Goal: Task Accomplishment & Management: Use online tool/utility

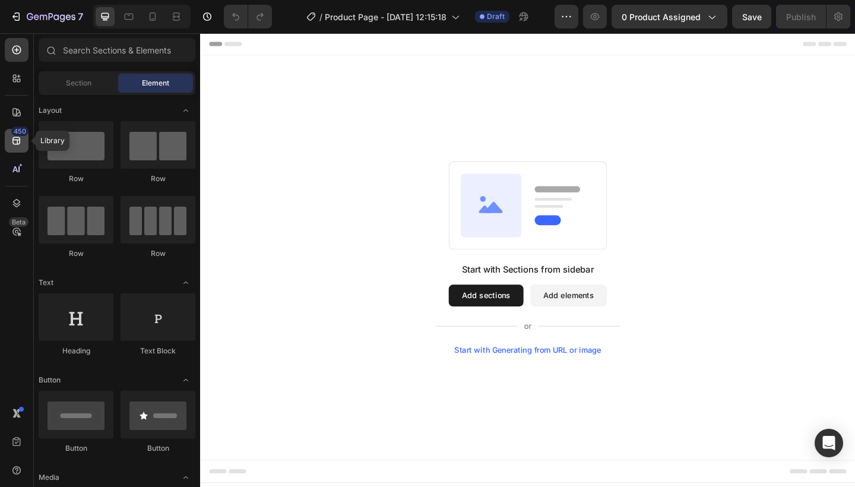
click at [15, 142] on icon at bounding box center [17, 141] width 12 height 12
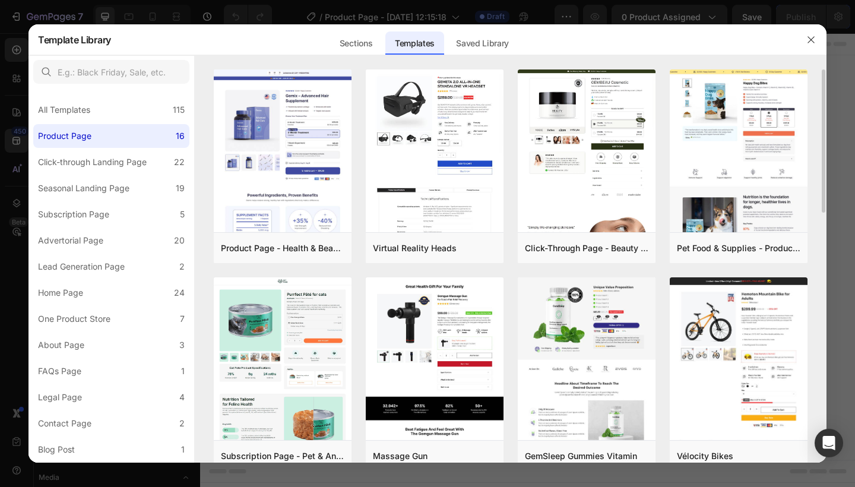
drag, startPoint x: 821, startPoint y: 93, endPoint x: 821, endPoint y: 135, distance: 42.1
click at [821, 135] on div "Product Page - Health & Beauty - Hair Supplement Add to page Preview Virtual Re…" at bounding box center [510, 265] width 631 height 393
click at [808, 134] on div "Product Page - Health & Beauty - Hair Supplement Add to page Preview Virtual Re…" at bounding box center [510, 265] width 631 height 393
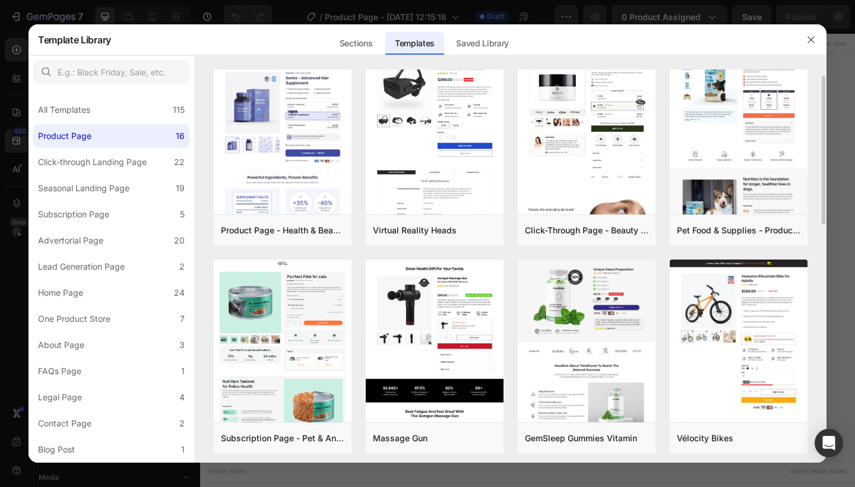
drag, startPoint x: 824, startPoint y: 137, endPoint x: 824, endPoint y: 178, distance: 41.0
click at [824, 178] on div "Product Page - Health & Beauty - Hair Supplement Add to page Preview Virtual Re…" at bounding box center [510, 248] width 631 height 393
drag, startPoint x: 823, startPoint y: 176, endPoint x: 822, endPoint y: 203, distance: 27.3
click at [822, 203] on div "Product Page - Health & Beauty - Hair Supplement Add to page Preview Virtual Re…" at bounding box center [510, 248] width 631 height 393
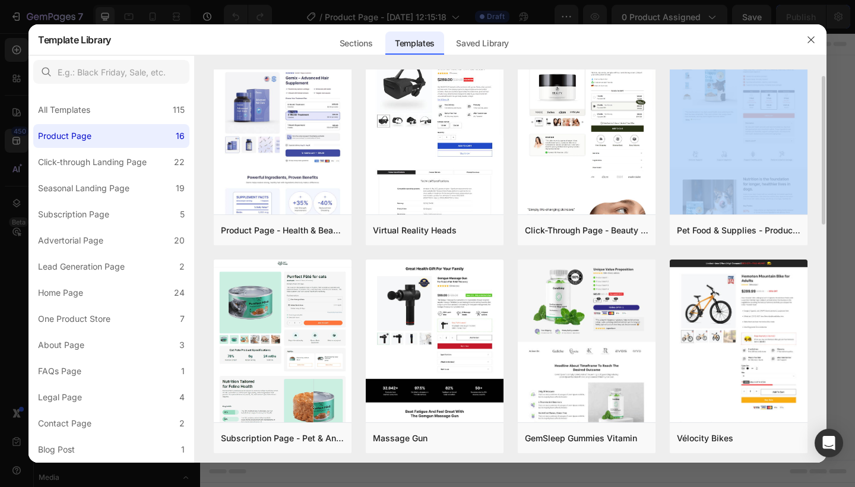
drag, startPoint x: 825, startPoint y: 202, endPoint x: 825, endPoint y: 217, distance: 14.2
click at [825, 218] on div "Product Page - Health & Beauty - Hair Supplement Add to page Preview Virtual Re…" at bounding box center [510, 248] width 631 height 393
drag, startPoint x: 817, startPoint y: 213, endPoint x: 817, endPoint y: 226, distance: 12.5
click at [817, 226] on div "Product Page - Health & Beauty - Hair Supplement Add to page Preview Virtual Re…" at bounding box center [510, 248] width 631 height 393
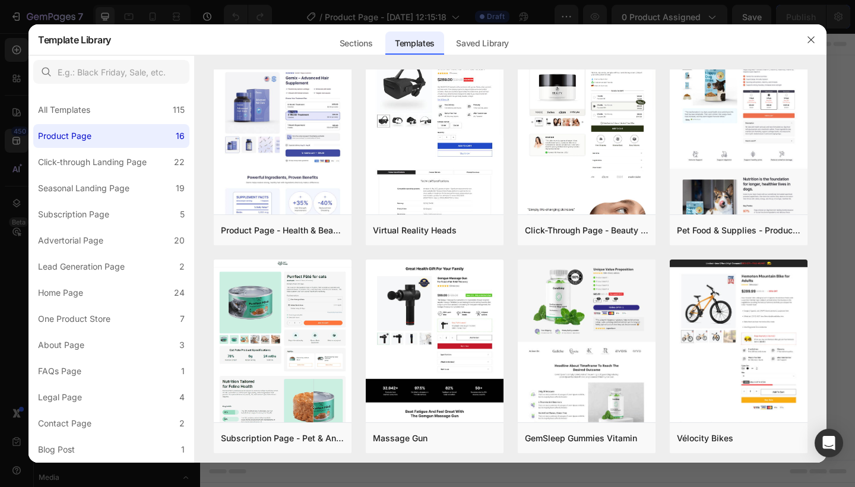
drag, startPoint x: 834, startPoint y: 214, endPoint x: 833, endPoint y: 234, distance: 20.8
click at [833, 234] on div at bounding box center [427, 243] width 855 height 487
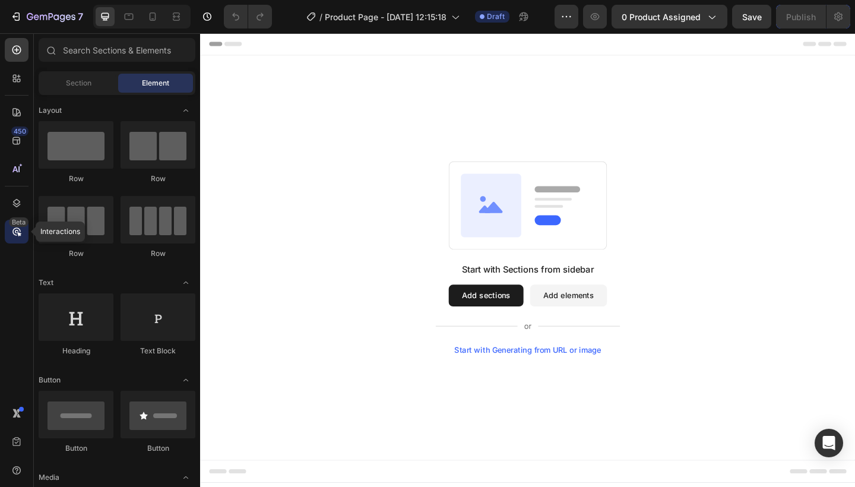
click at [11, 228] on icon at bounding box center [17, 232] width 12 height 12
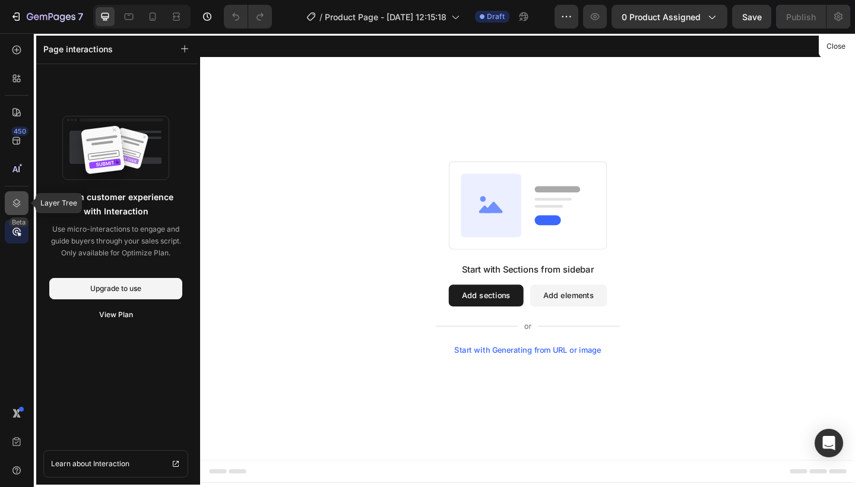
click at [14, 203] on icon at bounding box center [17, 203] width 12 height 12
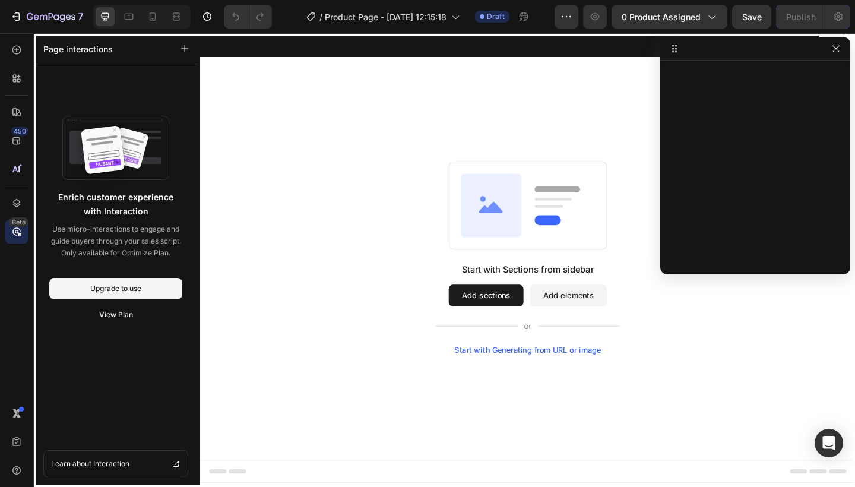
click at [20, 235] on icon at bounding box center [19, 234] width 4 height 4
click at [836, 46] on icon "button" at bounding box center [835, 48] width 9 height 9
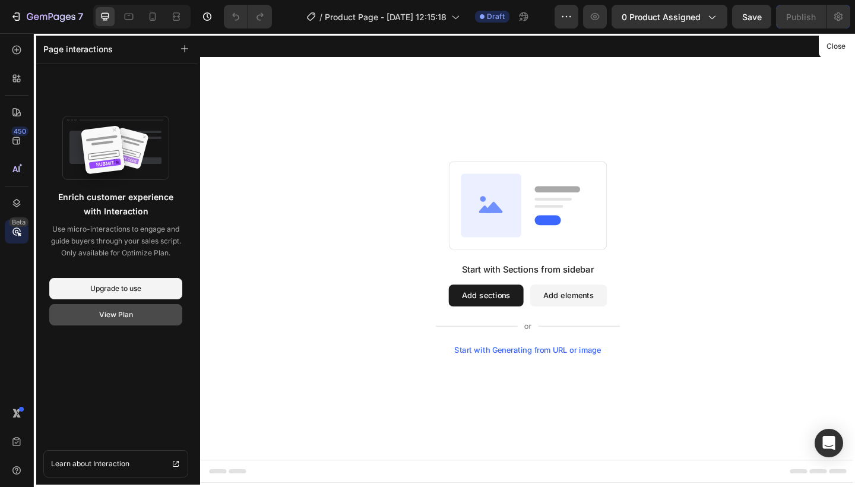
click at [134, 311] on button "View Plan" at bounding box center [115, 314] width 133 height 21
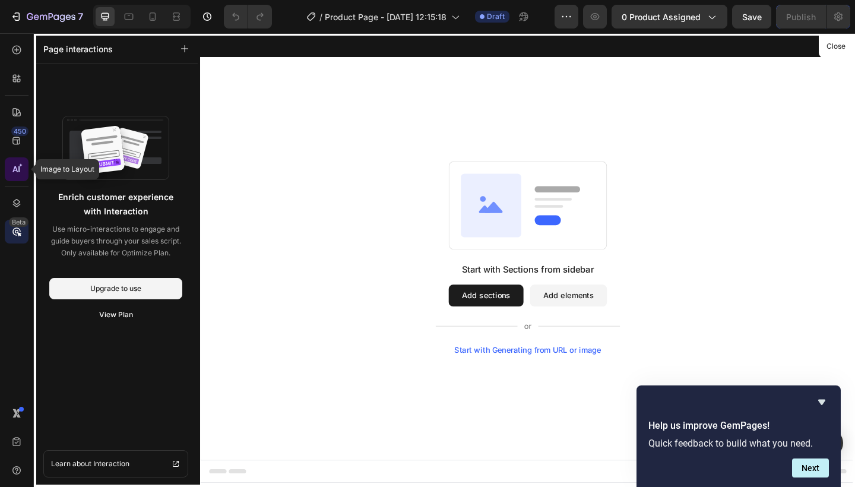
click at [22, 170] on icon at bounding box center [17, 169] width 12 height 12
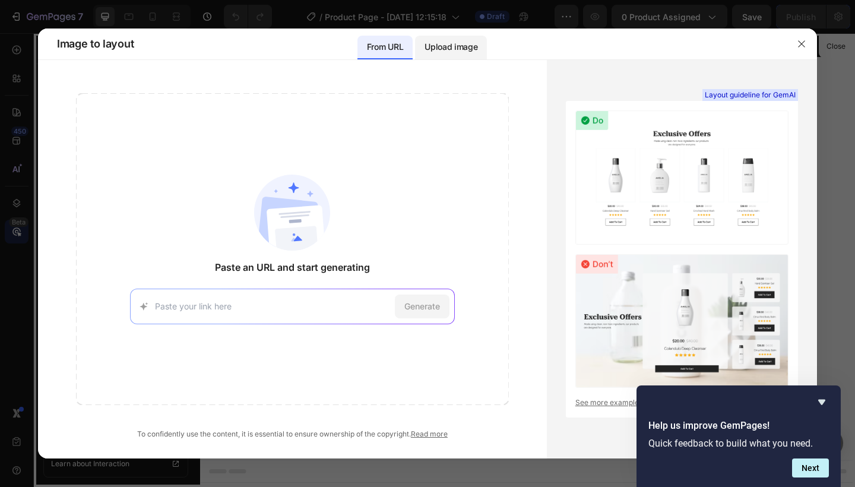
click at [460, 43] on p "Upload image" at bounding box center [450, 47] width 53 height 14
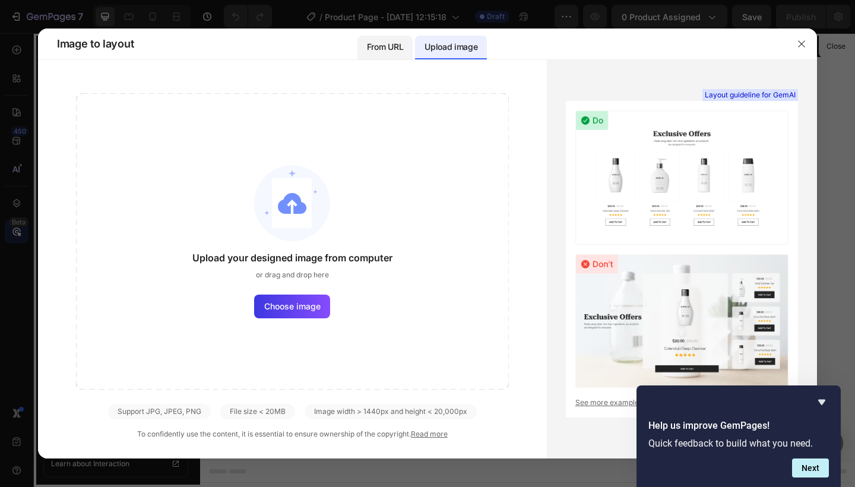
click at [396, 46] on p "From URL" at bounding box center [385, 47] width 36 height 14
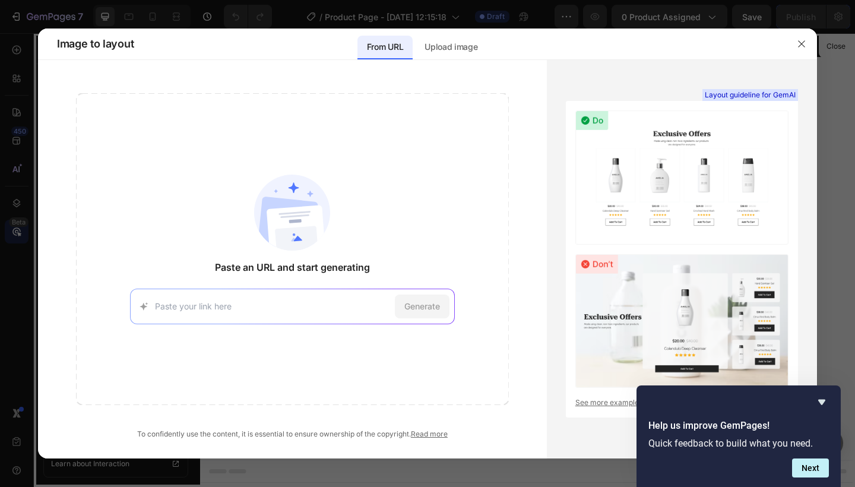
click at [290, 294] on div "Generate" at bounding box center [292, 306] width 325 height 36
click at [285, 309] on input at bounding box center [272, 306] width 235 height 12
paste input "https://derila-ergo.com/derila-ergo/product?vndr=derergfbpau&l=en&prodpv=9&ver=0"
type input "https://derila-ergo.com/derila-ergo/product?vndr=derergfbpau&l=en&prodpv=9&ver=0"
click at [407, 303] on span "Generate" at bounding box center [422, 306] width 36 height 12
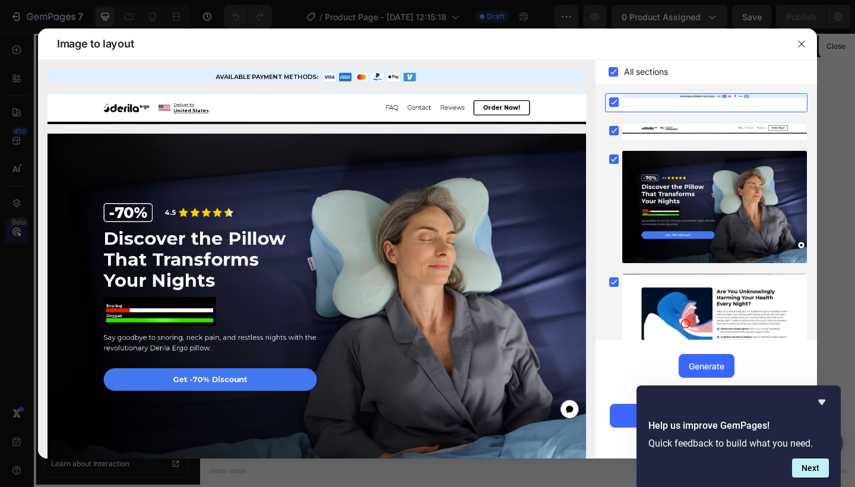
click at [602, 49] on div "Image to layout" at bounding box center [416, 43] width 738 height 31
click at [823, 408] on icon "Hide survey" at bounding box center [821, 402] width 14 height 14
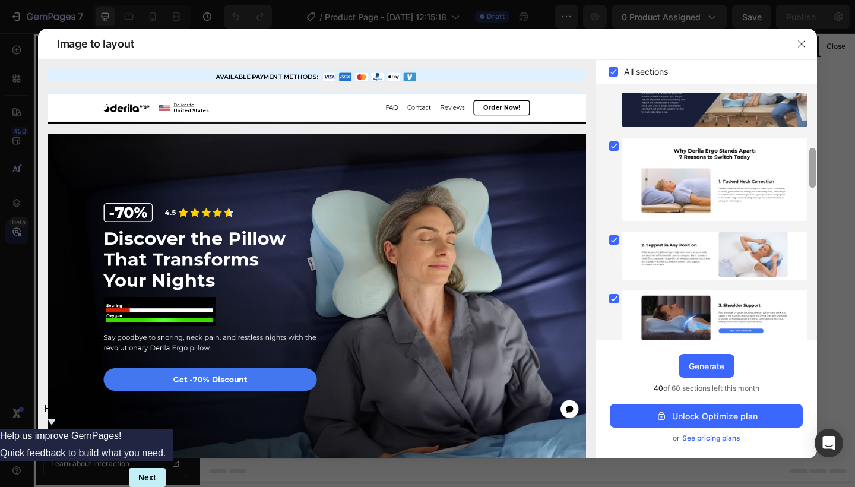
scroll to position [356, 0]
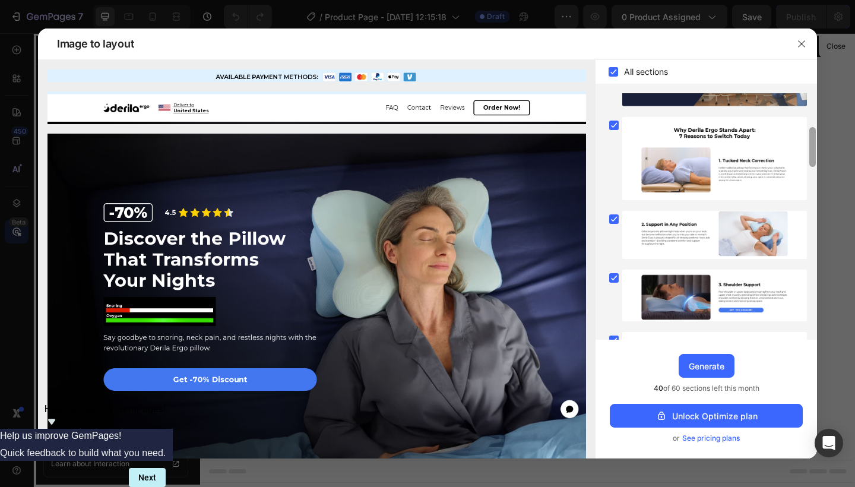
drag, startPoint x: 810, startPoint y: 166, endPoint x: 810, endPoint y: 320, distance: 154.3
click at [810, 319] on div at bounding box center [812, 195] width 9 height 246
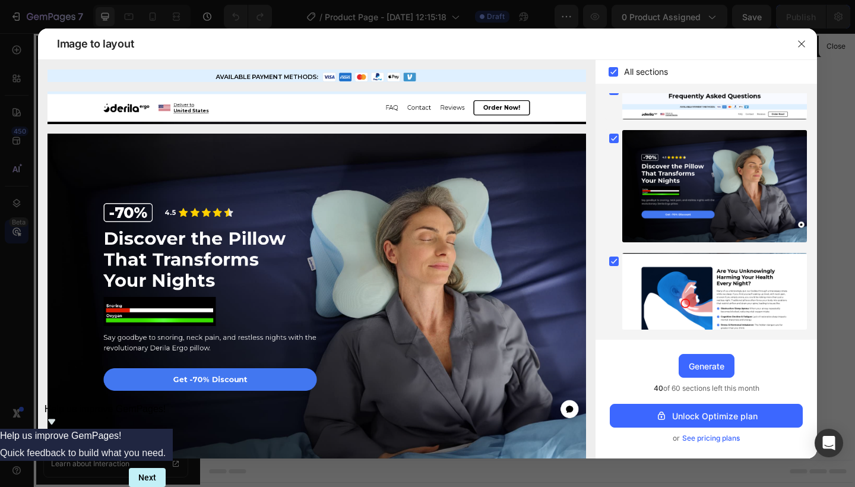
scroll to position [0, 0]
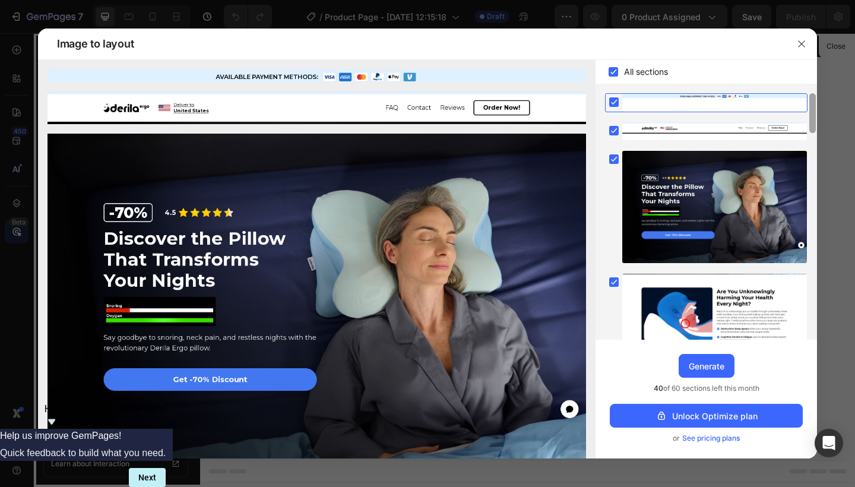
drag, startPoint x: 812, startPoint y: 177, endPoint x: 790, endPoint y: 72, distance: 108.0
click at [790, 72] on div "All sections Upgrade to Optimize plan and get unlimited generating sections and…" at bounding box center [705, 259] width 221 height 398
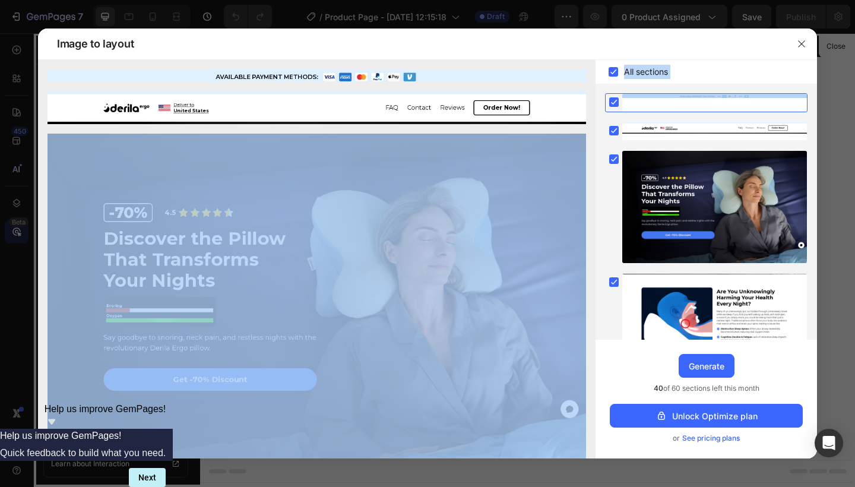
drag, startPoint x: 596, startPoint y: 106, endPoint x: 558, endPoint y: 358, distance: 255.0
click at [558, 358] on div "All sections Upgrade to Optimize plan and get unlimited generating sections and…" at bounding box center [427, 259] width 779 height 398
click at [541, 318] on img at bounding box center [316, 298] width 538 height 328
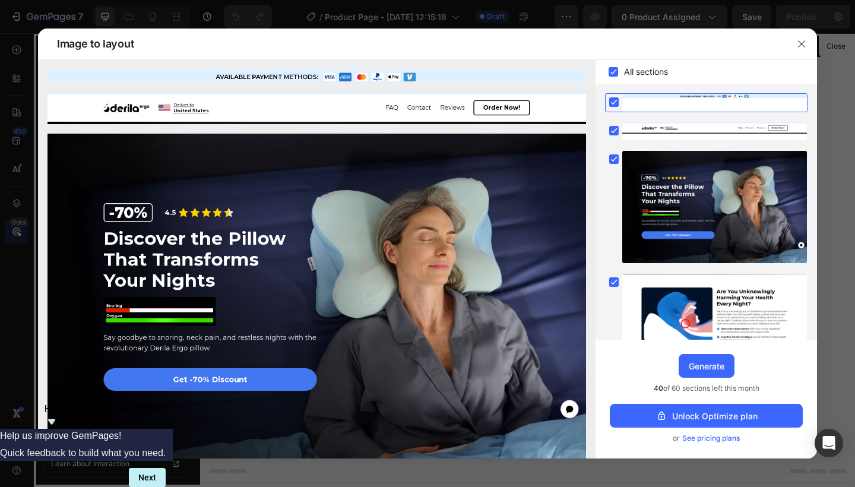
click at [618, 46] on div "Image to layout" at bounding box center [416, 43] width 738 height 31
click at [706, 374] on button "Generate" at bounding box center [706, 366] width 56 height 24
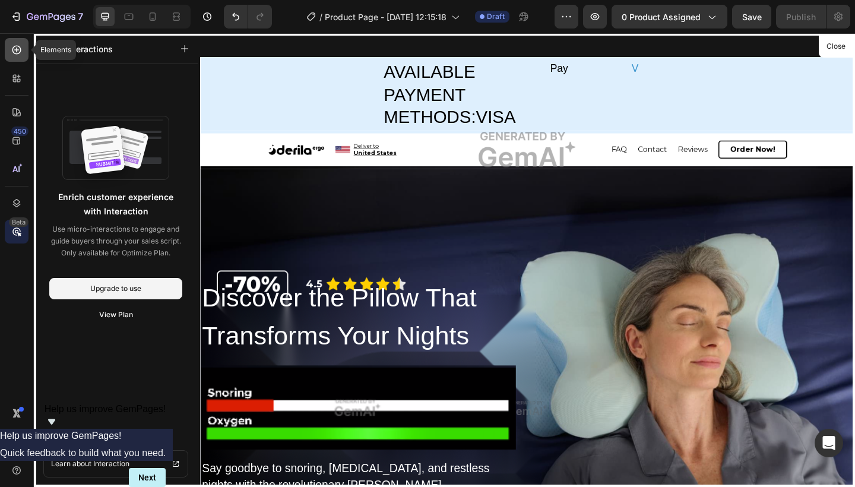
click at [20, 45] on icon at bounding box center [17, 50] width 12 height 12
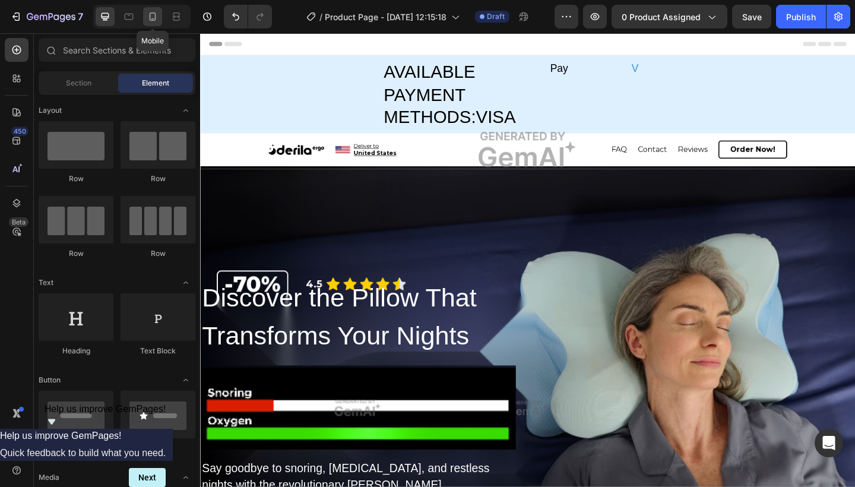
click at [151, 20] on icon at bounding box center [153, 16] width 7 height 8
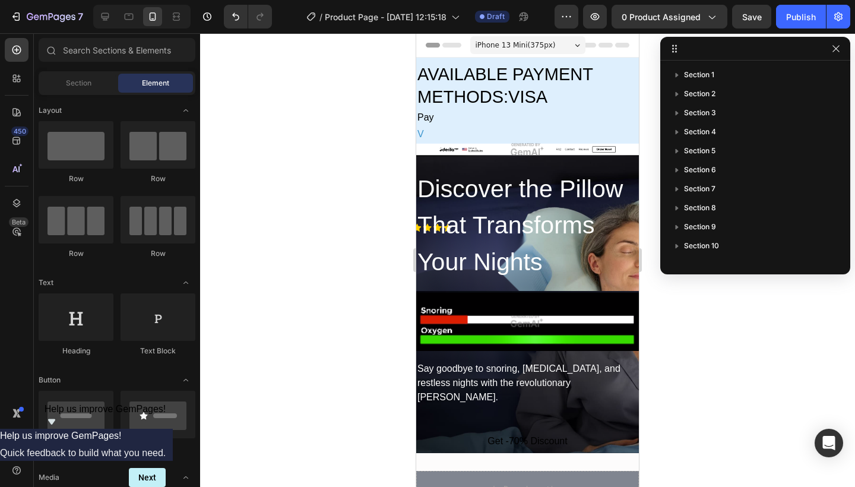
click at [388, 196] on div at bounding box center [527, 259] width 655 height 453
click at [834, 53] on icon "button" at bounding box center [835, 48] width 9 height 9
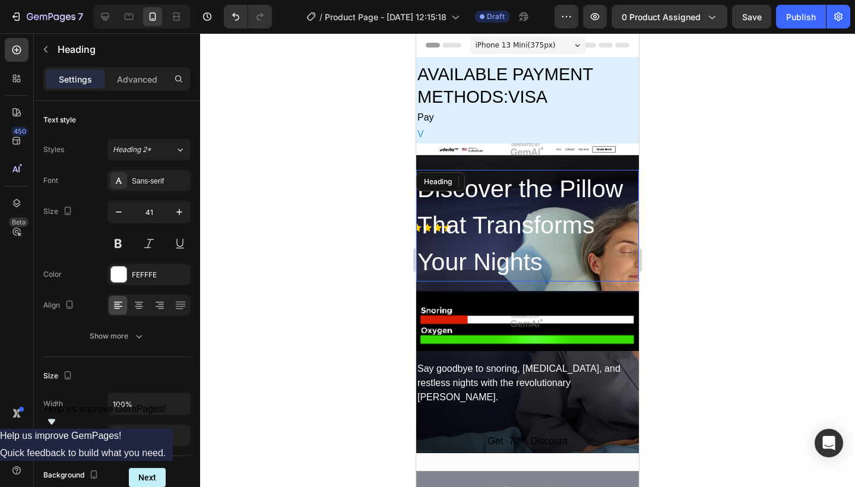
click at [591, 192] on h2 "Discover the Pillow That Transforms Your Nights" at bounding box center [527, 226] width 223 height 112
click at [132, 17] on icon at bounding box center [129, 17] width 12 height 12
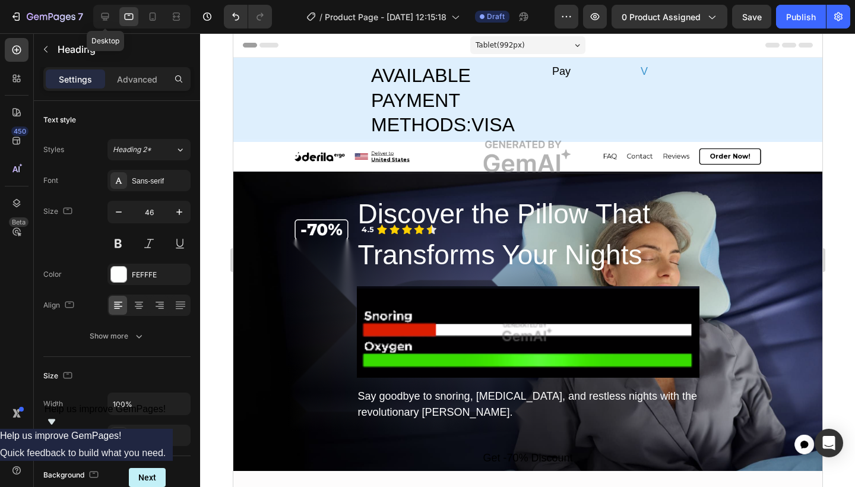
drag, startPoint x: 108, startPoint y: 11, endPoint x: 125, endPoint y: 14, distance: 16.8
click at [107, 11] on icon at bounding box center [105, 17] width 12 height 12
type input "47"
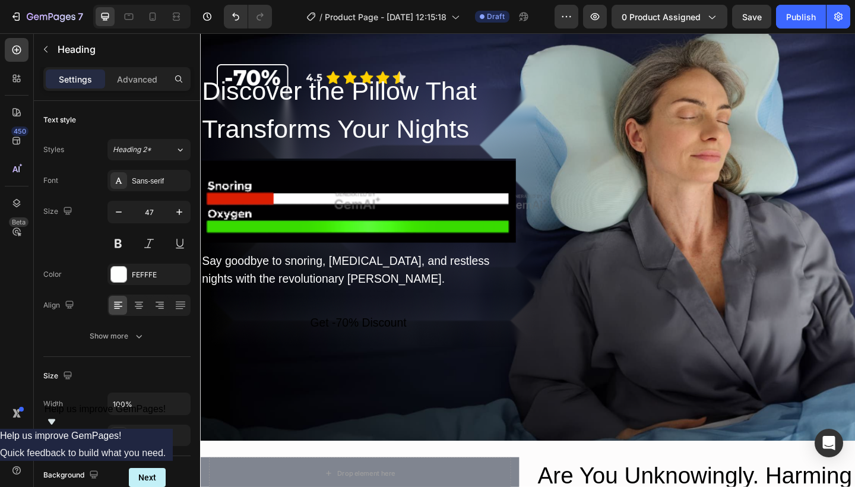
scroll to position [224, 0]
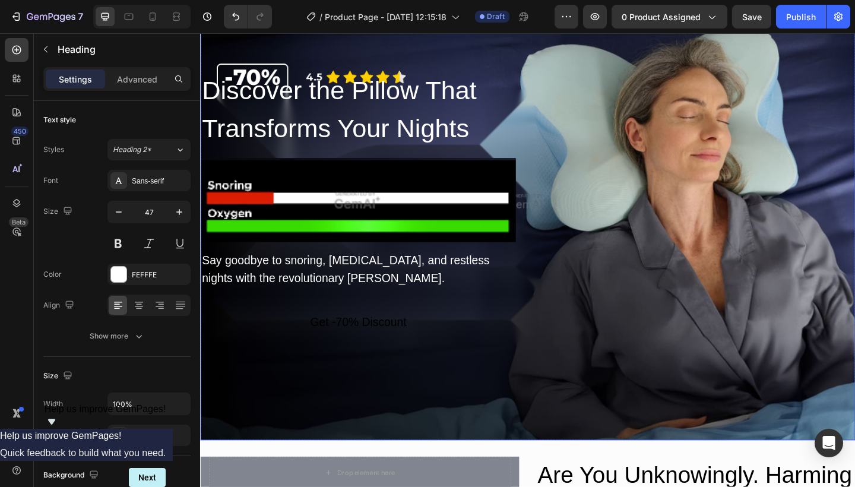
click at [272, 69] on div "Overlay" at bounding box center [556, 216] width 712 height 520
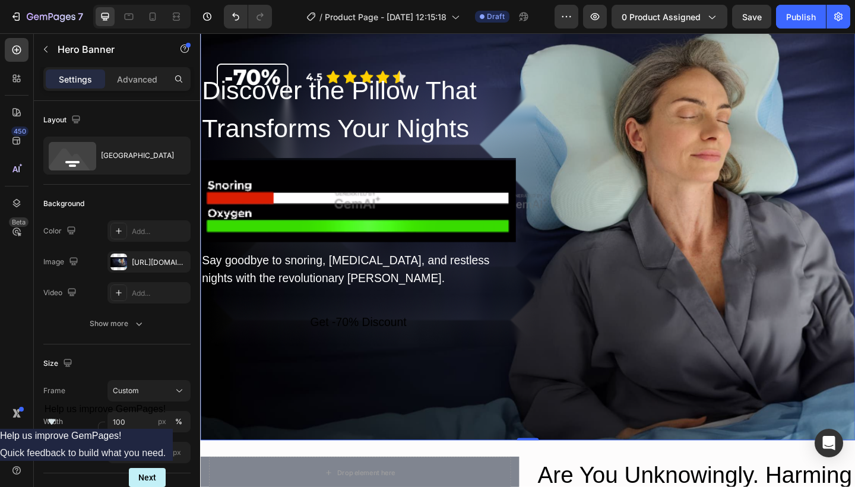
click at [843, 150] on div "Discover the Pillow That Transforms Your Nights Heading Image Say goodbye to sn…" at bounding box center [556, 275] width 712 height 402
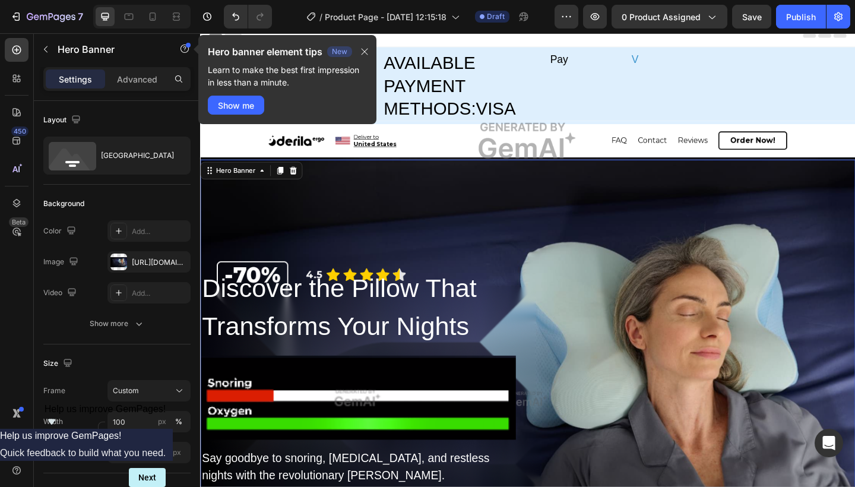
scroll to position [-1, 0]
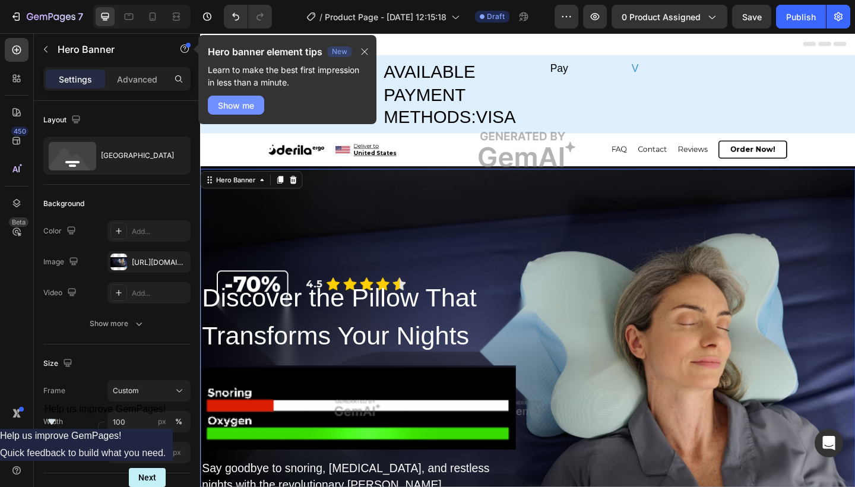
click at [243, 101] on div "Show me" at bounding box center [236, 105] width 36 height 12
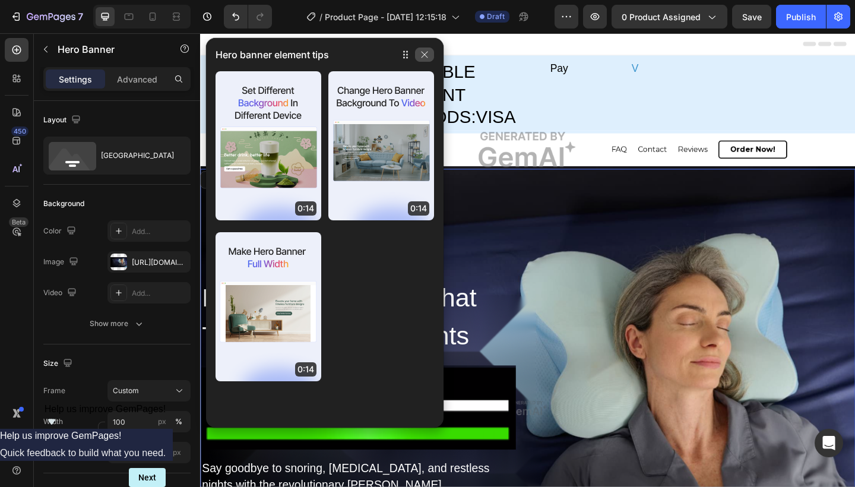
click at [427, 51] on icon "button" at bounding box center [424, 54] width 9 height 9
click at [425, 59] on icon "button" at bounding box center [424, 54] width 9 height 9
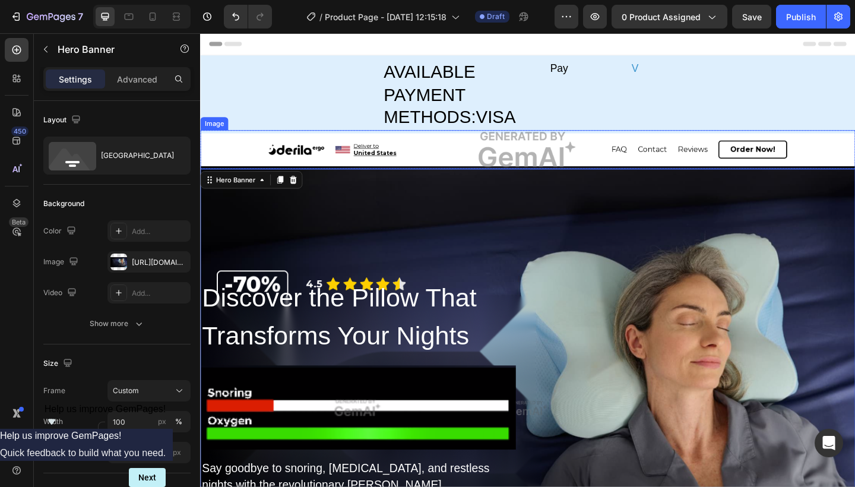
click at [557, 174] on img at bounding box center [556, 160] width 712 height 43
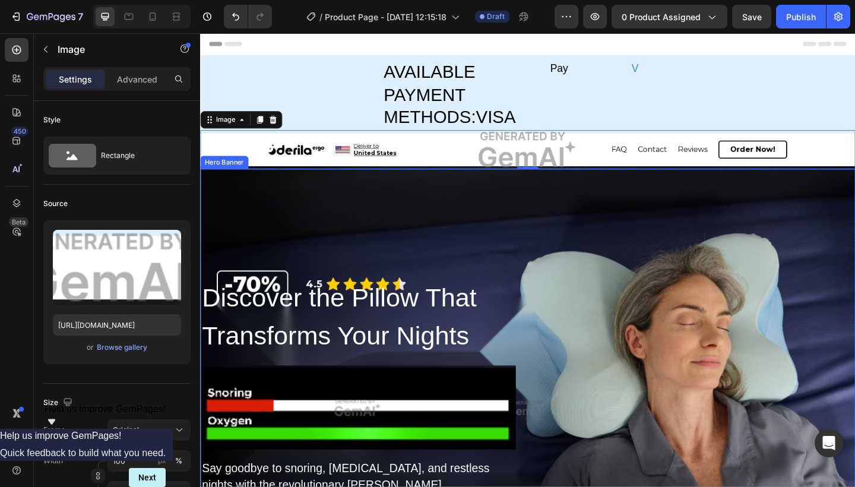
click at [411, 275] on div "Overlay" at bounding box center [556, 441] width 712 height 520
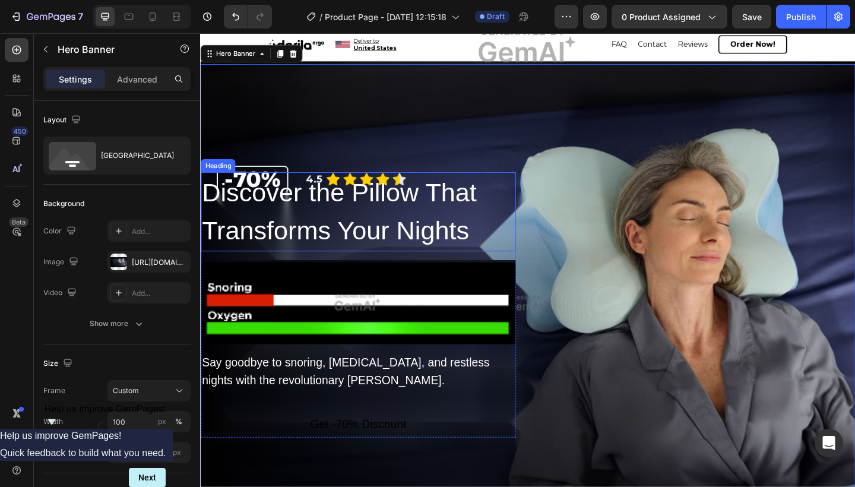
scroll to position [114, 0]
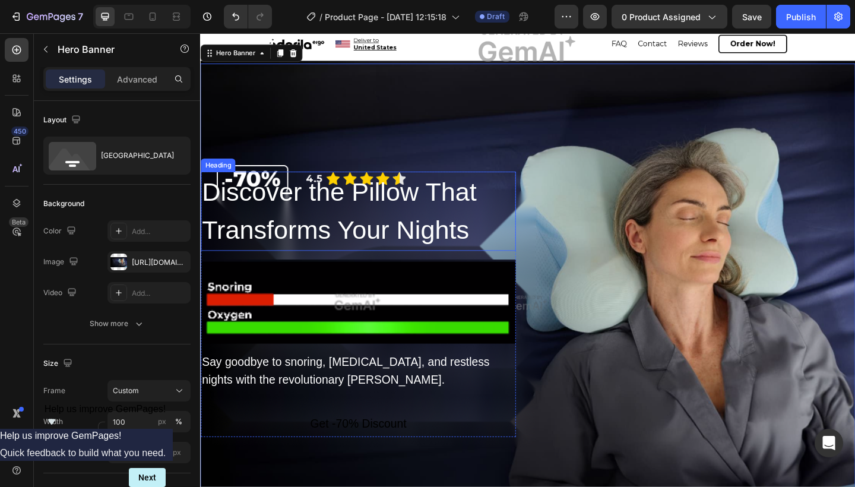
click at [296, 217] on p "Discover the Pillow That Transforms Your Nights" at bounding box center [372, 227] width 340 height 84
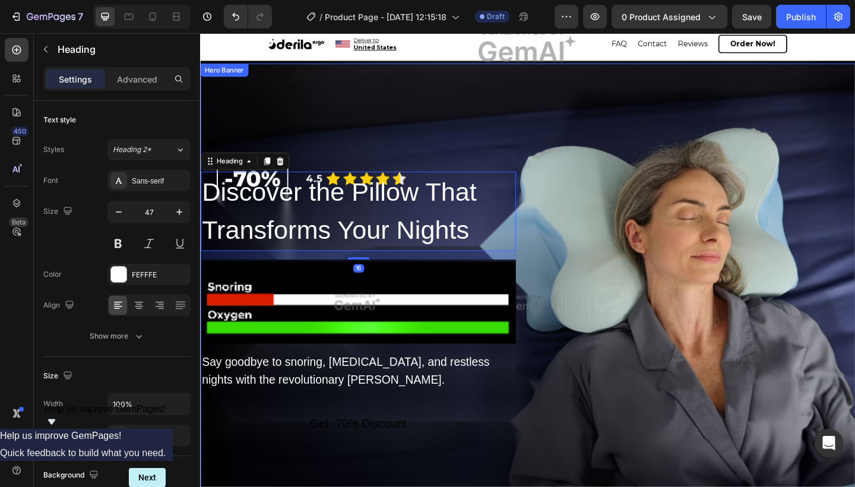
click at [358, 163] on div "Overlay" at bounding box center [556, 326] width 712 height 520
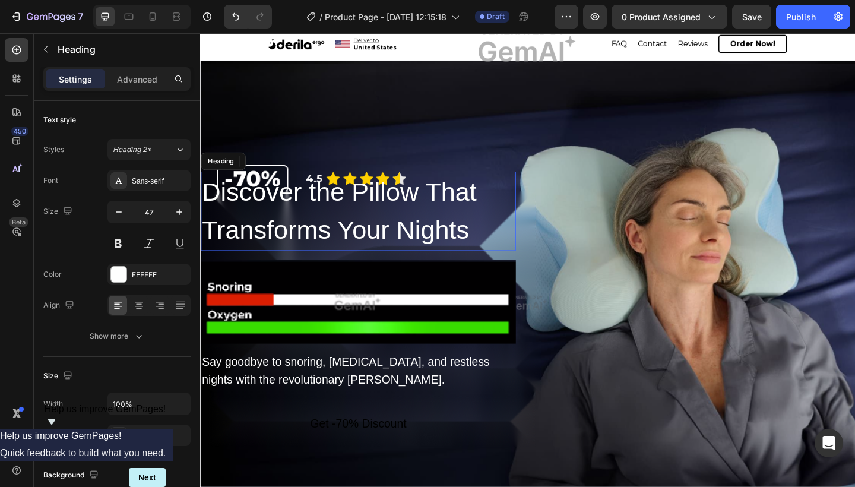
click at [261, 185] on h2 "Discover the Pillow That Transforms Your Nights" at bounding box center [372, 227] width 342 height 86
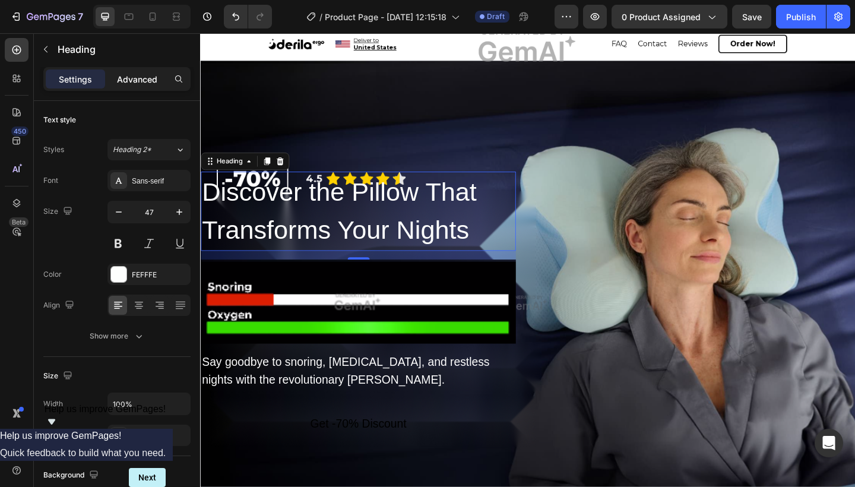
click at [148, 75] on p "Advanced" at bounding box center [137, 79] width 40 height 12
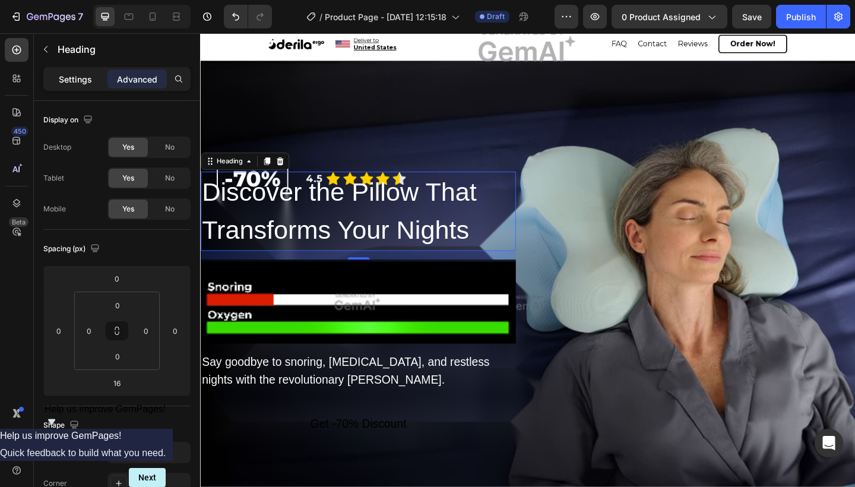
click at [87, 77] on p "Settings" at bounding box center [75, 79] width 33 height 12
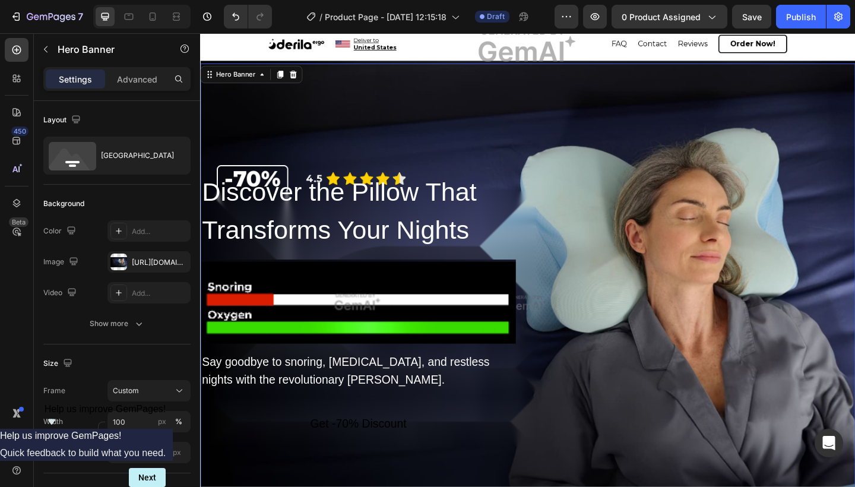
click at [437, 169] on div "Overlay" at bounding box center [556, 326] width 712 height 520
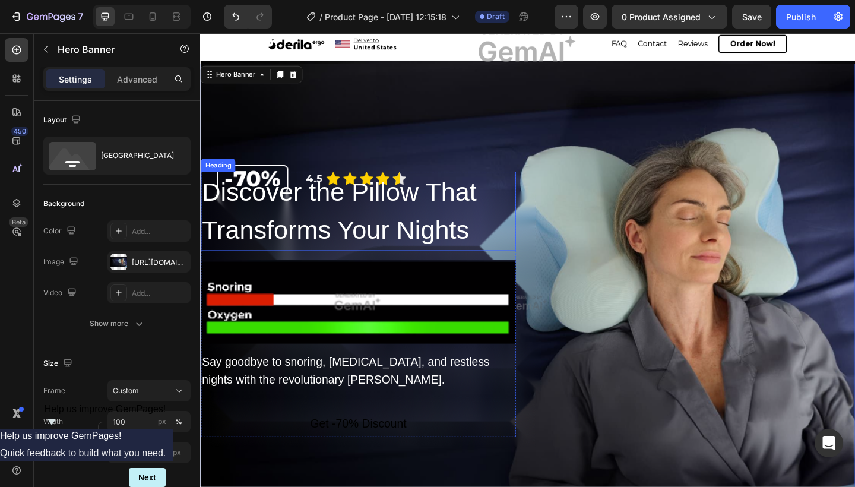
click at [399, 192] on p "Discover the Pillow That Transforms Your Nights" at bounding box center [372, 227] width 340 height 84
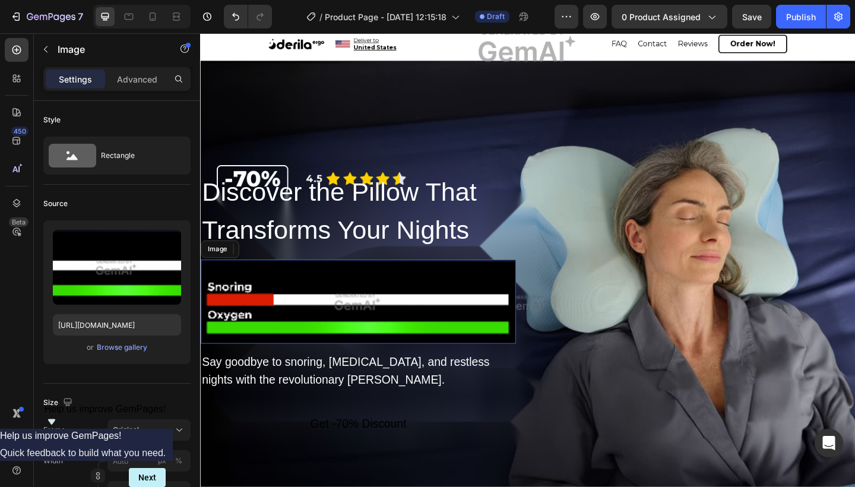
click at [366, 304] on img at bounding box center [372, 325] width 342 height 91
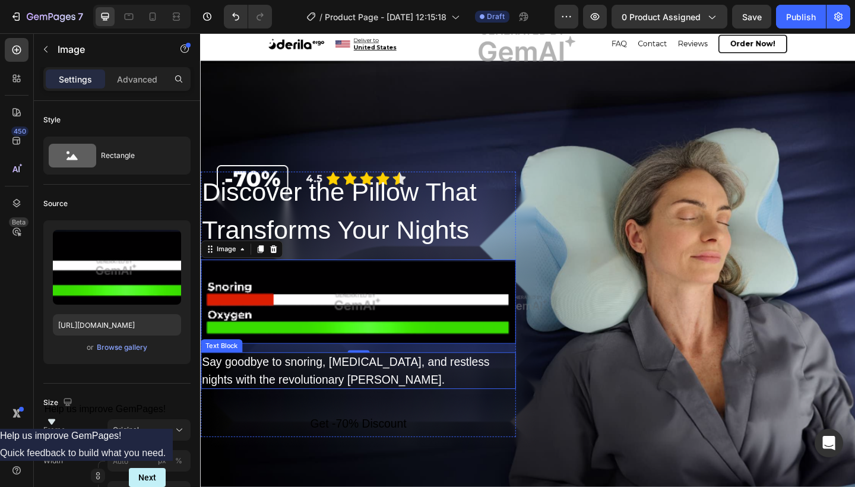
click at [325, 394] on div "Say goodbye to snoring, neck pain, and restless nights with the revolutionary D…" at bounding box center [372, 400] width 342 height 40
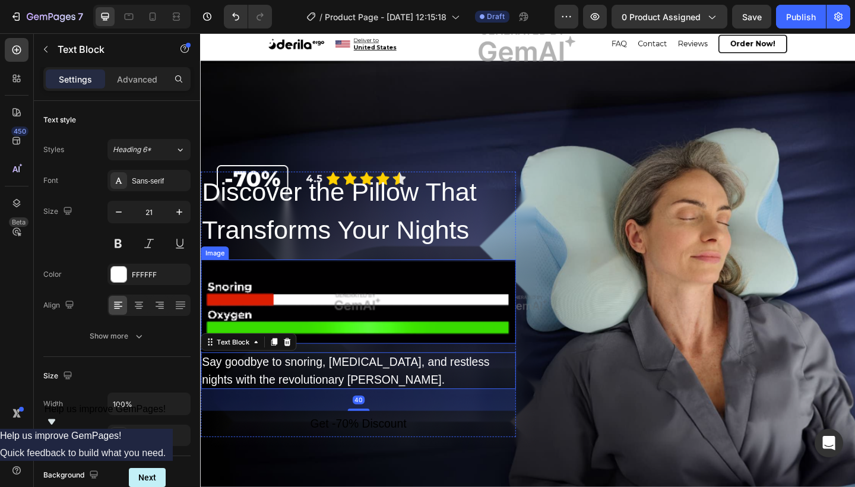
click at [355, 320] on img at bounding box center [372, 325] width 342 height 91
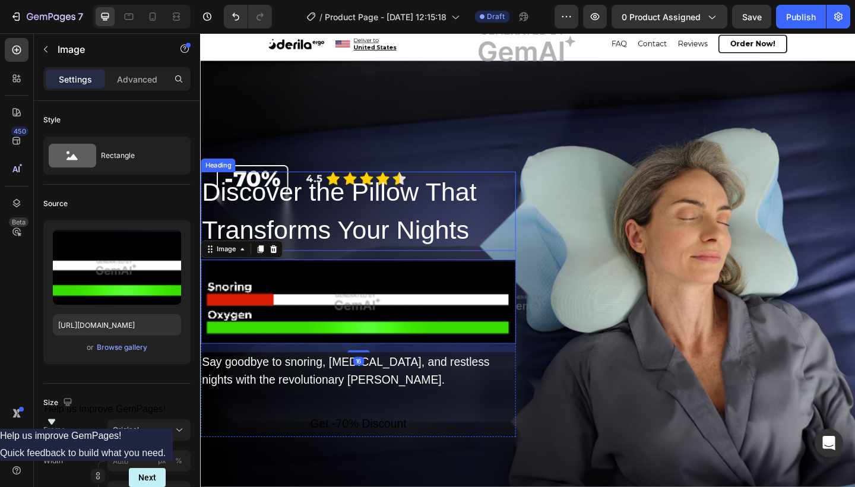
click at [379, 246] on p "Discover the Pillow That Transforms Your Nights" at bounding box center [372, 227] width 340 height 84
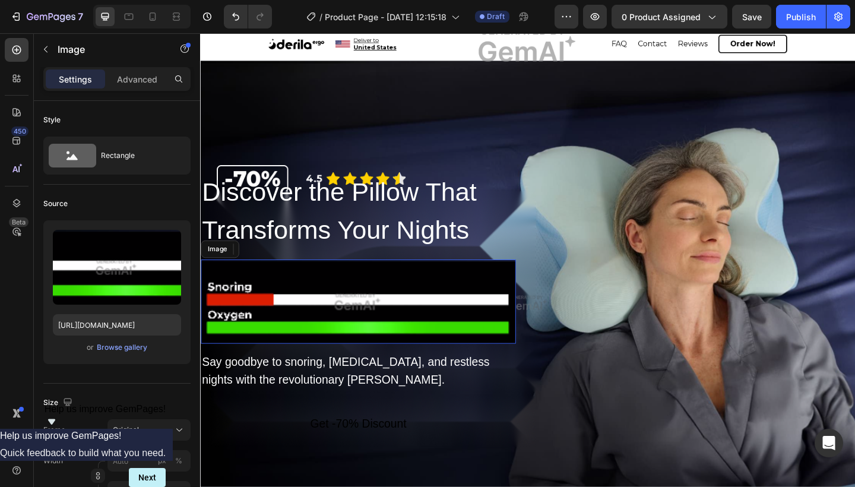
click at [307, 325] on img at bounding box center [372, 325] width 342 height 91
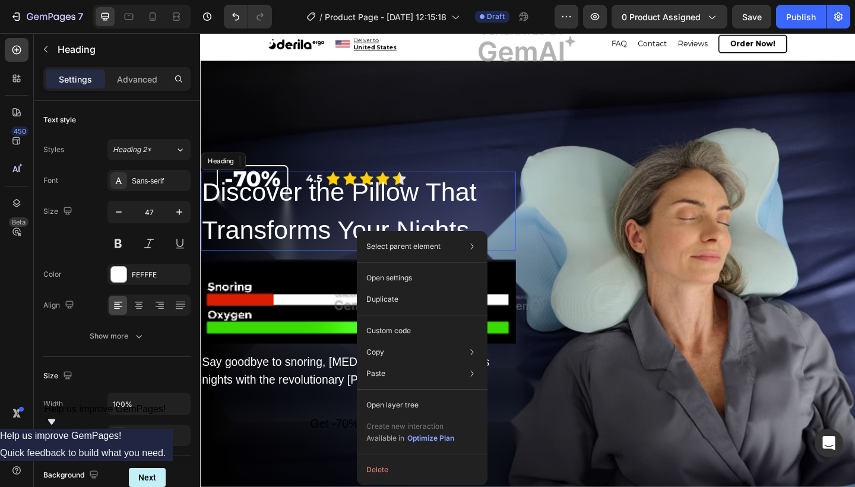
click at [402, 248] on p "Discover the Pillow That Transforms Your Nights" at bounding box center [372, 227] width 340 height 84
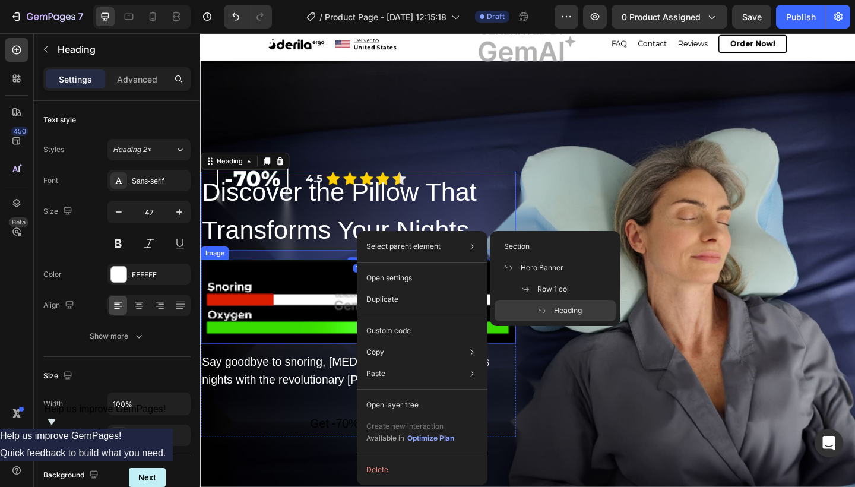
click at [316, 319] on img at bounding box center [372, 325] width 342 height 91
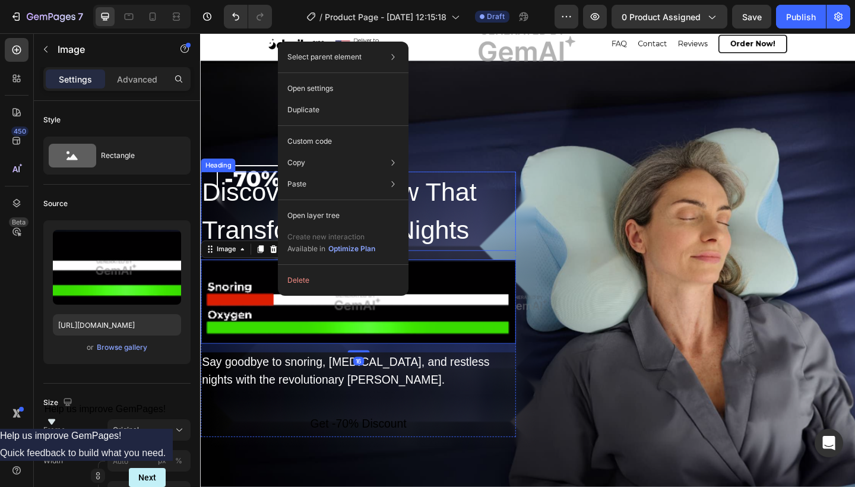
click at [477, 247] on p "Discover the Pillow That Transforms Your Nights" at bounding box center [372, 227] width 340 height 84
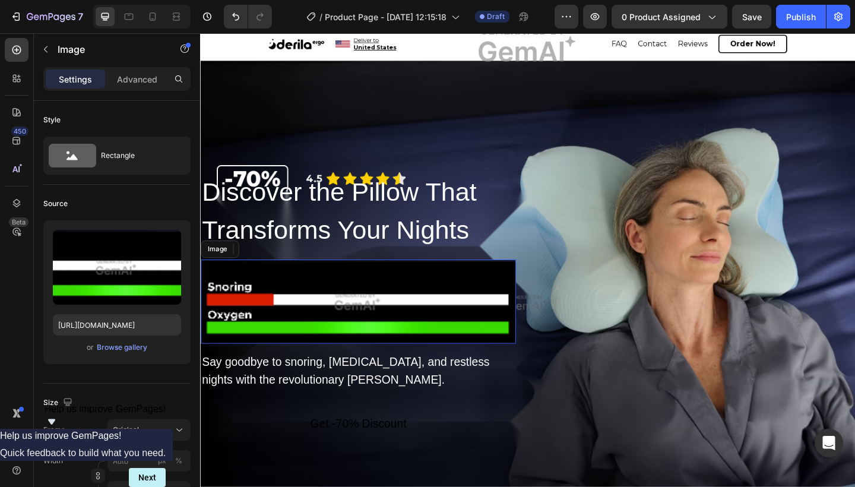
click at [449, 320] on img at bounding box center [372, 325] width 342 height 91
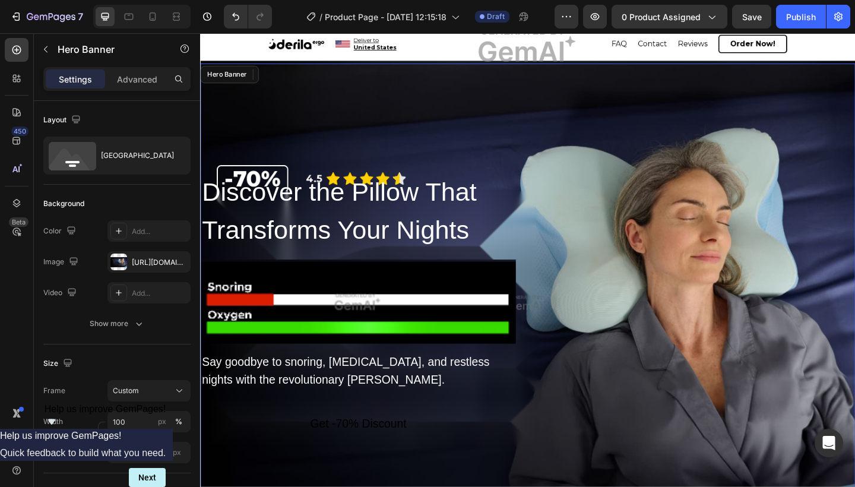
click at [582, 243] on div "Discover the Pillow That Transforms Your Nights Heading Image 16 Say goodbye to…" at bounding box center [556, 385] width 712 height 402
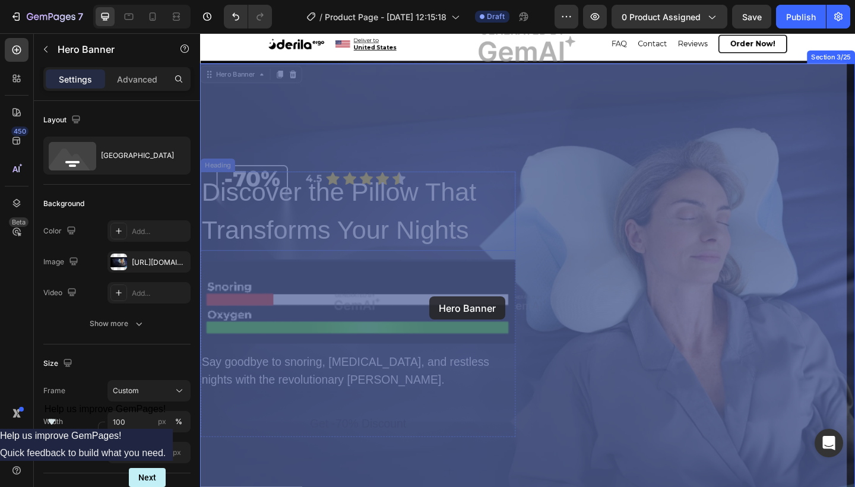
drag, startPoint x: 573, startPoint y: 243, endPoint x: 449, endPoint y: 319, distance: 144.9
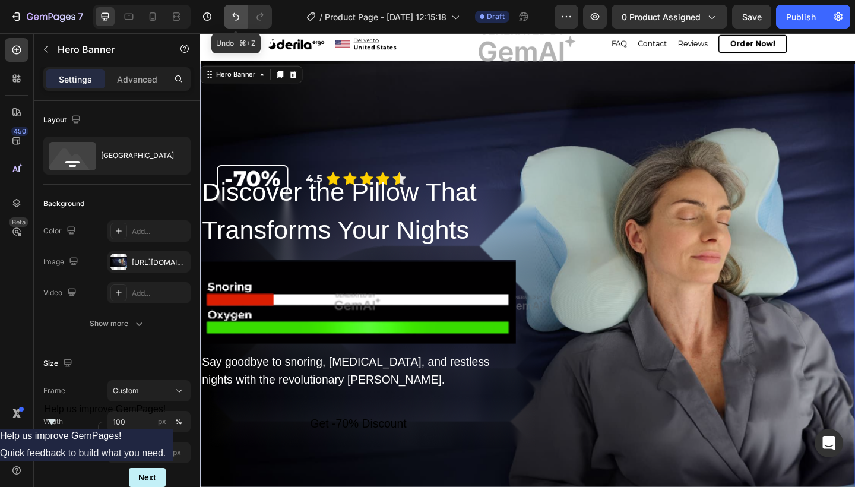
click at [236, 18] on icon "Undo/Redo" at bounding box center [236, 17] width 12 height 12
click at [239, 17] on icon "Undo/Redo" at bounding box center [235, 17] width 7 height 8
click at [255, 17] on icon "Undo/Redo" at bounding box center [260, 17] width 12 height 12
click at [255, 18] on icon "Undo/Redo" at bounding box center [260, 17] width 12 height 12
click at [241, 17] on icon "Undo/Redo" at bounding box center [236, 17] width 12 height 12
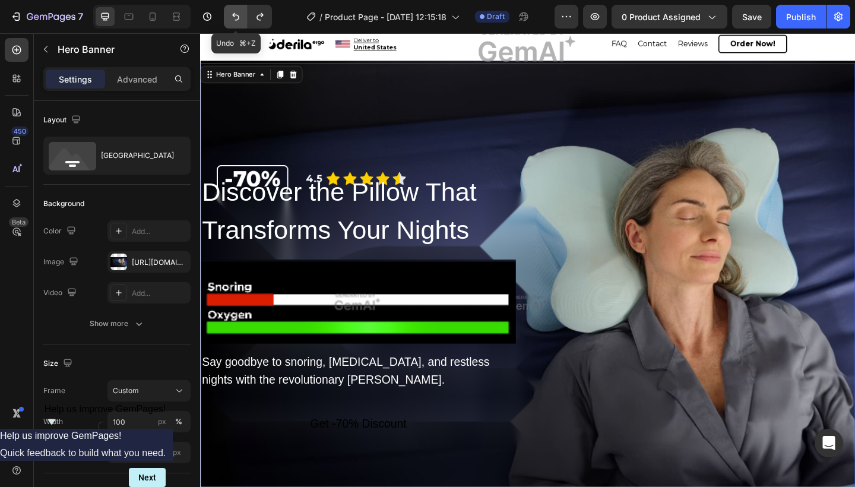
click at [241, 17] on icon "Undo/Redo" at bounding box center [236, 17] width 12 height 12
click at [237, 20] on icon "Undo/Redo" at bounding box center [235, 17] width 7 height 8
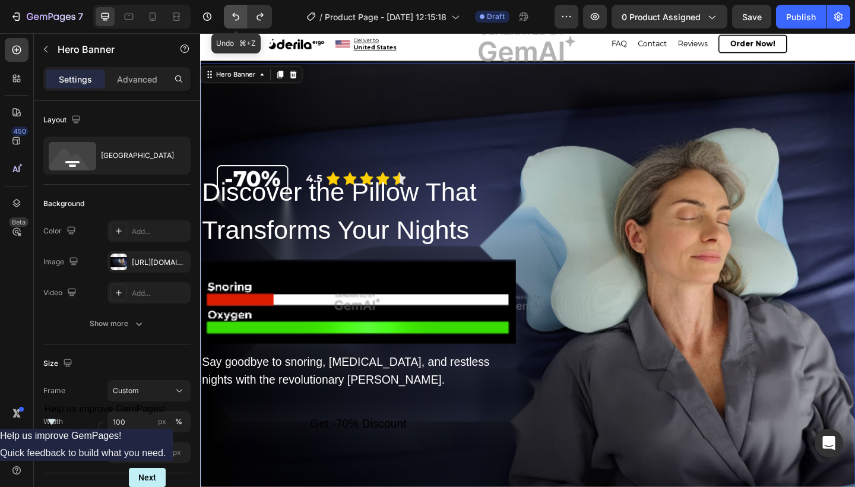
click at [237, 20] on icon "Undo/Redo" at bounding box center [235, 17] width 7 height 8
click at [266, 19] on icon "Undo/Redo" at bounding box center [260, 17] width 12 height 12
click at [265, 19] on icon "Undo/Redo" at bounding box center [260, 17] width 12 height 12
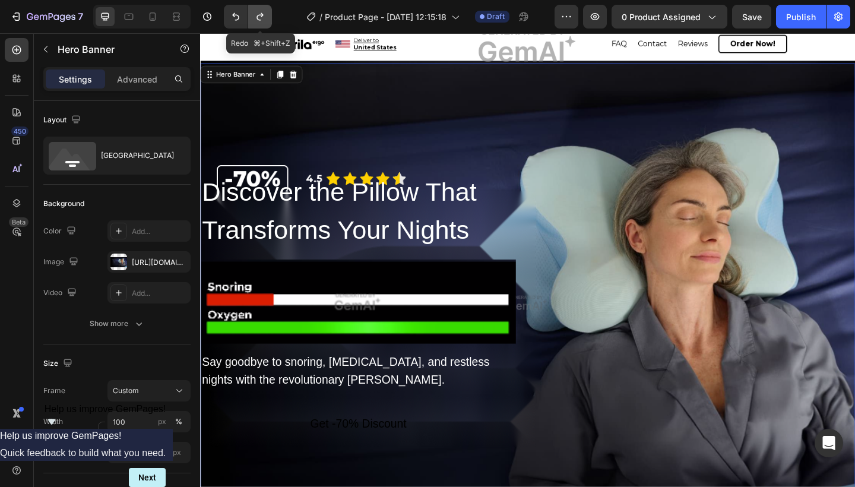
click at [265, 19] on icon "Undo/Redo" at bounding box center [260, 17] width 12 height 12
click at [264, 20] on icon "Undo/Redo" at bounding box center [260, 17] width 12 height 12
click at [242, 18] on icon "Undo/Redo" at bounding box center [236, 17] width 12 height 12
click at [153, 10] on div at bounding box center [152, 16] width 19 height 19
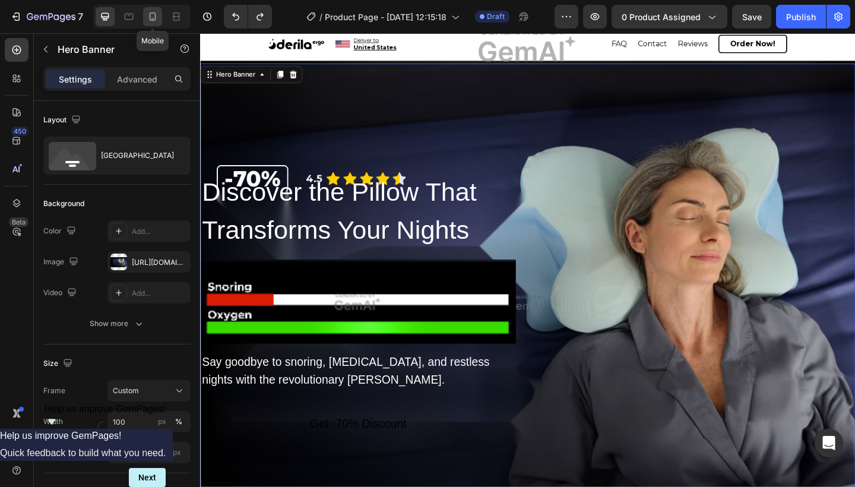
type input "500"
type input "100%"
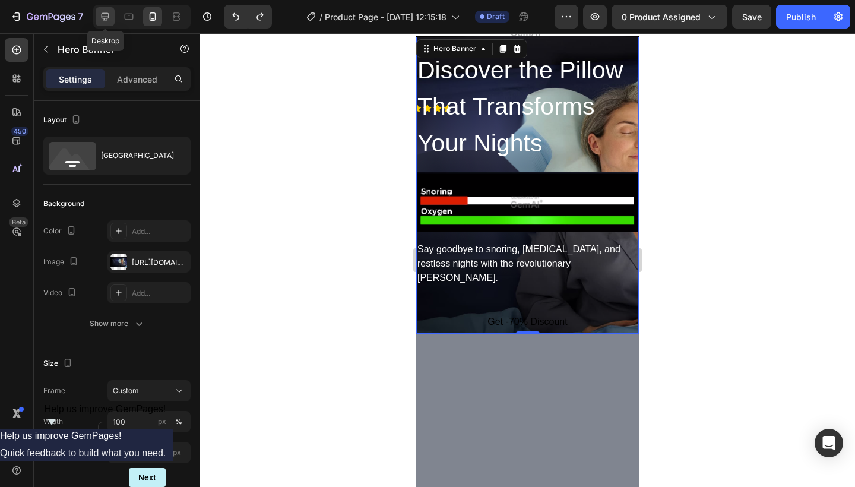
scroll to position [75, 0]
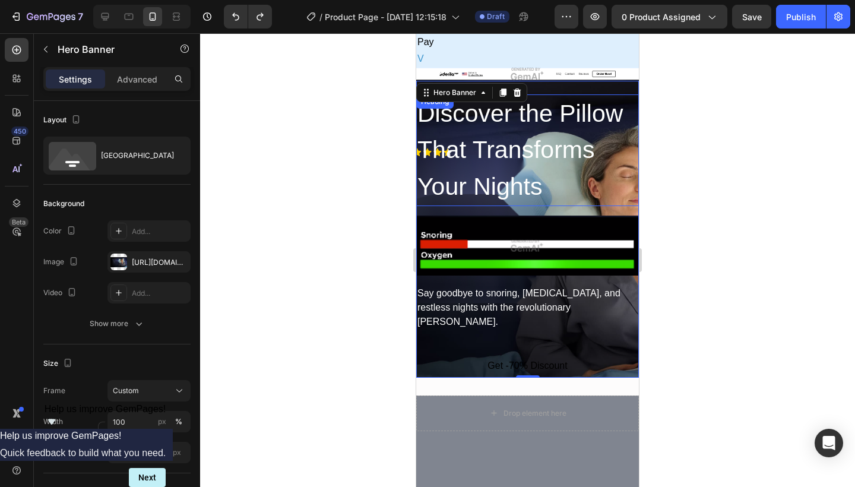
click at [574, 145] on p "Discover the Pillow That Transforms Your Nights" at bounding box center [527, 151] width 220 height 110
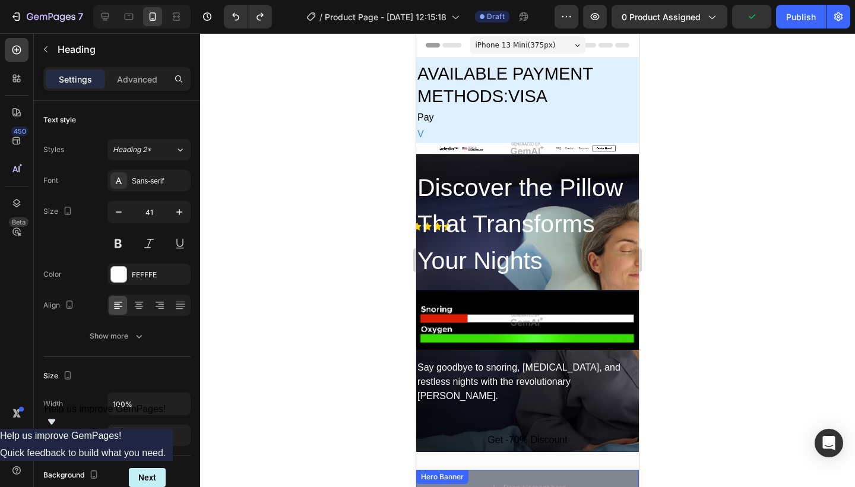
scroll to position [0, 0]
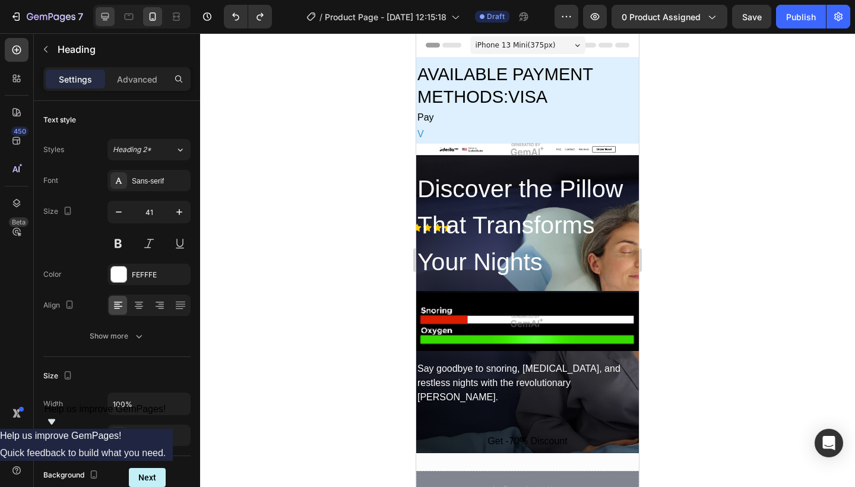
click at [110, 22] on icon at bounding box center [105, 17] width 12 height 12
type input "47"
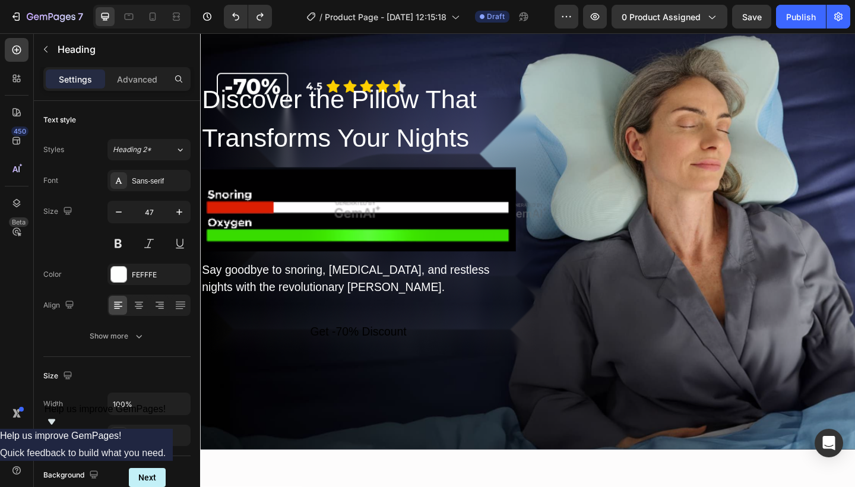
scroll to position [224, 0]
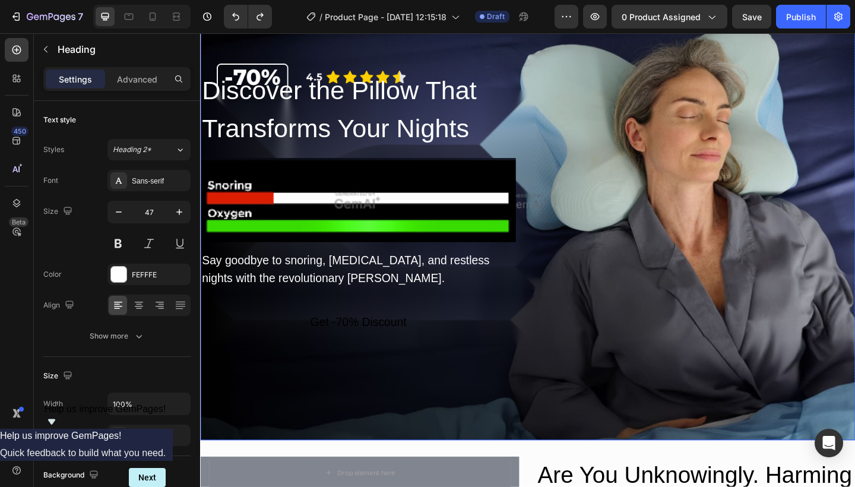
click at [275, 72] on div "Overlay" at bounding box center [556, 216] width 712 height 520
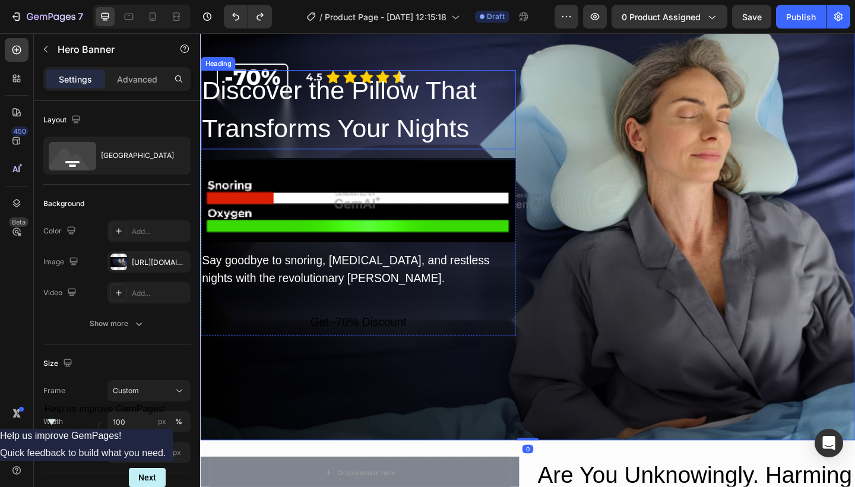
click at [266, 102] on h2 "Discover the Pillow That Transforms Your Nights" at bounding box center [372, 117] width 342 height 86
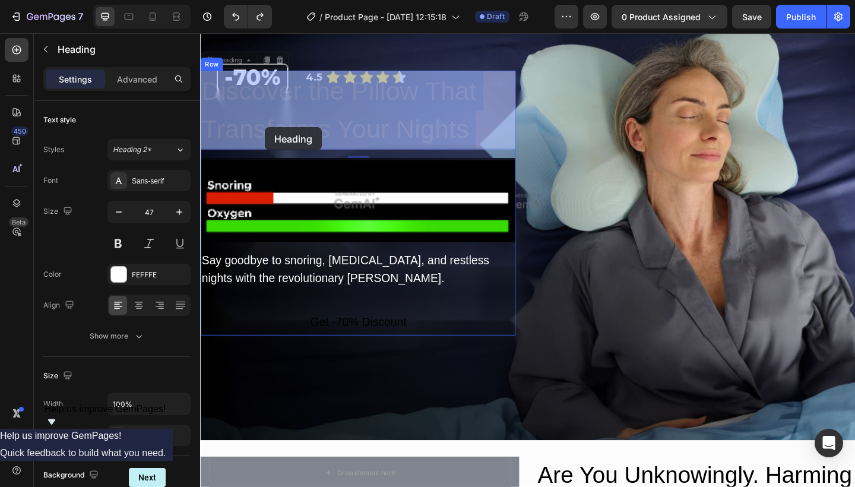
drag, startPoint x: 271, startPoint y: 106, endPoint x: 271, endPoint y: 135, distance: 29.1
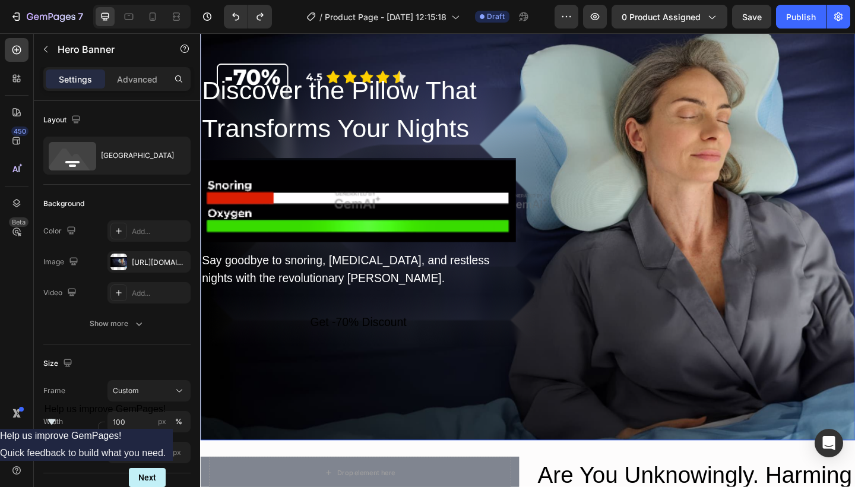
drag, startPoint x: 584, startPoint y: 101, endPoint x: 553, endPoint y: 101, distance: 30.9
click at [585, 101] on div "Discover the Pillow That Transforms Your Nights Heading 16 Image Say goodbye to…" at bounding box center [556, 275] width 712 height 402
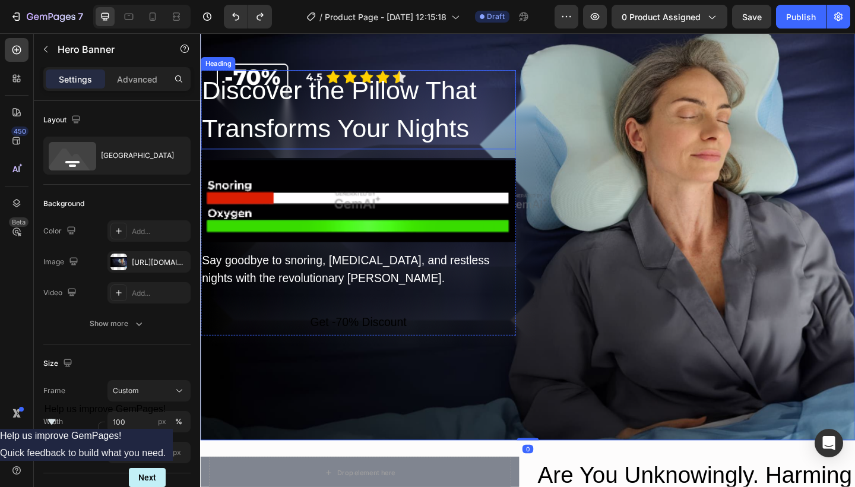
click at [425, 115] on p "Discover the Pillow That Transforms Your Nights" at bounding box center [372, 117] width 340 height 84
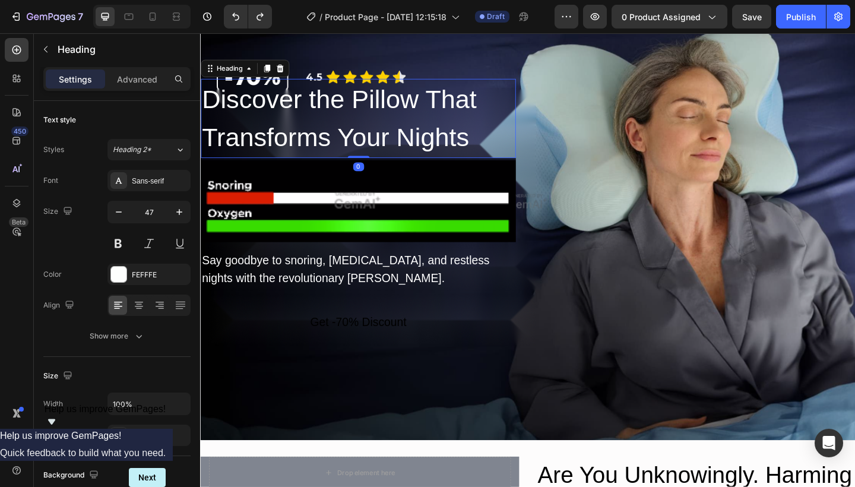
drag, startPoint x: 375, startPoint y: 167, endPoint x: 381, endPoint y: 97, distance: 70.9
click at [381, 97] on div "Discover the Pillow That Transforms Your Nights Heading 0" at bounding box center [372, 126] width 342 height 86
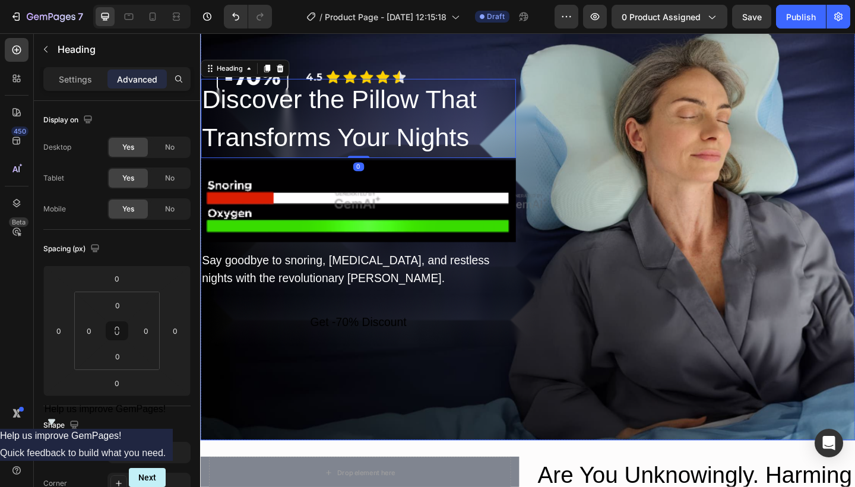
click at [355, 79] on div "Overlay" at bounding box center [556, 216] width 712 height 520
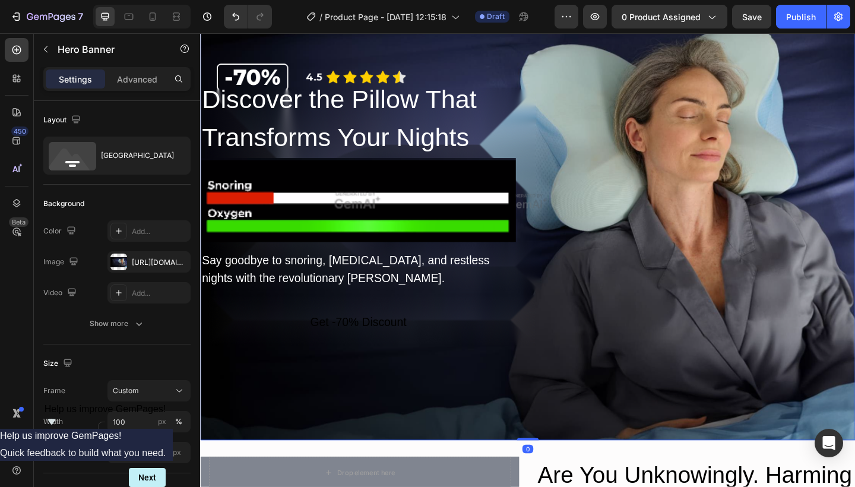
click at [322, 82] on div "Overlay" at bounding box center [556, 216] width 712 height 520
click at [268, 74] on div "Overlay" at bounding box center [556, 216] width 712 height 520
click at [229, 13] on button "Undo/Redo" at bounding box center [236, 17] width 24 height 24
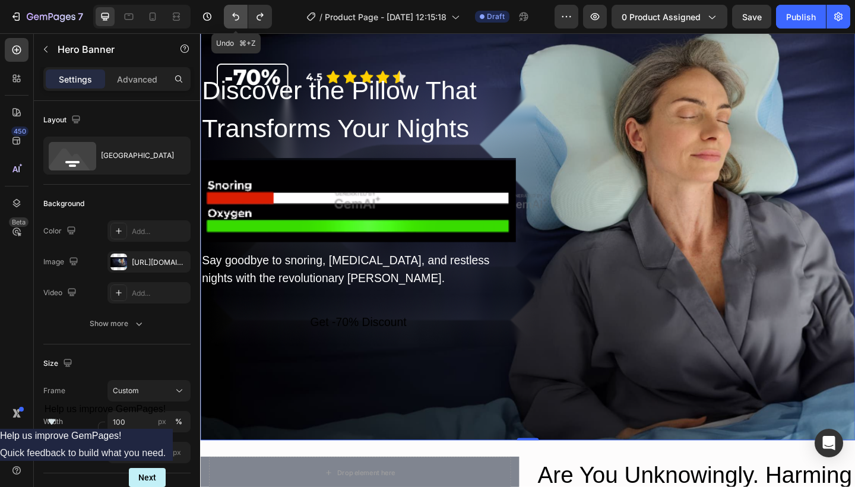
click at [229, 13] on button "Undo/Redo" at bounding box center [236, 17] width 24 height 24
click at [255, 14] on icon "Undo/Redo" at bounding box center [260, 17] width 12 height 12
click at [254, 14] on icon "Undo/Redo" at bounding box center [260, 17] width 12 height 12
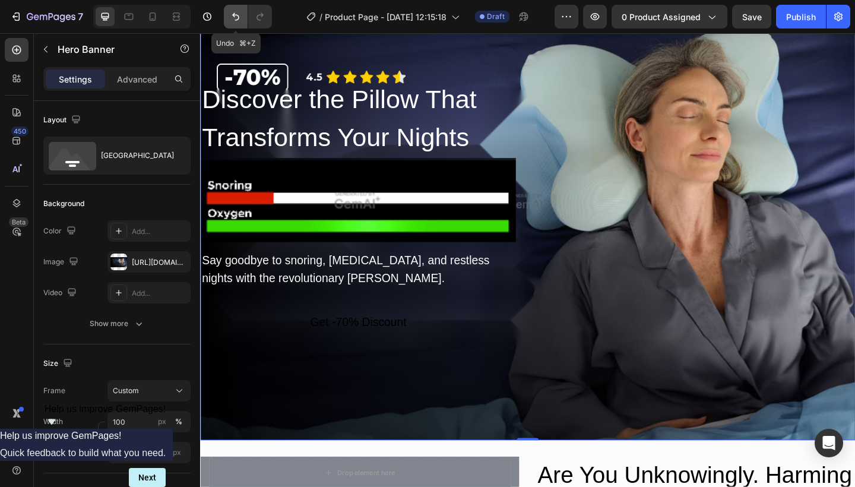
click at [234, 14] on icon "Undo/Redo" at bounding box center [236, 17] width 12 height 12
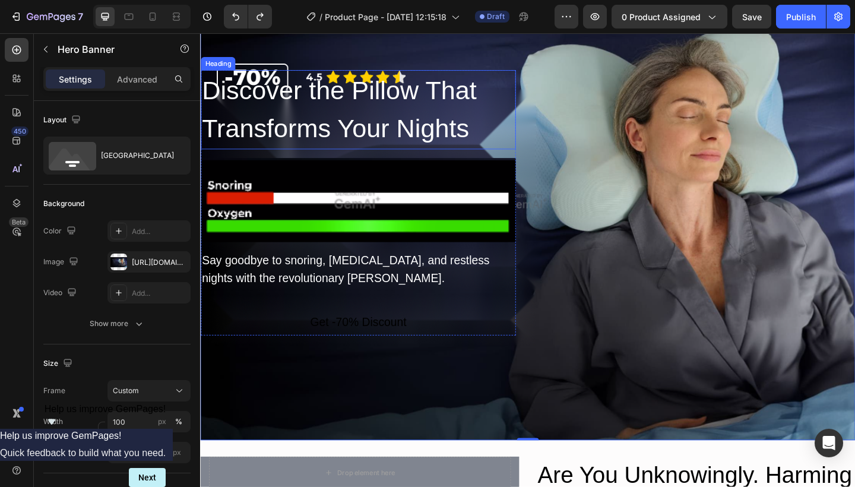
click at [264, 102] on p "Discover the Pillow That Transforms Your Nights" at bounding box center [372, 117] width 340 height 84
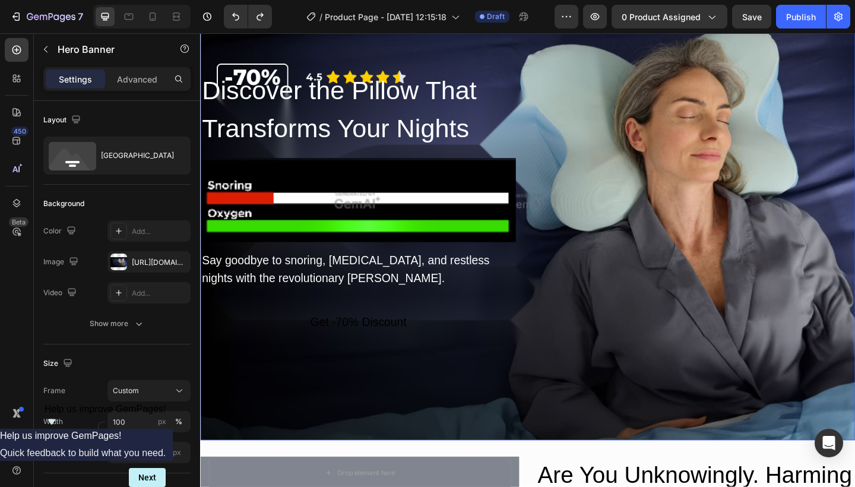
click at [382, 62] on div "Overlay" at bounding box center [556, 216] width 712 height 520
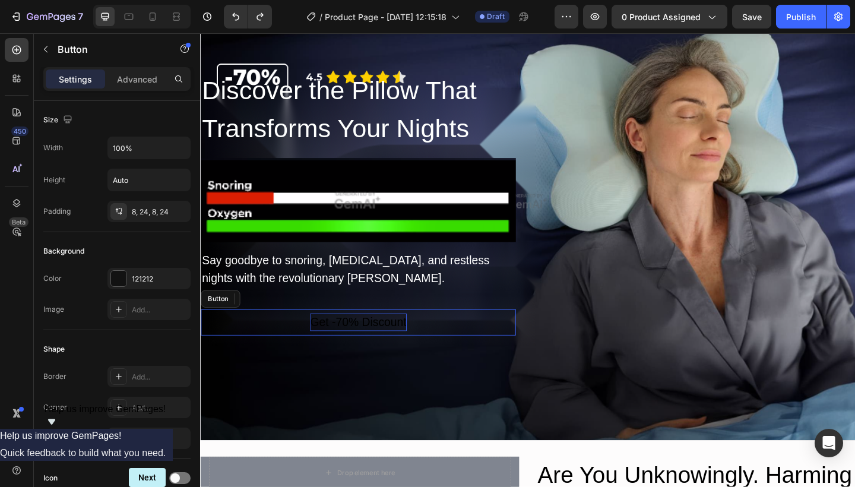
click at [376, 354] on div "Get -70% Discount" at bounding box center [371, 347] width 104 height 19
click at [294, 351] on button "Get -70% Discount" at bounding box center [372, 348] width 342 height 28
click at [354, 343] on p "Get -70% Discount" at bounding box center [371, 347] width 104 height 19
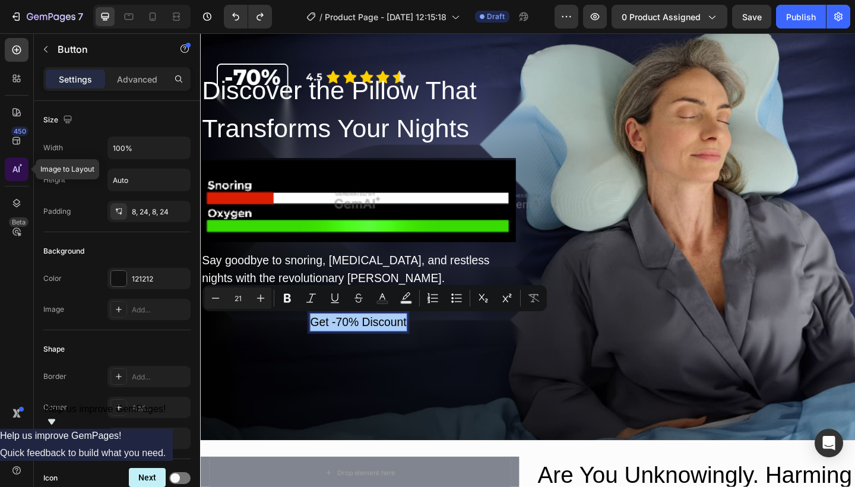
click at [17, 170] on icon at bounding box center [17, 169] width 12 height 12
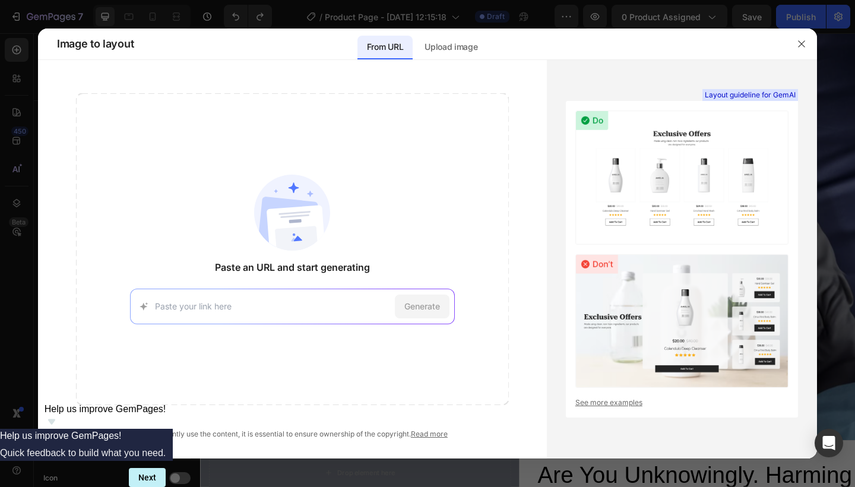
click at [321, 320] on div "Generate" at bounding box center [292, 306] width 325 height 36
click at [356, 309] on input at bounding box center [272, 306] width 235 height 12
paste input "https://derila-ergo.com/derila-ergo/product?vndr=derergfbpau&l=en&prodpv=9&ver=0"
type input "https://derila-ergo.com/derila-ergo/product?vndr=derergfbpau&l=en&prodpv=9&ver=0"
click at [411, 304] on span "Generate" at bounding box center [422, 306] width 36 height 12
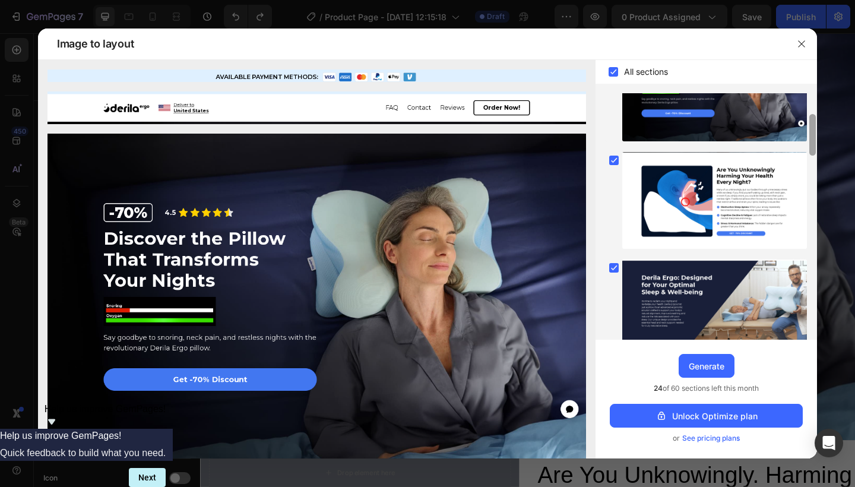
scroll to position [0, 0]
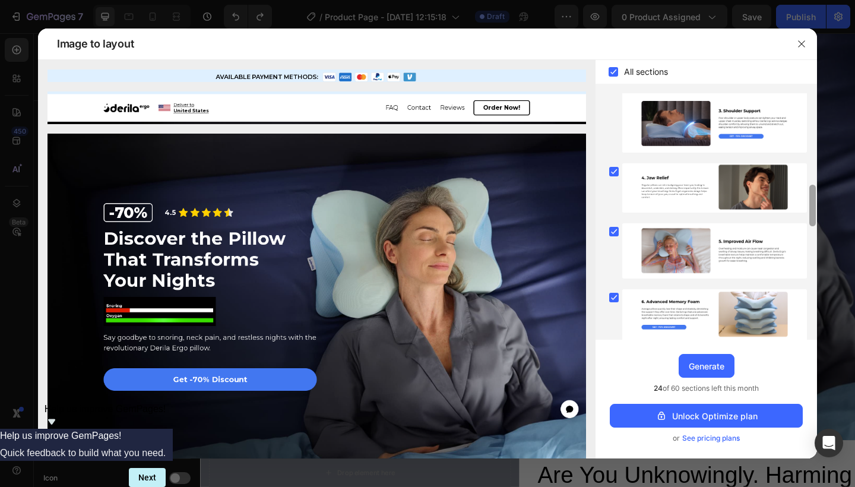
drag, startPoint x: 812, startPoint y: 129, endPoint x: 837, endPoint y: 407, distance: 278.9
click at [837, 407] on div "Image to layout All sections Upgrade to Optimize plan and get unlimited generat…" at bounding box center [427, 243] width 855 height 487
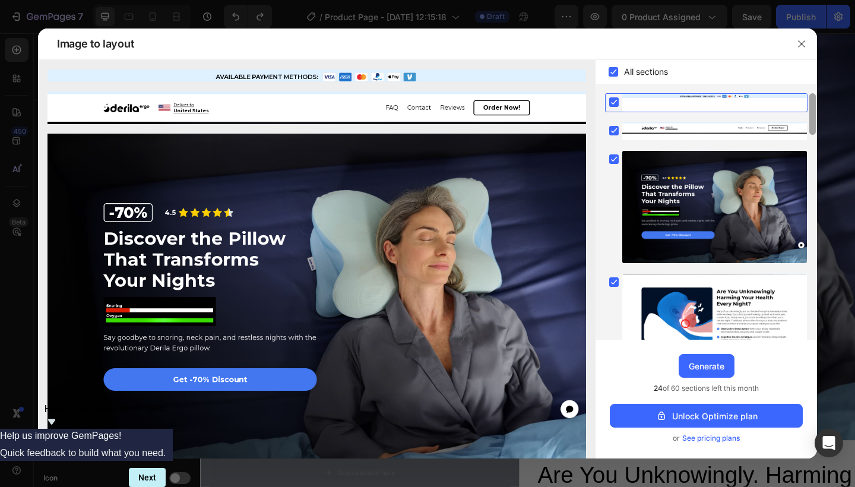
drag, startPoint x: 811, startPoint y: 205, endPoint x: 812, endPoint y: 55, distance: 149.6
click at [812, 55] on div "Image to layout All sections Upgrade to Optimize plan and get unlimited generat…" at bounding box center [427, 243] width 779 height 430
drag, startPoint x: 811, startPoint y: 125, endPoint x: 811, endPoint y: 103, distance: 21.4
click at [811, 103] on div at bounding box center [812, 114] width 7 height 42
click at [613, 100] on rect at bounding box center [613, 101] width 9 height 9
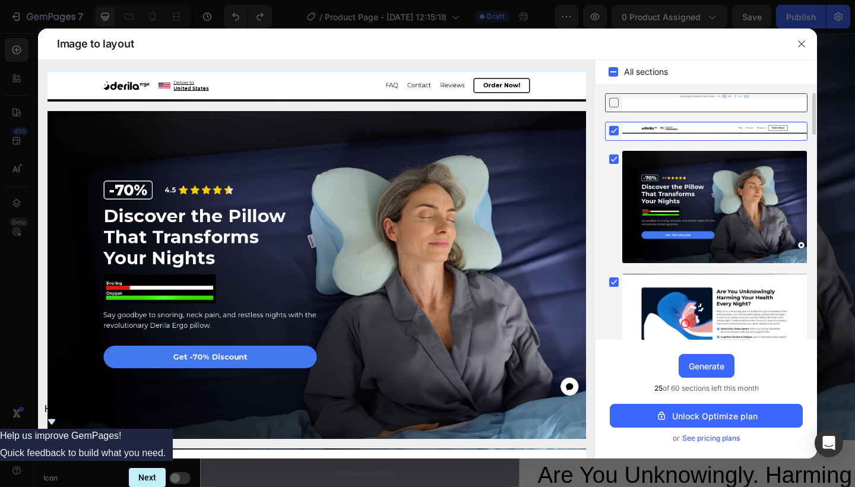
click at [613, 100] on icon at bounding box center [614, 102] width 12 height 12
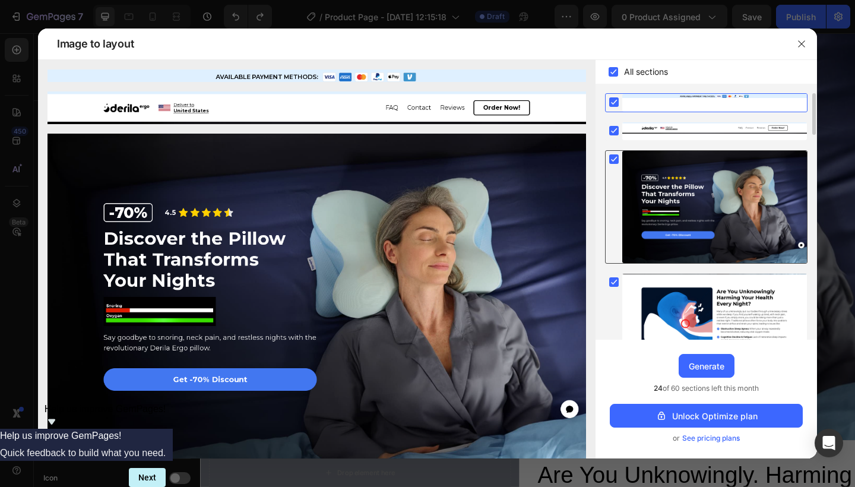
click at [614, 157] on rect at bounding box center [613, 158] width 9 height 9
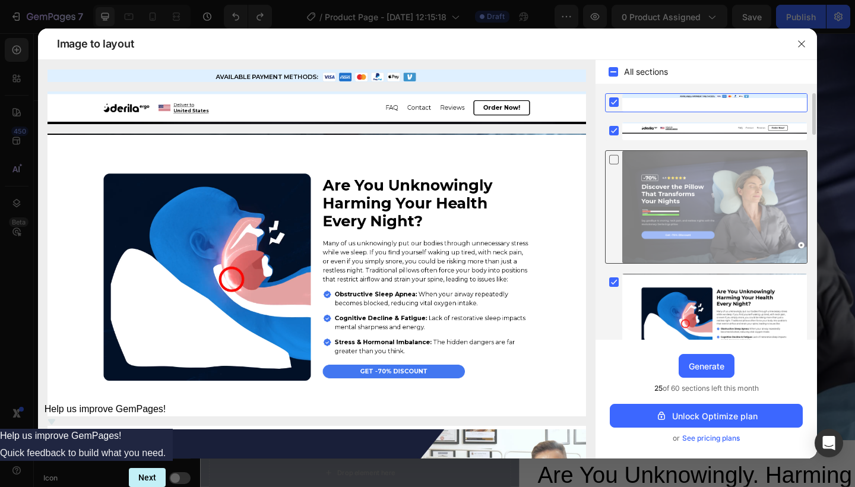
click at [614, 157] on icon at bounding box center [614, 159] width 12 height 12
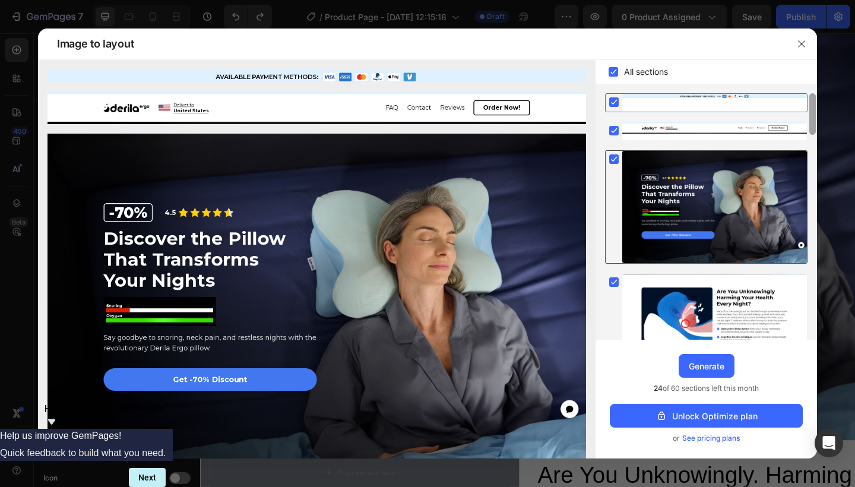
drag, startPoint x: 813, startPoint y: 122, endPoint x: 807, endPoint y: 93, distance: 30.3
click at [807, 93] on div "All sections Upgrade to Optimize plan and get unlimited generating sections and…" at bounding box center [705, 259] width 221 height 398
click at [680, 390] on span "24 of 60 sections left this month" at bounding box center [705, 388] width 105 height 12
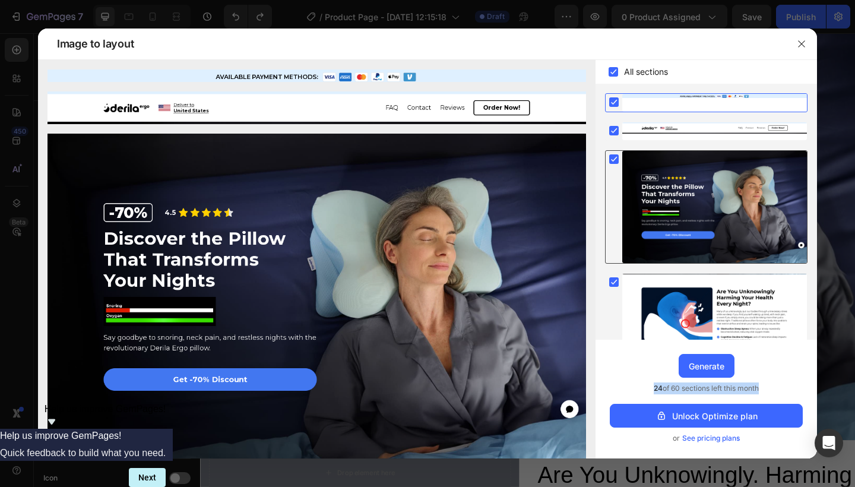
copy div "24 of 60 sections left this month"
click at [607, 363] on div "Upgrade to Optimize plan and get unlimited generating sections and publish page…" at bounding box center [705, 398] width 221 height 119
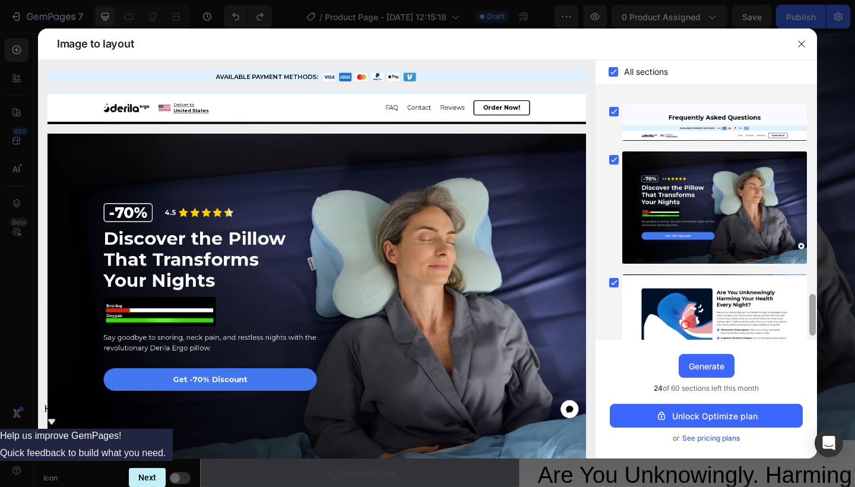
scroll to position [1197, 0]
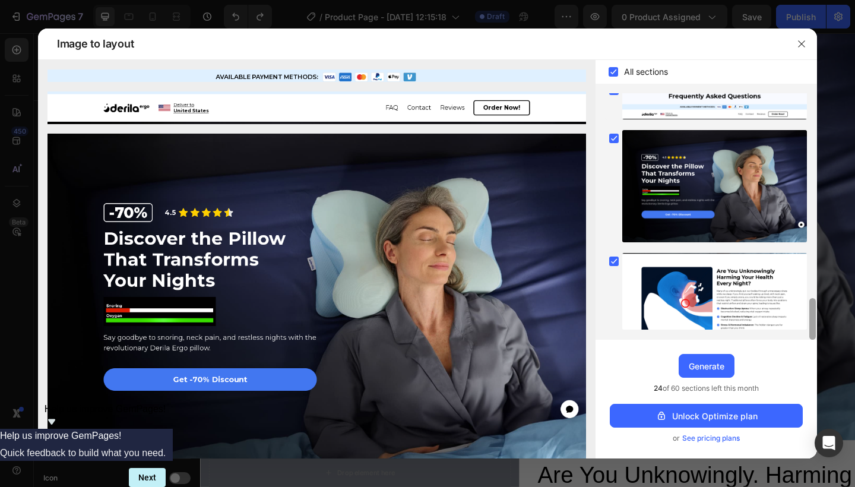
drag, startPoint x: 812, startPoint y: 122, endPoint x: 798, endPoint y: 336, distance: 214.2
click at [798, 336] on div at bounding box center [705, 216] width 221 height 246
click at [708, 370] on div "Generate" at bounding box center [706, 366] width 36 height 12
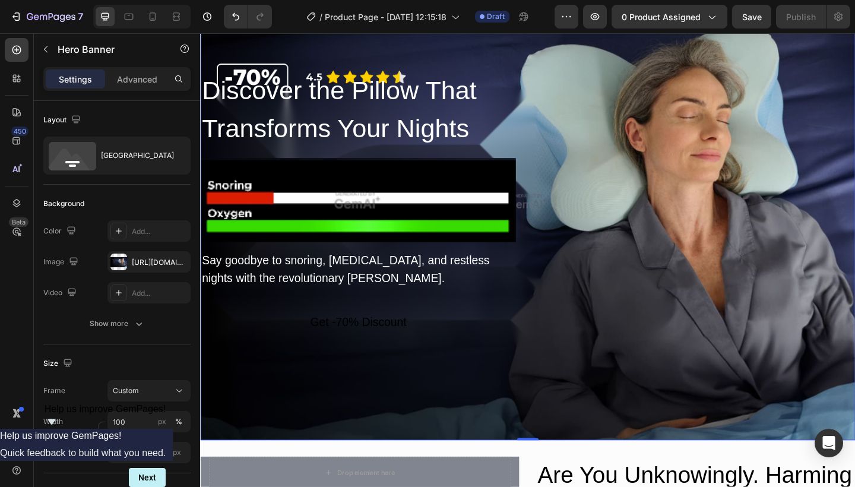
click at [599, 125] on div "Discover the Pillow That Transforms Your Nights Heading Image Say goodbye to sn…" at bounding box center [556, 275] width 712 height 402
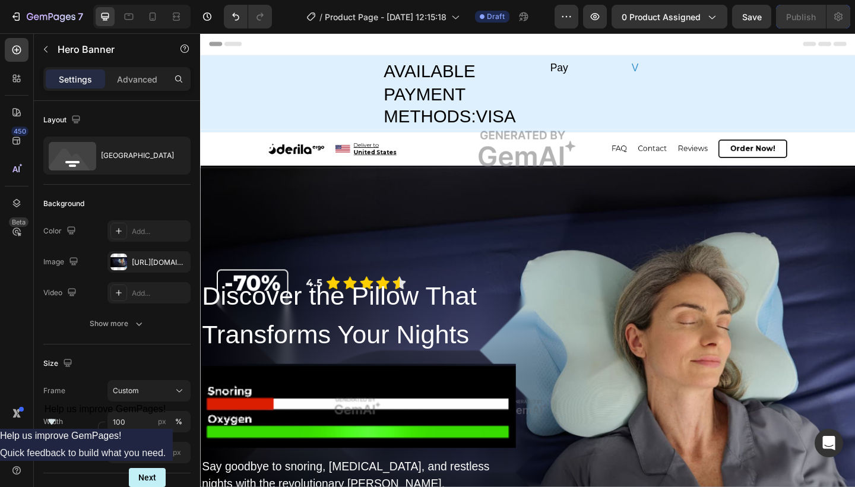
scroll to position [0, 0]
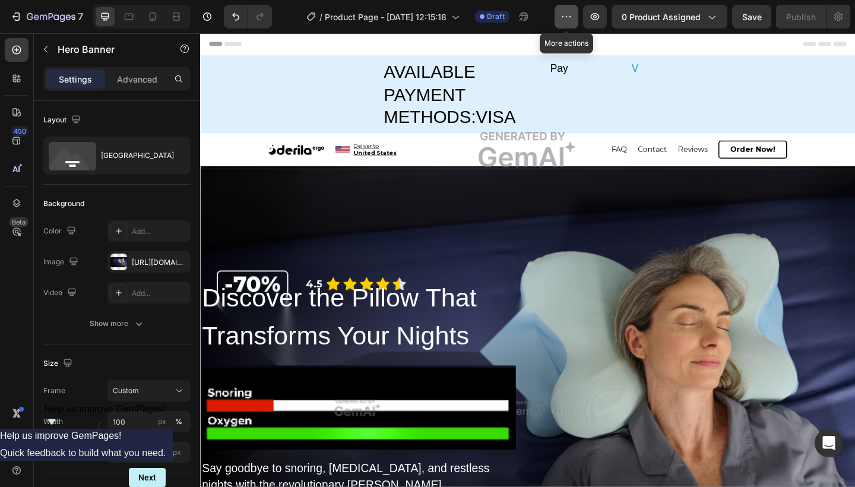
click at [563, 17] on icon "button" at bounding box center [566, 17] width 12 height 12
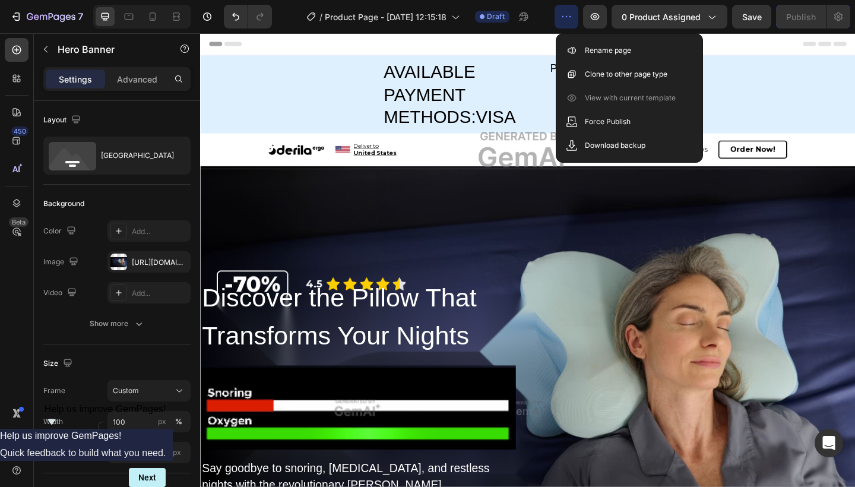
click at [563, 14] on icon "button" at bounding box center [566, 17] width 12 height 12
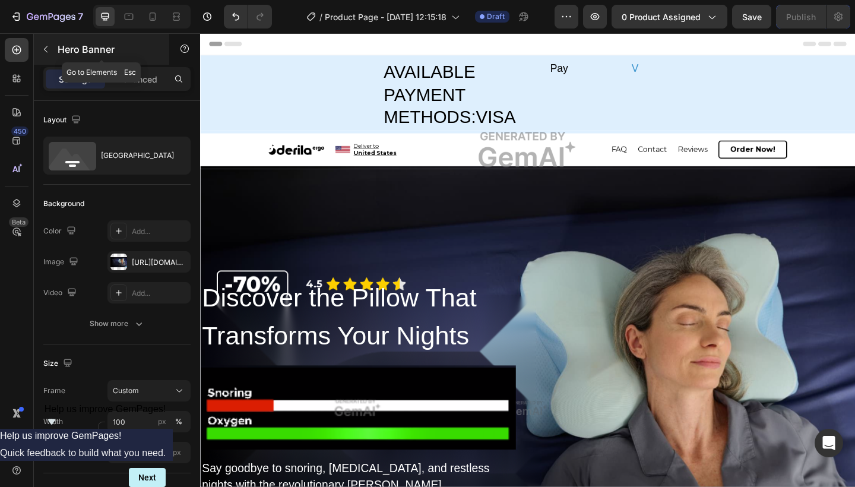
click at [39, 47] on button "button" at bounding box center [45, 49] width 19 height 19
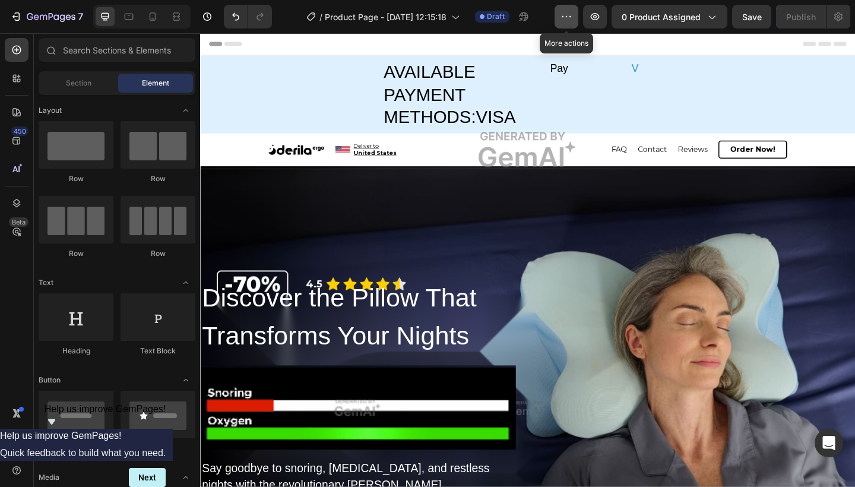
click at [563, 17] on icon "button" at bounding box center [566, 17] width 12 height 12
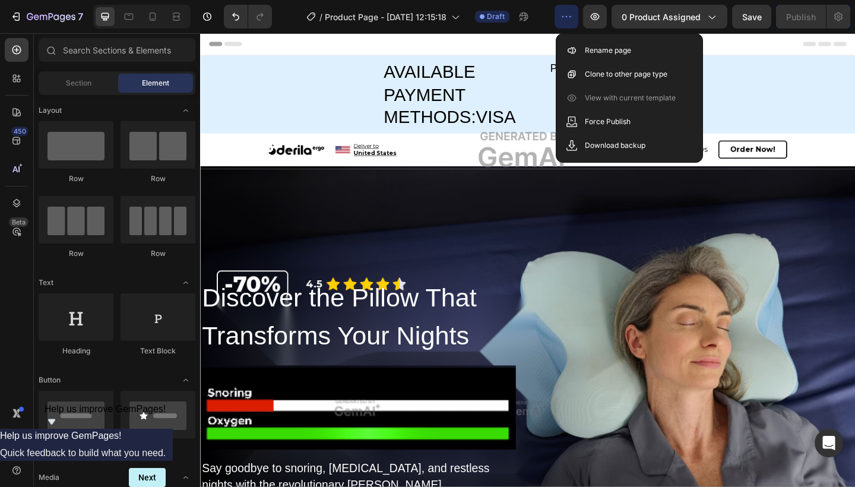
click at [572, 15] on icon "button" at bounding box center [566, 17] width 12 height 12
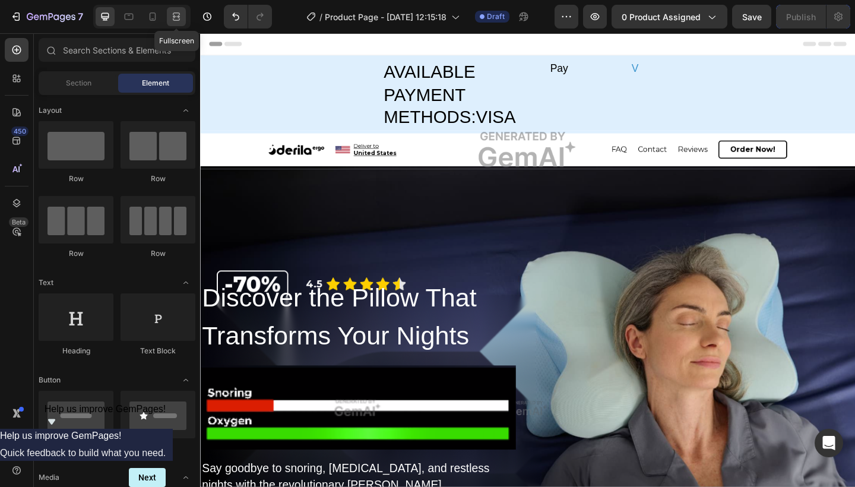
click at [177, 12] on icon at bounding box center [176, 17] width 12 height 12
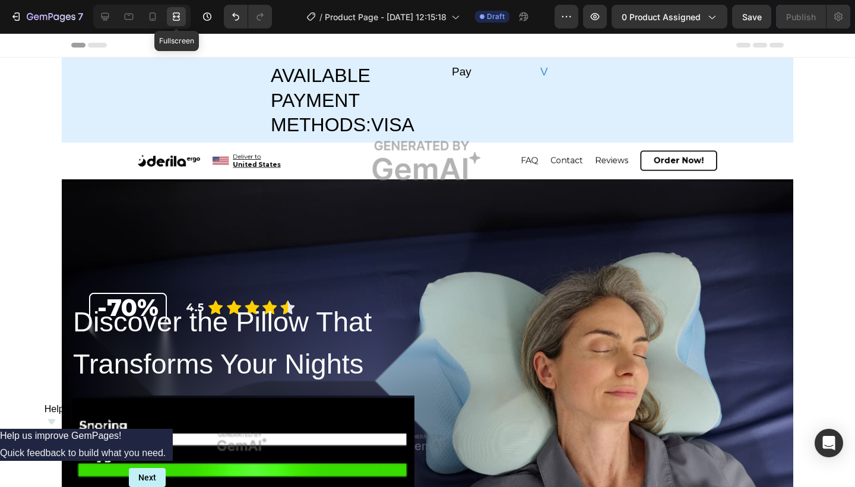
click at [177, 12] on icon at bounding box center [176, 17] width 12 height 12
click at [110, 15] on icon at bounding box center [105, 17] width 12 height 12
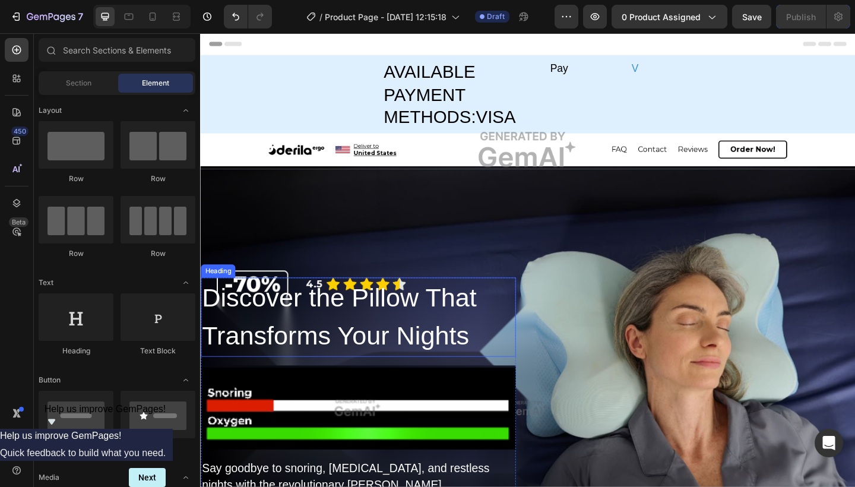
click at [394, 341] on h2 "Discover the Pillow That Transforms Your Nights" at bounding box center [372, 342] width 342 height 86
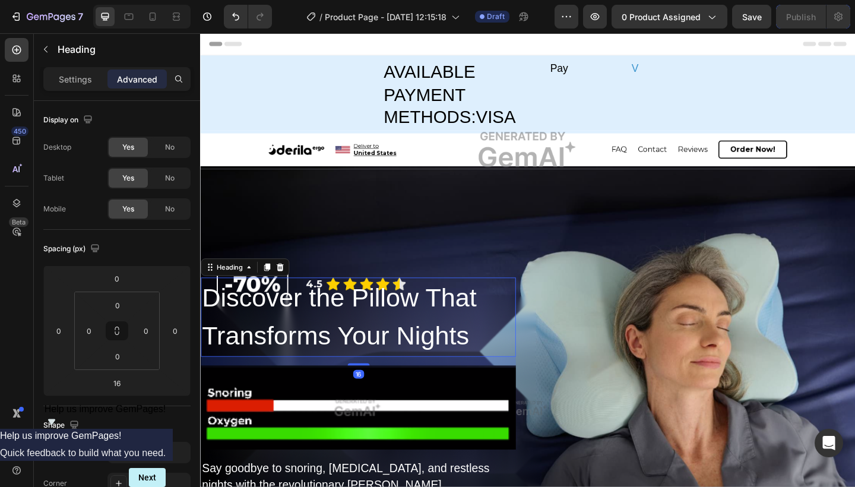
click at [394, 341] on h2 "Discover the Pillow That Transforms Your Nights" at bounding box center [372, 342] width 342 height 86
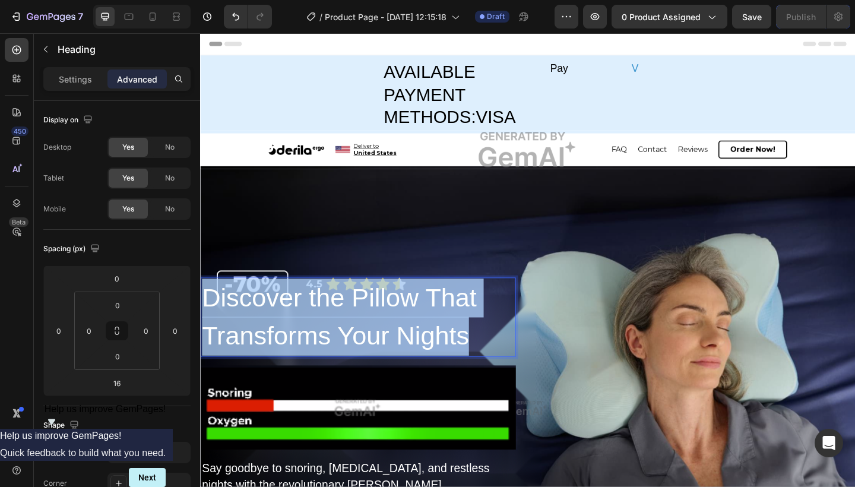
click at [394, 341] on p "Discover the Pillow That Transforms Your Nights" at bounding box center [372, 342] width 340 height 84
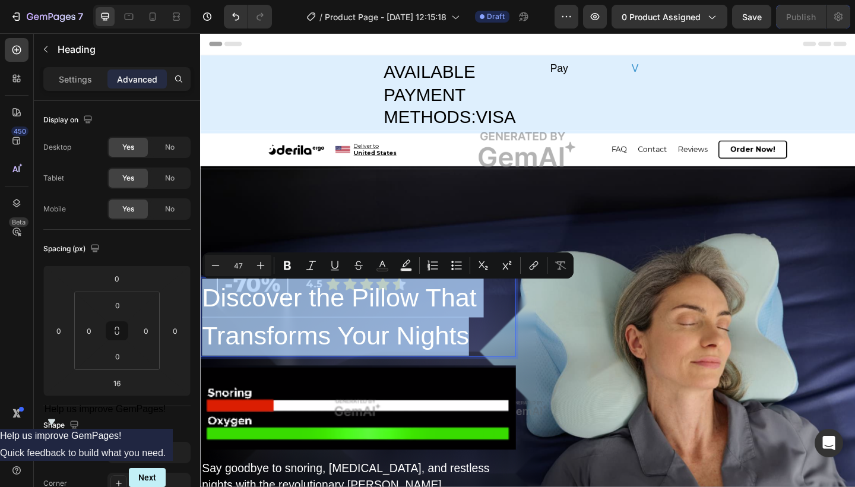
click at [300, 338] on p "Discover the Pillow That Transforms Your Nights" at bounding box center [372, 342] width 340 height 84
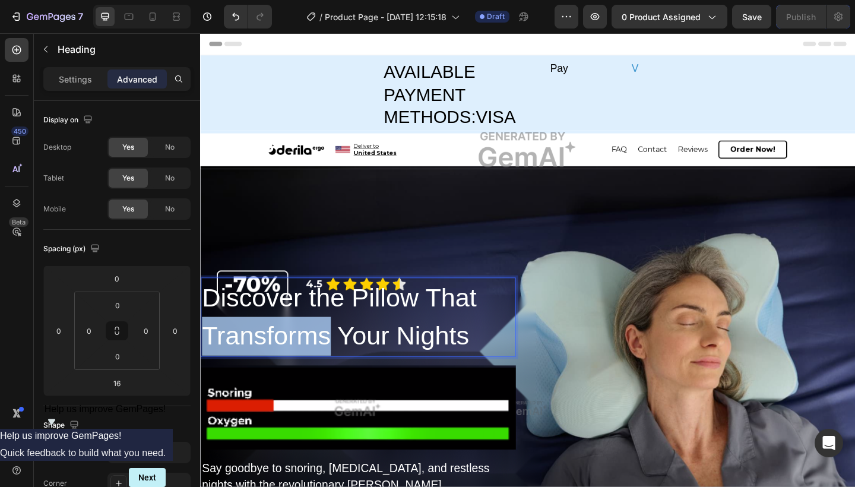
click at [300, 338] on p "Discover the Pillow That Transforms Your Nights" at bounding box center [372, 342] width 340 height 84
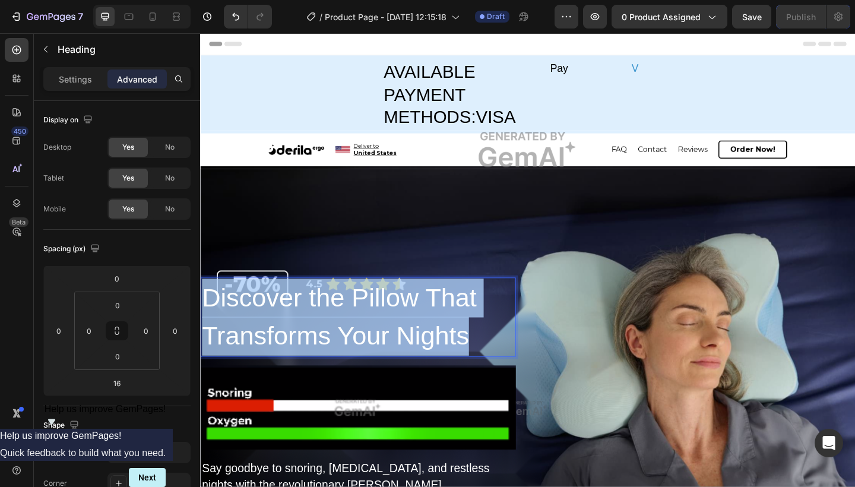
click at [300, 337] on p "Discover the Pillow That Transforms Your Nights" at bounding box center [372, 342] width 340 height 84
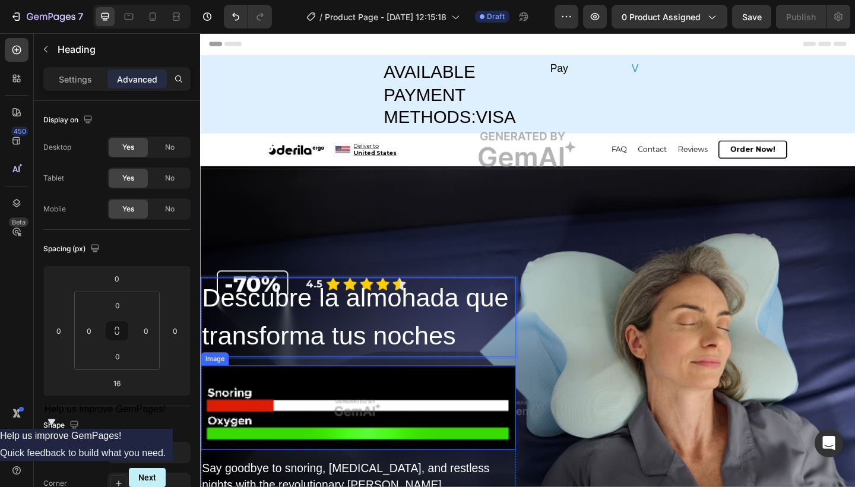
click at [224, 427] on img at bounding box center [372, 440] width 342 height 91
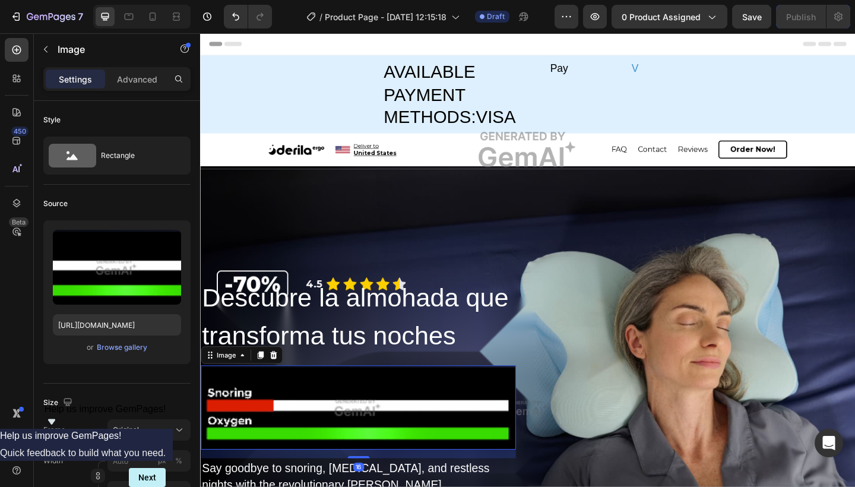
click at [224, 427] on img at bounding box center [372, 440] width 342 height 91
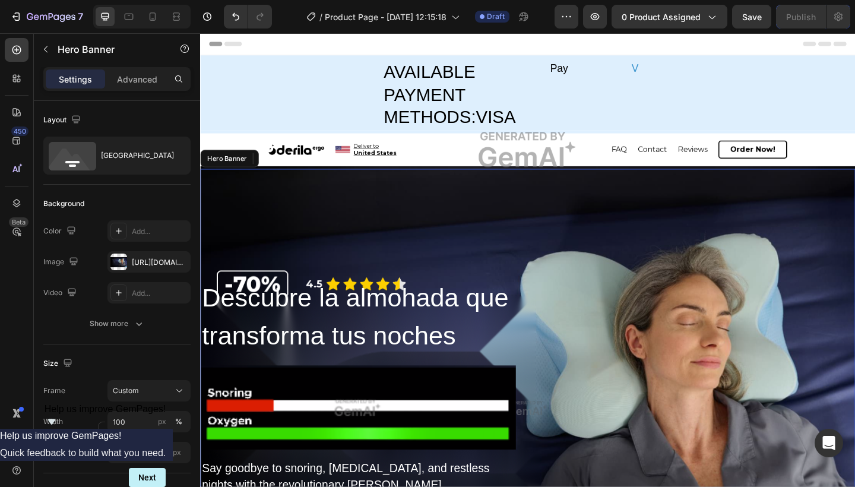
click at [712, 199] on div "Overlay" at bounding box center [556, 441] width 712 height 520
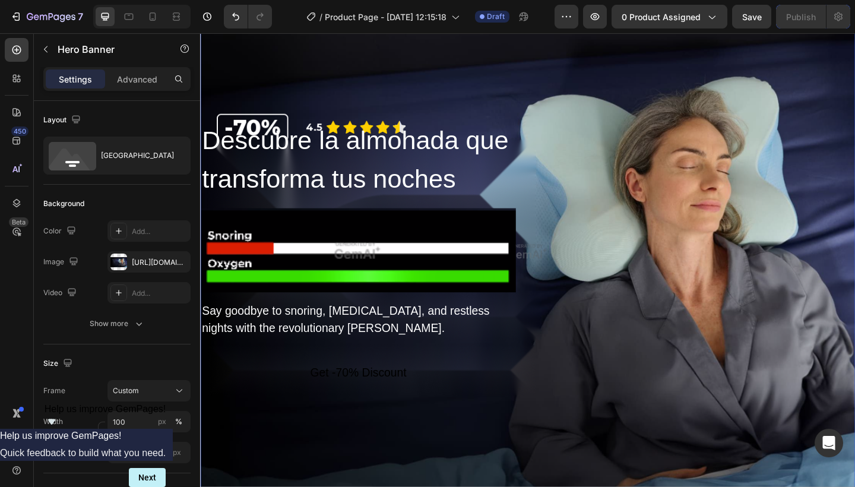
scroll to position [176, 0]
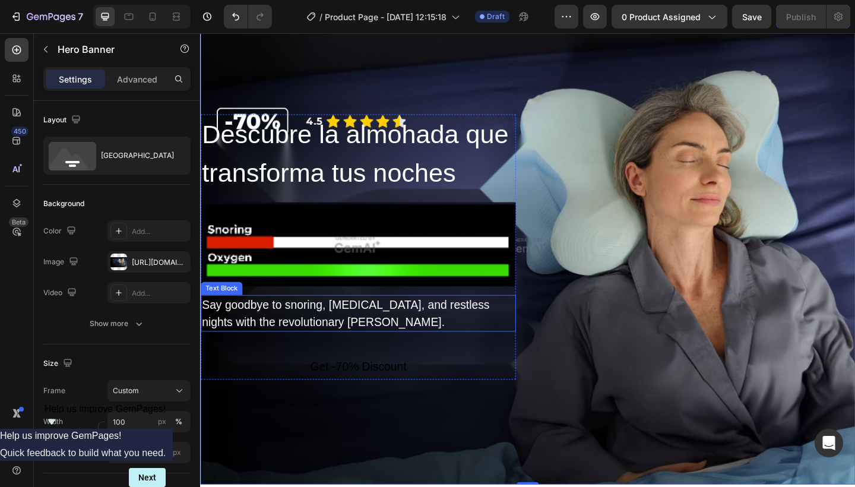
click at [350, 342] on div "Say goodbye to snoring, neck pain, and restless nights with the revolutionary D…" at bounding box center [372, 338] width 342 height 40
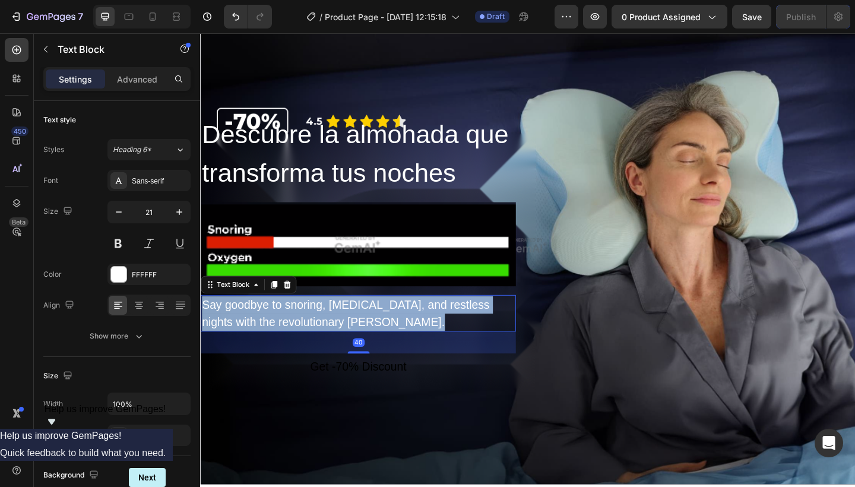
click at [350, 342] on p "Say goodbye to snoring, neck pain, and restless nights with the revolutionary D…" at bounding box center [372, 337] width 340 height 37
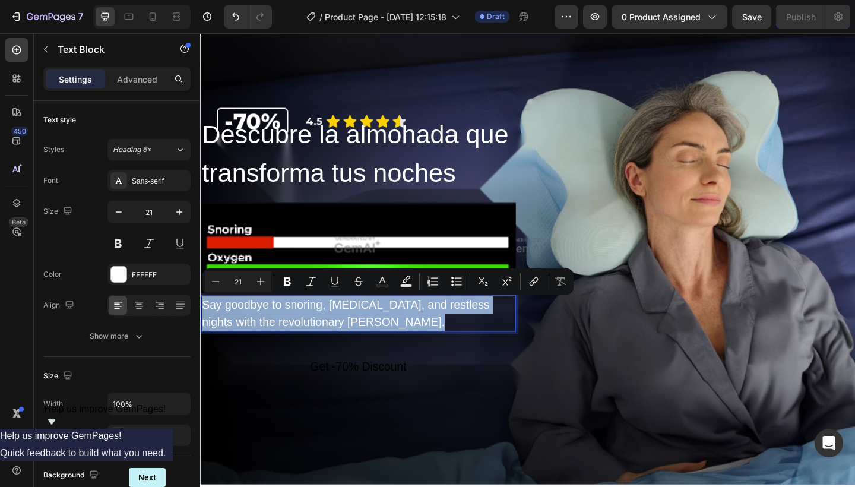
copy p "Say goodbye to snoring, neck pain, and restless nights with the revolutionary D…"
click at [324, 325] on p "Say goodbye to snoring, neck pain, and restless nights with the revolutionary D…" at bounding box center [372, 337] width 340 height 37
click at [320, 334] on p "Say goodbye to snoring, neck pain, and restless nights with the revolutionary D…" at bounding box center [372, 337] width 340 height 37
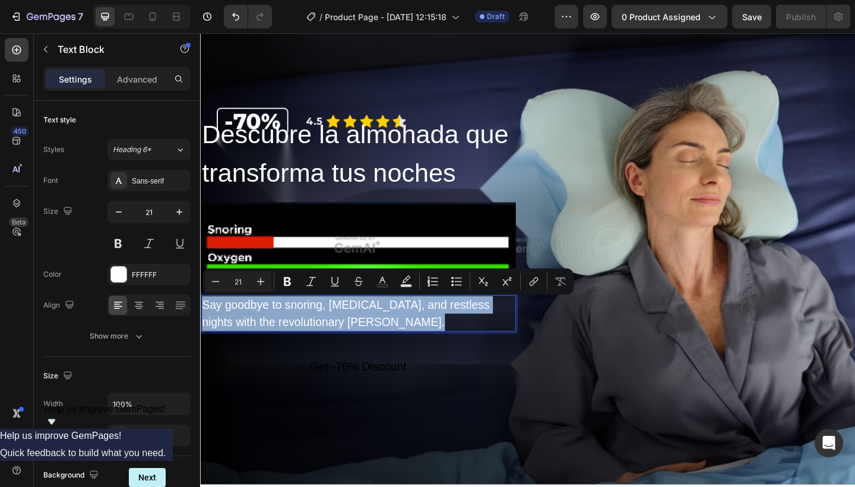
click at [320, 334] on p "Say goodbye to snoring, neck pain, and restless nights with the revolutionary D…" at bounding box center [372, 337] width 340 height 37
click at [388, 336] on p "Say goodbye to snoring, neck pain, and restless nights with the revolutionary D…" at bounding box center [372, 337] width 340 height 37
click at [505, 160] on p "Descubre la almohada que transforma tus noches" at bounding box center [372, 165] width 340 height 84
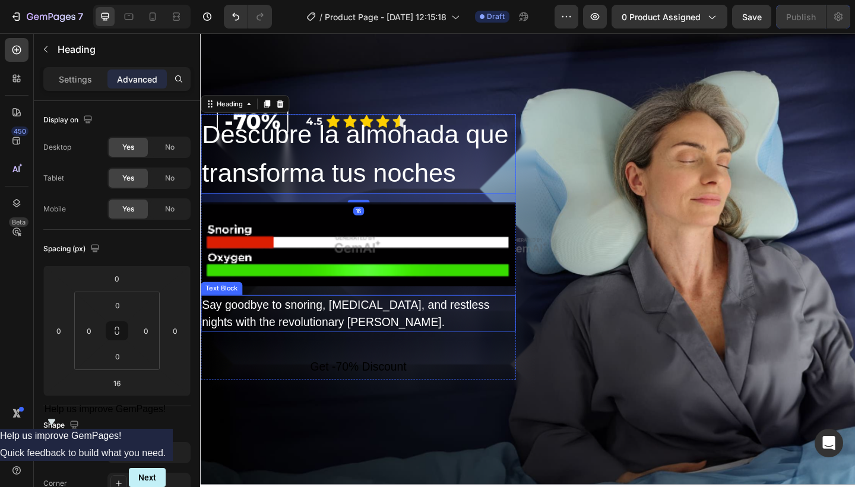
click at [370, 334] on p "Say goodbye to snoring, neck pain, and restless nights with the revolutionary D…" at bounding box center [372, 337] width 340 height 37
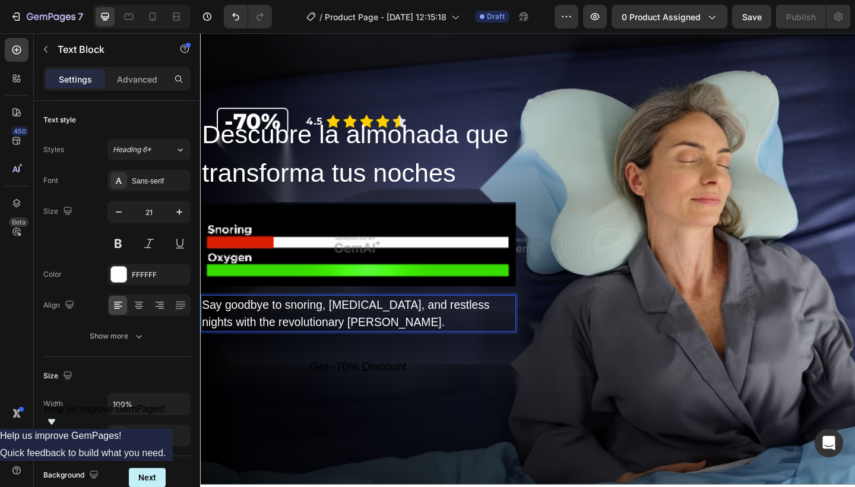
click at [370, 334] on p "Say goodbye to snoring, neck pain, and restless nights with the revolutionary D…" at bounding box center [372, 337] width 340 height 37
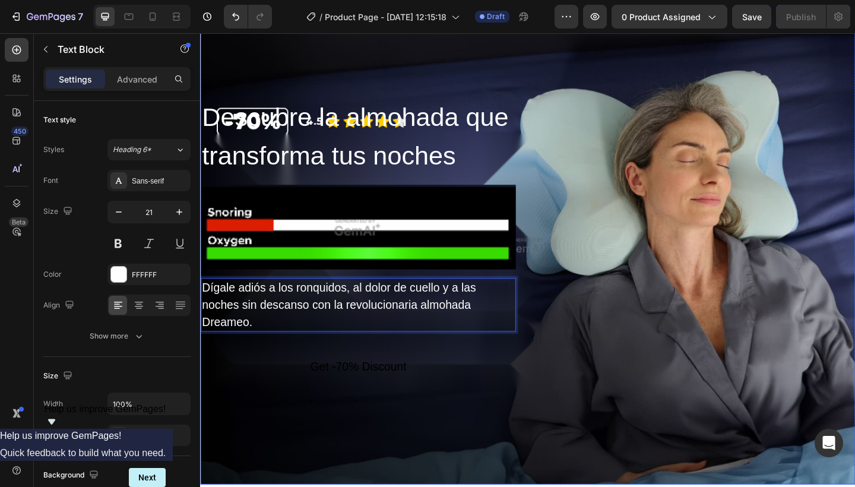
click at [620, 269] on div "Descubre la almohada que transforma tus noches Heading Image Dígale adiós a los…" at bounding box center [556, 313] width 712 height 421
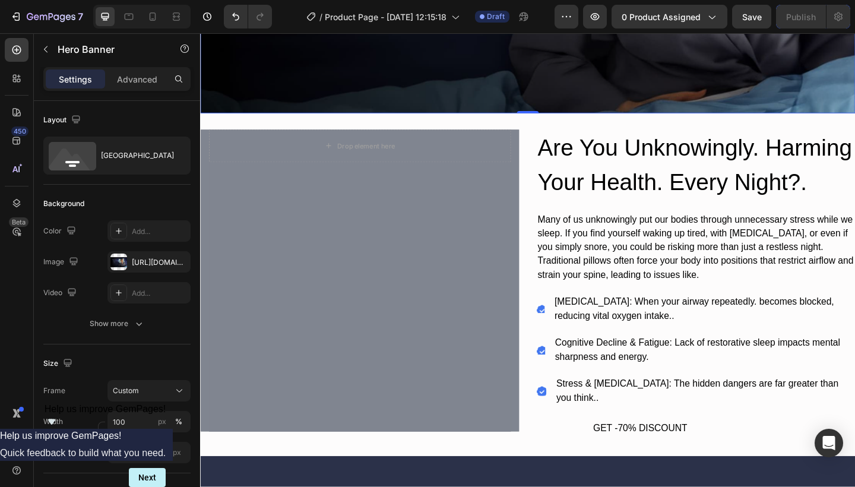
scroll to position [582, 0]
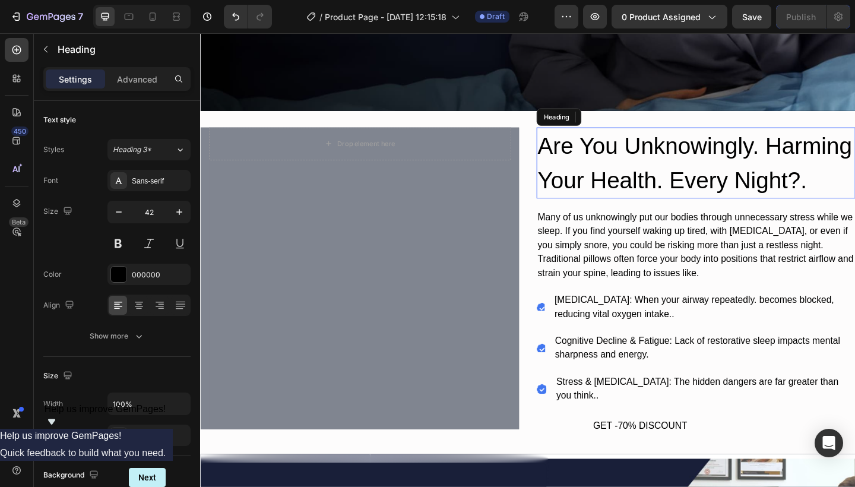
click at [642, 169] on h2 "Are You Unknowingly. Harming Your Health. Every Night?." at bounding box center [739, 174] width 347 height 77
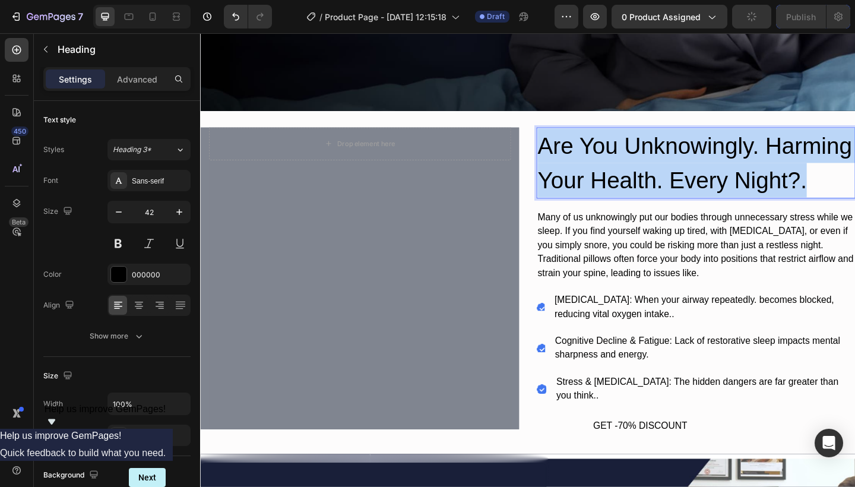
click at [642, 169] on p "Are You Unknowingly. Harming Your Health. Every Night?." at bounding box center [739, 174] width 344 height 75
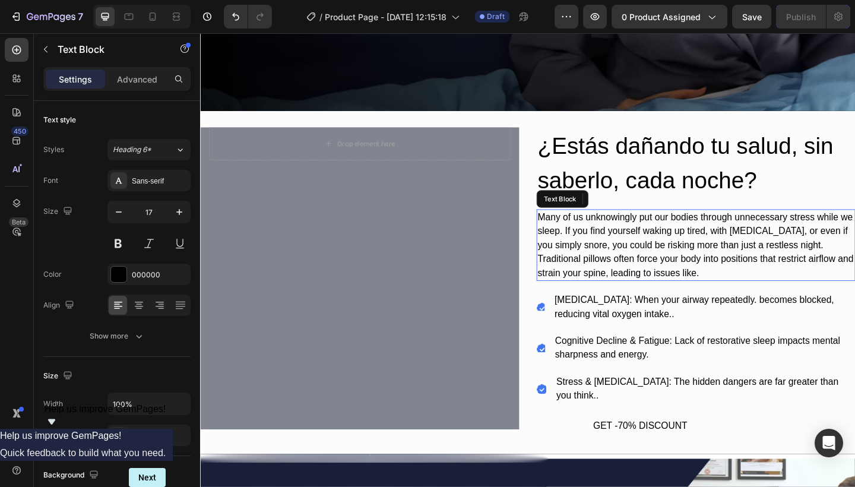
click at [668, 247] on div "Many of us unknowingly put our bodies through unnecessary stress while we sleep…" at bounding box center [739, 264] width 347 height 78
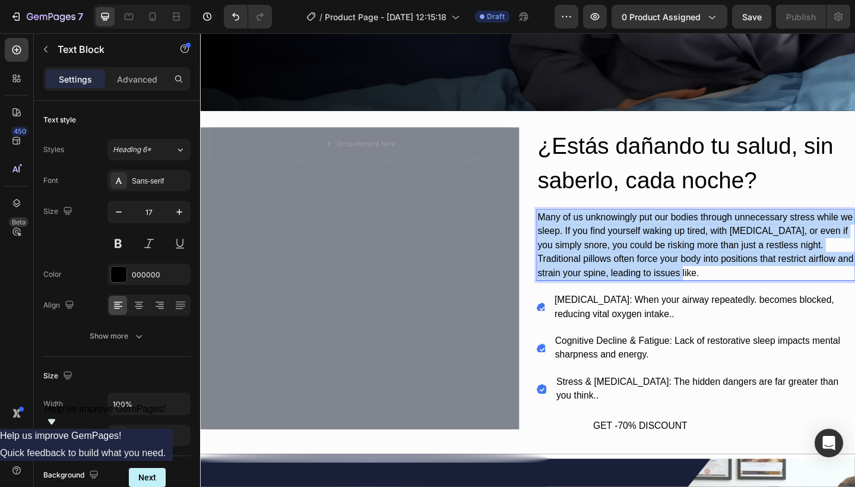
click at [668, 247] on p "Many of us unknowingly put our bodies through unnecessary stress while we sleep…" at bounding box center [739, 264] width 344 height 76
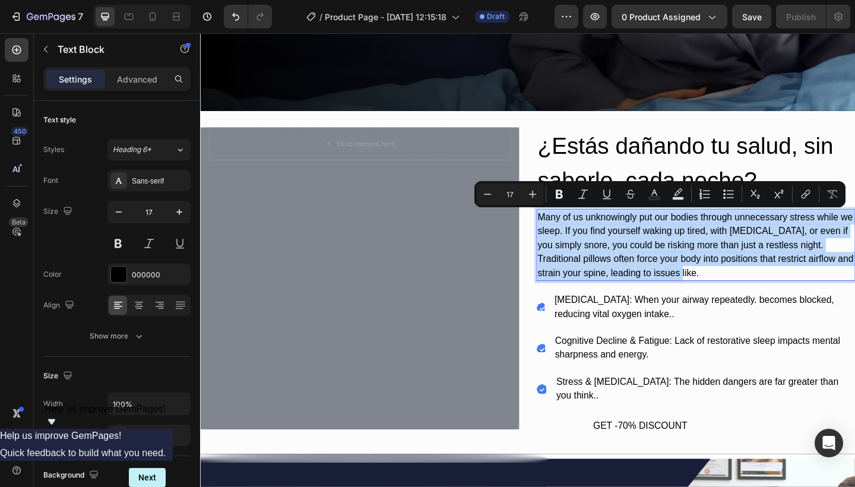
copy p "Many of us unknowingly put our bodies through unnecessary stress while we sleep…"
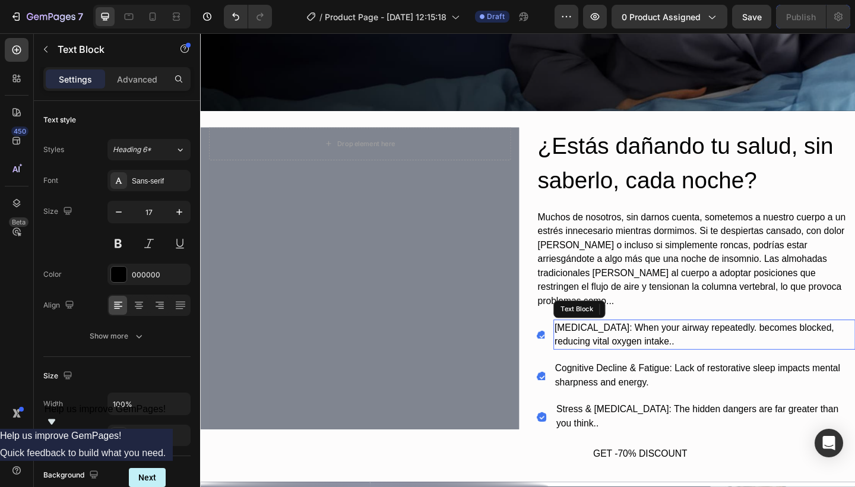
click at [638, 345] on div "Obstructive Sleep Apnea: When your airway repeatedly. becomes blocked, reducing…" at bounding box center [748, 361] width 328 height 33
click at [638, 346] on p "Obstructive Sleep Apnea: When your airway repeatedly. becomes blocked, reducing…" at bounding box center [748, 361] width 326 height 30
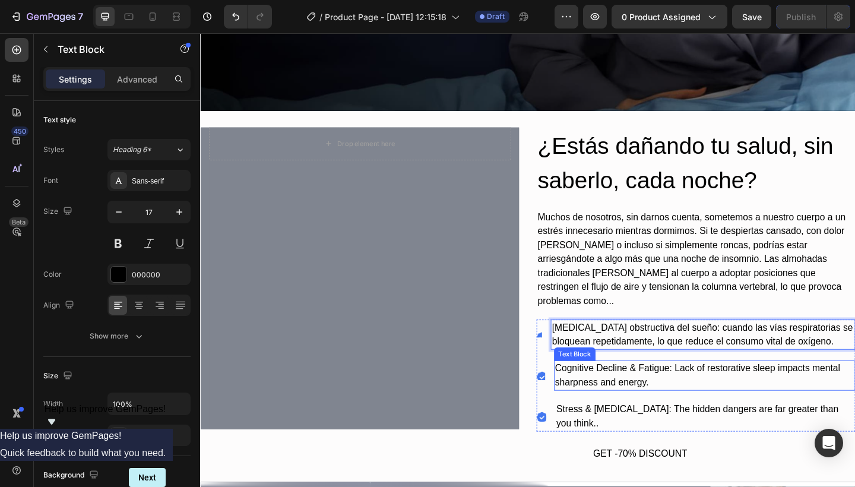
click at [633, 389] on div "Cognitive Decline & Fatigue: Lack of restorative sleep impacts mental sharpness…" at bounding box center [749, 405] width 328 height 33
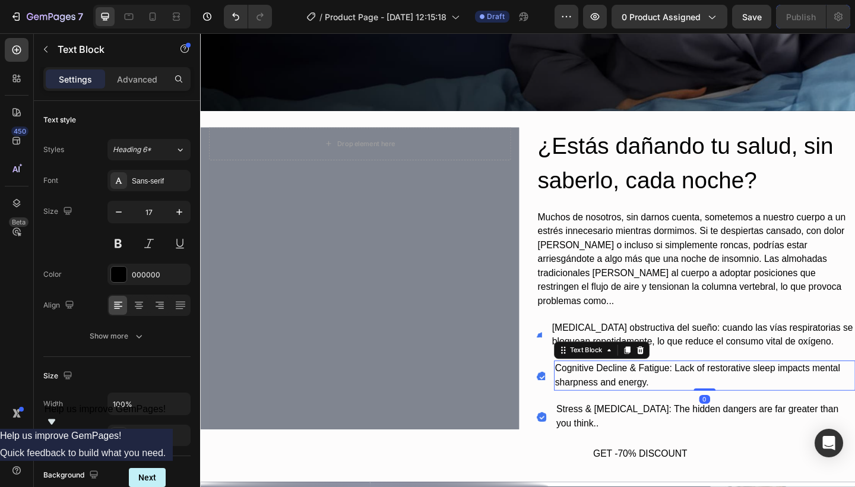
click at [630, 389] on div "Cognitive Decline & Fatigue: Lack of restorative sleep impacts mental sharpness…" at bounding box center [749, 405] width 328 height 33
click at [630, 391] on p "Cognitive Decline & Fatigue: Lack of restorative sleep impacts mental sharpness…" at bounding box center [748, 406] width 325 height 30
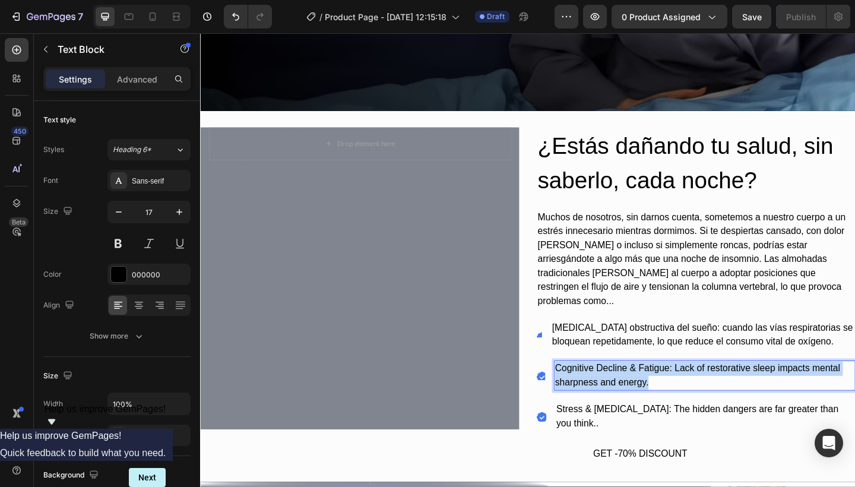
click at [630, 391] on p "Cognitive Decline & Fatigue: Lack of restorative sleep impacts mental sharpness…" at bounding box center [748, 406] width 325 height 30
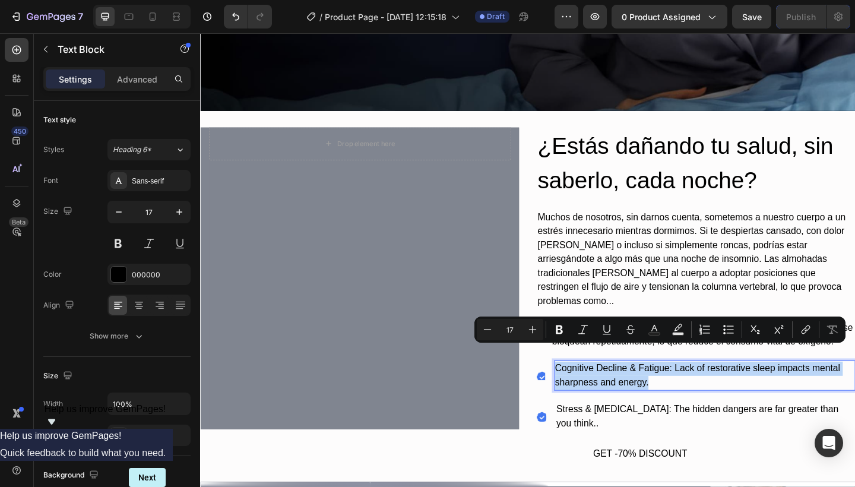
copy p "Cognitive Decline & Fatigue: Lack of restorative sleep impacts mental sharpness…"
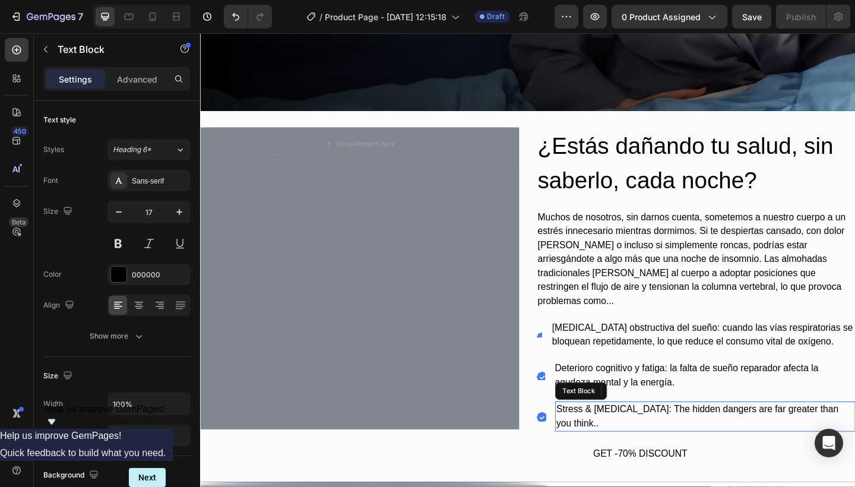
click at [624, 434] on div "Stress & Hormonal Imbalance: The hidden dangers are far greater than you think.." at bounding box center [749, 450] width 326 height 33
click at [624, 435] on p "Stress & Hormonal Imbalance: The hidden dangers are far greater than you think.." at bounding box center [749, 450] width 324 height 30
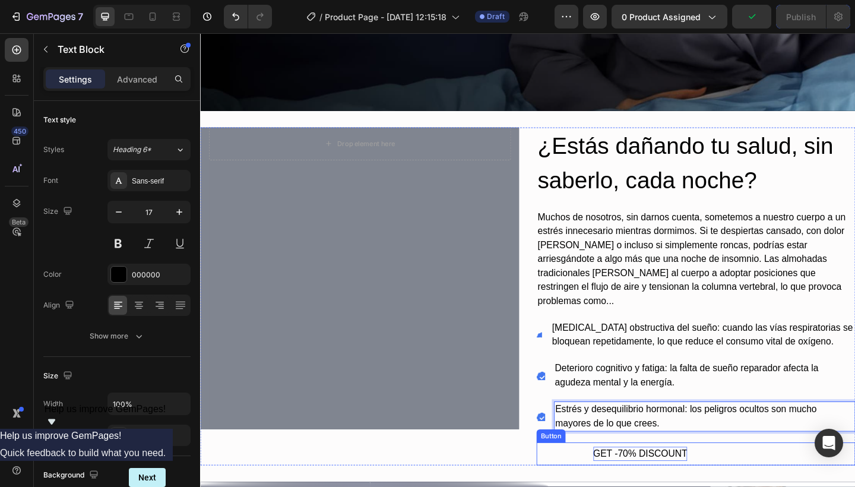
click at [685, 483] on div "GET -70% DISCOUNT" at bounding box center [678, 490] width 103 height 15
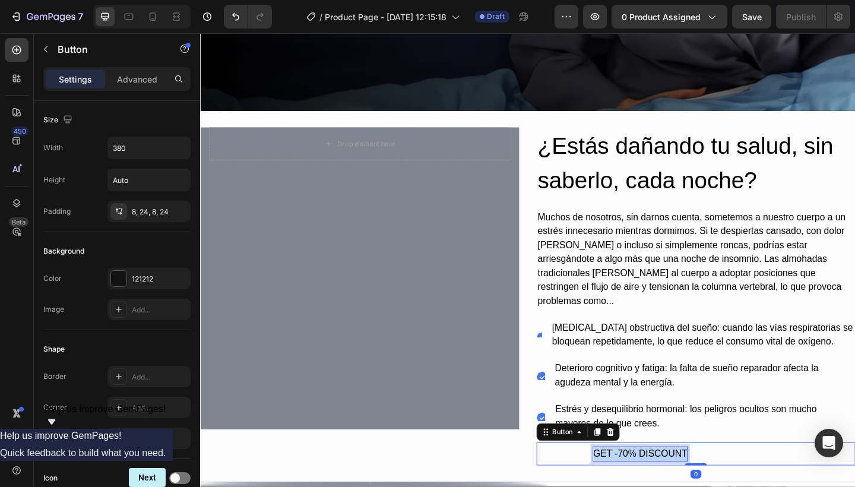
click at [685, 483] on p "GET -70% DISCOUNT" at bounding box center [678, 490] width 103 height 15
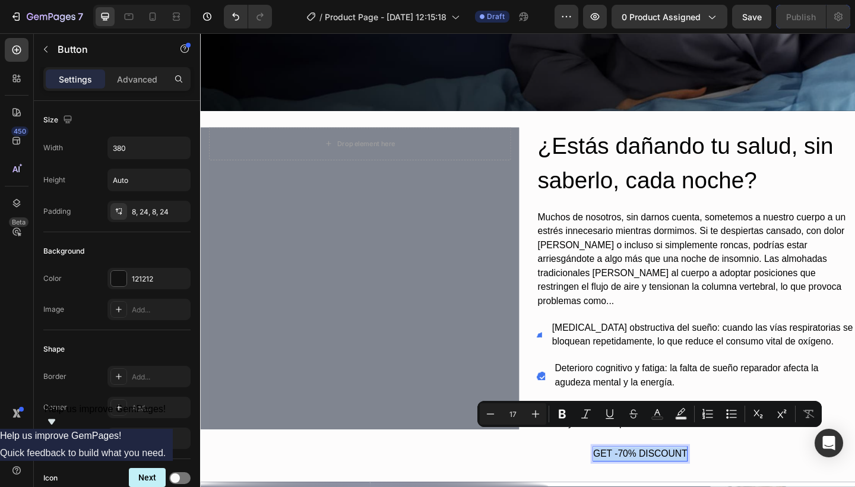
copy p "GET -70% DISCOUNT"
click at [650, 483] on p "GET -70% DISCOUNT" at bounding box center [678, 490] width 103 height 15
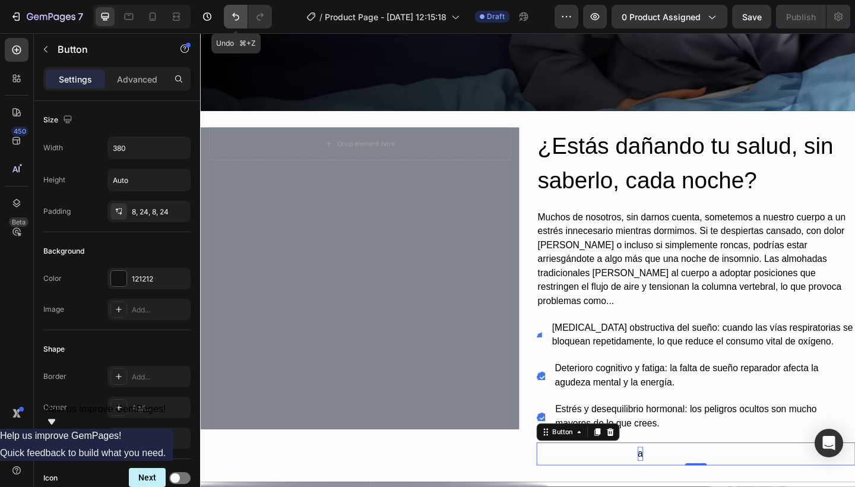
click at [231, 19] on icon "Undo/Redo" at bounding box center [236, 17] width 12 height 12
click at [239, 18] on icon "Undo/Redo" at bounding box center [236, 17] width 12 height 12
click at [258, 15] on icon "Undo/Redo" at bounding box center [260, 17] width 12 height 12
click at [701, 478] on button "a" at bounding box center [679, 490] width 226 height 25
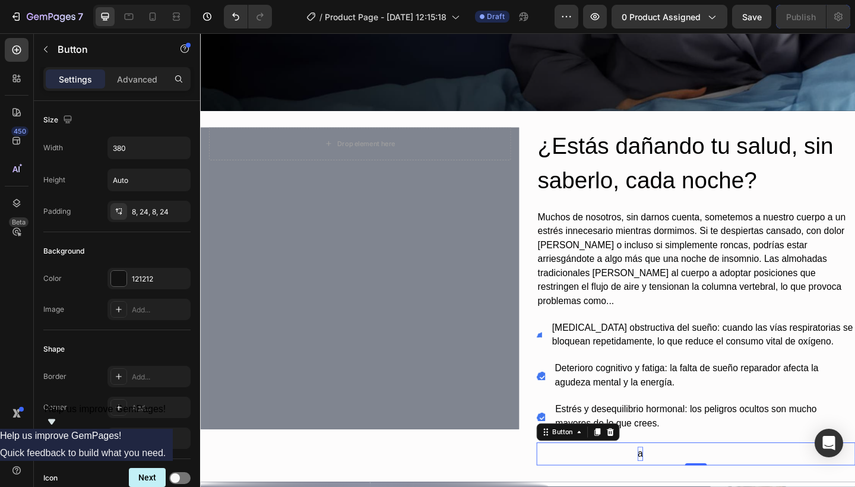
click at [701, 478] on button "a" at bounding box center [679, 490] width 226 height 25
click at [688, 478] on button "a" at bounding box center [679, 490] width 226 height 25
click at [677, 483] on p "a" at bounding box center [677, 490] width 5 height 15
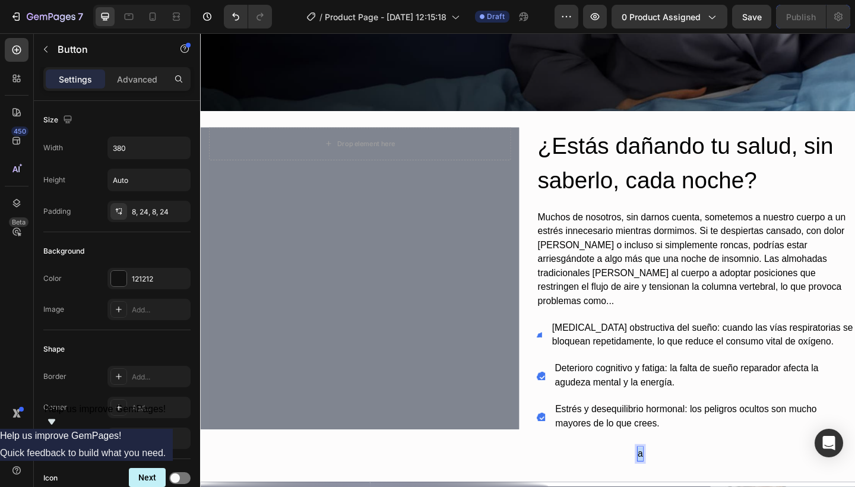
click at [677, 483] on p "a" at bounding box center [677, 490] width 5 height 15
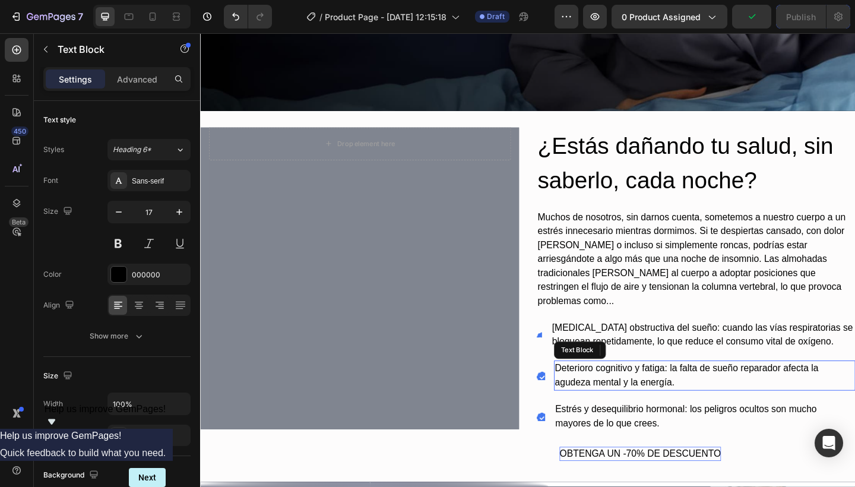
click at [738, 404] on div "Deterioro cognitivo y fatiga: la falta de sueño reparador afecta la agudeza men…" at bounding box center [749, 405] width 328 height 33
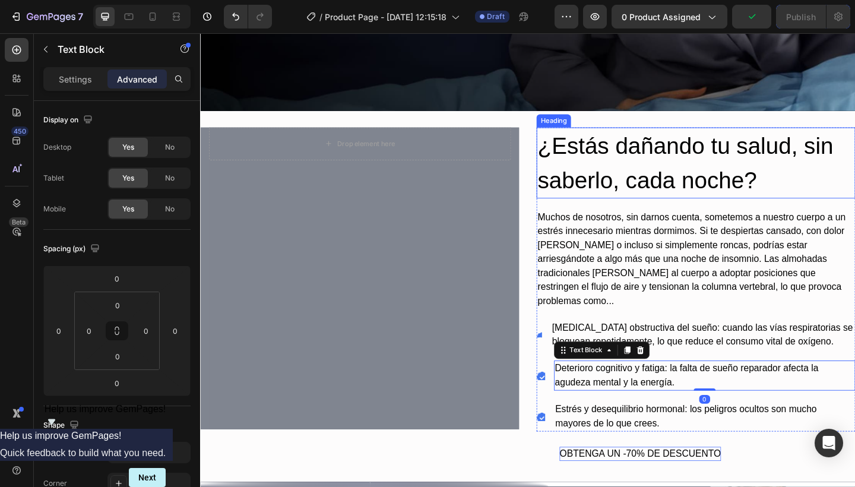
click at [691, 193] on p "¿Estás dañando tu salud, sin saberlo, cada noche?" at bounding box center [739, 174] width 344 height 75
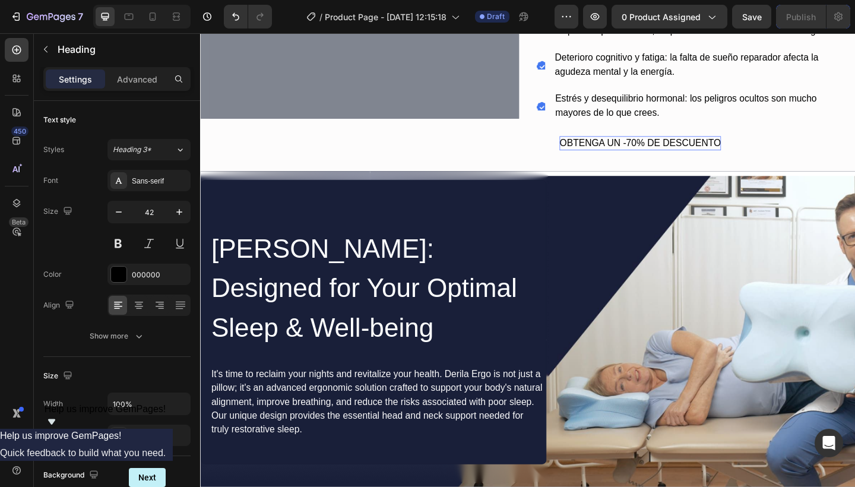
scroll to position [934, 0]
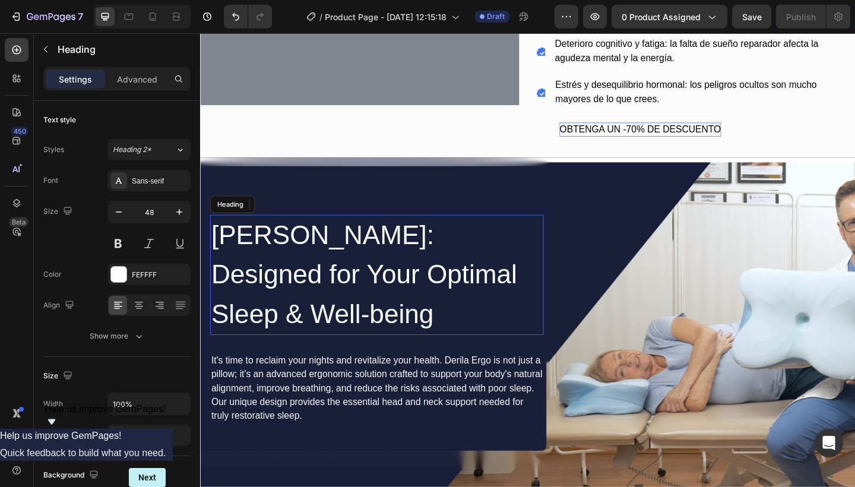
click at [364, 246] on h2 "Derila Ergo: Designed for Your Optimal Sleep & Well-being" at bounding box center [392, 296] width 363 height 131
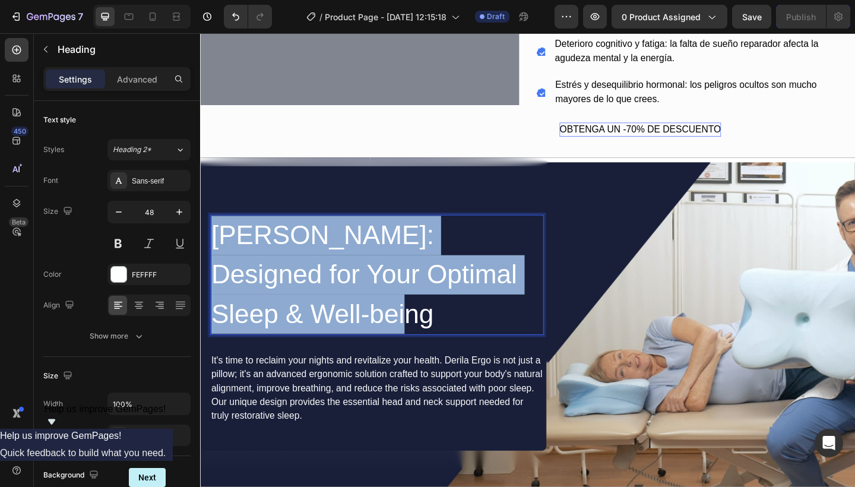
click at [364, 246] on p "Derila Ergo: Designed for Your Optimal Sleep & Well-being" at bounding box center [392, 296] width 360 height 128
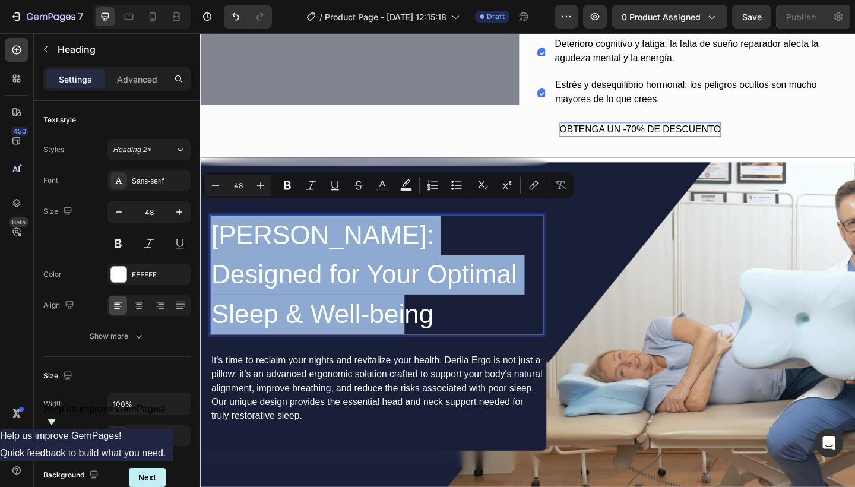
click at [364, 246] on p "Derila Ergo: Designed for Your Optimal Sleep & Well-being" at bounding box center [392, 296] width 360 height 128
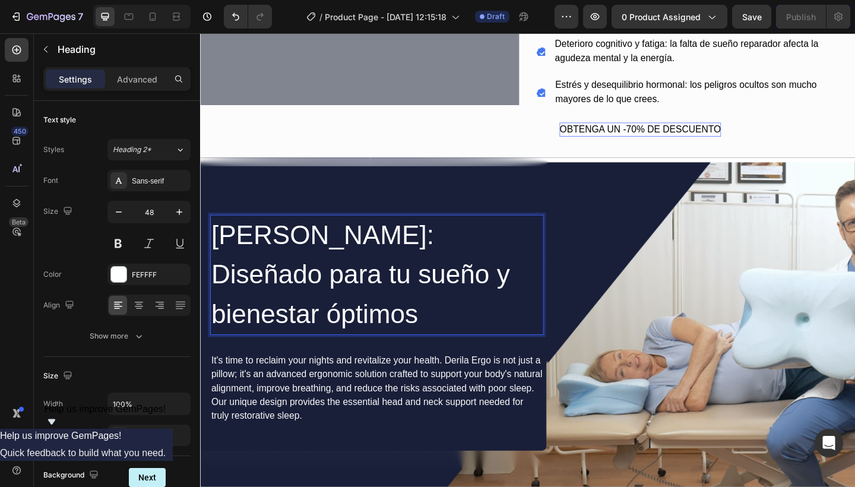
click at [344, 244] on p "Derila Ergo: Diseñado para tu sueño y bienestar óptimos" at bounding box center [392, 296] width 360 height 128
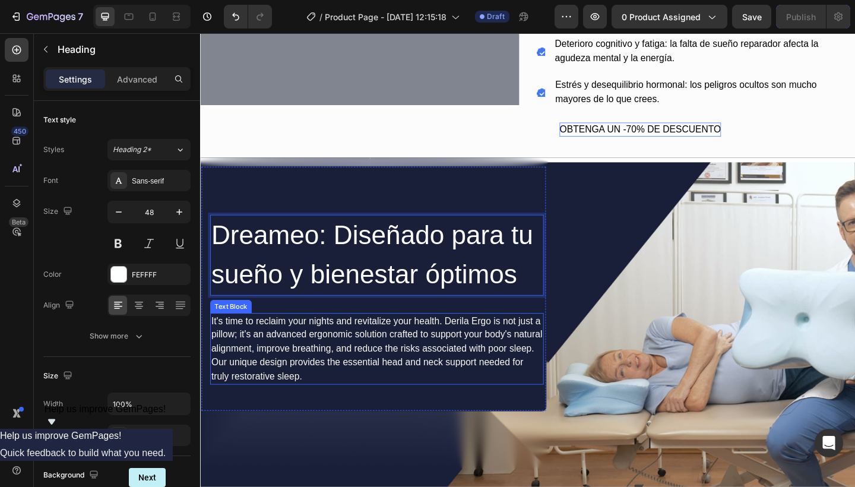
click at [334, 338] on div "It's time to reclaim your nights and revitalize your health. Derila Ergo is not…" at bounding box center [392, 377] width 363 height 78
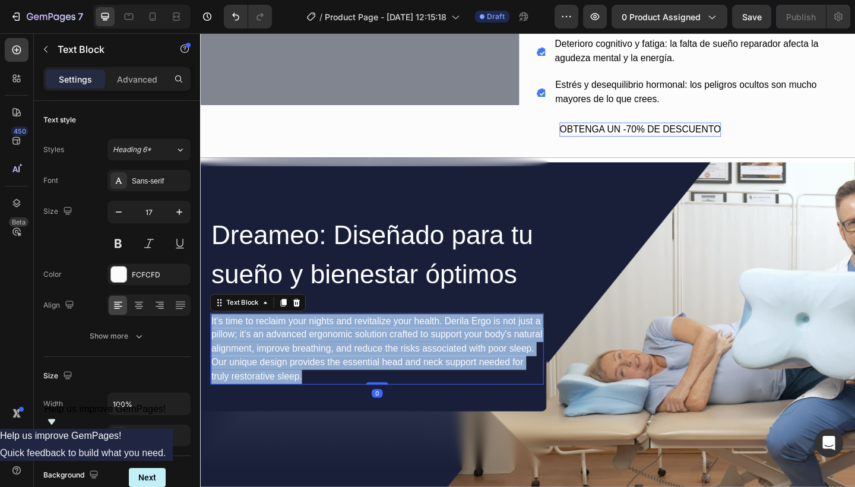
click at [334, 339] on p "It's time to reclaim your nights and revitalize your health. Derila Ergo is not…" at bounding box center [392, 377] width 360 height 76
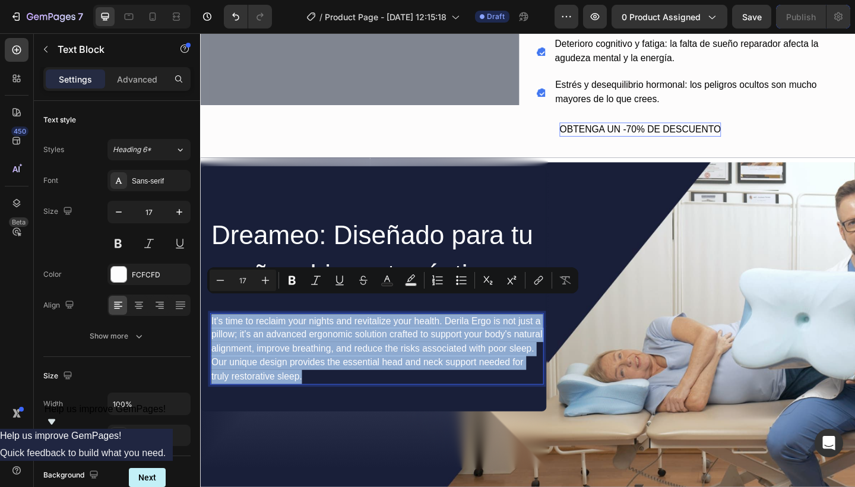
copy p "It's time to reclaim your nights and revitalize your health. Derila Ergo is not…"
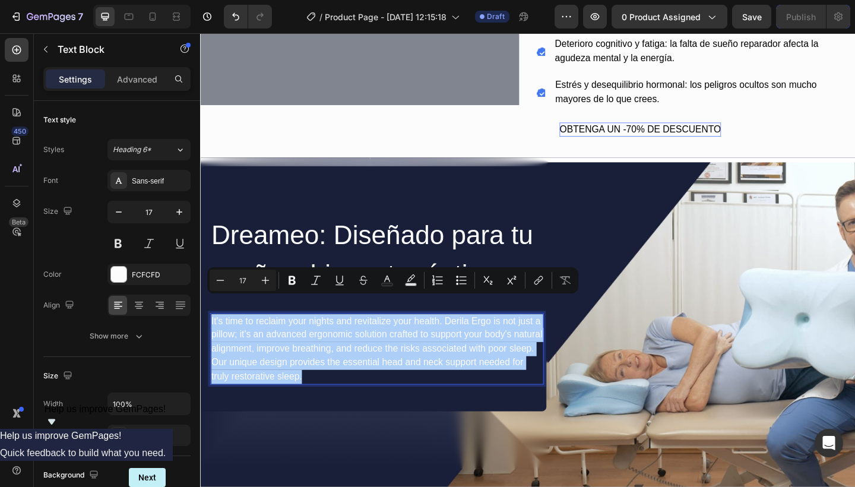
click at [768, 1] on div "7 / Product Page - Sep 26, 12:15:18 Draft Preview 0 product assigned Save Publi…" at bounding box center [427, 17] width 855 height 34
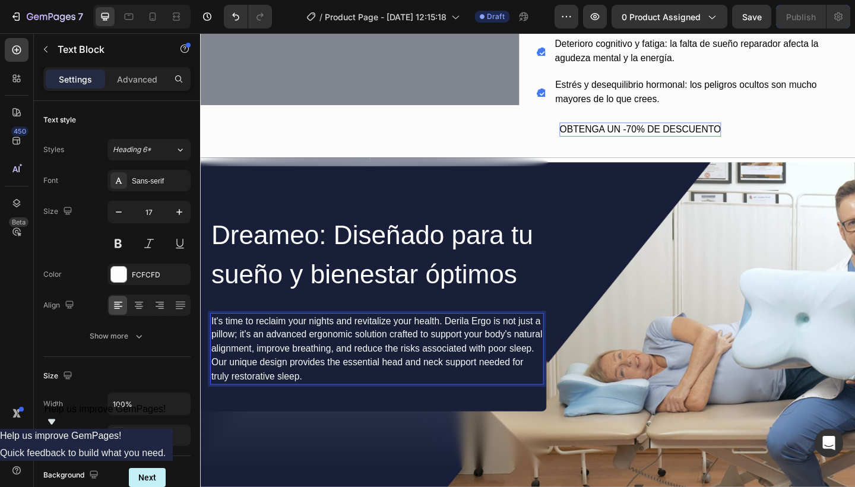
click at [281, 339] on p "It's time to reclaim your nights and revitalize your health. Derila Ergo is not…" at bounding box center [392, 377] width 360 height 76
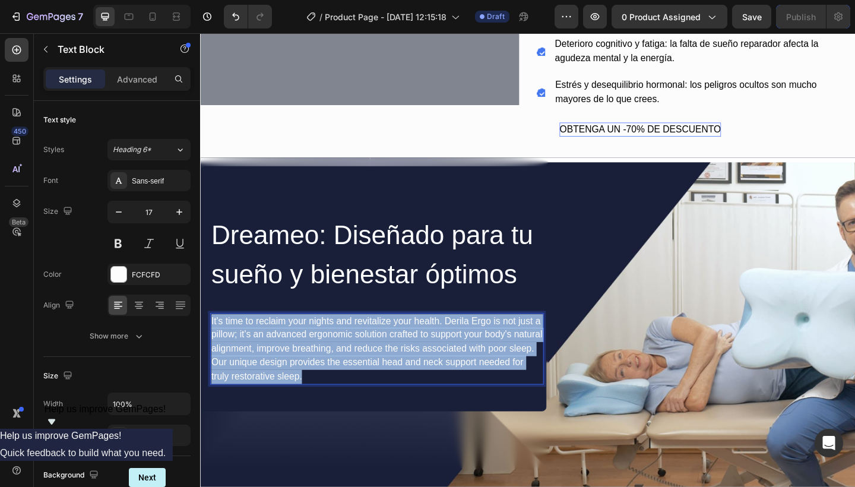
click at [281, 339] on p "It's time to reclaim your nights and revitalize your health. Derila Ergo is not…" at bounding box center [392, 377] width 360 height 76
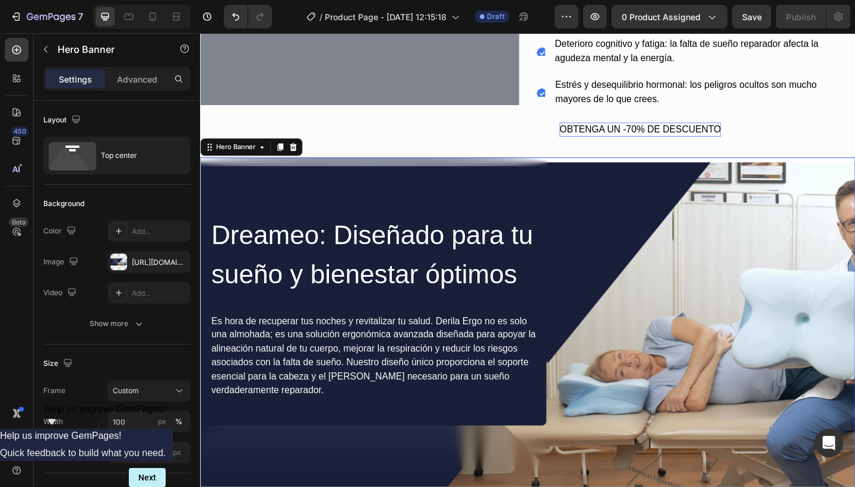
click at [830, 262] on div "Dreameo: Diseñado para tu sueño y bienestar óptimos Heading Es hora de recupera…" at bounding box center [556, 314] width 712 height 291
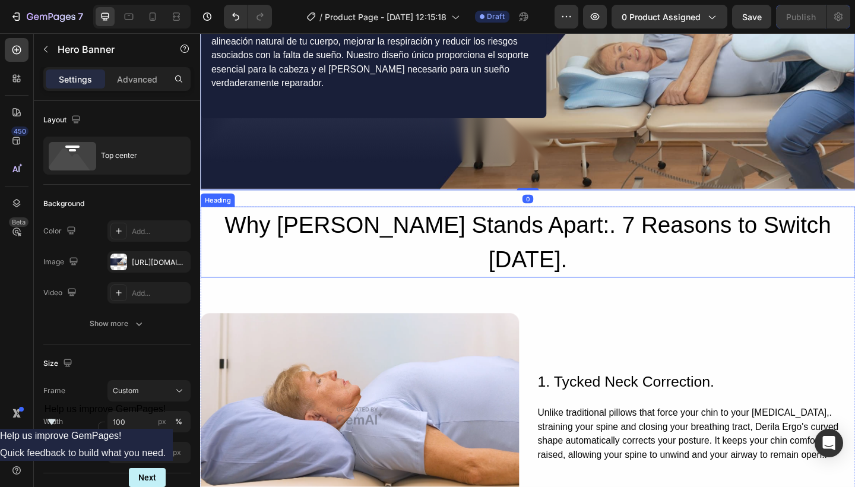
scroll to position [1257, 0]
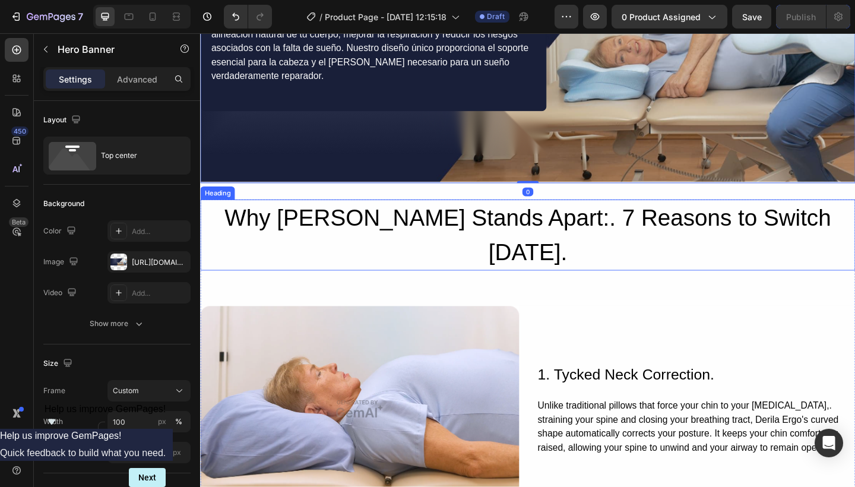
click at [596, 233] on h2 "Why Derila Ergo Stands Apart:. 7 Reasons to Switch Today." at bounding box center [556, 252] width 712 height 77
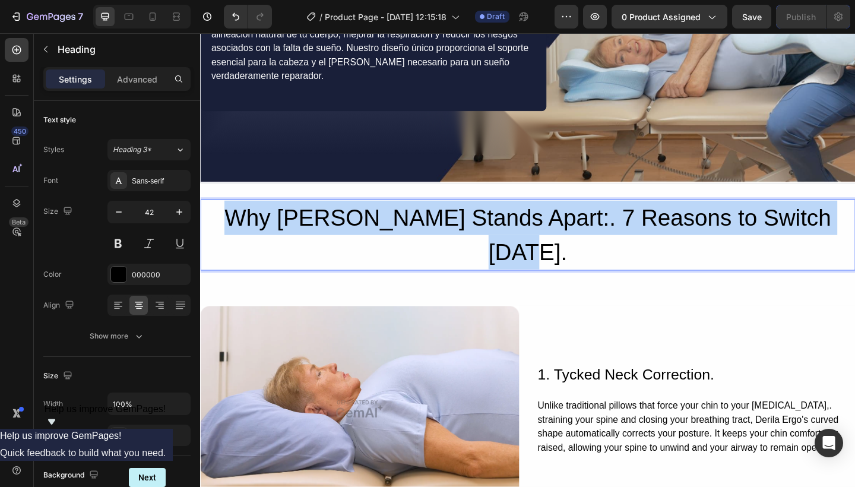
click at [596, 233] on p "Why Derila Ergo Stands Apart:. 7 Reasons to Switch Today." at bounding box center [556, 252] width 710 height 75
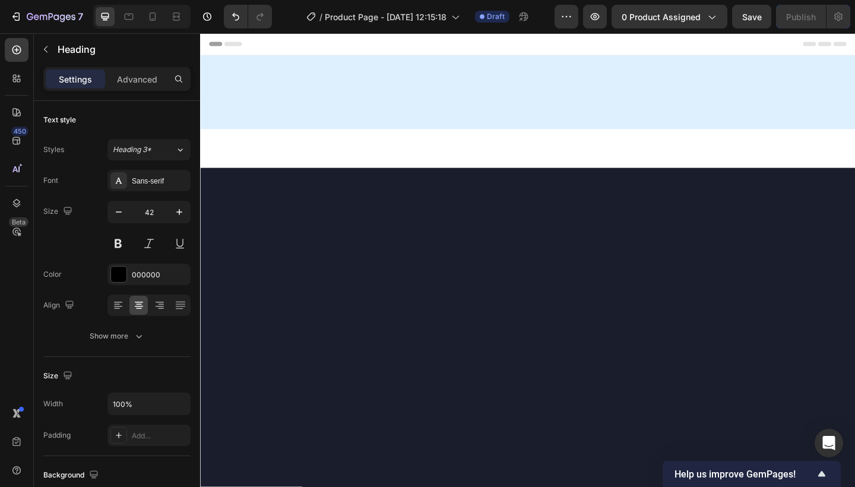
scroll to position [1257, 0]
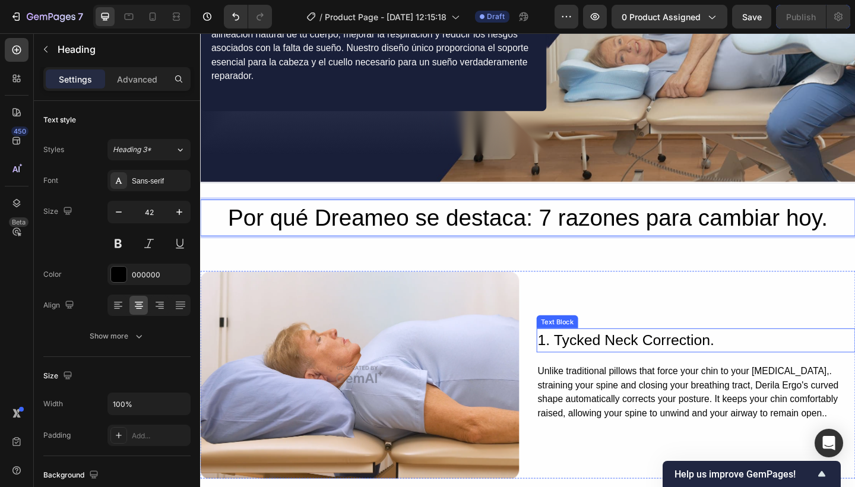
click at [656, 370] on div "1. Tycked Neck Correction." at bounding box center [739, 367] width 347 height 27
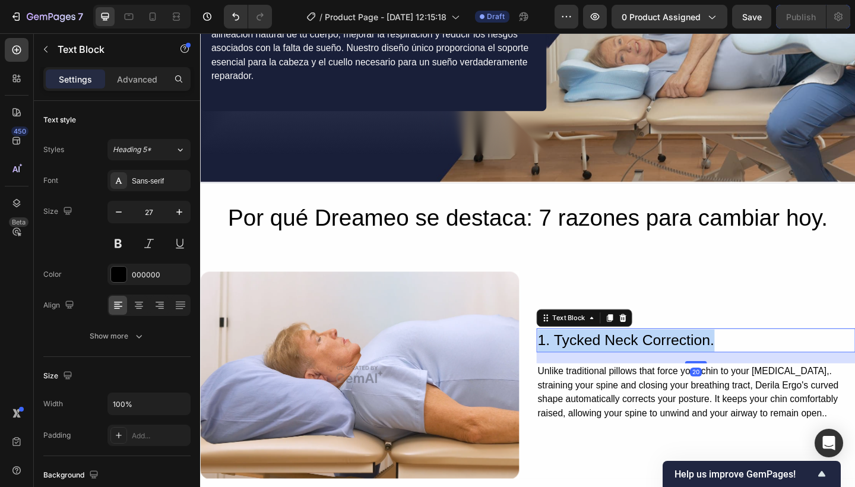
click at [656, 370] on p "1. Tycked Neck Correction." at bounding box center [739, 367] width 344 height 24
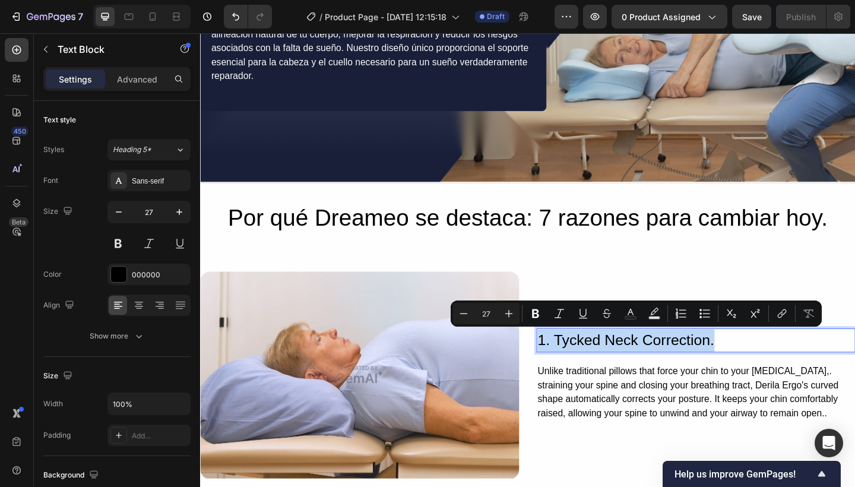
copy p "1. Tycked Neck Correction."
click at [626, 363] on p "1. Tycked Neck Correction." at bounding box center [739, 367] width 344 height 24
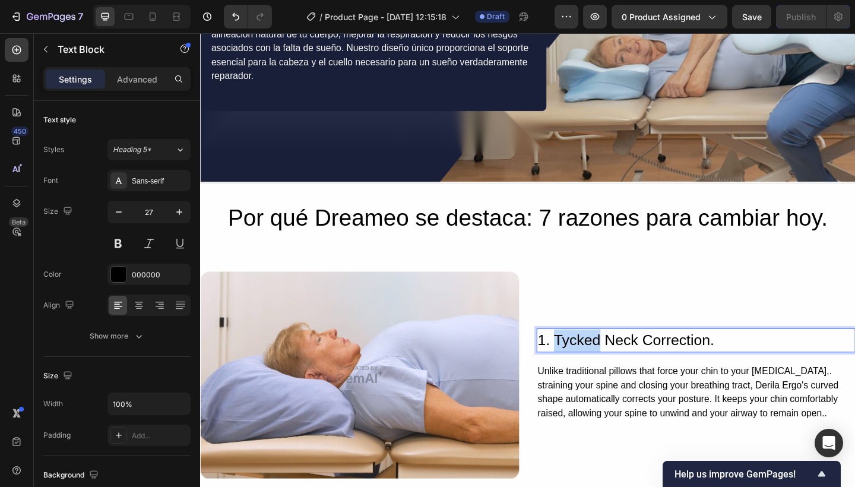
click at [626, 363] on p "1. Tycked Neck Correction." at bounding box center [739, 367] width 344 height 24
click at [583, 372] on p "1. Corrección del cuello torcido." at bounding box center [739, 367] width 344 height 24
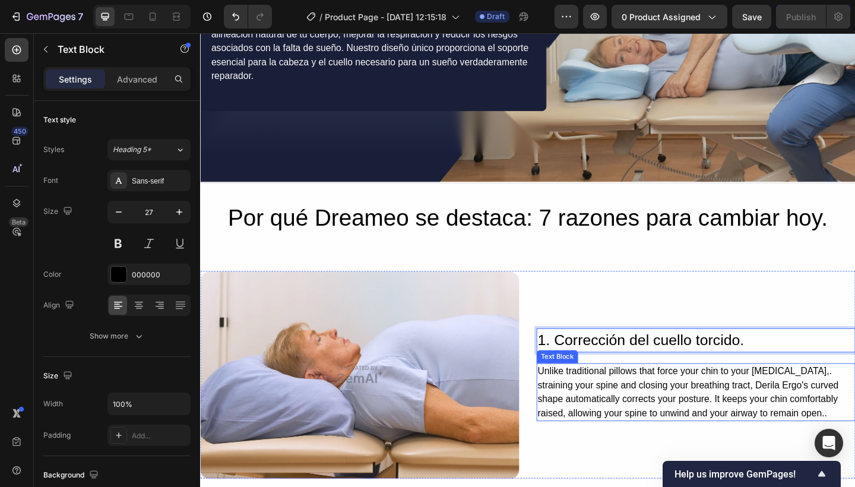
click at [589, 406] on div "Unlike traditional pillows that force your chin to your [MEDICAL_DATA],. strain…" at bounding box center [739, 423] width 347 height 63
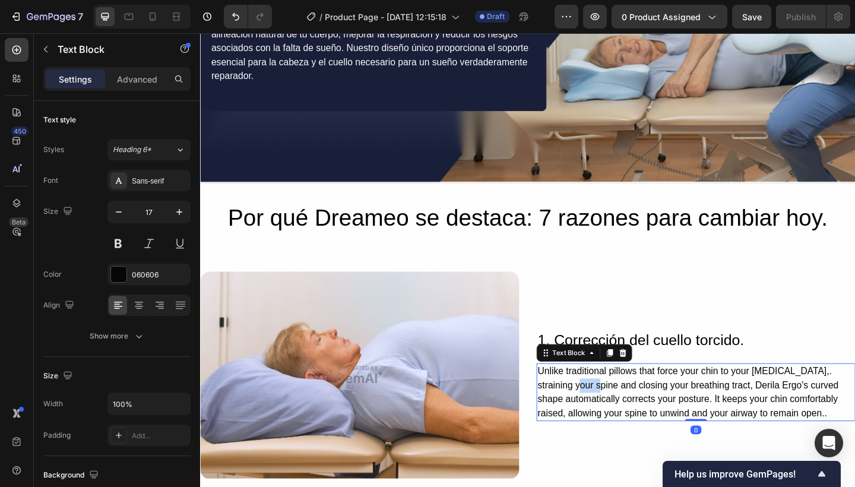
click at [589, 406] on div "Unlike traditional pillows that force your chin to your [MEDICAL_DATA],. strain…" at bounding box center [739, 423] width 347 height 63
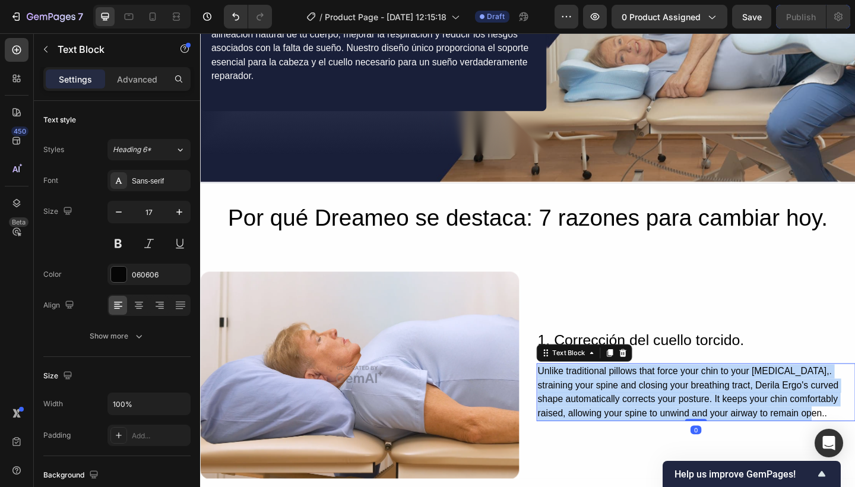
click at [589, 406] on p "Unlike traditional pillows that force your chin to your [MEDICAL_DATA],. strain…" at bounding box center [739, 423] width 344 height 61
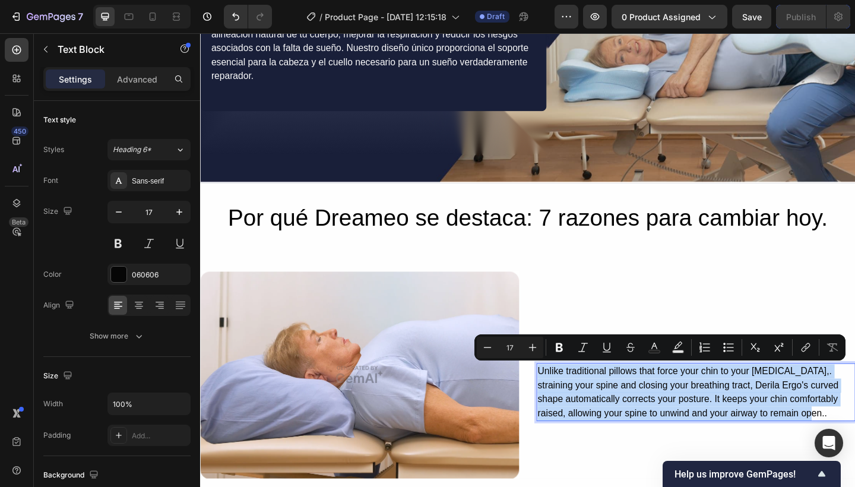
copy p "Unlike traditional pillows that force your chin to your [MEDICAL_DATA],. strain…"
click at [623, 444] on p "Unlike traditional pillows that force your chin to your [MEDICAL_DATA],. strain…" at bounding box center [739, 423] width 344 height 61
click at [623, 444] on p "Unlike traditional pillows that force your chin to your collarbone,. straining …" at bounding box center [739, 423] width 344 height 61
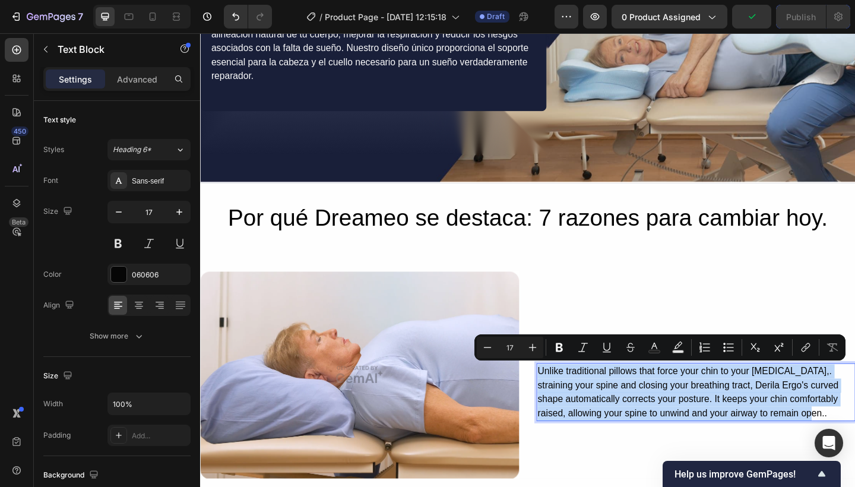
click at [641, 428] on p "Unlike traditional pillows that force your chin to your collarbone,. straining …" at bounding box center [739, 423] width 344 height 61
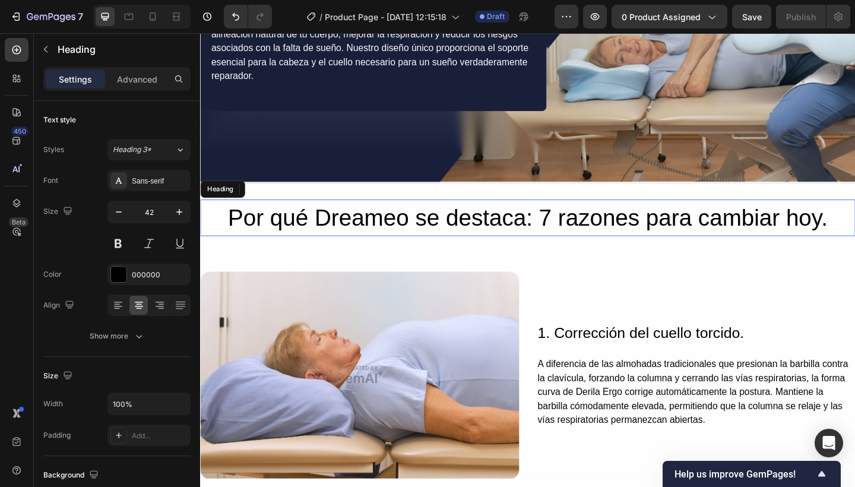
click at [748, 239] on p "Por qué Dreameo se destaca: 7 razones para cambiar hoy." at bounding box center [556, 233] width 710 height 37
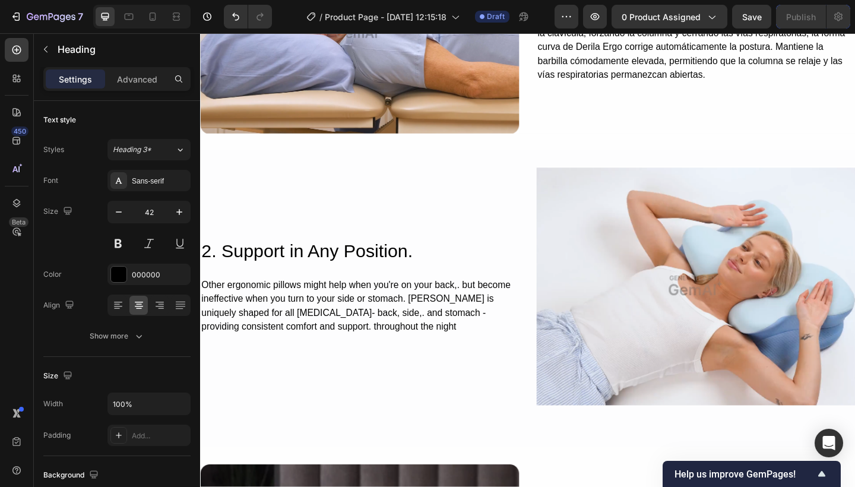
scroll to position [1634, 0]
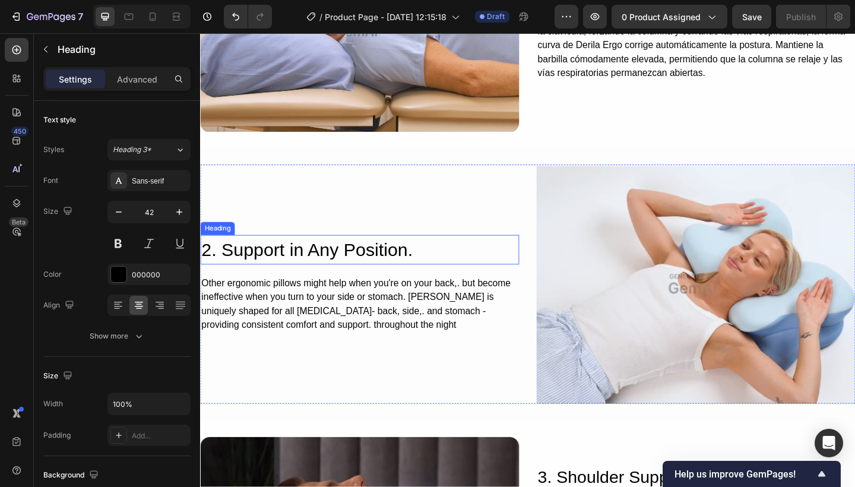
click at [274, 253] on h2 "2. Support in Any Position." at bounding box center [373, 269] width 347 height 32
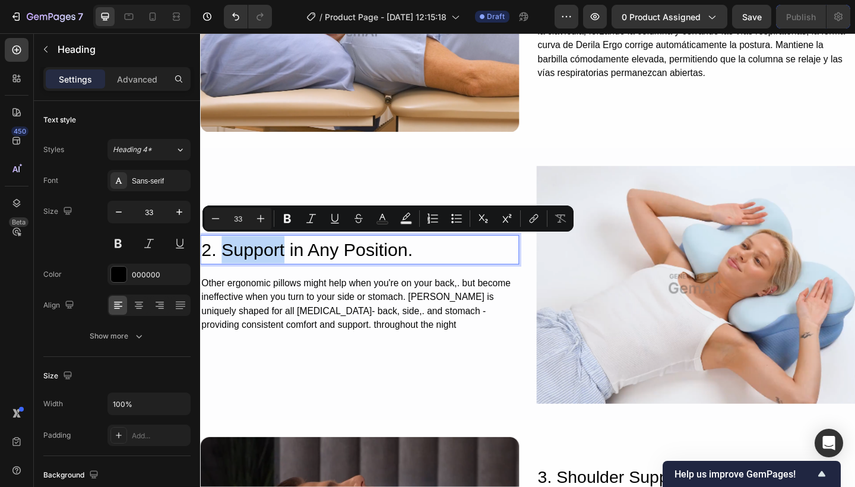
click at [276, 264] on p "2. Support in Any Position." at bounding box center [373, 269] width 344 height 30
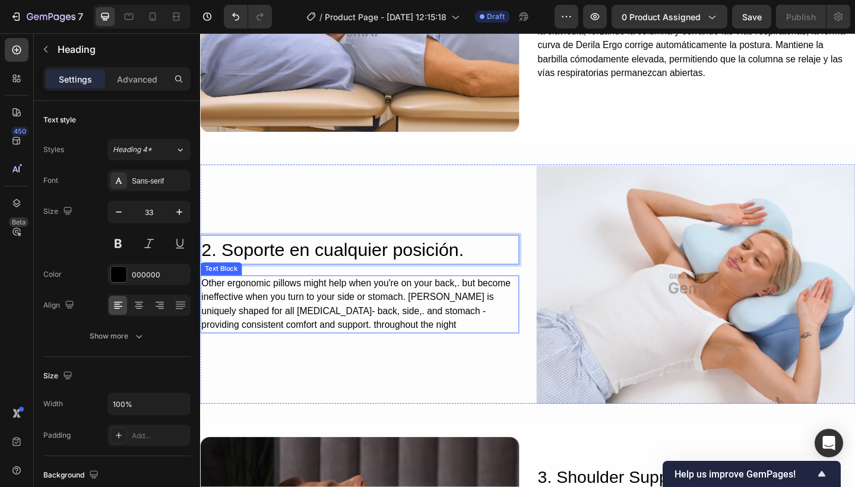
click at [348, 320] on div "Other ergonomic pillows might help when you're on your back,. but become ineffe…" at bounding box center [373, 328] width 347 height 63
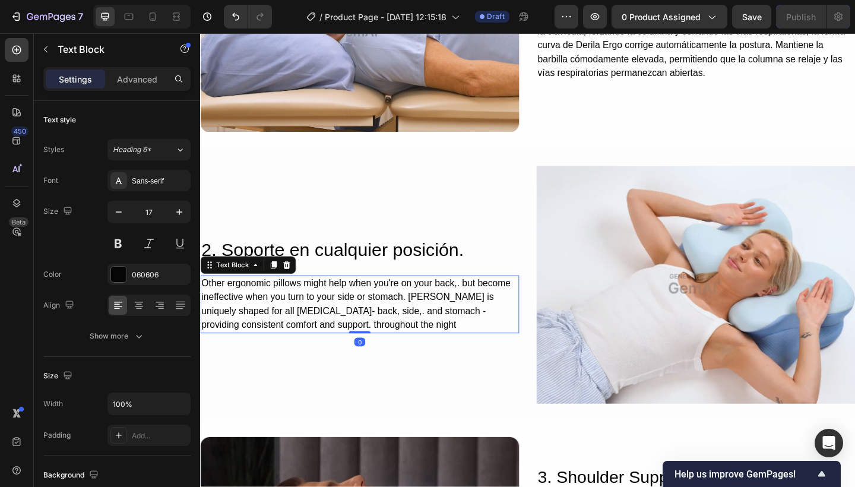
click at [348, 320] on p "Other ergonomic pillows might help when you're on your back,. but become ineffe…" at bounding box center [373, 328] width 344 height 61
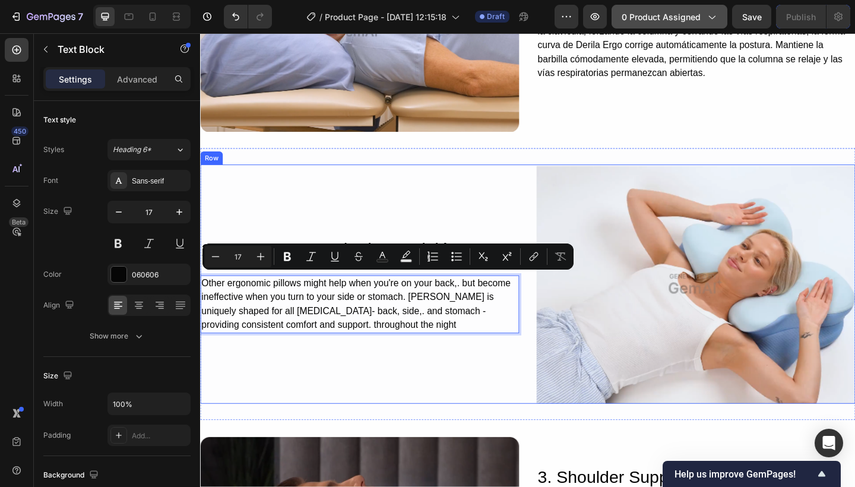
copy p "Other ergonomic pillows might help when you're on your back,. but become ineffe…"
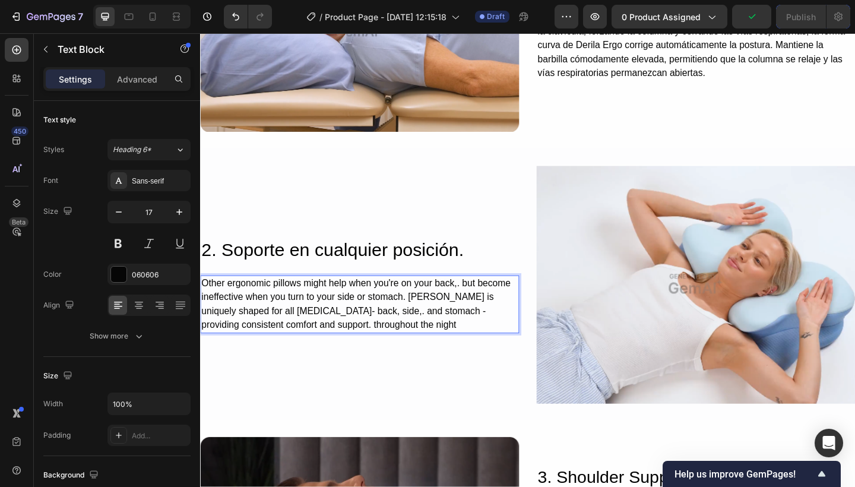
click at [374, 311] on p "Other ergonomic pillows might help when you're on your back,. but become ineffe…" at bounding box center [373, 328] width 344 height 61
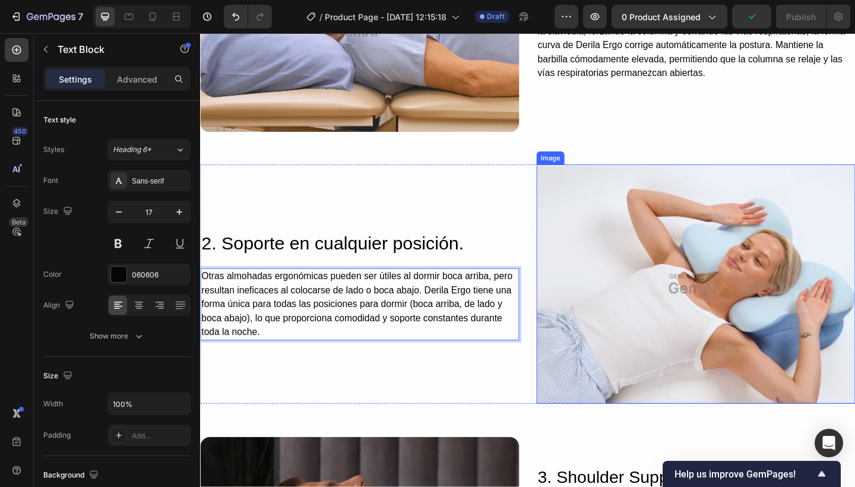
drag, startPoint x: 676, startPoint y: 249, endPoint x: 691, endPoint y: 231, distance: 23.2
click at [676, 249] on img at bounding box center [739, 306] width 347 height 260
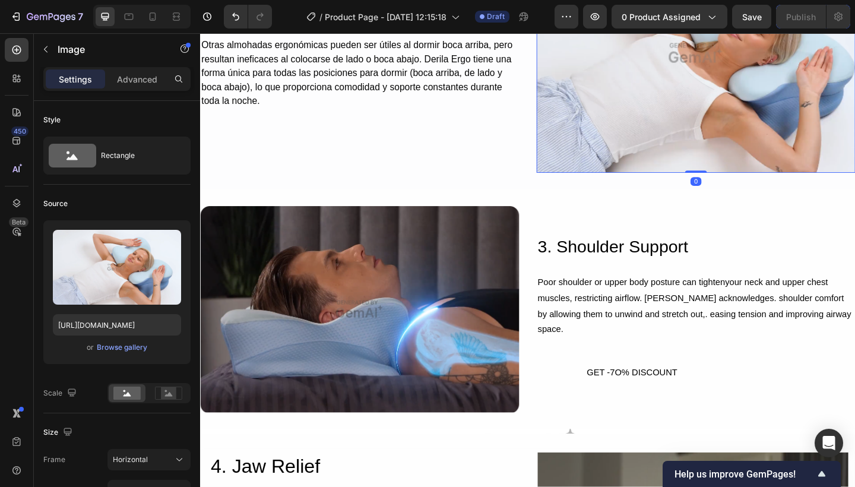
scroll to position [1883, 0]
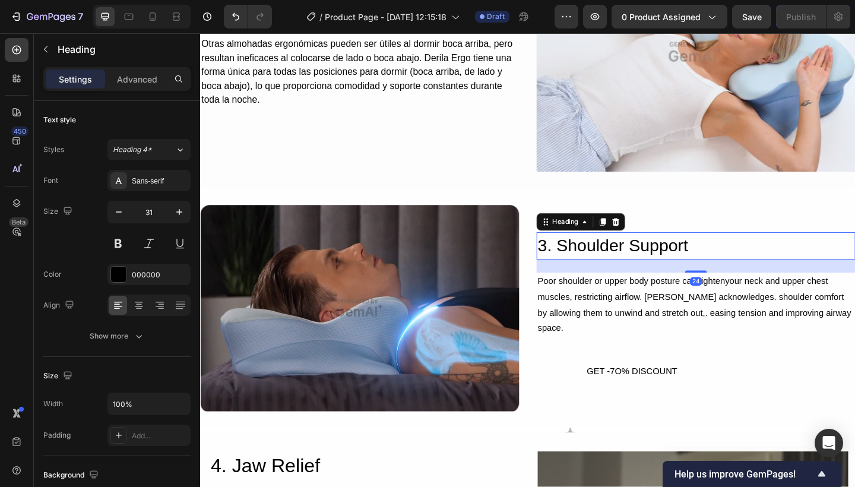
click at [628, 262] on h2 "3. Shoulder Support" at bounding box center [739, 265] width 347 height 30
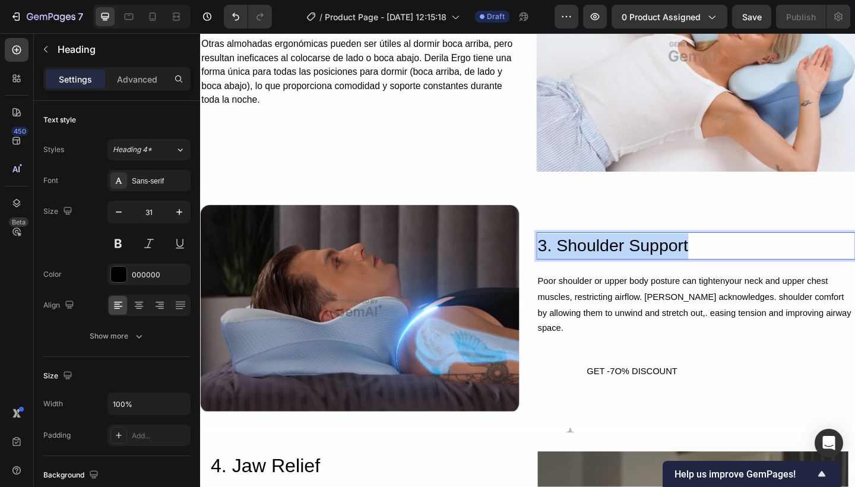
click at [628, 262] on p "3. Shoulder Support" at bounding box center [739, 265] width 344 height 28
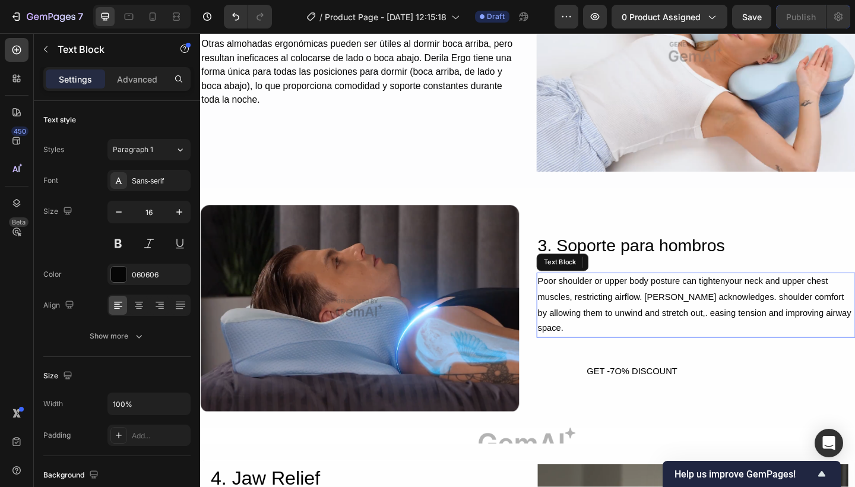
click at [617, 314] on div "Poor shoulder or upper body posture can tightenyour neck and upper chest muscle…" at bounding box center [739, 329] width 347 height 71
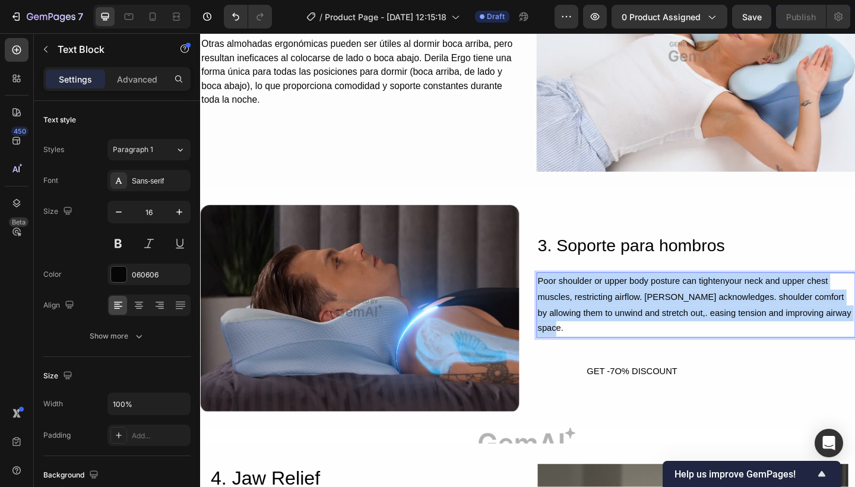
click at [617, 314] on p "Poor shoulder or upper body posture can tightenyour neck and upper chest muscle…" at bounding box center [739, 329] width 344 height 68
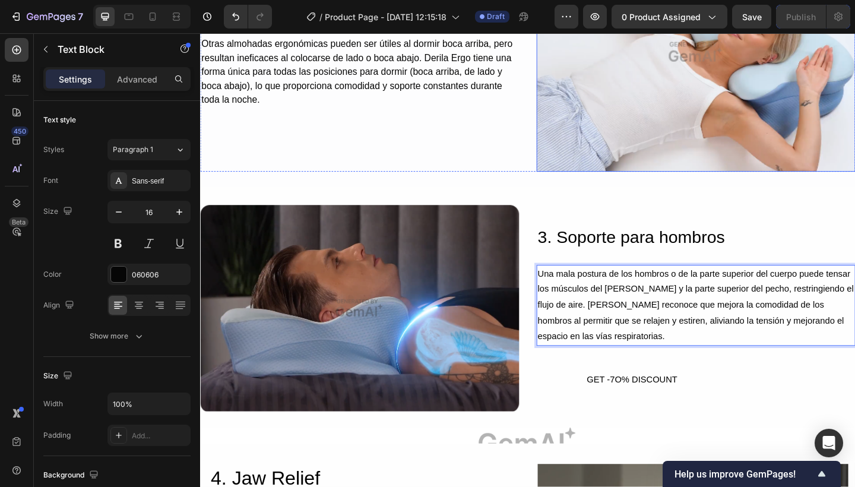
click at [678, 148] on img at bounding box center [739, 54] width 347 height 260
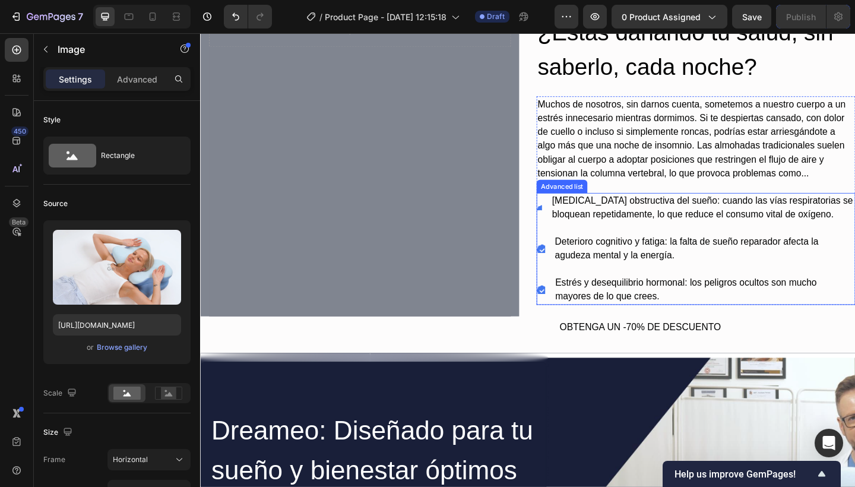
scroll to position [700, 0]
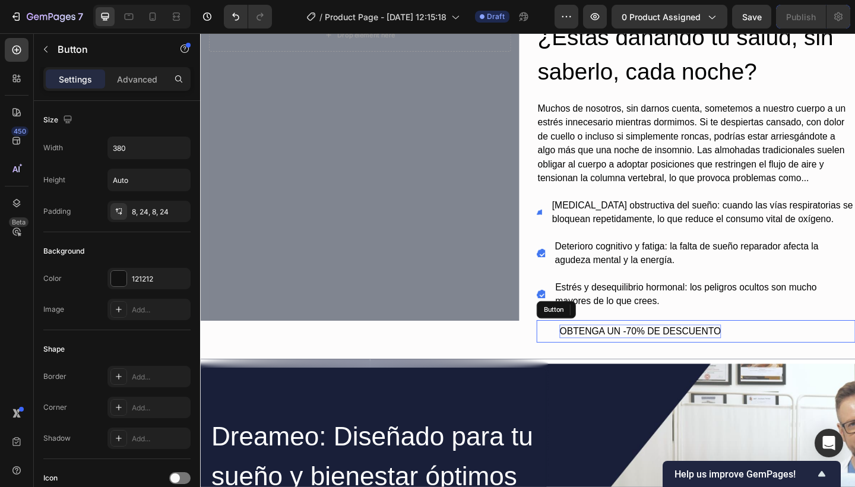
click at [669, 357] on p "OBTENGA UN -70% DE DESCUENTO" at bounding box center [678, 357] width 175 height 15
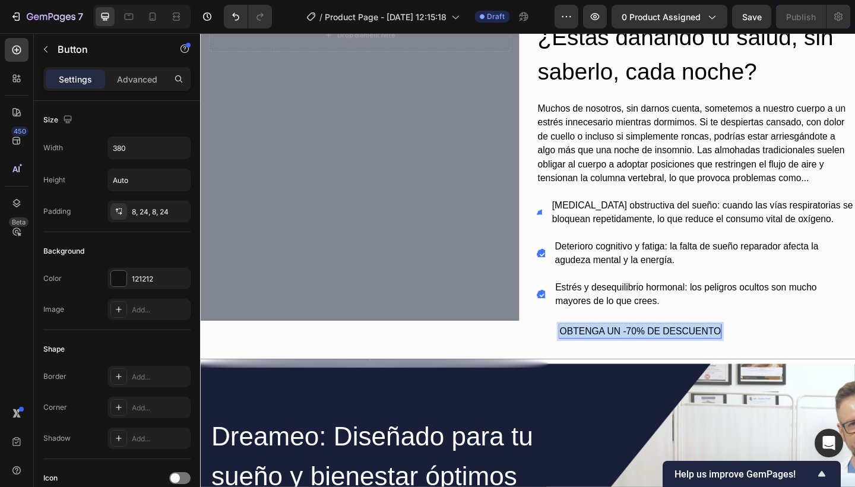
click at [669, 357] on p "OBTENGA UN -70% DE DESCUENTO" at bounding box center [678, 357] width 175 height 15
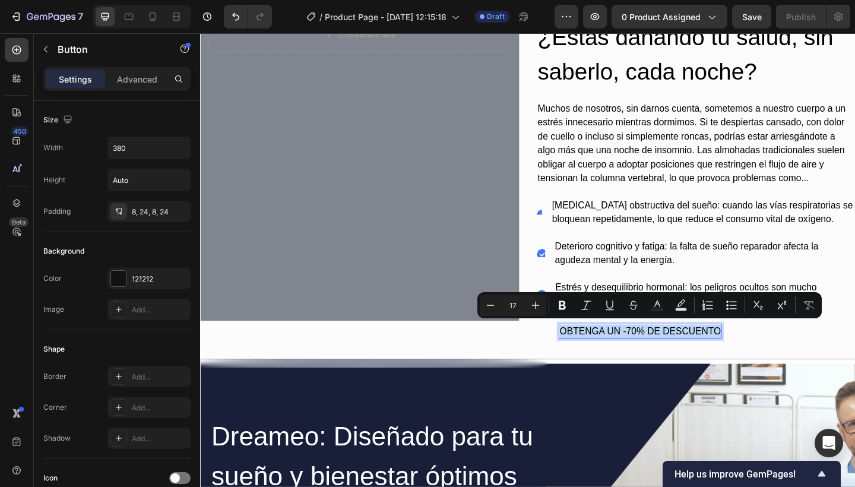
copy p "OBTENGA UN -70% DE DESCUENTO"
click at [701, 262] on p "Deterioro cognitivo y fatiga: la falta de sueño reparador afecta la agudeza men…" at bounding box center [748, 273] width 325 height 30
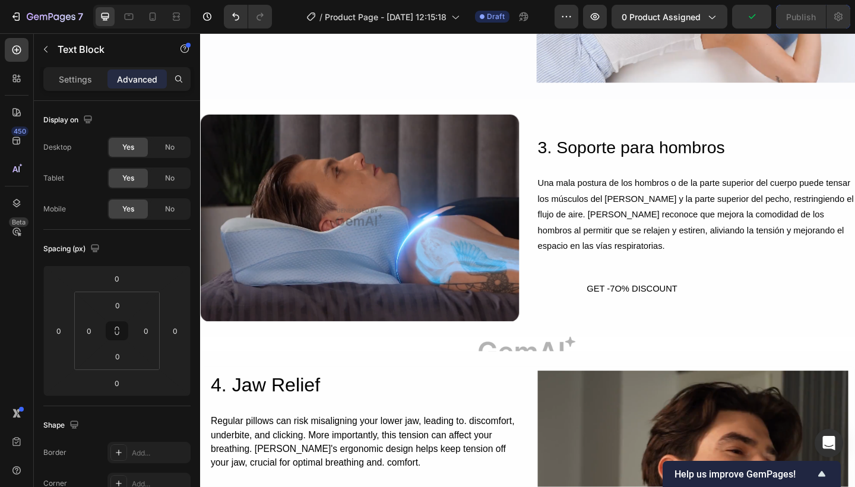
scroll to position [1982, 0]
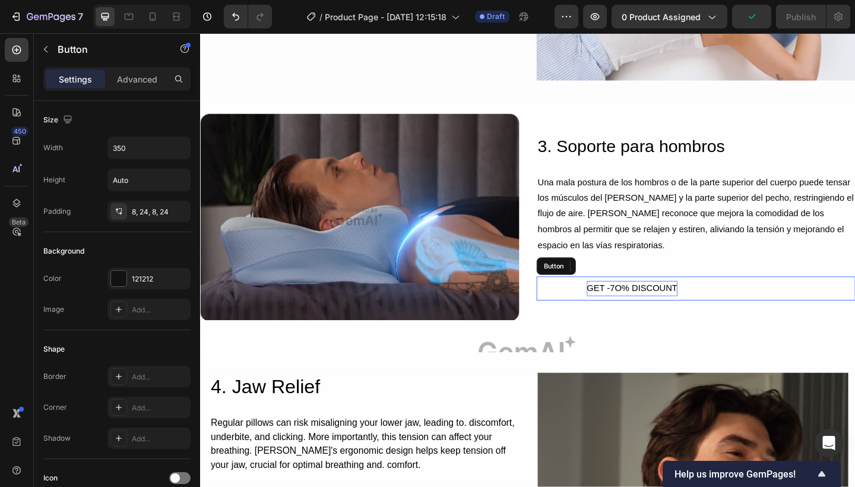
click at [663, 306] on div "GET -7O% DISCOUNT" at bounding box center [669, 311] width 99 height 17
click at [663, 306] on p "GET -7O% DISCOUNT" at bounding box center [669, 311] width 99 height 17
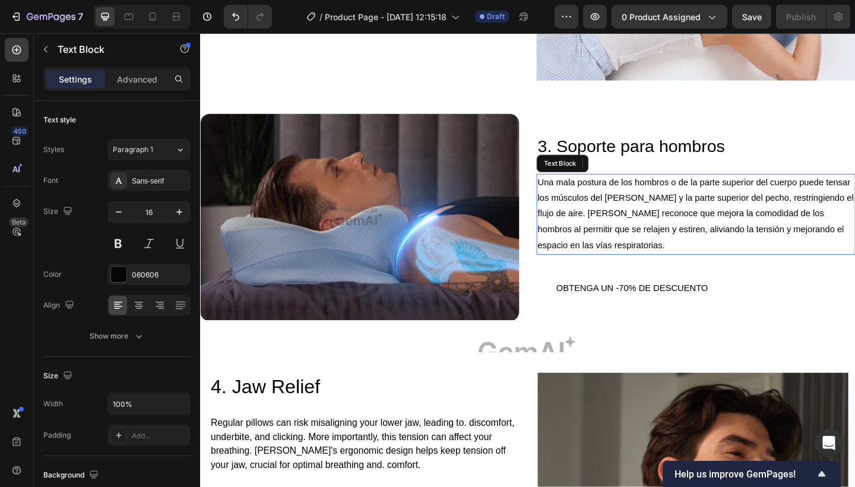
click at [711, 205] on p "Una mala postura de los hombros o de la parte superior del cuerpo puede tensar …" at bounding box center [739, 230] width 344 height 85
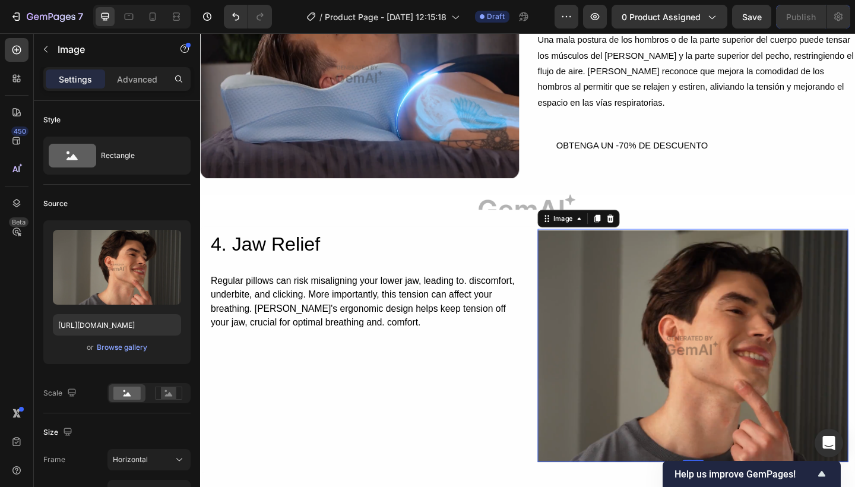
scroll to position [2137, 0]
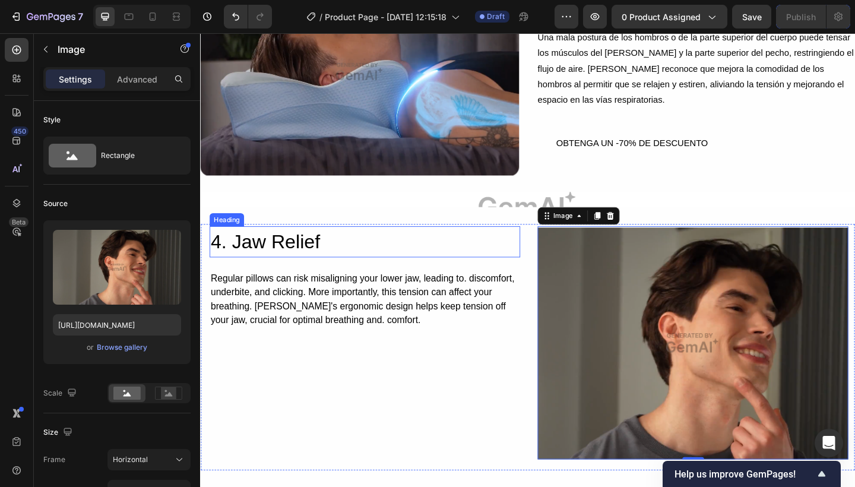
click at [311, 264] on h2 "4. Jaw Relief" at bounding box center [379, 260] width 338 height 34
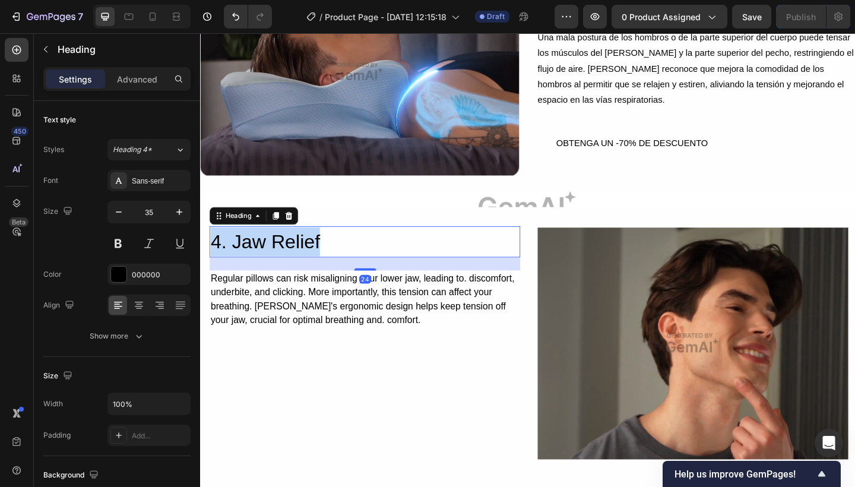
click at [311, 264] on p "4. Jaw Relief" at bounding box center [378, 260] width 335 height 31
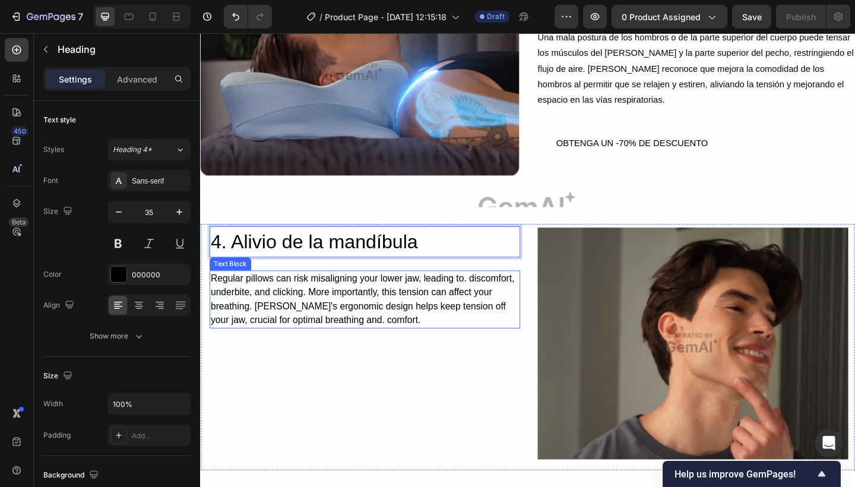
click at [331, 312] on div "Regular pillows can risk misaligning your lower jaw, leading to. discomfort, un…" at bounding box center [379, 322] width 338 height 63
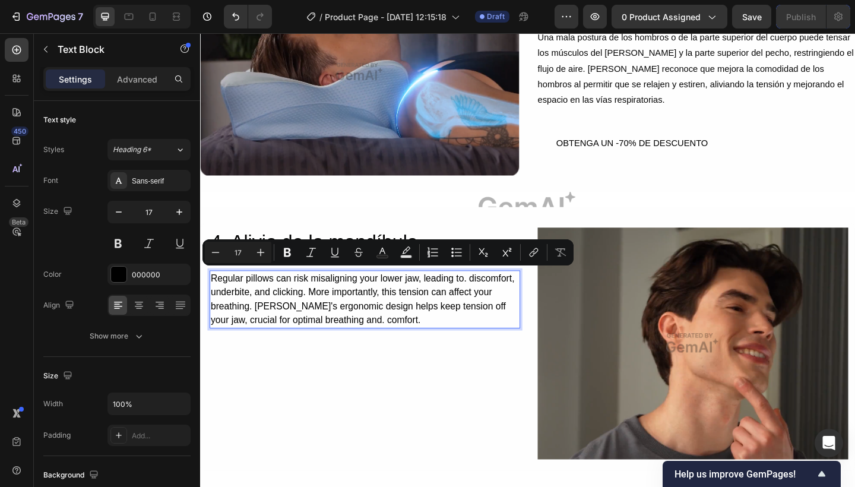
click at [308, 296] on p "Regular pillows can risk misaligning your lower jaw, leading to. discomfort, un…" at bounding box center [378, 323] width 335 height 61
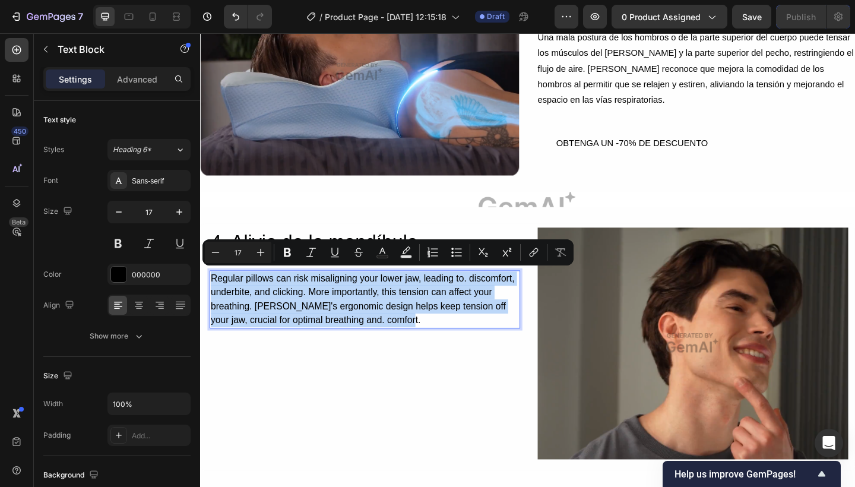
click at [308, 296] on p "Regular pillows can risk misaligning your lower jaw, leading to. discomfort, un…" at bounding box center [378, 323] width 335 height 61
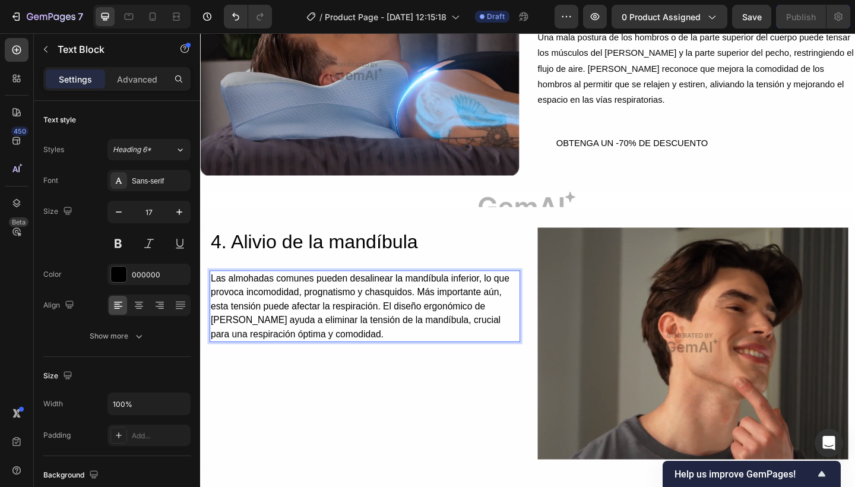
click at [411, 331] on p "Las almohadas comunes pueden desalinear la mandíbula inferior, lo que provoca i…" at bounding box center [378, 331] width 335 height 76
drag, startPoint x: 511, startPoint y: 325, endPoint x: 234, endPoint y: 339, distance: 277.5
click at [234, 339] on p "Las almohadas comunes pueden desalinear la mandíbula inferior, lo que provoca i…" at bounding box center [378, 331] width 335 height 76
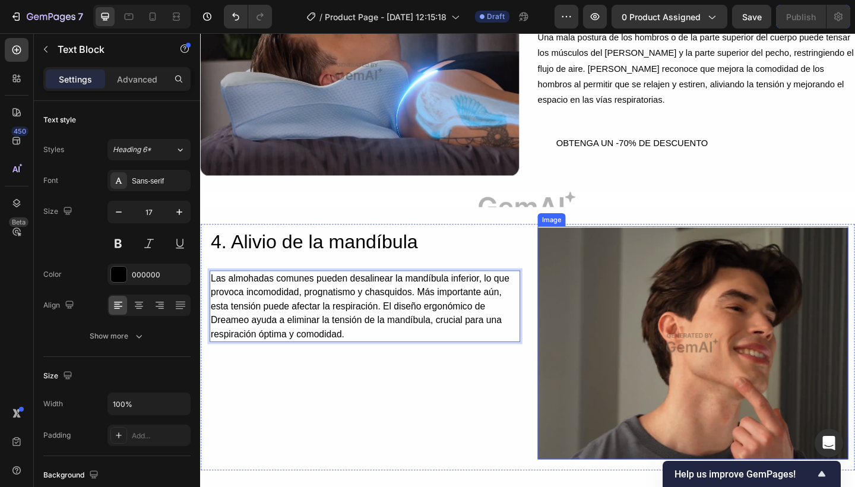
click at [750, 292] on img at bounding box center [736, 369] width 338 height 253
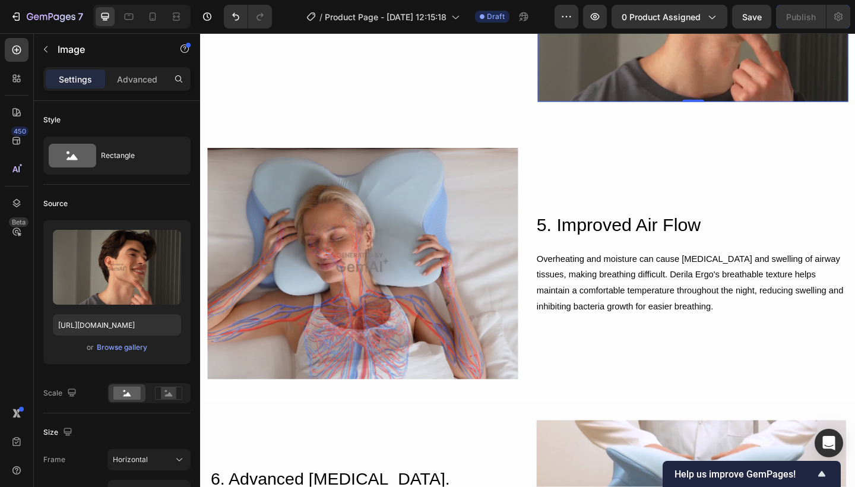
scroll to position [2527, 0]
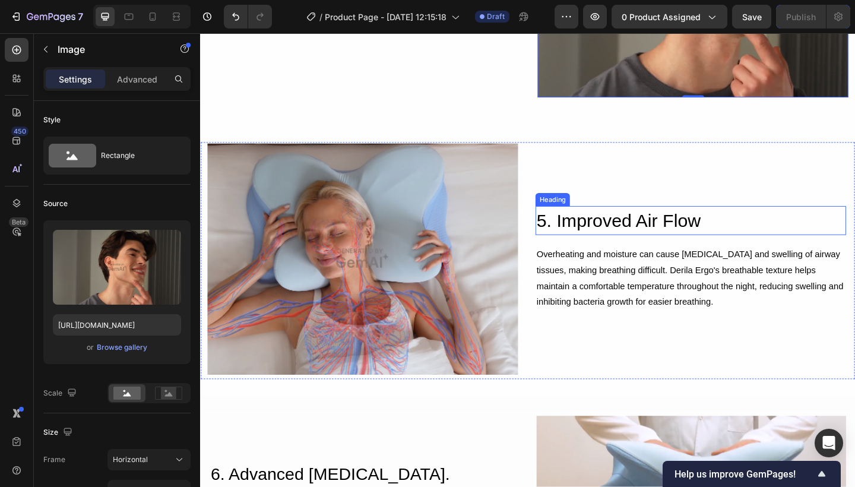
click at [635, 231] on h2 "5. Improved Air Flow" at bounding box center [733, 237] width 338 height 32
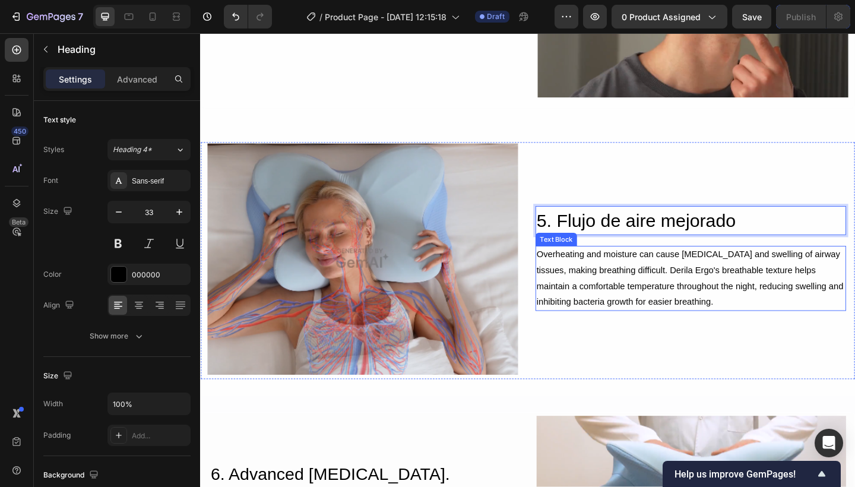
click at [628, 287] on div "Overheating and moisture can cause nasal congestion and swelling of airway tiss…" at bounding box center [733, 300] width 338 height 71
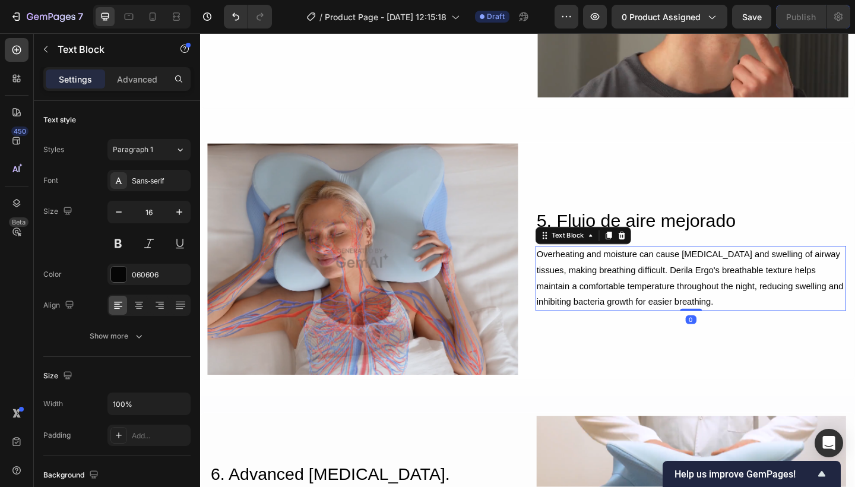
click at [628, 287] on p "Overheating and moisture can cause nasal congestion and swelling of airway tiss…" at bounding box center [733, 300] width 335 height 68
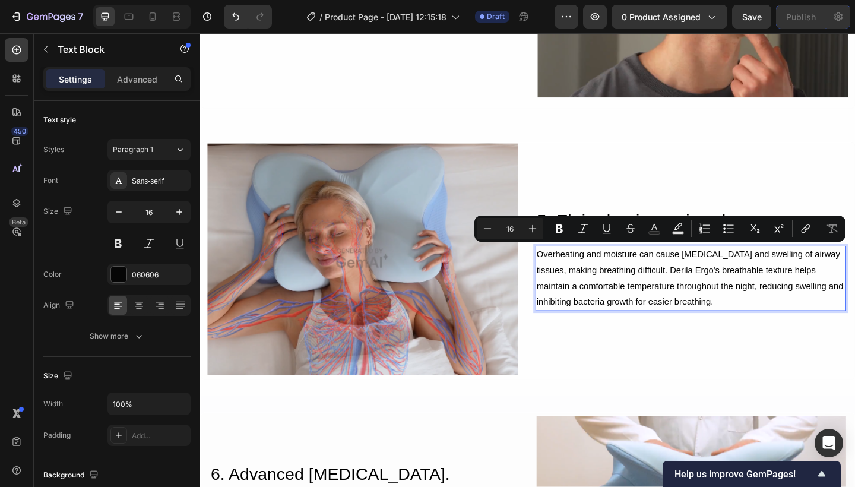
copy p "Overheating and moisture can cause nasal congestion and swelling of airway tiss…"
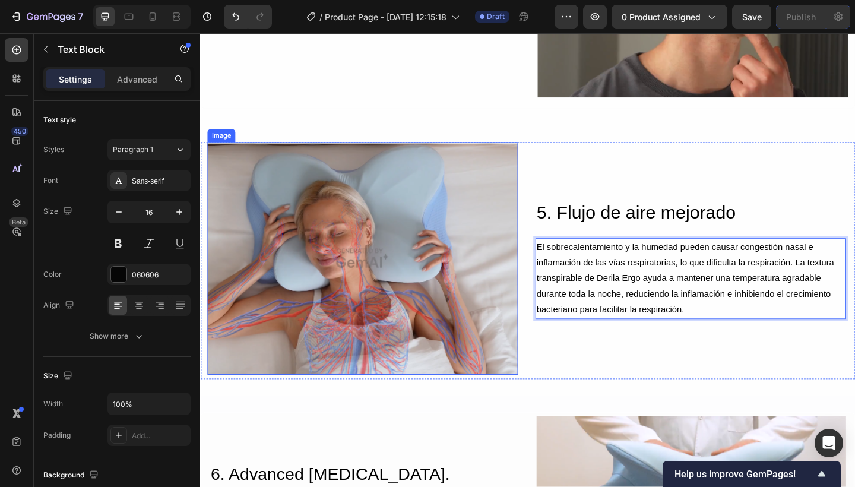
click at [504, 322] on img at bounding box center [377, 278] width 338 height 253
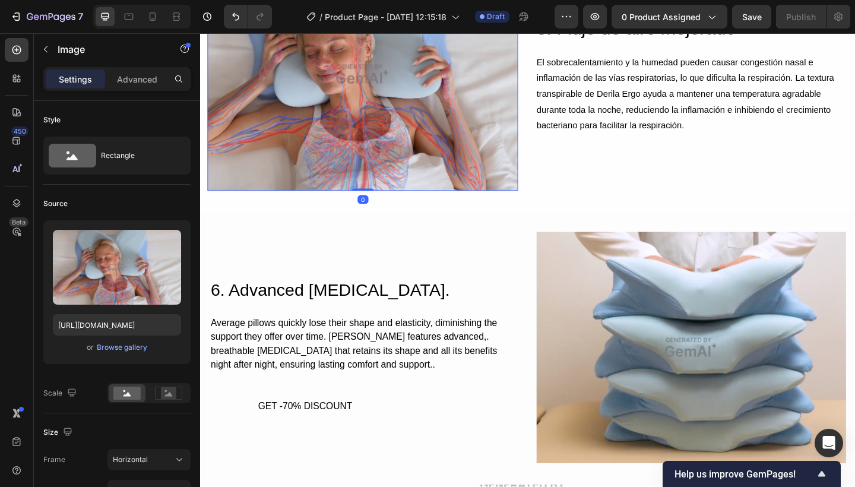
scroll to position [2725, 0]
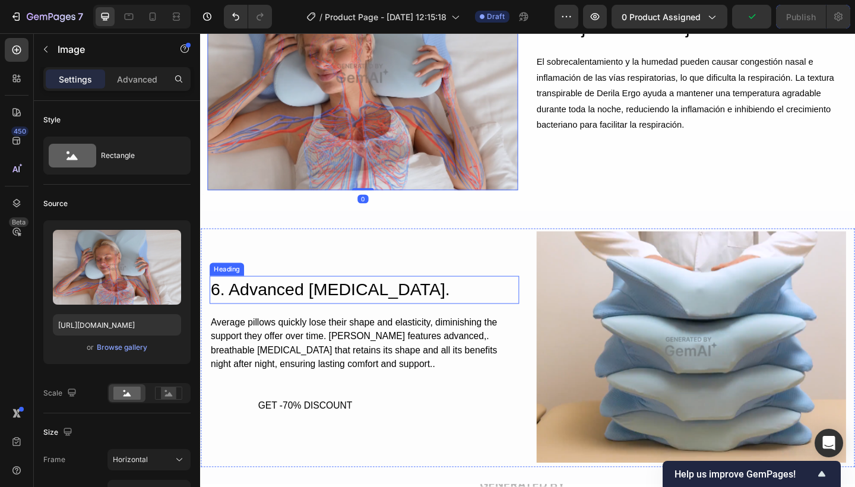
click at [386, 313] on h2 "6. Advanced Memory Foam." at bounding box center [378, 312] width 337 height 30
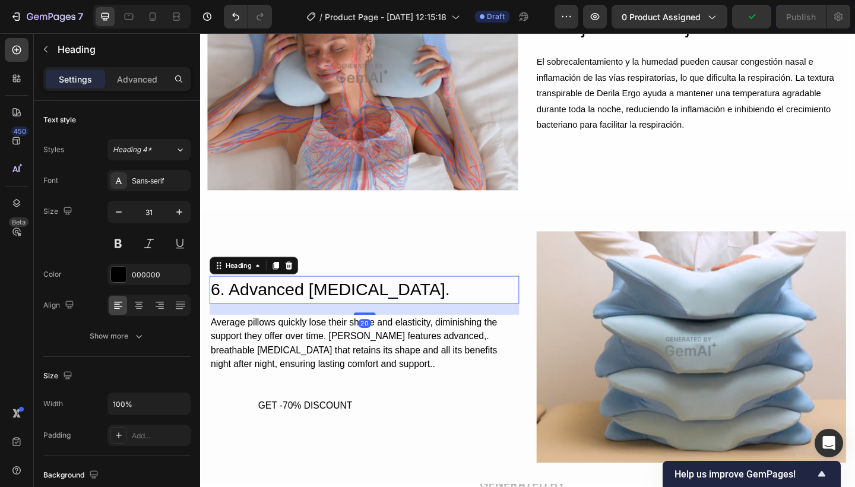
click at [386, 313] on p "6. Advanced Memory Foam." at bounding box center [378, 313] width 334 height 28
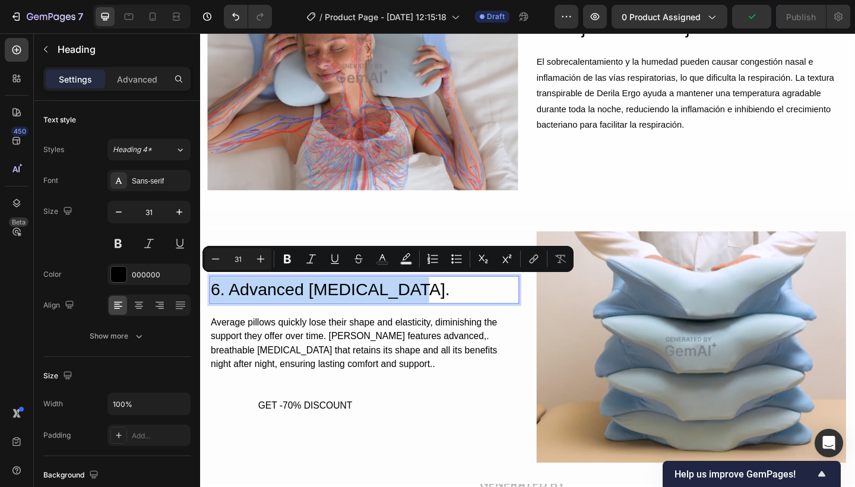
click at [394, 310] on p "6. Advanced Memory Foam." at bounding box center [378, 313] width 334 height 28
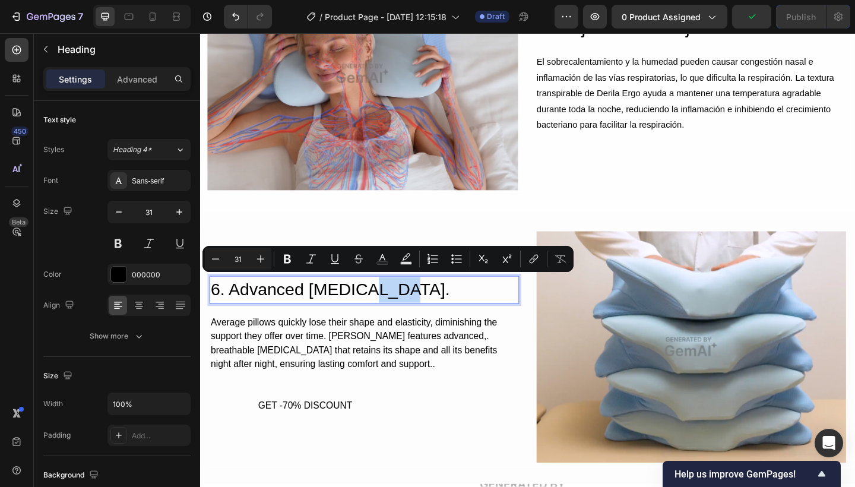
click at [394, 310] on p "6. Advanced Memory Foam." at bounding box center [378, 313] width 334 height 28
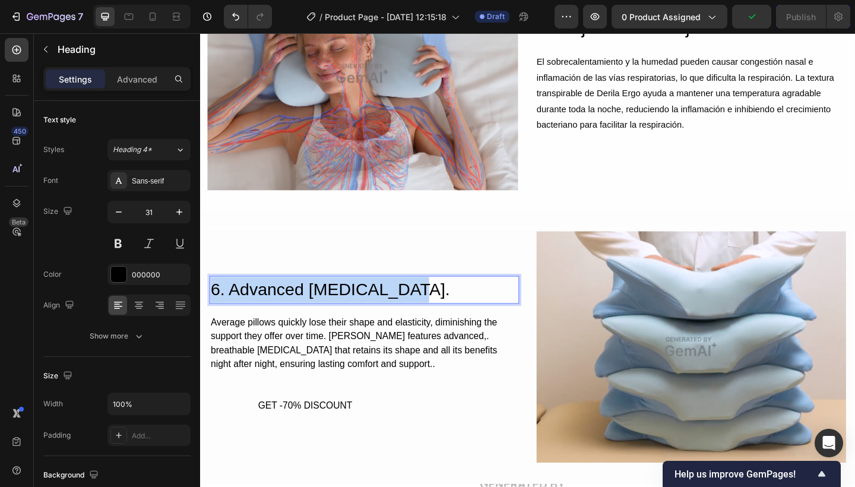
click at [394, 310] on p "6. Advanced Memory Foam." at bounding box center [378, 313] width 334 height 28
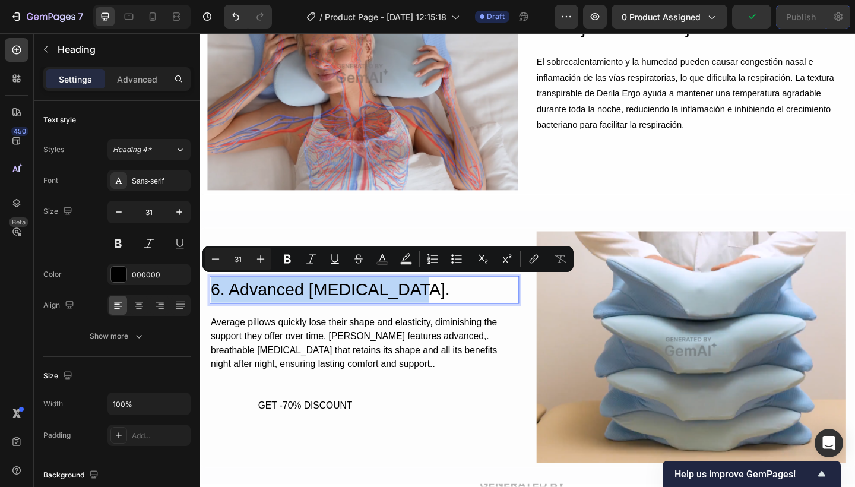
copy p "6. Advanced Memory Foam."
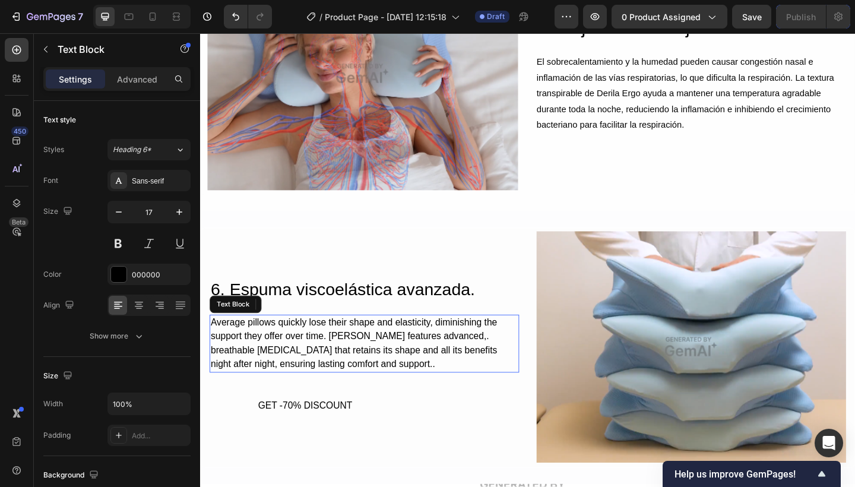
click at [350, 379] on div "Average pillows quickly lose their shape and elasticity, diminishing the suppor…" at bounding box center [378, 370] width 337 height 63
click at [350, 379] on p "Average pillows quickly lose their shape and elasticity, diminishing the suppor…" at bounding box center [378, 371] width 334 height 61
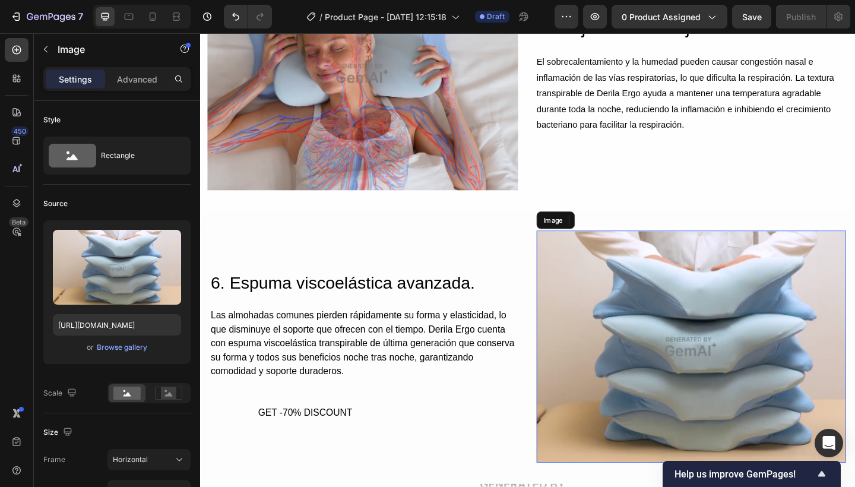
click at [733, 313] on img at bounding box center [734, 374] width 337 height 252
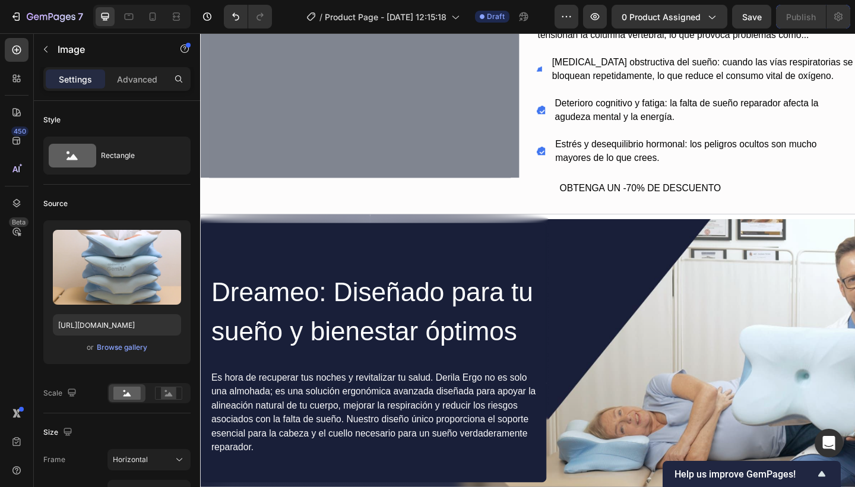
scroll to position [853, 0]
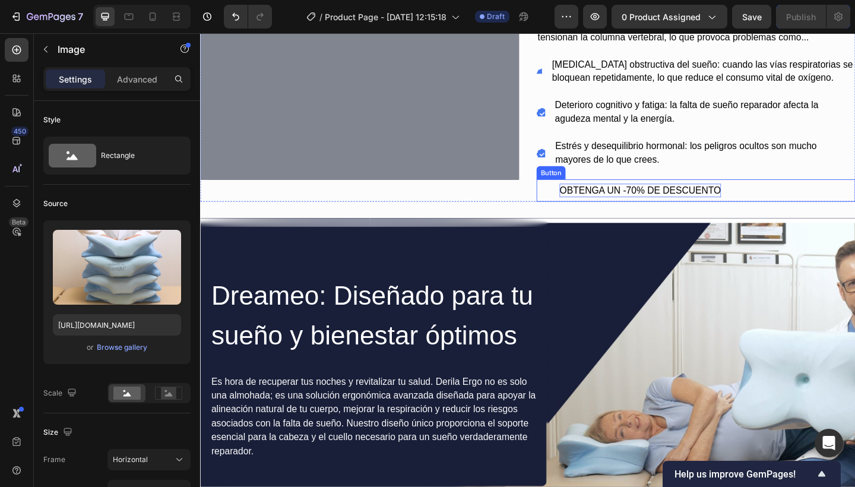
click at [702, 205] on p "OBTENGA UN -70% DE DESCUENTO" at bounding box center [678, 204] width 175 height 15
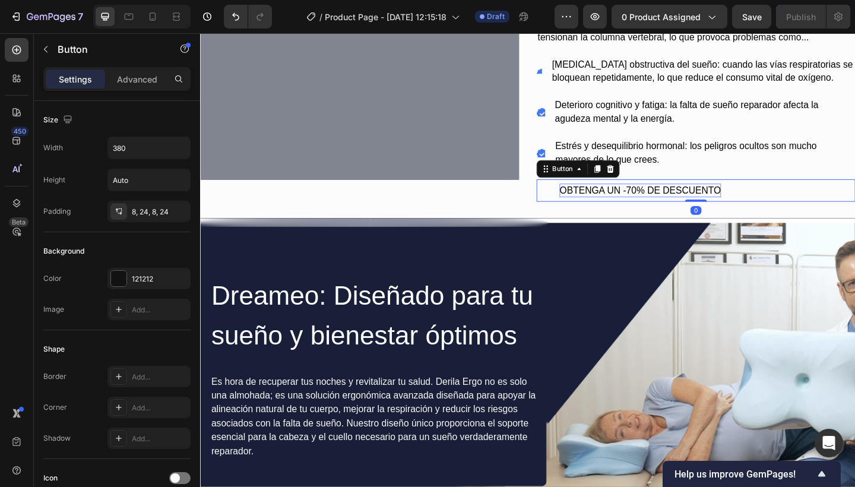
click at [702, 205] on p "OBTENGA UN -70% DE DESCUENTO" at bounding box center [678, 204] width 175 height 15
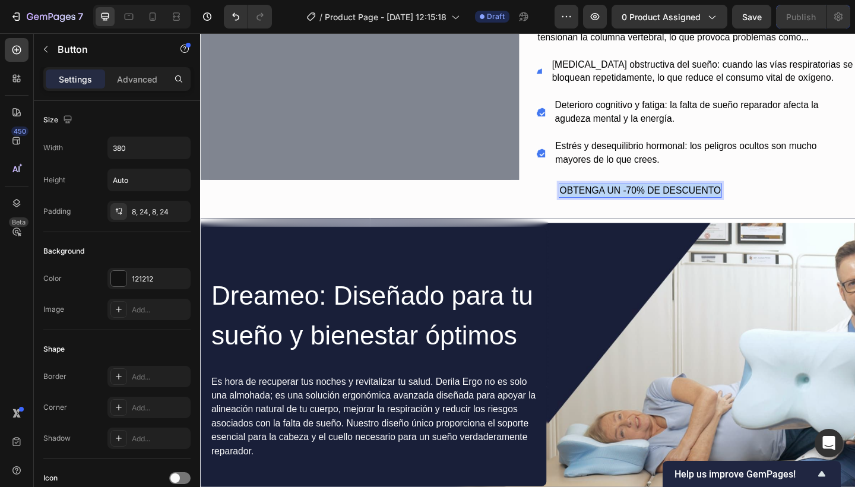
click at [702, 205] on p "OBTENGA UN -70% DE DESCUENTO" at bounding box center [678, 204] width 175 height 15
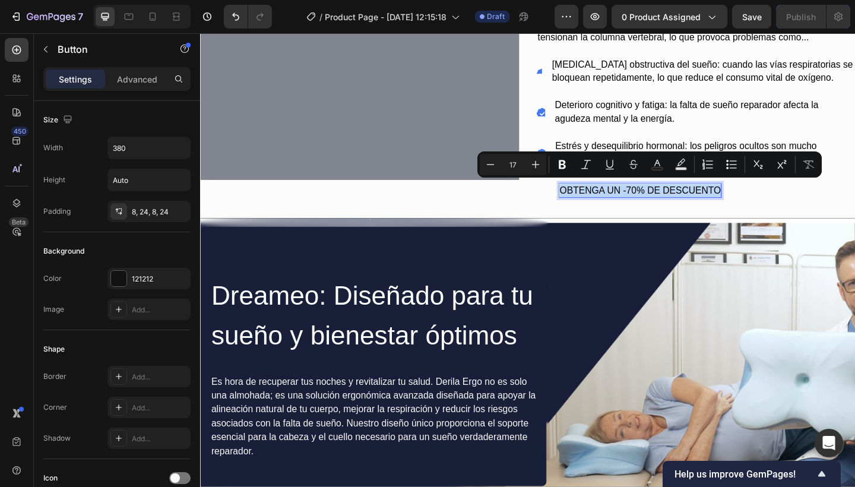
copy p "OBTENGA UN -70% DE DESCUENTO"
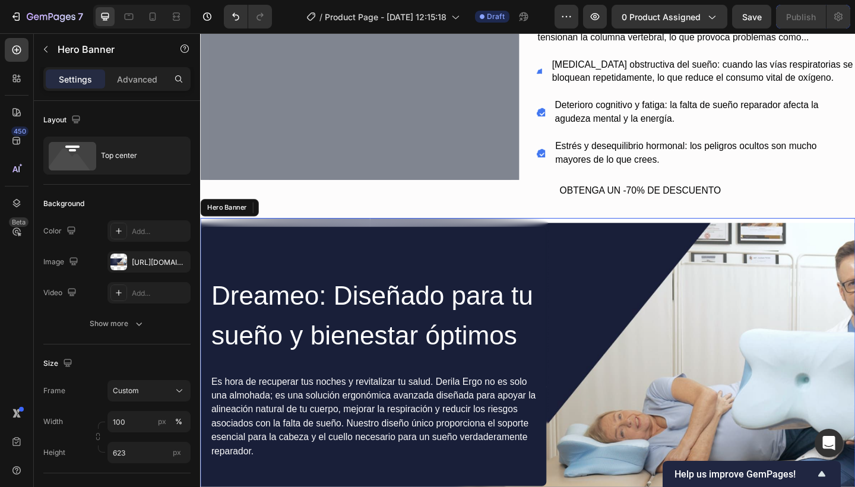
click at [621, 313] on div "Dreameo: Diseñado para tu sueño y bienestar óptimos Heading Es hora de recupera…" at bounding box center [556, 379] width 712 height 291
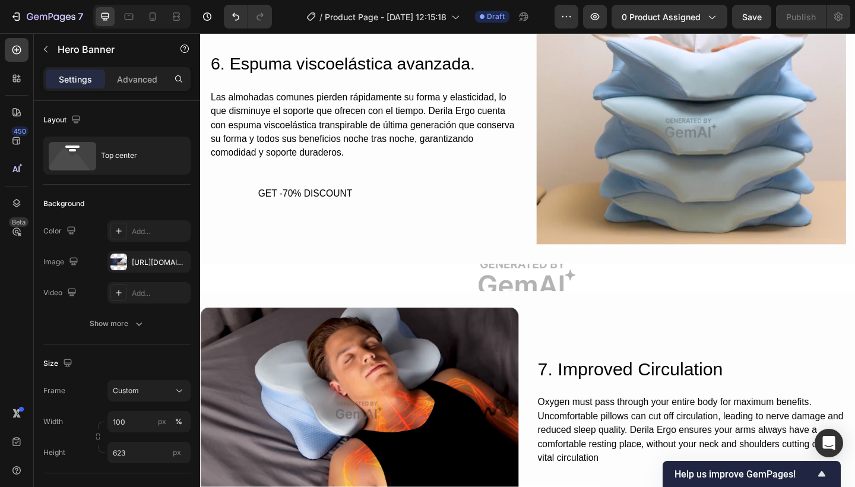
scroll to position [2944, 0]
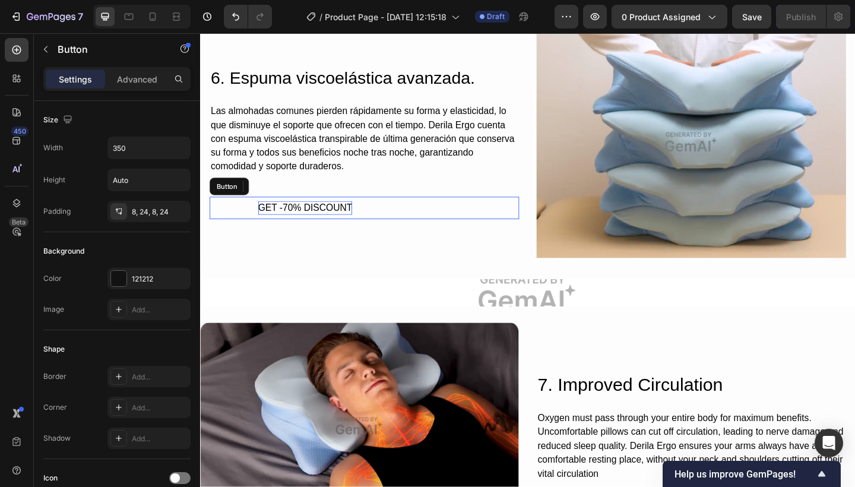
click at [304, 217] on div "GET -70% DISCOUNT" at bounding box center [314, 223] width 103 height 15
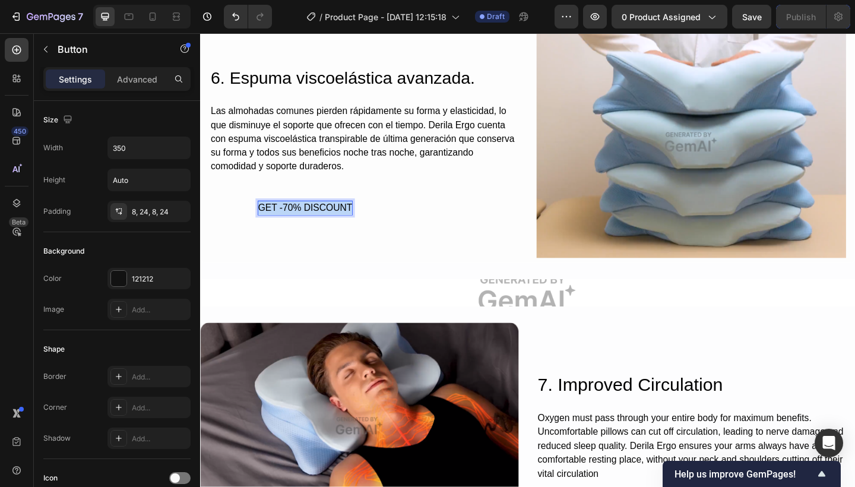
click at [304, 217] on p "GET -70% DISCOUNT" at bounding box center [314, 223] width 103 height 15
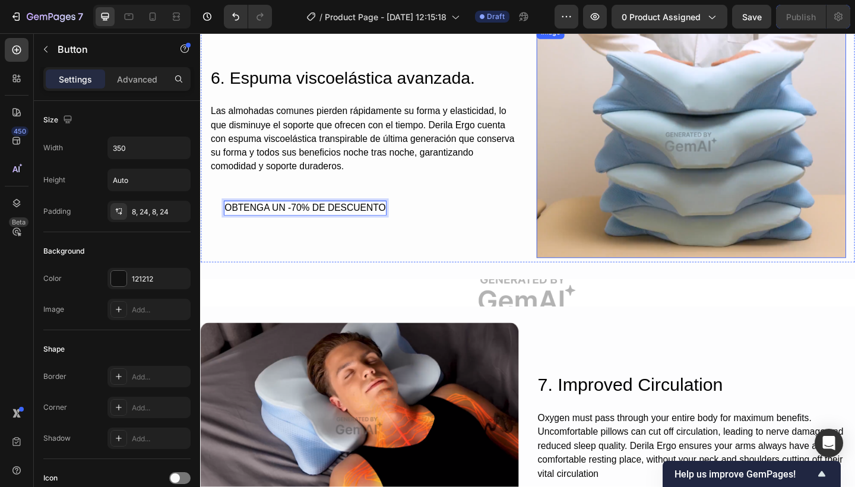
click at [647, 165] on img at bounding box center [734, 152] width 337 height 252
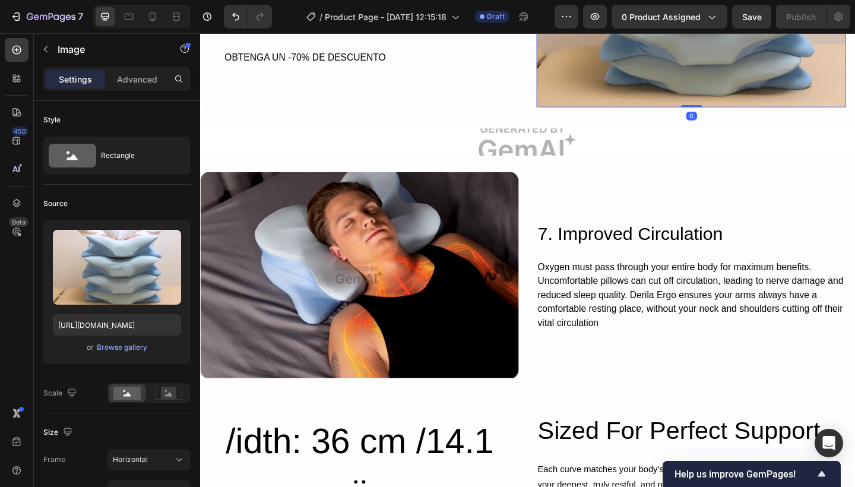
scroll to position [3125, 0]
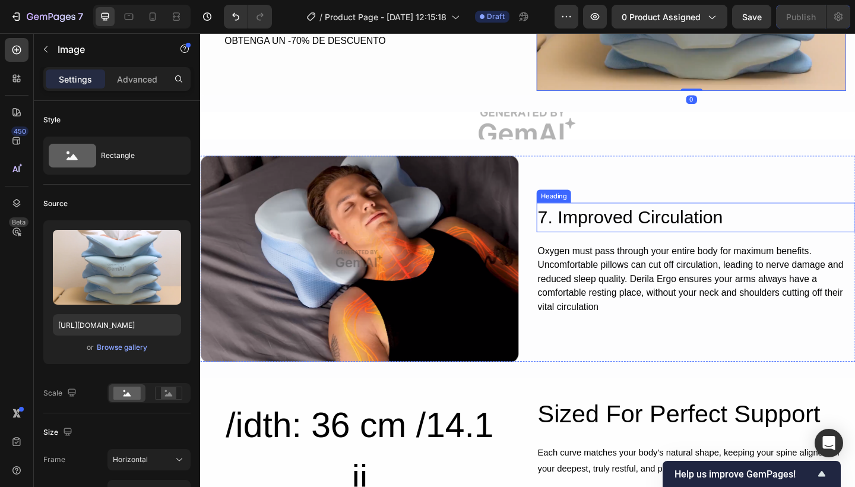
click at [630, 229] on h2 "7. Improved Circulation" at bounding box center [739, 234] width 347 height 32
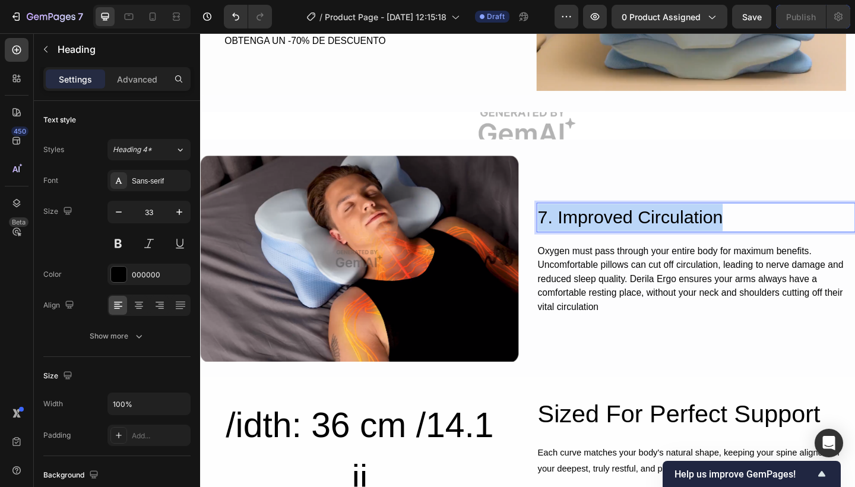
click at [630, 229] on p "7. Improved Circulation" at bounding box center [739, 234] width 344 height 30
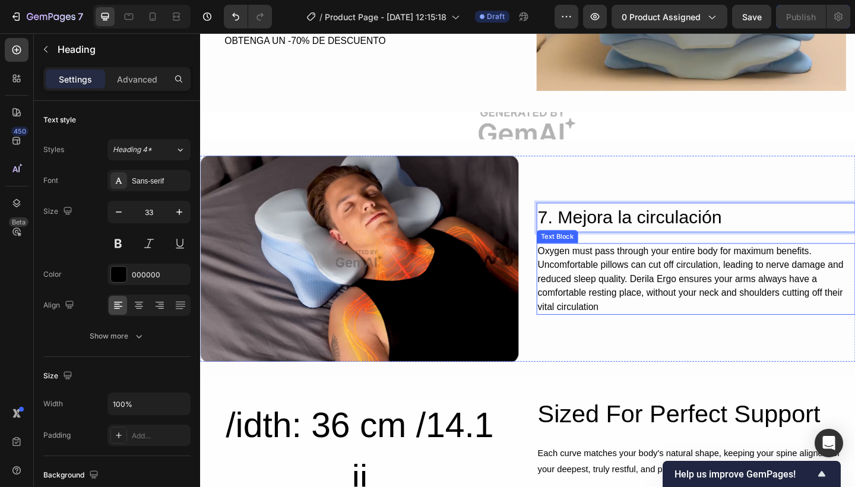
click at [608, 285] on div "Oxygen must pass through your entire body for maximum benefits. Uncomfortable p…" at bounding box center [739, 301] width 347 height 78
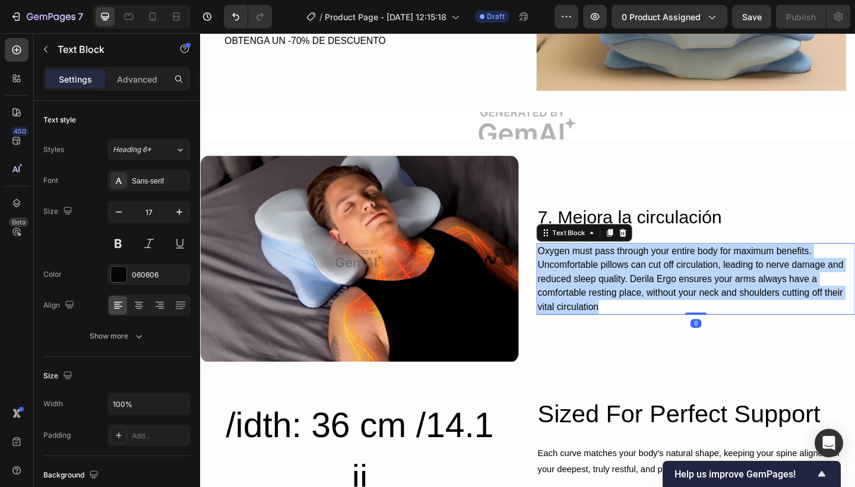
click at [608, 285] on p "Oxygen must pass through your entire body for maximum benefits. Uncomfortable p…" at bounding box center [739, 301] width 344 height 76
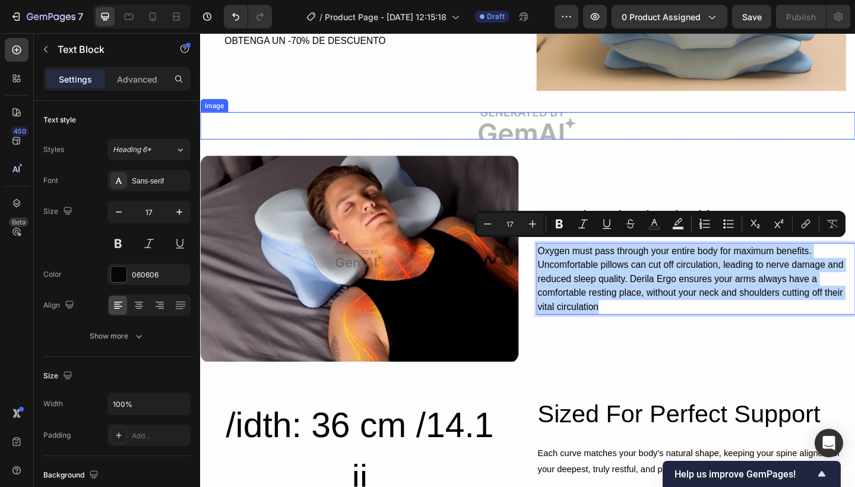
copy p "Oxygen must pass through your entire body for maximum benefits. Uncomfortable p…"
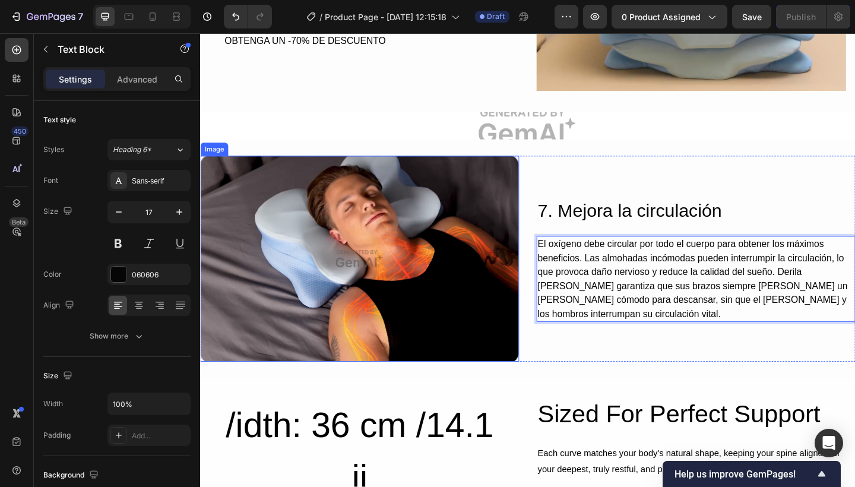
click at [422, 301] on img at bounding box center [373, 279] width 347 height 224
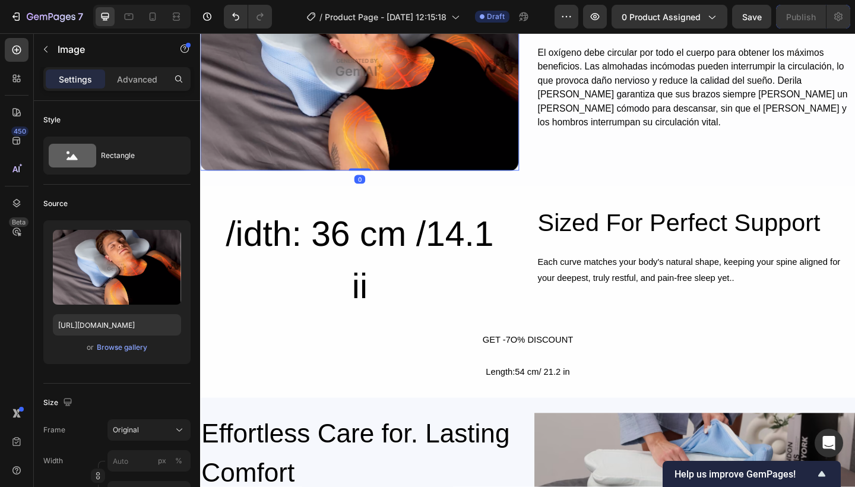
scroll to position [3343, 0]
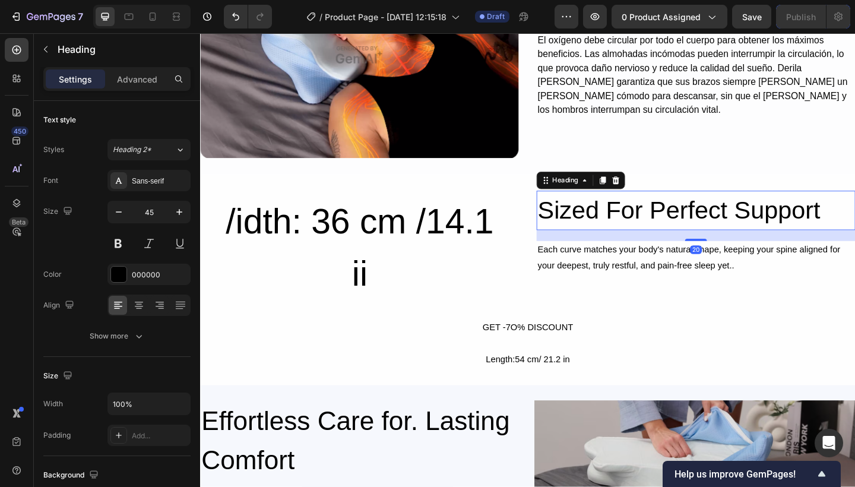
click at [662, 234] on h2 "Sized For Perfect Support" at bounding box center [739, 226] width 347 height 43
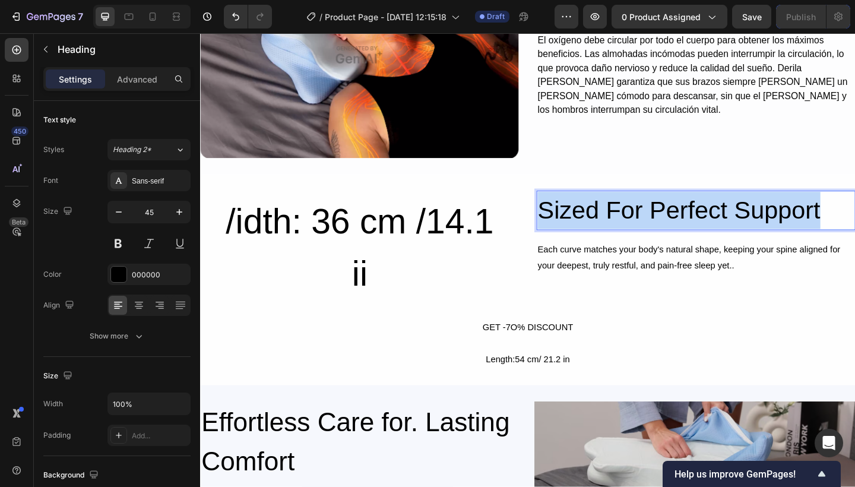
click at [662, 234] on p "Sized For Perfect Support" at bounding box center [739, 226] width 344 height 40
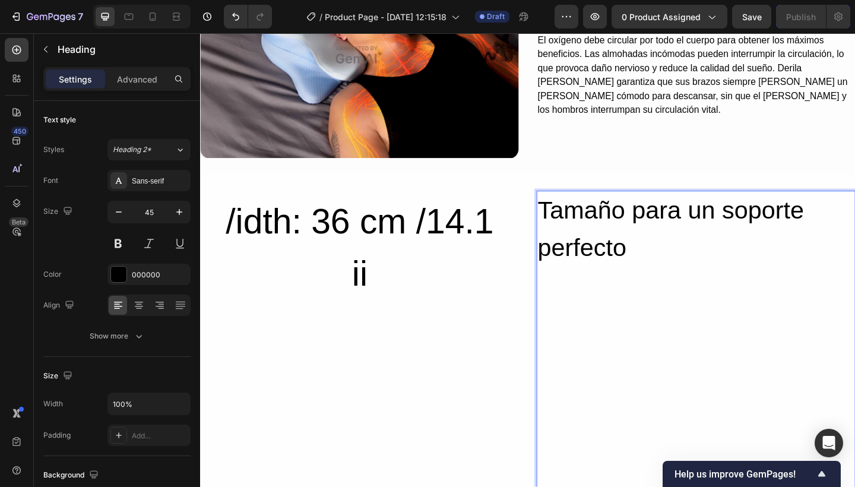
scroll to position [3350, 0]
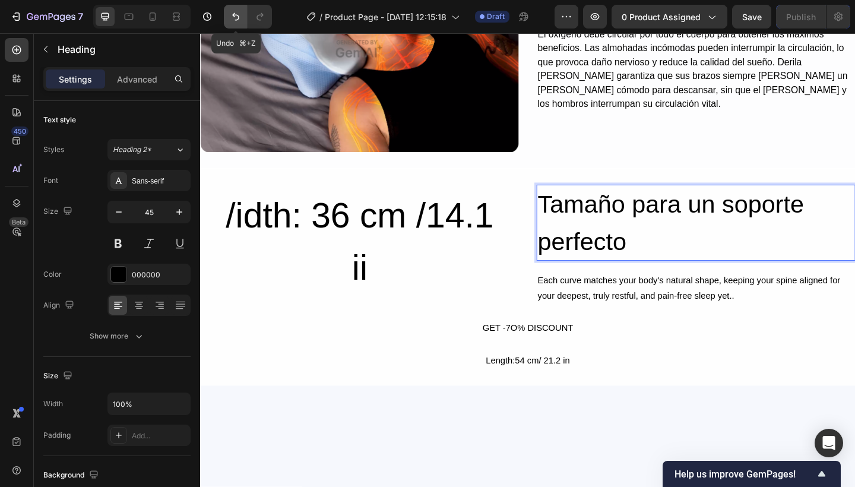
click at [238, 17] on icon "Undo/Redo" at bounding box center [236, 17] width 12 height 12
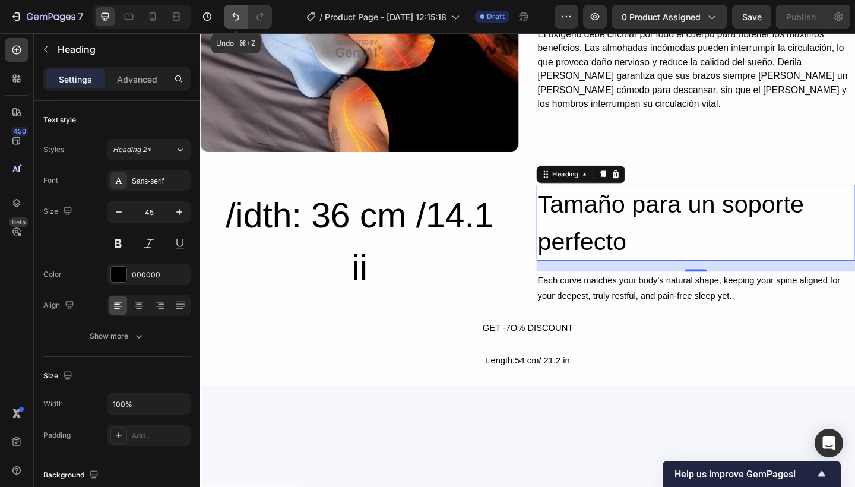
click at [238, 16] on icon "Undo/Redo" at bounding box center [235, 17] width 7 height 8
click at [237, 12] on icon "Undo/Redo" at bounding box center [236, 17] width 12 height 12
click at [234, 17] on icon "Undo/Redo" at bounding box center [235, 17] width 7 height 8
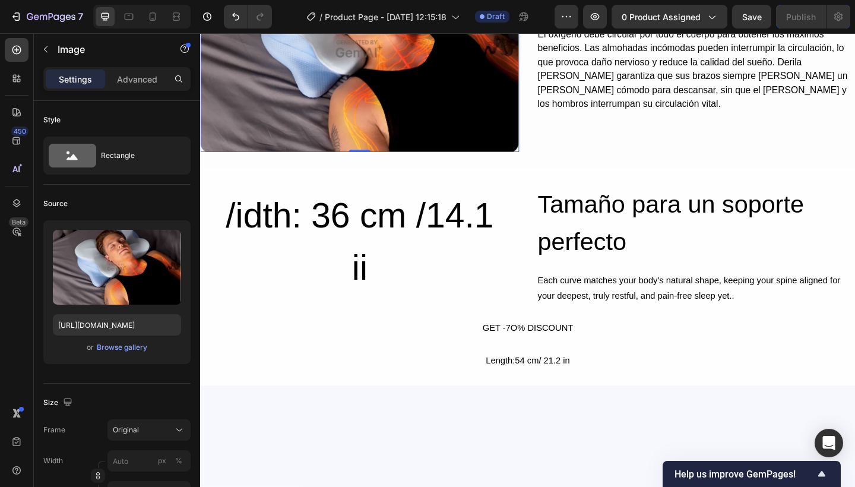
drag, startPoint x: 372, startPoint y: 67, endPoint x: 463, endPoint y: 62, distance: 91.5
click at [372, 67] on img at bounding box center [373, 51] width 347 height 224
click at [241, 21] on icon "Undo/Redo" at bounding box center [236, 17] width 12 height 12
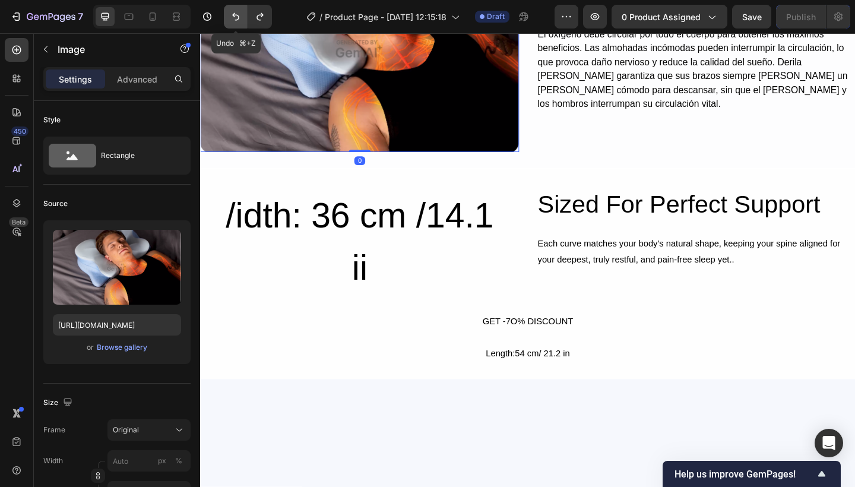
click at [241, 21] on icon "Undo/Redo" at bounding box center [236, 17] width 12 height 12
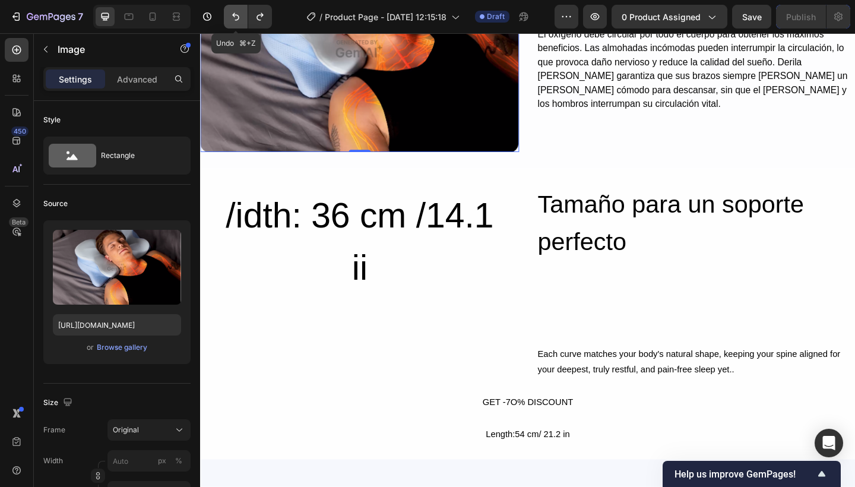
click at [242, 20] on icon "Undo/Redo" at bounding box center [236, 17] width 12 height 12
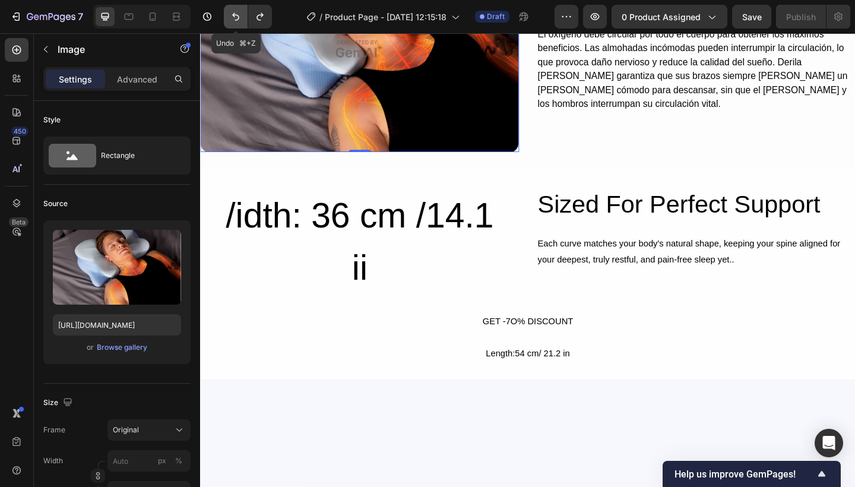
click at [242, 20] on icon "Undo/Redo" at bounding box center [236, 17] width 12 height 12
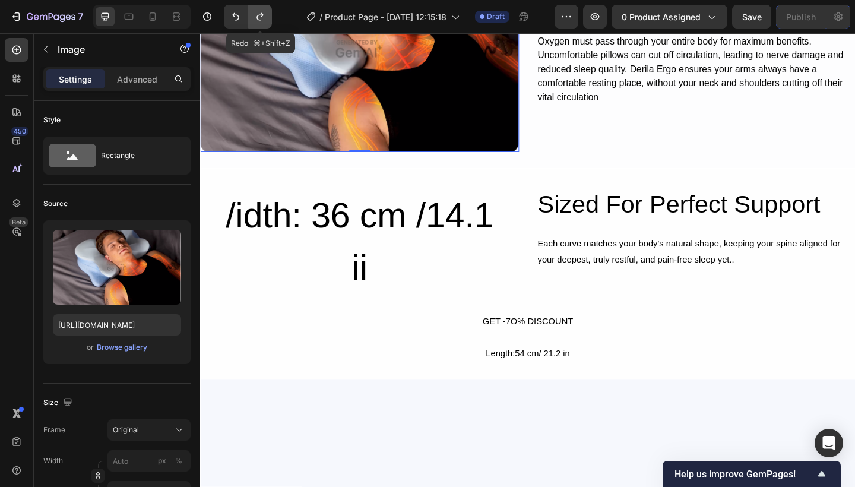
click at [256, 19] on icon "Undo/Redo" at bounding box center [260, 17] width 12 height 12
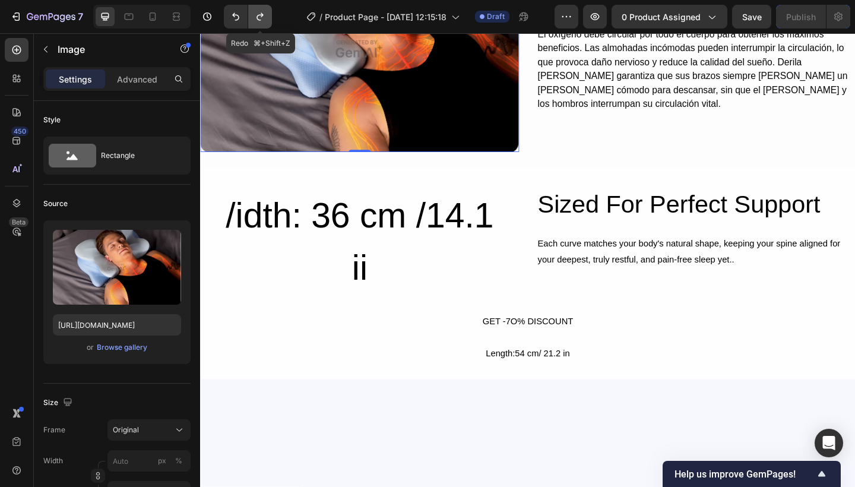
click at [256, 19] on icon "Undo/Redo" at bounding box center [260, 17] width 12 height 12
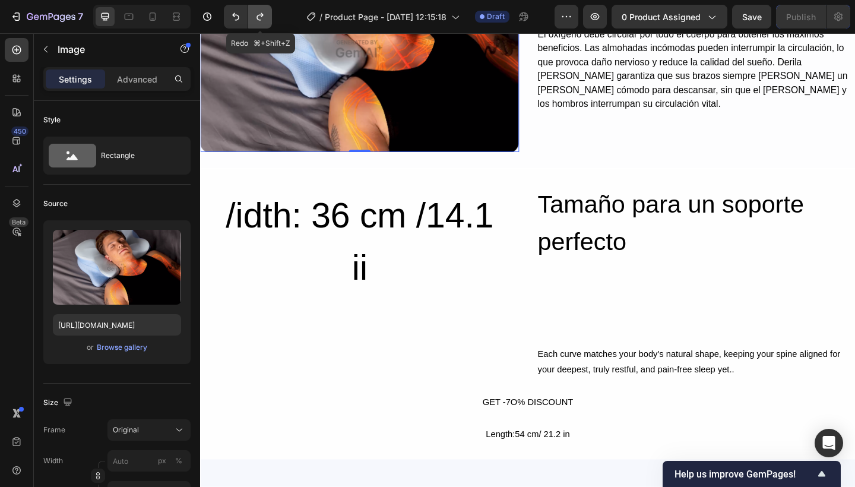
click at [256, 19] on icon "Undo/Redo" at bounding box center [260, 17] width 12 height 12
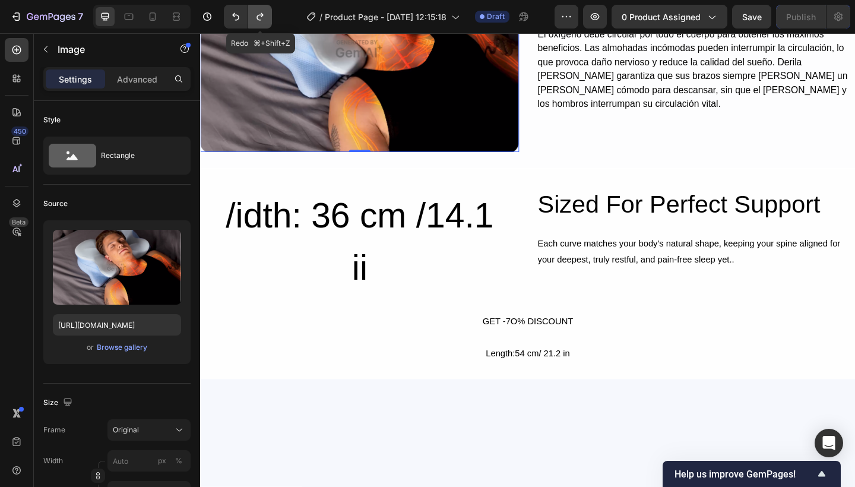
click at [256, 19] on icon "Undo/Redo" at bounding box center [260, 17] width 12 height 12
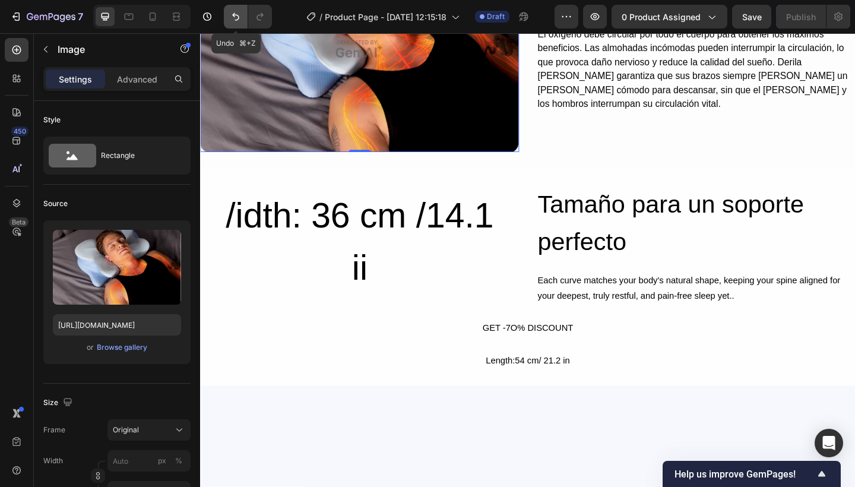
click at [243, 21] on button "Undo/Redo" at bounding box center [236, 17] width 24 height 24
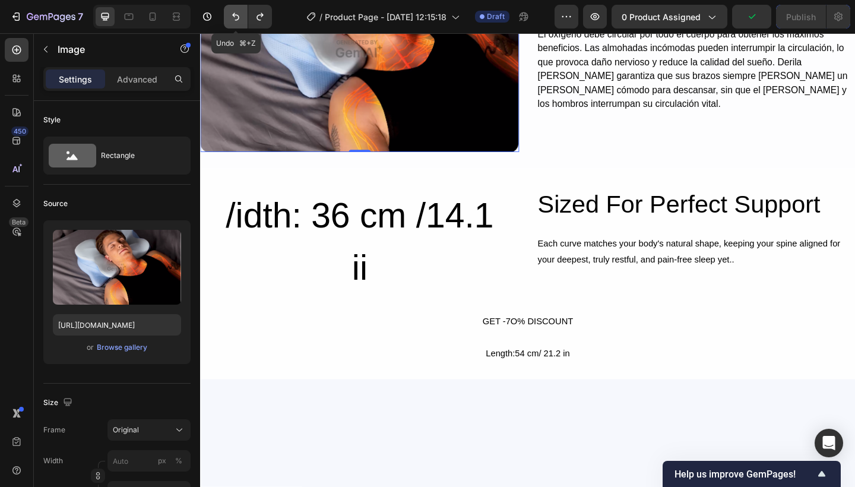
click at [242, 21] on button "Undo/Redo" at bounding box center [236, 17] width 24 height 24
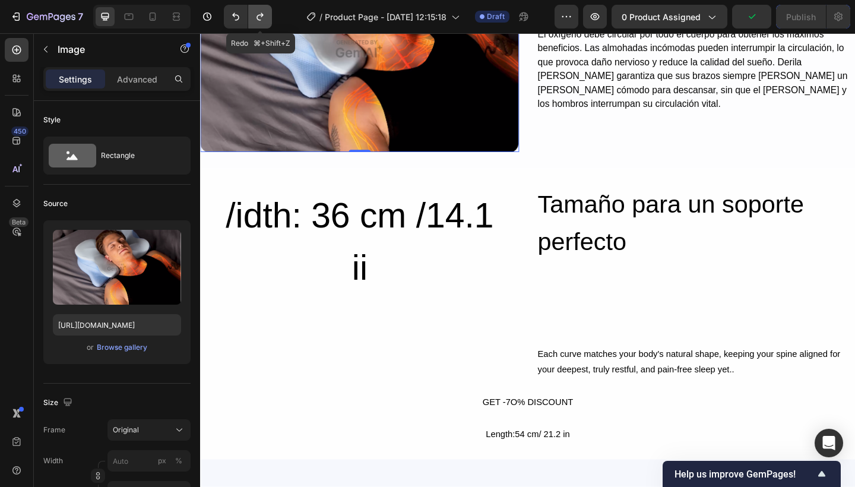
click at [257, 18] on icon "Undo/Redo" at bounding box center [259, 17] width 7 height 8
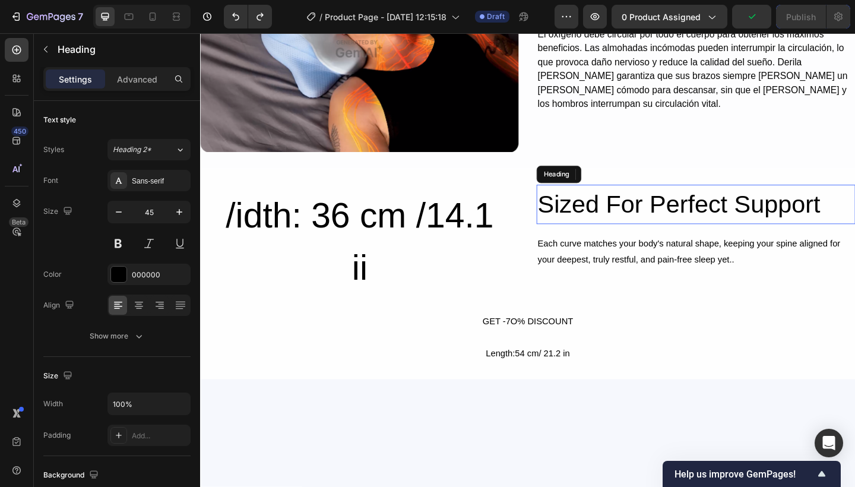
click at [643, 212] on h2 "Sized For Perfect Support" at bounding box center [739, 219] width 347 height 43
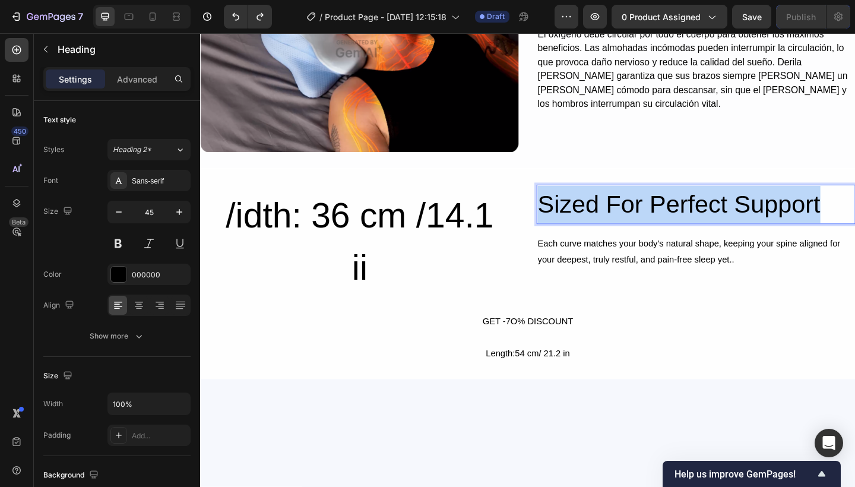
click at [643, 212] on p "Sized For Perfect Support" at bounding box center [739, 219] width 344 height 40
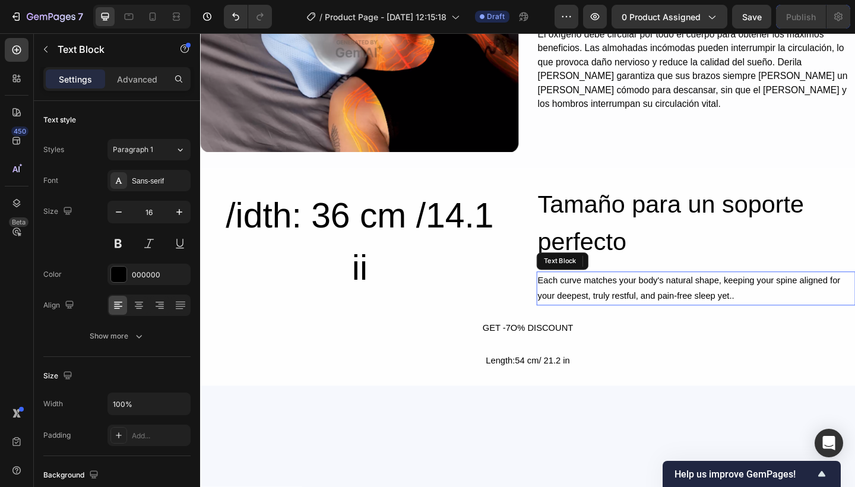
click at [657, 293] on div "Each curve matches your body's natural shape, keeping your spine aligned for yo…" at bounding box center [739, 311] width 347 height 37
click at [650, 300] on p "Each curve matches your body's natural shape, keeping your spine aligned for yo…" at bounding box center [739, 311] width 344 height 34
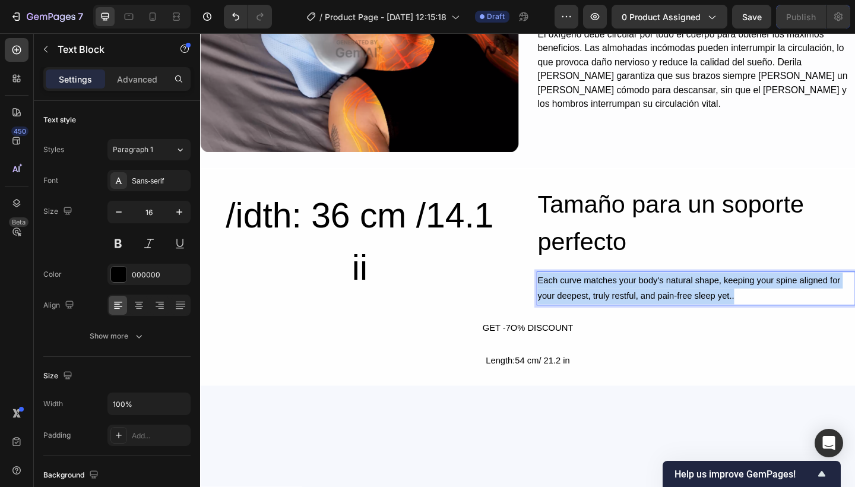
click at [650, 300] on p "Each curve matches your body's natural shape, keeping your spine aligned for yo…" at bounding box center [739, 311] width 344 height 34
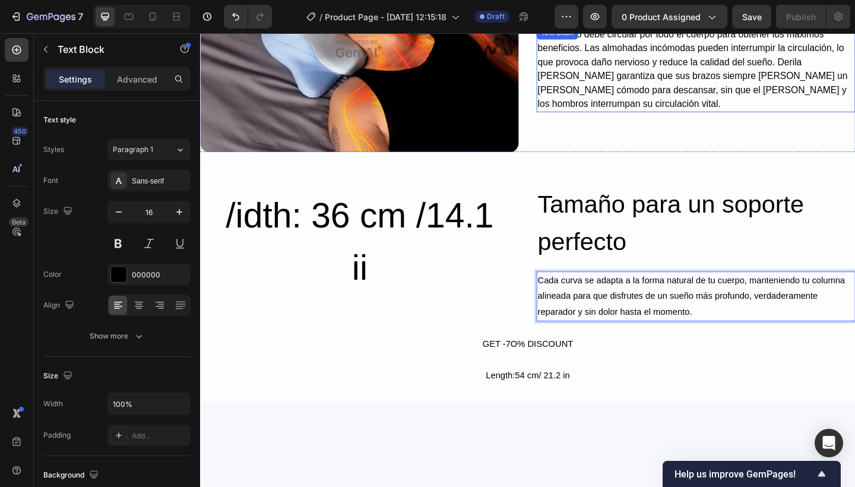
click at [730, 85] on p "El oxígeno debe circular por todo el cuerpo para obtener los máximos beneficios…" at bounding box center [739, 72] width 344 height 91
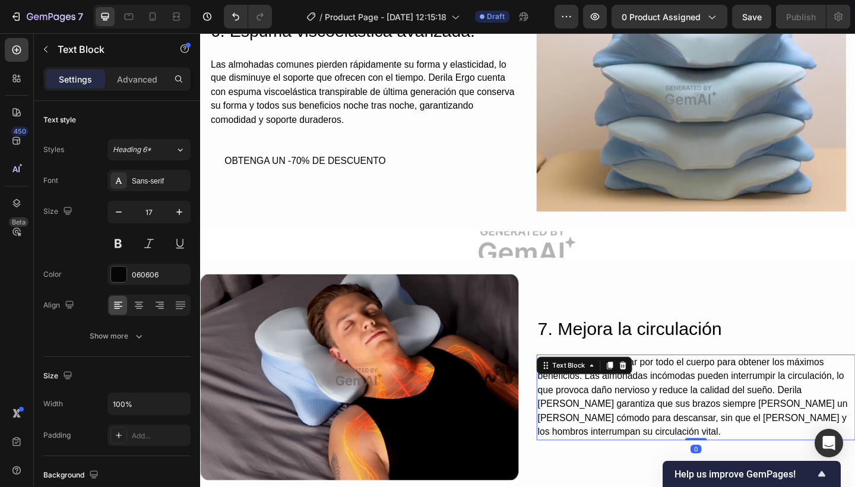
scroll to position [2991, 0]
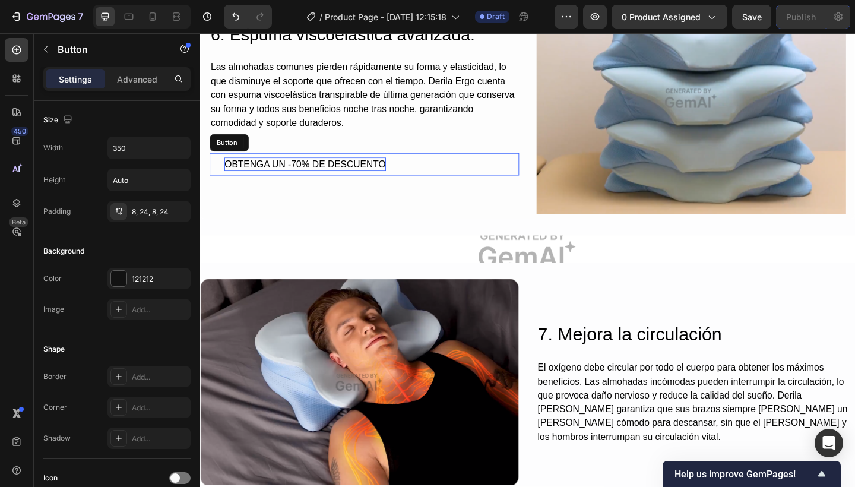
click at [345, 170] on p "OBTENGA UN -70% DE DESCUENTO" at bounding box center [313, 176] width 175 height 15
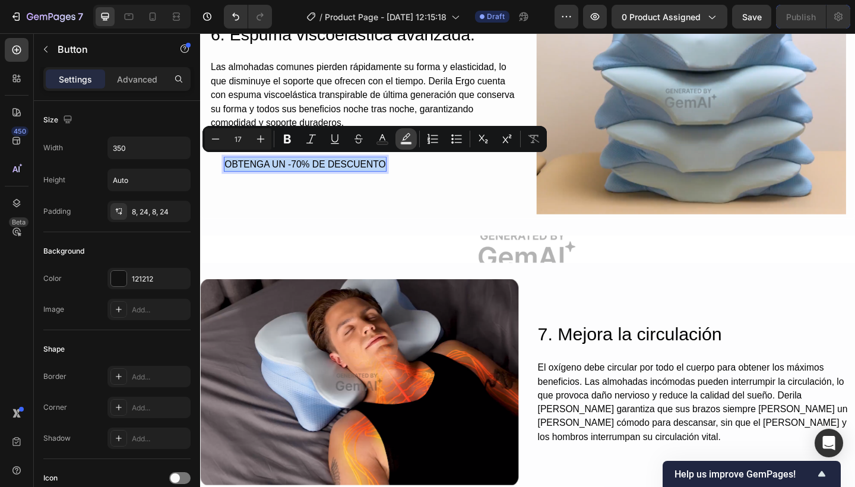
copy p "OBTENGA UN -70% DE DESCUENTO"
click at [696, 116] on img at bounding box center [734, 104] width 337 height 252
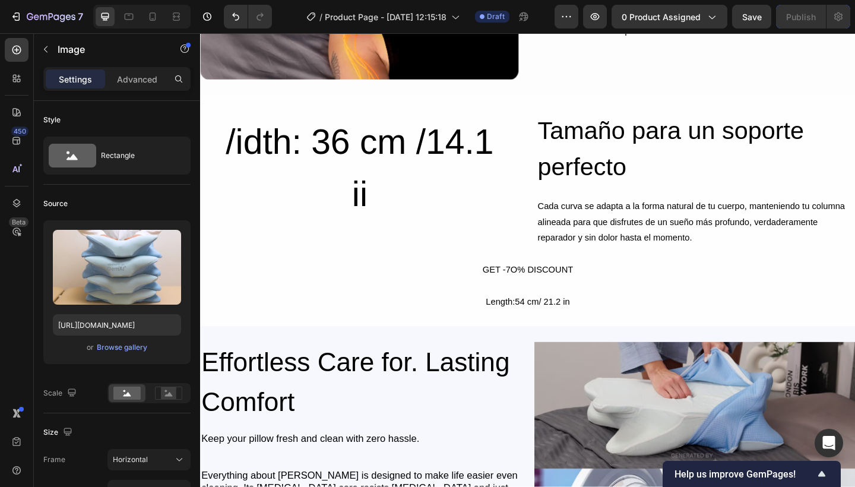
scroll to position [3455, 0]
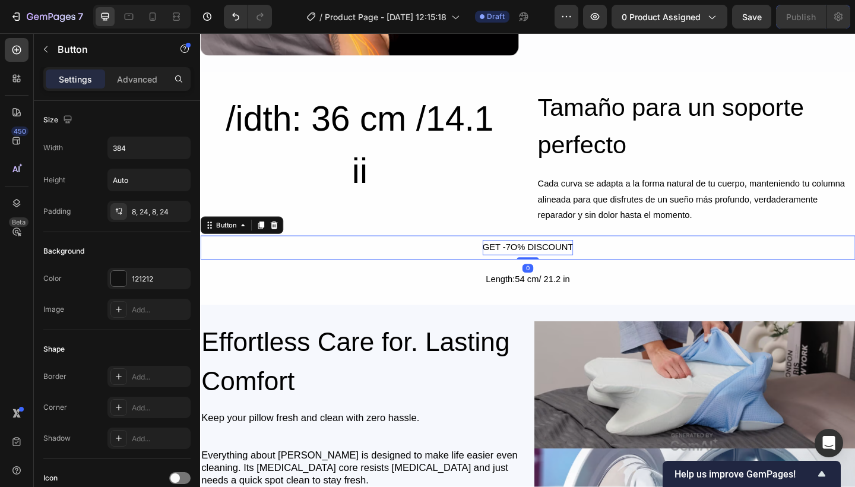
click at [544, 258] on div "GET -7O% DISCOUNT" at bounding box center [556, 266] width 99 height 17
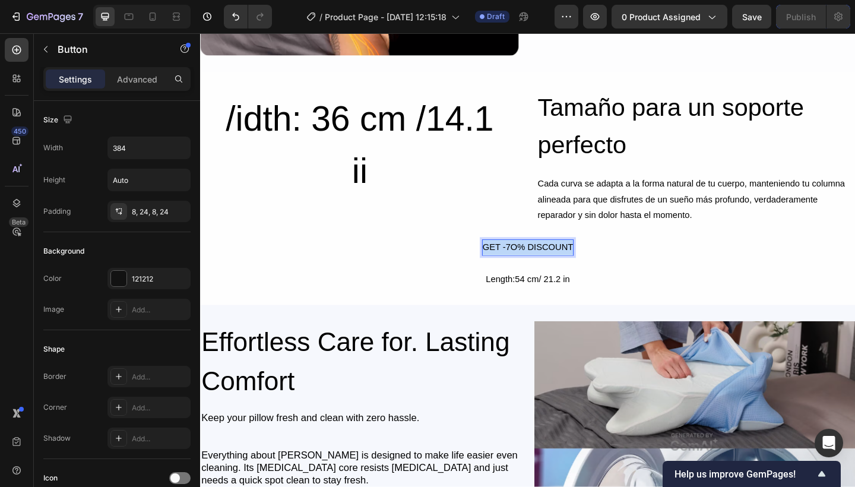
click at [544, 258] on p "GET -7O% DISCOUNT" at bounding box center [556, 266] width 99 height 17
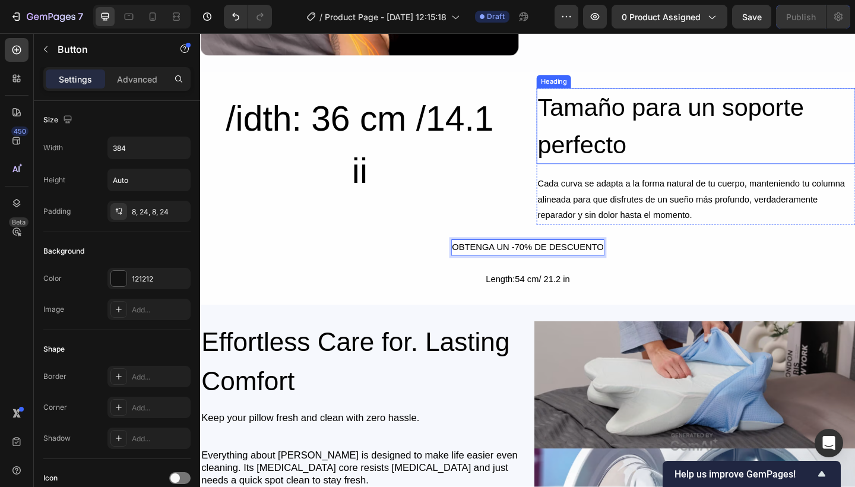
click at [703, 143] on h2 "Tamaño para un soporte perfecto" at bounding box center [739, 134] width 347 height 82
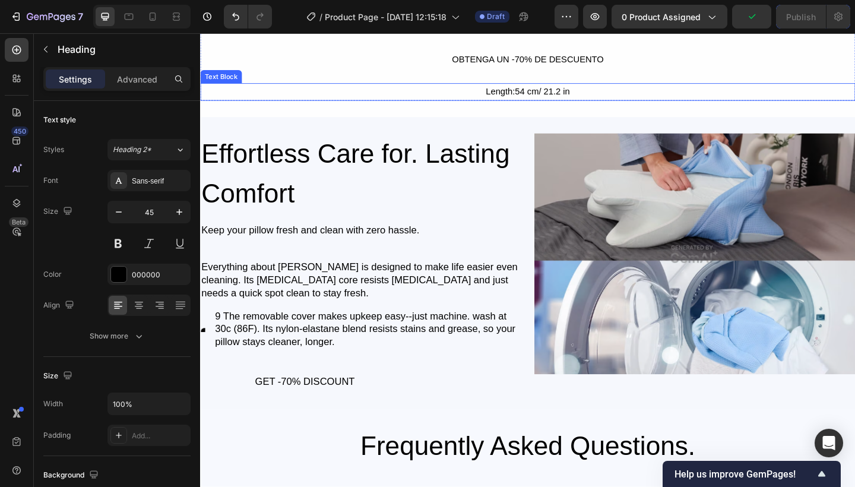
scroll to position [3661, 0]
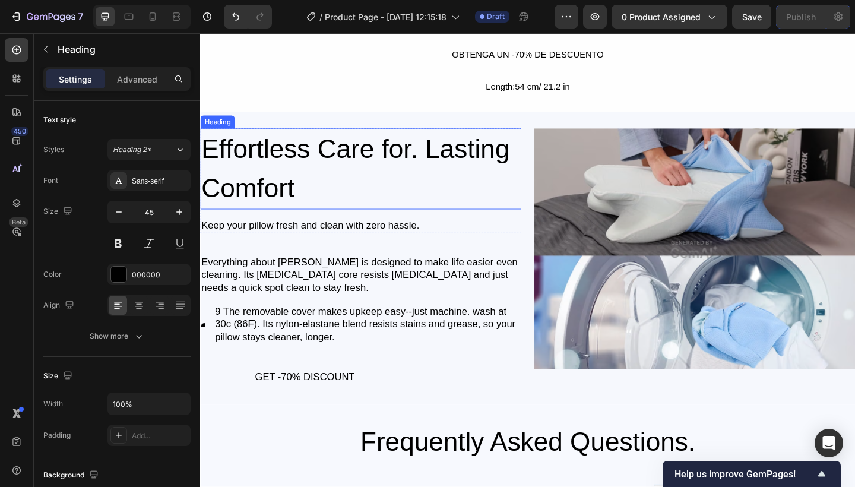
click at [439, 155] on h2 "Effortless Care for. Lasting Comfort" at bounding box center [374, 181] width 349 height 88
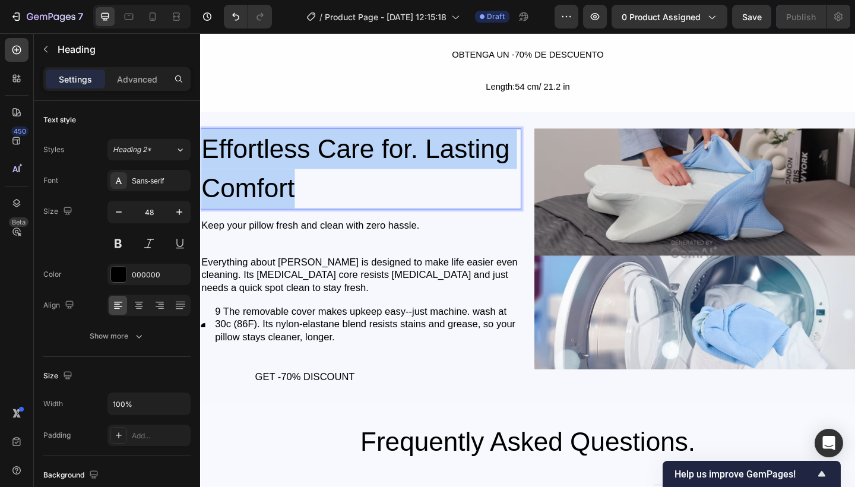
click at [439, 155] on p "Effortless Care for. Lasting Comfort" at bounding box center [374, 180] width 347 height 85
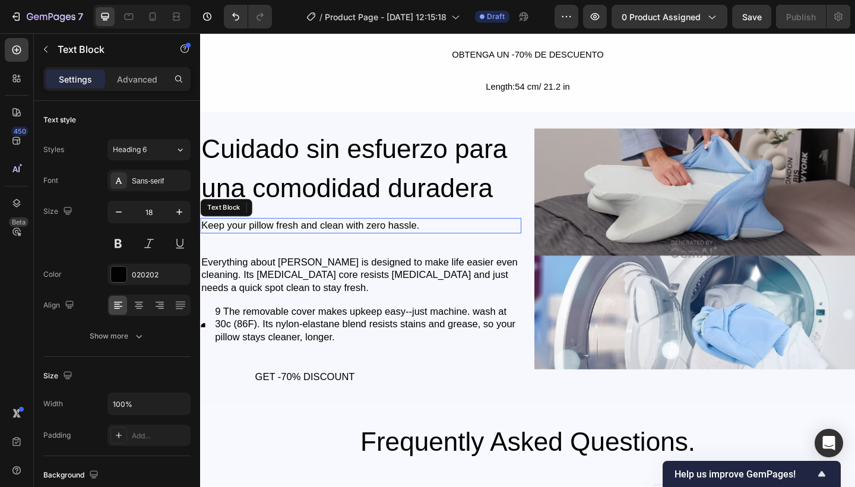
click at [363, 241] on div "Keep your pillow fresh and clean with zero hassle." at bounding box center [374, 242] width 349 height 16
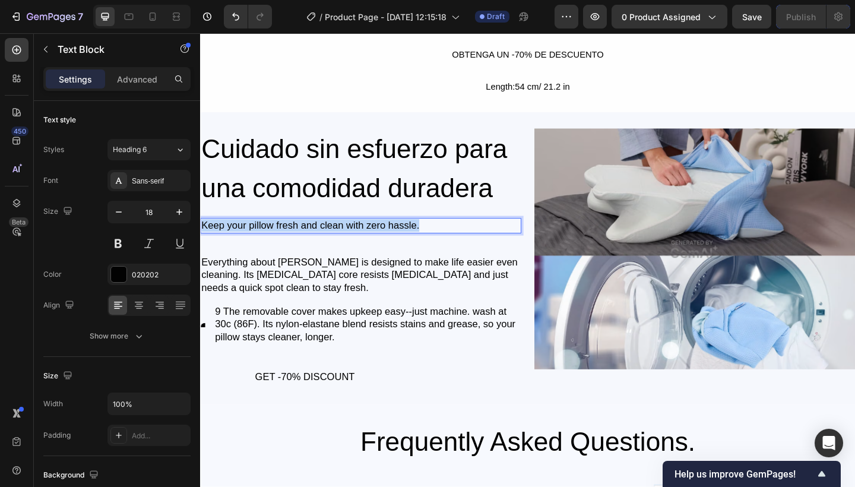
click at [363, 241] on p "Keep your pillow fresh and clean with zero hassle." at bounding box center [374, 243] width 347 height 14
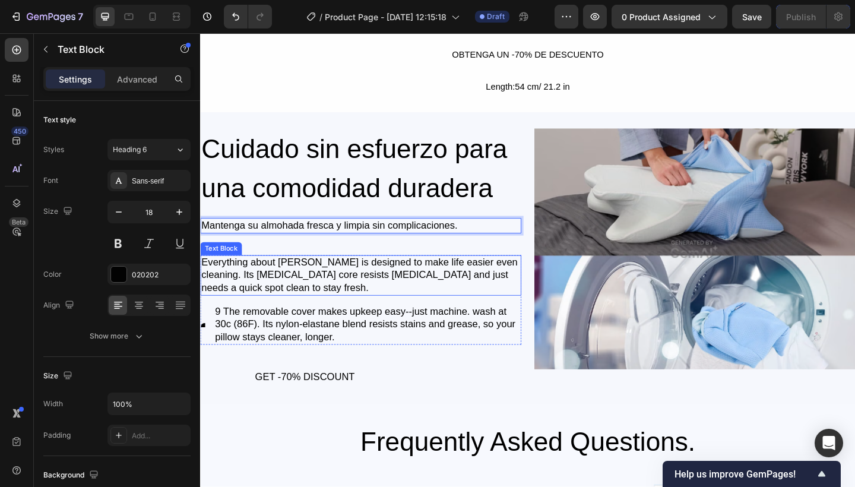
click at [315, 277] on div "Everything about Derila Ergo is designed to make life easier even cleaning. Its…" at bounding box center [374, 297] width 349 height 44
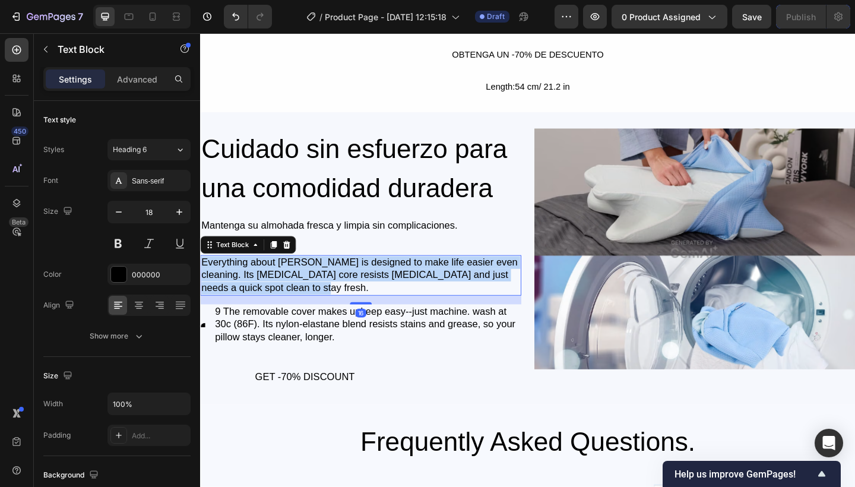
click at [315, 277] on p "Everything about Derila Ergo is designed to make life easier even cleaning. Its…" at bounding box center [374, 297] width 347 height 42
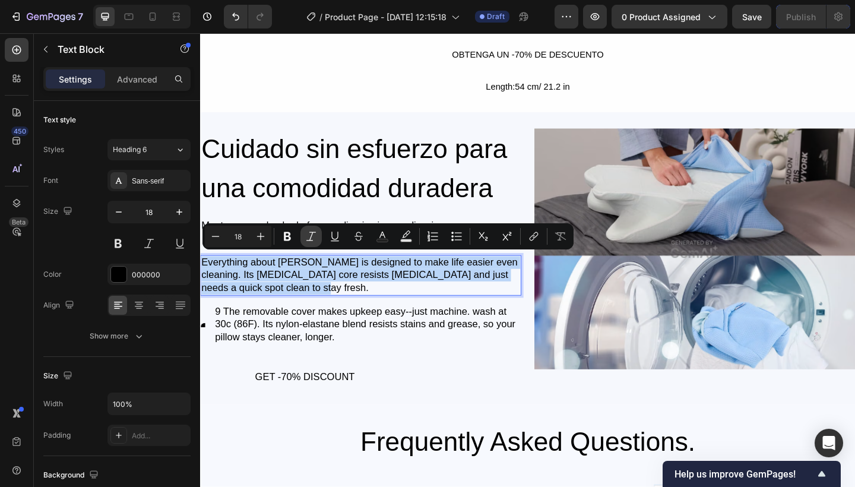
copy p "Everything about Derila Ergo is designed to make life easier even cleaning. Its…"
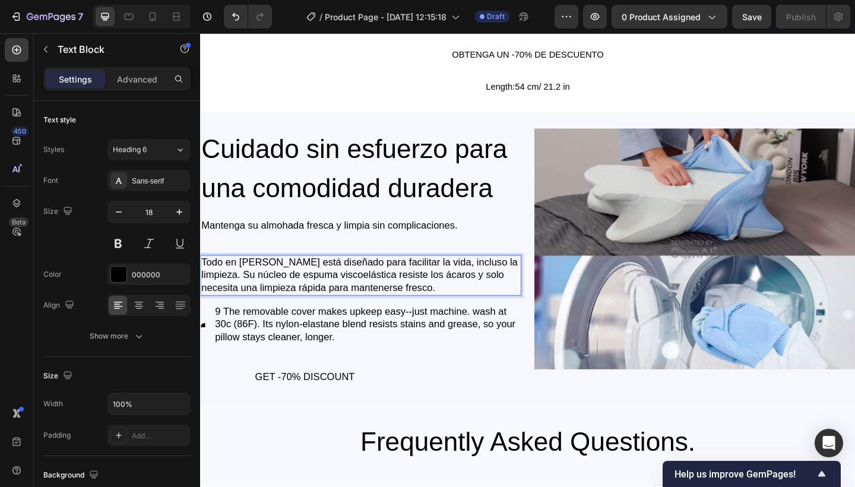
click at [298, 277] on p "Todo en Derila Ergo está diseñado para facilitar la vida, incluso la limpieza. …" at bounding box center [374, 297] width 347 height 42
click at [288, 277] on p "Todo en Derila Ergo está diseñado para facilitar la vida, incluso la limpieza. …" at bounding box center [374, 297] width 347 height 42
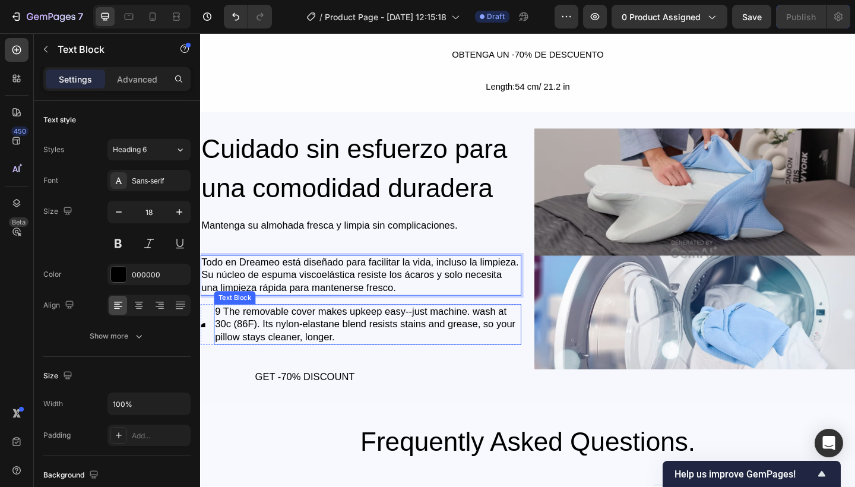
click at [271, 342] on div "9 The removable cover makes upkeep easy--just machine. wash at 30c (86F). Its n…" at bounding box center [382, 350] width 334 height 44
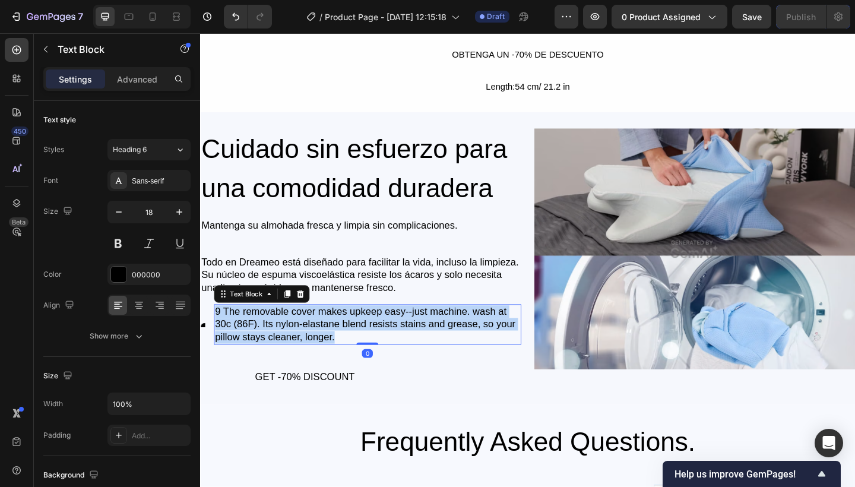
click at [271, 342] on p "9 The removable cover makes upkeep easy--just machine. wash at 30c (86F). Its n…" at bounding box center [382, 350] width 332 height 42
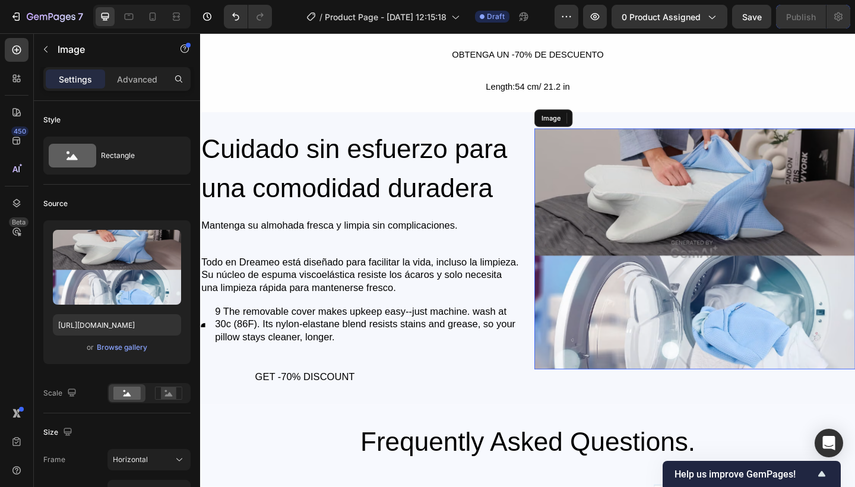
click at [705, 237] on img at bounding box center [737, 268] width 349 height 262
click at [683, 294] on img at bounding box center [737, 268] width 349 height 262
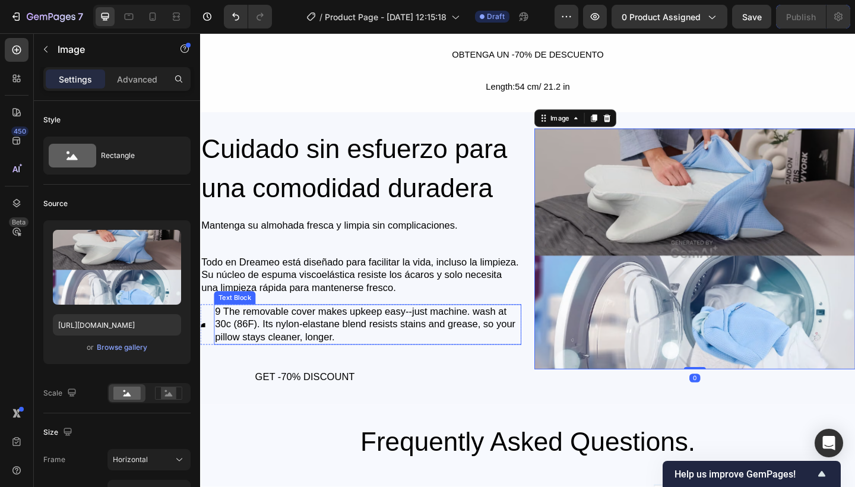
click at [376, 342] on p "9 The removable cover makes upkeep easy--just machine. wash at 30c (86F). Its n…" at bounding box center [382, 350] width 332 height 42
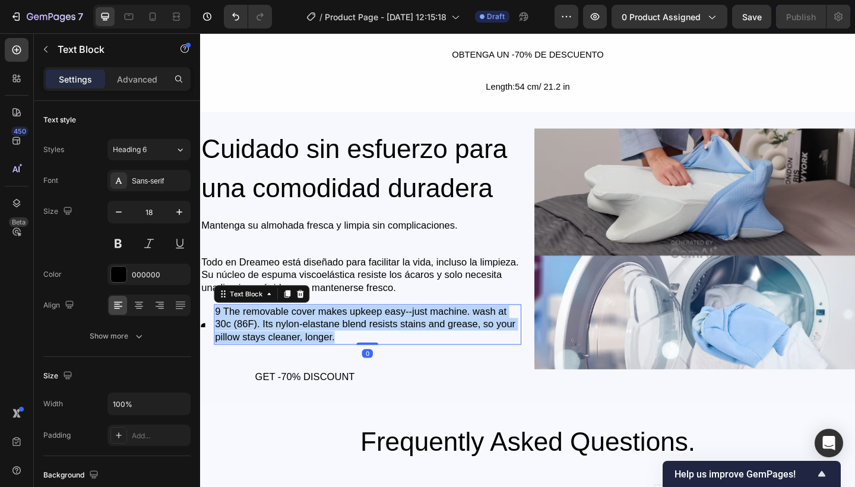
click at [376, 342] on p "9 The removable cover makes upkeep easy--just machine. wash at 30c (86F). Its n…" at bounding box center [382, 350] width 332 height 42
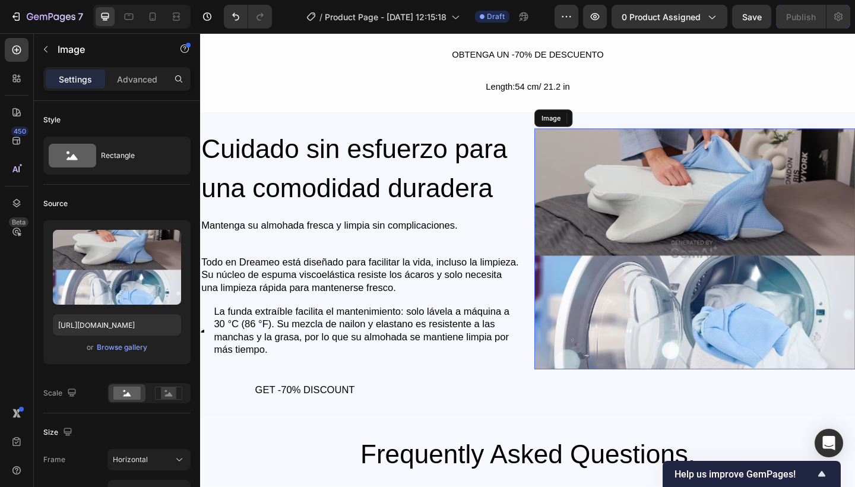
click at [601, 207] on img at bounding box center [737, 268] width 349 height 262
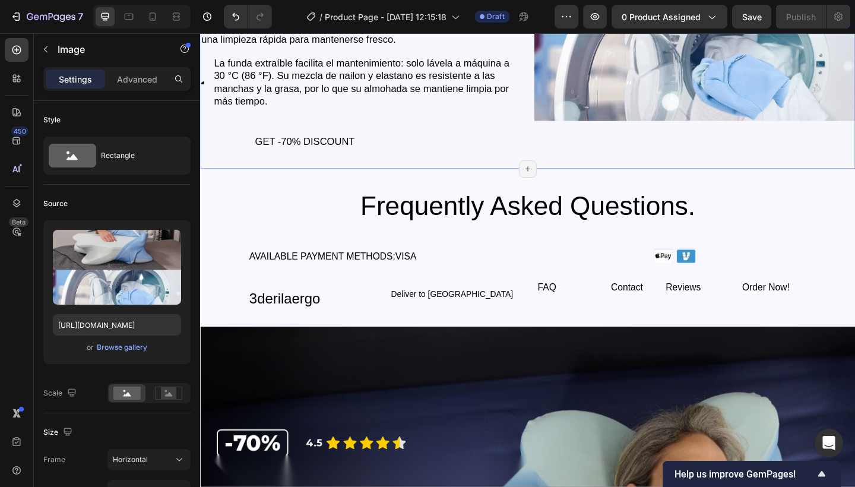
scroll to position [3933, 0]
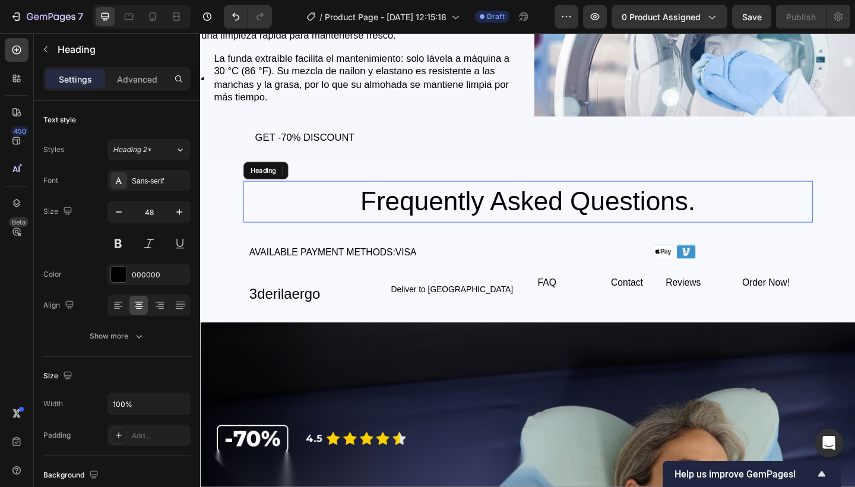
click at [515, 227] on h2 "Frequently Asked Questions." at bounding box center [556, 216] width 619 height 45
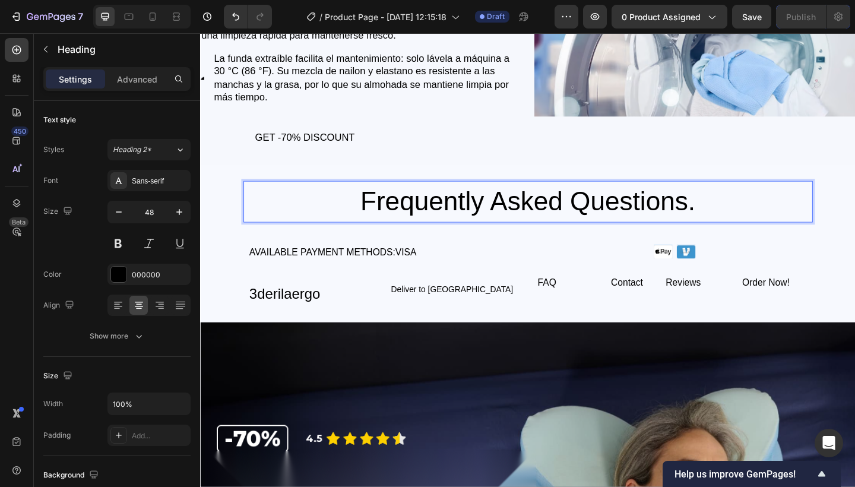
click at [518, 220] on p "Frequently Asked Questions." at bounding box center [556, 216] width 617 height 43
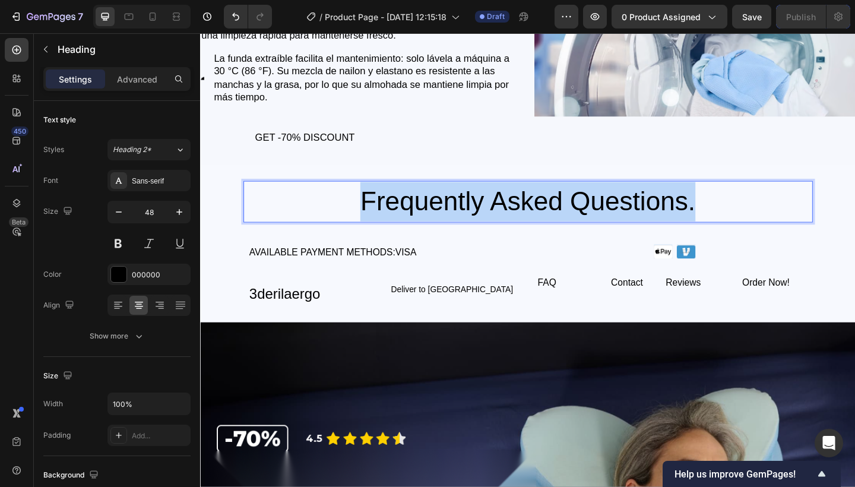
click at [518, 220] on p "Frequently Asked Questions." at bounding box center [556, 216] width 617 height 43
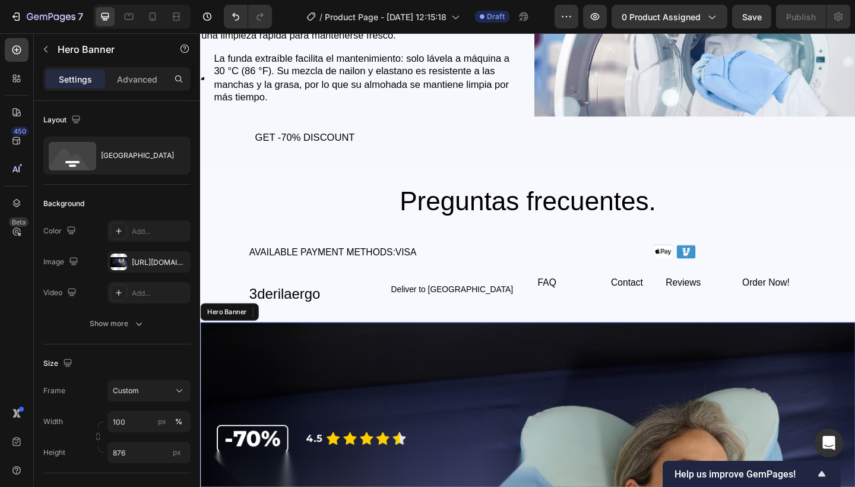
drag, startPoint x: 499, startPoint y: 398, endPoint x: 500, endPoint y: 392, distance: 6.8
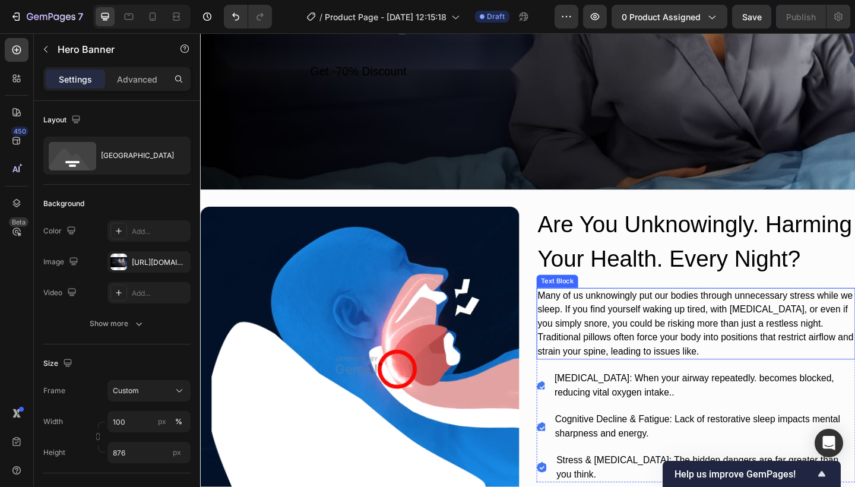
scroll to position [5611, 0]
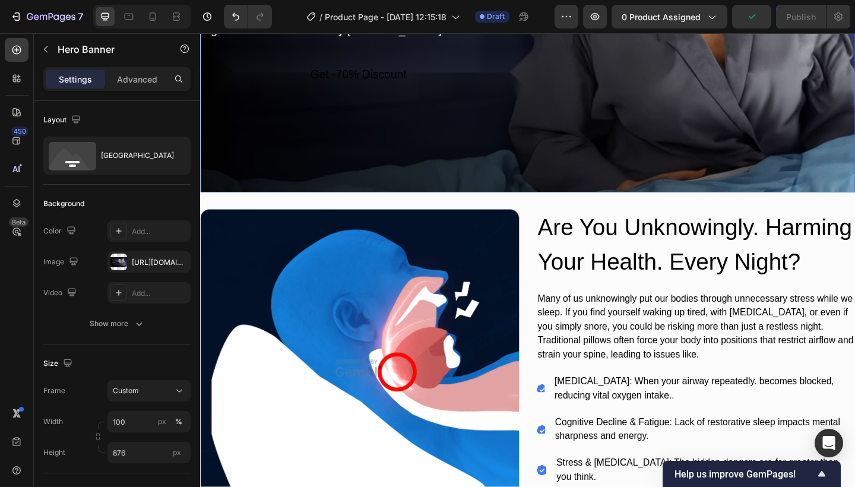
click at [775, 139] on div "Discover the Pillow That Transforms Your Nights Heading Image Say goodbye to sn…" at bounding box center [556, 5] width 712 height 402
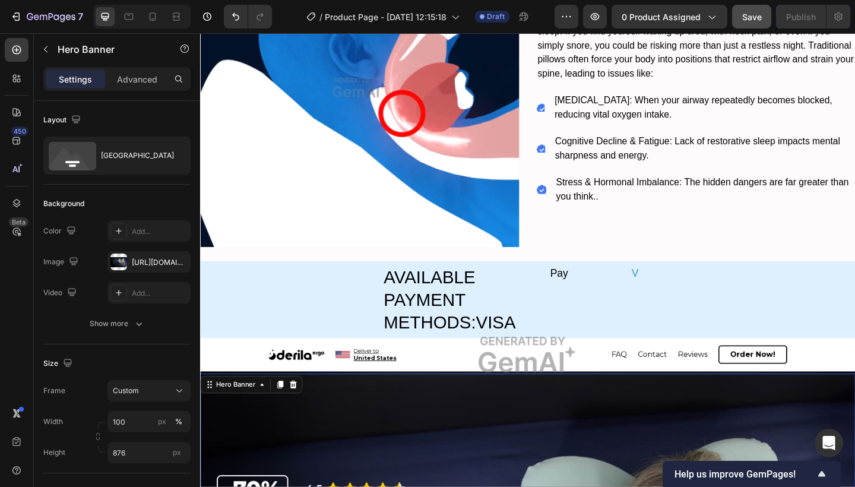
scroll to position [4890, 0]
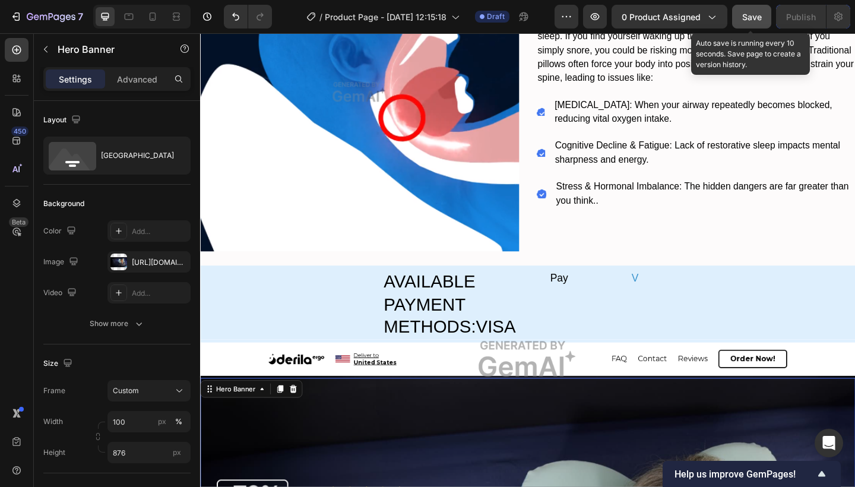
click at [763, 18] on button "Save" at bounding box center [751, 17] width 39 height 24
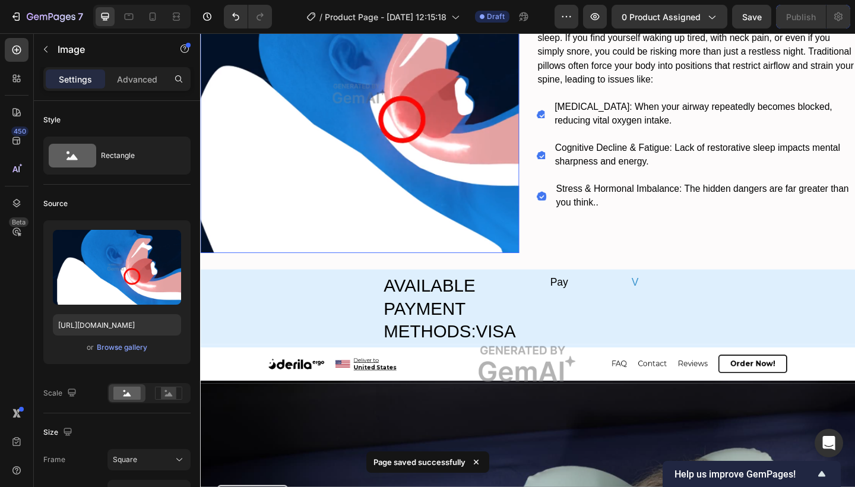
click at [526, 157] on img at bounding box center [373, 99] width 347 height 347
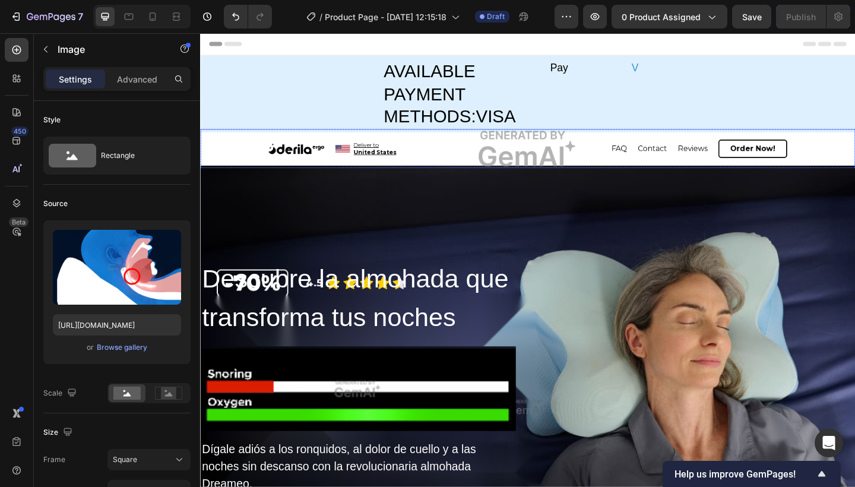
scroll to position [0, 0]
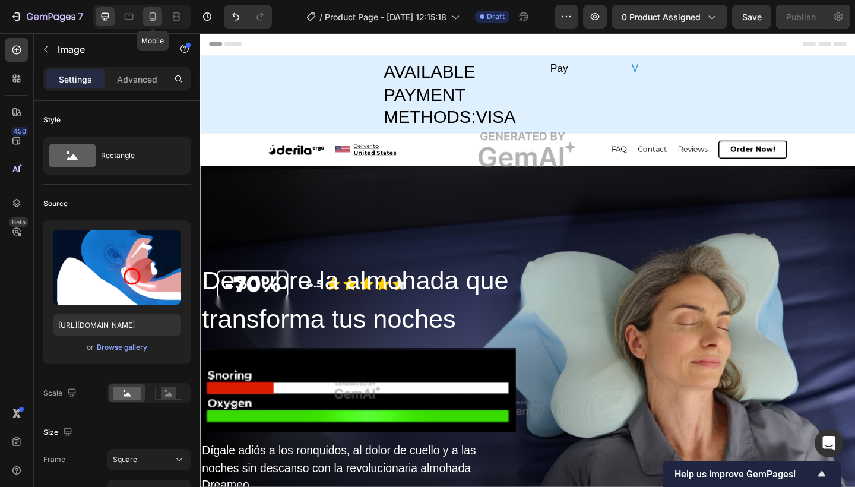
click at [154, 15] on icon at bounding box center [153, 17] width 12 height 12
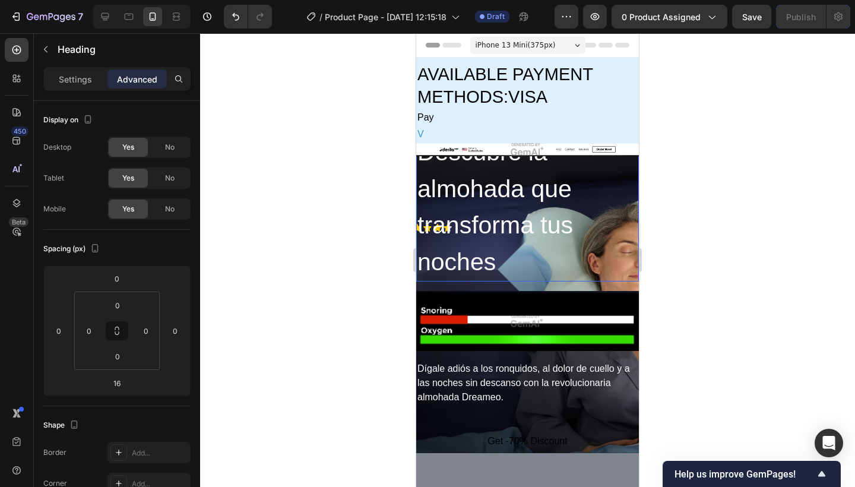
click at [520, 213] on h2 "Descubre la almohada que transforma tus noches" at bounding box center [527, 207] width 223 height 148
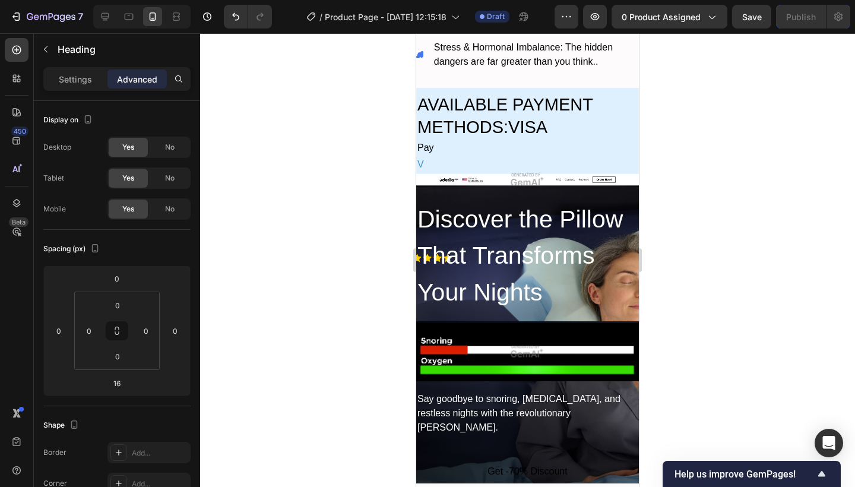
scroll to position [6223, 0]
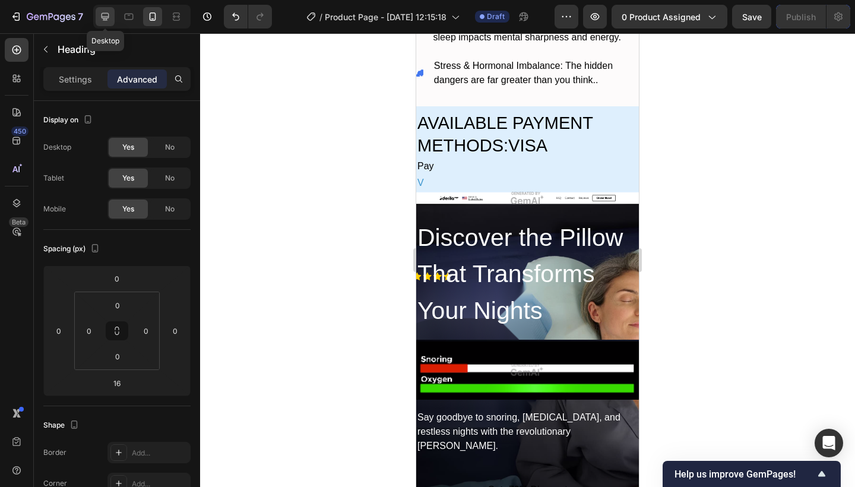
click at [110, 23] on div at bounding box center [105, 16] width 19 height 19
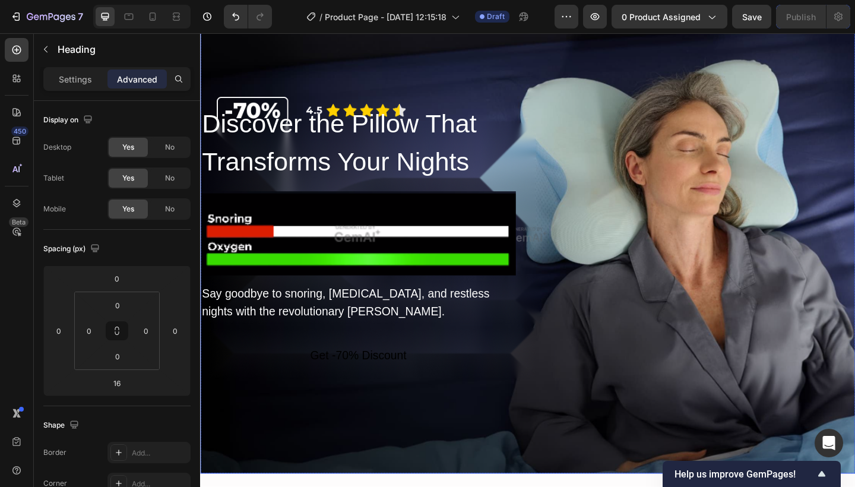
click at [611, 130] on div "Discover the Pillow That Transforms Your Nights Heading Image Say goodbye to sn…" at bounding box center [556, 311] width 712 height 402
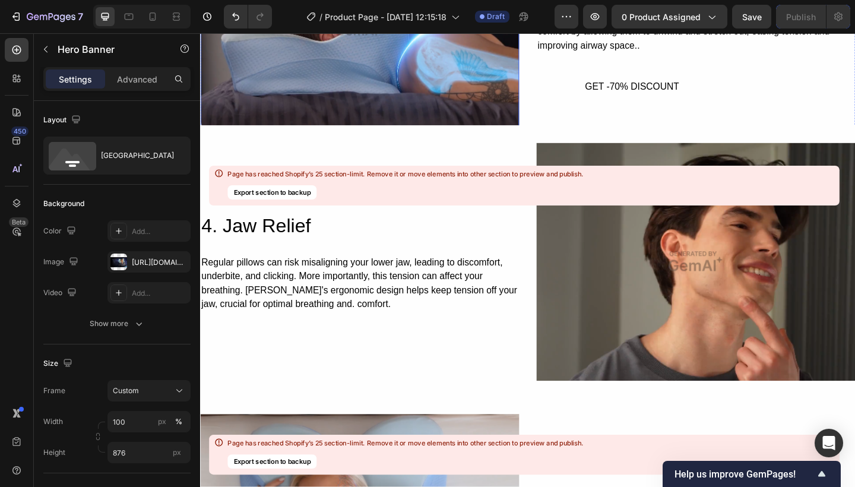
scroll to position [8182, 0]
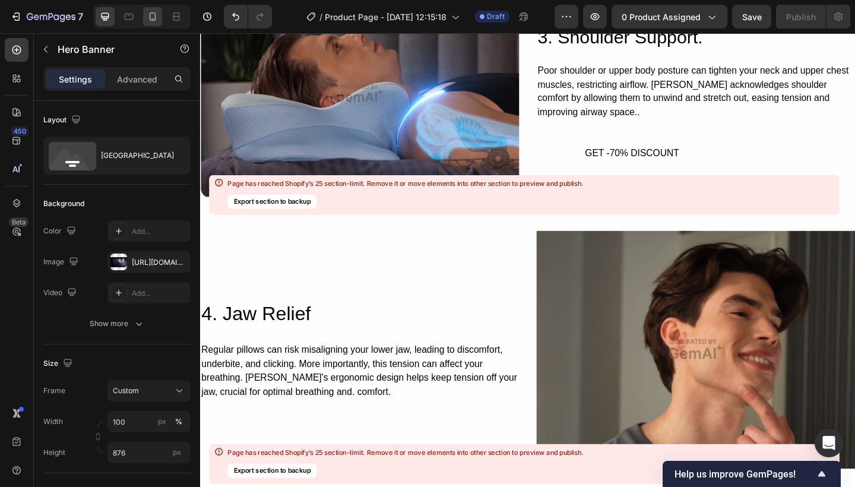
click at [156, 24] on div at bounding box center [152, 16] width 19 height 19
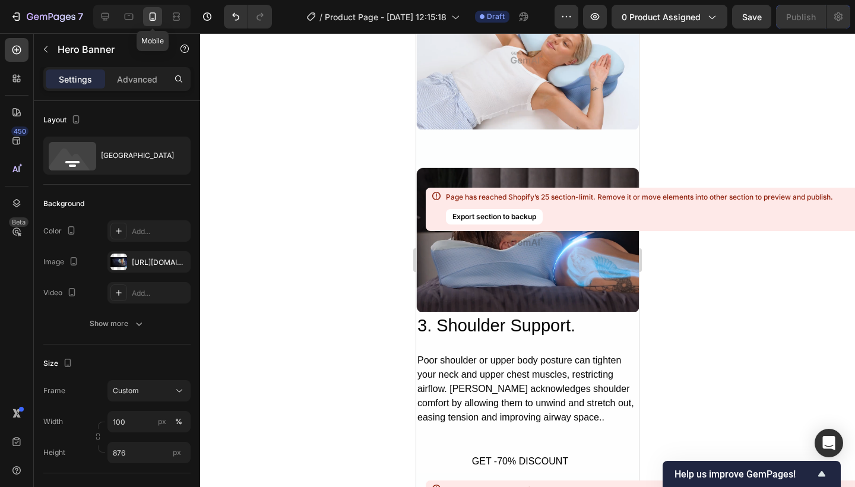
type input "500"
type input "100%"
click at [477, 167] on img at bounding box center [527, 239] width 223 height 144
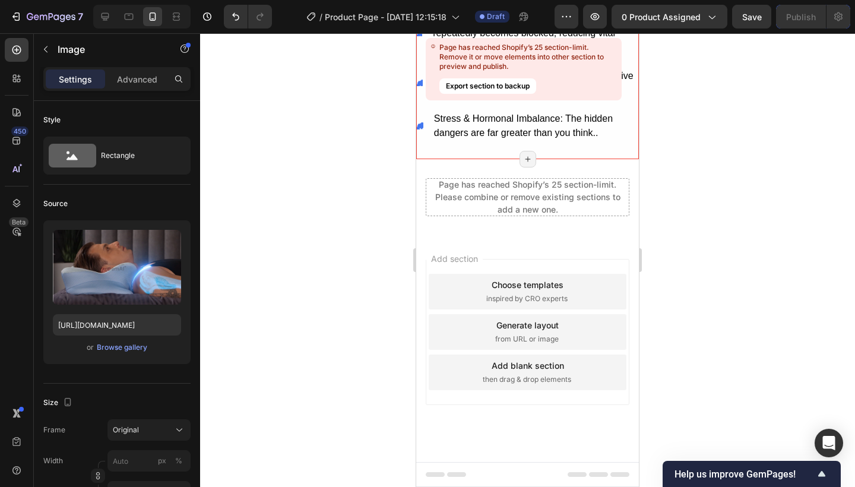
scroll to position [13698, 0]
click at [110, 20] on icon at bounding box center [105, 17] width 12 height 12
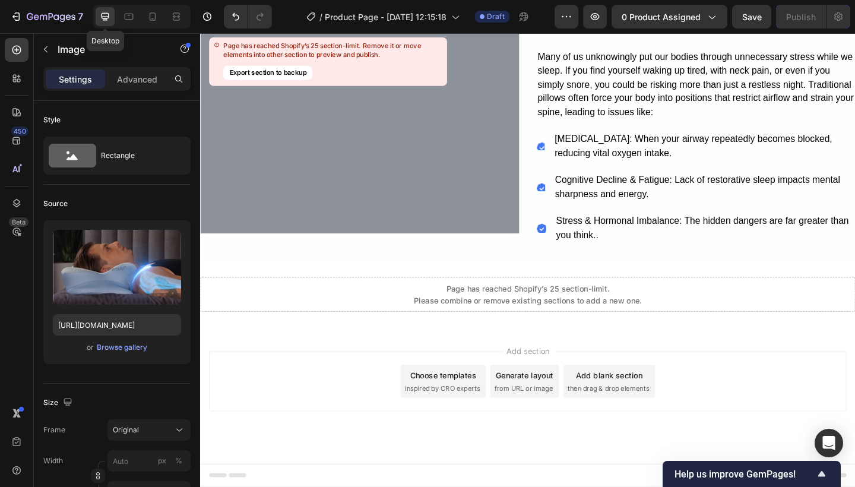
scroll to position [13209, 0]
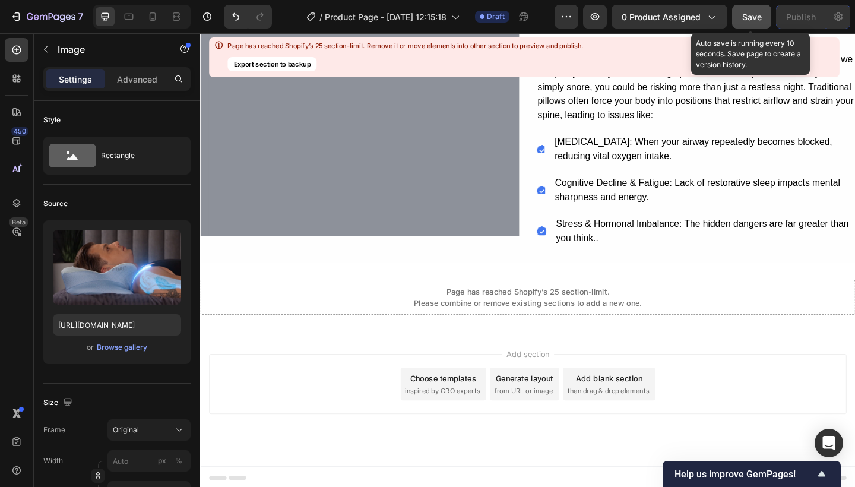
click at [747, 11] on div "Save" at bounding box center [752, 17] width 20 height 12
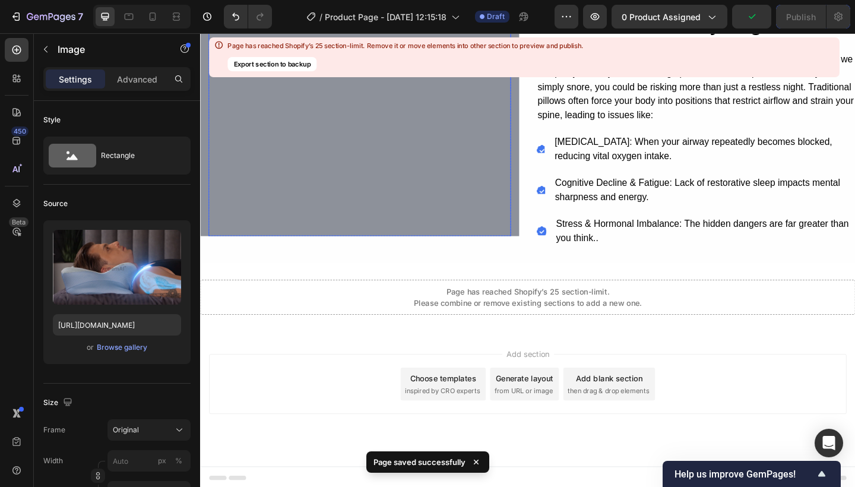
click at [377, 172] on div "Overlay" at bounding box center [373, 109] width 329 height 290
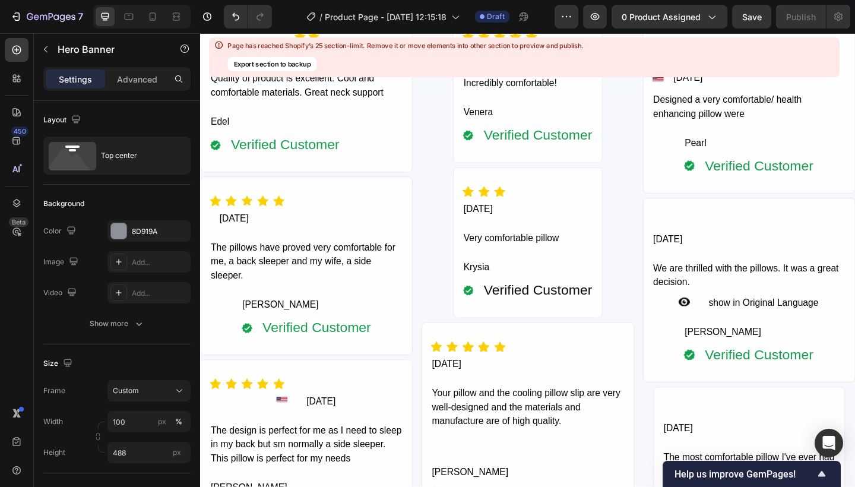
scroll to position [10766, 0]
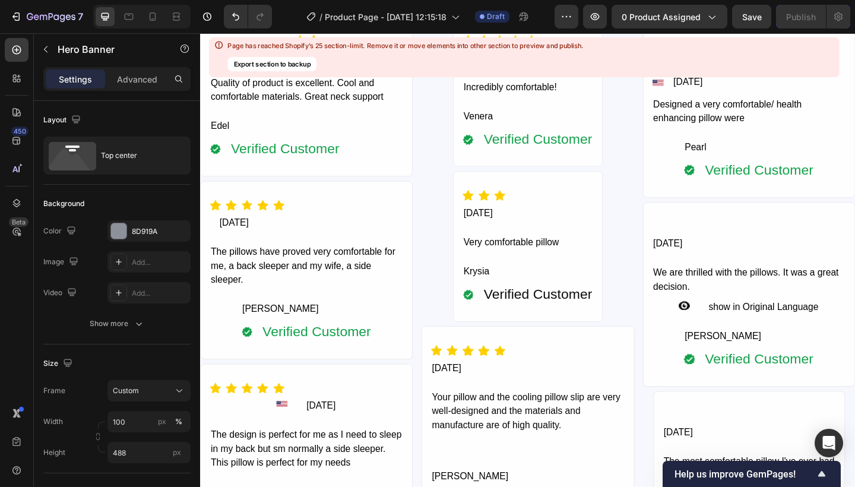
click at [714, 467] on div "Help us improve GemPages!" at bounding box center [751, 473] width 154 height 14
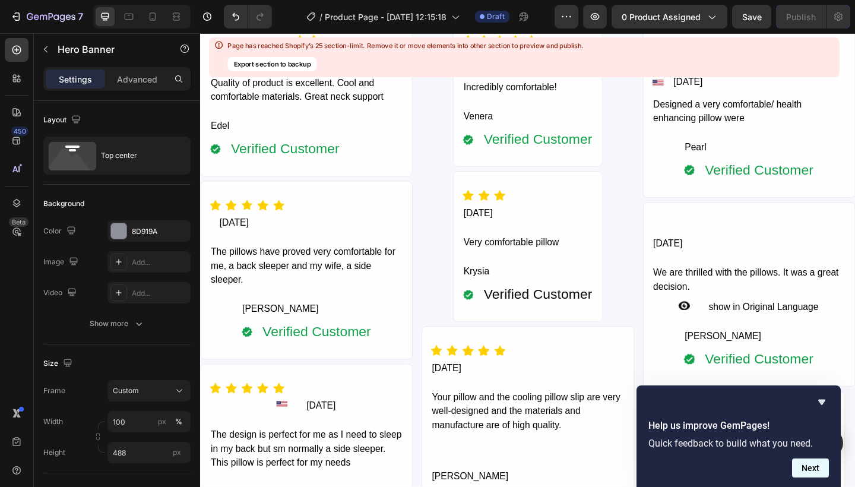
click at [805, 471] on button "Next" at bounding box center [810, 467] width 37 height 19
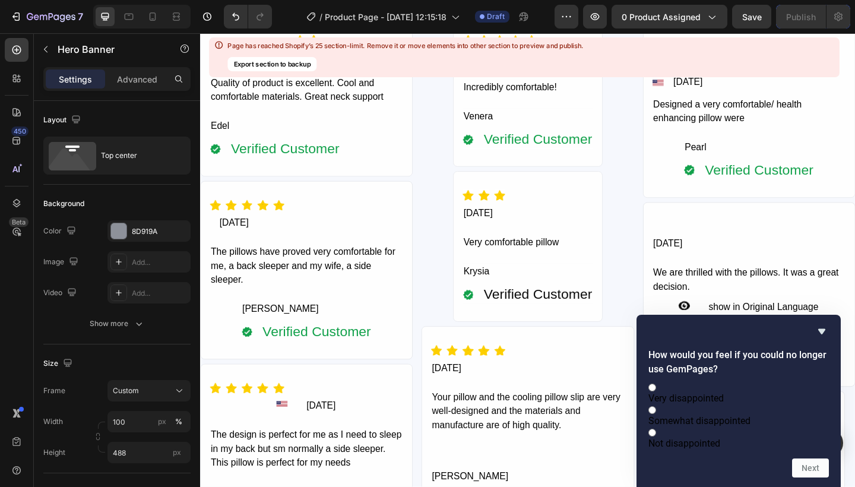
click at [821, 328] on div "How would you feel if you could no longer use GemPages? Very disappointed Somew…" at bounding box center [738, 400] width 180 height 153
click at [821, 324] on icon "Hide survey" at bounding box center [821, 331] width 14 height 14
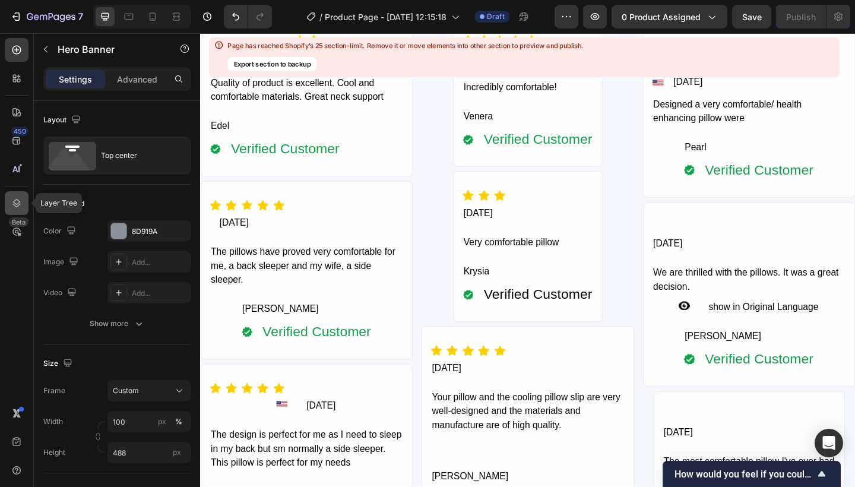
click at [15, 209] on div at bounding box center [17, 203] width 24 height 24
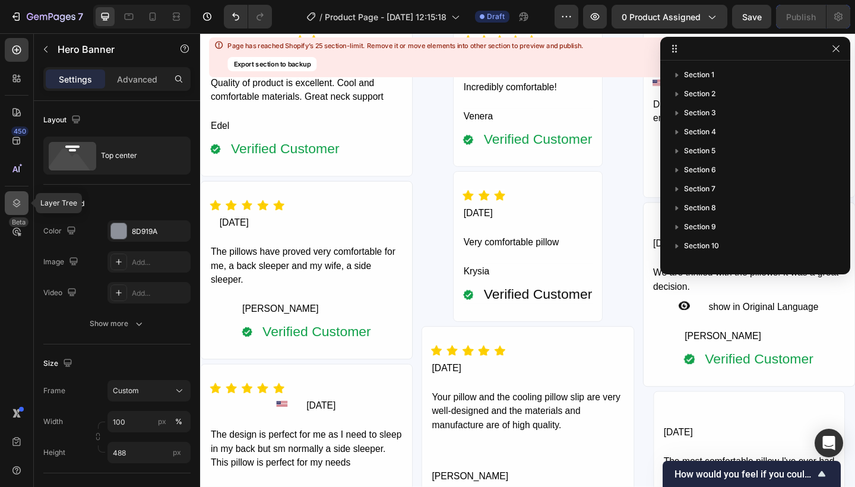
scroll to position [678, 0]
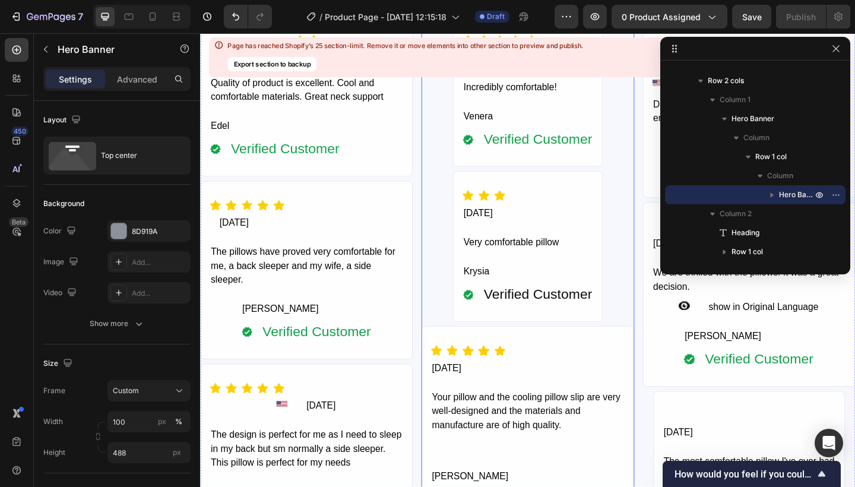
click at [445, 130] on div "Icon Icon Icon Icon Icon Icon List Hoz 07/16/2025 Text Block Incredibly comfort…" at bounding box center [555, 288] width 231 height 547
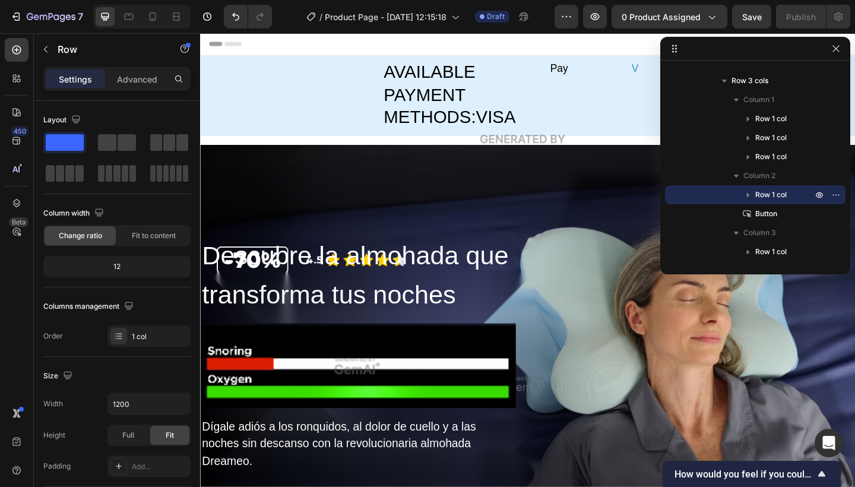
scroll to position [0, 0]
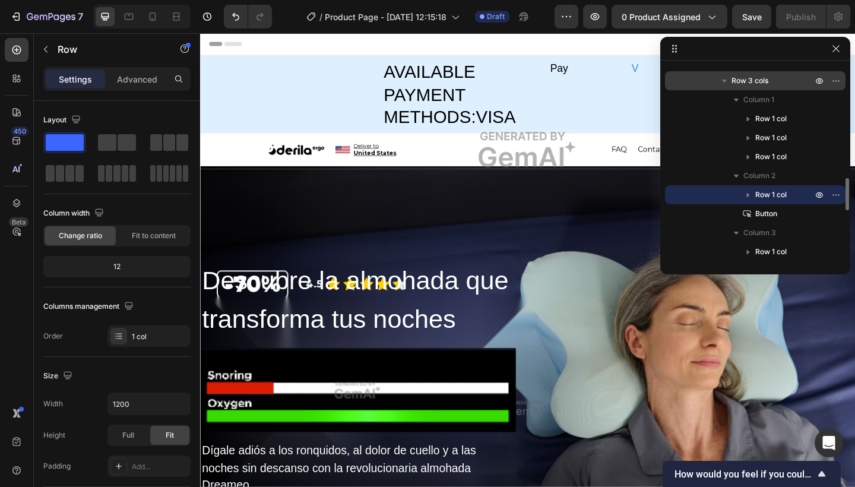
click at [754, 79] on span "Row 3 cols" at bounding box center [749, 81] width 37 height 12
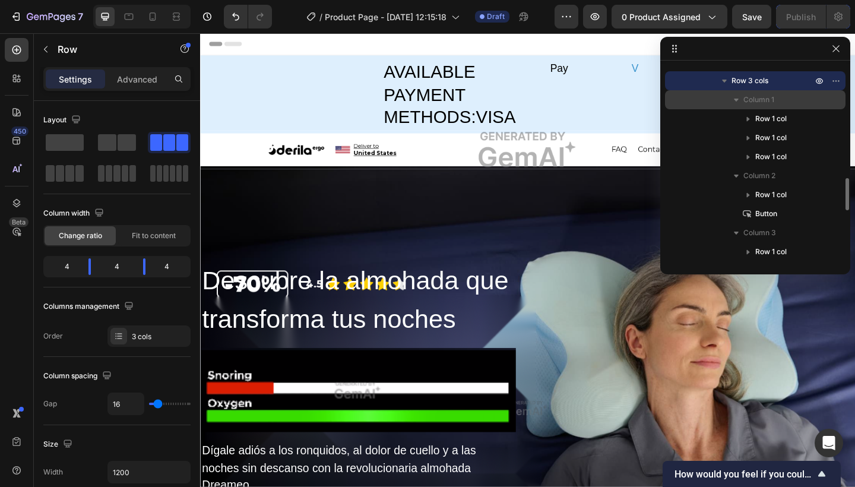
click at [759, 98] on span "Column 1" at bounding box center [758, 100] width 31 height 12
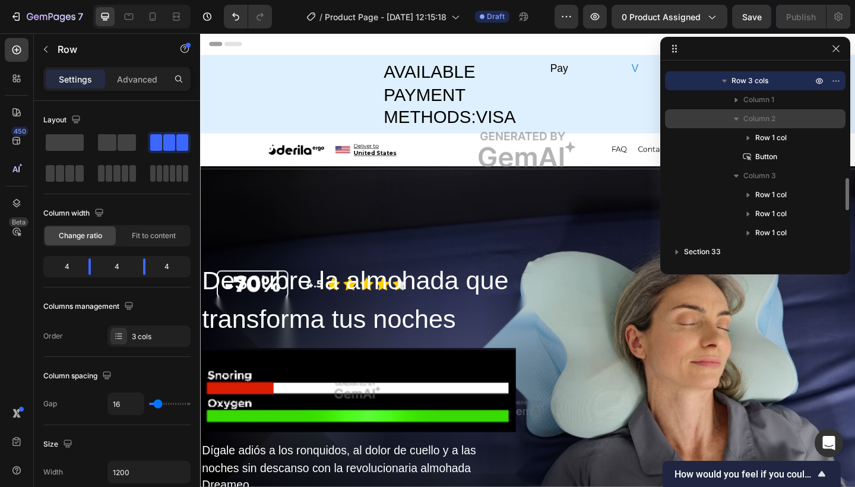
click at [737, 113] on icon "button" at bounding box center [736, 119] width 12 height 12
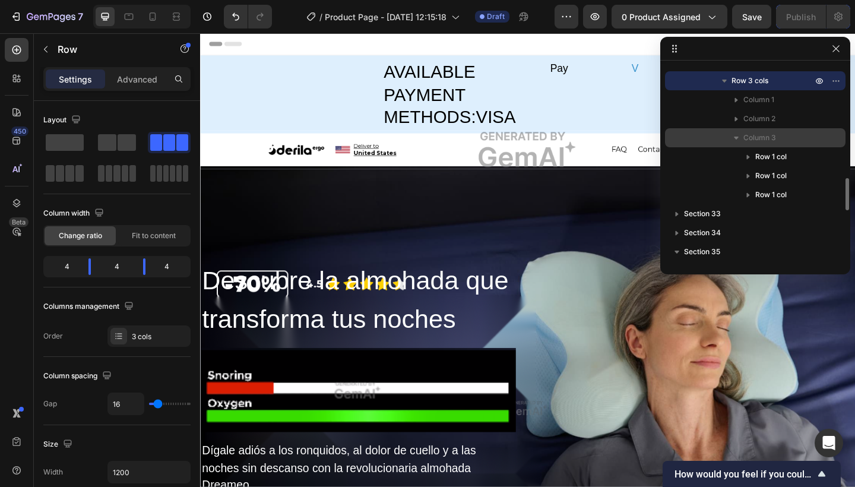
click at [735, 133] on icon "button" at bounding box center [736, 138] width 12 height 12
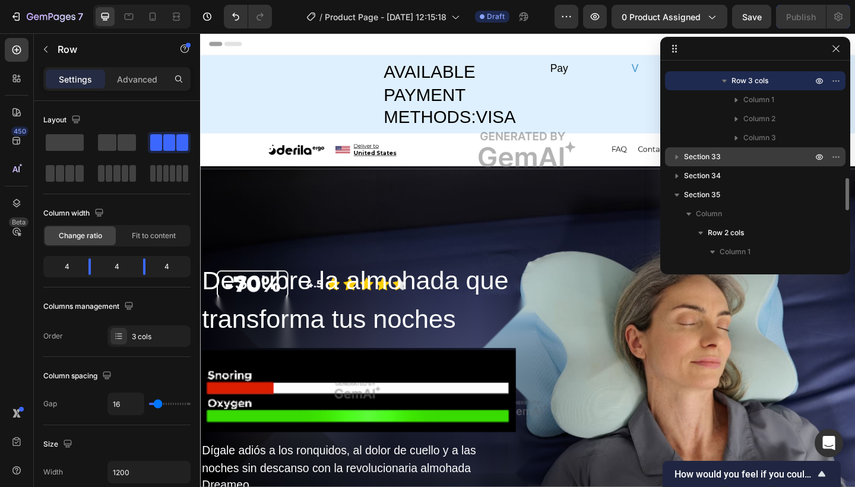
click at [675, 156] on icon "button" at bounding box center [677, 157] width 12 height 12
click at [675, 156] on icon "button" at bounding box center [676, 156] width 5 height 3
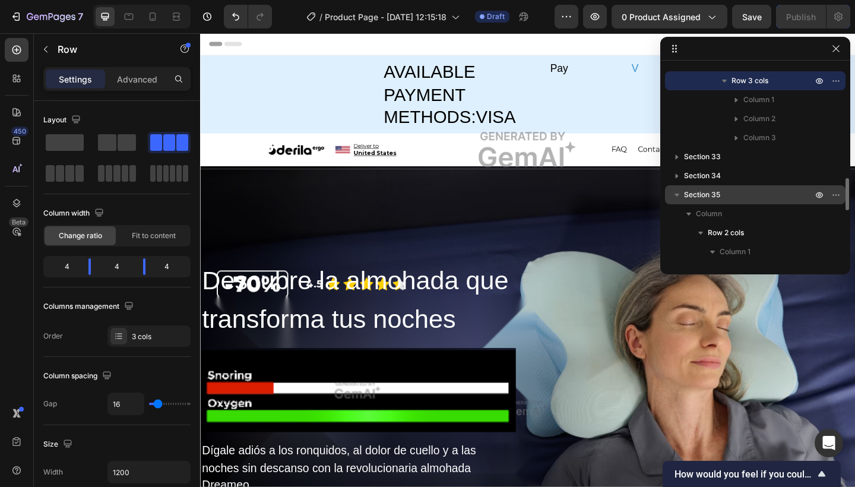
click at [677, 188] on button "button" at bounding box center [676, 195] width 14 height 14
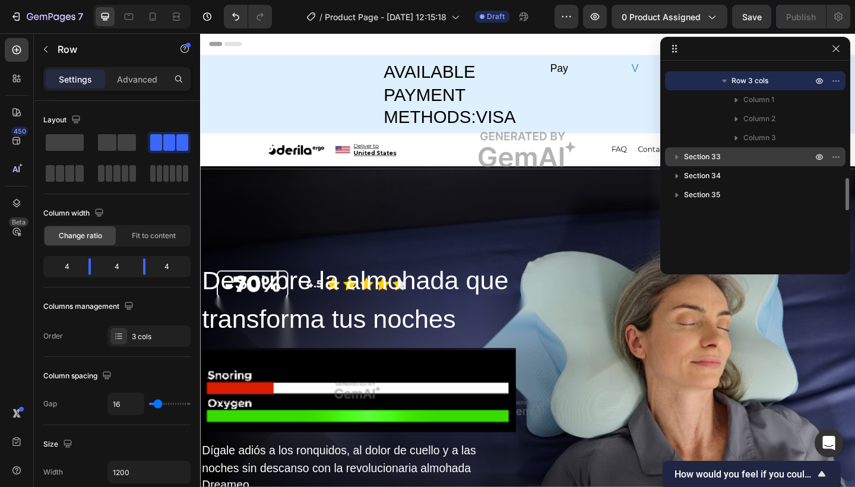
click at [709, 157] on span "Section 33" at bounding box center [702, 157] width 37 height 12
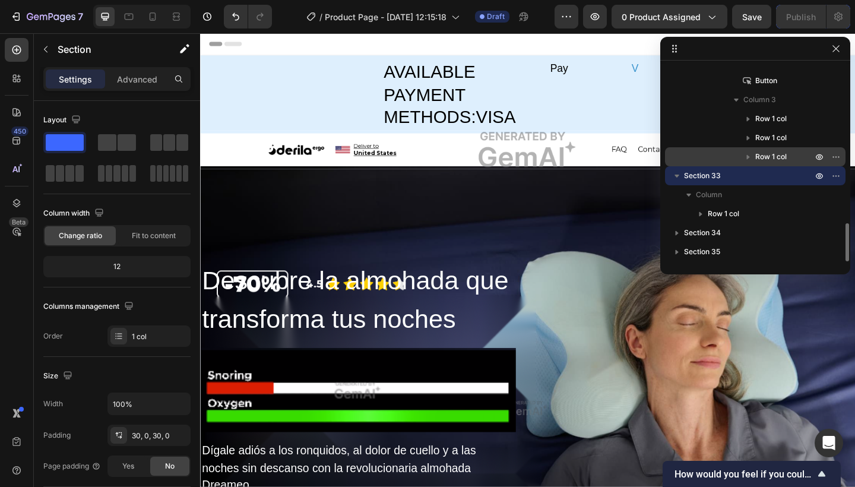
scroll to position [10177, 0]
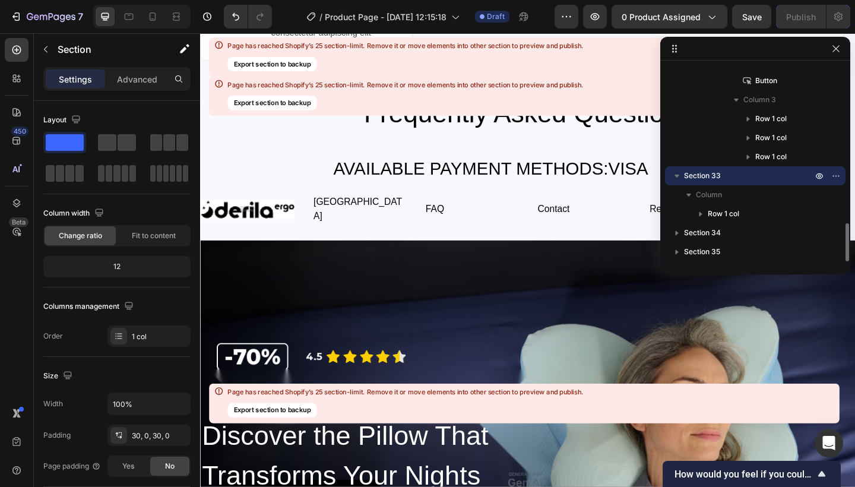
click at [680, 173] on icon "button" at bounding box center [677, 176] width 12 height 12
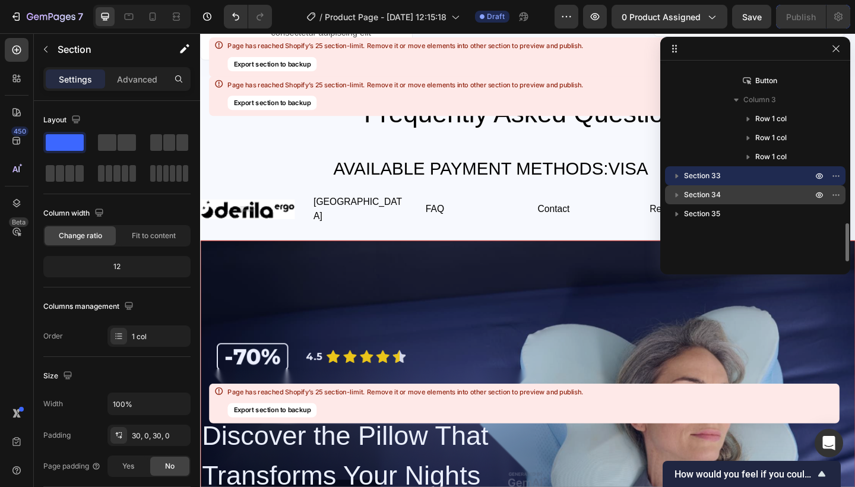
click at [694, 195] on span "Section 34" at bounding box center [702, 195] width 37 height 12
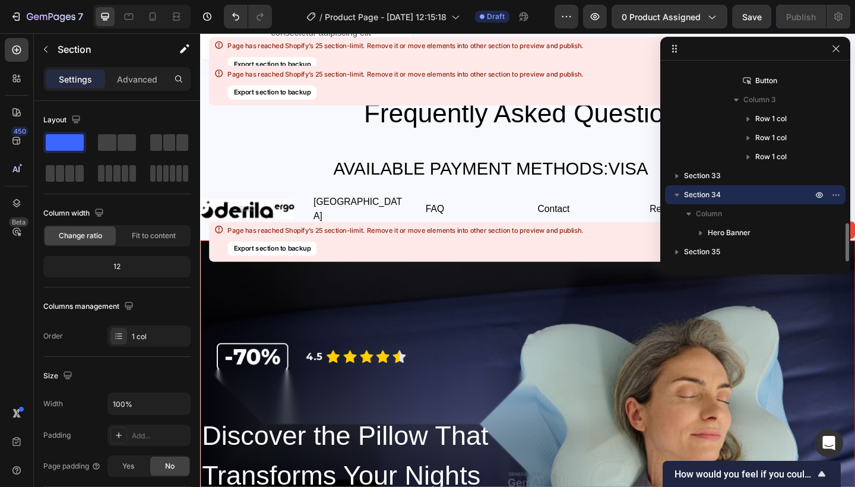
scroll to position [10347, 0]
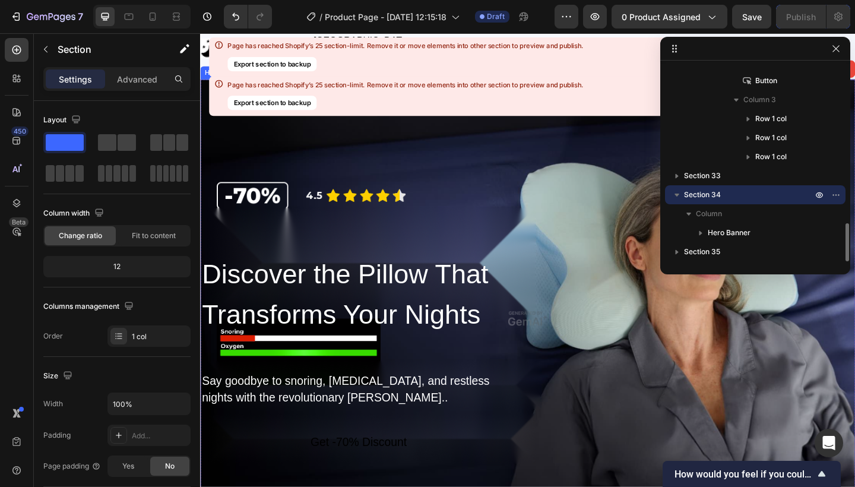
click at [679, 193] on icon "button" at bounding box center [677, 195] width 12 height 12
click at [693, 216] on span "Section 35" at bounding box center [702, 214] width 36 height 12
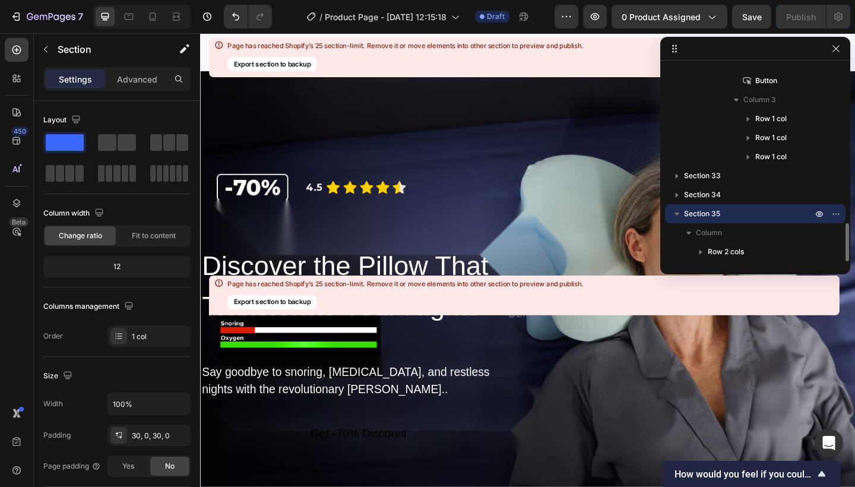
scroll to position [10867, 0]
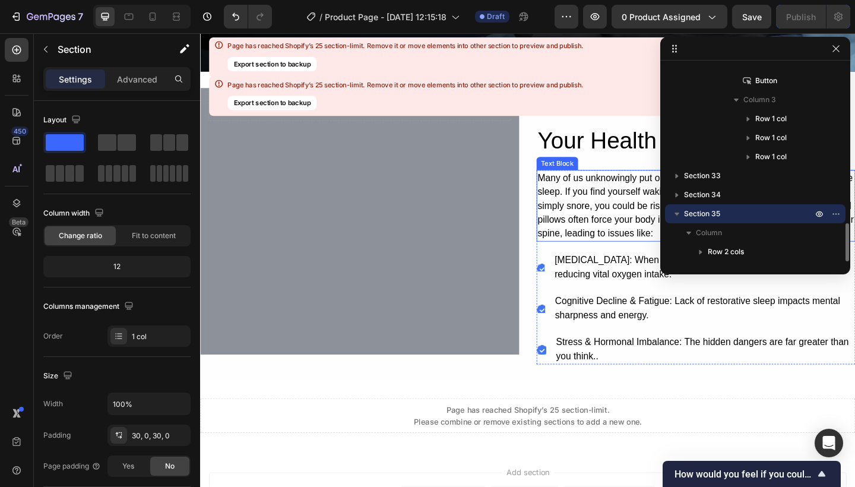
click at [676, 213] on icon "button" at bounding box center [676, 213] width 5 height 3
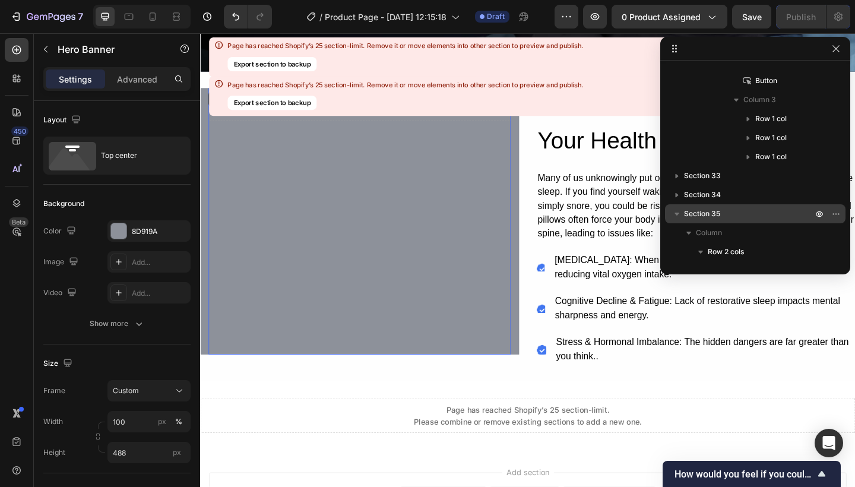
click at [460, 258] on div "Overlay" at bounding box center [373, 238] width 329 height 290
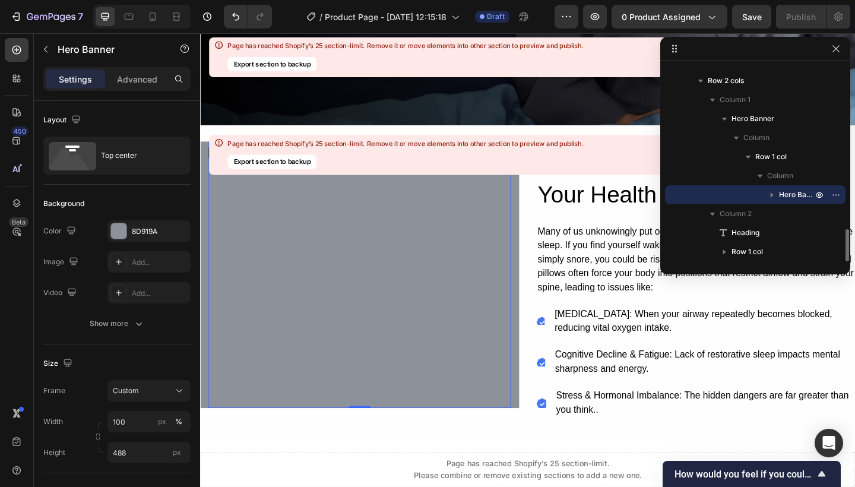
scroll to position [10785, 0]
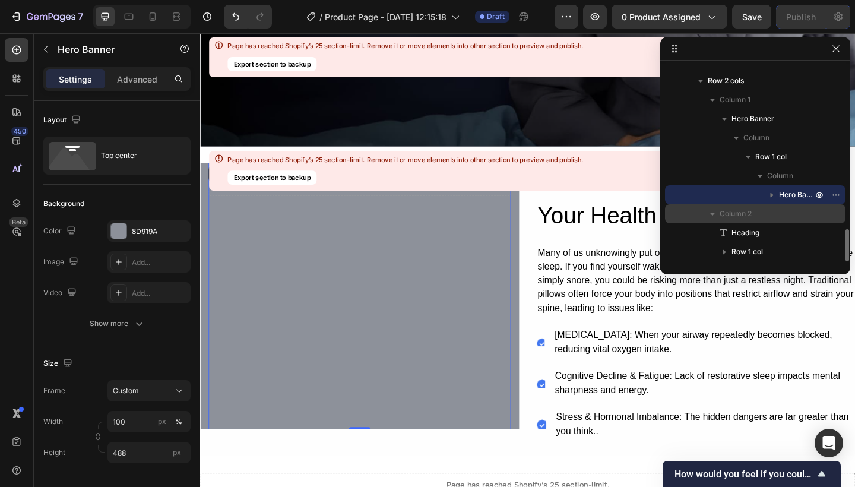
click at [714, 213] on icon "button" at bounding box center [712, 213] width 5 height 3
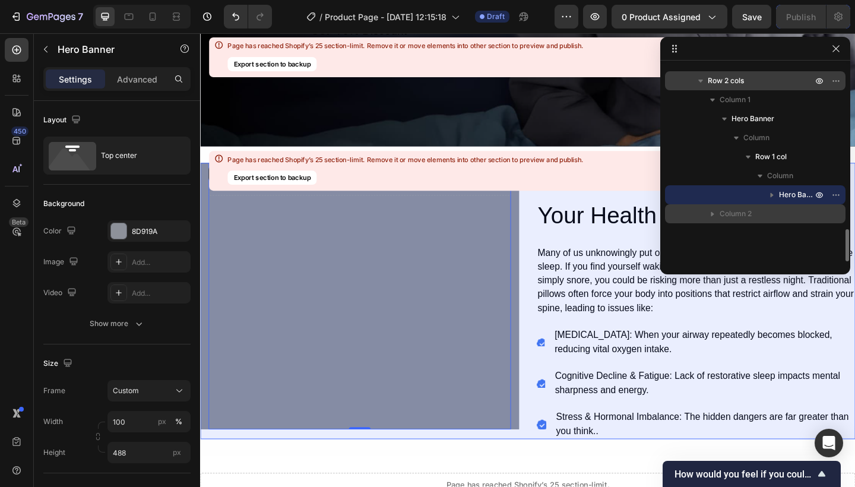
click at [703, 80] on icon "button" at bounding box center [700, 81] width 12 height 12
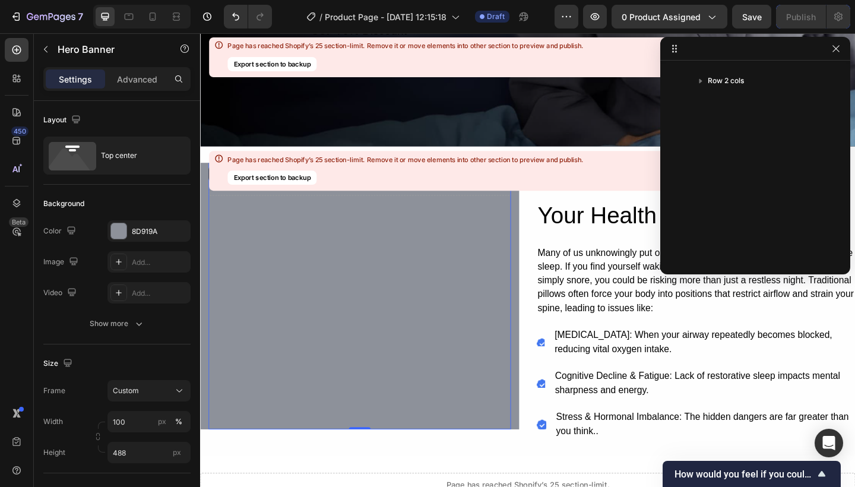
click at [484, 281] on div "Overlay" at bounding box center [373, 319] width 329 height 290
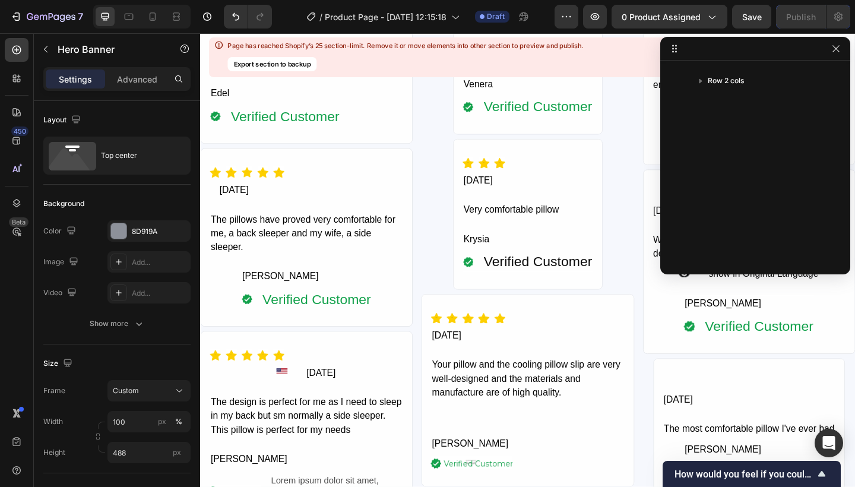
scroll to position [9639, 0]
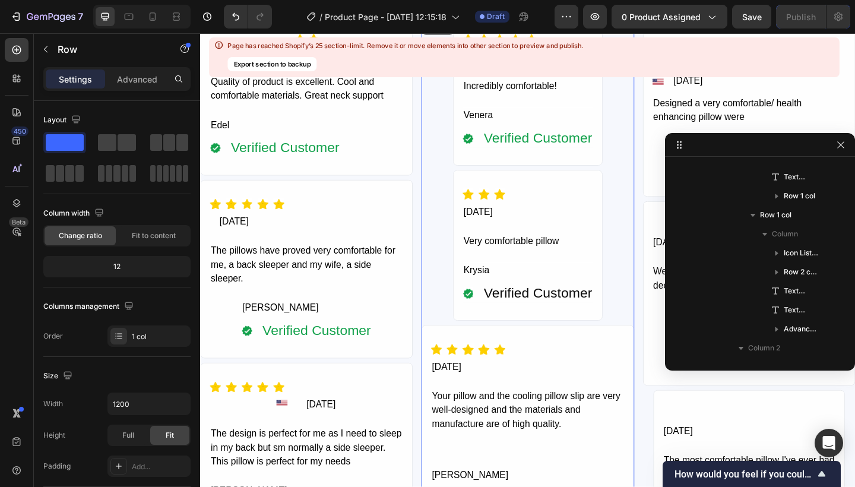
click at [649, 113] on div "Icon Icon Icon Icon Icon Icon List Hoz 07/16/2025 Text Block Incredibly comfort…" at bounding box center [555, 287] width 231 height 547
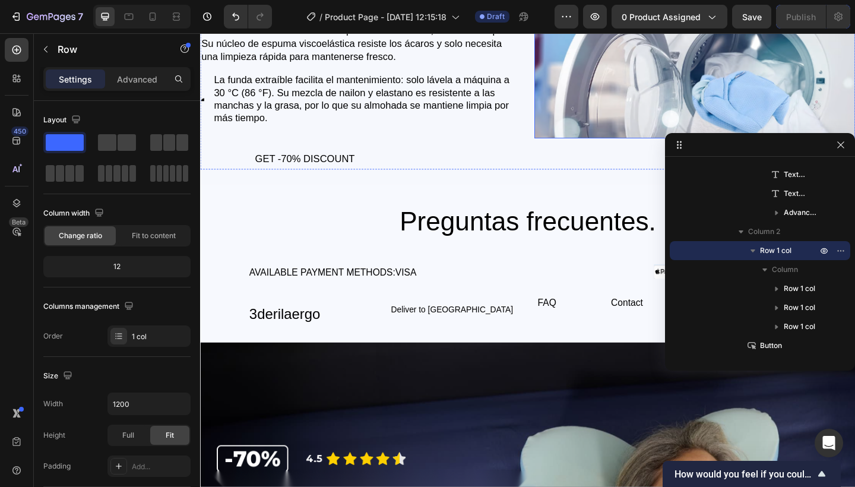
scroll to position [4170, 0]
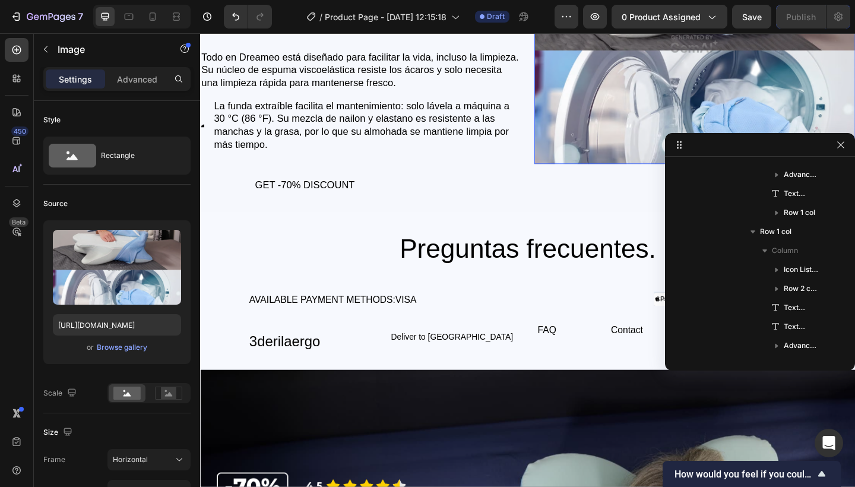
click at [591, 80] on img at bounding box center [737, 45] width 349 height 262
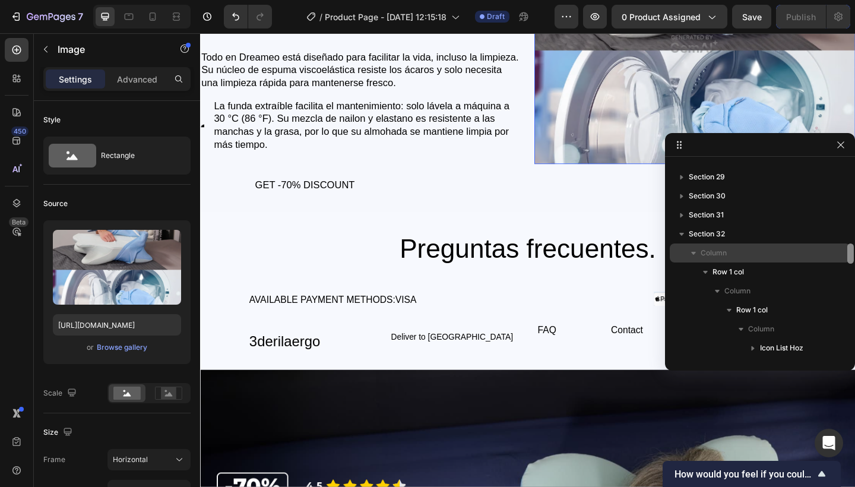
scroll to position [670, 0]
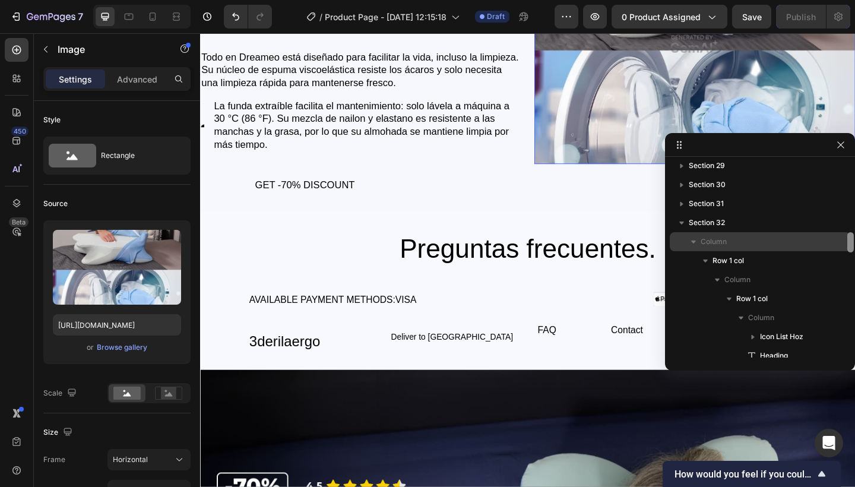
drag, startPoint x: 850, startPoint y: 205, endPoint x: 845, endPoint y: 240, distance: 35.3
click at [845, 240] on div "Section 1 Section 2 Section 3 Section 4 Section 5 Section 6 Section 7 Section 8…" at bounding box center [760, 259] width 190 height 196
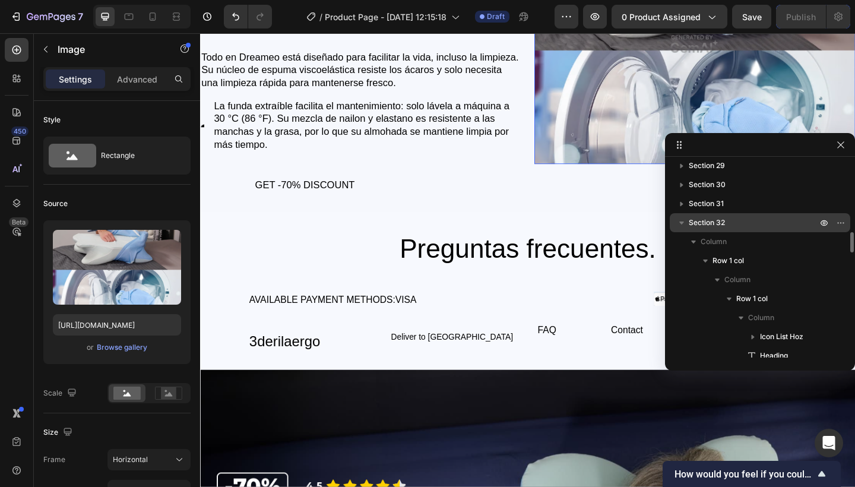
click at [680, 221] on icon "button" at bounding box center [681, 223] width 12 height 12
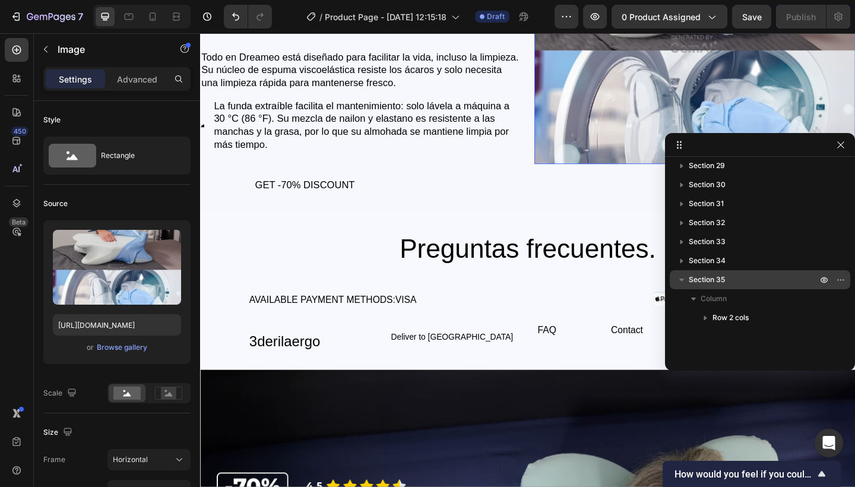
click at [680, 281] on icon "button" at bounding box center [681, 280] width 12 height 12
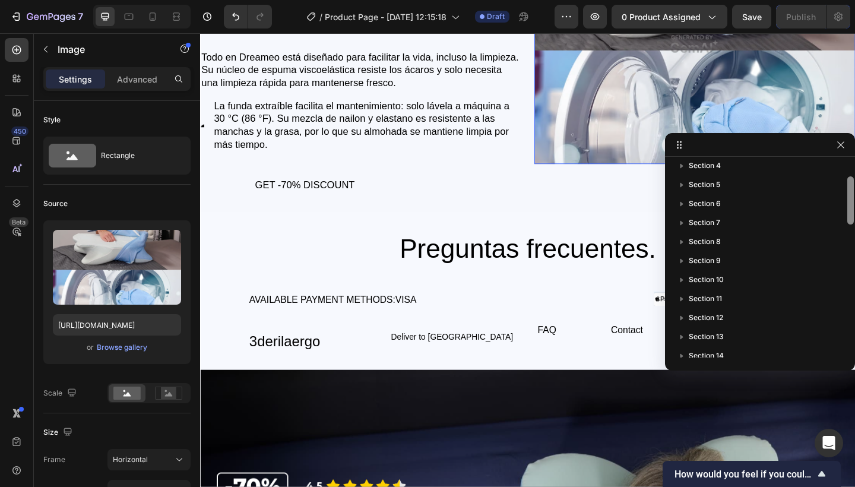
scroll to position [0, 0]
drag, startPoint x: 849, startPoint y: 238, endPoint x: 842, endPoint y: 155, distance: 82.8
click at [842, 155] on div "Section 1 Section 2 Section 3 Section 4 Section 5 Section 6 Section 7 Section 8…" at bounding box center [760, 251] width 190 height 237
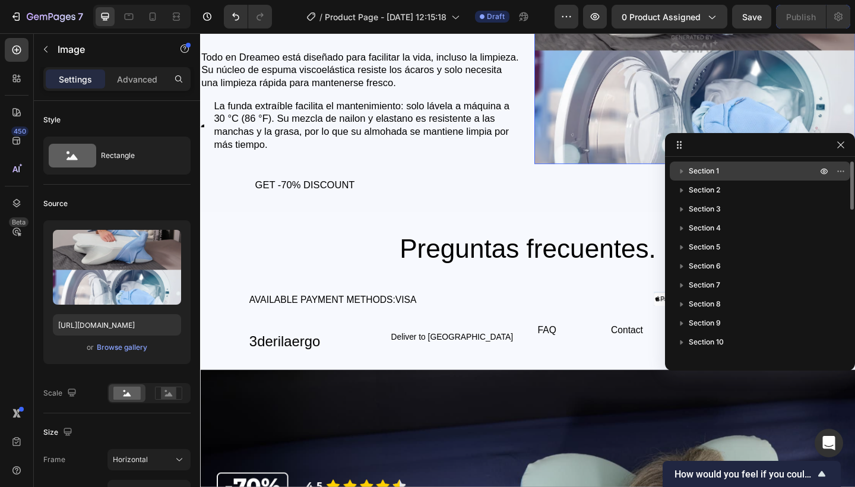
click at [713, 169] on span "Section 1" at bounding box center [703, 171] width 30 height 12
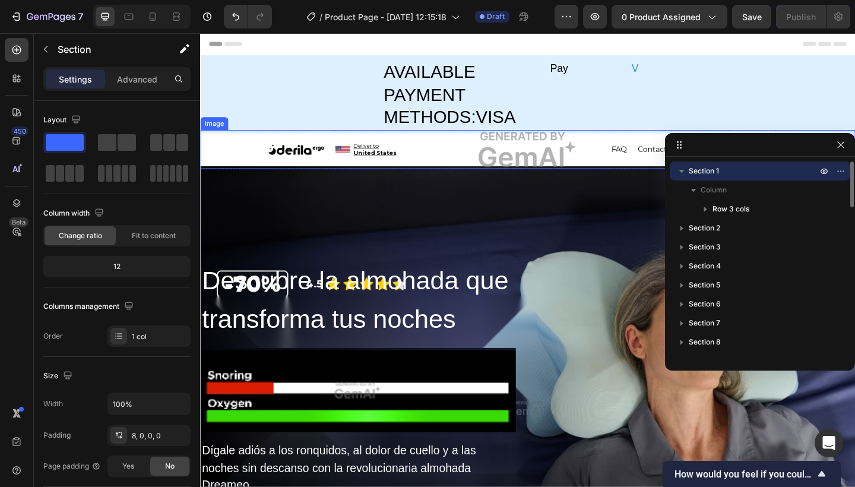
click at [681, 167] on icon "button" at bounding box center [681, 171] width 12 height 12
click at [718, 281] on span "Section 7" at bounding box center [703, 285] width 31 height 12
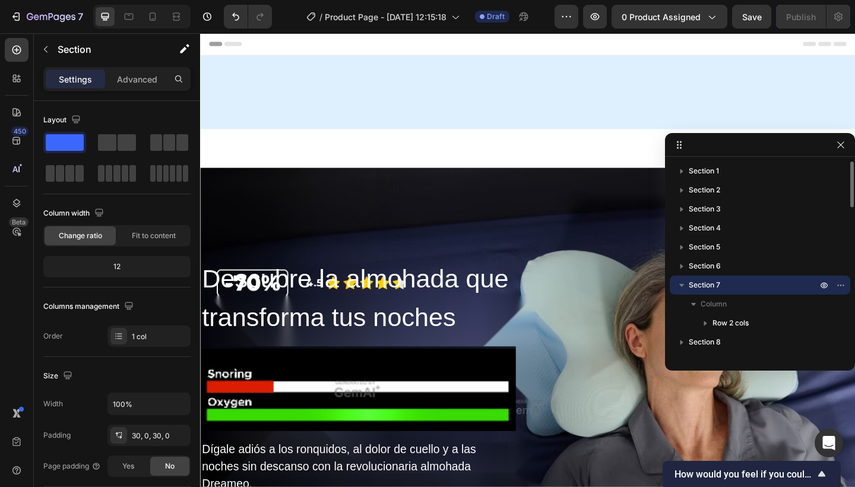
scroll to position [1767, 0]
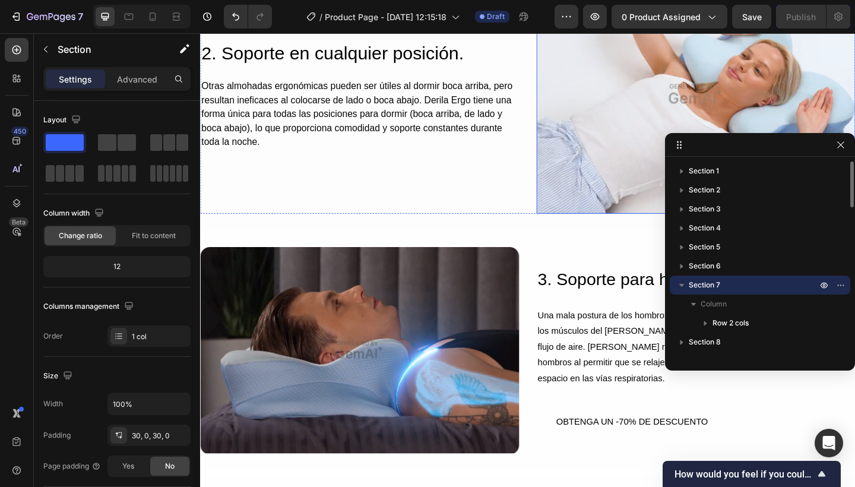
click at [680, 282] on icon "button" at bounding box center [681, 285] width 12 height 12
click at [722, 339] on span "Section 10" at bounding box center [705, 342] width 35 height 12
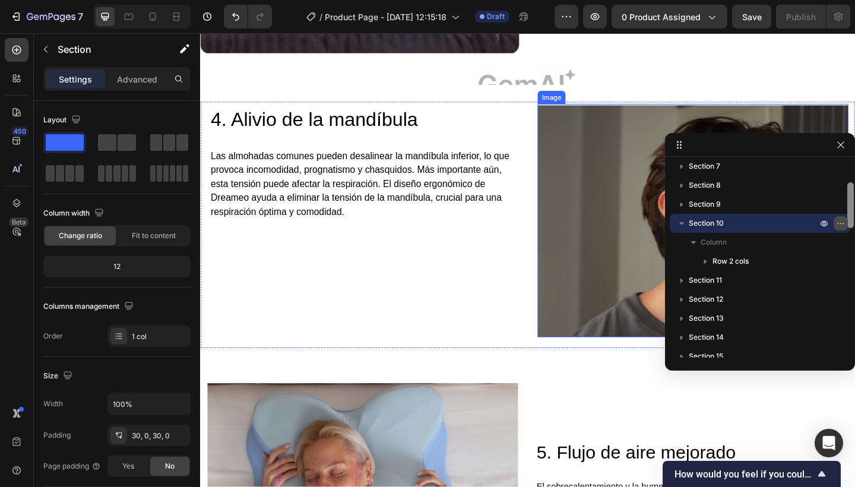
scroll to position [121, 0]
drag, startPoint x: 849, startPoint y: 192, endPoint x: 847, endPoint y: 221, distance: 28.6
click at [847, 221] on div "Section 1 Section 2 Section 3 Section 4 Section 5 Section 6 Section 7 Section 8…" at bounding box center [760, 259] width 190 height 196
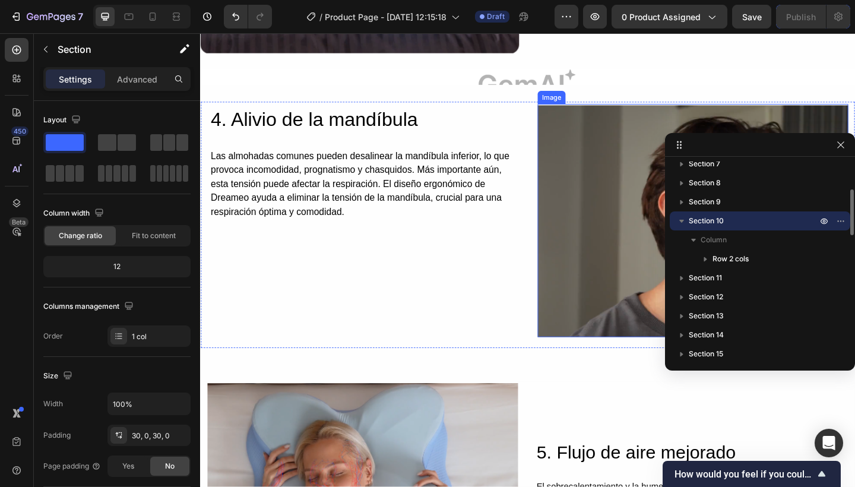
click at [681, 220] on icon "button" at bounding box center [681, 221] width 5 height 3
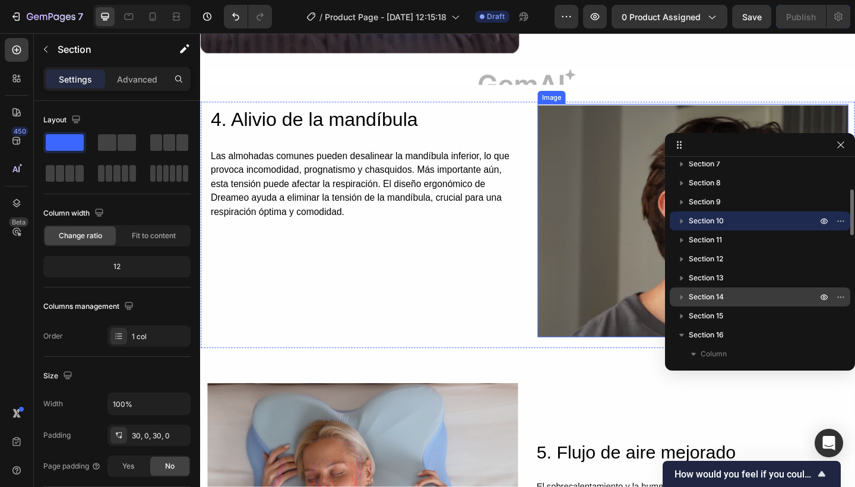
click at [714, 294] on span "Section 14" at bounding box center [705, 297] width 35 height 12
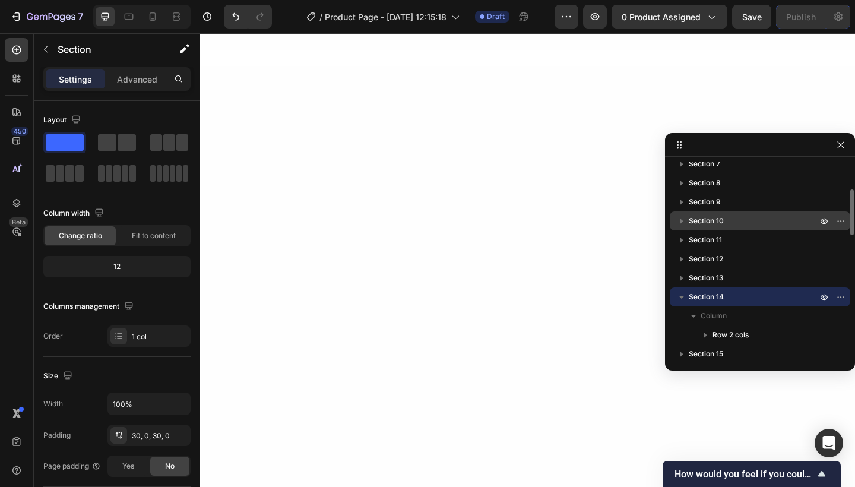
scroll to position [3102, 0]
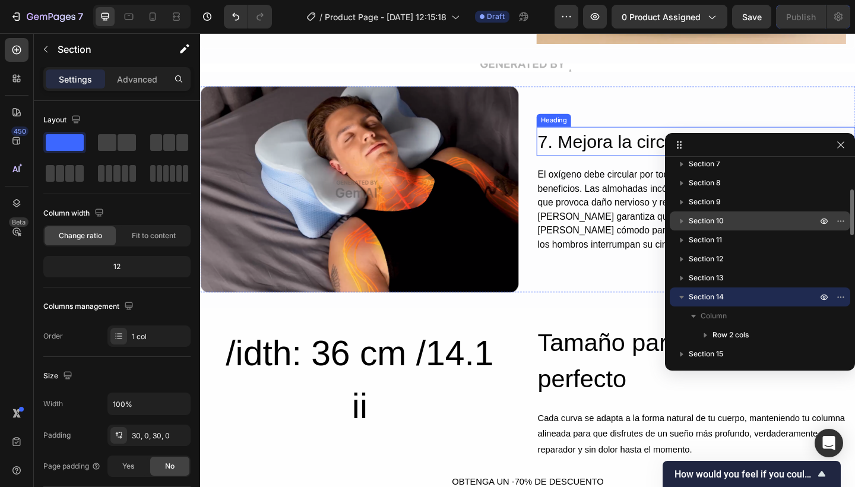
click at [683, 297] on icon "button" at bounding box center [681, 297] width 12 height 12
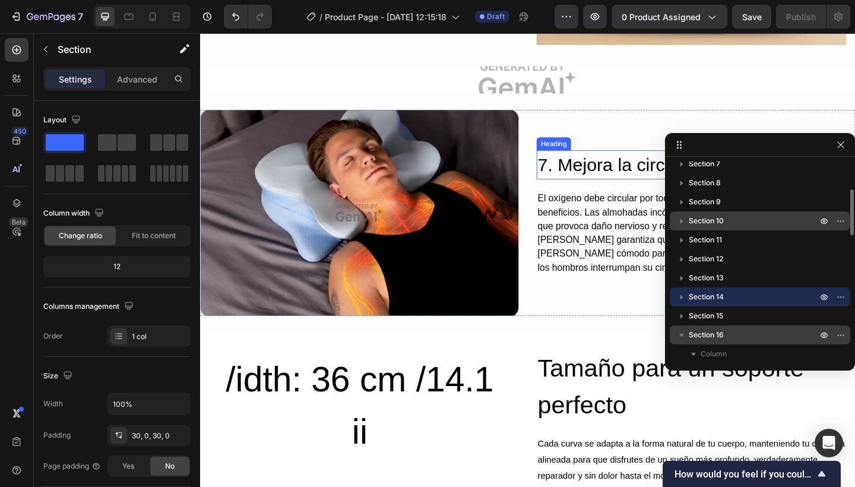
click at [729, 337] on p "Section 16" at bounding box center [753, 335] width 131 height 12
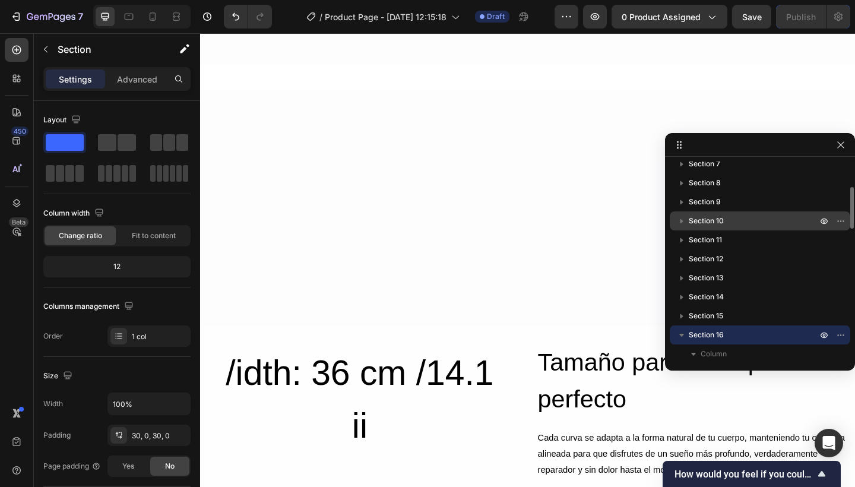
scroll to position [3630, 0]
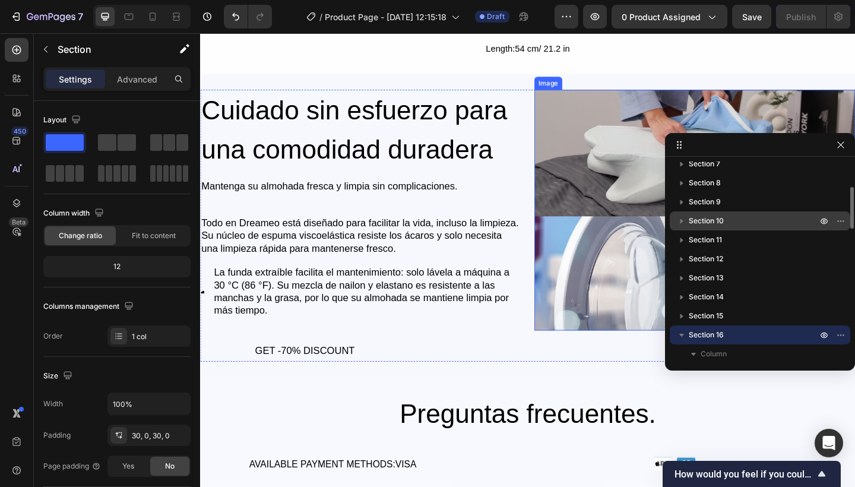
click at [680, 334] on icon "button" at bounding box center [681, 335] width 5 height 3
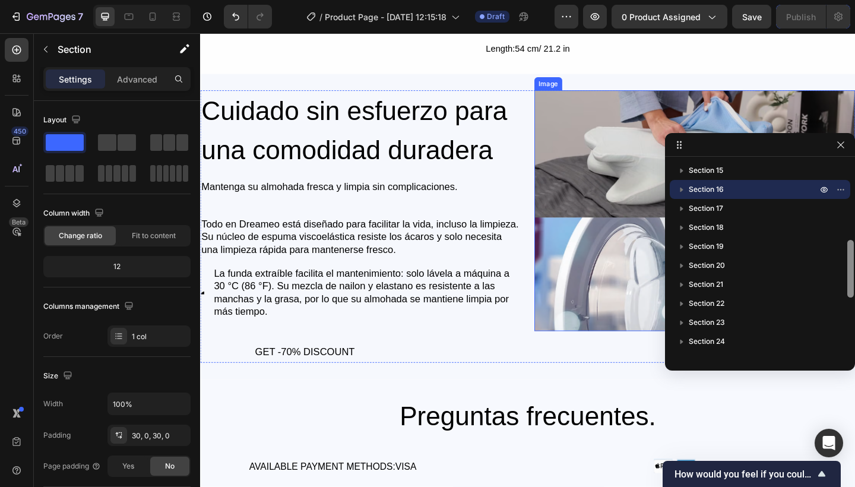
drag, startPoint x: 849, startPoint y: 223, endPoint x: 846, endPoint y: 254, distance: 31.6
click at [846, 254] on div at bounding box center [850, 259] width 9 height 196
click at [726, 280] on p "Section 21" at bounding box center [753, 284] width 131 height 12
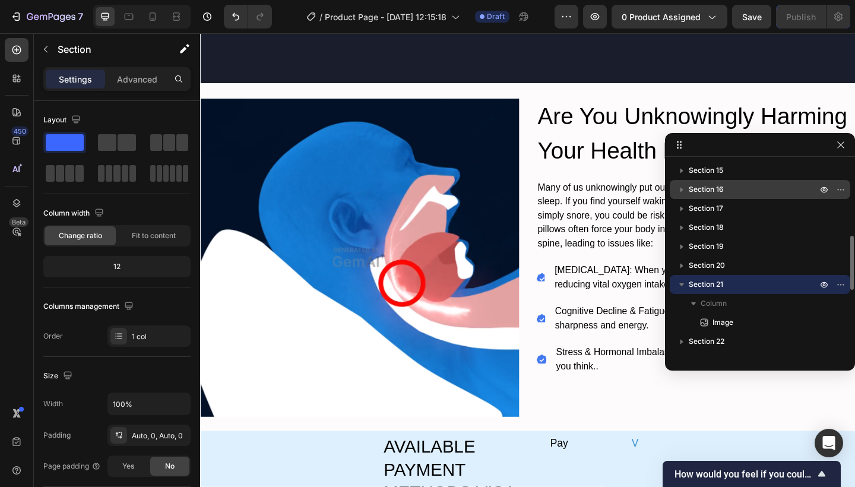
scroll to position [5107, 0]
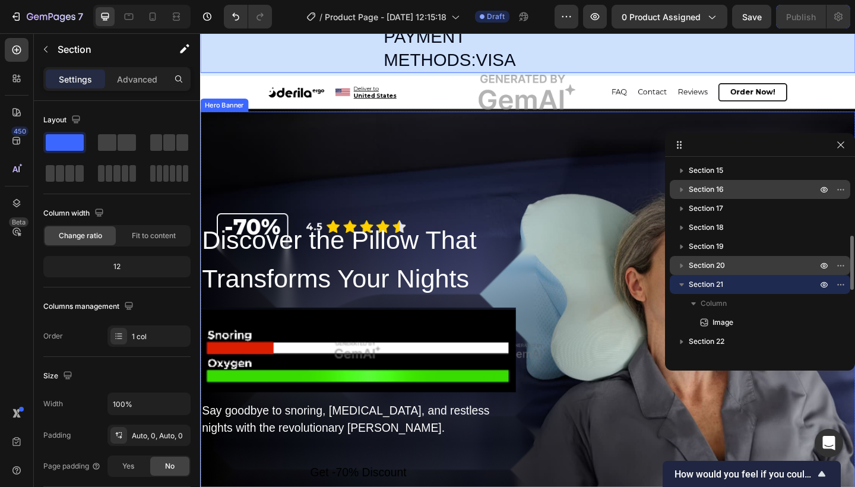
click at [728, 266] on p "Section 20" at bounding box center [753, 265] width 131 height 12
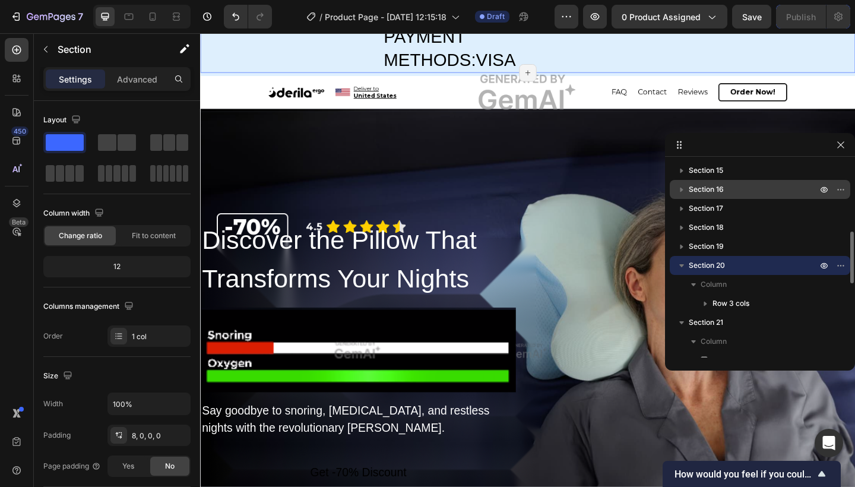
scroll to position [5027, 0]
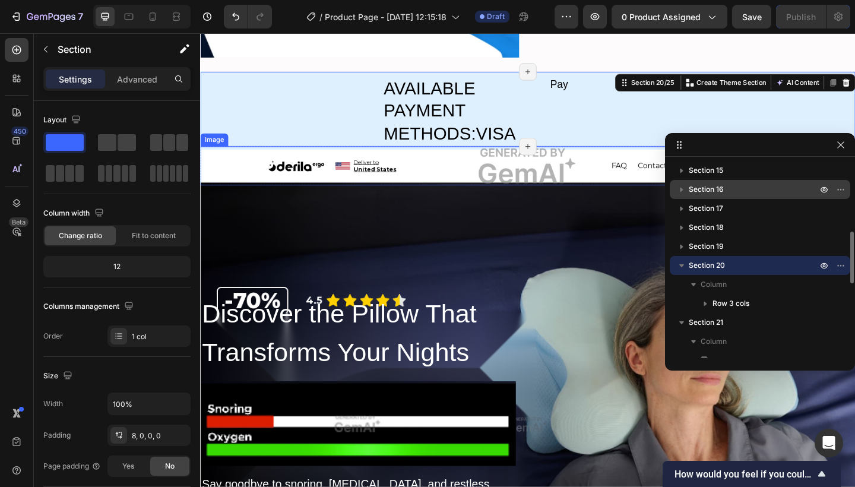
click at [682, 265] on icon "button" at bounding box center [681, 265] width 5 height 3
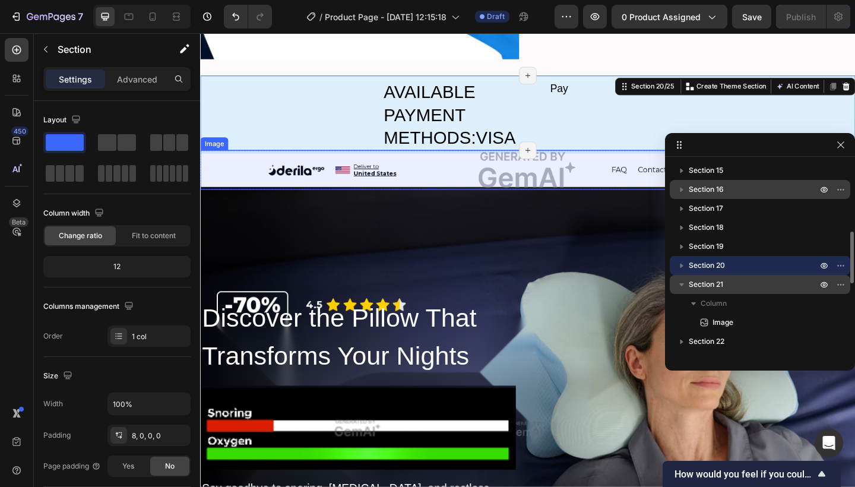
click at [681, 281] on icon "button" at bounding box center [681, 284] width 12 height 12
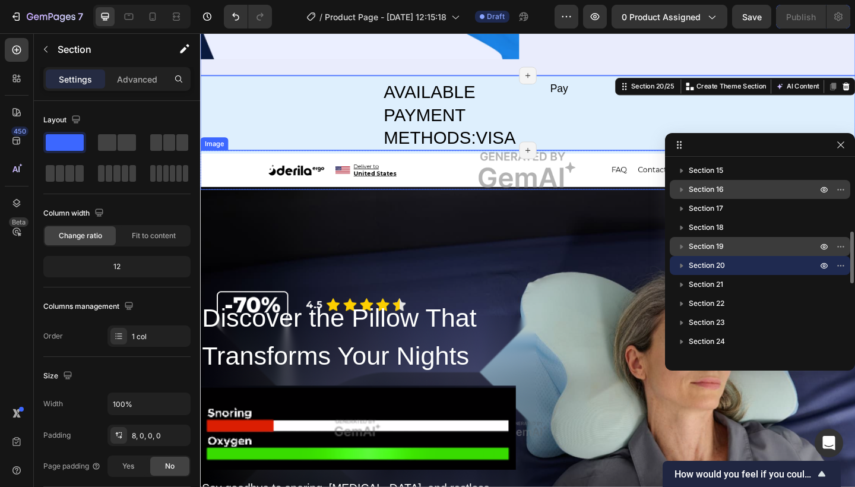
click at [706, 248] on span "Section 19" at bounding box center [705, 246] width 35 height 12
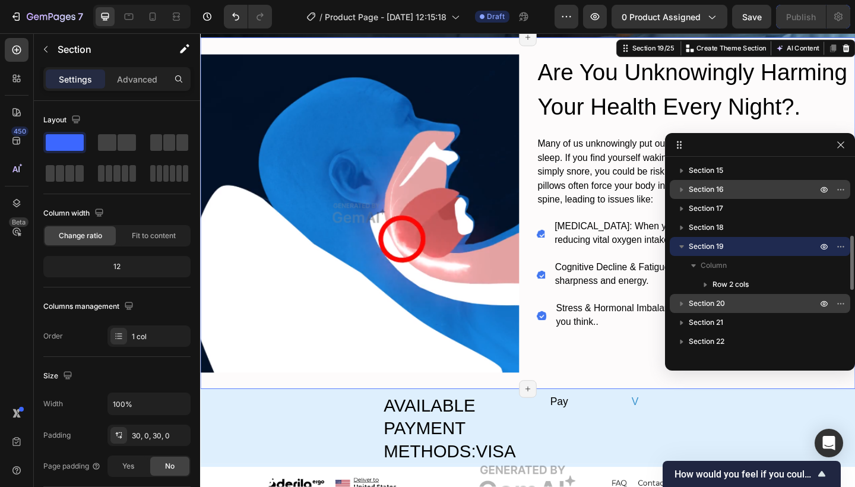
scroll to position [4650, 0]
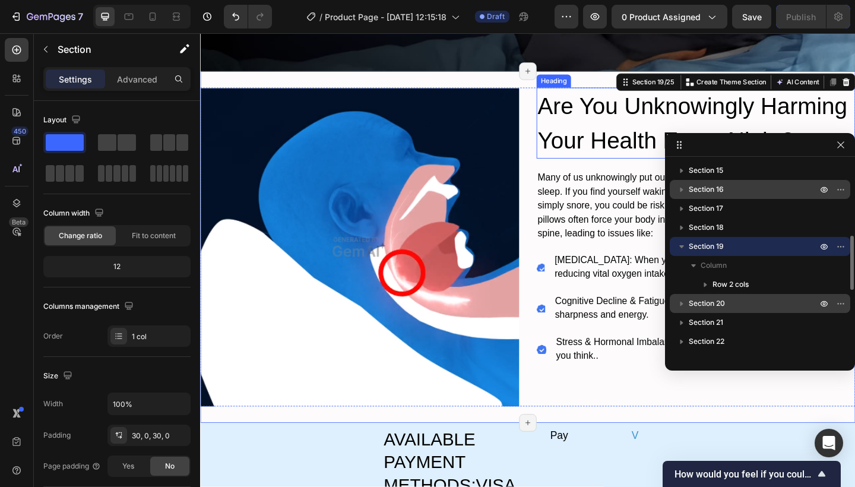
click at [678, 246] on icon "button" at bounding box center [681, 246] width 12 height 12
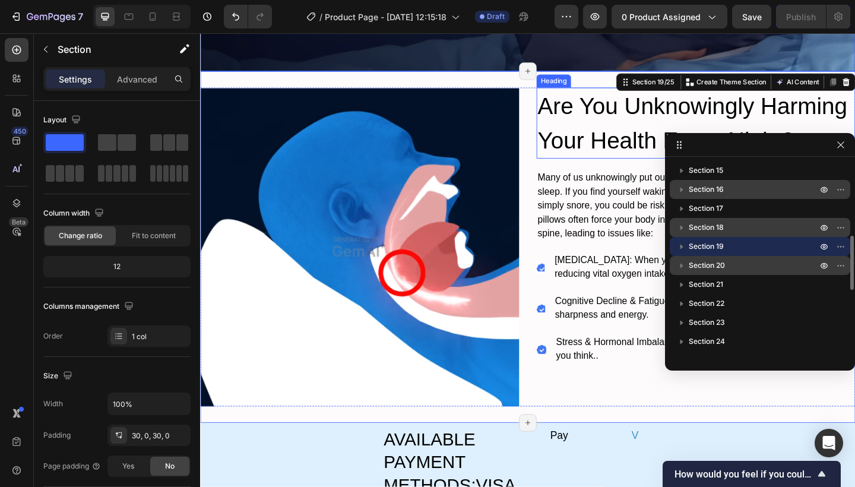
click at [723, 230] on span "Section 18" at bounding box center [705, 227] width 35 height 12
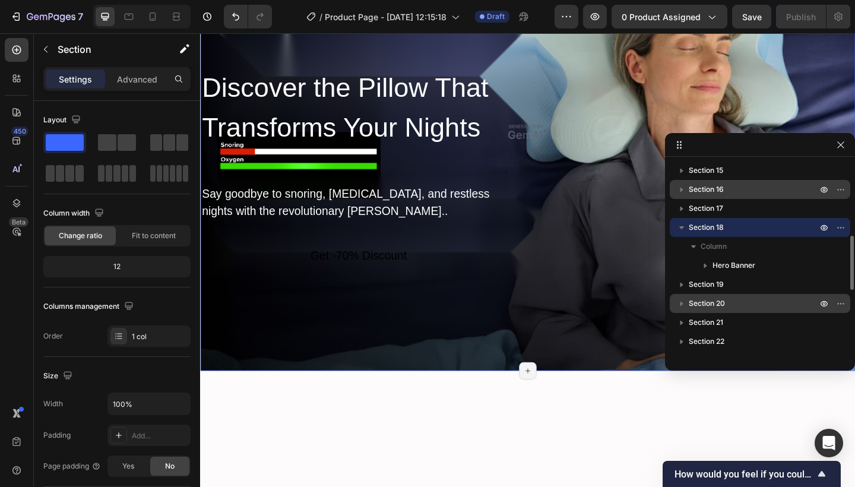
scroll to position [4130, 0]
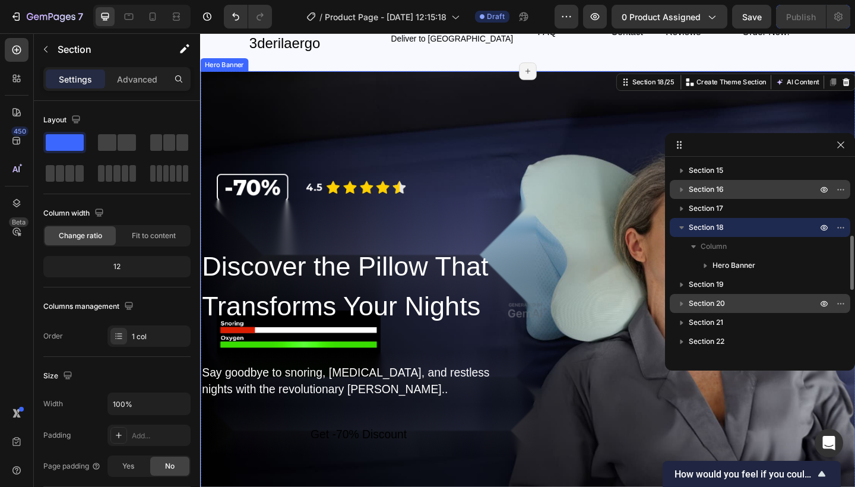
click at [683, 227] on icon "button" at bounding box center [681, 227] width 12 height 12
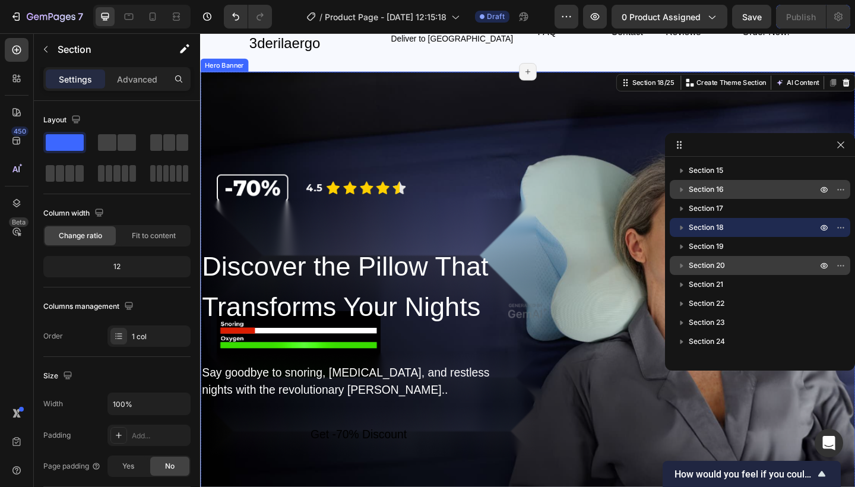
click at [712, 268] on span "Section 20" at bounding box center [706, 265] width 36 height 12
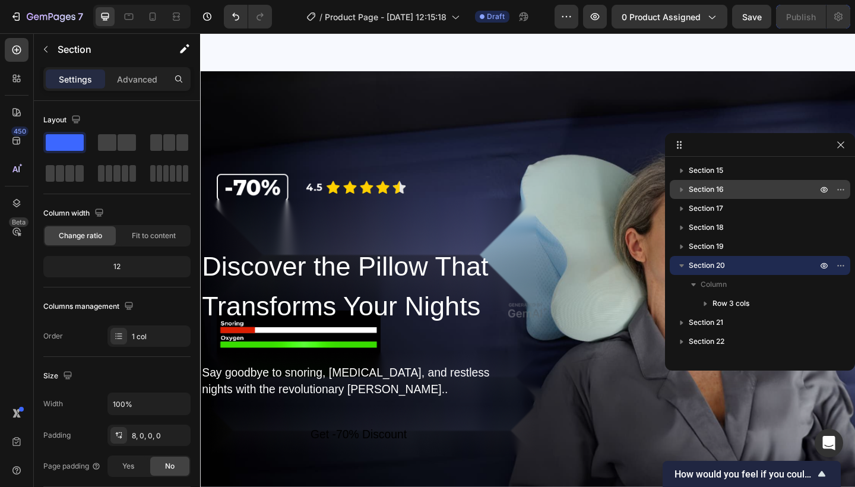
scroll to position [5027, 0]
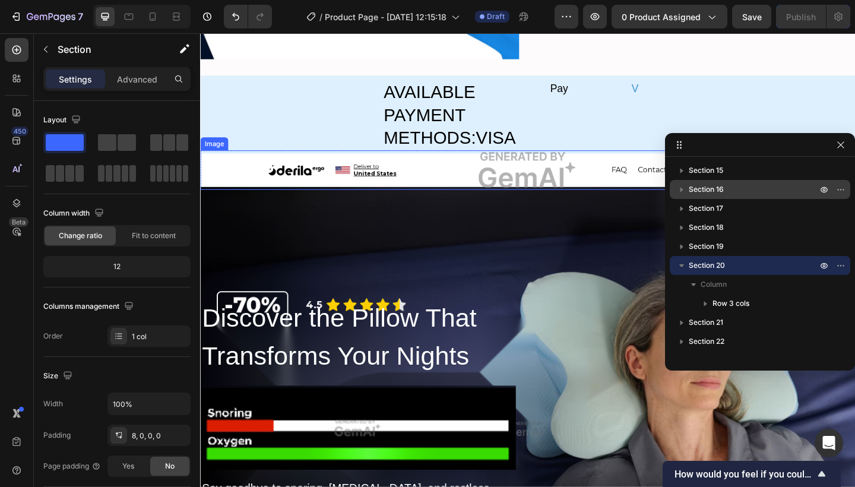
click at [683, 258] on button "button" at bounding box center [681, 265] width 14 height 14
click at [837, 265] on icon "button" at bounding box center [840, 265] width 9 height 9
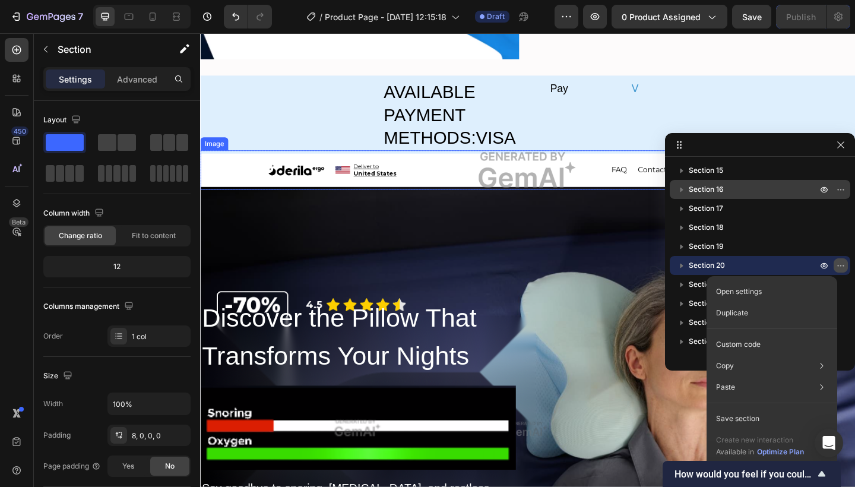
click at [837, 265] on icon "button" at bounding box center [840, 265] width 9 height 9
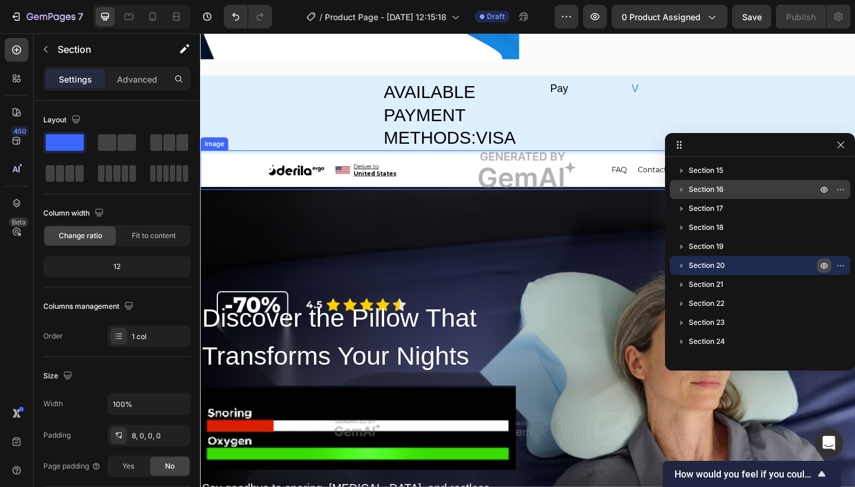
click at [824, 265] on icon "button" at bounding box center [824, 265] width 3 height 3
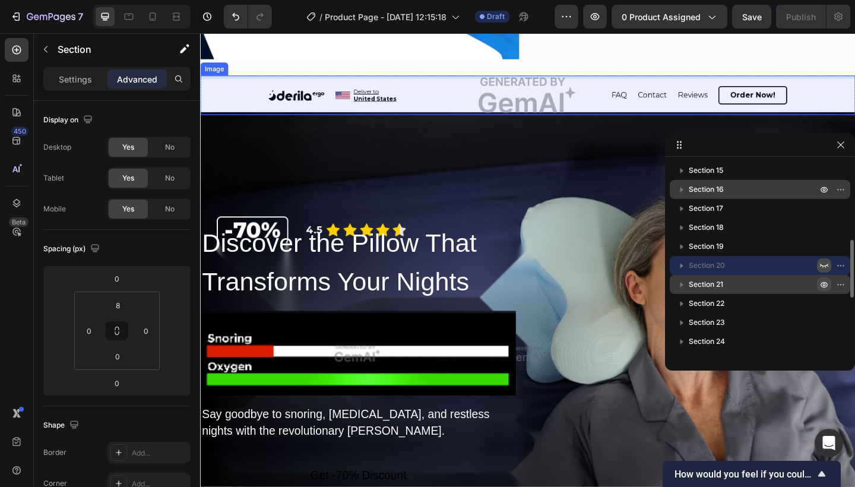
click at [822, 281] on icon "button" at bounding box center [823, 284] width 9 height 9
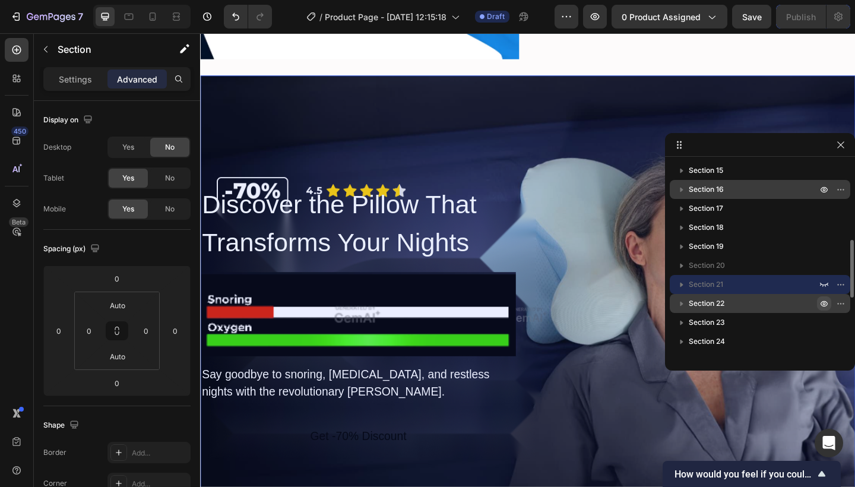
click at [822, 303] on icon "button" at bounding box center [823, 303] width 9 height 9
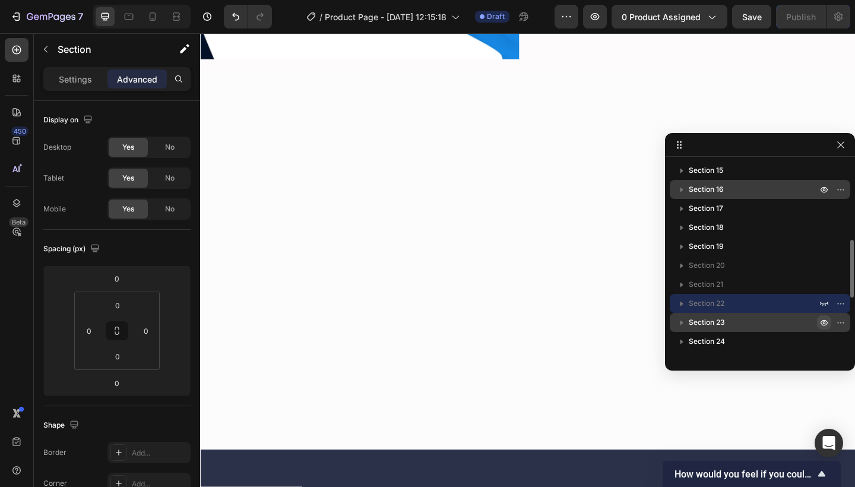
click at [825, 322] on icon "button" at bounding box center [824, 322] width 3 height 3
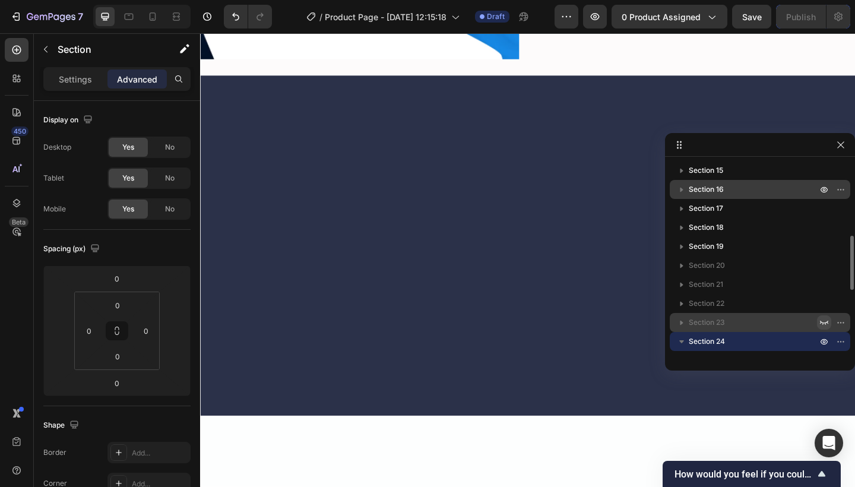
click at [647, 248] on div at bounding box center [556, 265] width 712 height 370
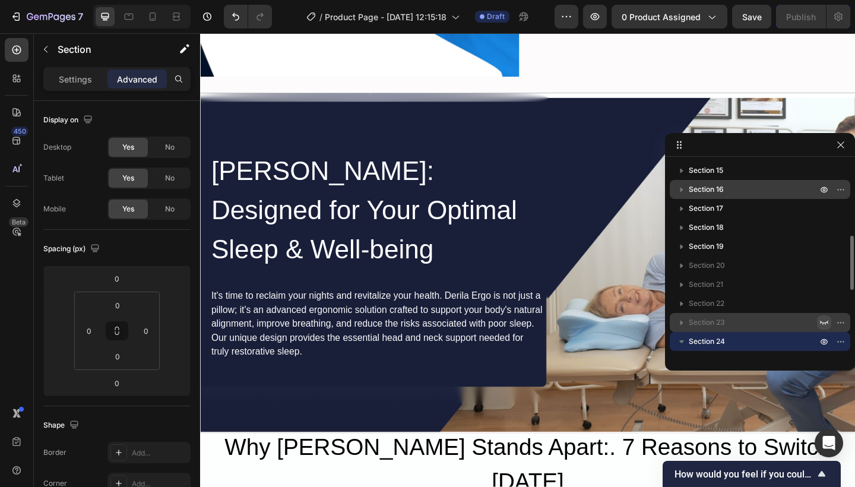
scroll to position [5012, 0]
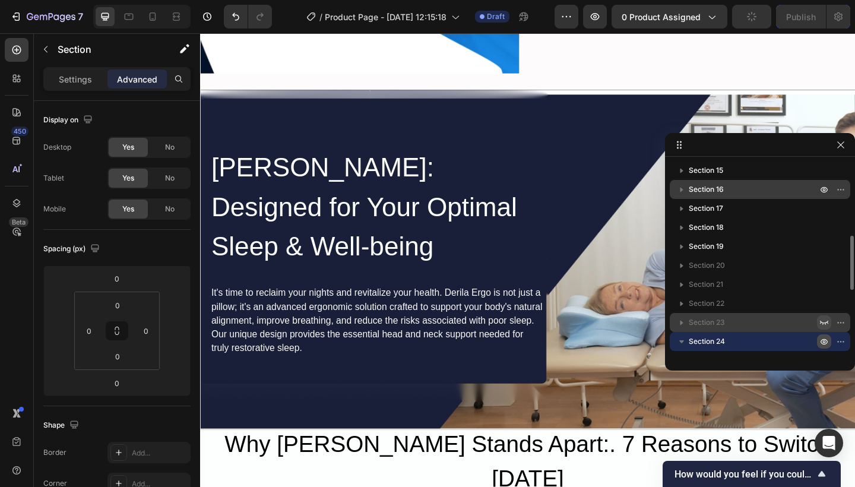
click at [825, 344] on icon "button" at bounding box center [823, 341] width 9 height 9
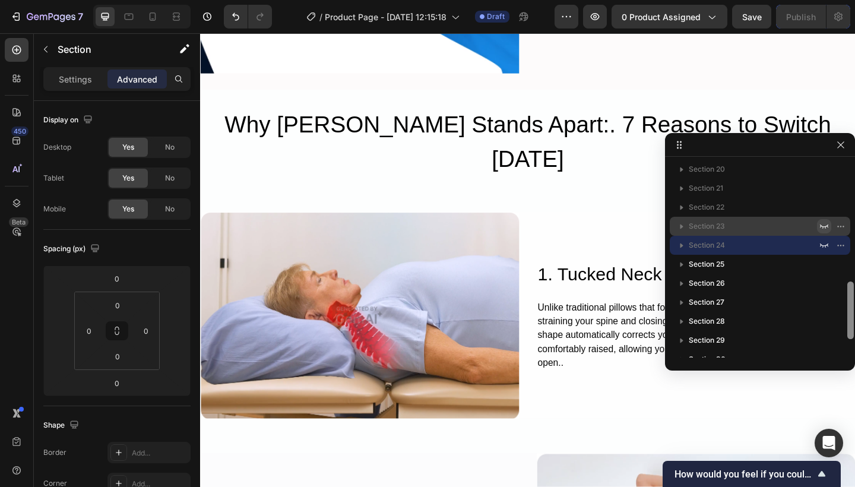
scroll to position [375, 0]
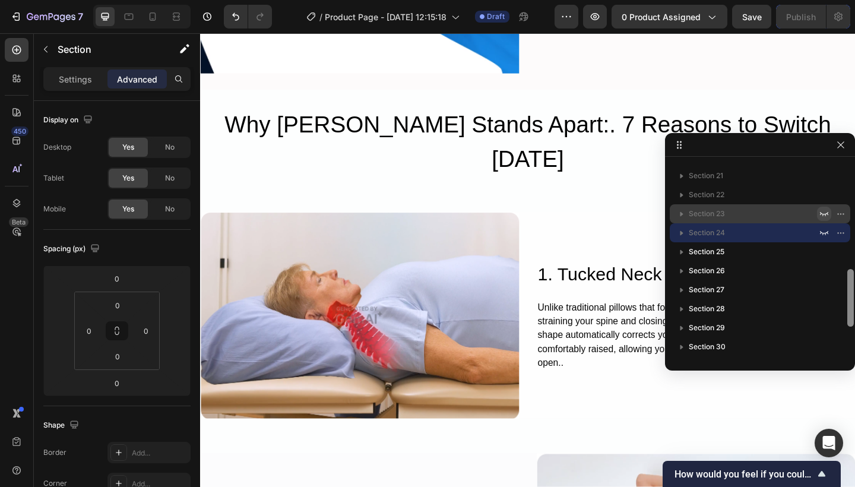
drag, startPoint x: 850, startPoint y: 275, endPoint x: 847, endPoint y: 307, distance: 32.2
click at [847, 307] on div at bounding box center [850, 298] width 7 height 58
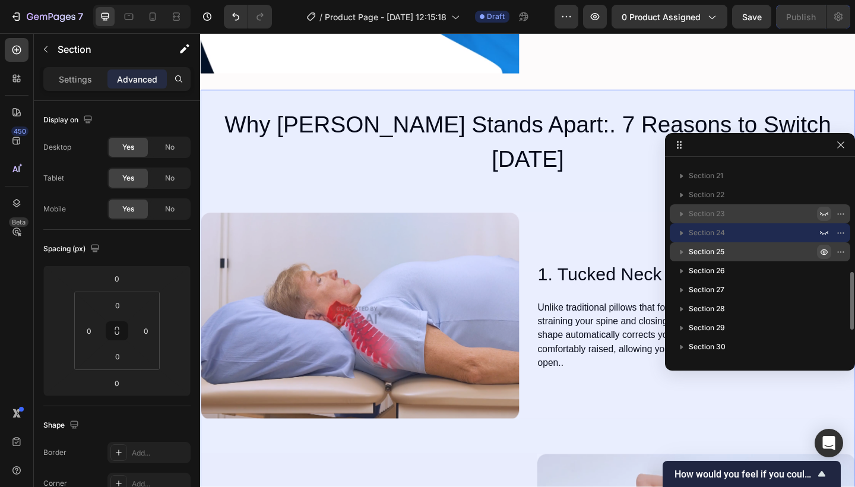
click at [823, 255] on icon "button" at bounding box center [823, 251] width 9 height 9
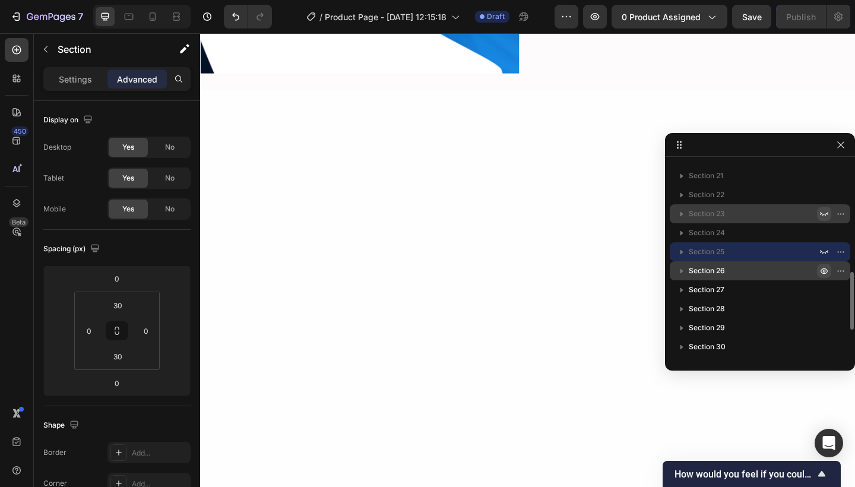
click at [824, 269] on icon "button" at bounding box center [823, 270] width 9 height 9
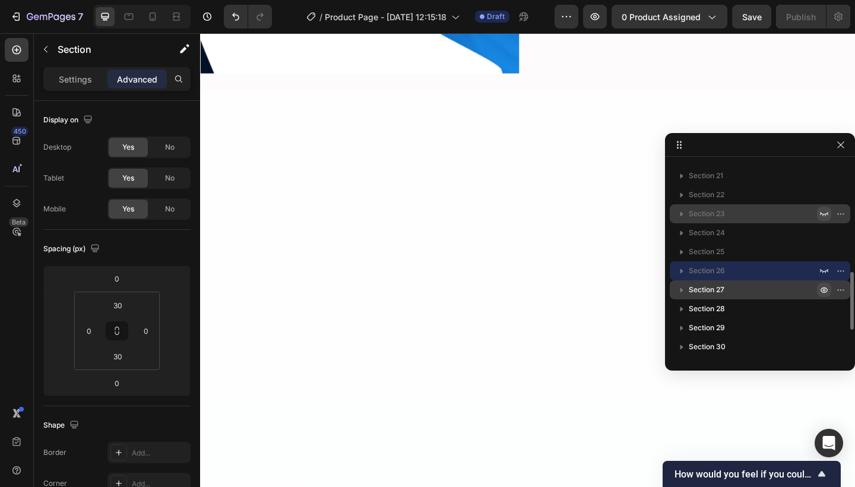
click at [824, 288] on icon "button" at bounding box center [823, 289] width 9 height 9
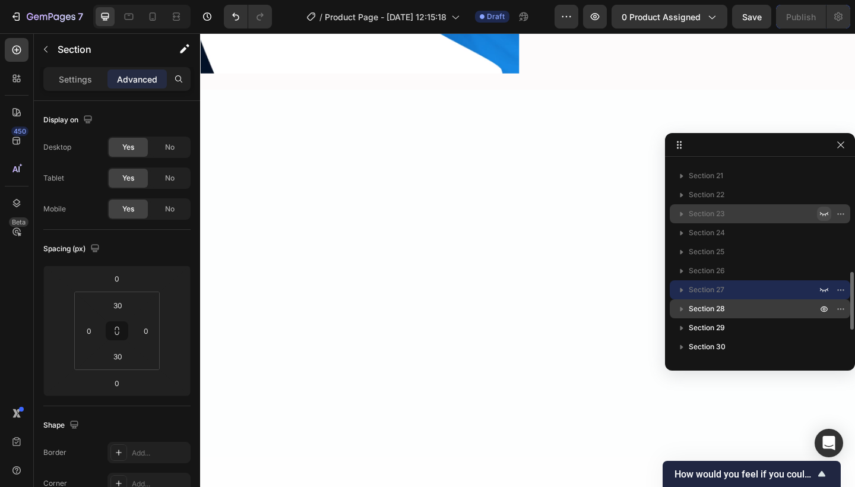
click at [709, 311] on span "Section 28" at bounding box center [706, 309] width 36 height 12
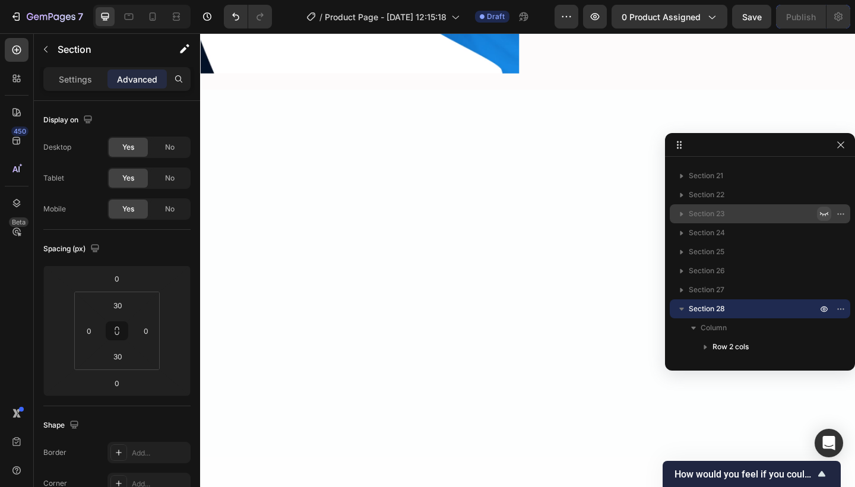
click at [616, 329] on div at bounding box center [556, 294] width 712 height 399
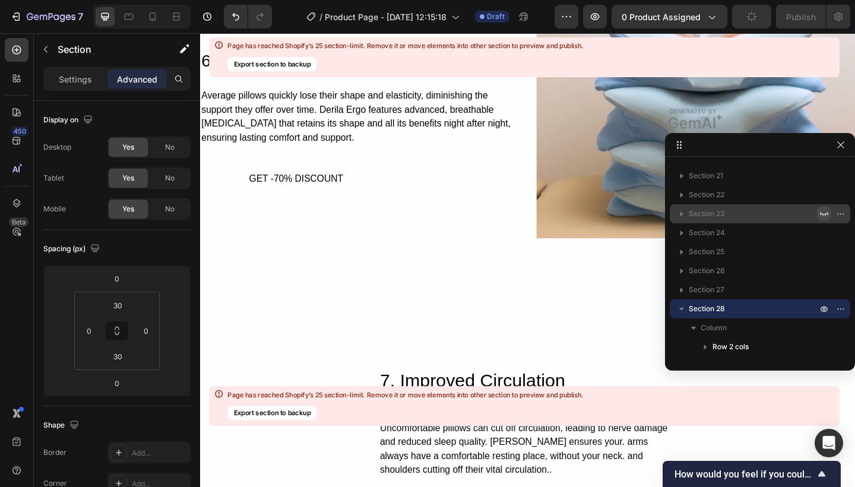
scroll to position [5075, 0]
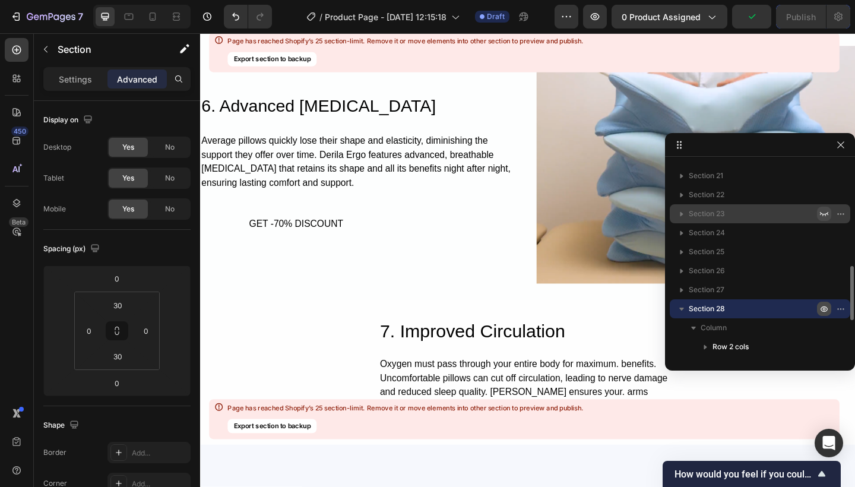
click at [822, 307] on icon "button" at bounding box center [823, 309] width 7 height 6
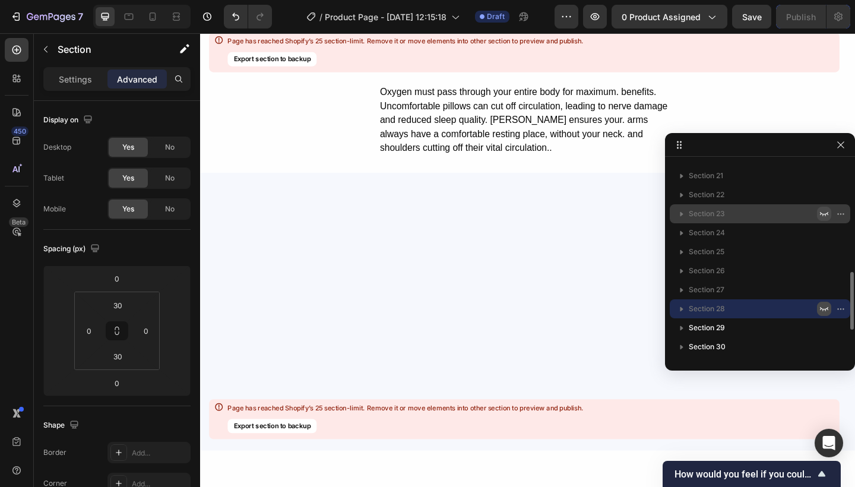
click at [630, 303] on div at bounding box center [556, 336] width 712 height 302
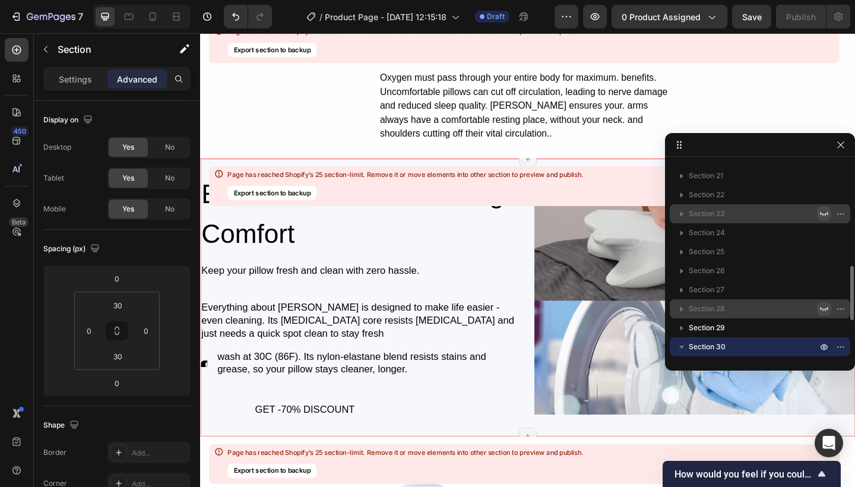
scroll to position [5097, 0]
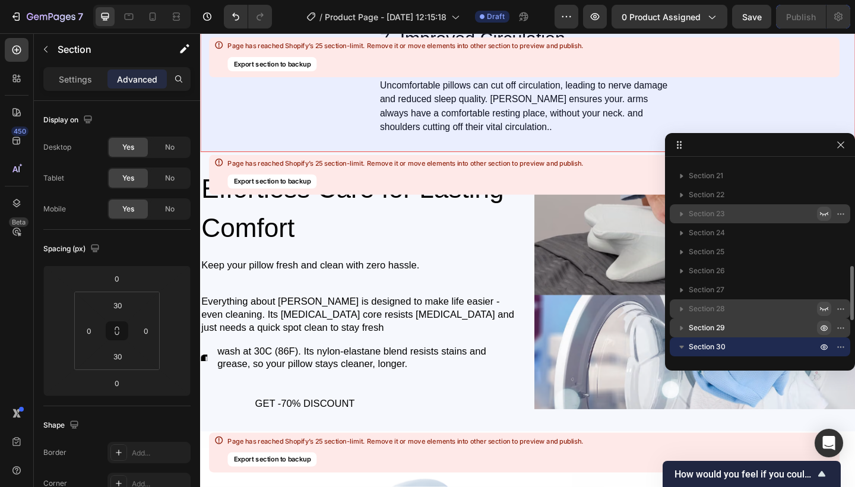
click at [823, 326] on icon "button" at bounding box center [823, 328] width 7 height 6
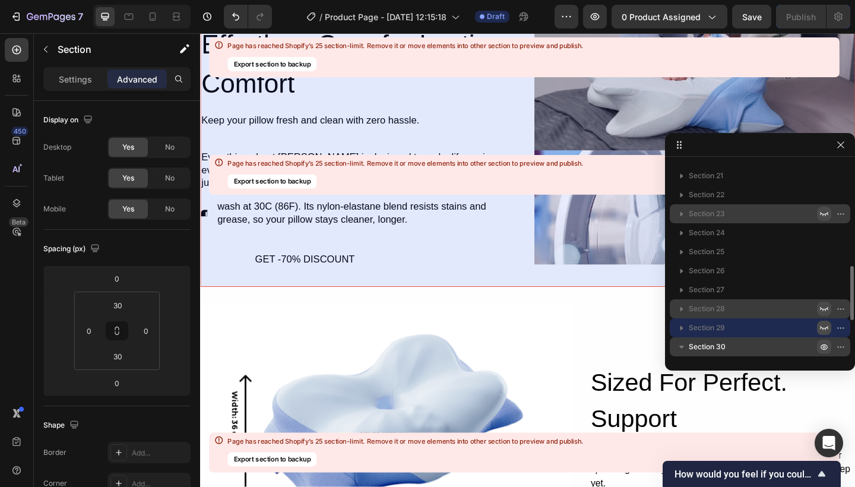
click at [822, 348] on icon "button" at bounding box center [823, 347] width 7 height 6
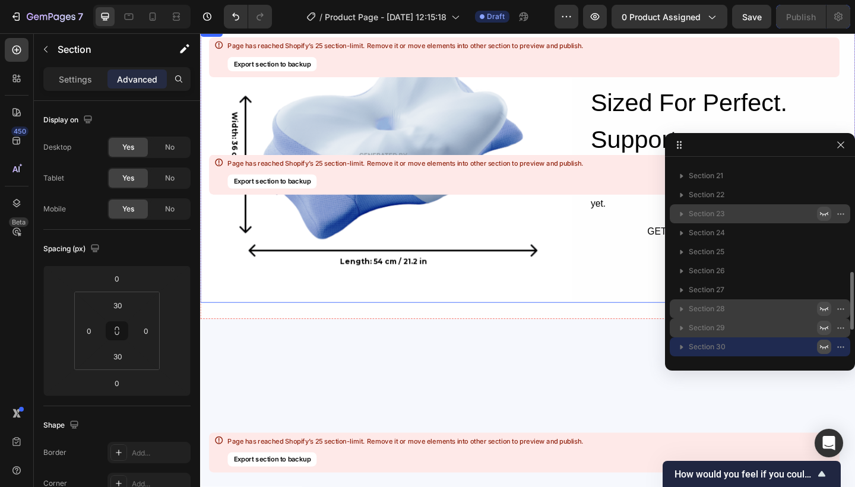
click at [631, 288] on div "Sized For Perfect. Support Heading Each curve matches your body's natural shape…" at bounding box center [767, 174] width 289 height 303
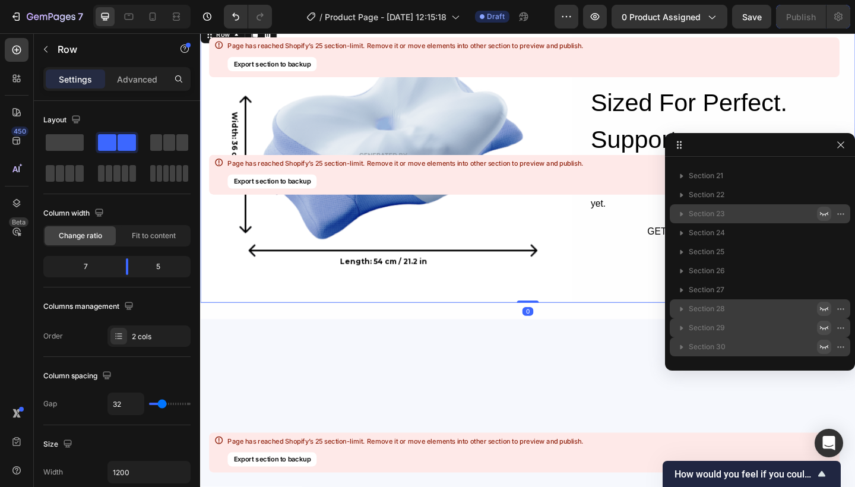
scroll to position [507, 0]
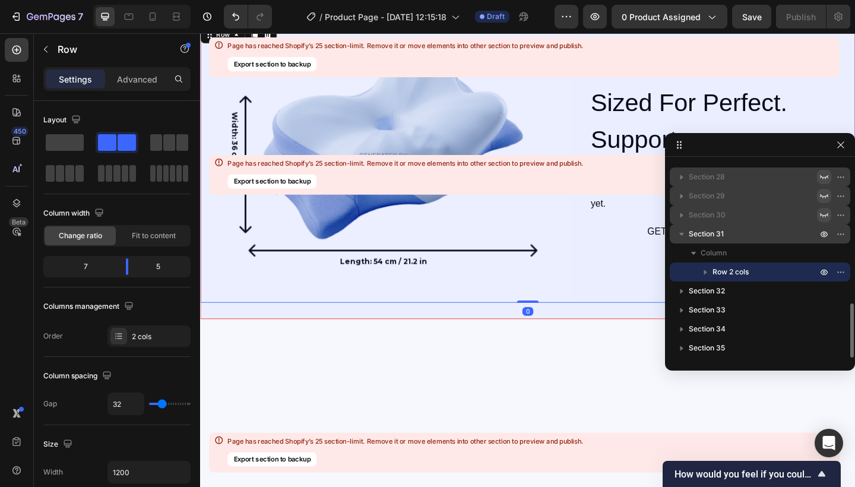
click at [680, 235] on icon "button" at bounding box center [681, 234] width 12 height 12
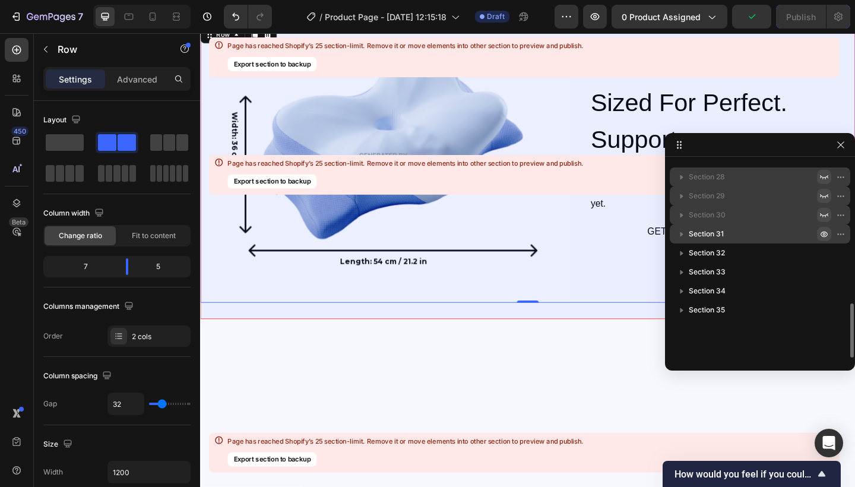
click at [824, 232] on icon "button" at bounding box center [823, 233] width 9 height 9
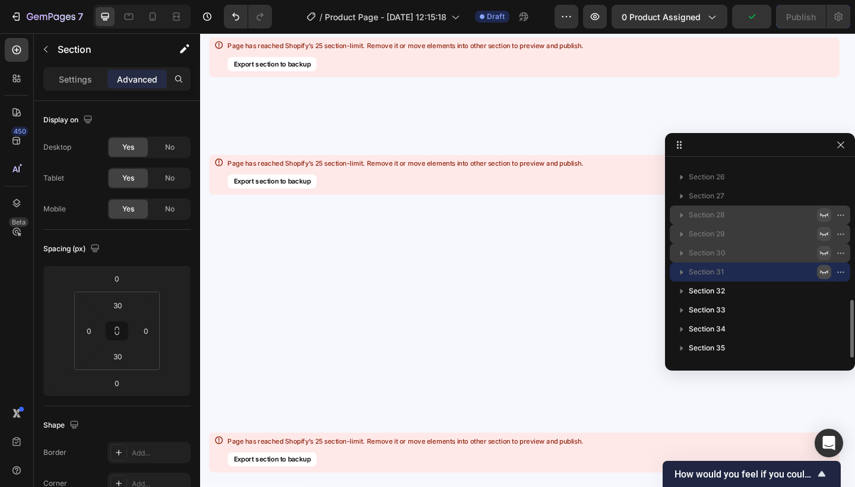
scroll to position [469, 0]
click at [696, 290] on span "Section 32" at bounding box center [706, 291] width 36 height 12
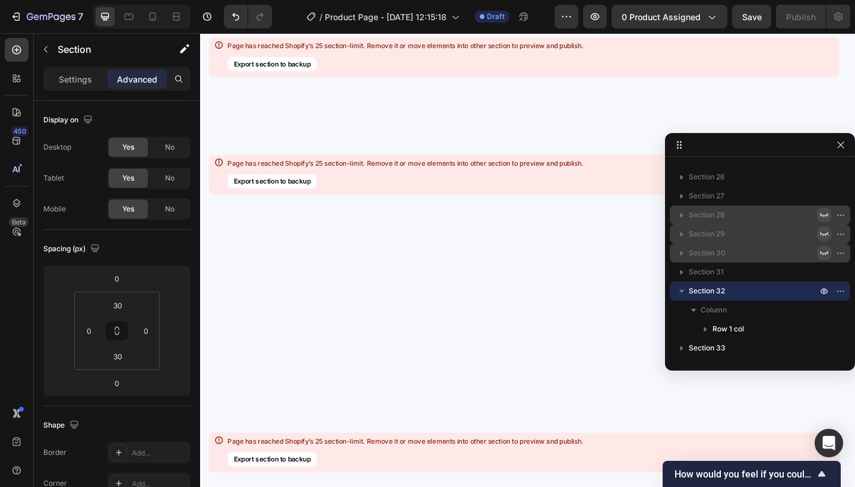
click at [611, 297] on div at bounding box center [556, 354] width 712 height 699
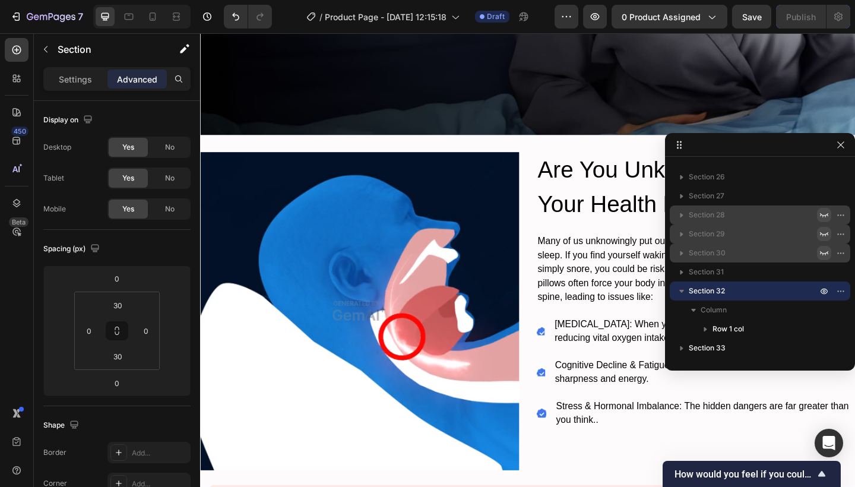
scroll to position [4576, 0]
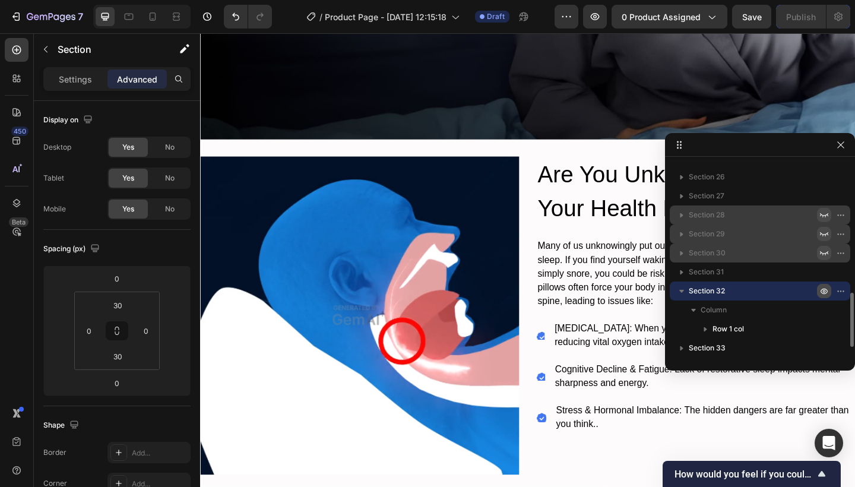
click at [825, 290] on icon "button" at bounding box center [823, 290] width 9 height 9
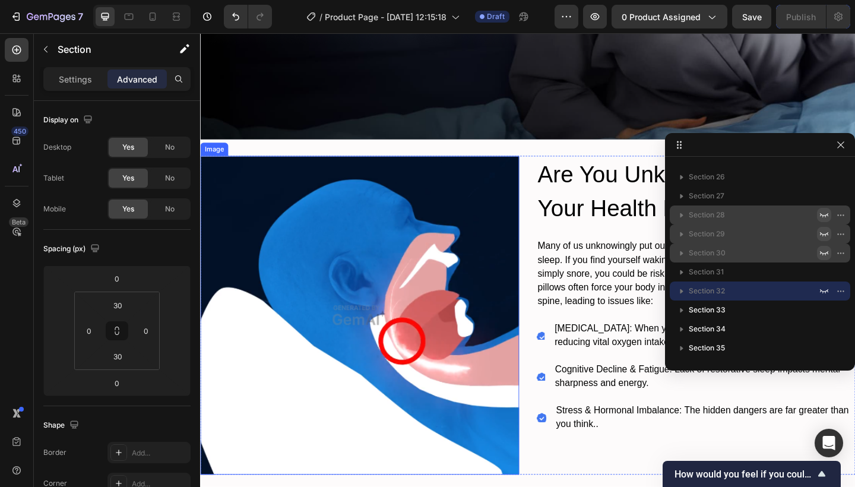
click at [520, 291] on img at bounding box center [373, 340] width 347 height 347
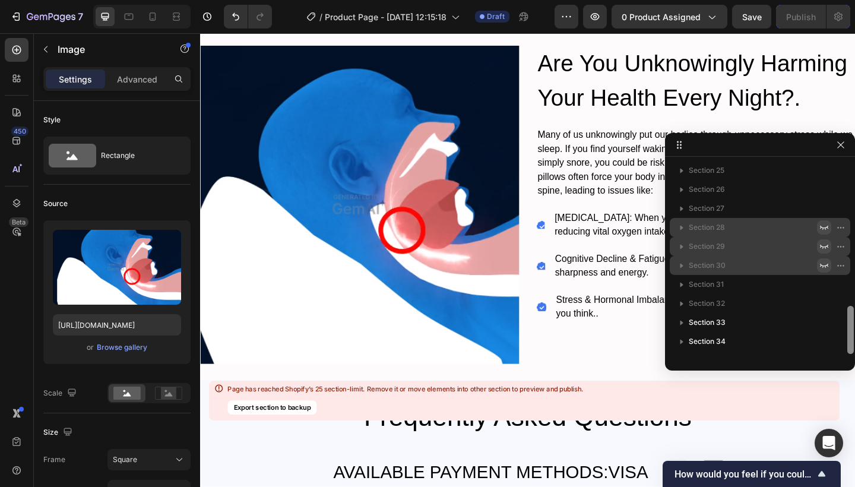
scroll to position [602, 0]
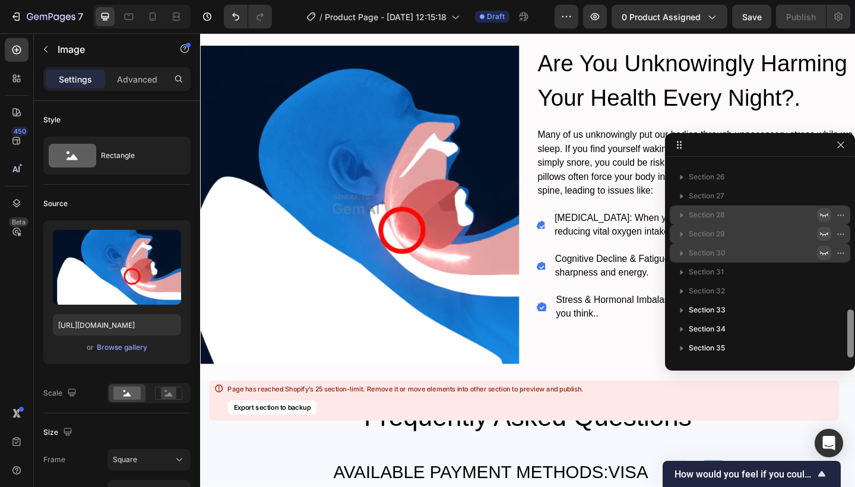
drag, startPoint x: 849, startPoint y: 256, endPoint x: 851, endPoint y: 324, distance: 68.3
click at [851, 324] on div "Section 1 Section 2 Section 3 Section 4 Section 5 Section 6 Section 7 Section 8…" at bounding box center [760, 251] width 190 height 237
click at [823, 289] on icon "button" at bounding box center [823, 290] width 9 height 9
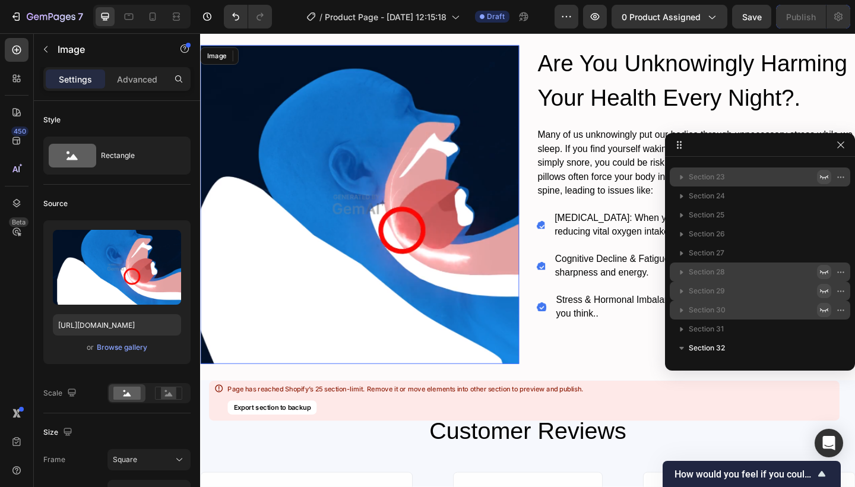
click at [469, 262] on img at bounding box center [373, 219] width 347 height 347
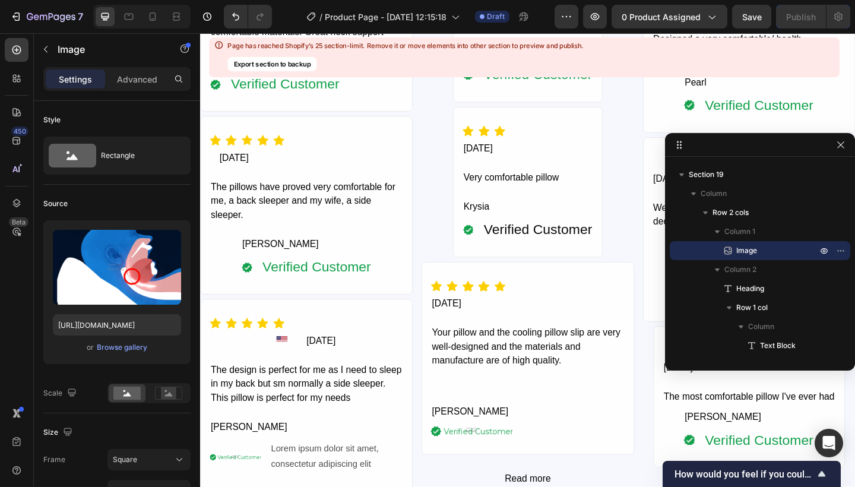
scroll to position [5208, 0]
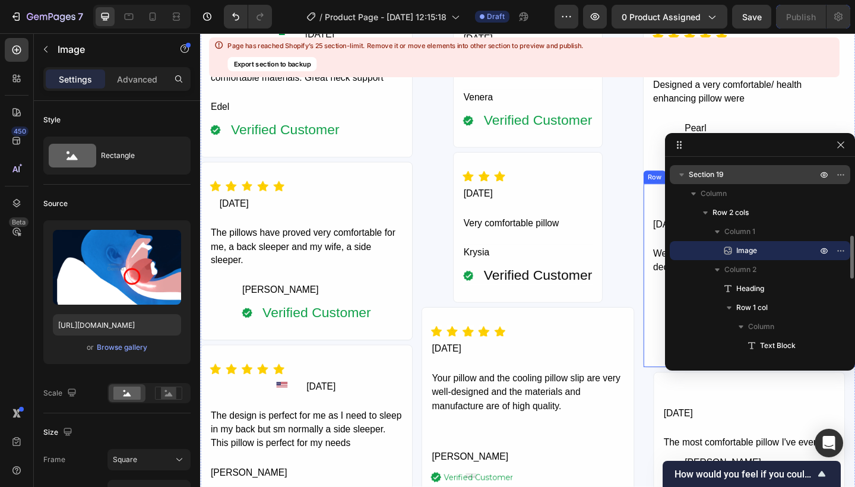
click at [681, 174] on icon "button" at bounding box center [681, 174] width 5 height 3
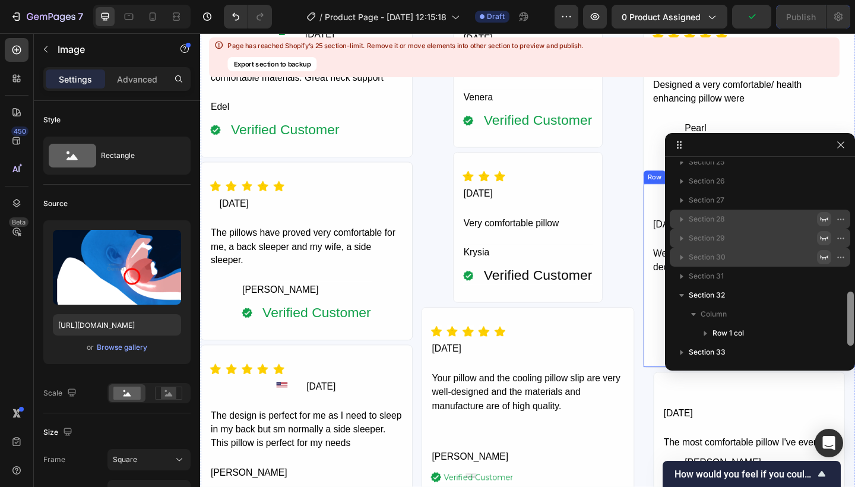
scroll to position [507, 0]
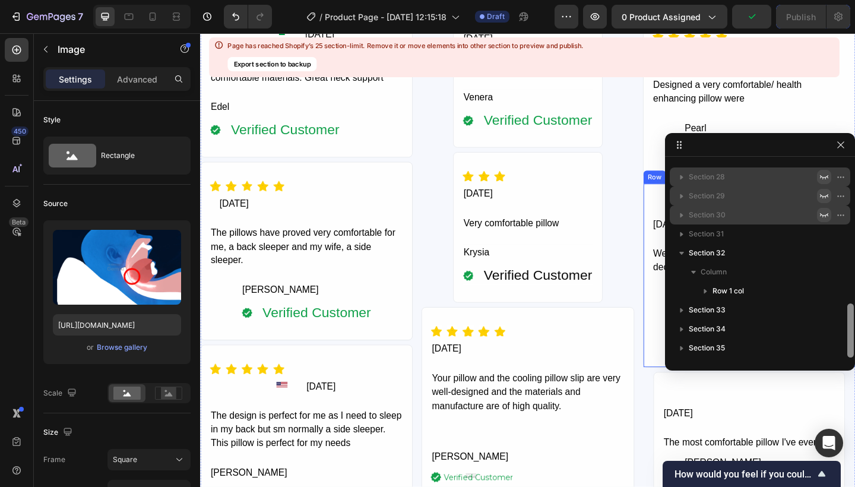
drag, startPoint x: 849, startPoint y: 250, endPoint x: 847, endPoint y: 304, distance: 54.0
click at [847, 304] on div at bounding box center [850, 330] width 7 height 54
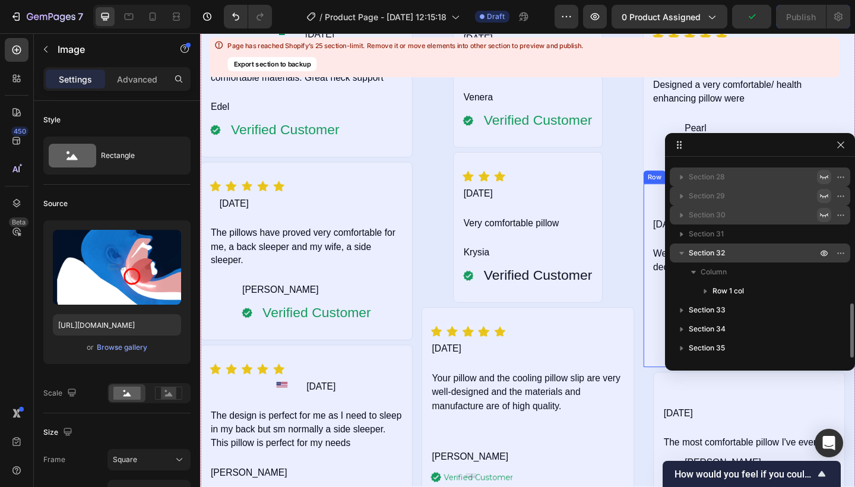
click at [678, 249] on icon "button" at bounding box center [681, 253] width 12 height 12
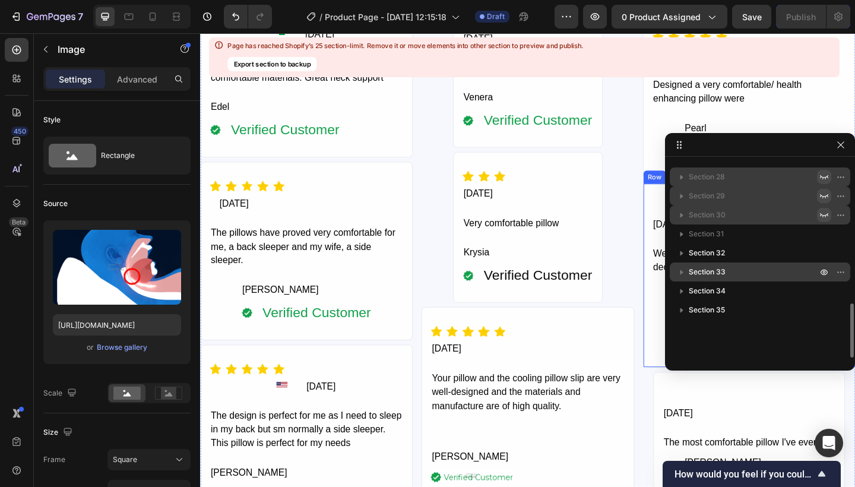
click at [716, 278] on div "Section 33" at bounding box center [759, 271] width 171 height 19
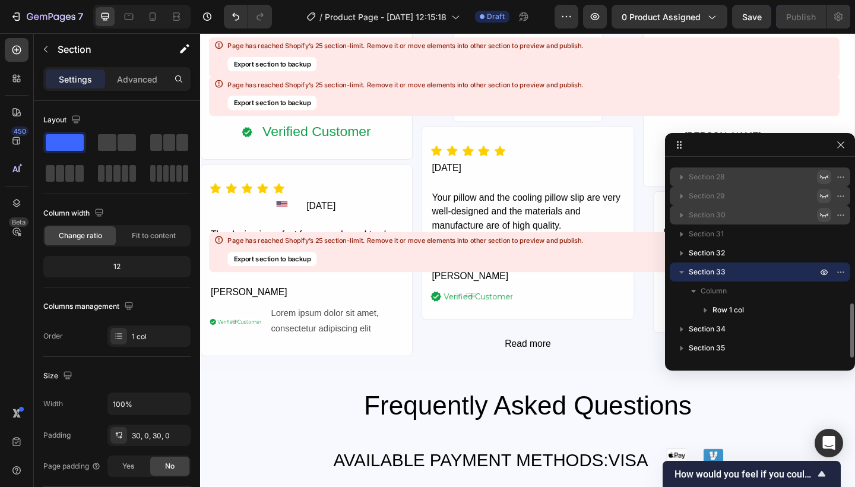
scroll to position [5726, 0]
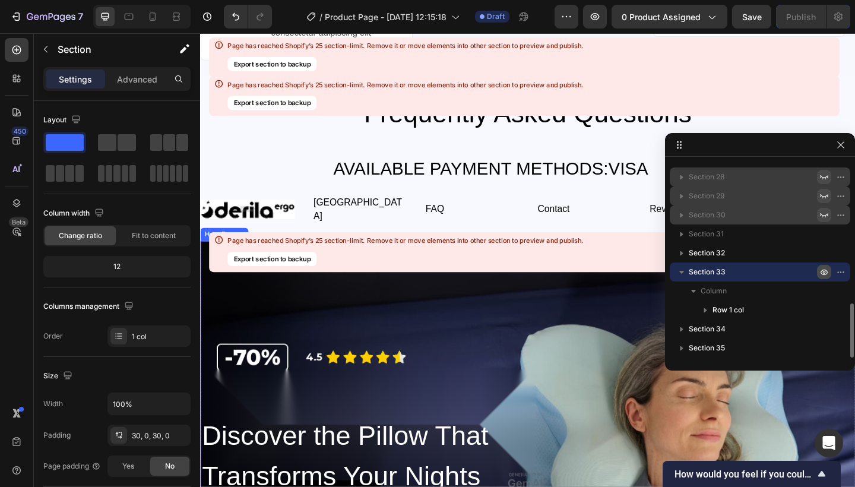
click at [821, 271] on icon "button" at bounding box center [823, 272] width 7 height 6
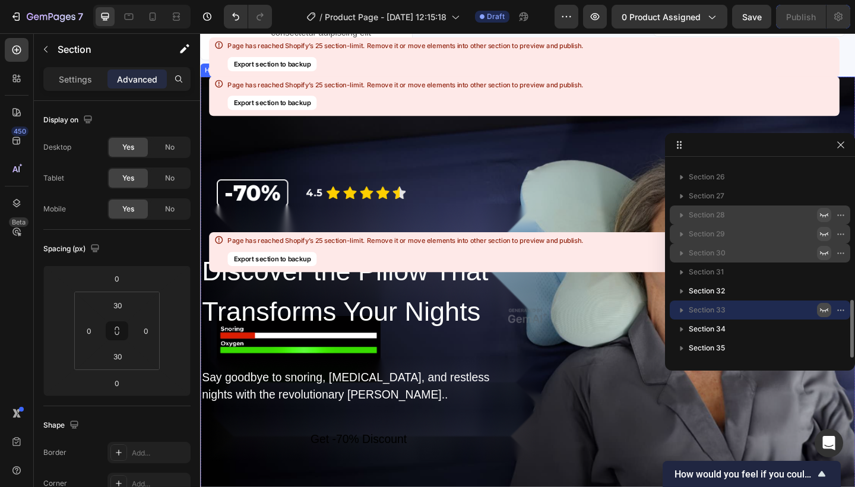
scroll to position [469, 0]
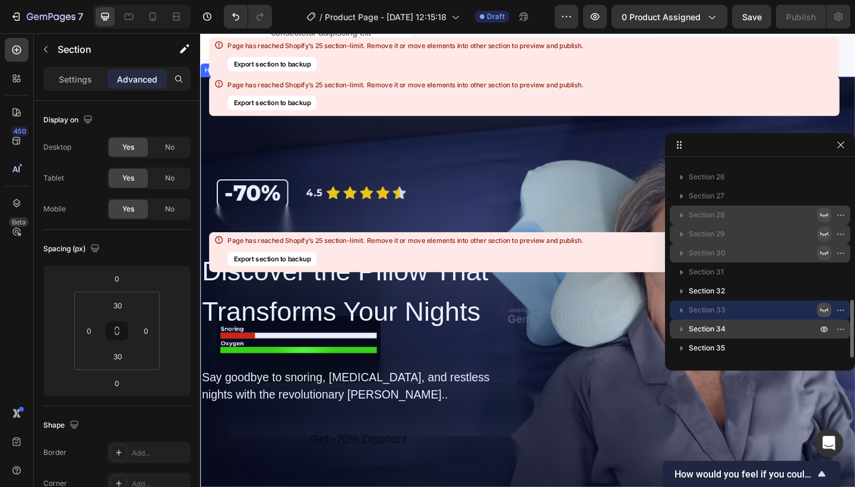
click at [709, 328] on span "Section 34" at bounding box center [706, 329] width 37 height 12
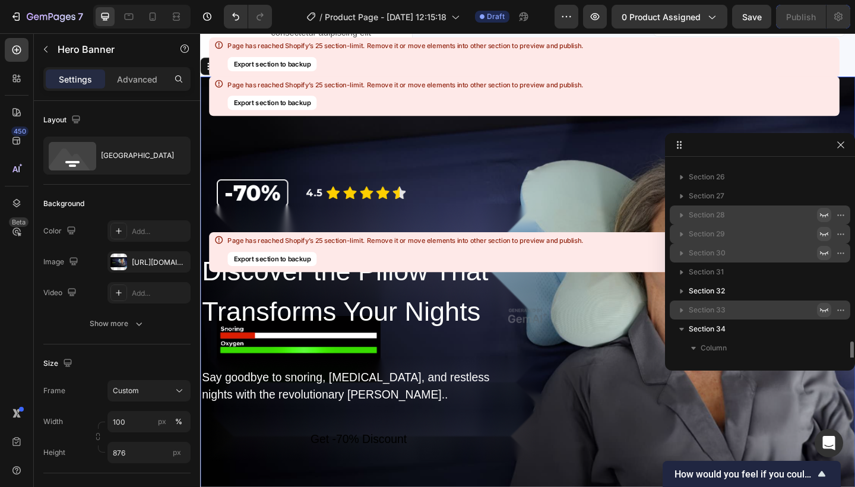
click at [573, 358] on div "Discover the Pillow That Transforms Your Nights Heading Say goodbye to snoring,…" at bounding box center [556, 434] width 712 height 331
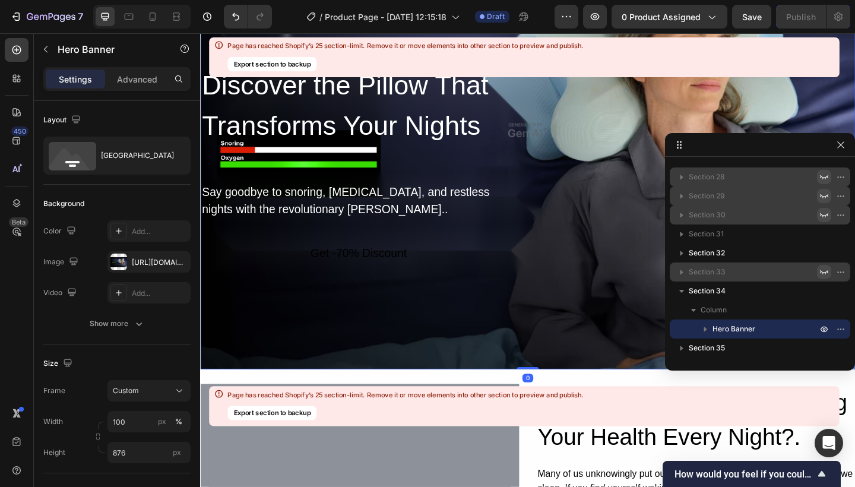
scroll to position [5931, 0]
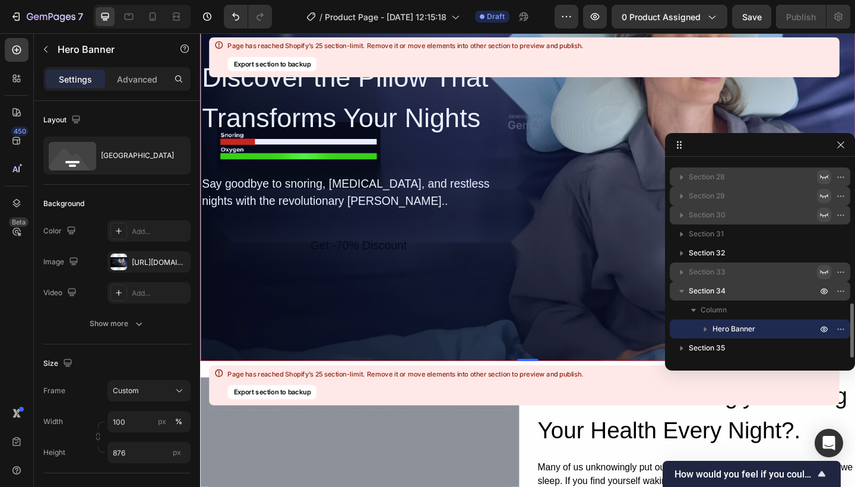
click at [680, 290] on icon "button" at bounding box center [681, 291] width 5 height 3
click at [821, 291] on icon "button" at bounding box center [823, 291] width 7 height 6
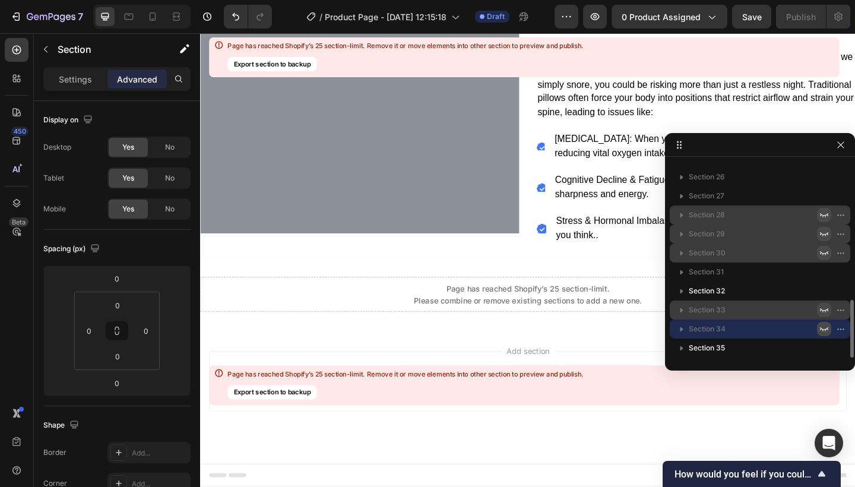
scroll to position [469, 0]
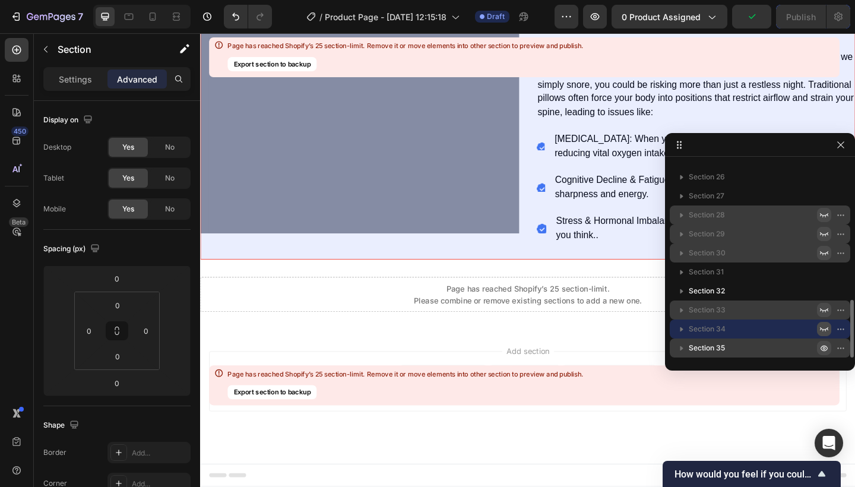
click at [827, 351] on icon "button" at bounding box center [823, 347] width 9 height 9
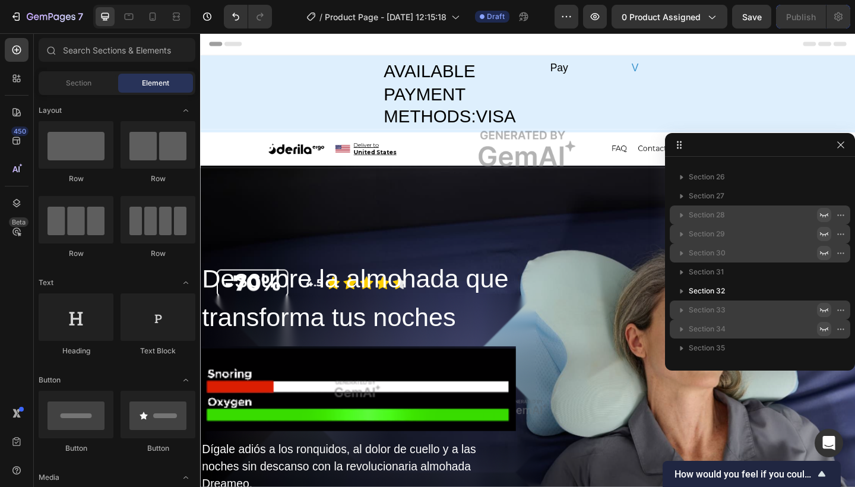
scroll to position [0, 0]
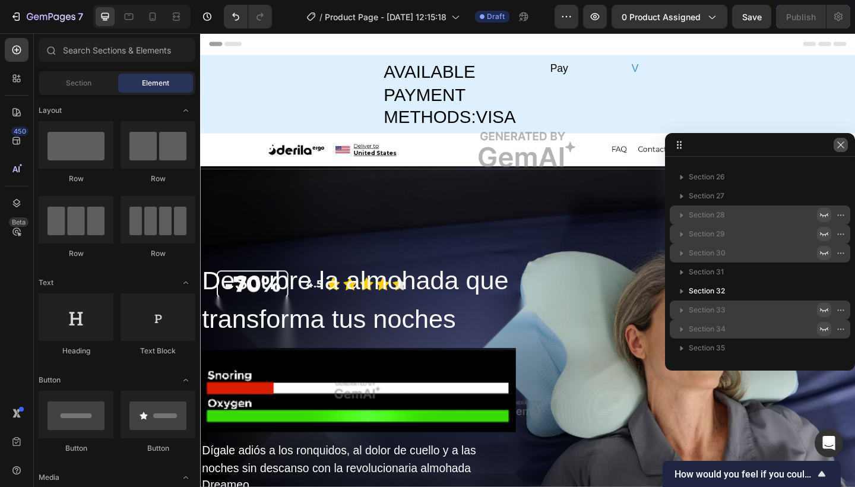
click at [843, 144] on icon "button" at bounding box center [840, 144] width 9 height 9
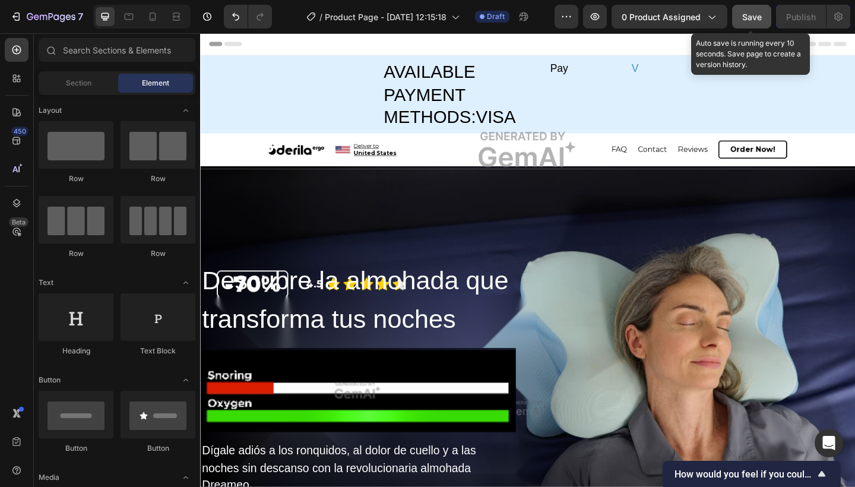
click at [755, 19] on span "Save" at bounding box center [752, 17] width 20 height 10
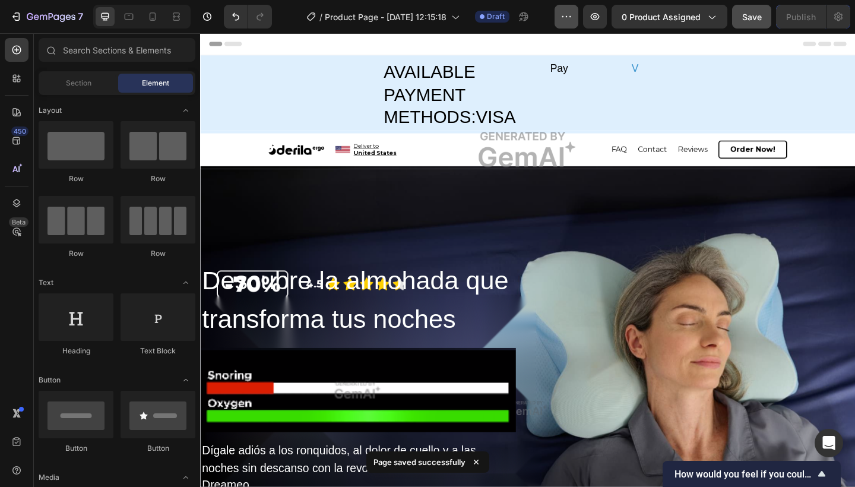
click at [567, 12] on icon "button" at bounding box center [566, 17] width 12 height 12
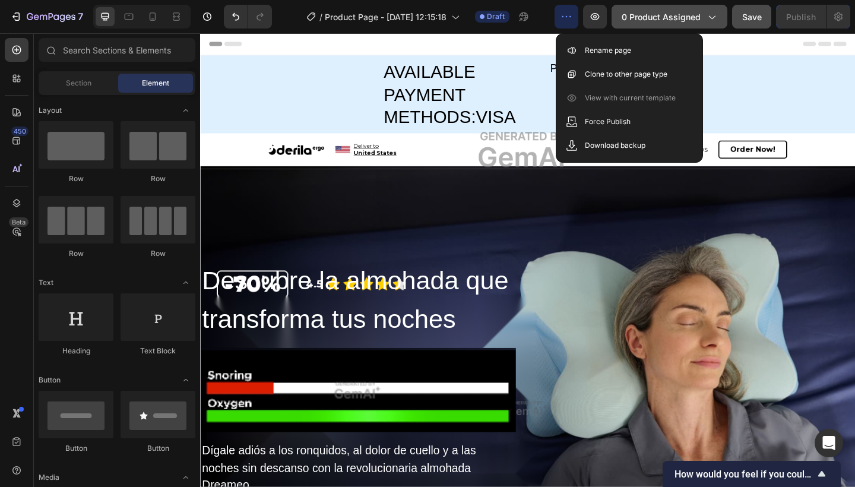
click at [711, 18] on icon "button" at bounding box center [712, 18] width 7 height 4
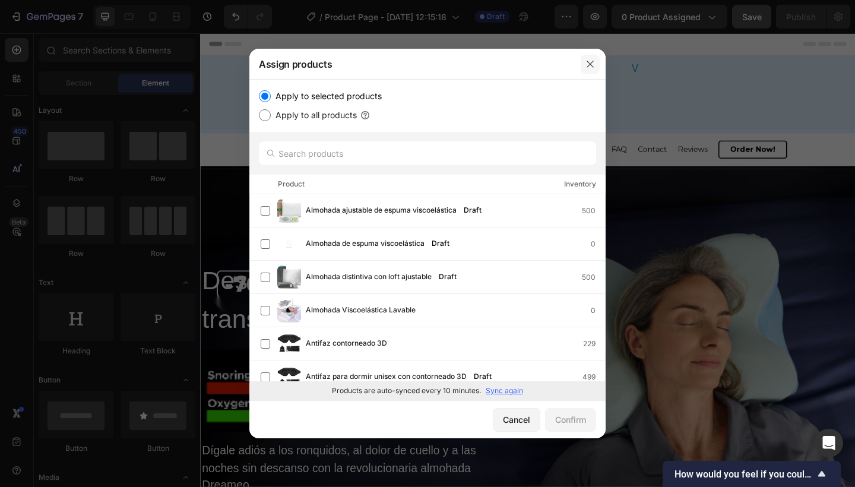
click at [591, 61] on icon "button" at bounding box center [589, 63] width 9 height 9
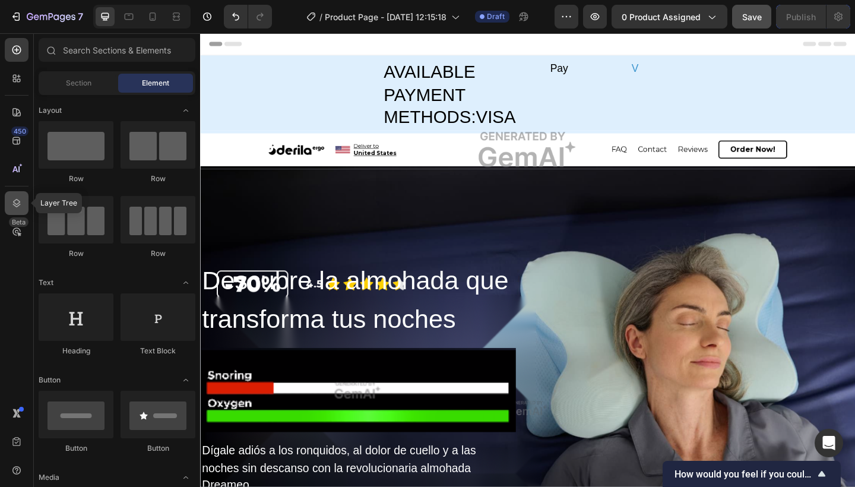
click at [15, 205] on icon at bounding box center [17, 203] width 8 height 8
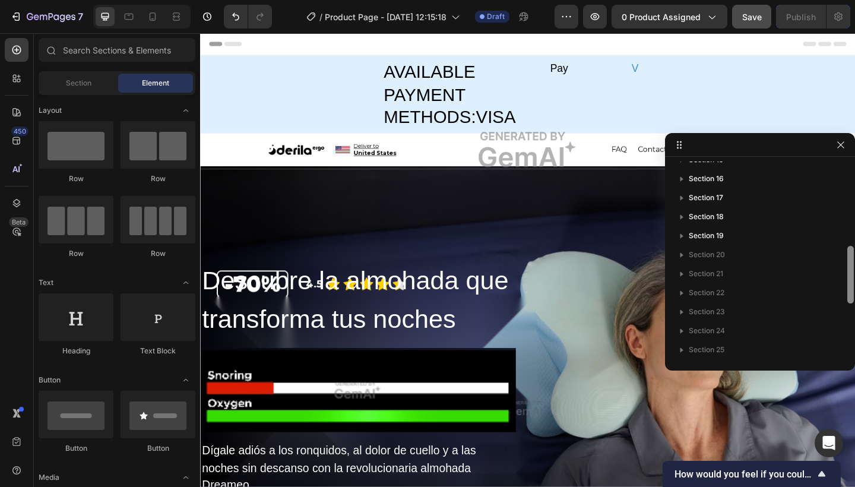
scroll to position [296, 0]
drag, startPoint x: 849, startPoint y: 176, endPoint x: 846, endPoint y: 263, distance: 87.3
click at [846, 263] on div at bounding box center [850, 259] width 9 height 196
click at [835, 237] on button "button" at bounding box center [840, 236] width 14 height 14
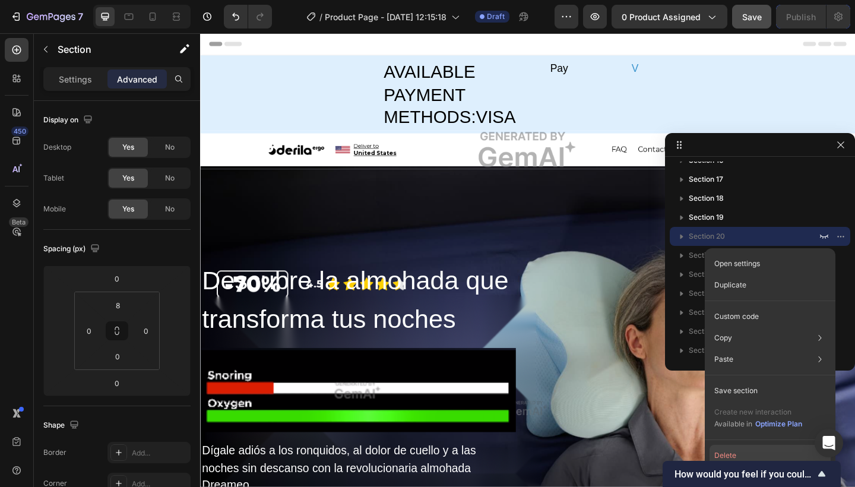
click at [733, 456] on button "Delete" at bounding box center [769, 455] width 121 height 21
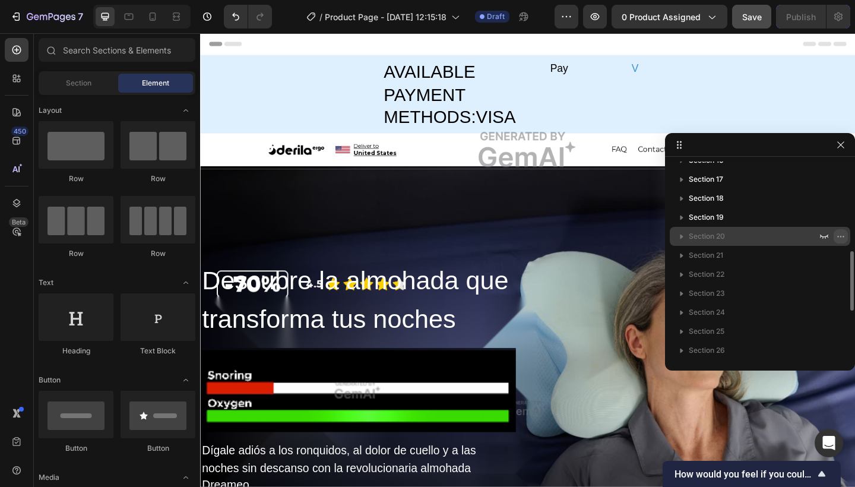
click at [841, 234] on icon "button" at bounding box center [840, 235] width 9 height 9
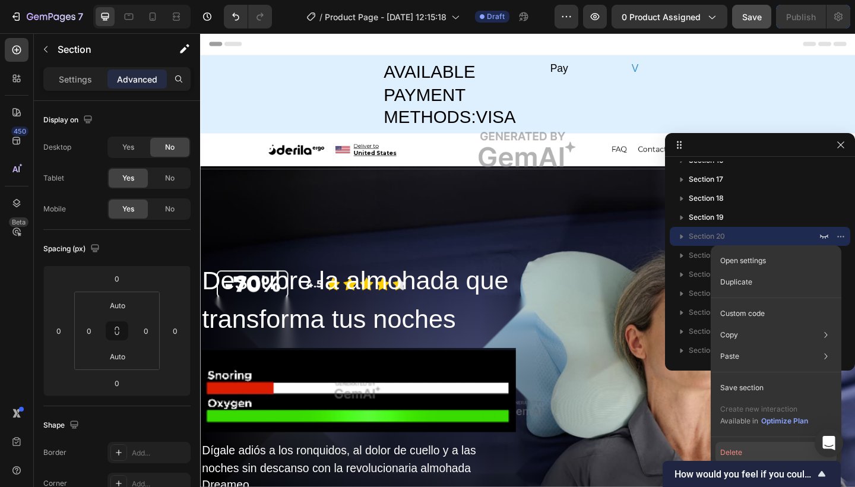
click at [741, 445] on button "Delete" at bounding box center [775, 452] width 121 height 21
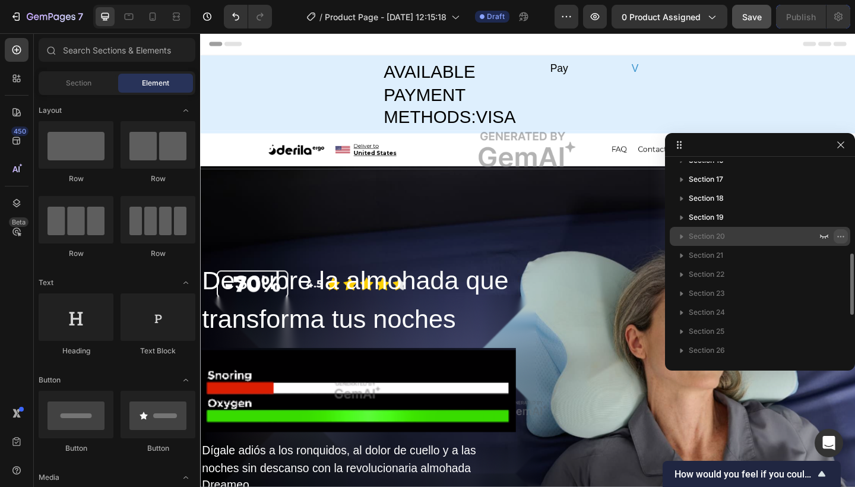
click at [840, 236] on icon "button" at bounding box center [840, 235] width 9 height 9
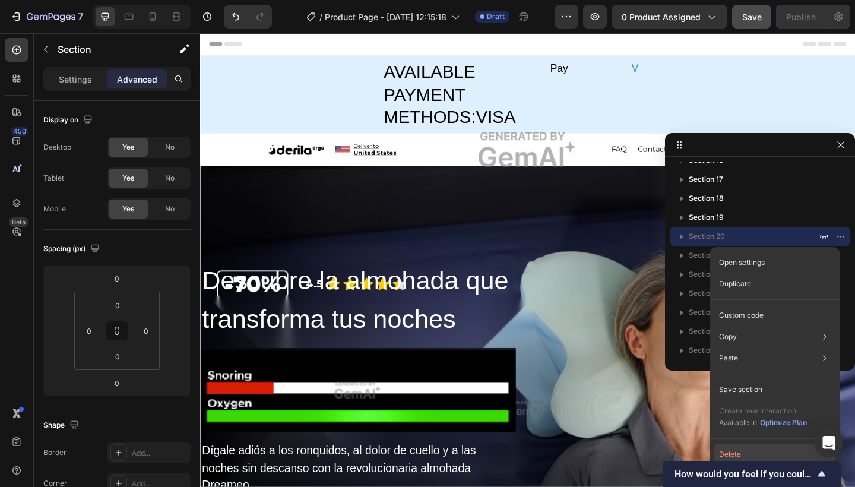
click at [730, 449] on button "Delete" at bounding box center [774, 453] width 121 height 21
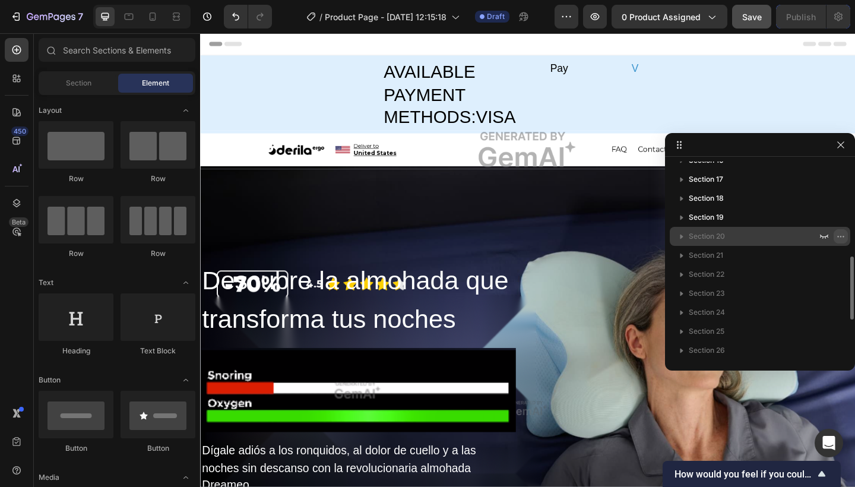
click at [840, 239] on icon "button" at bounding box center [840, 235] width 9 height 9
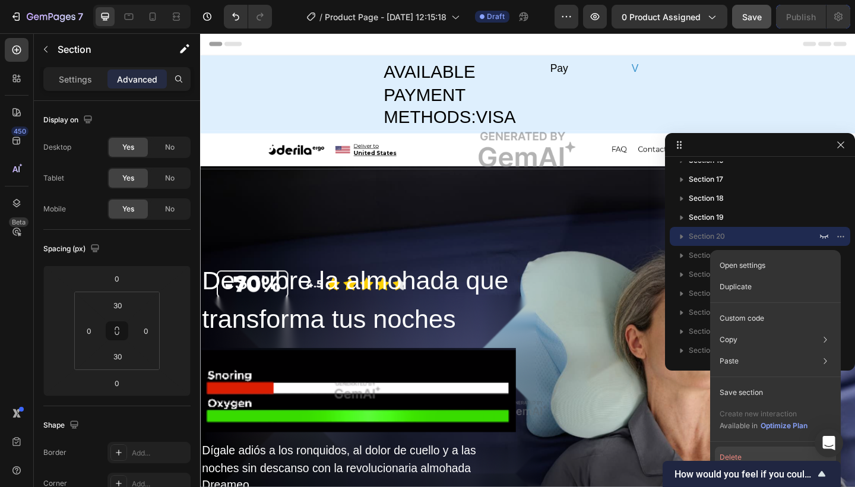
click at [729, 455] on button "Delete" at bounding box center [775, 456] width 121 height 21
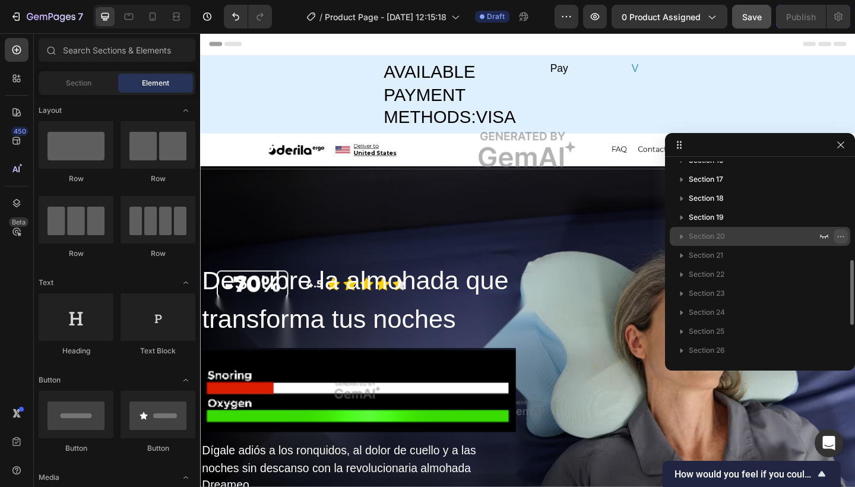
click at [840, 239] on icon "button" at bounding box center [840, 235] width 9 height 9
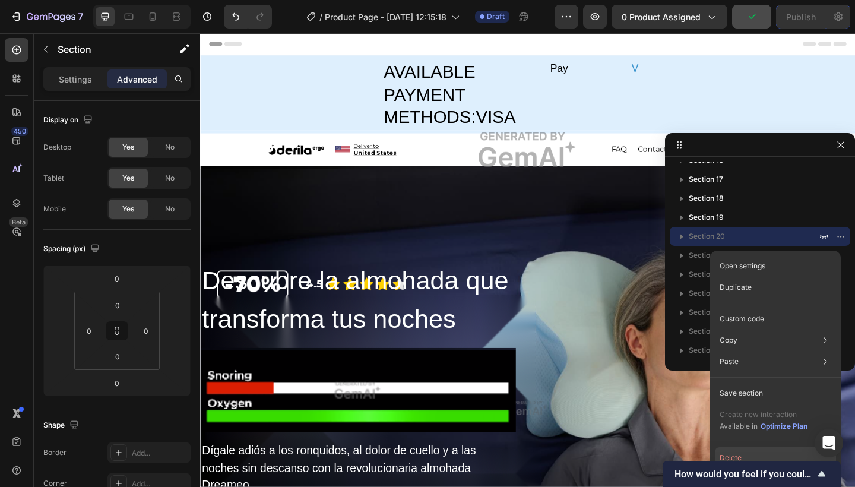
click at [741, 455] on button "Delete" at bounding box center [775, 457] width 121 height 21
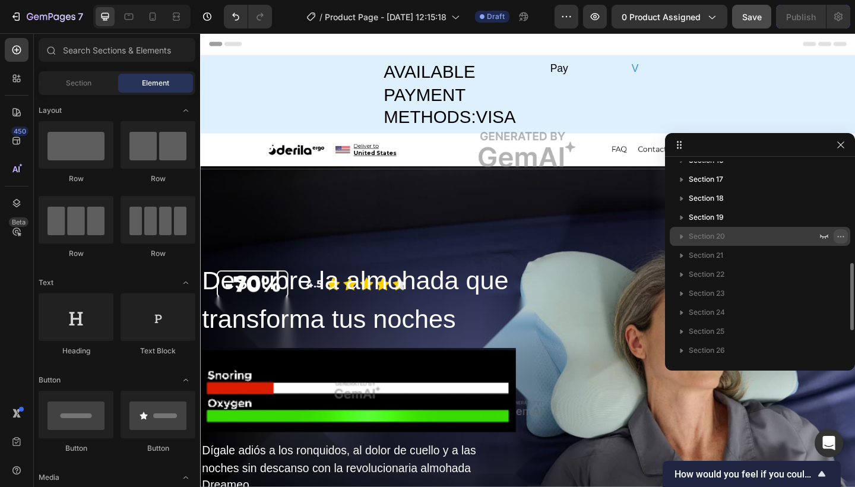
click at [840, 237] on icon "button" at bounding box center [840, 235] width 9 height 9
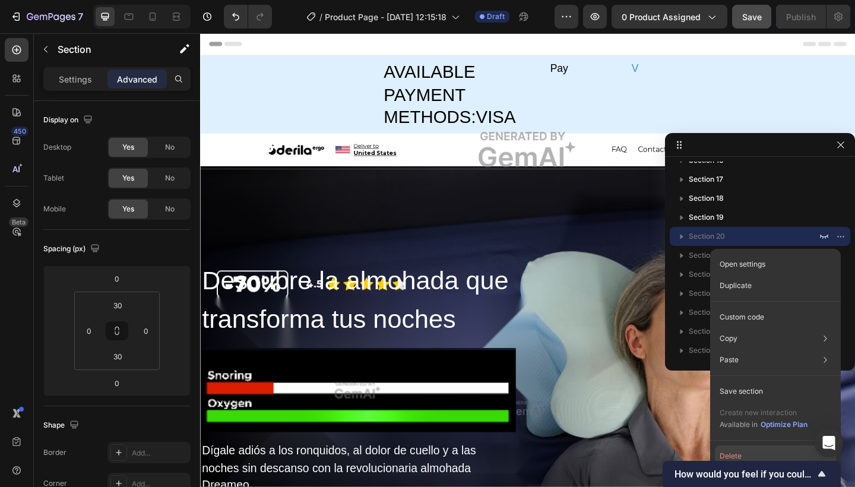
click at [734, 456] on button "Delete" at bounding box center [775, 455] width 121 height 21
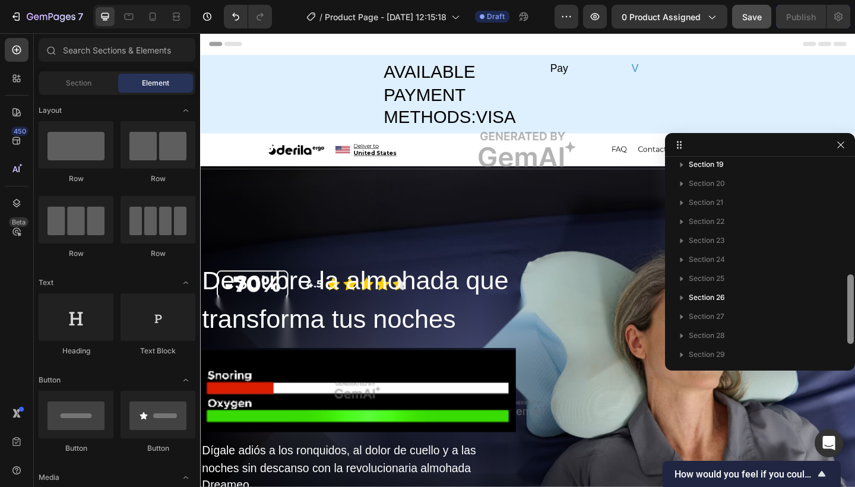
scroll to position [355, 0]
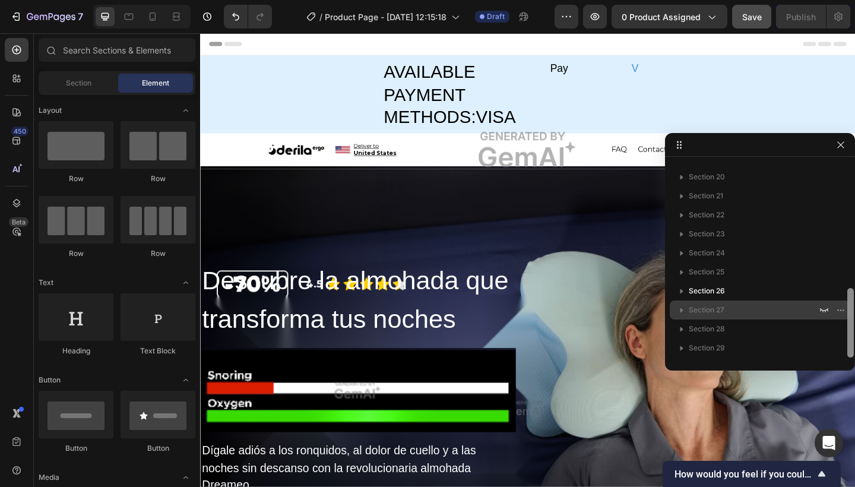
drag, startPoint x: 848, startPoint y: 280, endPoint x: 845, endPoint y: 314, distance: 34.0
click at [845, 314] on div "Section 1 Section 2 Section 3 Section 4 Section 5 Section 6 Section 7 Section 8…" at bounding box center [760, 259] width 190 height 196
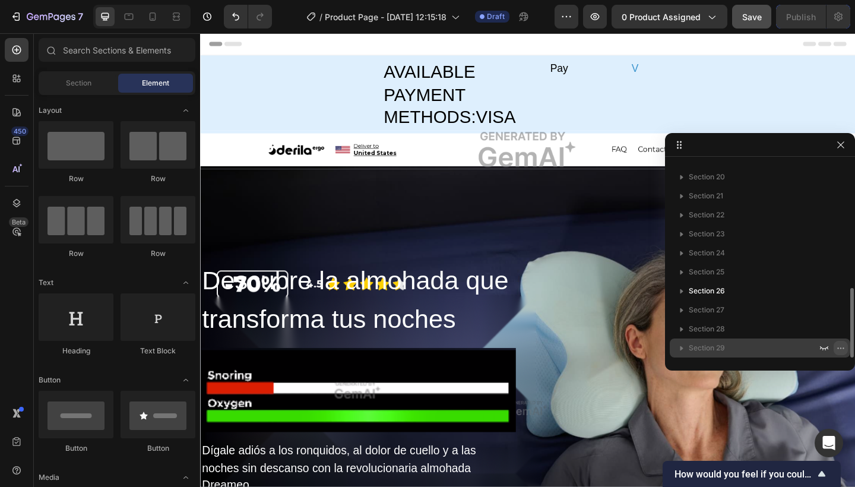
click at [839, 350] on icon "button" at bounding box center [840, 347] width 9 height 9
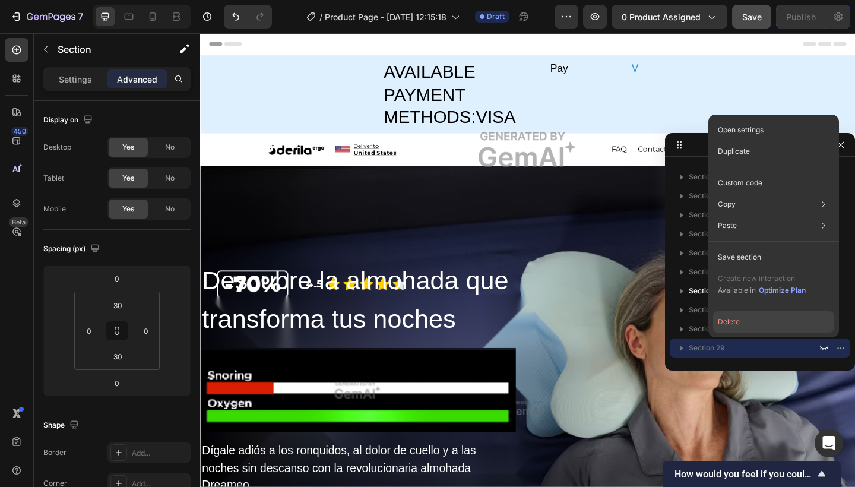
click at [810, 328] on button "Delete" at bounding box center [773, 321] width 121 height 21
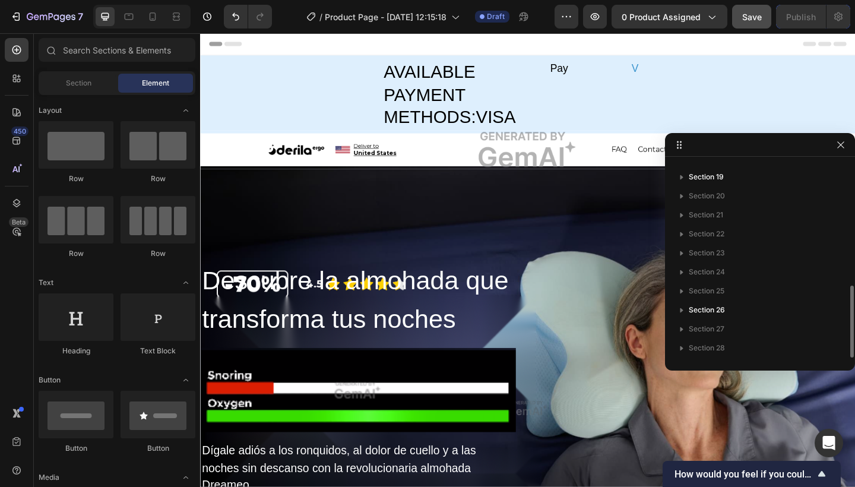
scroll to position [336, 0]
click at [839, 343] on icon "button" at bounding box center [840, 347] width 9 height 9
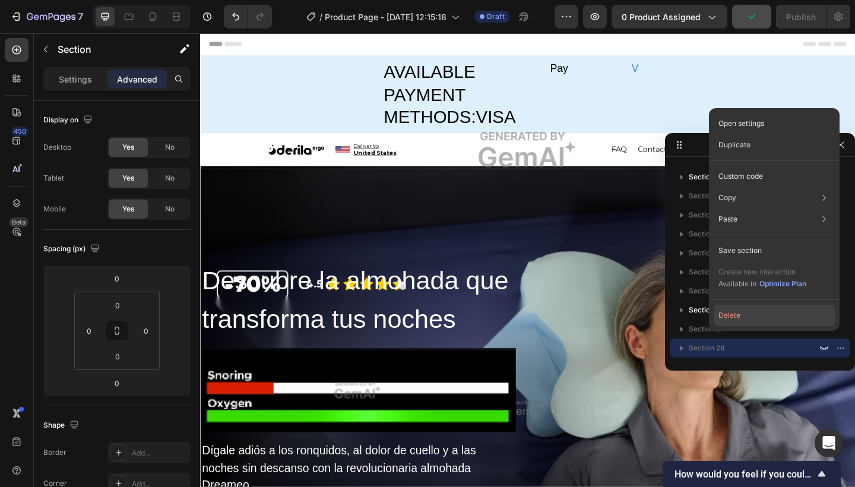
click at [813, 322] on button "Delete" at bounding box center [773, 314] width 121 height 21
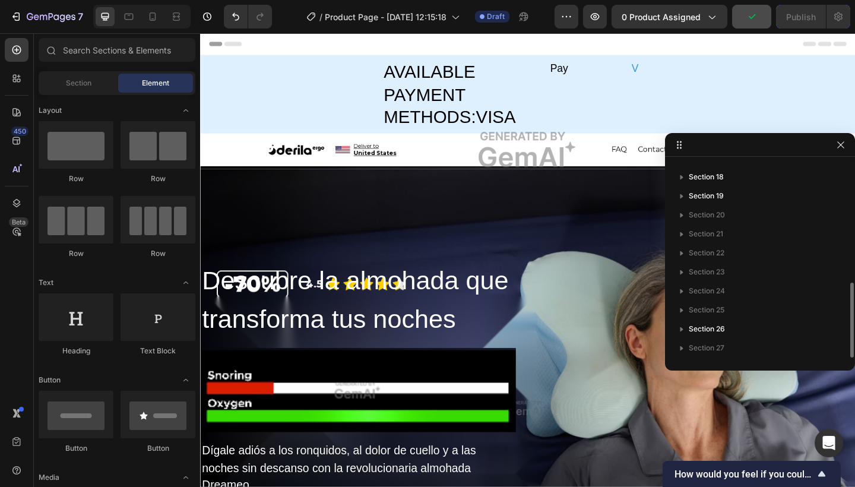
scroll to position [317, 0]
click at [842, 212] on icon "button" at bounding box center [840, 214] width 9 height 9
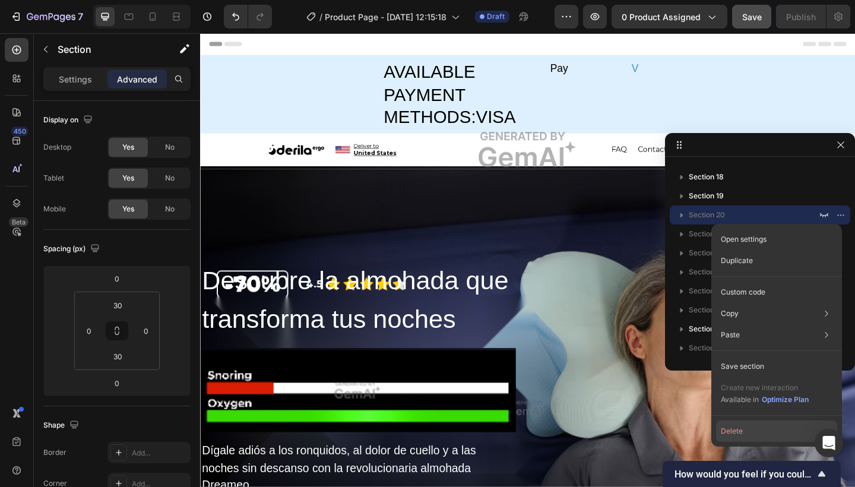
click at [748, 423] on button "Delete" at bounding box center [776, 430] width 121 height 21
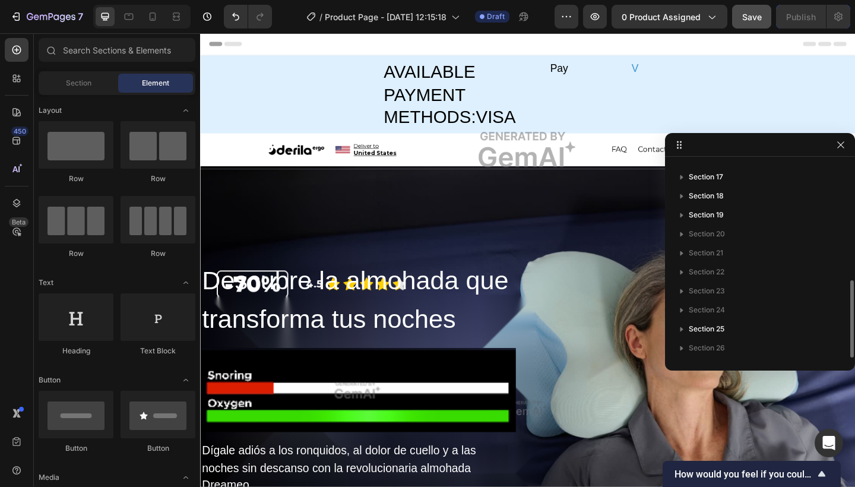
scroll to position [298, 0]
click at [837, 234] on icon "button" at bounding box center [840, 233] width 9 height 9
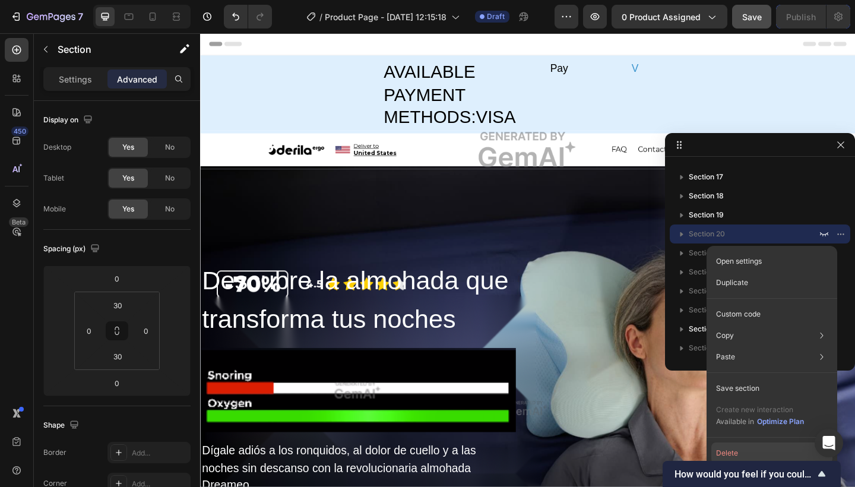
click at [740, 450] on button "Delete" at bounding box center [771, 452] width 121 height 21
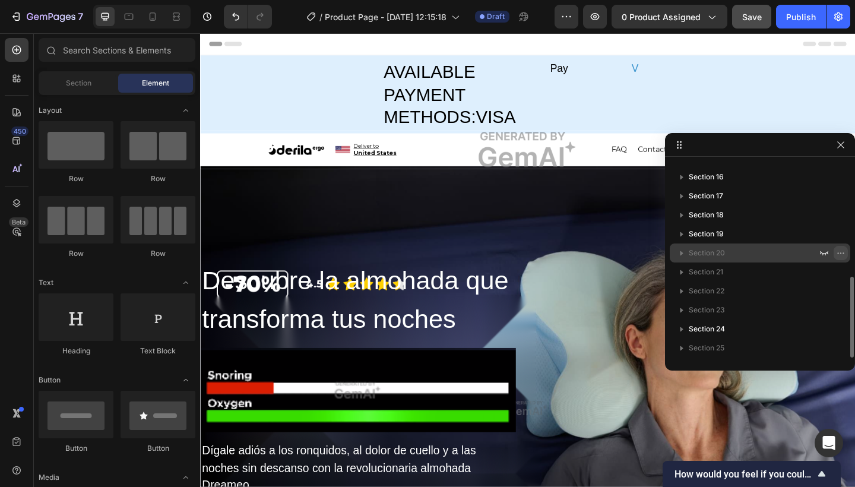
click at [840, 249] on icon "button" at bounding box center [840, 252] width 9 height 9
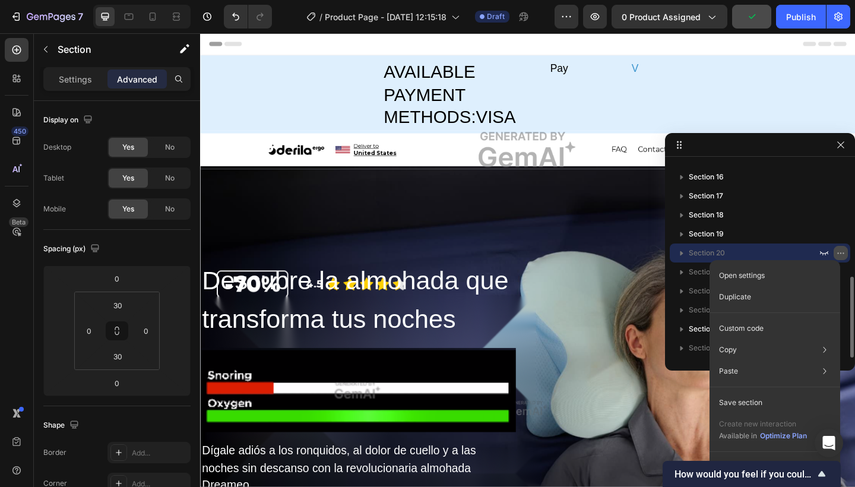
click at [840, 249] on icon "button" at bounding box center [840, 252] width 9 height 9
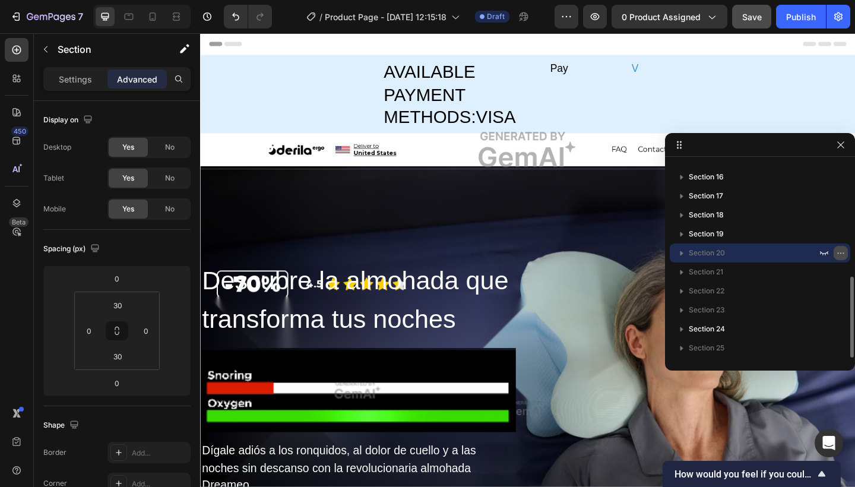
click at [840, 249] on icon "button" at bounding box center [840, 252] width 9 height 9
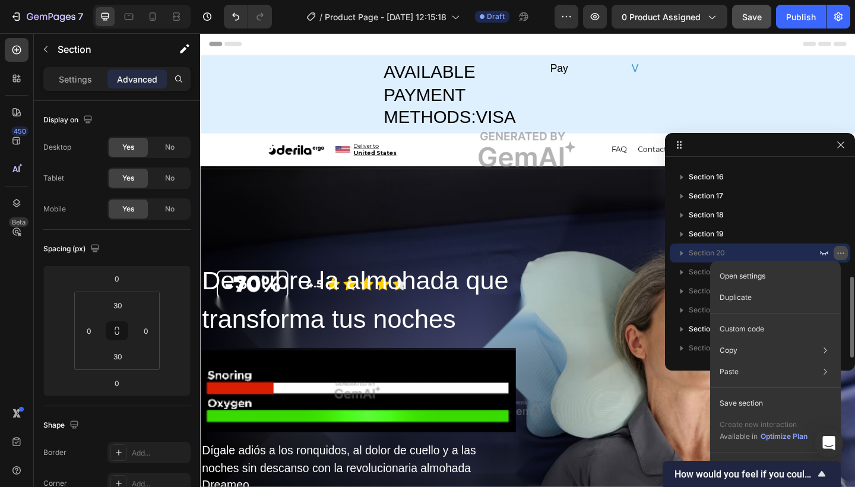
click at [843, 252] on icon "button" at bounding box center [840, 252] width 9 height 9
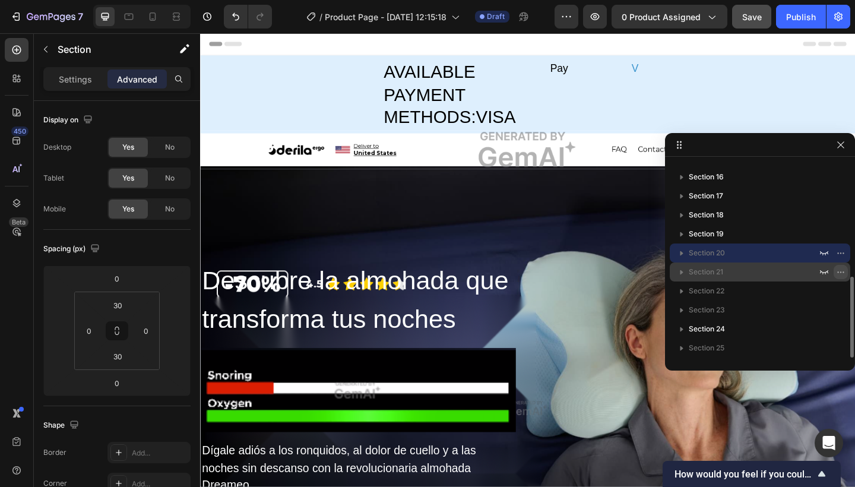
click at [837, 270] on icon "button" at bounding box center [840, 271] width 9 height 9
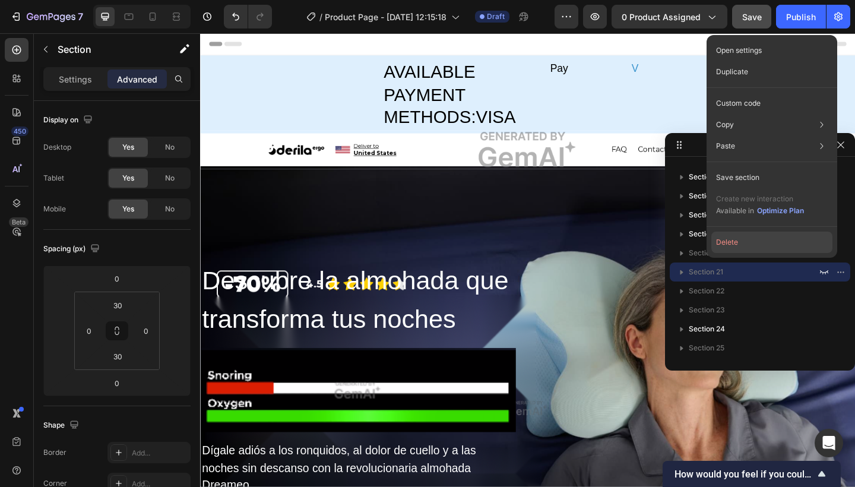
click at [810, 246] on button "Delete" at bounding box center [771, 241] width 121 height 21
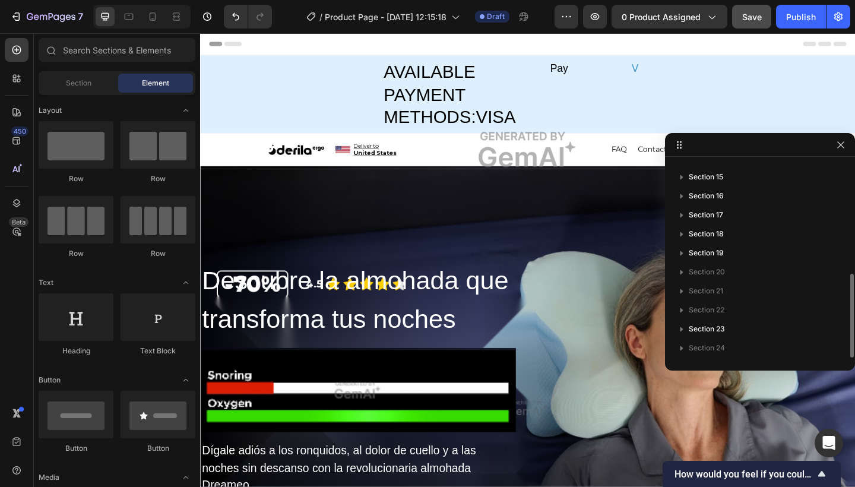
scroll to position [260, 0]
click at [840, 274] on icon "button" at bounding box center [840, 271] width 9 height 9
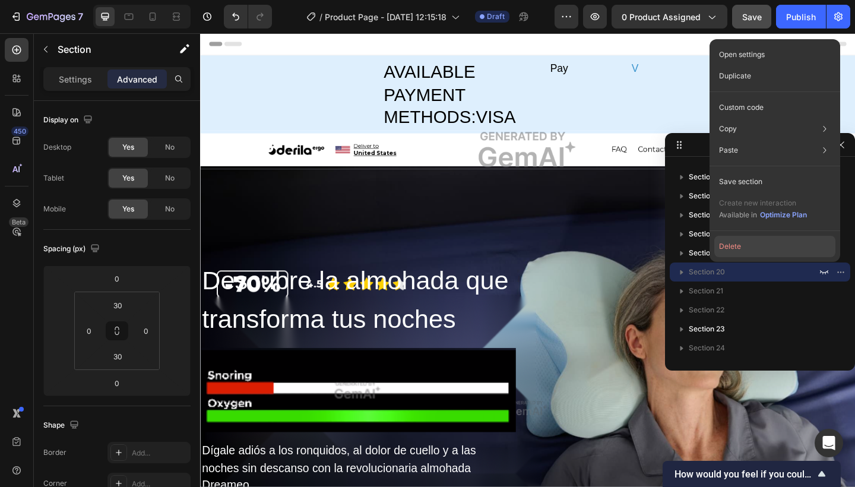
click at [819, 248] on button "Delete" at bounding box center [774, 246] width 121 height 21
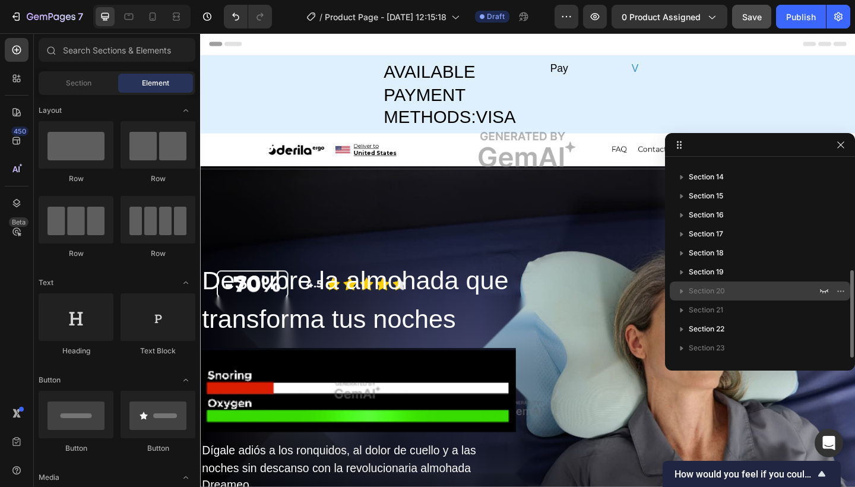
scroll to position [241, 0]
click at [839, 290] on icon "button" at bounding box center [840, 290] width 9 height 9
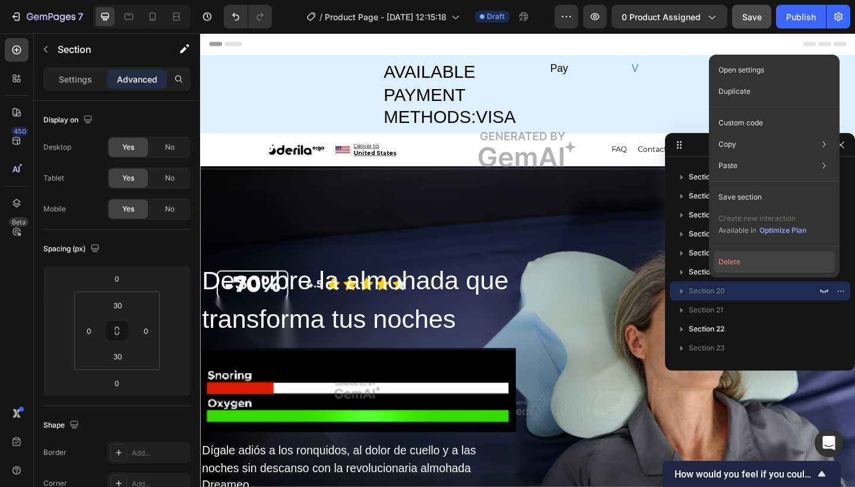
click at [786, 255] on button "Delete" at bounding box center [773, 261] width 121 height 21
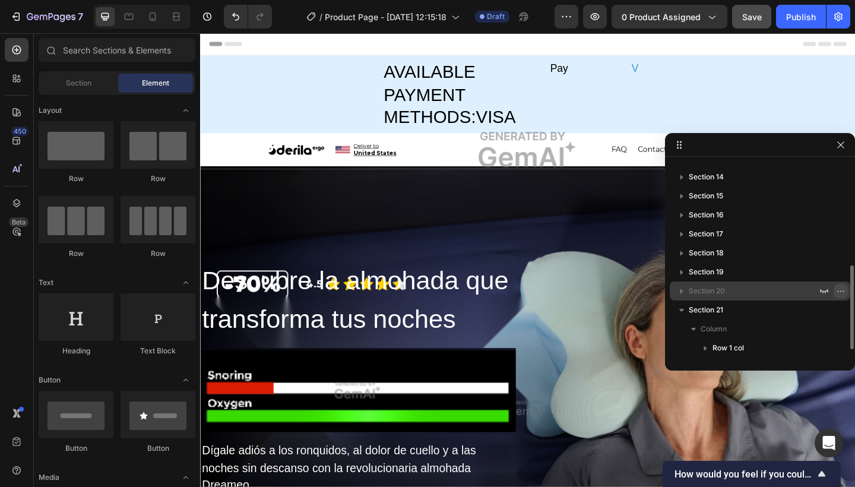
click at [836, 291] on icon "button" at bounding box center [840, 290] width 9 height 9
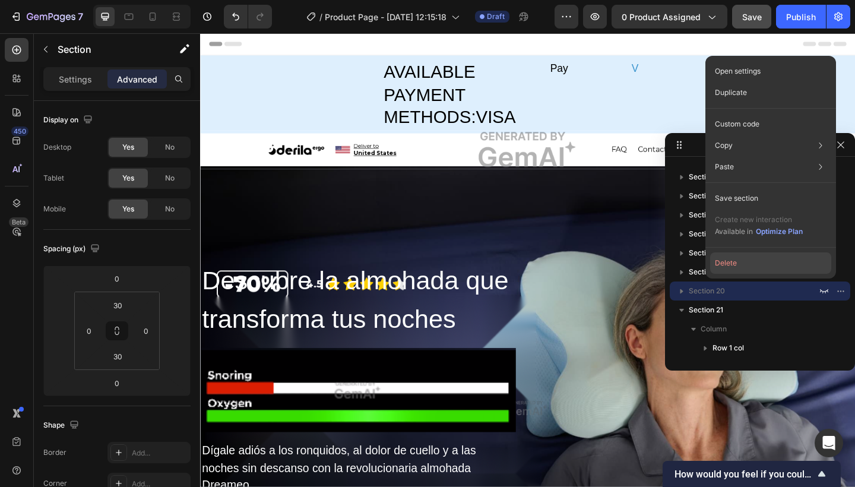
click at [806, 266] on button "Delete" at bounding box center [770, 262] width 121 height 21
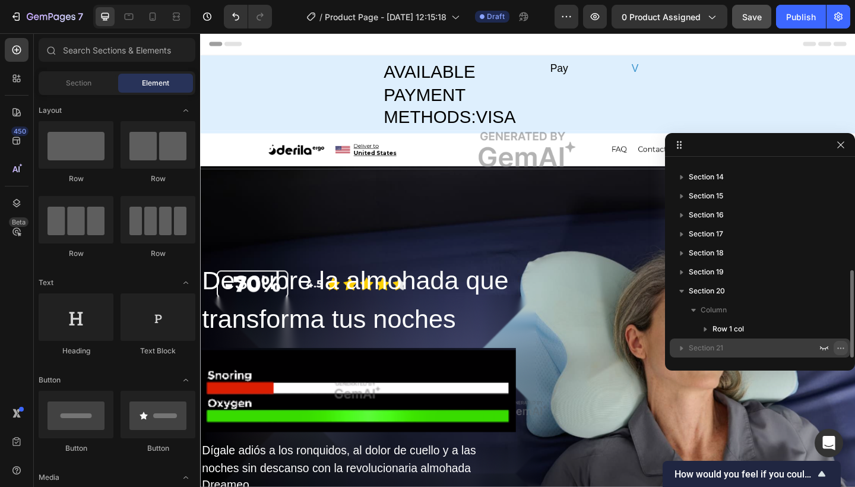
click at [839, 344] on icon "button" at bounding box center [840, 347] width 9 height 9
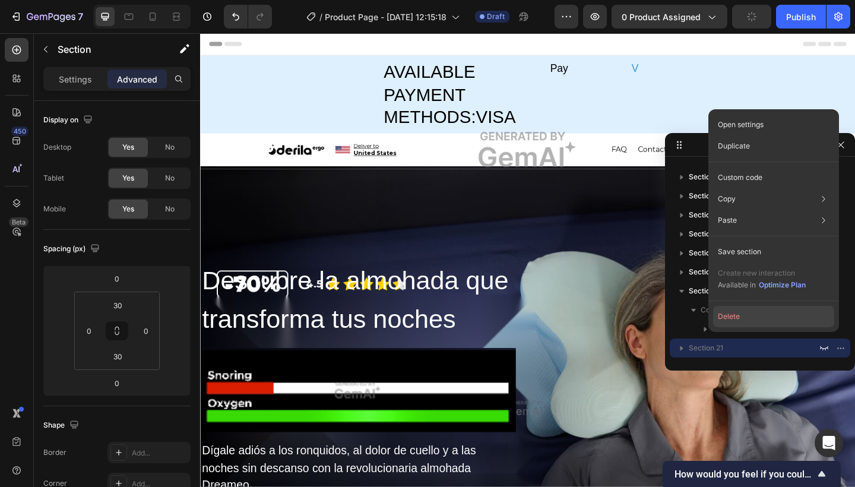
click at [801, 314] on button "Delete" at bounding box center [773, 316] width 121 height 21
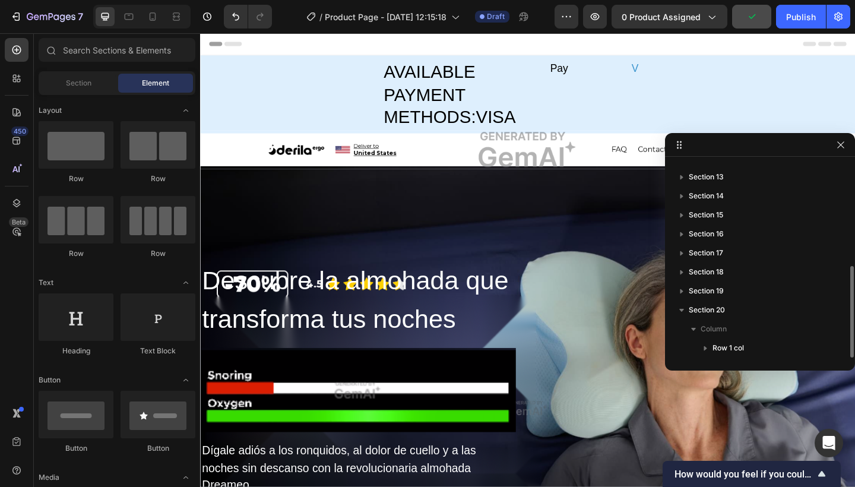
scroll to position [222, 0]
click at [683, 309] on icon "button" at bounding box center [681, 310] width 5 height 3
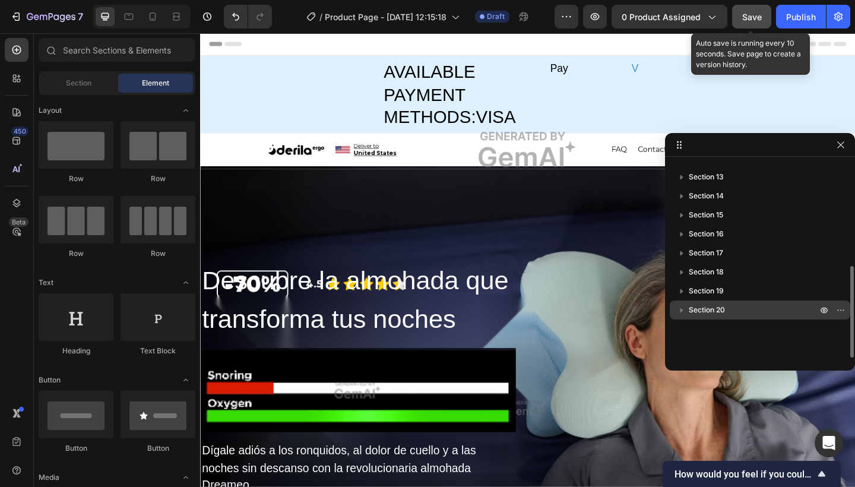
click at [759, 9] on button "Save" at bounding box center [751, 17] width 39 height 24
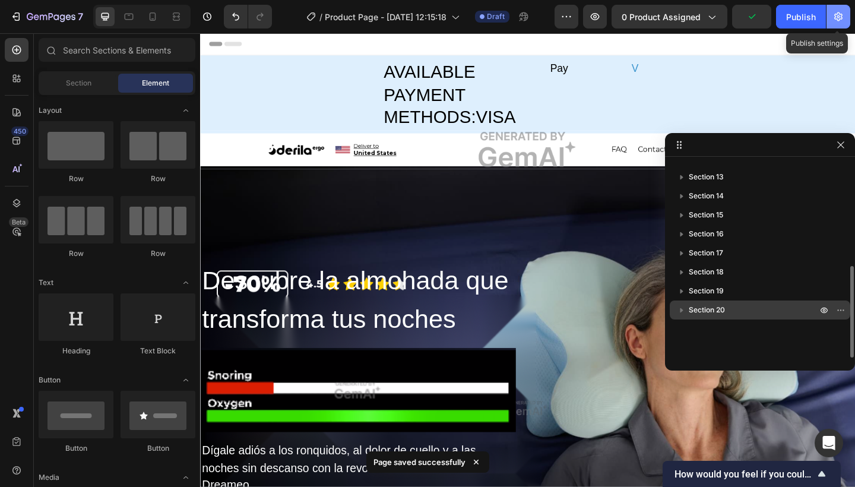
click at [838, 20] on icon "button" at bounding box center [838, 17] width 12 height 12
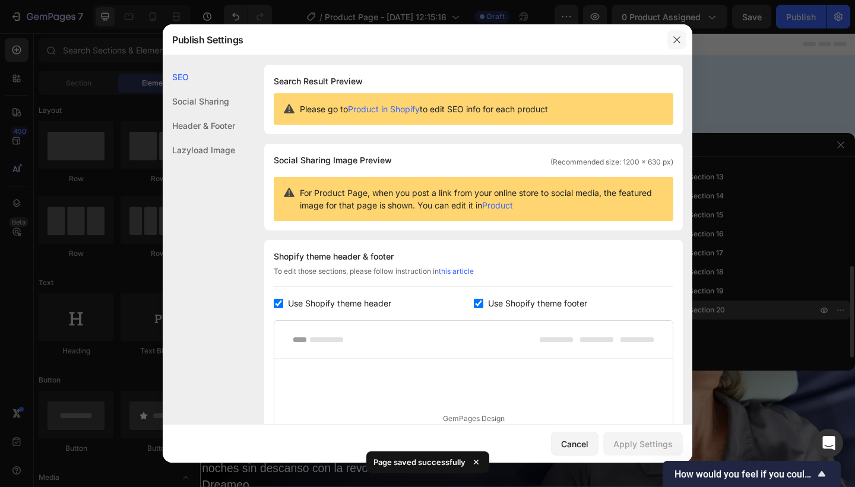
click at [670, 42] on button "button" at bounding box center [676, 39] width 19 height 19
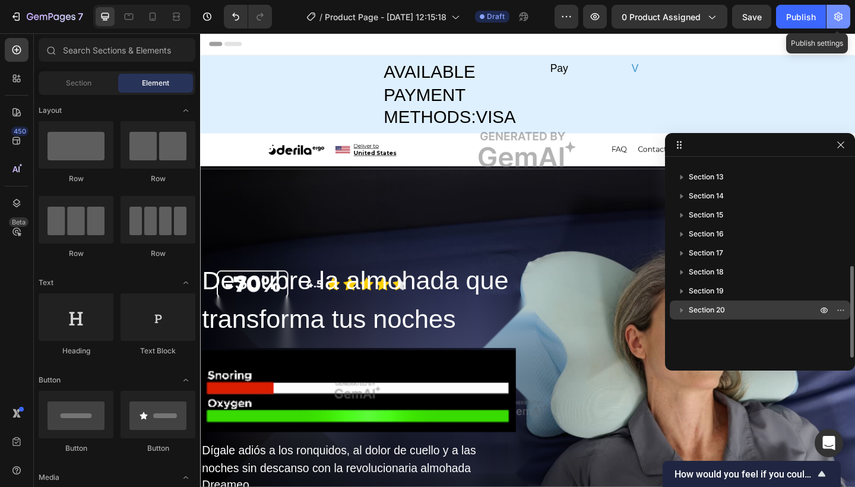
click at [833, 22] on icon "button" at bounding box center [838, 17] width 12 height 12
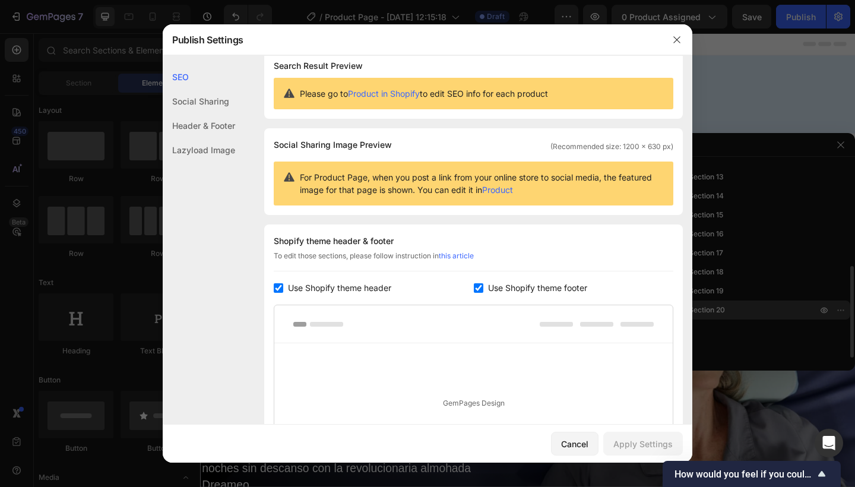
scroll to position [0, 0]
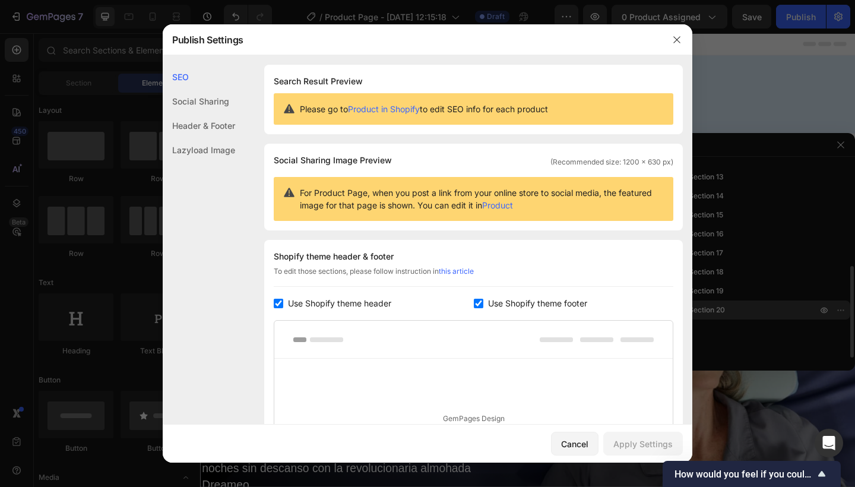
click at [201, 116] on div "Header & Footer" at bounding box center [199, 125] width 72 height 24
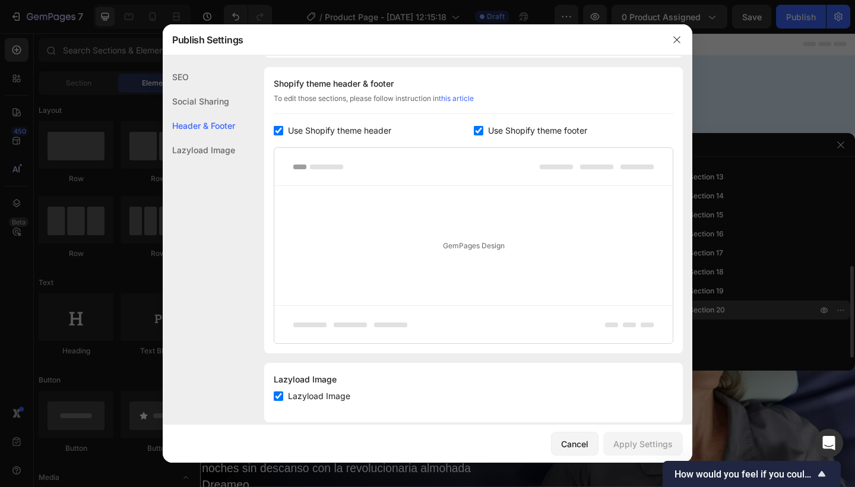
click at [196, 141] on div "Lazyload Image" at bounding box center [199, 150] width 72 height 24
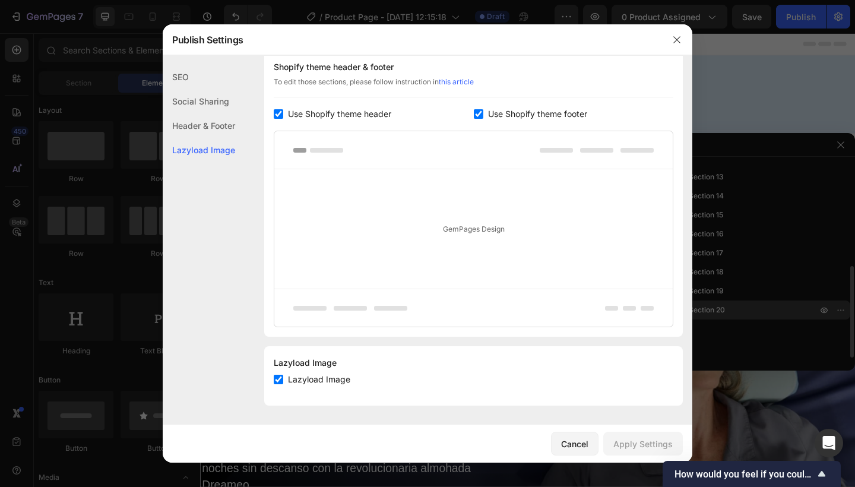
click at [186, 78] on div "SEO" at bounding box center [199, 77] width 72 height 24
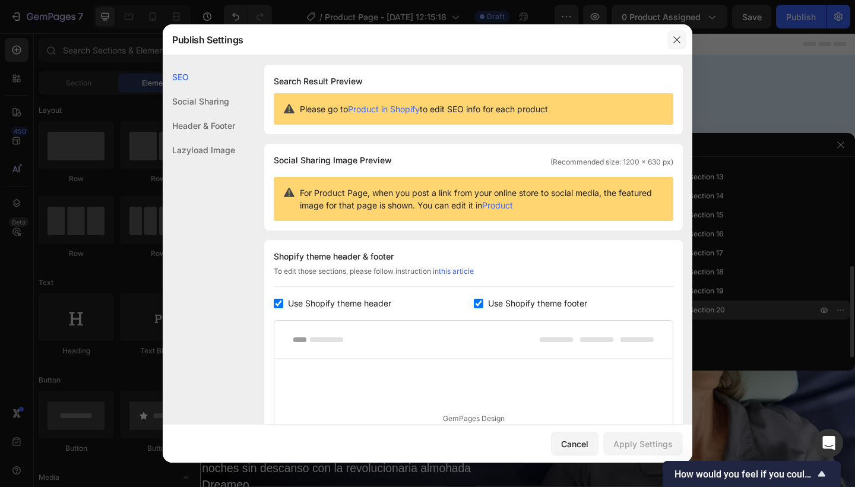
click at [681, 45] on button "button" at bounding box center [676, 39] width 19 height 19
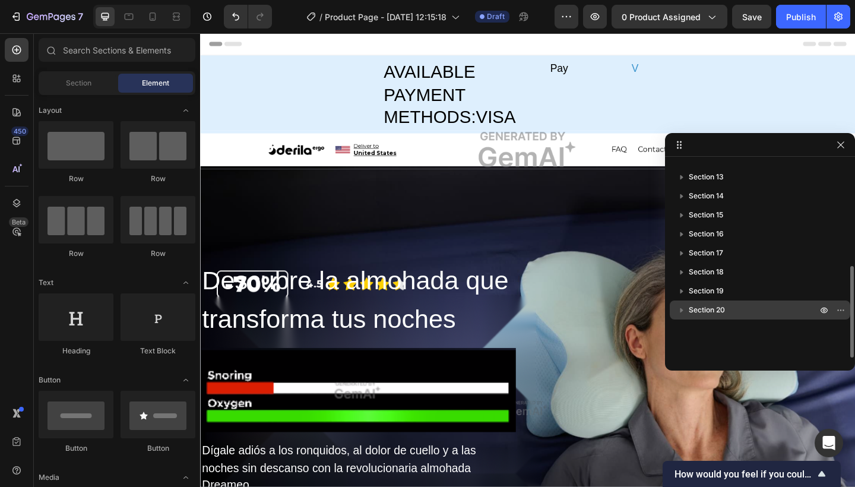
click at [750, 30] on div "7 / Product Page - Sep 26, 12:15:18 Draft Preview 0 product assigned Save Publi…" at bounding box center [427, 17] width 855 height 34
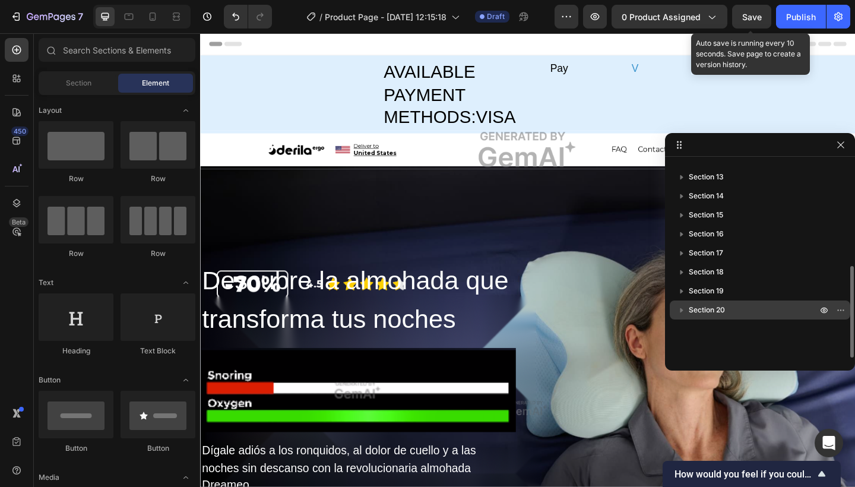
click at [755, 21] on div "Save" at bounding box center [752, 17] width 20 height 12
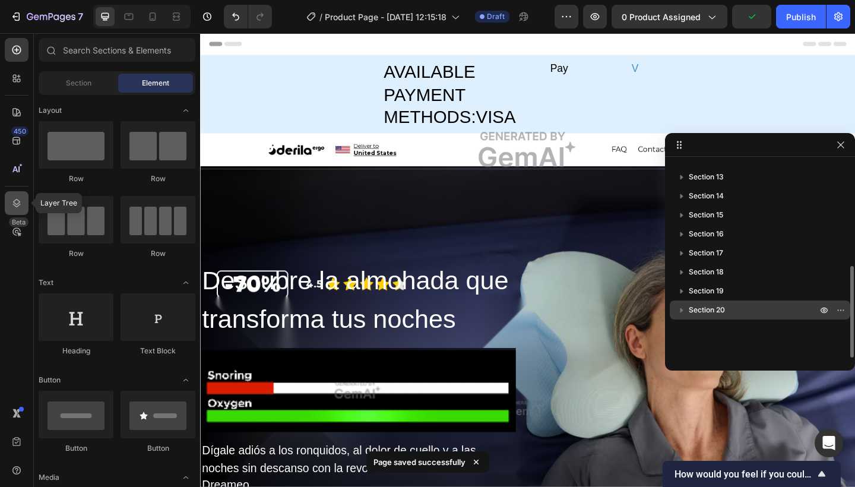
click at [15, 207] on icon at bounding box center [17, 203] width 12 height 12
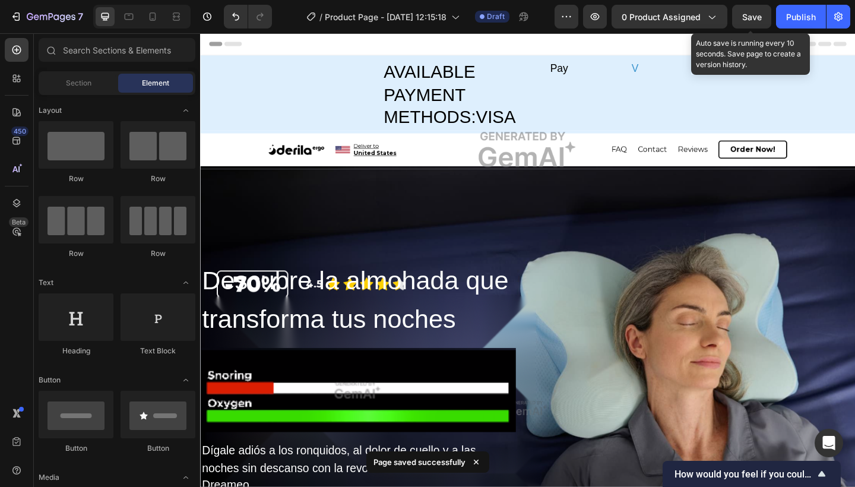
click at [757, 11] on div "Save" at bounding box center [752, 17] width 20 height 12
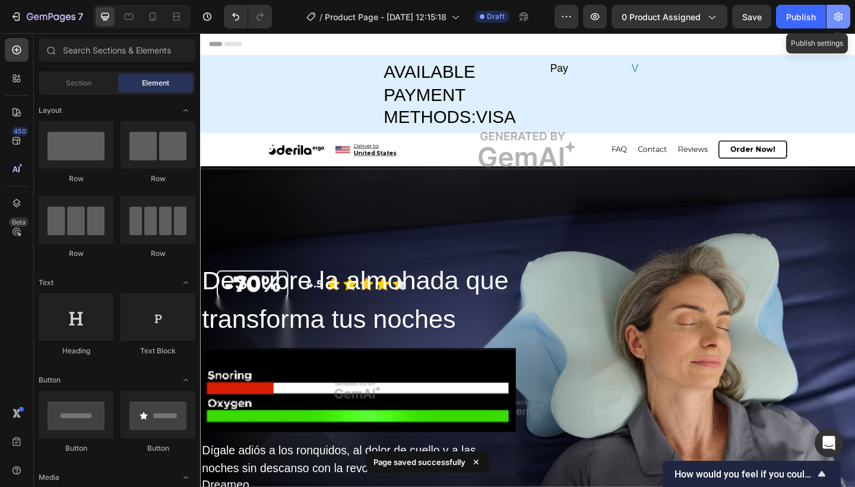
click at [836, 14] on icon "button" at bounding box center [838, 17] width 12 height 12
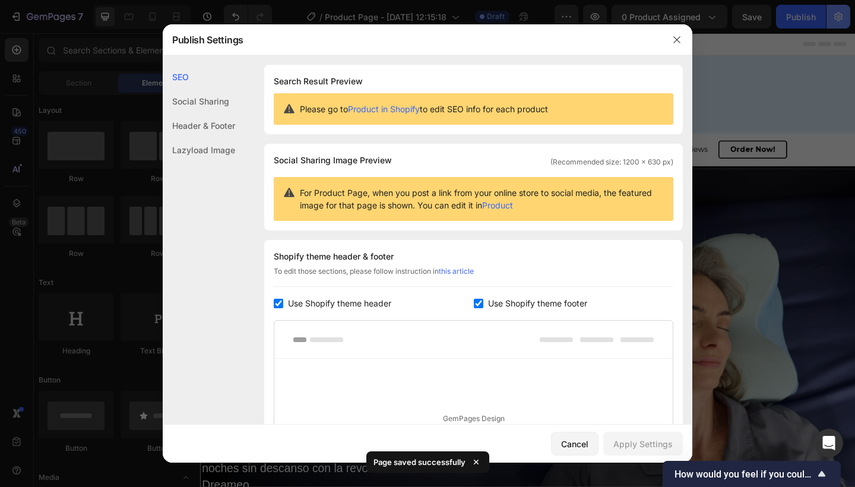
click at [836, 14] on div at bounding box center [427, 243] width 855 height 487
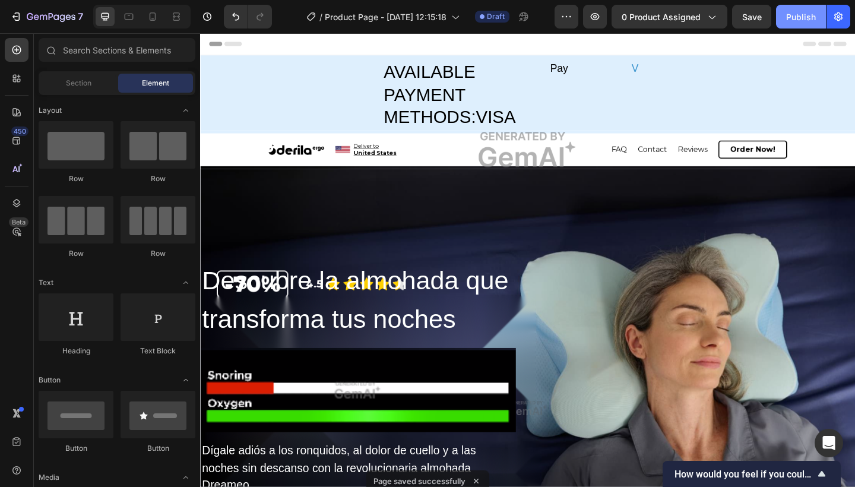
click at [814, 15] on div "Publish" at bounding box center [801, 17] width 30 height 12
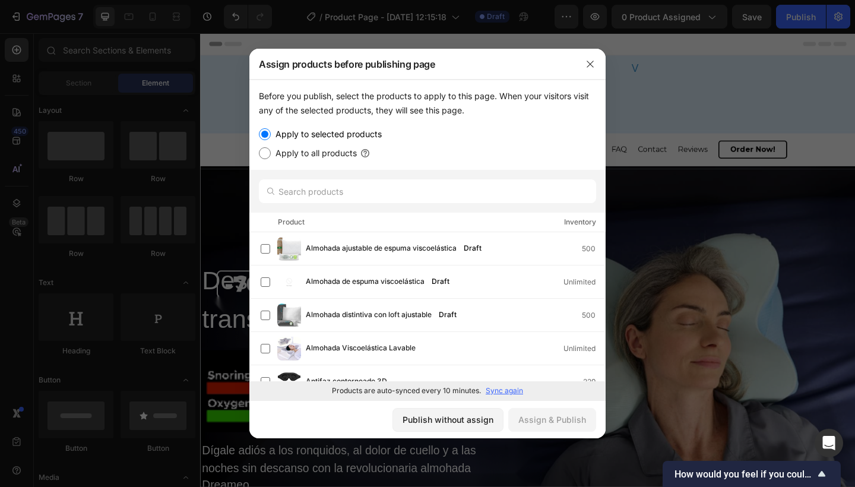
click at [420, 94] on div "Before you publish, select the products to apply to this page. When your visito…" at bounding box center [427, 103] width 337 height 28
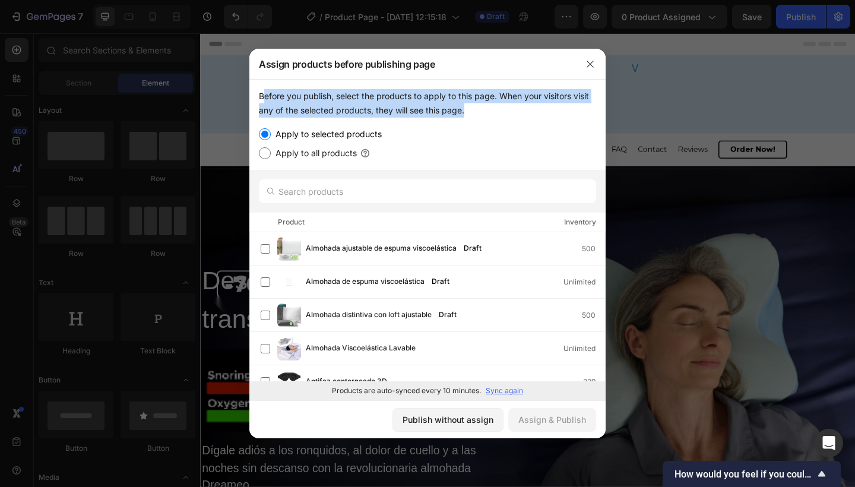
click at [420, 94] on div "Before you publish, select the products to apply to this page. When your visito…" at bounding box center [427, 103] width 337 height 28
click at [467, 90] on div "Before you publish, select the products to apply to this page. When your visito…" at bounding box center [427, 103] width 337 height 28
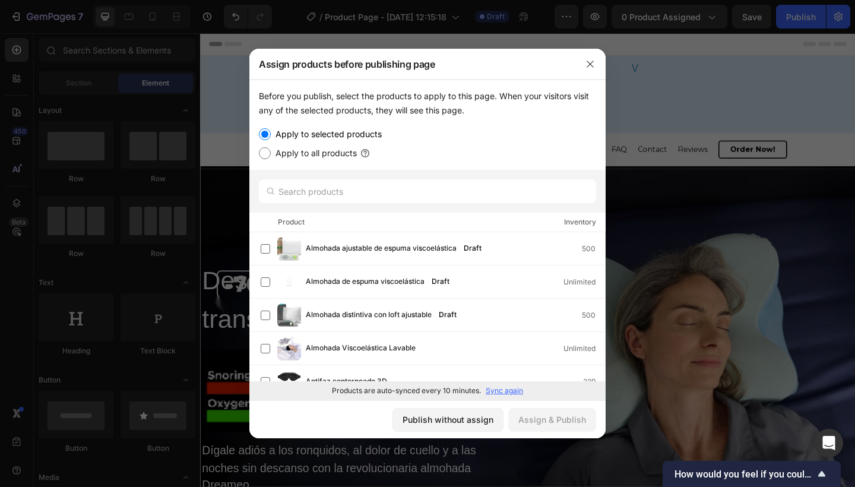
click at [473, 73] on div "Assign products before publishing page" at bounding box center [411, 64] width 325 height 31
click at [456, 417] on div "Publish without assign" at bounding box center [447, 419] width 91 height 12
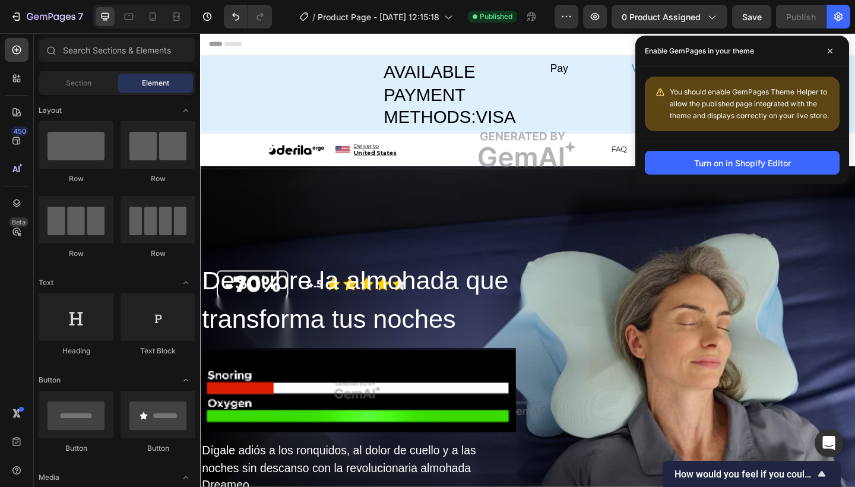
click at [742, 100] on span "You should enable GemPages Theme Helper to allow the published page integrated …" at bounding box center [748, 103] width 159 height 33
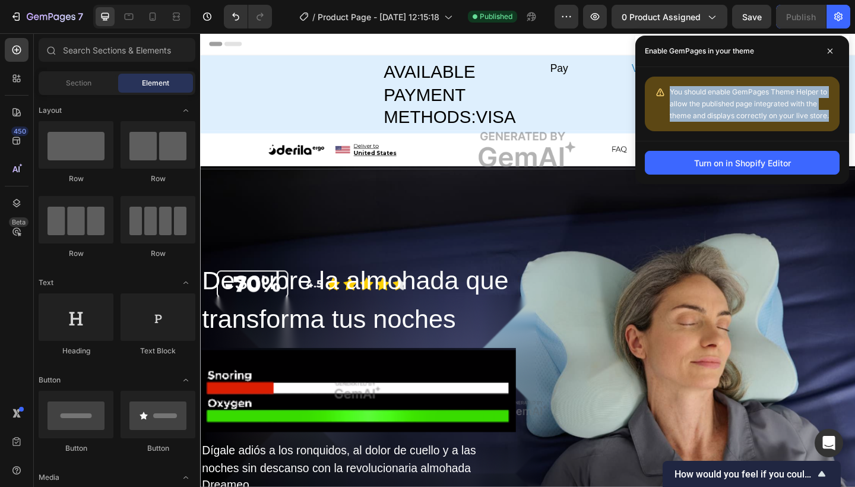
click at [742, 100] on span "You should enable GemPages Theme Helper to allow the published page integrated …" at bounding box center [748, 103] width 159 height 33
click at [729, 107] on span "You should enable GemPages Theme Helper to allow the published page integrated …" at bounding box center [748, 103] width 159 height 33
click at [711, 105] on span "You should enable GemPages Theme Helper to allow the published page integrated …" at bounding box center [748, 103] width 159 height 33
click at [716, 93] on span "You should enable GemPages Theme Helper to allow the published page integrated …" at bounding box center [748, 103] width 159 height 33
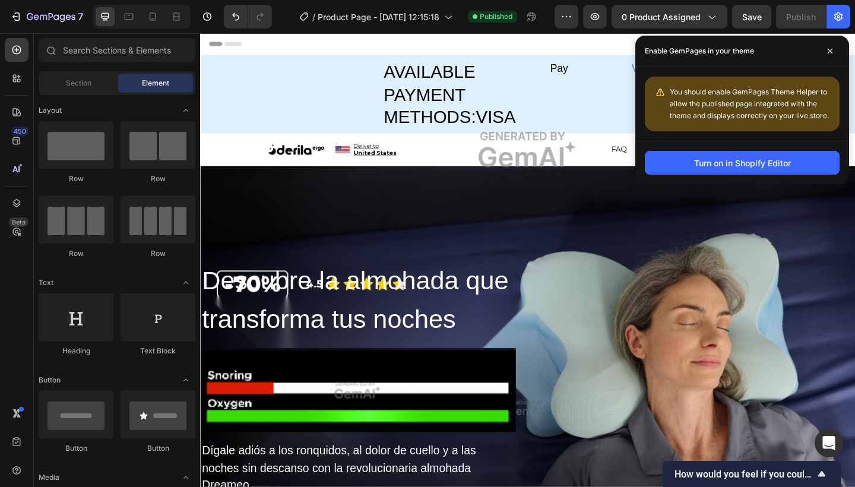
click at [731, 66] on div "Enable GemPages in your theme" at bounding box center [742, 51] width 214 height 31
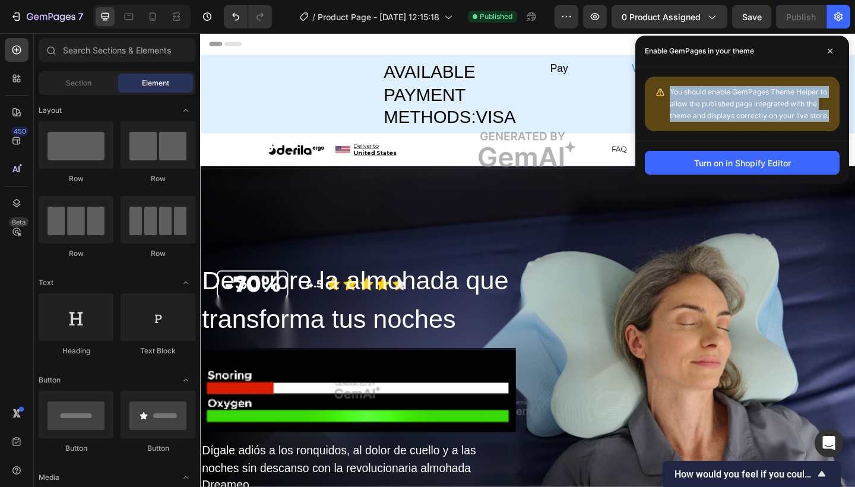
drag, startPoint x: 670, startPoint y: 91, endPoint x: 830, endPoint y: 135, distance: 166.0
click at [830, 135] on div "You should enable GemPages Theme Helper to allow the published page integrated …" at bounding box center [742, 104] width 214 height 74
click at [710, 158] on div "Turn on in Shopify Editor" at bounding box center [742, 163] width 97 height 12
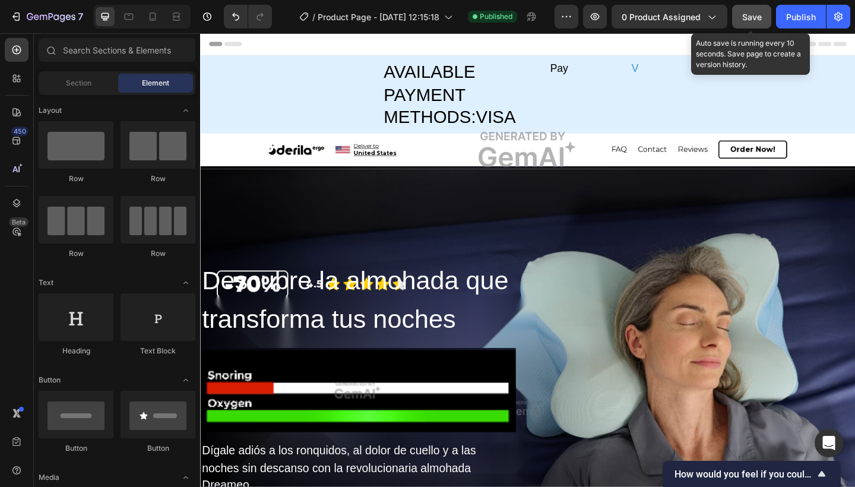
click at [757, 15] on span "Save" at bounding box center [752, 17] width 20 height 10
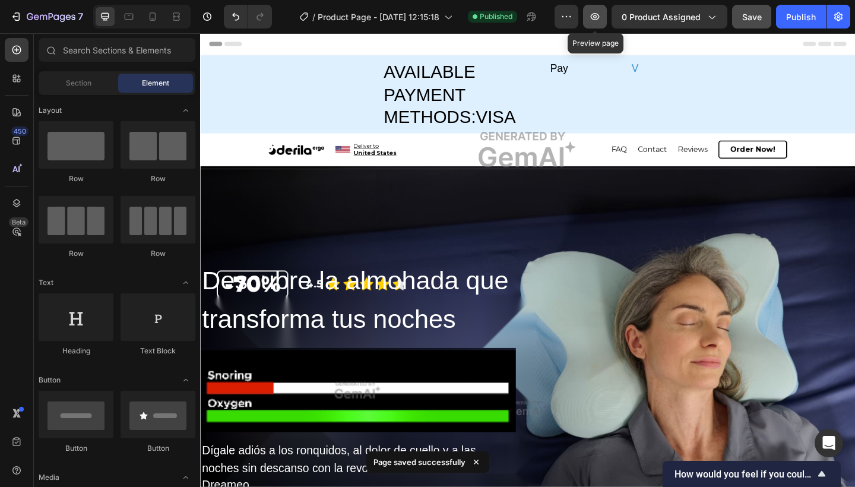
click at [597, 15] on icon "button" at bounding box center [595, 17] width 12 height 12
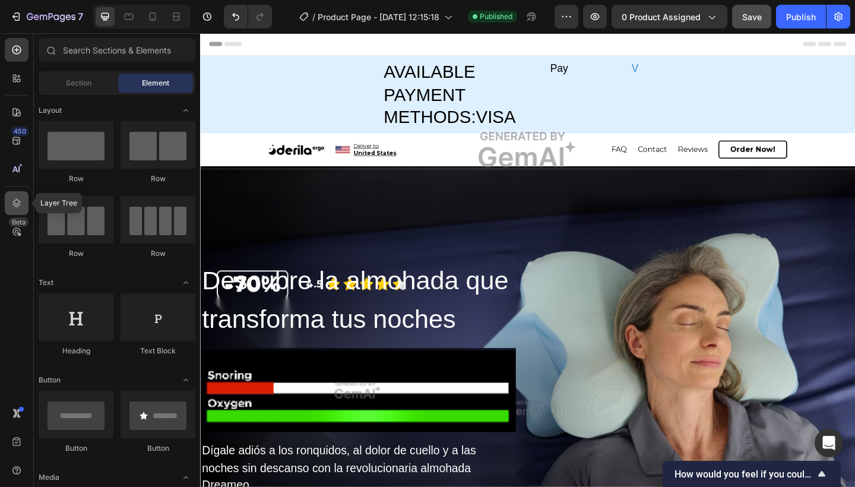
click at [20, 202] on icon at bounding box center [17, 203] width 8 height 8
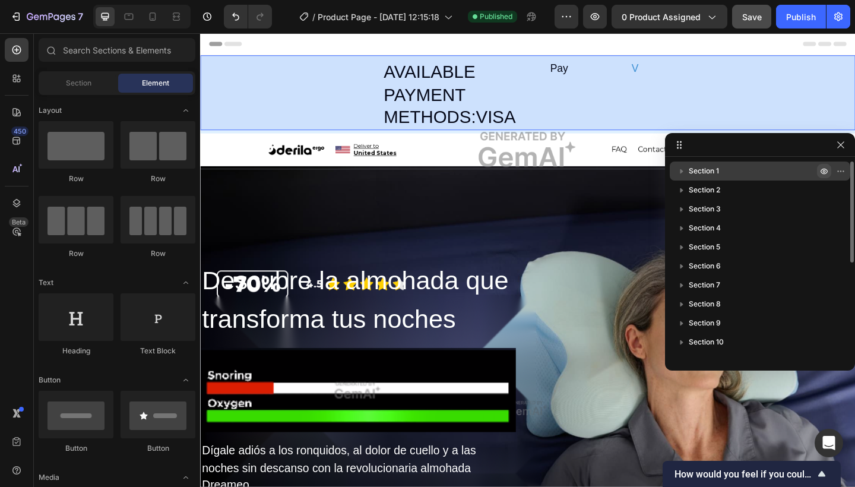
click at [826, 169] on icon "button" at bounding box center [823, 170] width 9 height 9
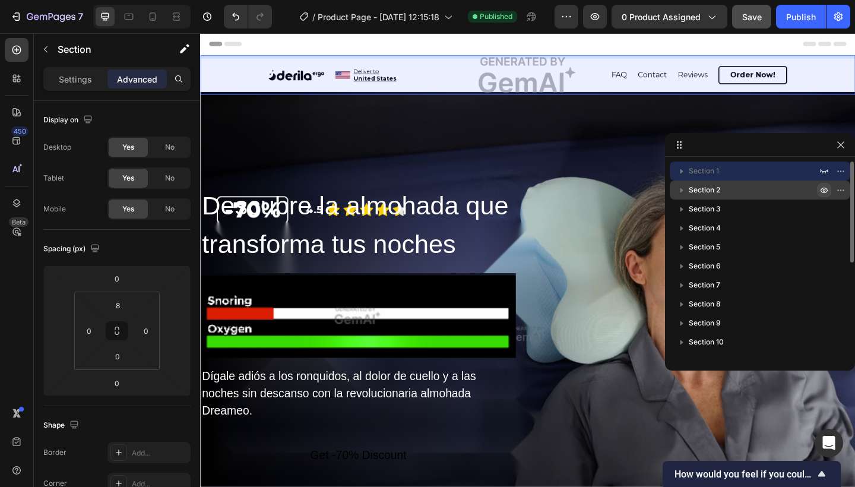
click at [825, 188] on icon "button" at bounding box center [823, 189] width 9 height 9
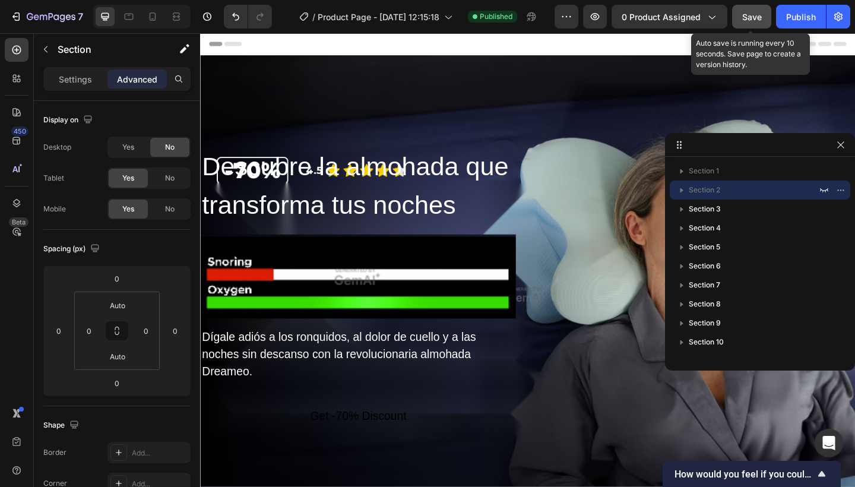
click at [741, 20] on button "Save" at bounding box center [751, 17] width 39 height 24
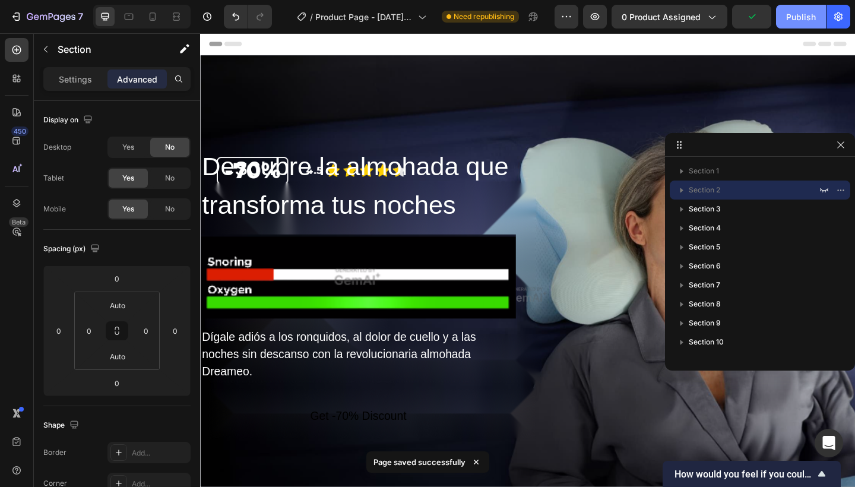
click at [792, 19] on div "Publish" at bounding box center [801, 17] width 30 height 12
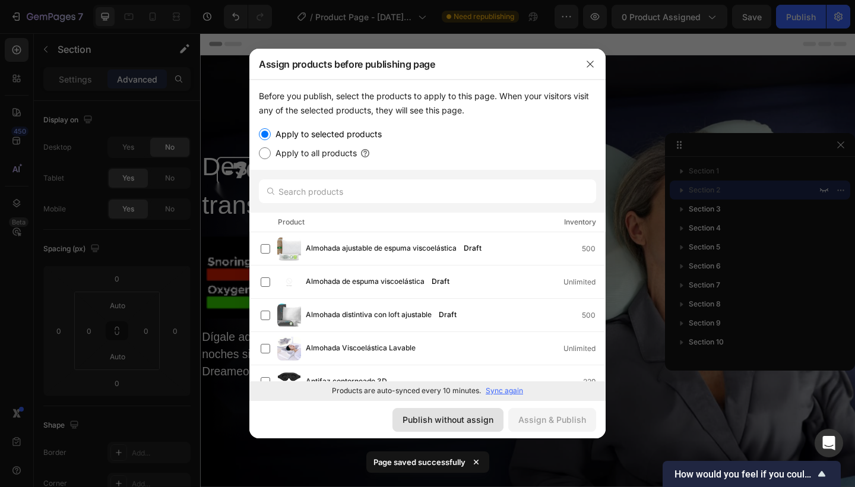
click at [470, 425] on div "Publish without assign" at bounding box center [447, 419] width 91 height 12
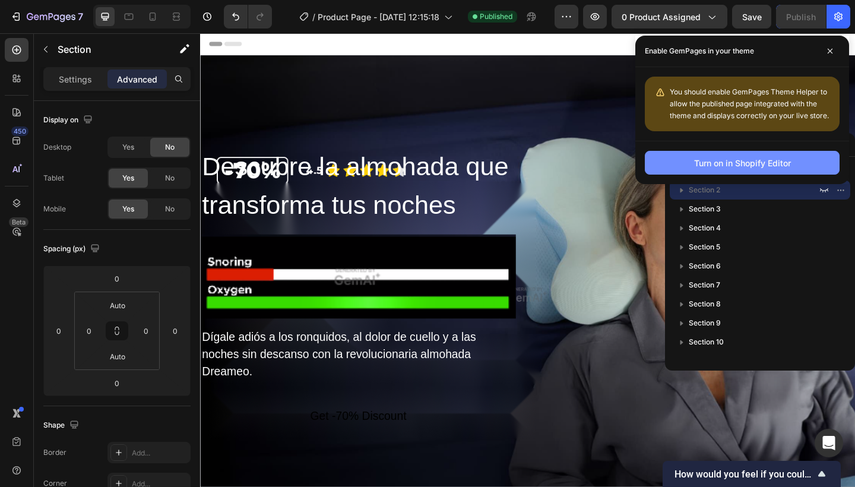
click at [737, 161] on div "Turn on in Shopify Editor" at bounding box center [742, 163] width 97 height 12
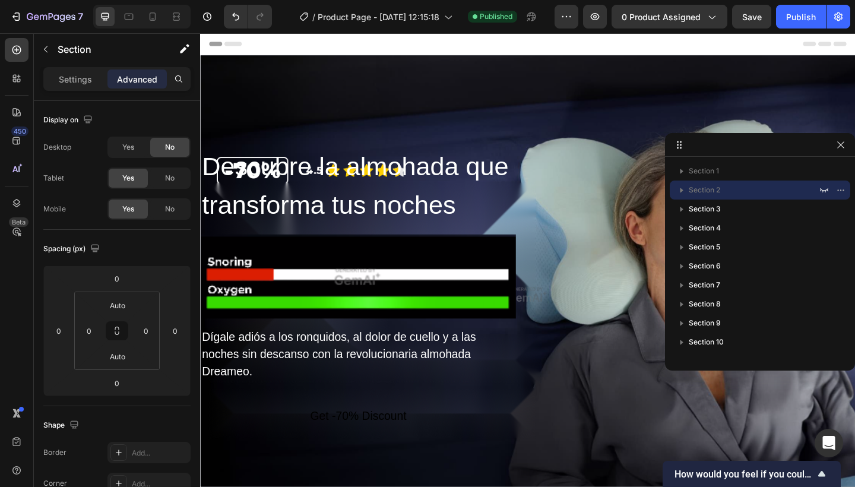
click at [854, 49] on div "Header" at bounding box center [555, 45] width 693 height 24
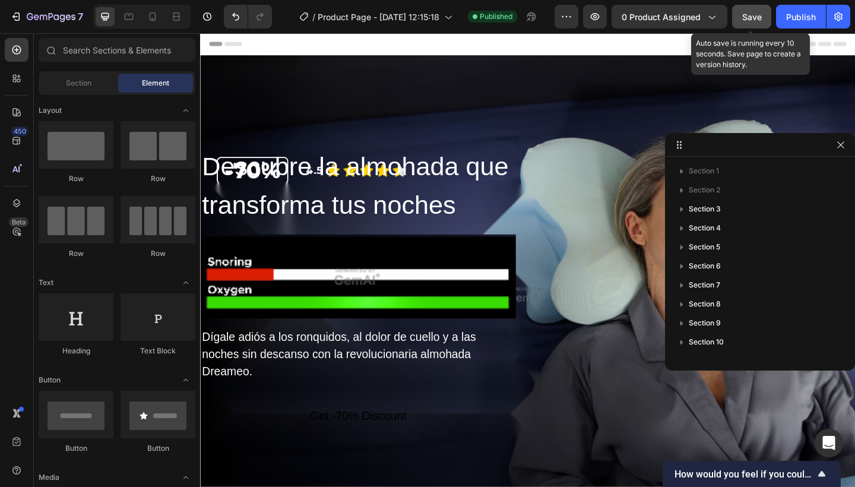
click at [761, 23] on button "Save" at bounding box center [751, 17] width 39 height 24
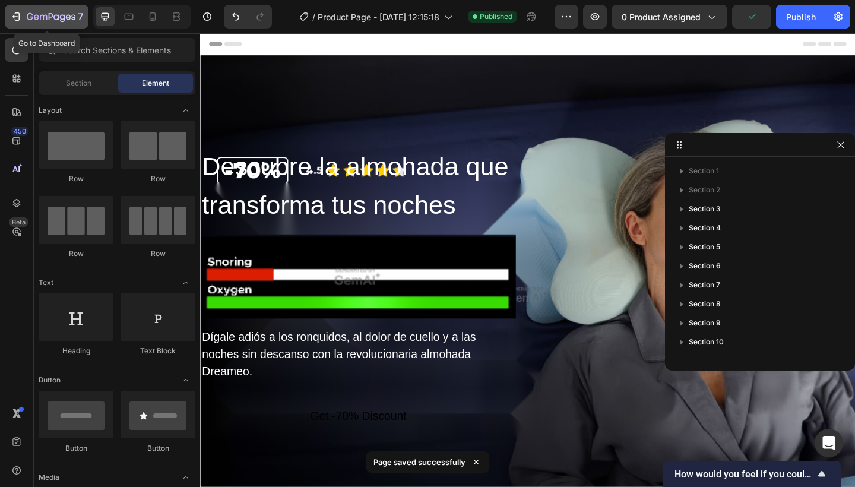
click at [21, 20] on icon "button" at bounding box center [16, 17] width 12 height 12
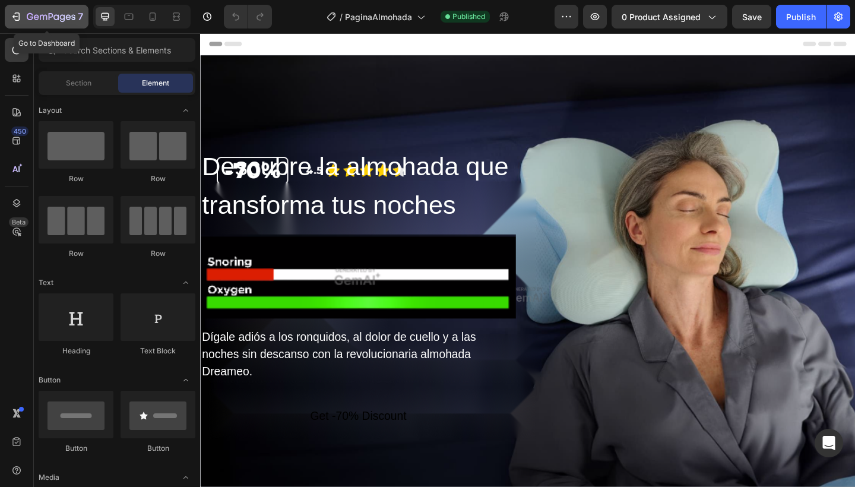
click at [13, 21] on icon "button" at bounding box center [16, 17] width 12 height 12
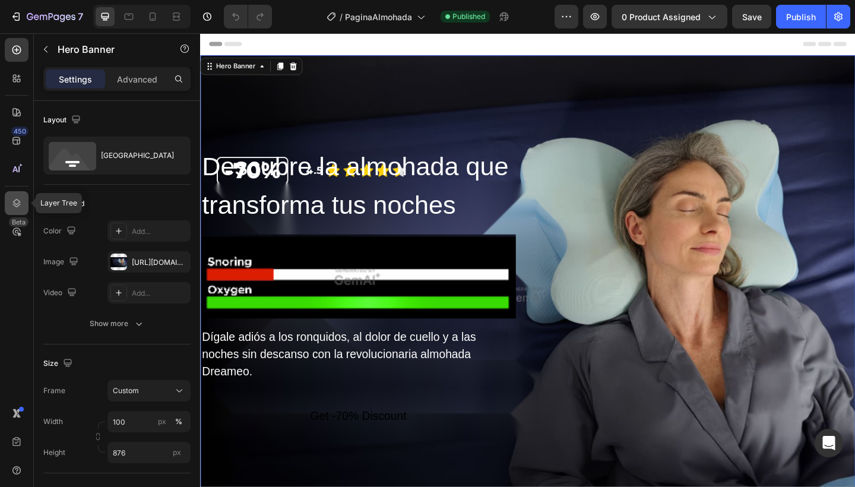
click at [18, 206] on icon at bounding box center [17, 203] width 8 height 8
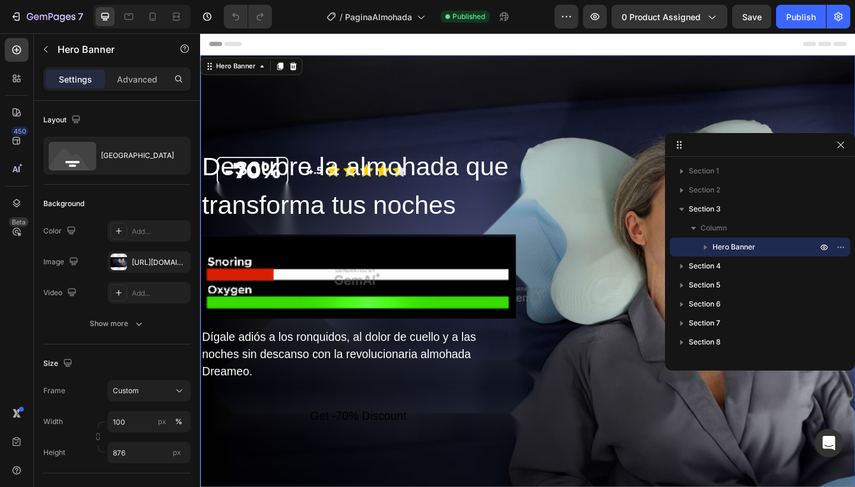
click at [569, 134] on div "Overlay" at bounding box center [556, 318] width 712 height 520
click at [841, 13] on icon "button" at bounding box center [838, 17] width 12 height 12
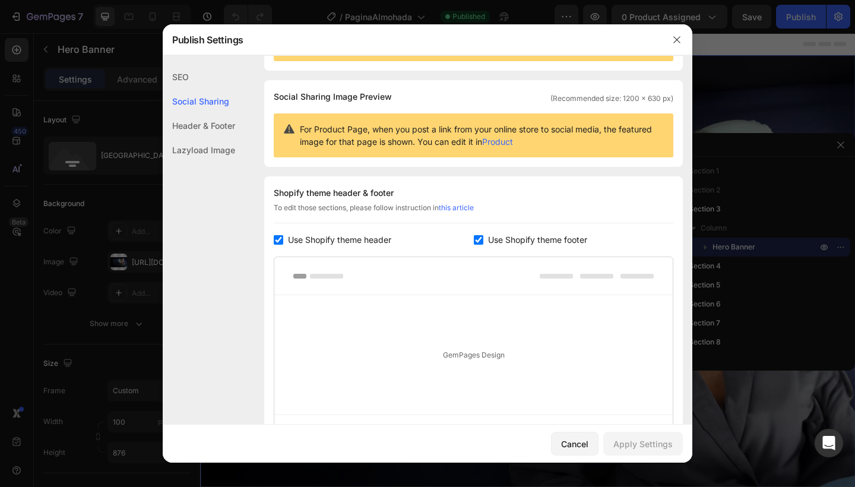
scroll to position [62, 0]
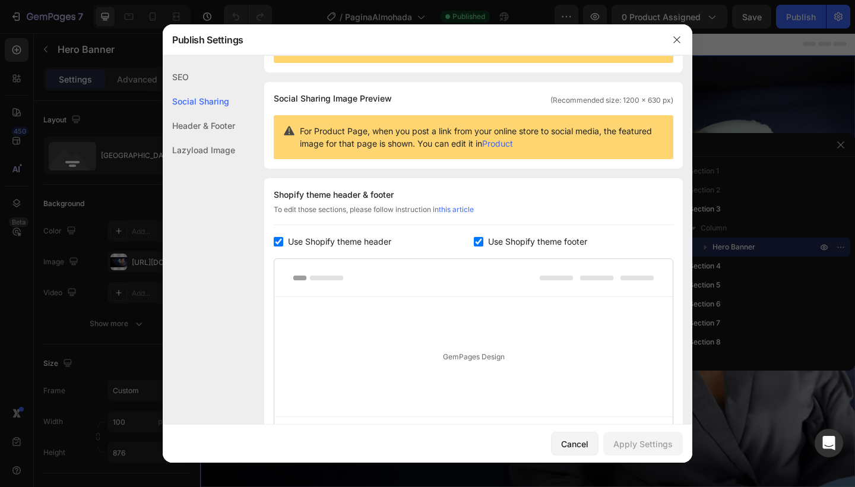
click at [363, 239] on span "Use Shopify theme header" at bounding box center [339, 241] width 103 height 14
checkbox input "false"
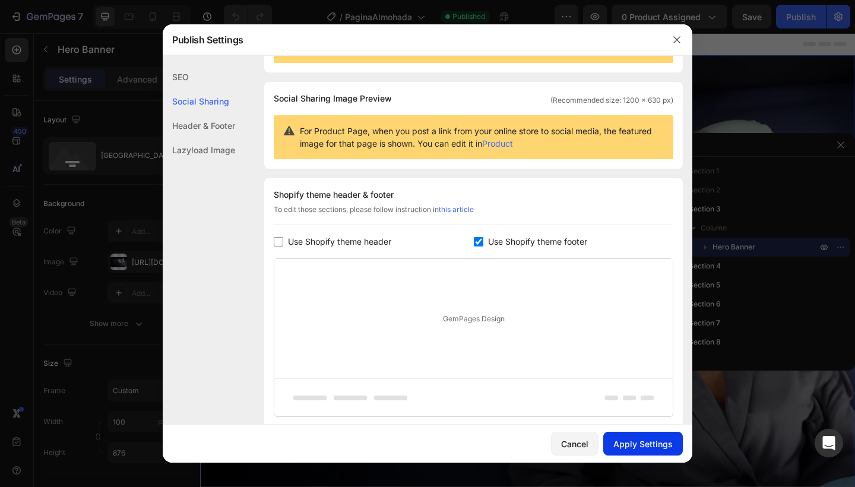
click at [649, 437] on div "Apply Settings" at bounding box center [642, 443] width 59 height 12
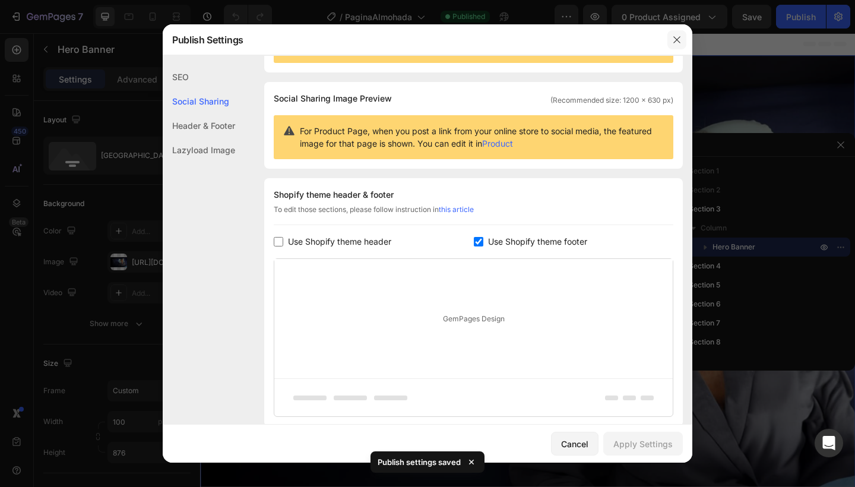
click at [675, 39] on icon "button" at bounding box center [676, 39] width 7 height 7
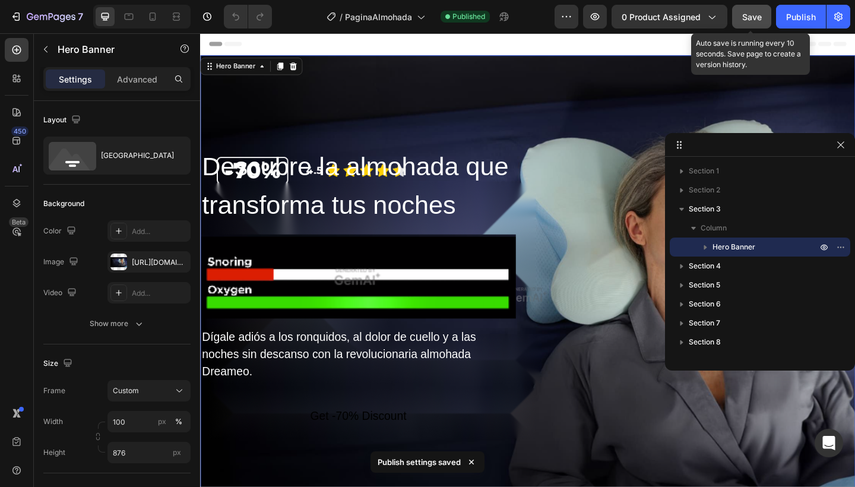
click at [765, 9] on button "Save" at bounding box center [751, 17] width 39 height 24
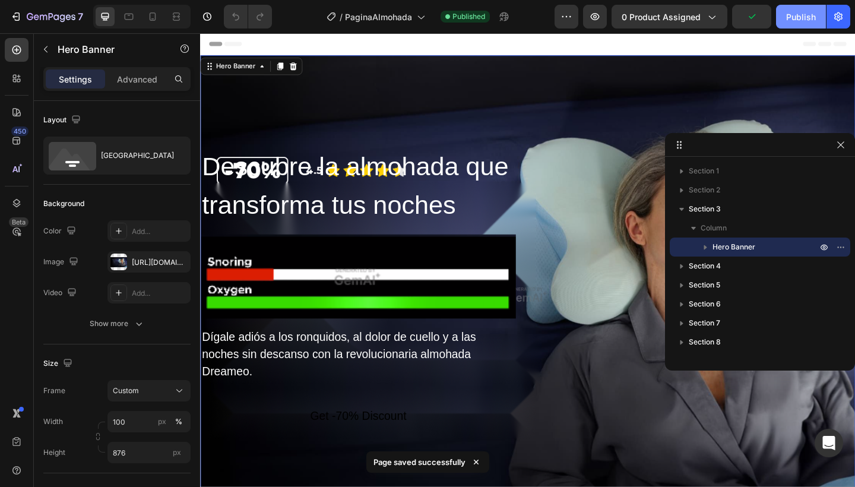
click at [795, 11] on div "Publish" at bounding box center [801, 17] width 30 height 12
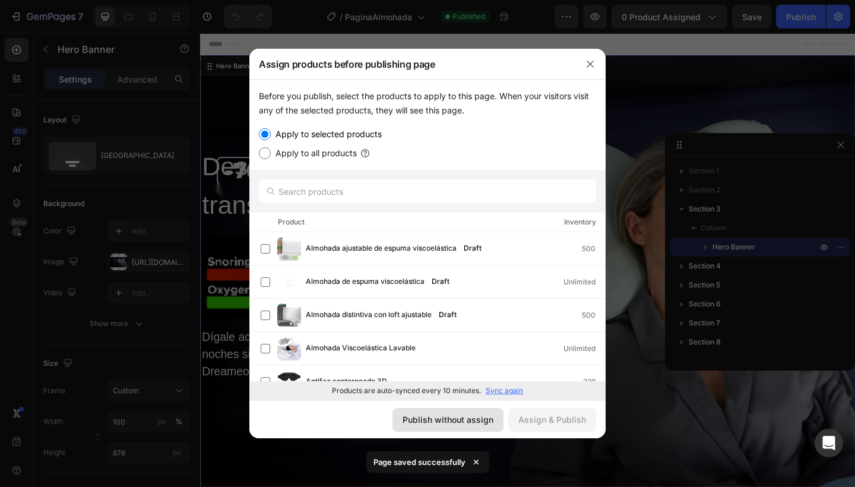
click at [488, 424] on div "Publish without assign" at bounding box center [447, 419] width 91 height 12
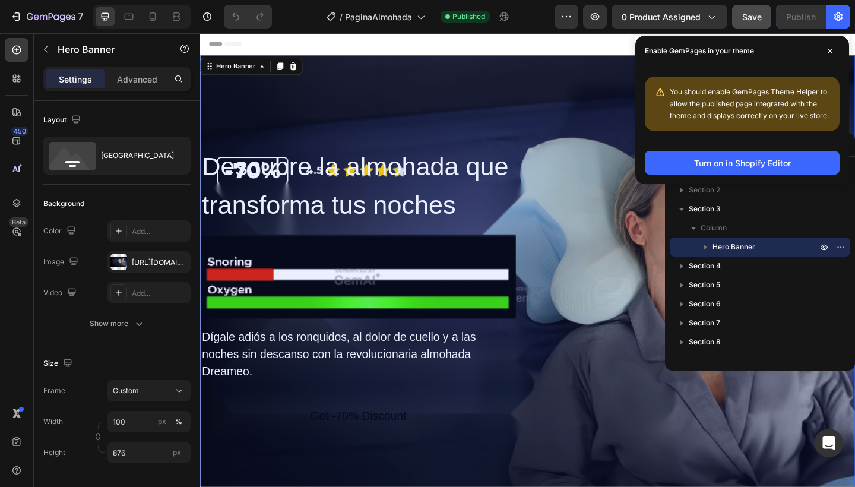
click at [831, 53] on icon at bounding box center [830, 51] width 6 height 6
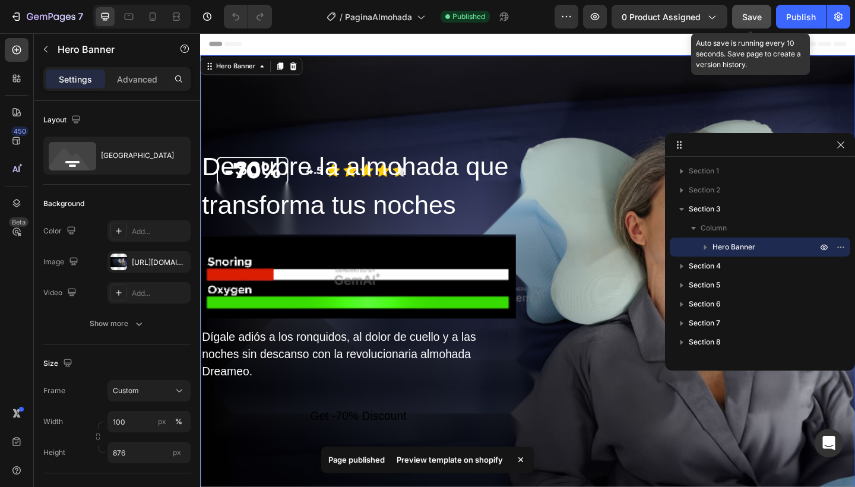
click at [757, 16] on span "Save" at bounding box center [752, 17] width 20 height 10
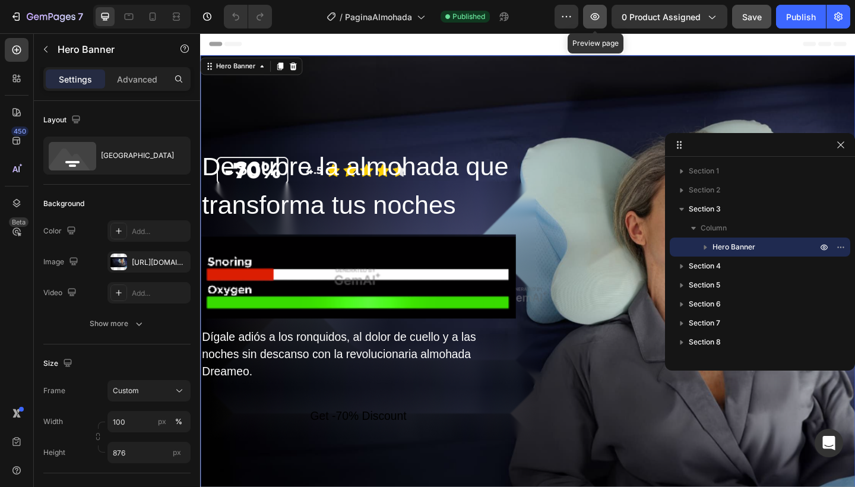
click at [601, 17] on icon "button" at bounding box center [595, 17] width 12 height 12
click at [833, 24] on button "button" at bounding box center [838, 17] width 24 height 24
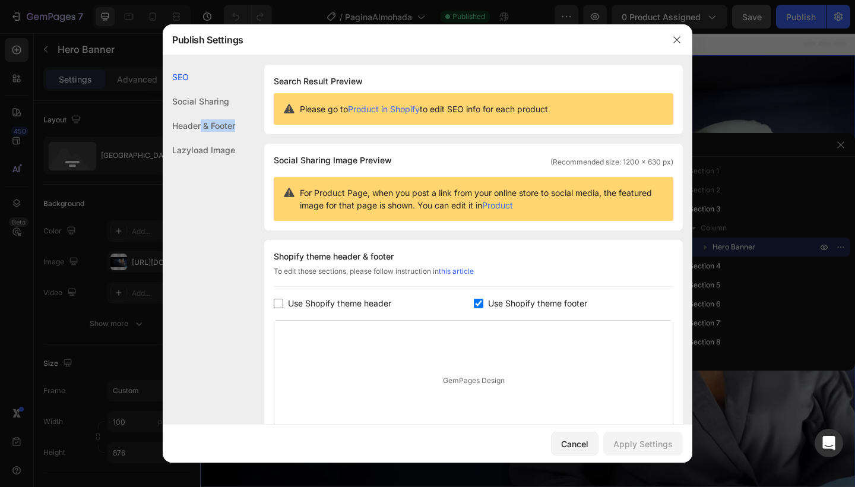
click at [202, 130] on div "Header & Footer" at bounding box center [199, 125] width 72 height 24
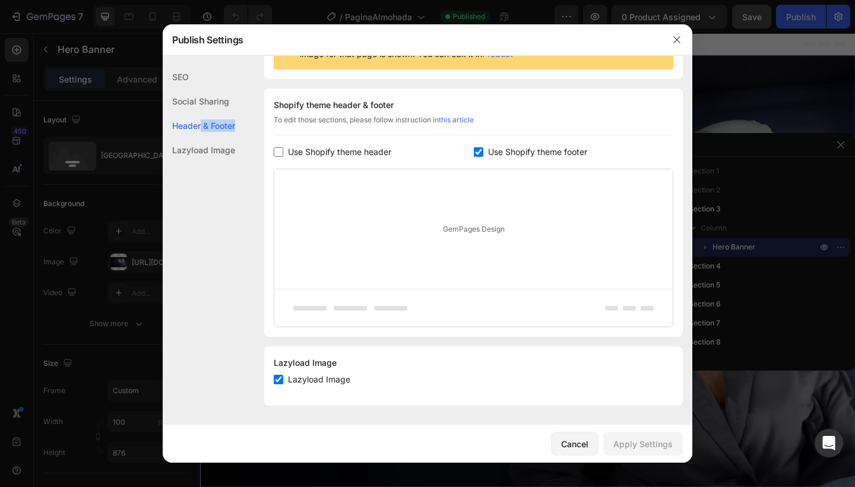
click at [474, 148] on input "checkbox" at bounding box center [478, 151] width 9 height 9
checkbox input "false"
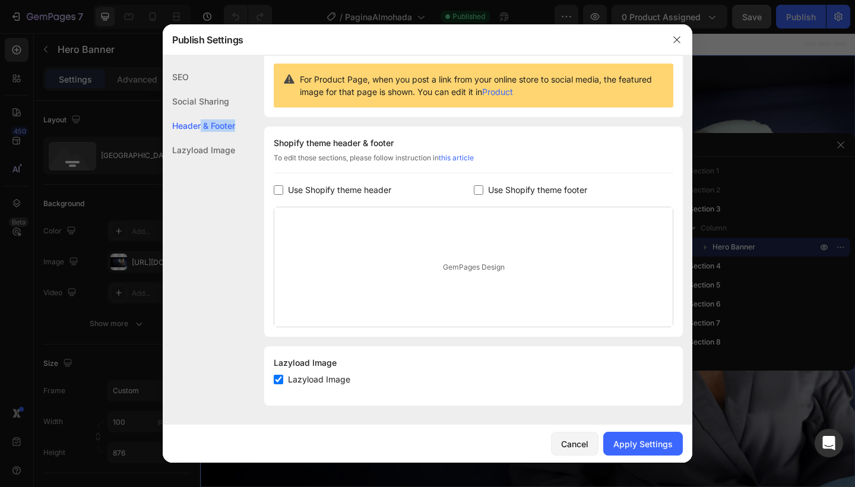
scroll to position [113, 0]
click at [653, 447] on div "Apply Settings" at bounding box center [642, 443] width 59 height 12
click at [678, 35] on icon "button" at bounding box center [676, 39] width 9 height 9
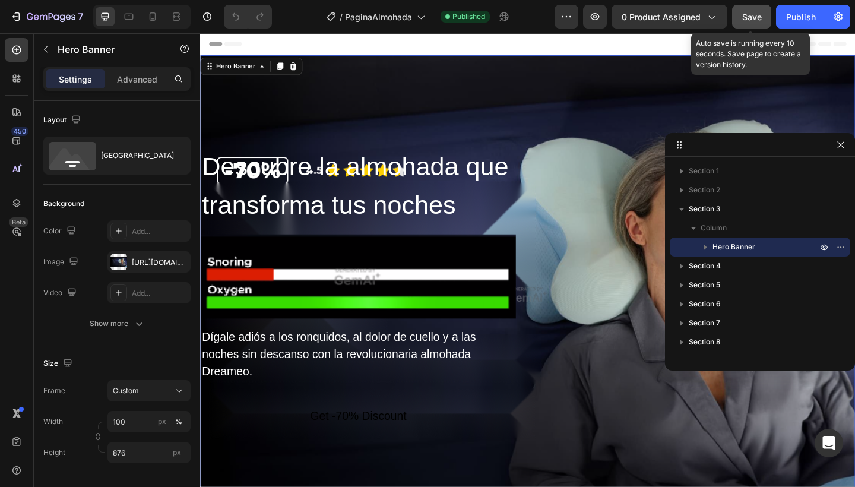
click at [762, 17] on button "Save" at bounding box center [751, 17] width 39 height 24
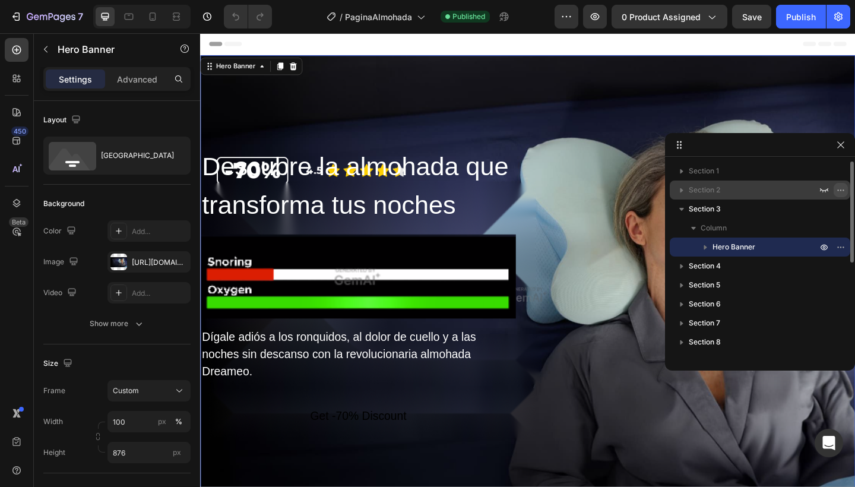
click at [840, 189] on icon "button" at bounding box center [840, 189] width 9 height 9
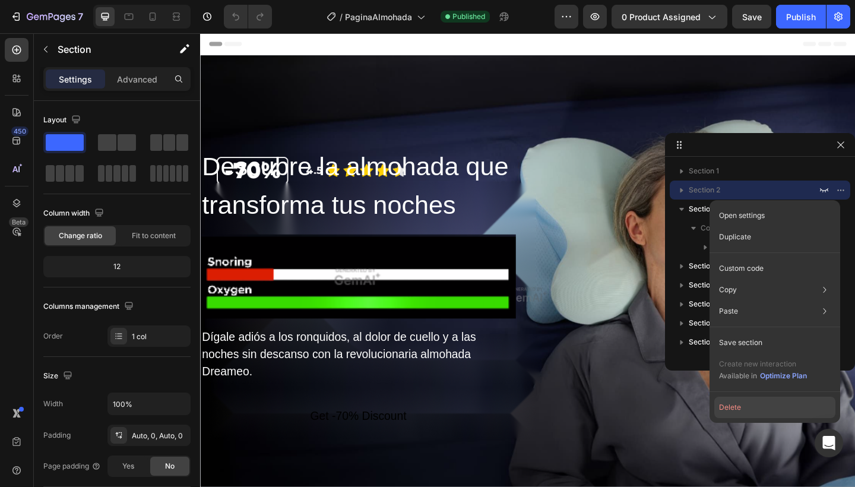
click at [735, 405] on button "Delete" at bounding box center [774, 406] width 121 height 21
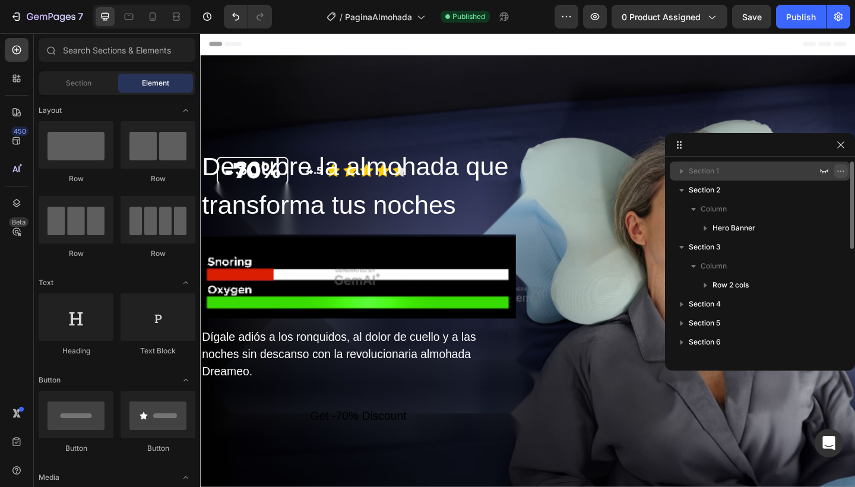
click at [839, 168] on icon "button" at bounding box center [840, 170] width 9 height 9
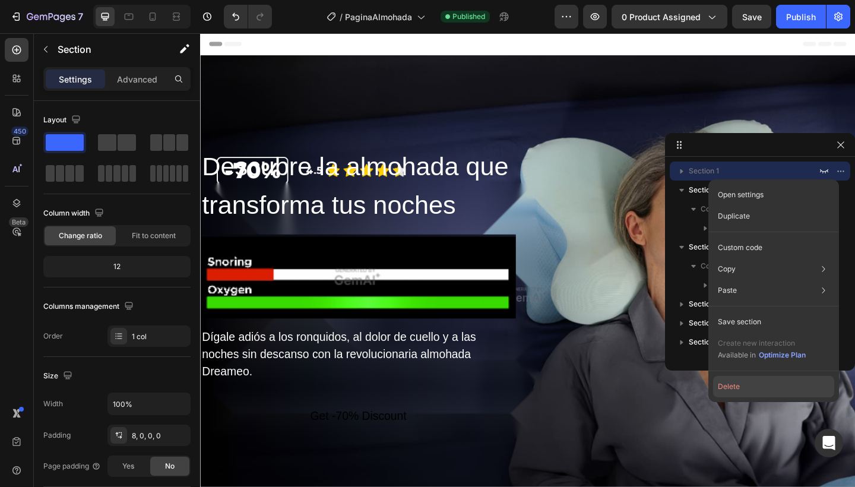
click at [747, 377] on button "Delete" at bounding box center [773, 386] width 121 height 21
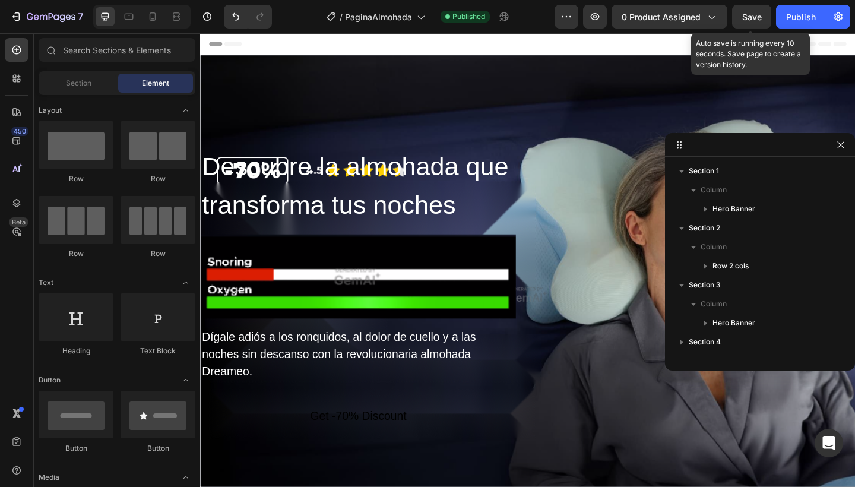
click at [757, 19] on span "Save" at bounding box center [752, 17] width 20 height 10
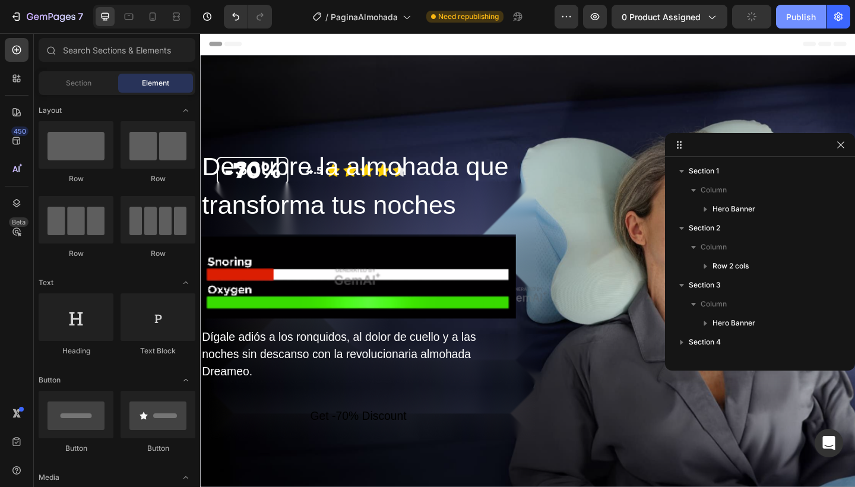
click at [799, 17] on div "Publish" at bounding box center [801, 17] width 30 height 12
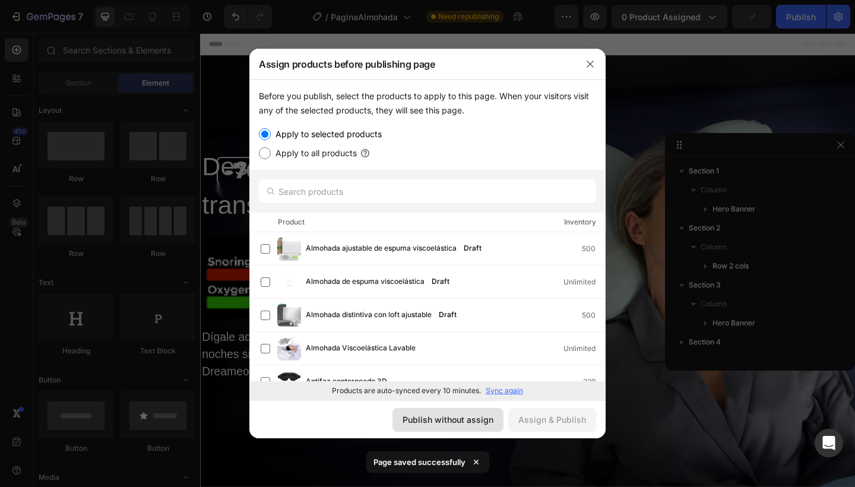
click at [467, 414] on div "Publish without assign" at bounding box center [447, 419] width 91 height 12
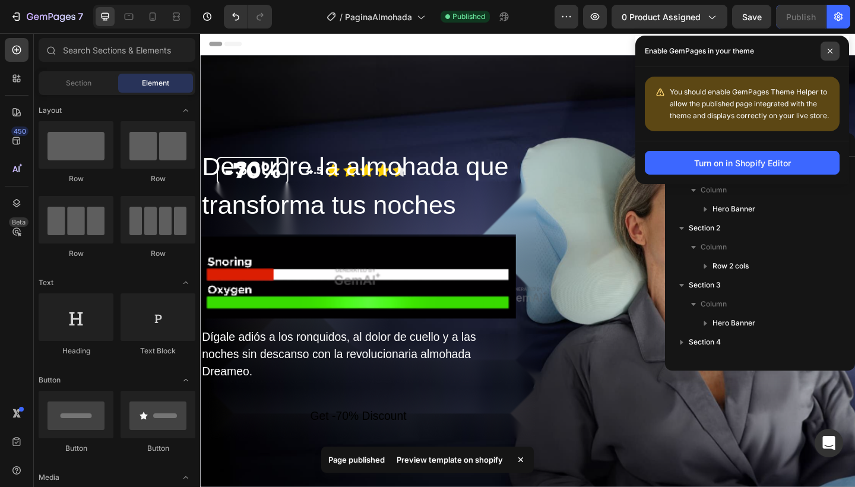
click at [834, 53] on span at bounding box center [829, 51] width 19 height 19
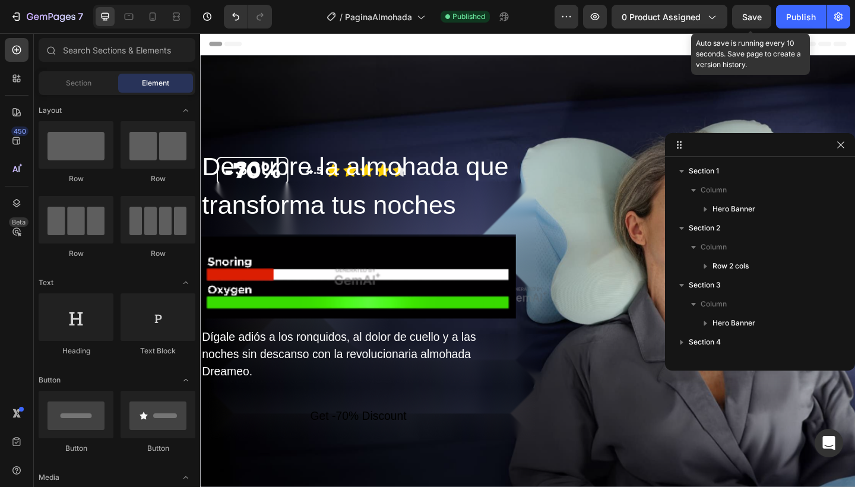
click at [749, 20] on span "Save" at bounding box center [752, 17] width 20 height 10
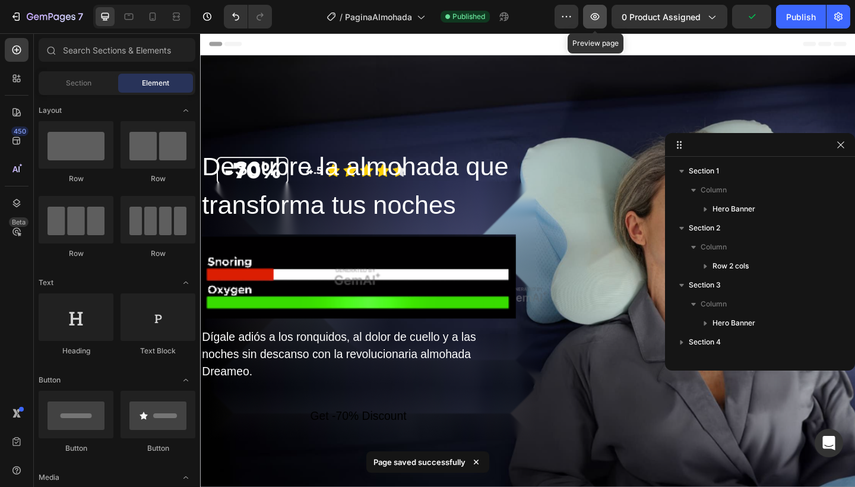
click at [596, 20] on icon "button" at bounding box center [595, 17] width 12 height 12
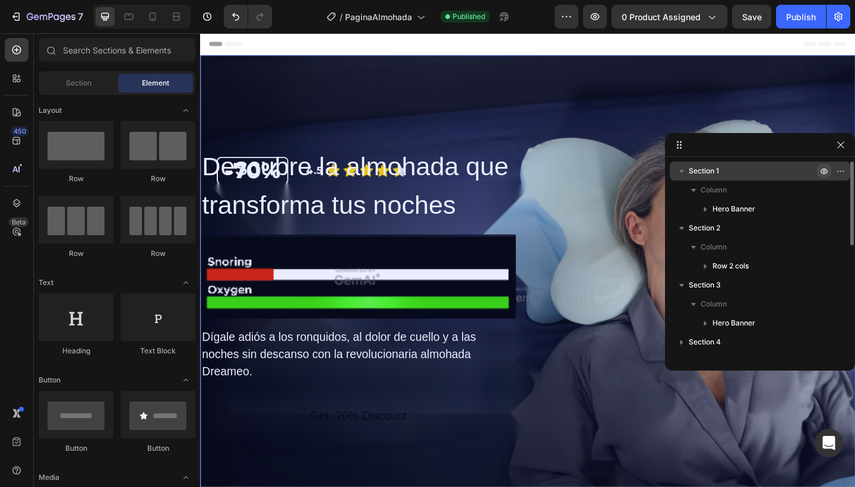
click at [827, 170] on icon "button" at bounding box center [823, 170] width 9 height 9
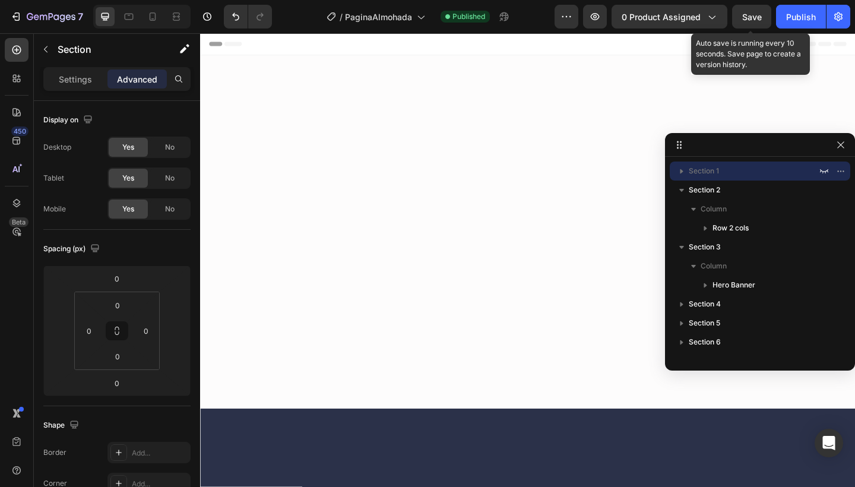
click at [753, 14] on span "Save" at bounding box center [752, 17] width 20 height 10
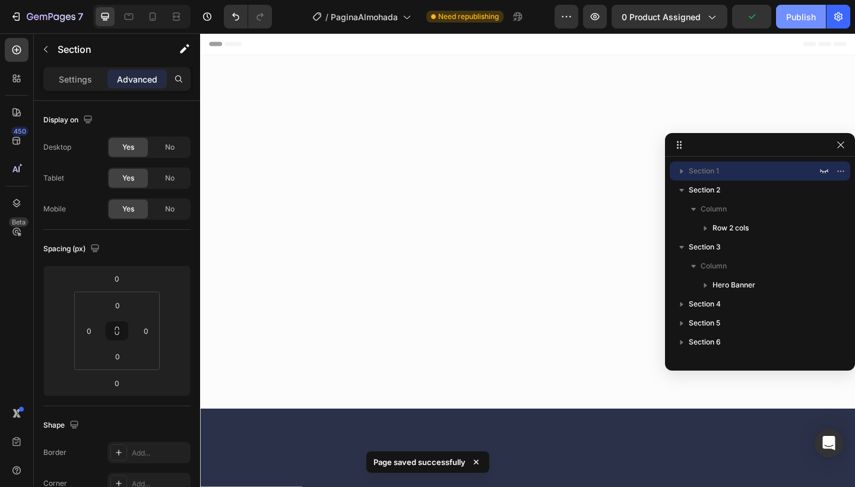
click at [800, 11] on div "Publish" at bounding box center [801, 17] width 30 height 12
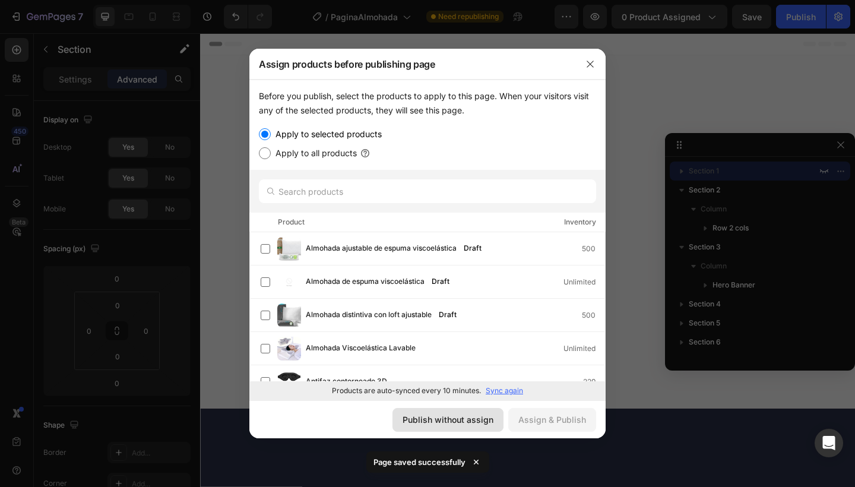
click at [432, 418] on div "Publish without assign" at bounding box center [447, 419] width 91 height 12
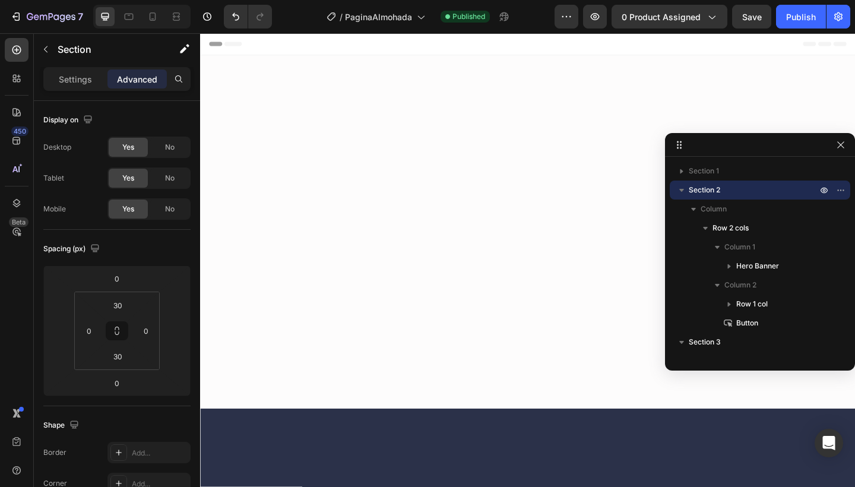
click at [543, 161] on div at bounding box center [556, 250] width 712 height 384
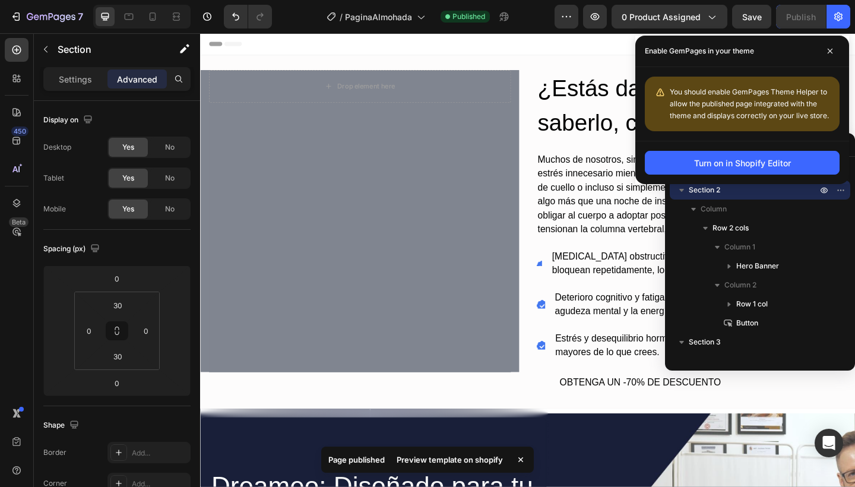
scroll to position [0, 0]
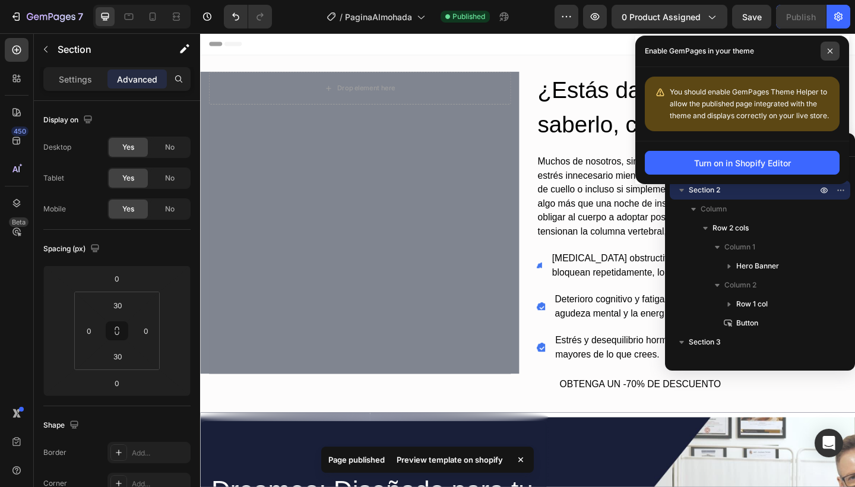
click at [837, 55] on span at bounding box center [829, 51] width 19 height 19
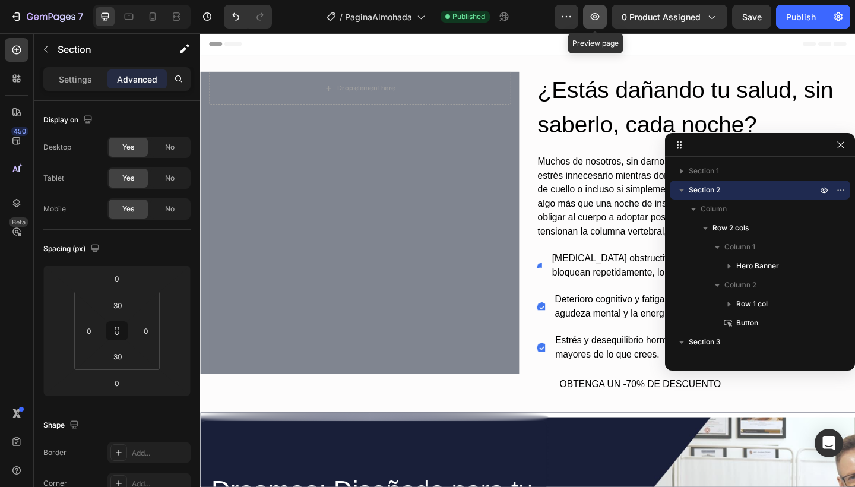
click at [599, 20] on icon "button" at bounding box center [595, 17] width 12 height 12
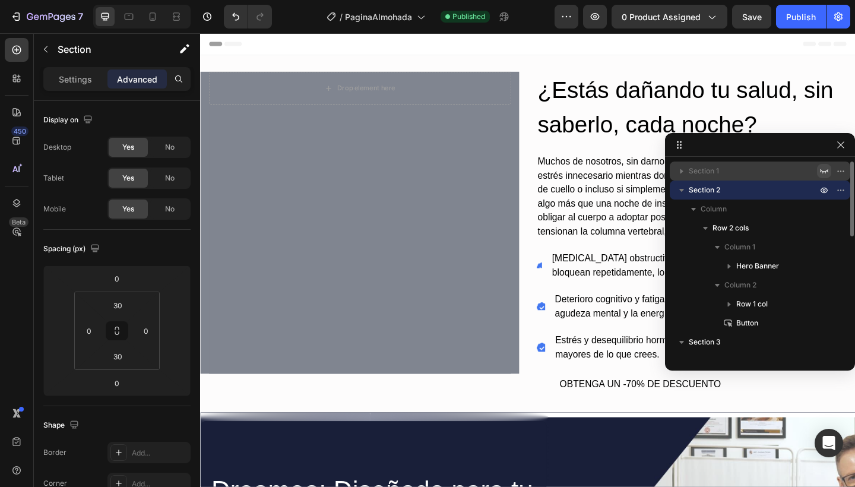
click at [828, 172] on icon "button" at bounding box center [823, 170] width 9 height 9
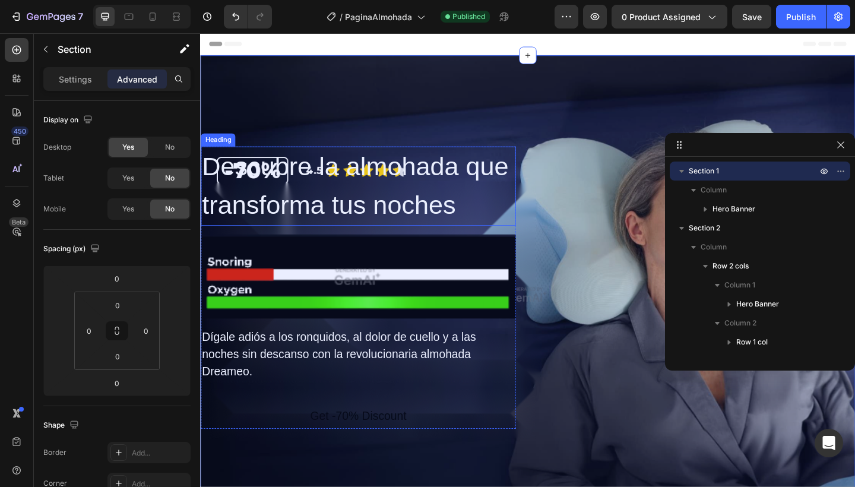
click at [452, 167] on h2 "Descubre la almohada que transforma tus noches" at bounding box center [372, 200] width 342 height 86
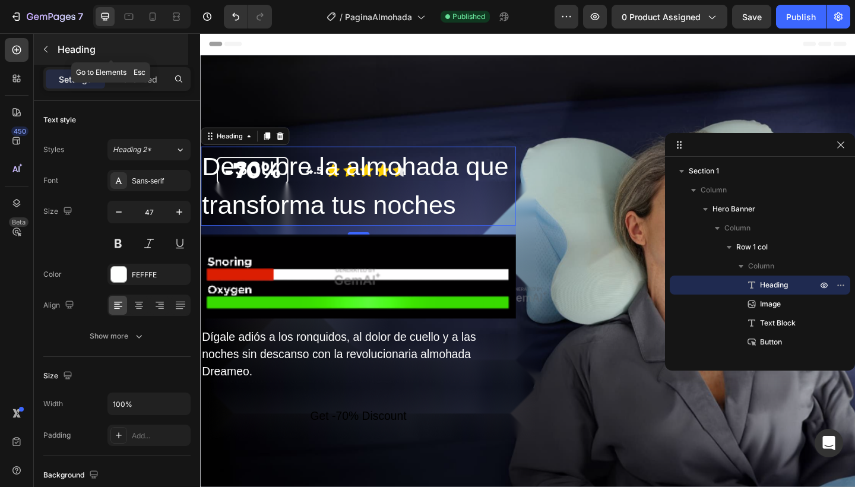
click at [52, 50] on button "button" at bounding box center [45, 49] width 19 height 19
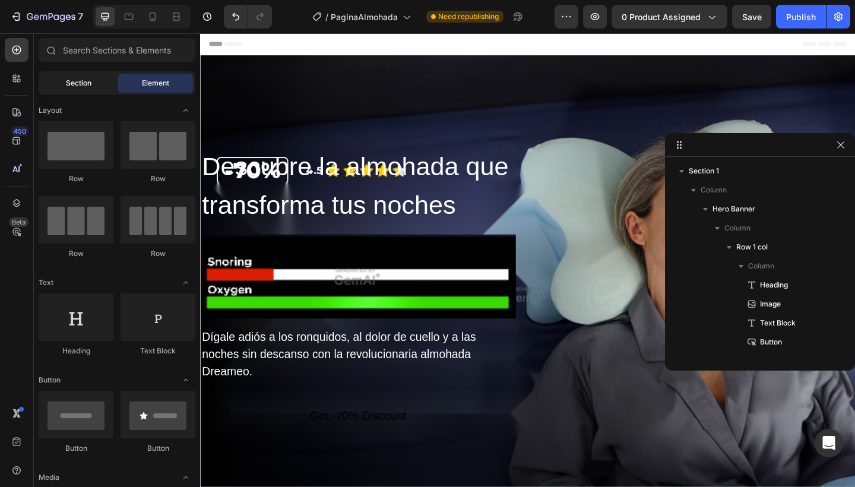
click at [66, 78] on span "Section" at bounding box center [79, 83] width 26 height 11
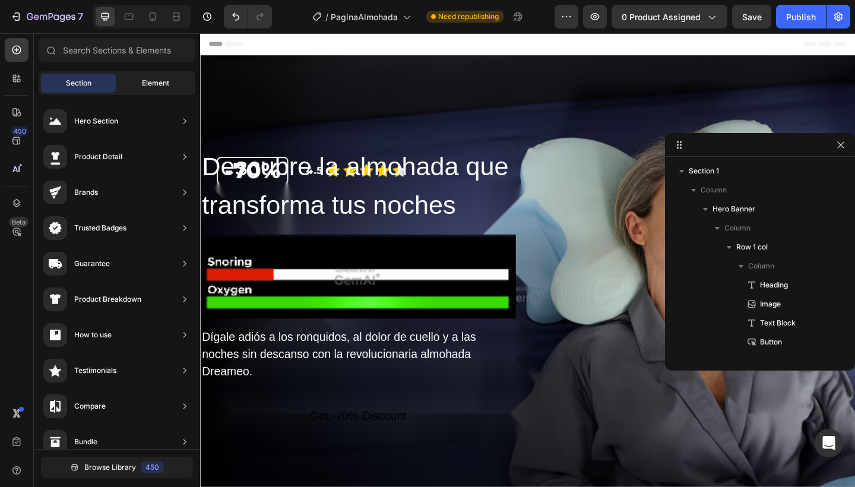
click at [142, 80] on span "Element" at bounding box center [155, 83] width 27 height 11
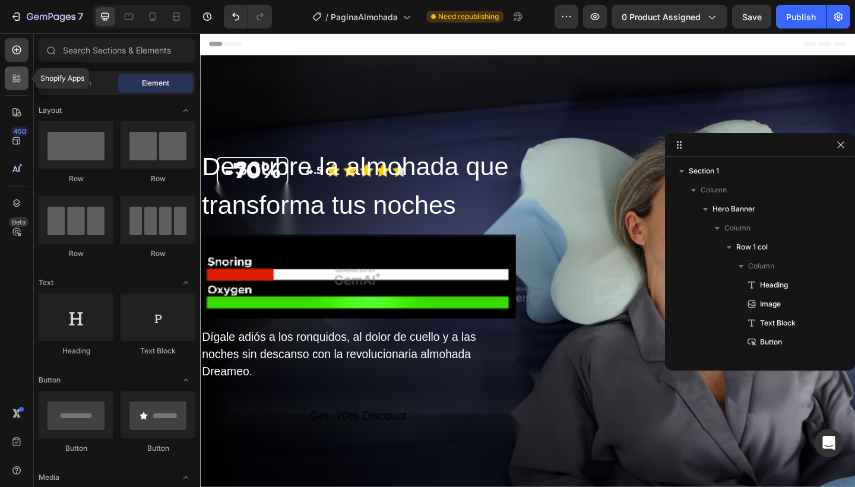
click at [20, 86] on div at bounding box center [17, 78] width 24 height 24
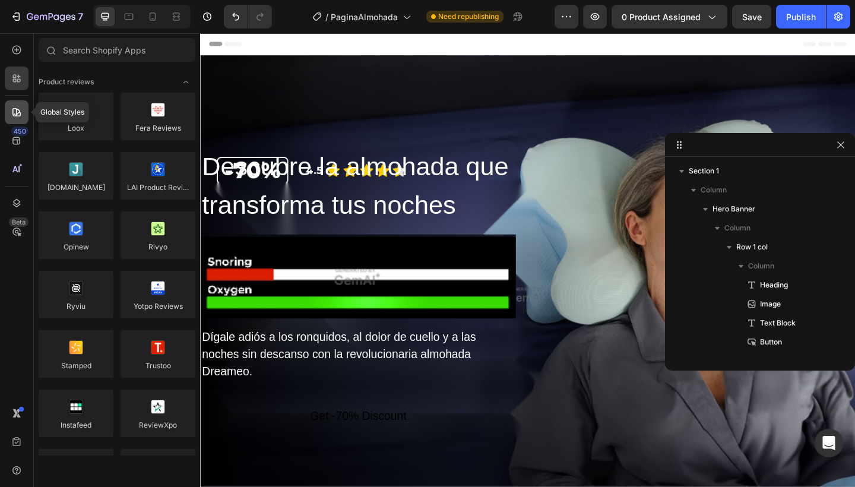
click at [15, 104] on div at bounding box center [17, 112] width 24 height 24
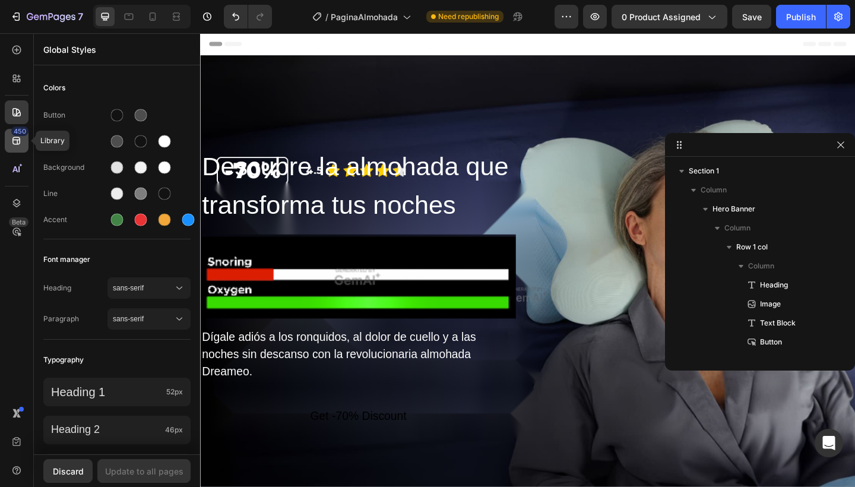
click at [12, 128] on div "450" at bounding box center [19, 130] width 17 height 9
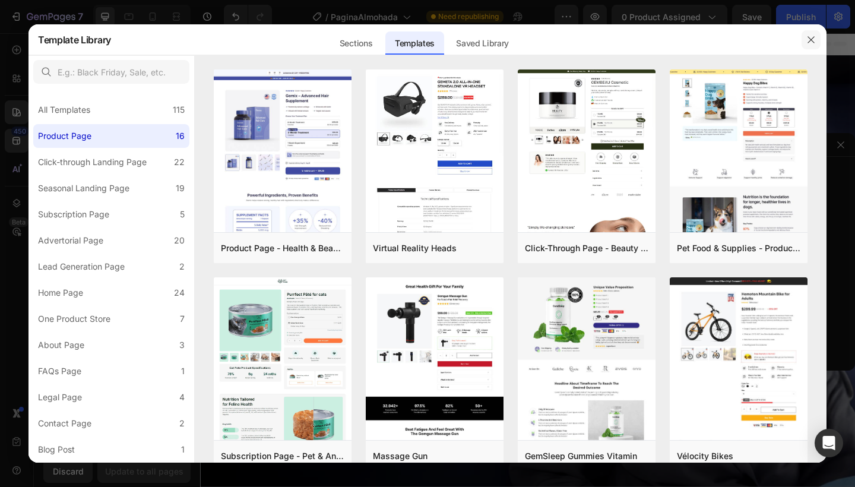
click at [812, 31] on button "button" at bounding box center [810, 39] width 19 height 19
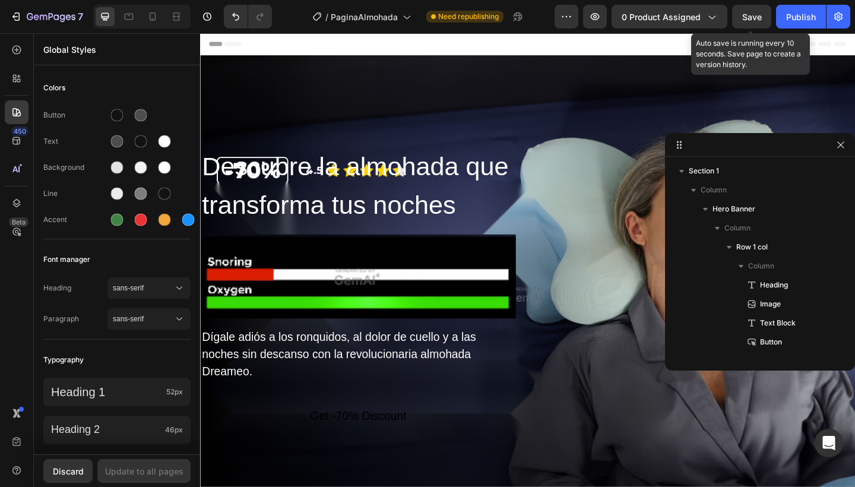
click at [761, 19] on span "Save" at bounding box center [752, 17] width 20 height 10
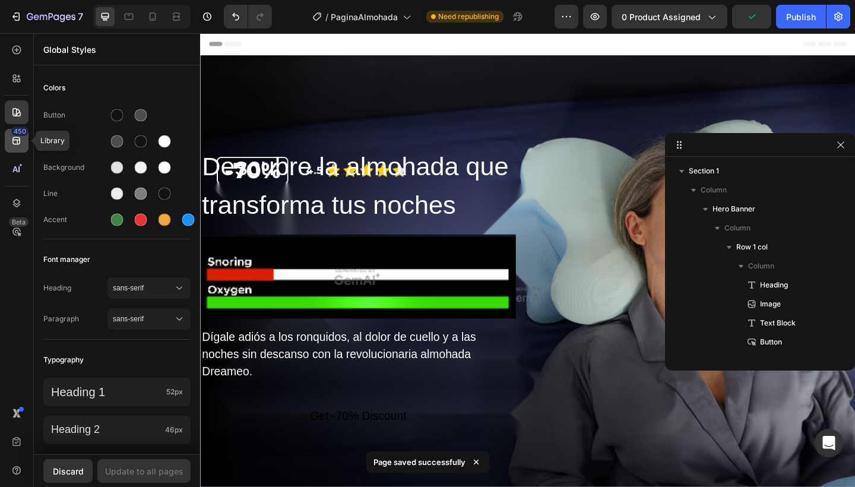
click at [18, 147] on div "450" at bounding box center [17, 141] width 24 height 24
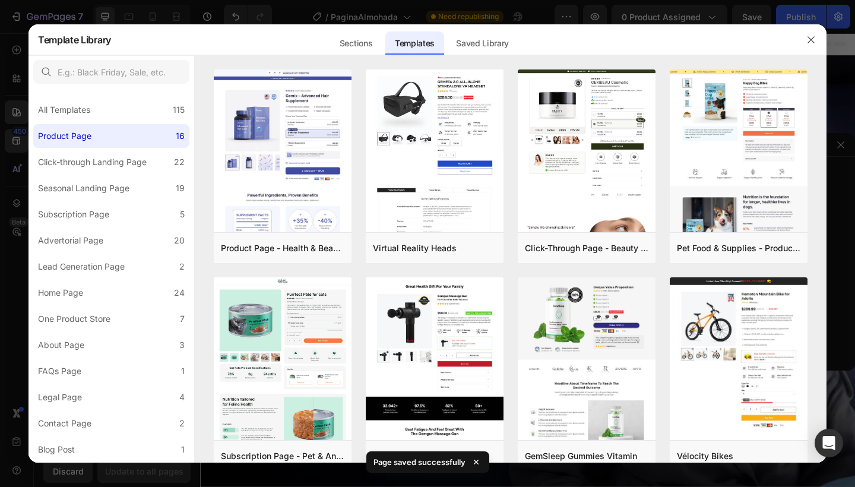
click at [179, 20] on div at bounding box center [427, 243] width 855 height 487
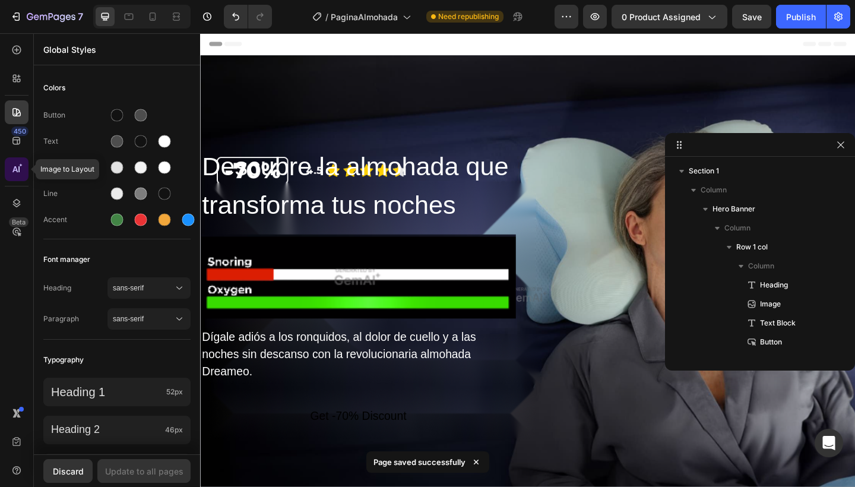
click at [7, 168] on div at bounding box center [17, 169] width 24 height 24
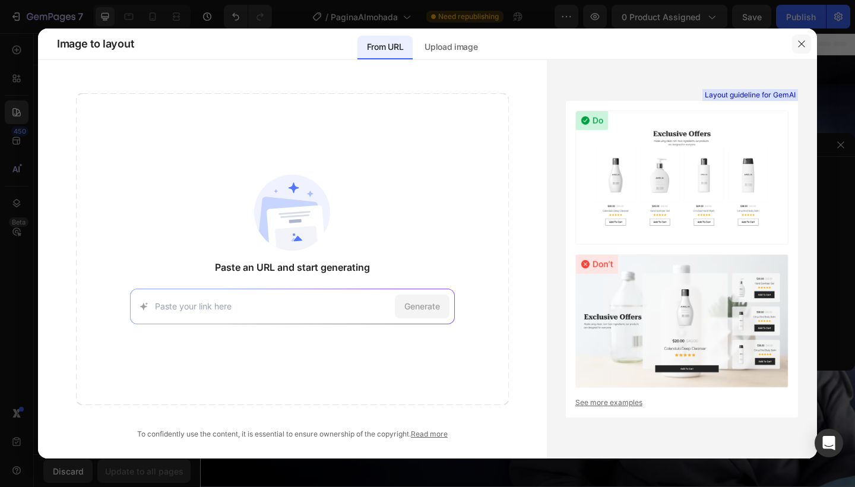
click at [798, 34] on button "button" at bounding box center [801, 43] width 19 height 19
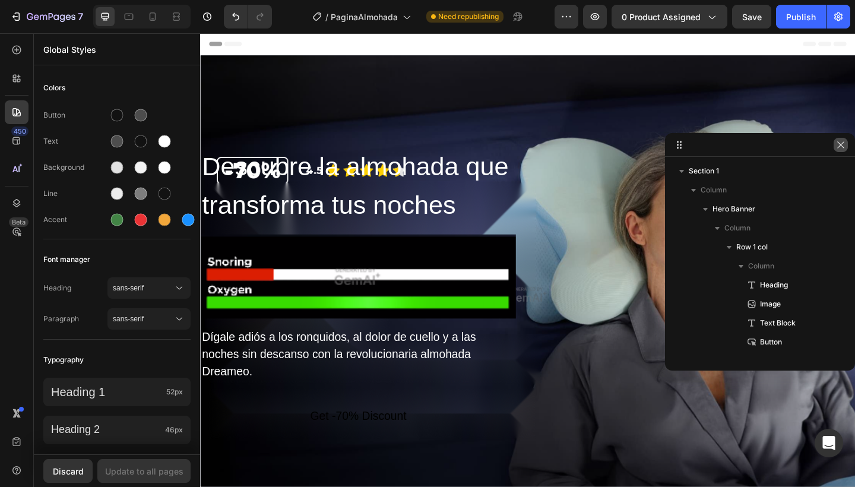
click at [838, 141] on icon "button" at bounding box center [840, 144] width 9 height 9
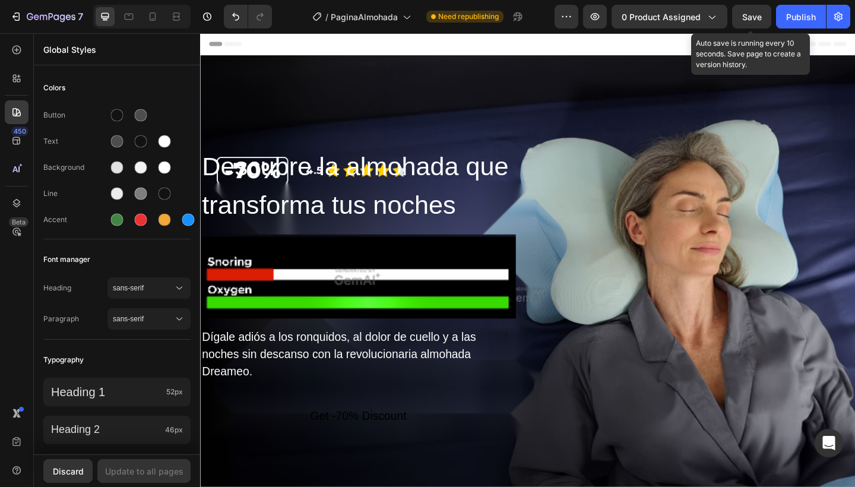
click at [746, 12] on span "Save" at bounding box center [752, 17] width 20 height 10
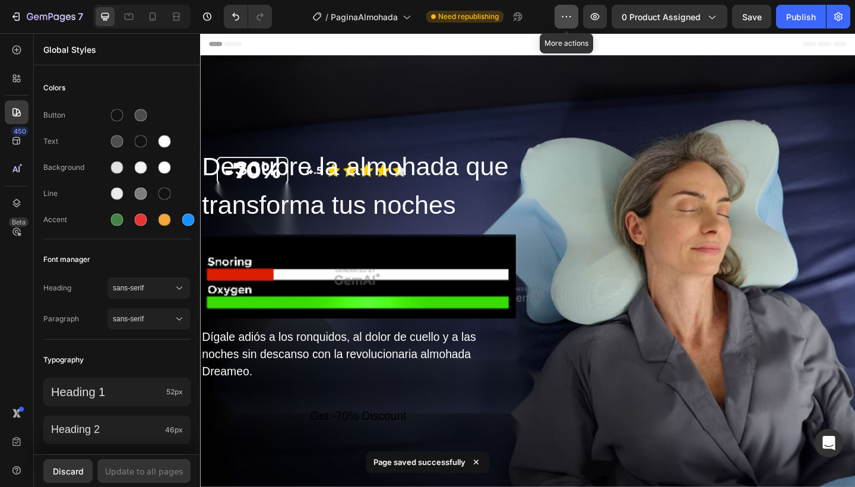
click at [571, 16] on icon "button" at bounding box center [570, 16] width 2 height 1
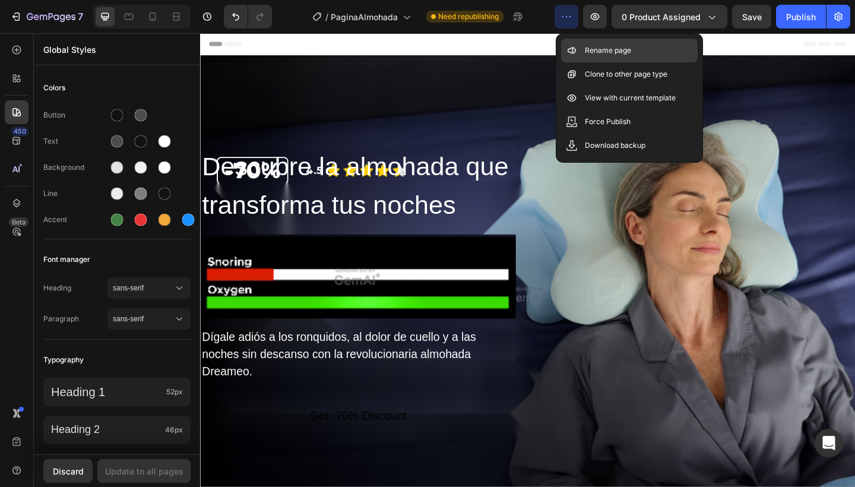
click at [631, 58] on div "Rename page" at bounding box center [629, 51] width 137 height 24
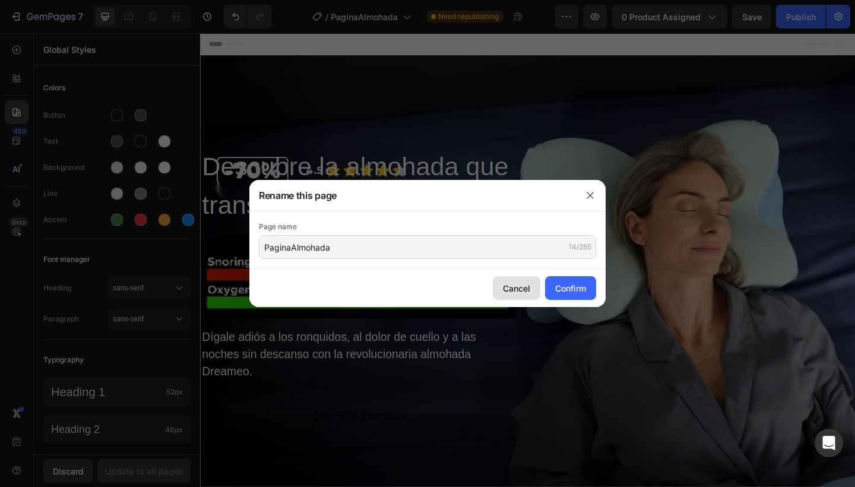
click at [534, 284] on button "Cancel" at bounding box center [516, 288] width 47 height 24
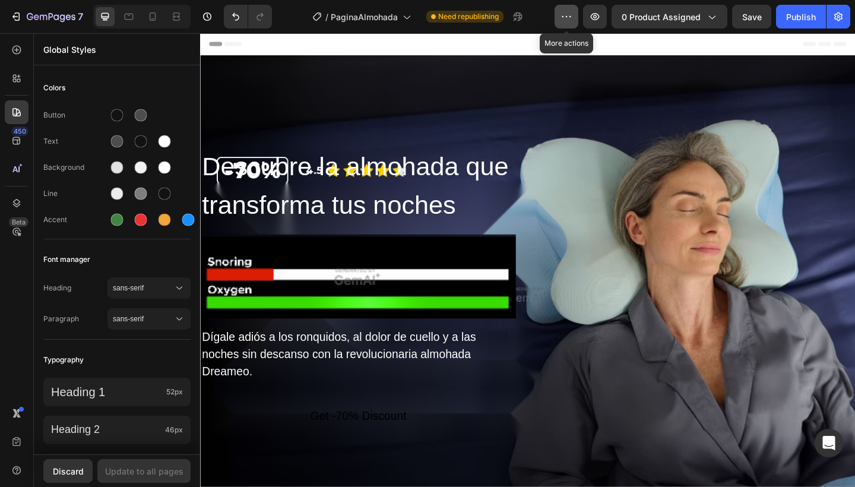
click at [571, 12] on icon "button" at bounding box center [566, 17] width 12 height 12
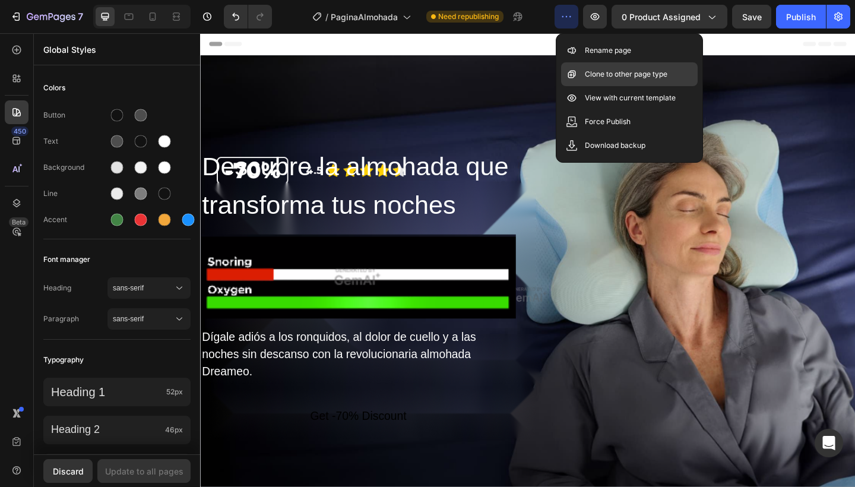
click at [596, 78] on p "Clone to other page type" at bounding box center [626, 74] width 82 height 12
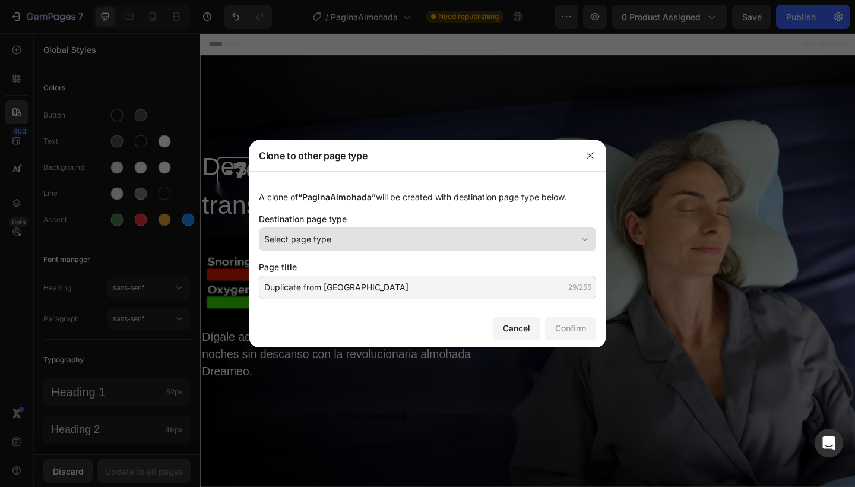
click at [431, 246] on button "Select page type" at bounding box center [427, 239] width 337 height 24
click at [453, 209] on div "A clone of “PaginaAlmohada” will be created with destination page type below. D…" at bounding box center [427, 240] width 356 height 138
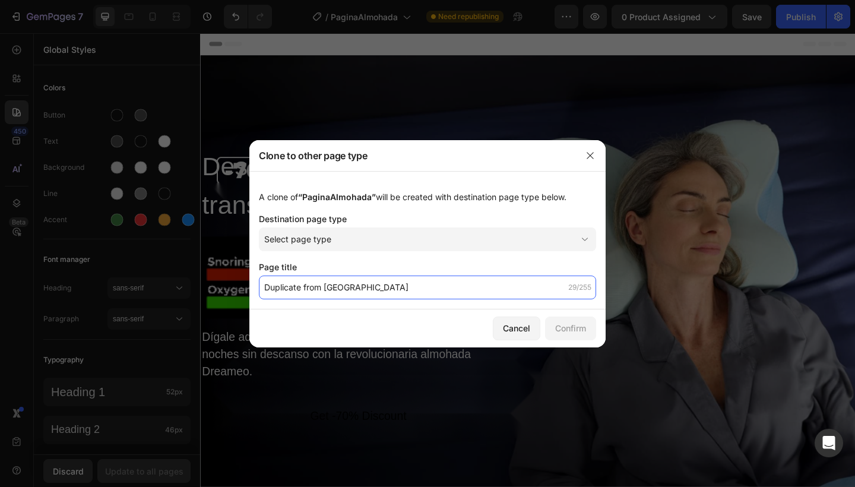
click at [396, 280] on input "Duplicate from PaginaAlmohada" at bounding box center [427, 287] width 337 height 24
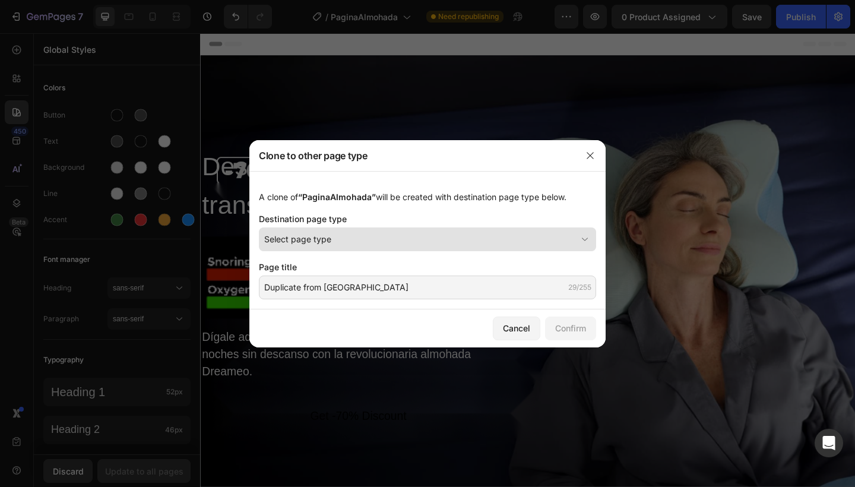
click at [414, 235] on div "Select page type" at bounding box center [420, 239] width 312 height 12
click at [466, 182] on div "A clone of “PaginaAlmohada” will be created with destination page type below. D…" at bounding box center [427, 240] width 356 height 138
click at [423, 234] on div "Select page type" at bounding box center [420, 239] width 312 height 12
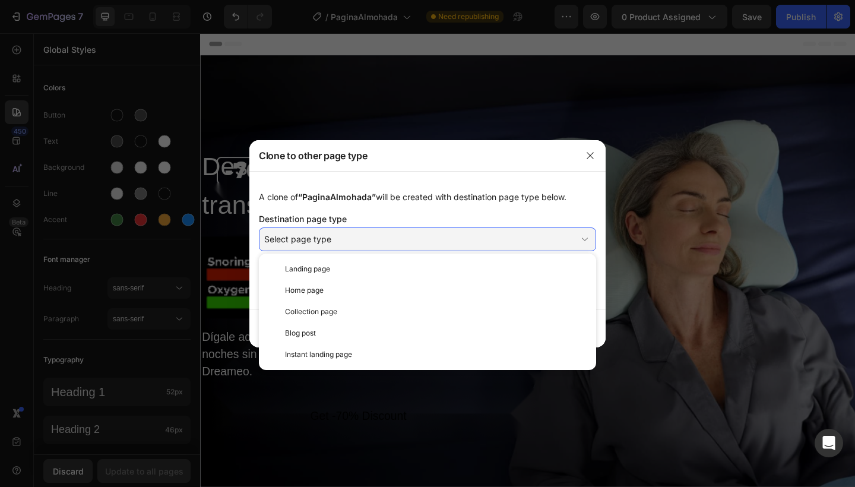
click at [456, 191] on div "A clone of “PaginaAlmohada” will be created with destination page type below." at bounding box center [427, 197] width 337 height 12
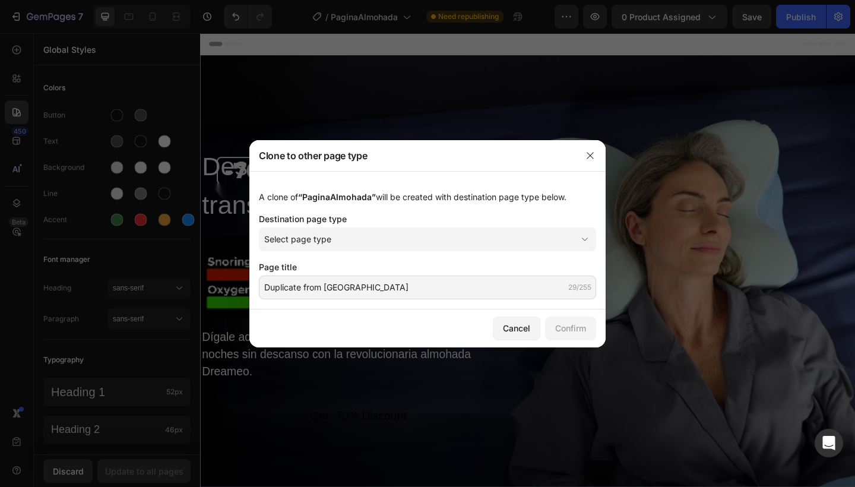
click at [469, 214] on div "Destination page type" at bounding box center [427, 218] width 337 height 12
click at [468, 218] on div "Destination page type" at bounding box center [427, 218] width 337 height 12
click at [466, 223] on div "Destination page type" at bounding box center [427, 218] width 337 height 12
click at [460, 235] on div "Select page type" at bounding box center [420, 239] width 312 height 12
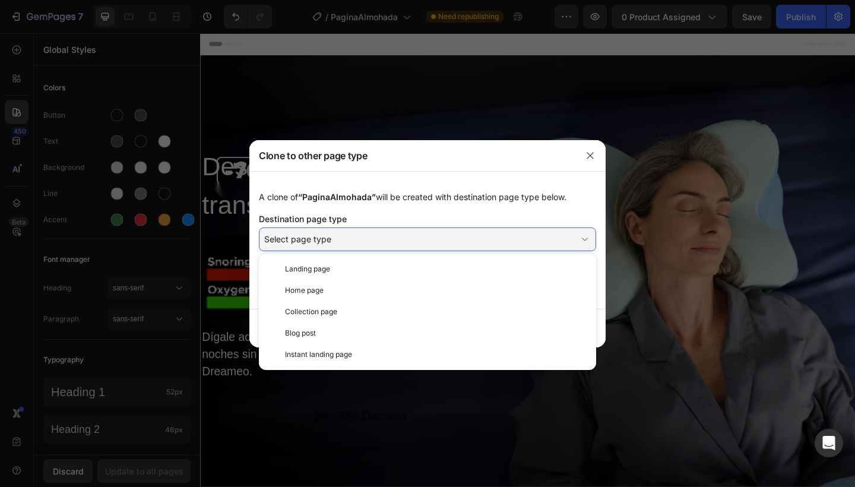
click at [486, 204] on div "A clone of “PaginaAlmohada” will be created with destination page type below. D…" at bounding box center [427, 240] width 356 height 138
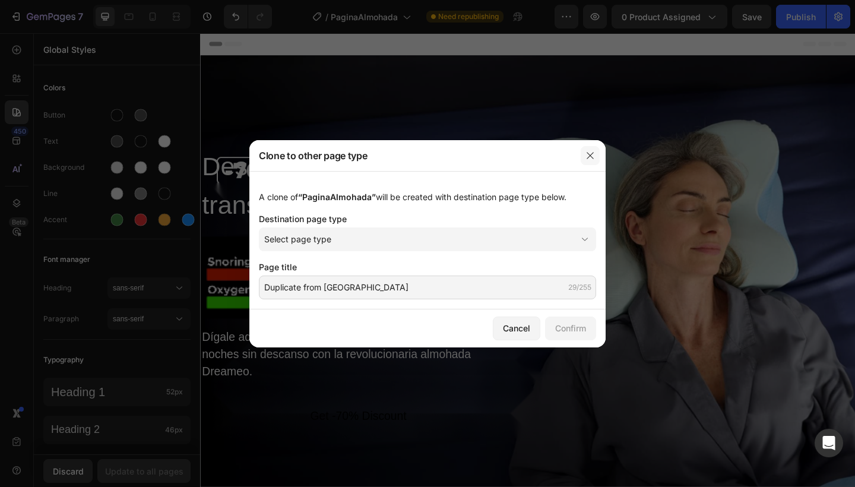
click at [586, 150] on button "button" at bounding box center [589, 155] width 19 height 19
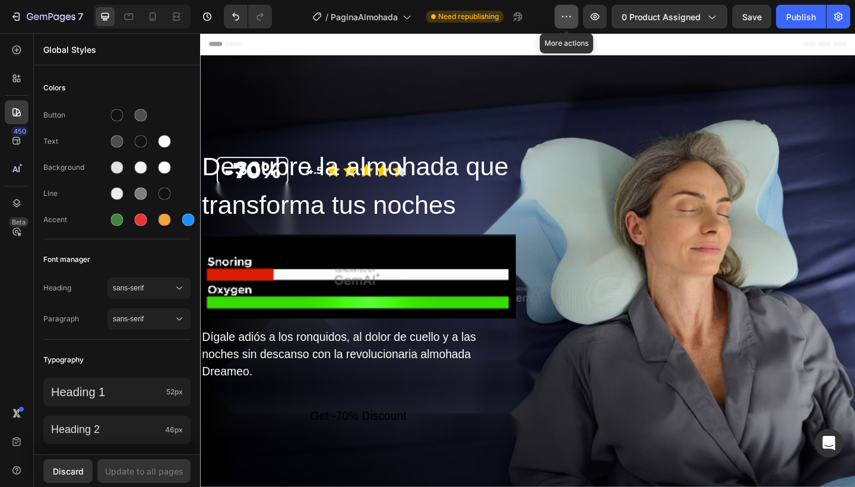
click at [575, 23] on button "button" at bounding box center [566, 17] width 24 height 24
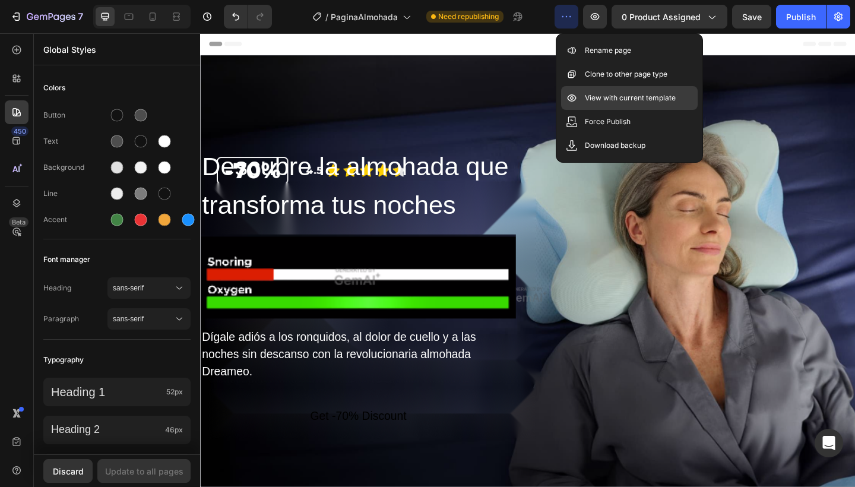
click at [601, 99] on p "View with current template" at bounding box center [630, 98] width 91 height 12
click at [616, 116] on p "Force Publish" at bounding box center [608, 122] width 46 height 12
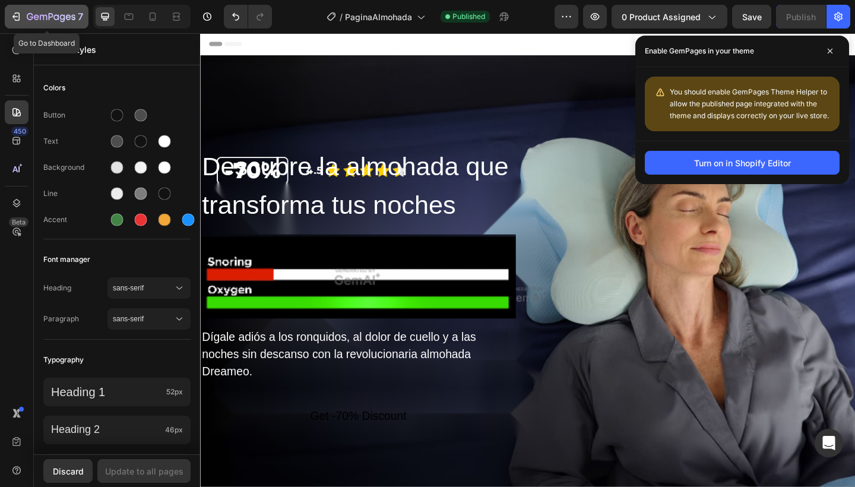
click at [15, 20] on icon "button" at bounding box center [17, 16] width 5 height 8
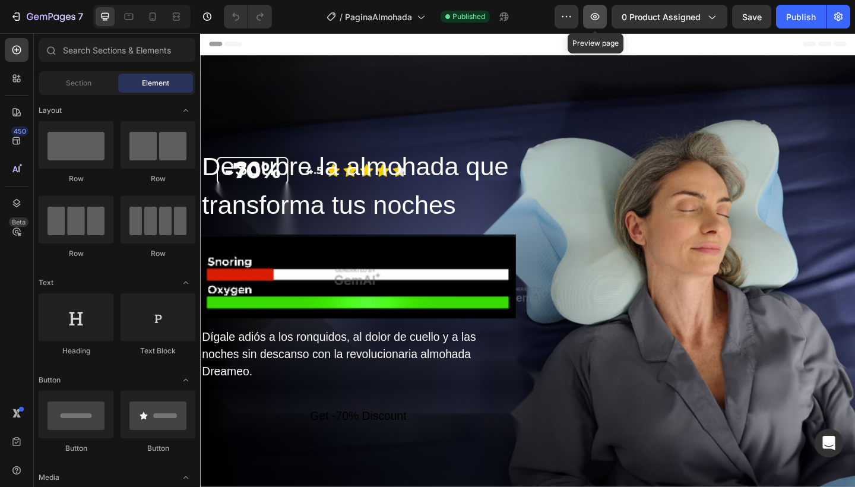
click at [598, 14] on icon "button" at bounding box center [595, 16] width 9 height 7
click at [837, 19] on icon "button" at bounding box center [838, 17] width 12 height 12
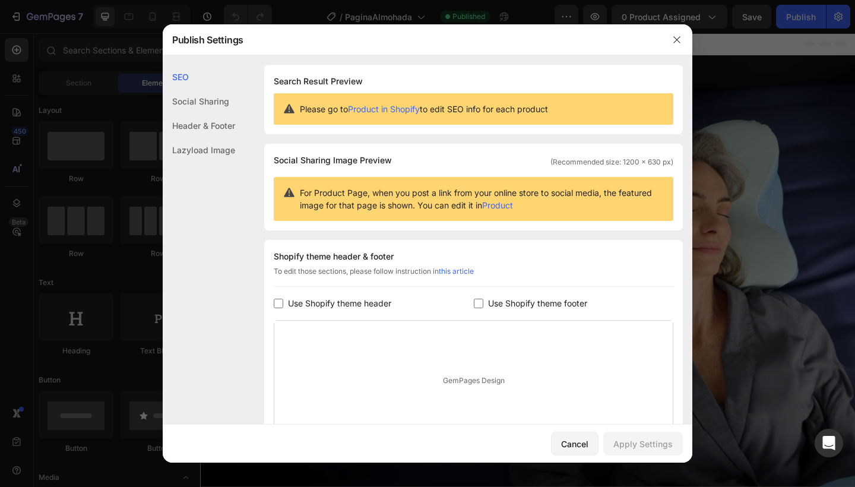
click at [287, 291] on div "Shopify theme header & footer To edit those sections, please follow instruction…" at bounding box center [473, 345] width 418 height 210
click at [290, 301] on span "Use Shopify theme header" at bounding box center [339, 303] width 103 height 14
checkbox input "true"
click at [476, 301] on input "checkbox" at bounding box center [478, 303] width 9 height 9
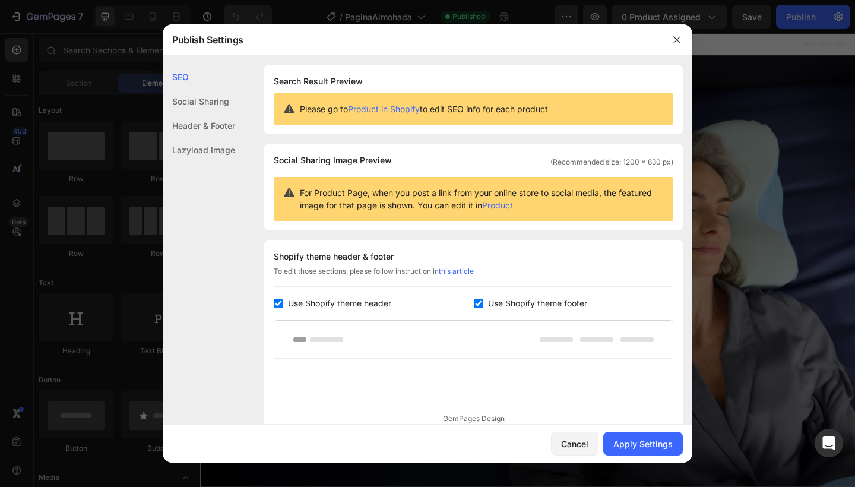
checkbox input "true"
click at [635, 440] on div "Apply Settings" at bounding box center [642, 443] width 59 height 12
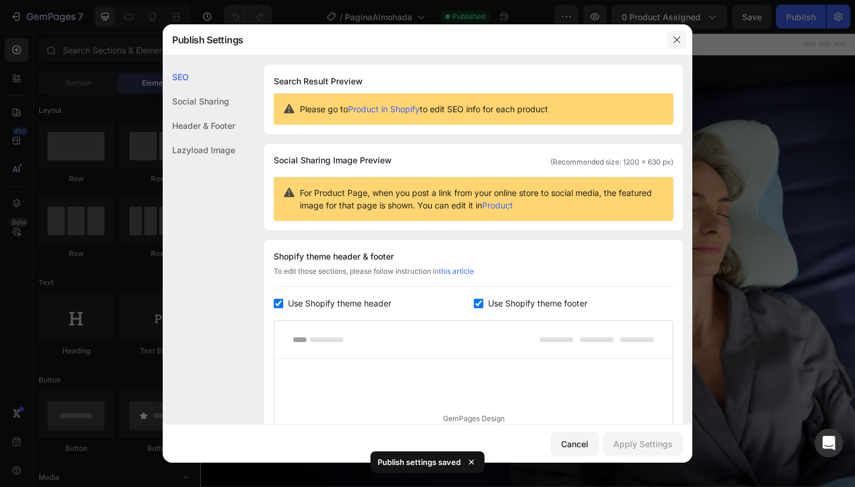
click at [683, 39] on button "button" at bounding box center [676, 39] width 19 height 19
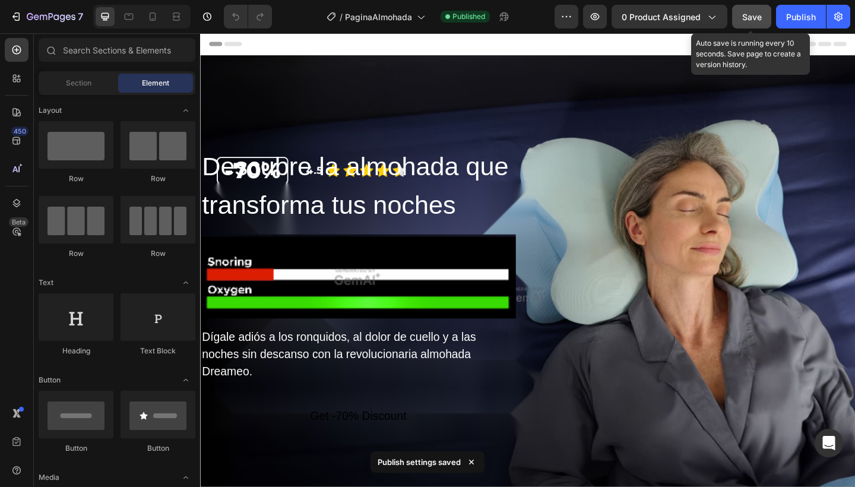
click at [735, 23] on button "Save" at bounding box center [751, 17] width 39 height 24
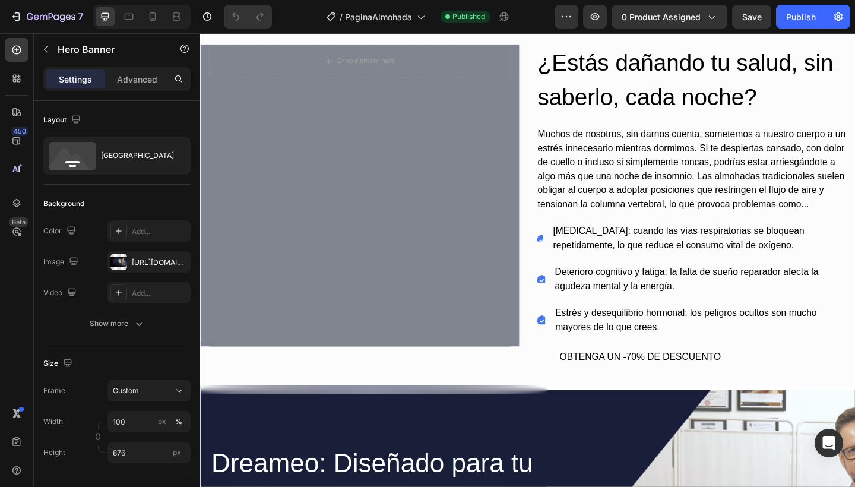
scroll to position [553, 0]
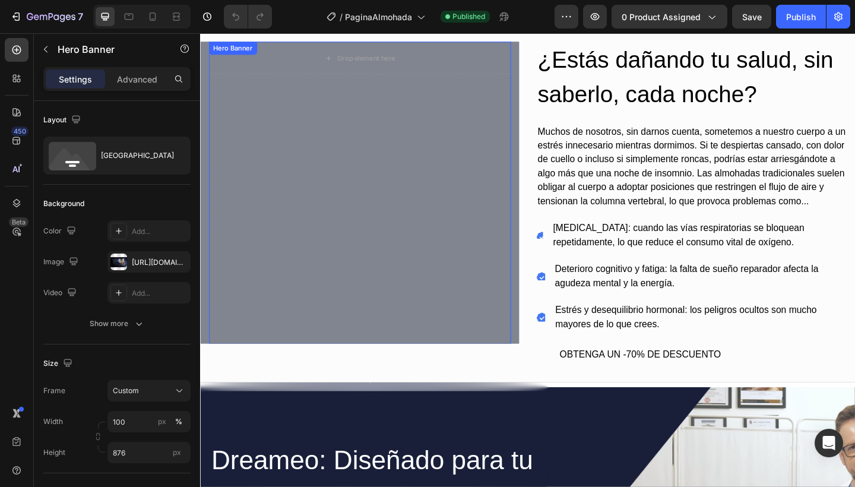
click at [399, 216] on div "Overlay" at bounding box center [373, 207] width 328 height 329
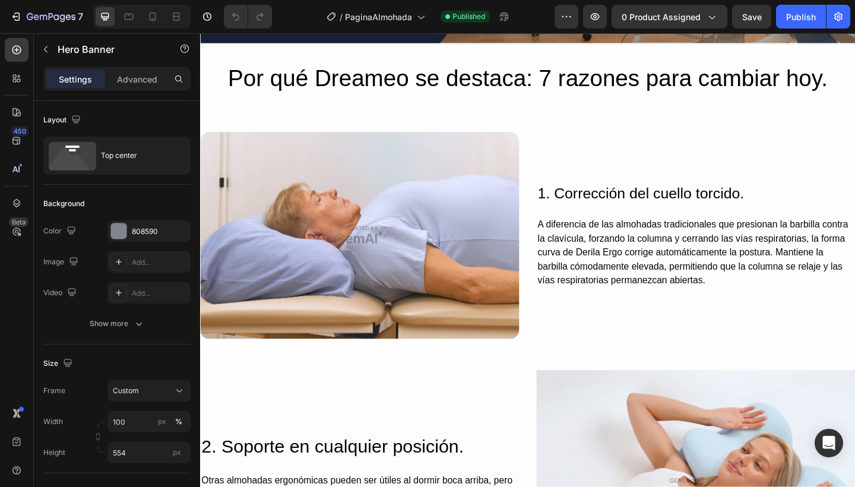
scroll to position [1296, 0]
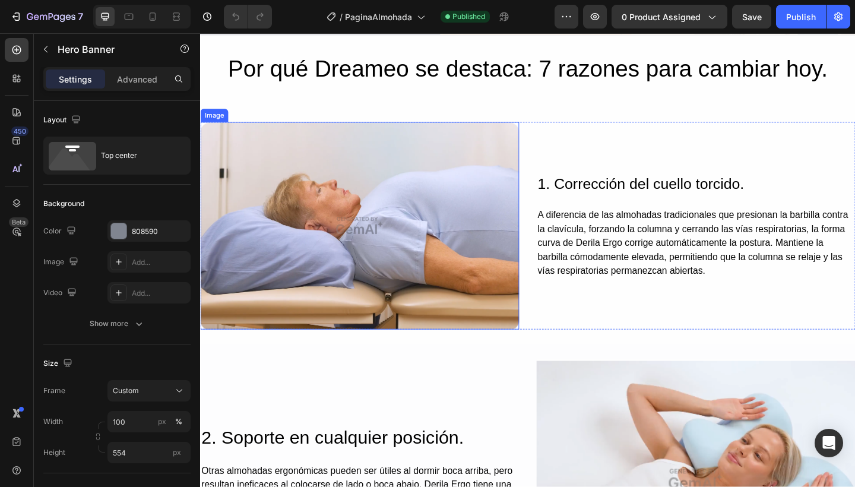
click at [391, 260] on img at bounding box center [373, 243] width 347 height 226
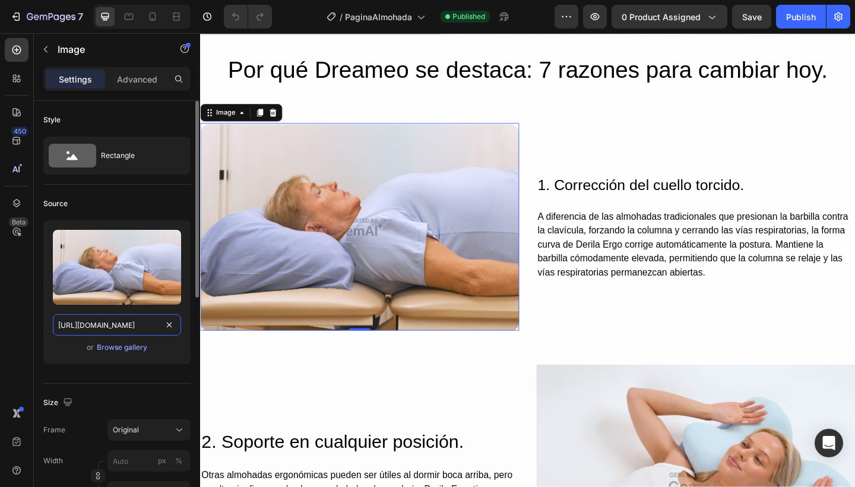
click at [120, 323] on input "https://image2layout-detection-trainimagebucket-02g83vbxbb2s.s3.amazonaws.com/i…" at bounding box center [117, 324] width 128 height 21
click at [127, 331] on input "https://image2layout-detection-trainimagebucket-02g83vbxbb2s.s3.amazonaws.com/i…" at bounding box center [117, 324] width 128 height 21
click at [538, 189] on img at bounding box center [373, 244] width 347 height 226
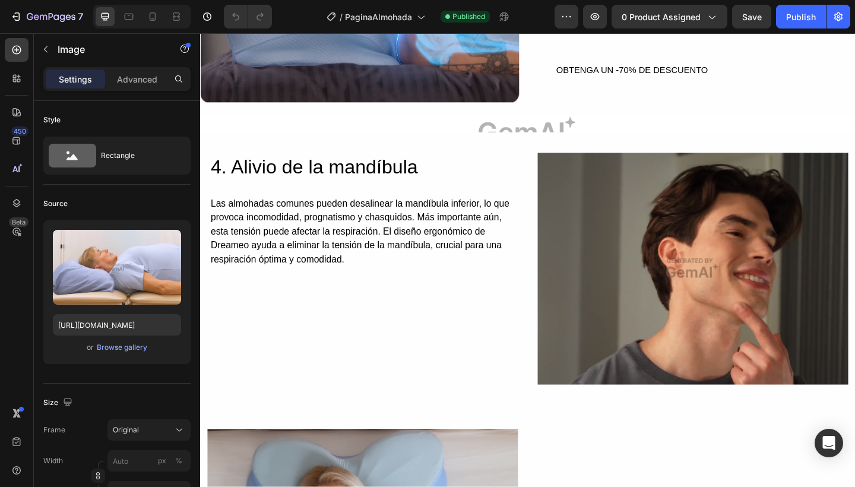
scroll to position [2044, 0]
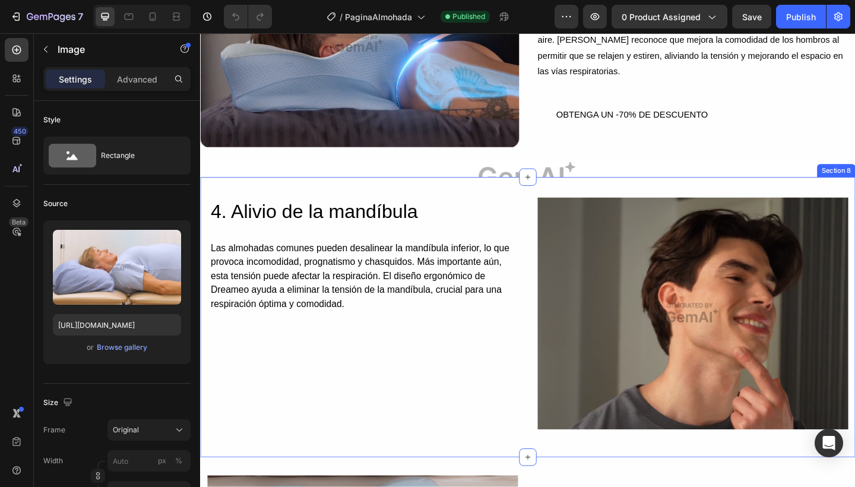
click at [570, 190] on div "4. Alivio de la mandíbula Heading Las almohadas comunes pueden desalinear la ma…" at bounding box center [556, 342] width 712 height 304
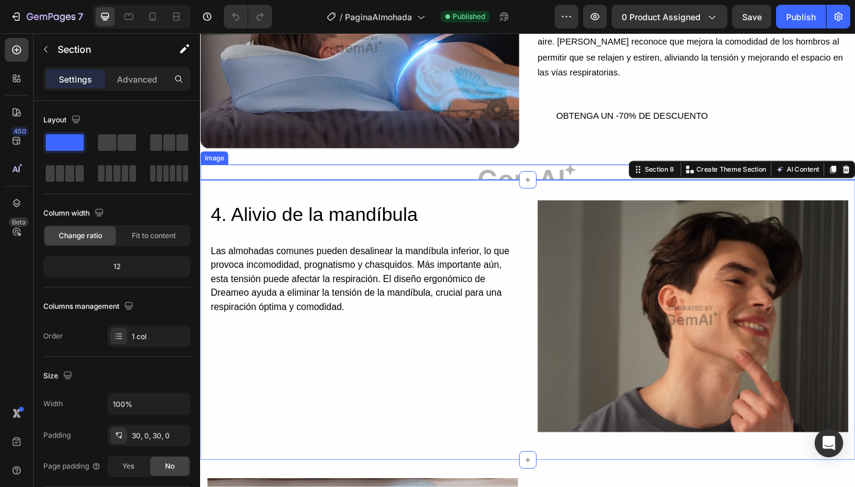
click at [576, 181] on img at bounding box center [556, 184] width 712 height 17
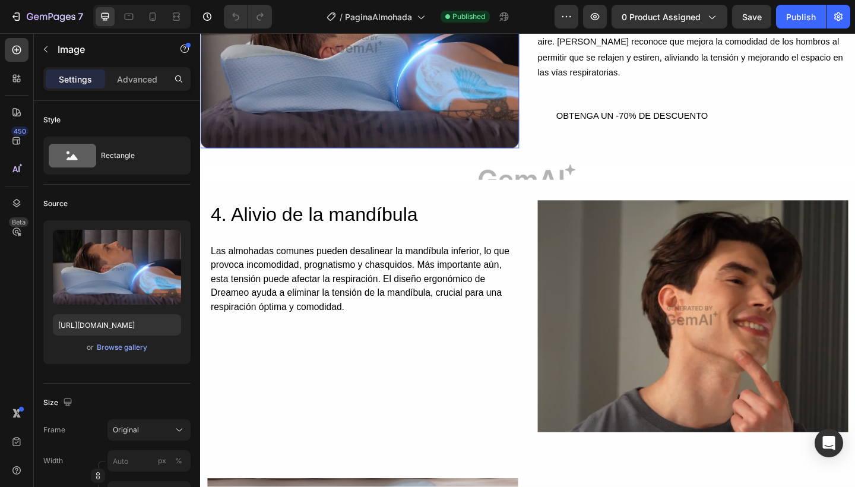
click at [506, 119] on img at bounding box center [373, 46] width 347 height 225
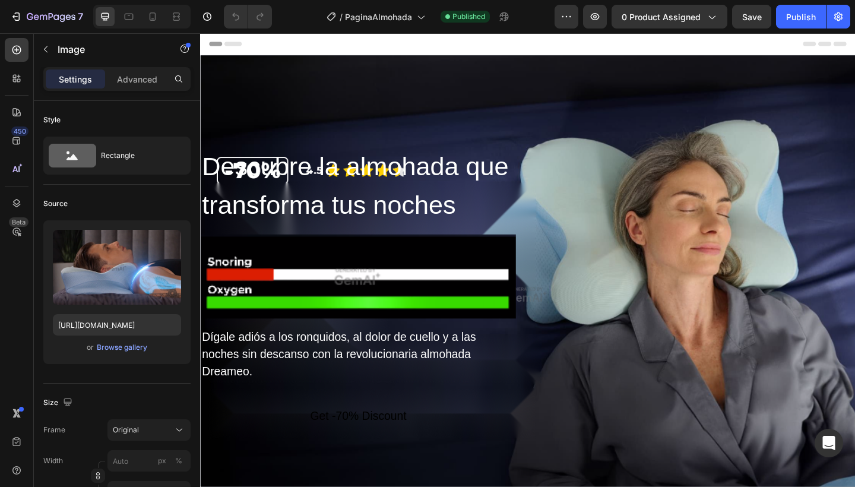
scroll to position [0, 0]
click at [7, 203] on div at bounding box center [17, 203] width 24 height 24
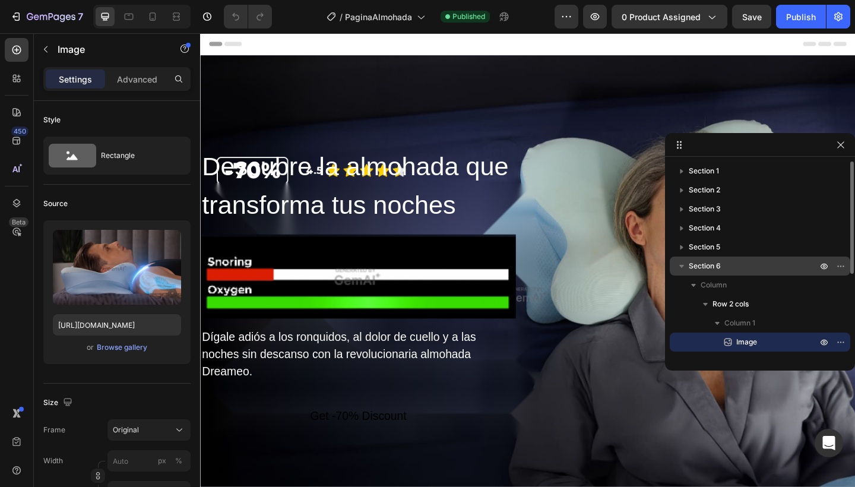
click at [684, 265] on icon "button" at bounding box center [681, 266] width 12 height 12
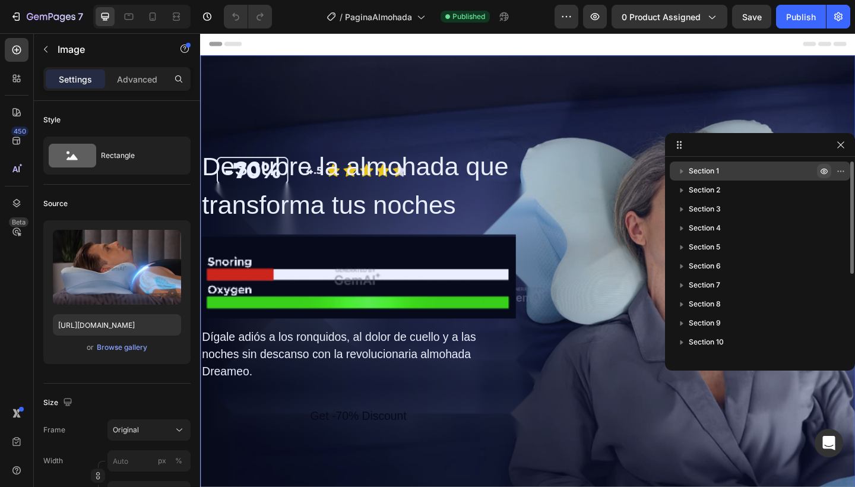
click at [821, 171] on icon "button" at bounding box center [823, 170] width 9 height 9
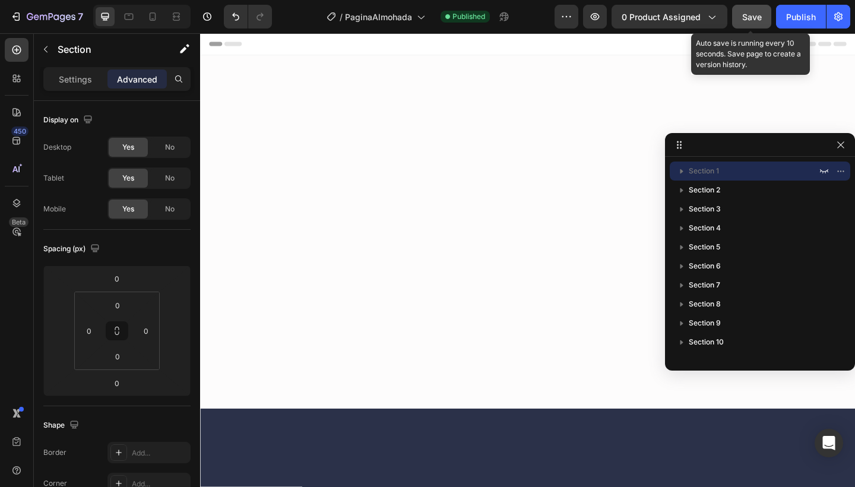
click at [745, 17] on span "Save" at bounding box center [752, 17] width 20 height 10
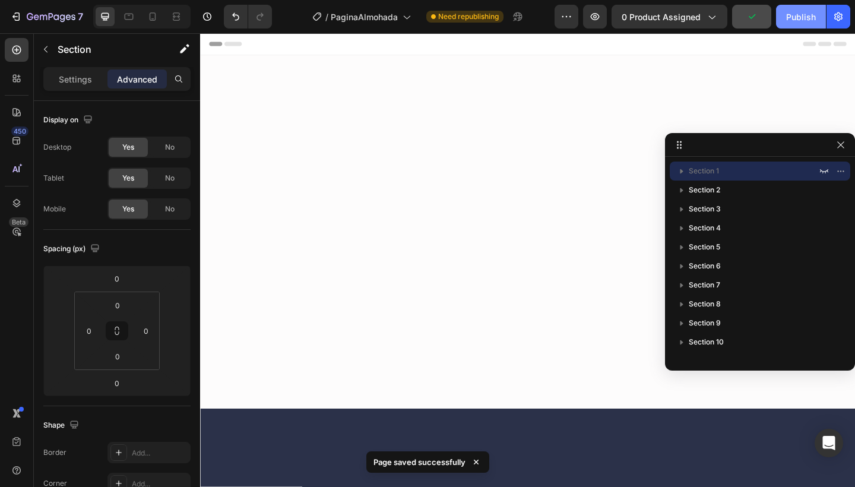
click at [811, 14] on div "Publish" at bounding box center [801, 17] width 30 height 12
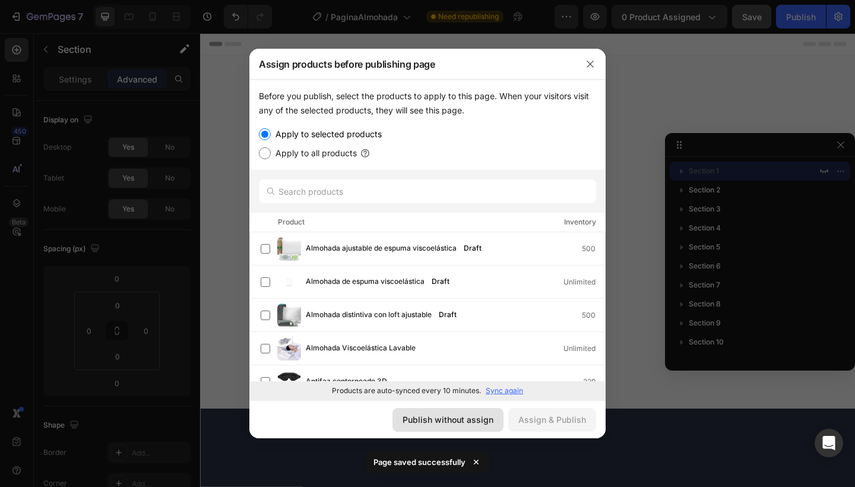
click at [471, 427] on button "Publish without assign" at bounding box center [447, 420] width 111 height 24
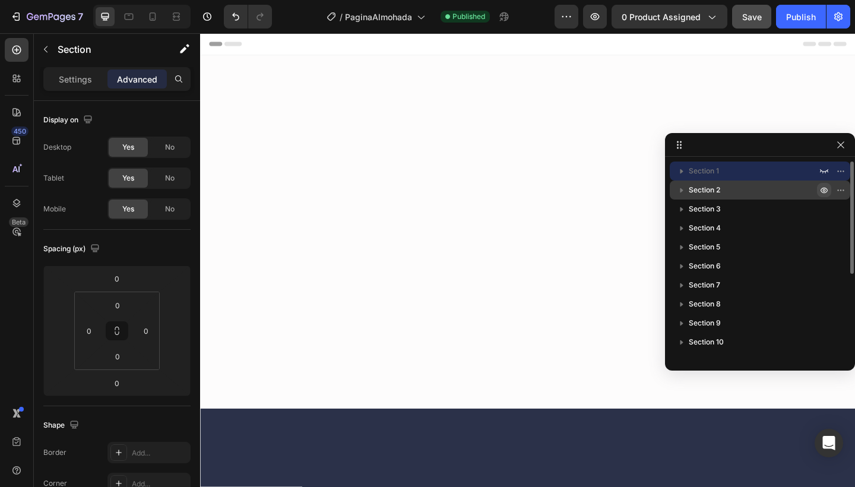
click at [827, 192] on icon "button" at bounding box center [823, 189] width 9 height 9
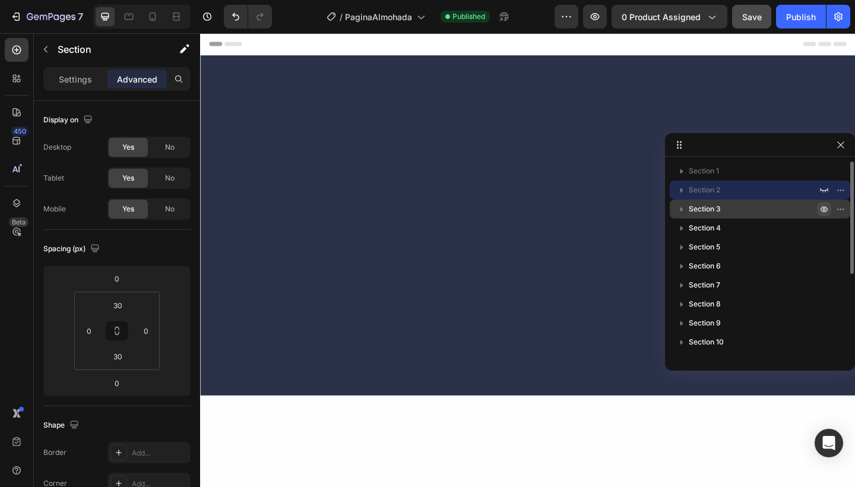
click at [825, 209] on icon "button" at bounding box center [824, 209] width 3 height 3
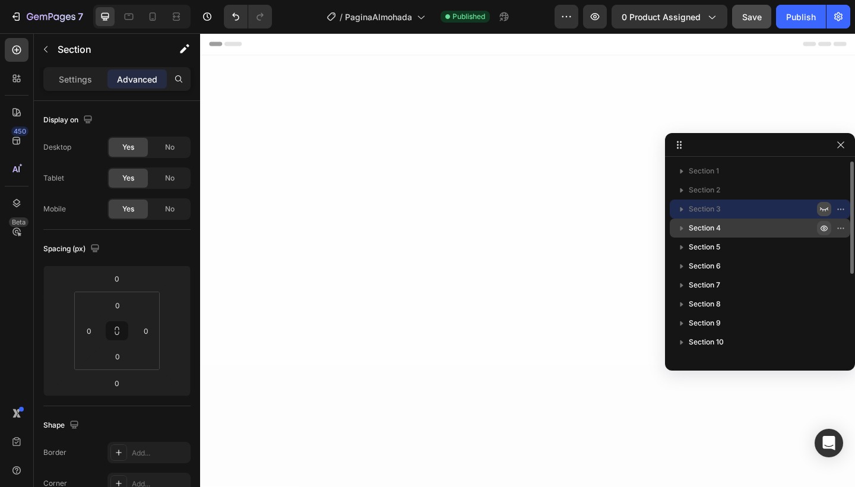
click at [824, 230] on icon "button" at bounding box center [823, 227] width 9 height 9
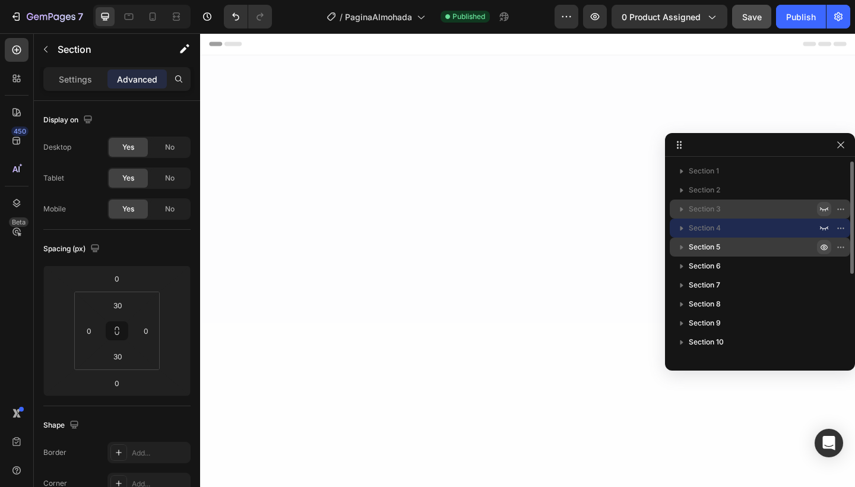
click at [820, 247] on icon "button" at bounding box center [823, 246] width 9 height 9
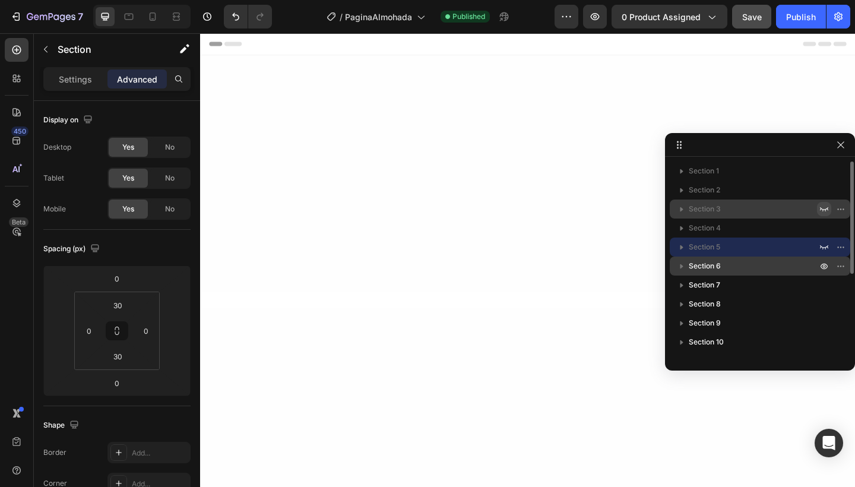
click at [823, 273] on div at bounding box center [832, 265] width 31 height 19
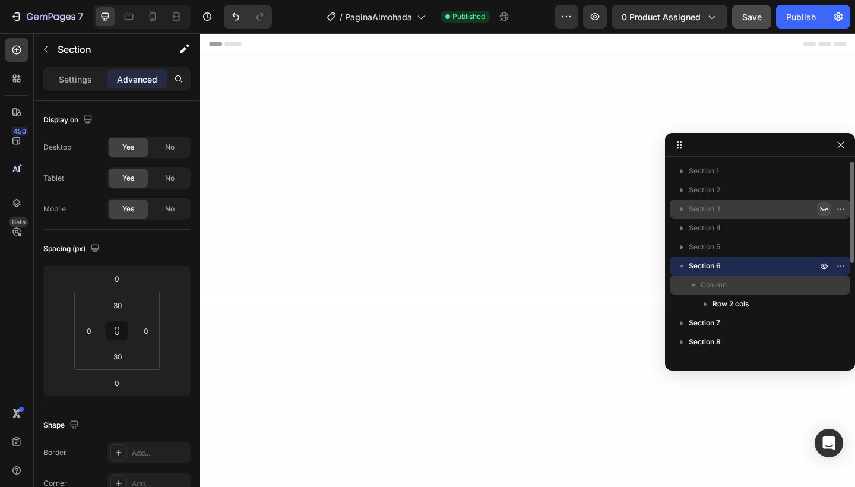
click at [823, 287] on div "Column" at bounding box center [759, 284] width 171 height 19
click at [824, 268] on icon "button" at bounding box center [823, 267] width 7 height 6
click at [823, 281] on icon "button" at bounding box center [823, 284] width 9 height 9
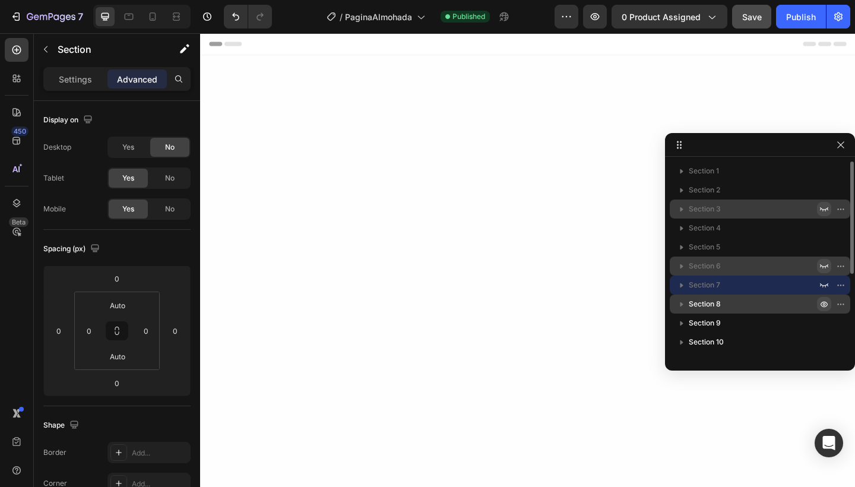
click at [822, 304] on icon "button" at bounding box center [823, 303] width 9 height 9
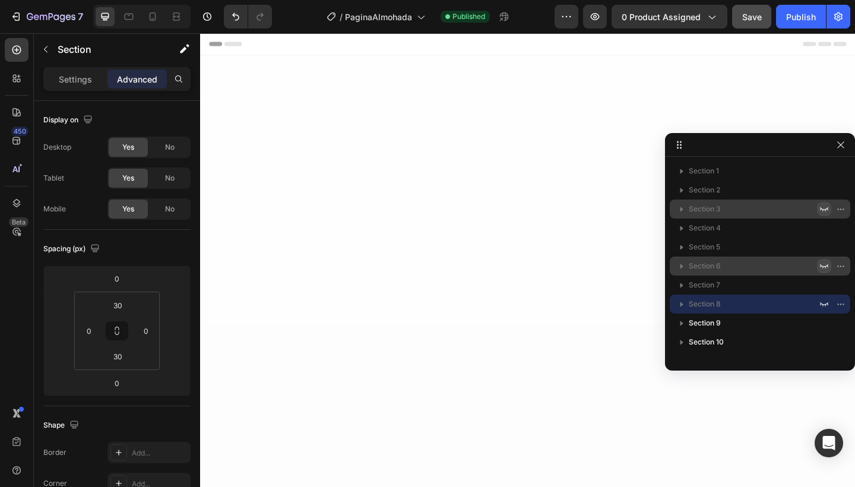
click at [688, 268] on span "Section 6" at bounding box center [704, 266] width 32 height 12
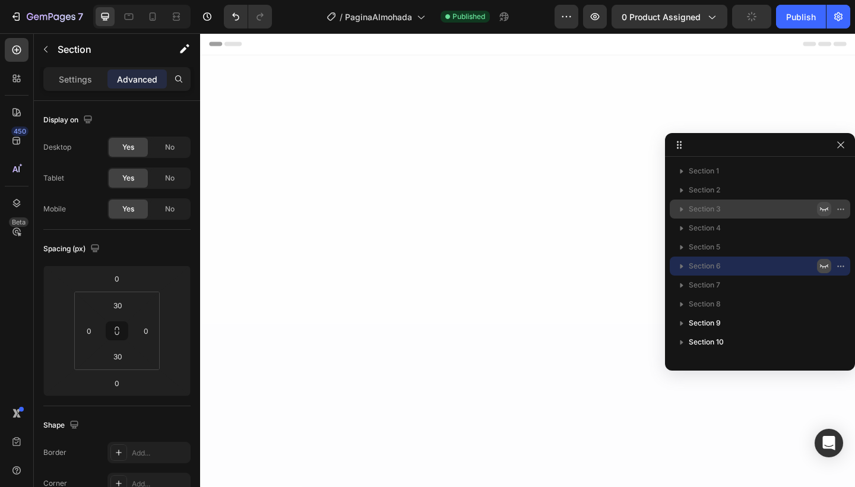
click at [683, 267] on icon "button" at bounding box center [681, 266] width 12 height 12
click at [681, 268] on icon "button" at bounding box center [681, 266] width 12 height 12
click at [822, 266] on icon "button" at bounding box center [824, 266] width 8 height 4
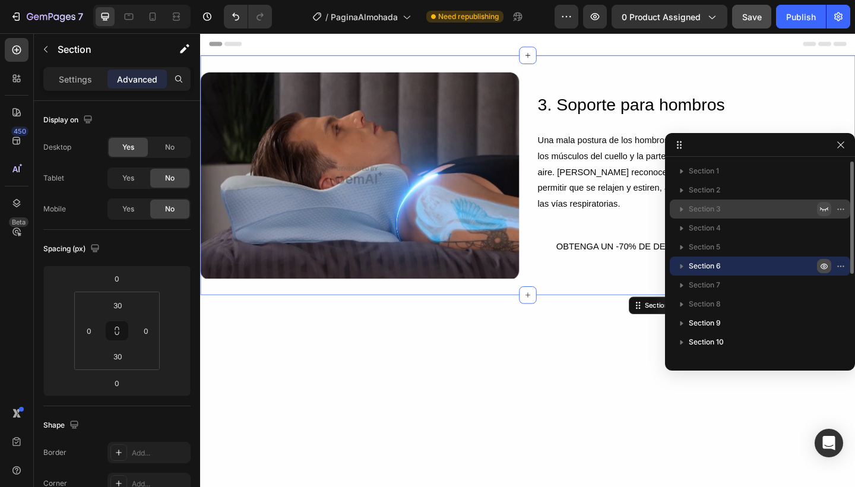
click at [685, 268] on icon "button" at bounding box center [681, 266] width 12 height 12
click at [681, 266] on icon "button" at bounding box center [681, 266] width 5 height 3
click at [826, 268] on icon "button" at bounding box center [823, 267] width 7 height 6
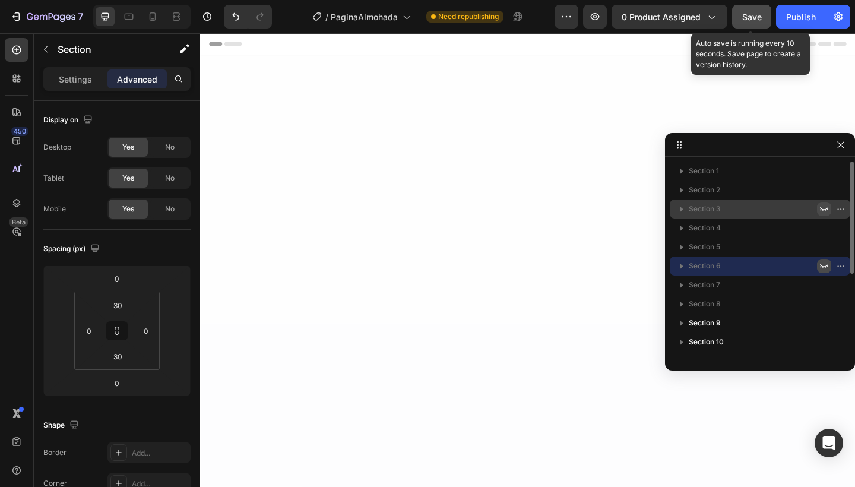
click at [749, 25] on button "Save" at bounding box center [751, 17] width 39 height 24
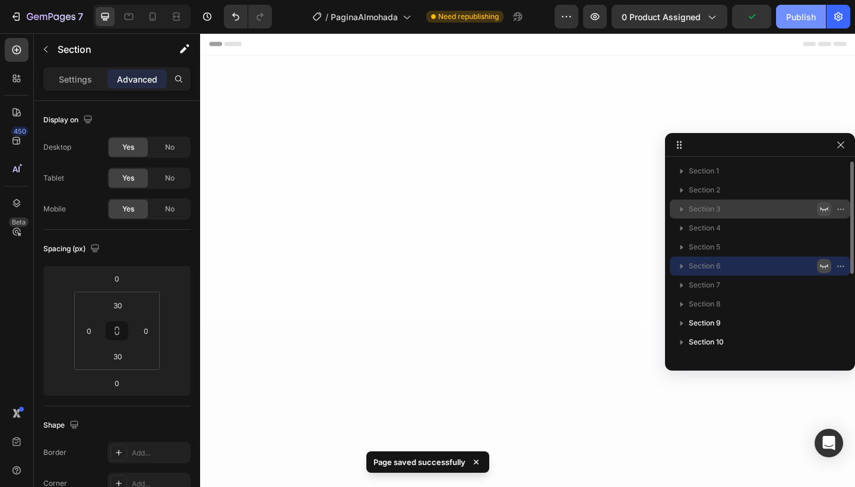
click at [796, 20] on div "Publish" at bounding box center [801, 17] width 30 height 12
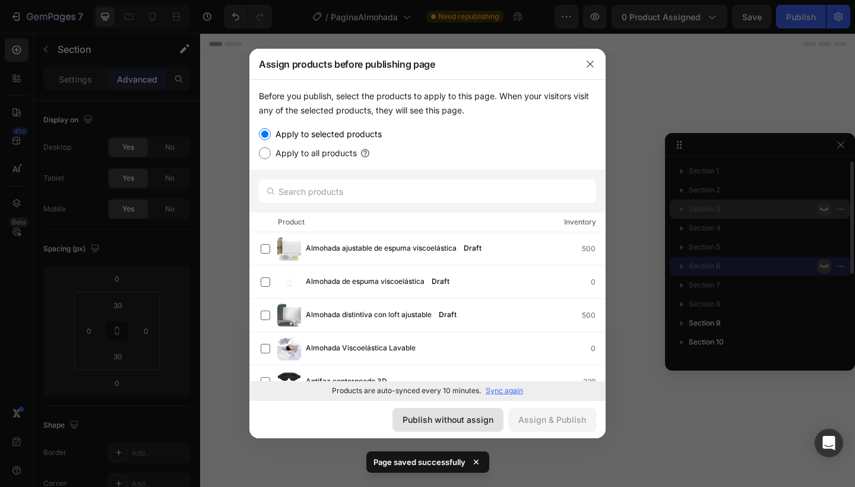
click at [473, 416] on div "Publish without assign" at bounding box center [447, 419] width 91 height 12
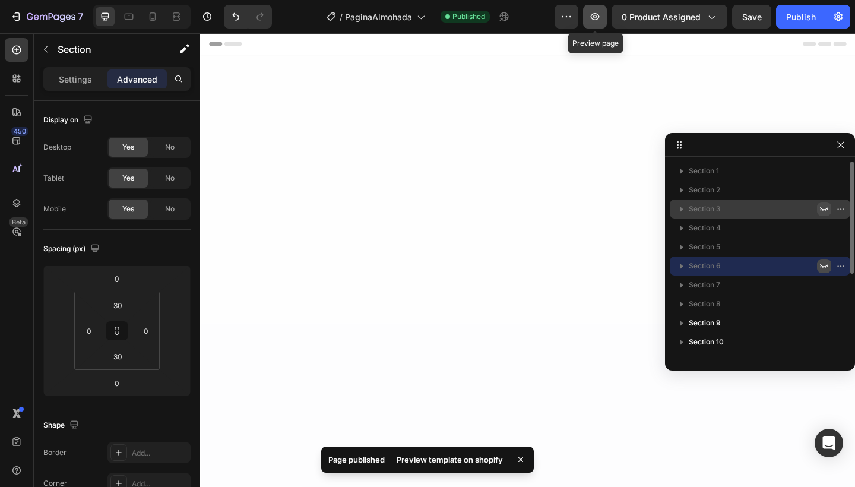
click at [601, 19] on icon "button" at bounding box center [595, 17] width 12 height 12
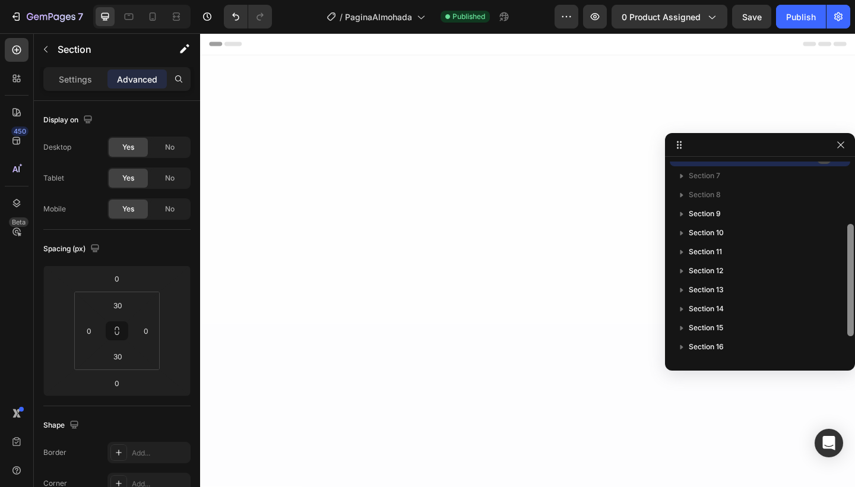
scroll to position [146, 0]
drag, startPoint x: 848, startPoint y: 201, endPoint x: 849, endPoint y: 329, distance: 128.8
click at [849, 329] on div at bounding box center [850, 301] width 7 height 112
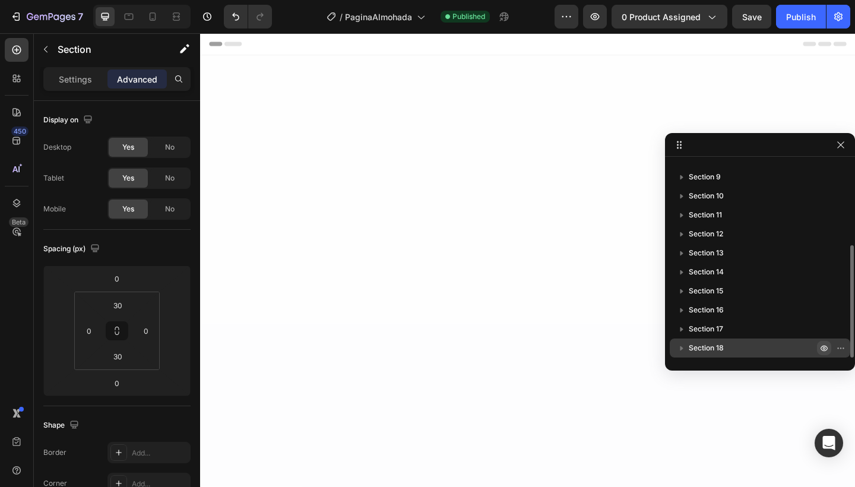
click at [826, 351] on icon "button" at bounding box center [823, 347] width 9 height 9
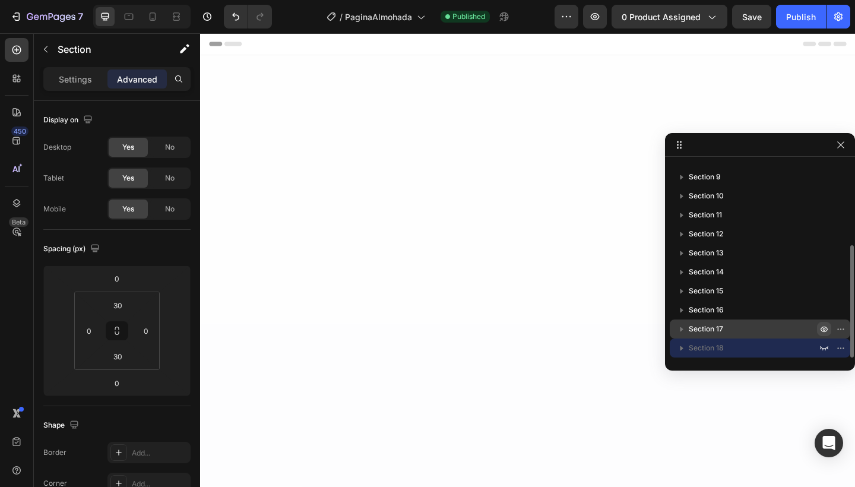
click at [823, 325] on icon "button" at bounding box center [823, 328] width 9 height 9
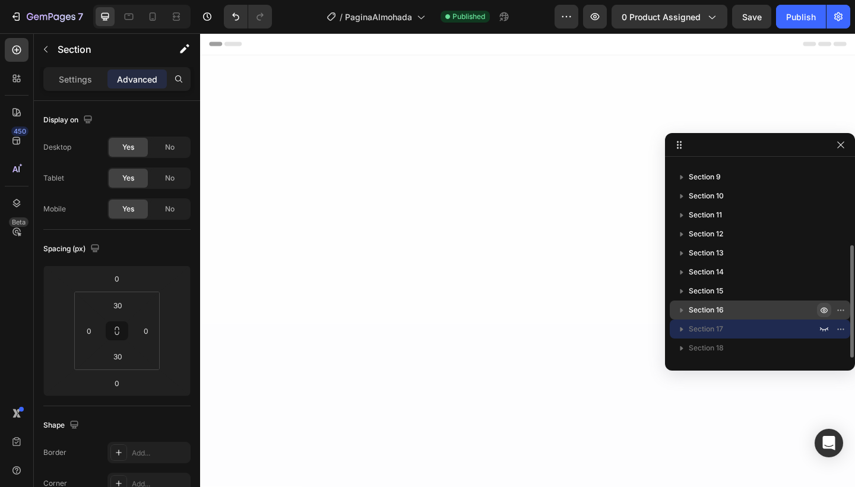
click at [822, 312] on icon "button" at bounding box center [823, 310] width 7 height 6
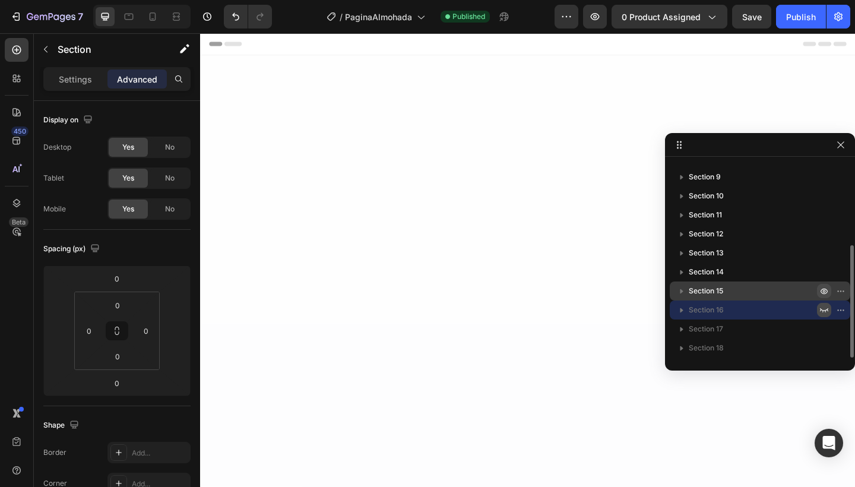
click at [821, 292] on icon "button" at bounding box center [823, 291] width 7 height 6
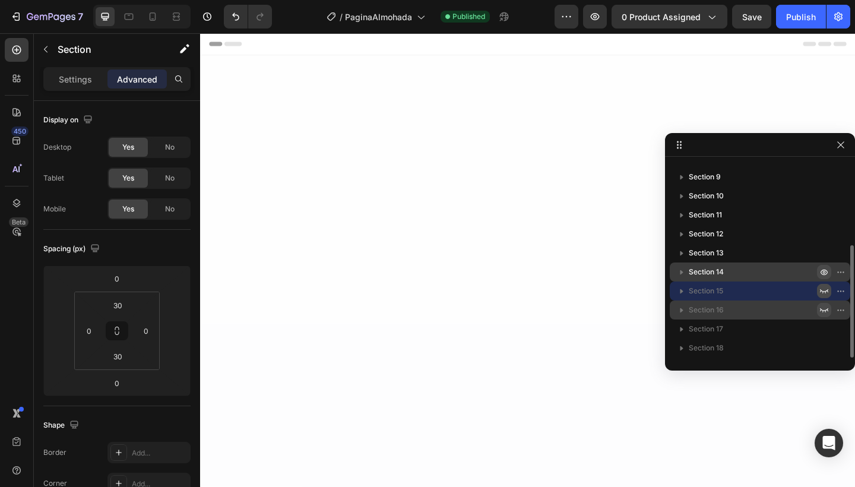
click at [822, 274] on icon "button" at bounding box center [823, 272] width 7 height 6
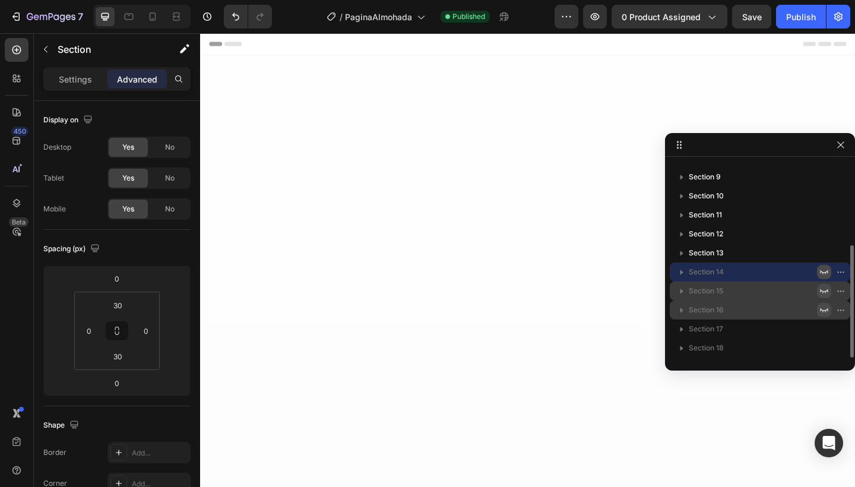
click at [754, 16] on span "Save" at bounding box center [752, 17] width 20 height 10
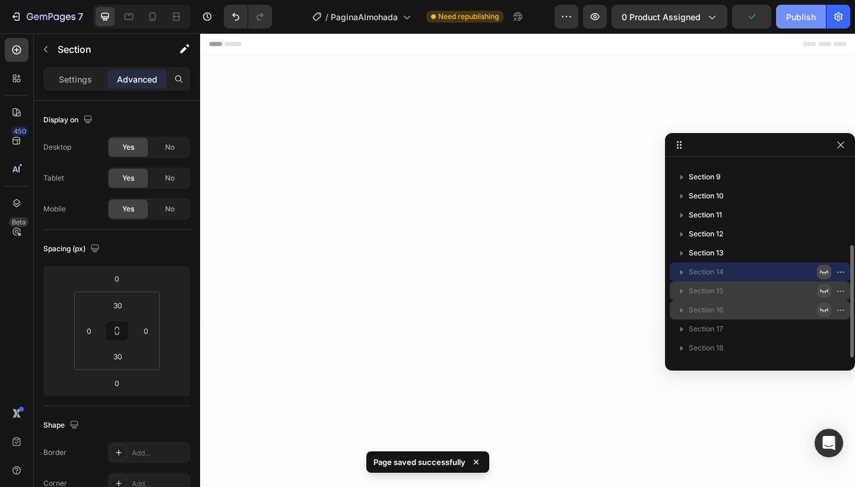
click at [805, 17] on div "Publish" at bounding box center [801, 17] width 30 height 12
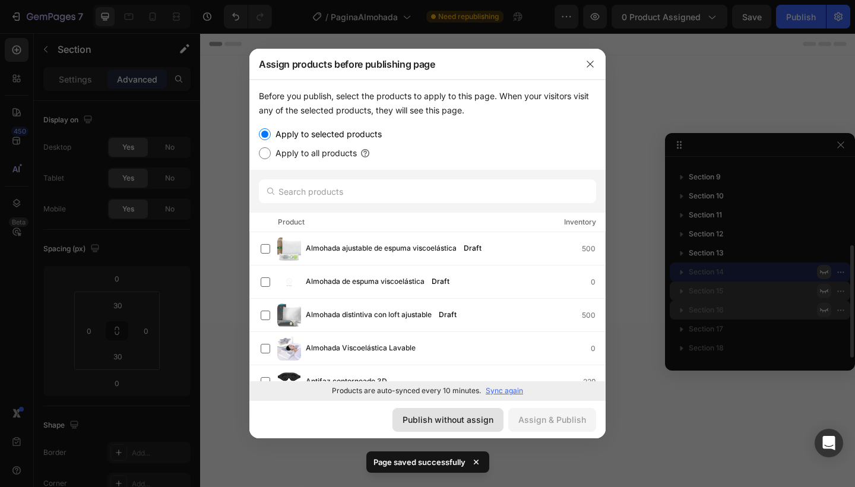
click at [430, 418] on div "Publish without assign" at bounding box center [447, 419] width 91 height 12
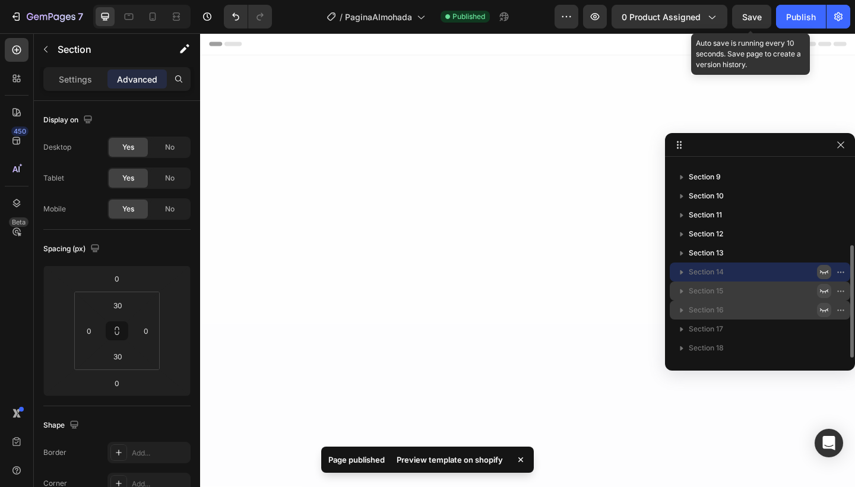
click at [755, 13] on span "Save" at bounding box center [752, 17] width 20 height 10
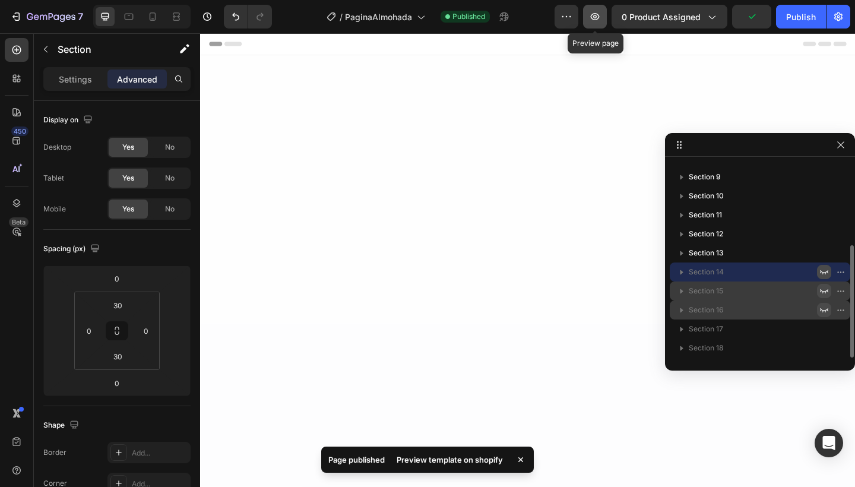
click at [599, 17] on icon "button" at bounding box center [595, 17] width 12 height 12
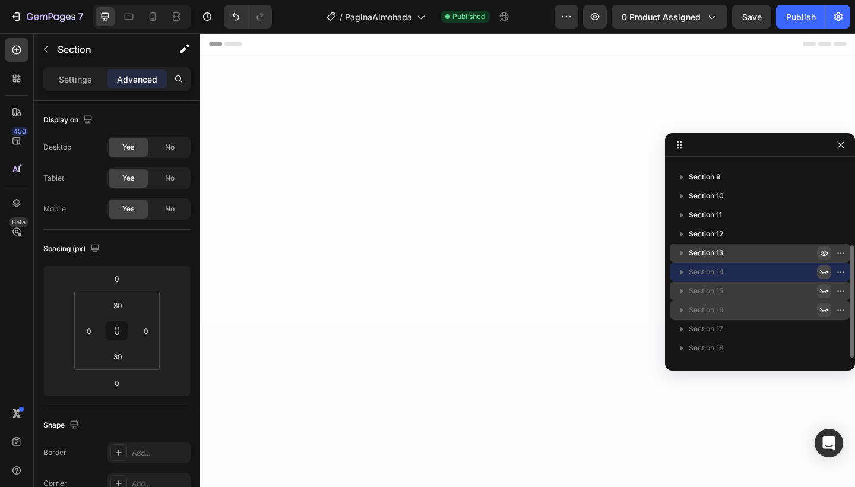
click at [822, 252] on icon "button" at bounding box center [823, 253] width 7 height 6
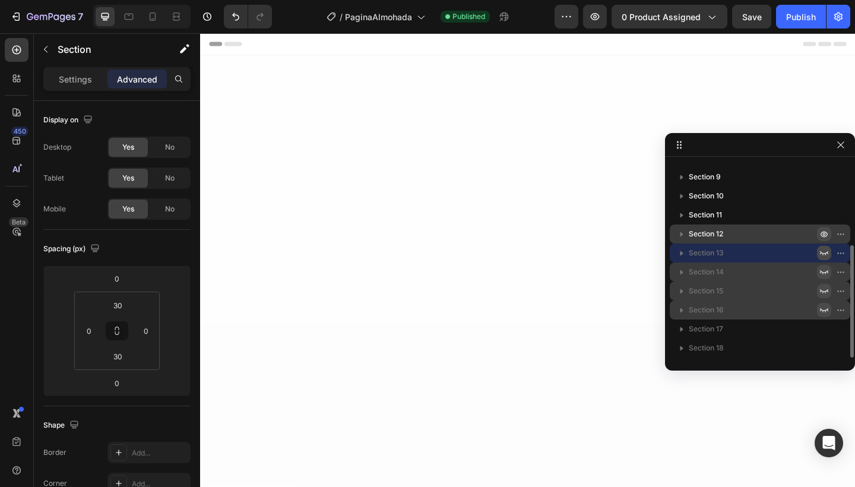
click at [823, 235] on icon "button" at bounding box center [824, 234] width 3 height 3
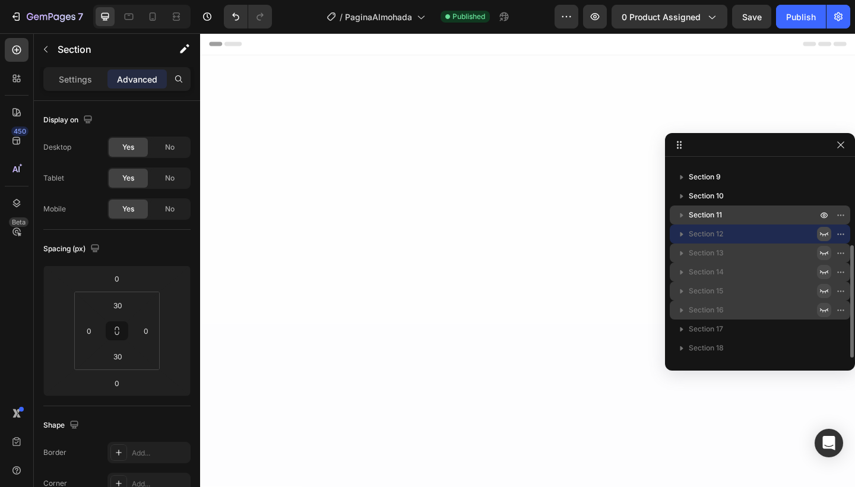
click at [823, 207] on div at bounding box center [832, 214] width 31 height 19
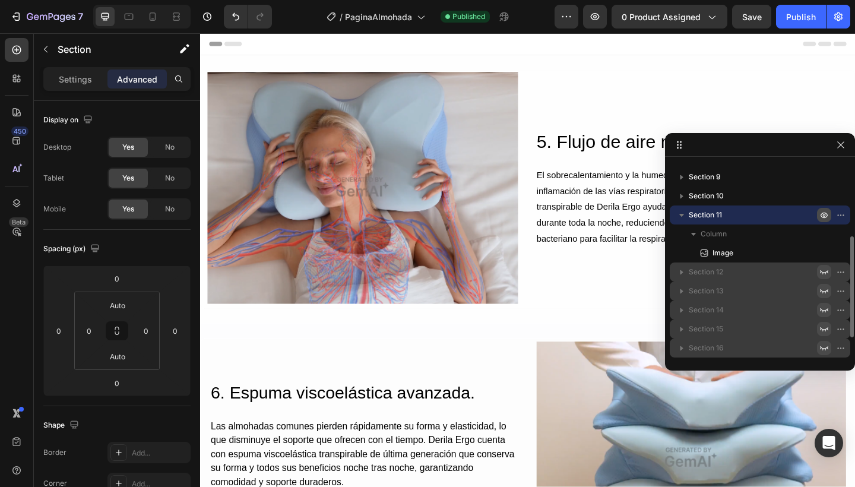
scroll to position [316, 0]
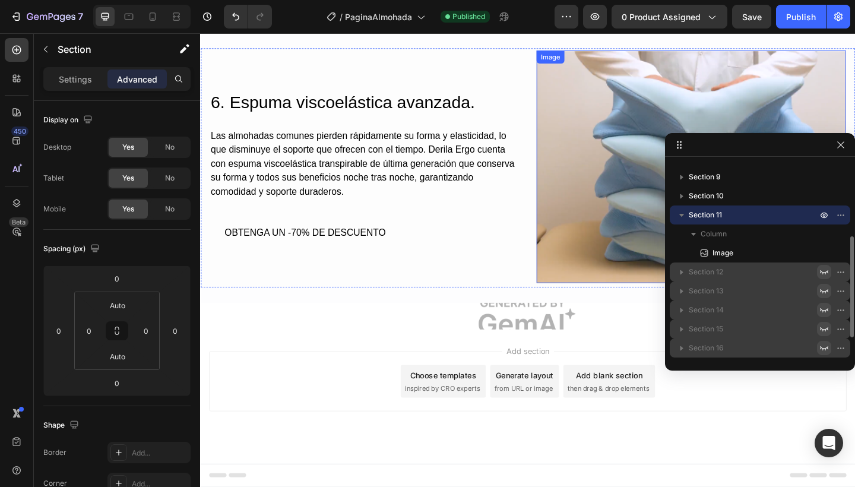
click at [683, 213] on icon "button" at bounding box center [681, 215] width 12 height 12
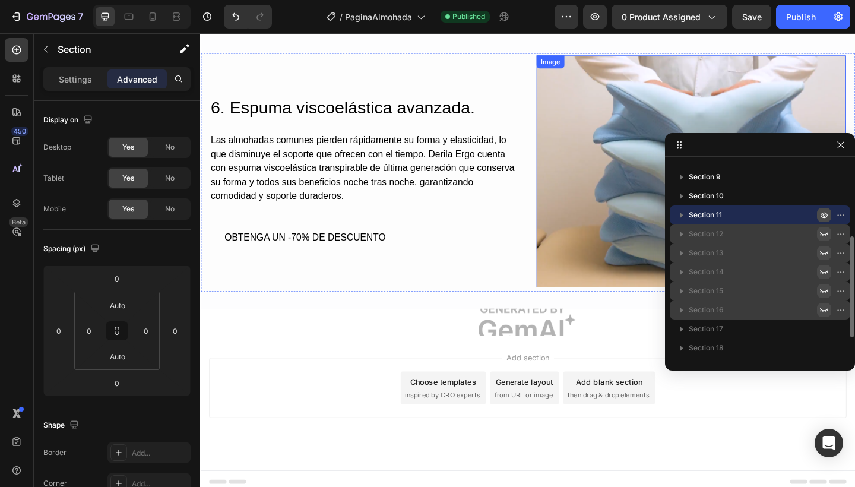
click at [824, 215] on icon "button" at bounding box center [823, 214] width 9 height 9
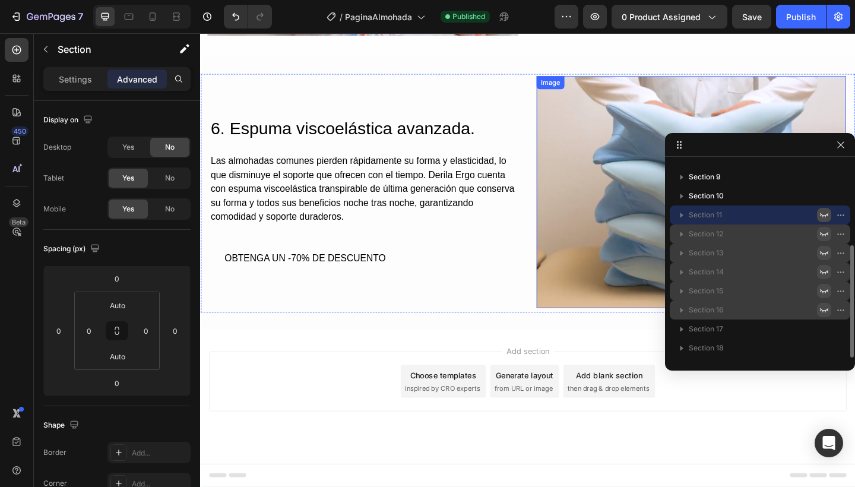
scroll to position [287, 0]
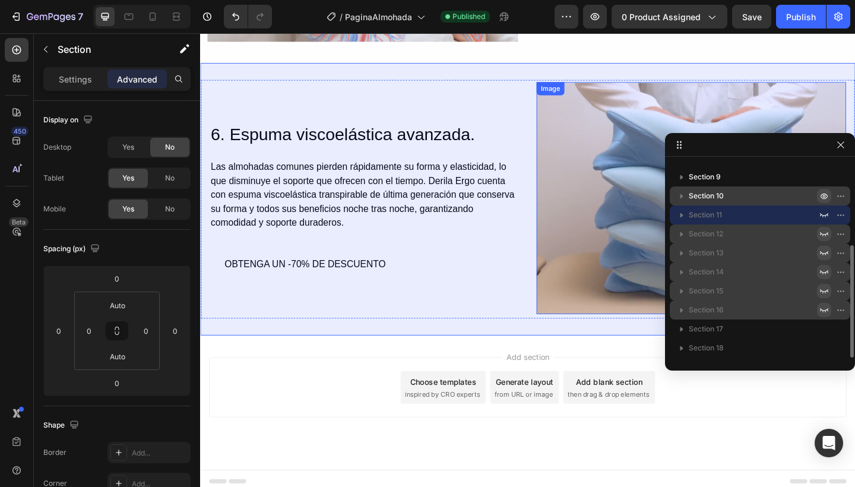
click at [826, 199] on icon "button" at bounding box center [823, 195] width 9 height 9
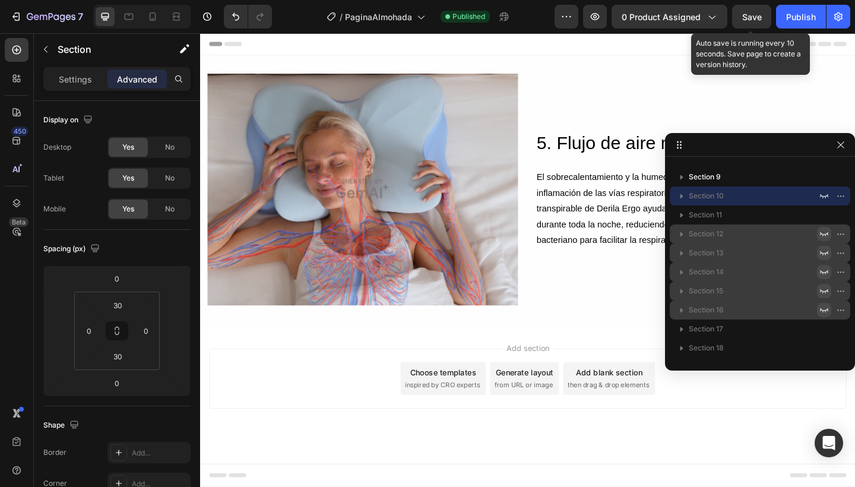
click at [760, 20] on span "Save" at bounding box center [752, 17] width 20 height 10
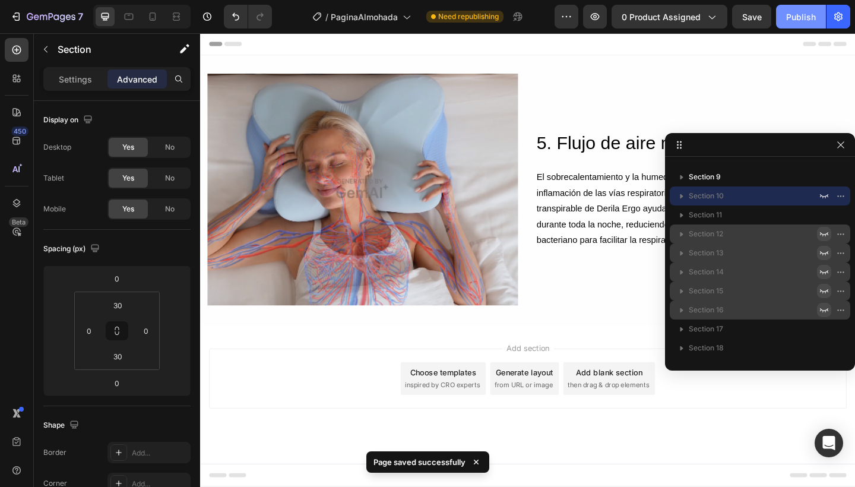
click at [797, 15] on div "Publish" at bounding box center [801, 17] width 30 height 12
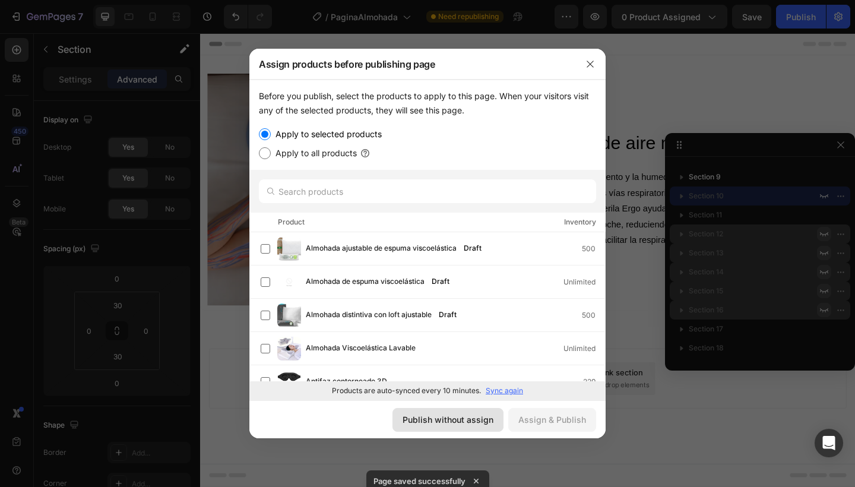
click at [436, 418] on div "Publish without assign" at bounding box center [447, 419] width 91 height 12
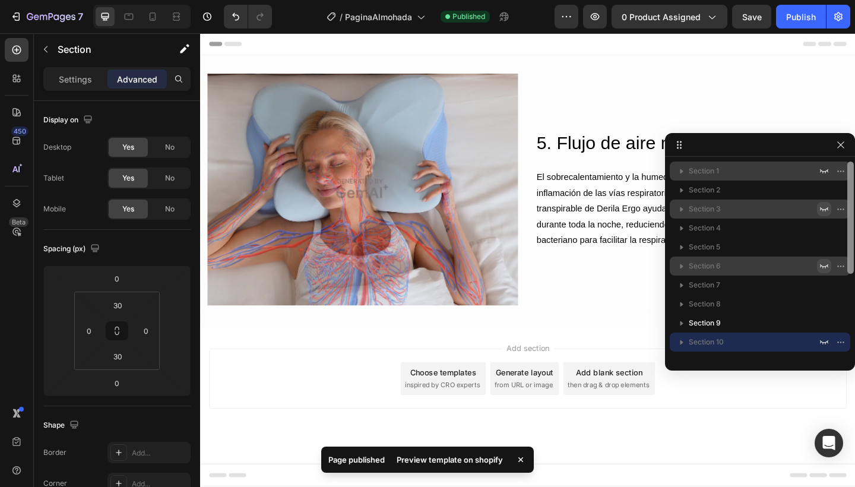
drag, startPoint x: 848, startPoint y: 263, endPoint x: 839, endPoint y: 177, distance: 86.5
click at [839, 177] on div "Section 1 Section 2 Section 3 Section 4 Section 5 Section 6 Section 7 Section 8…" at bounding box center [760, 259] width 190 height 196
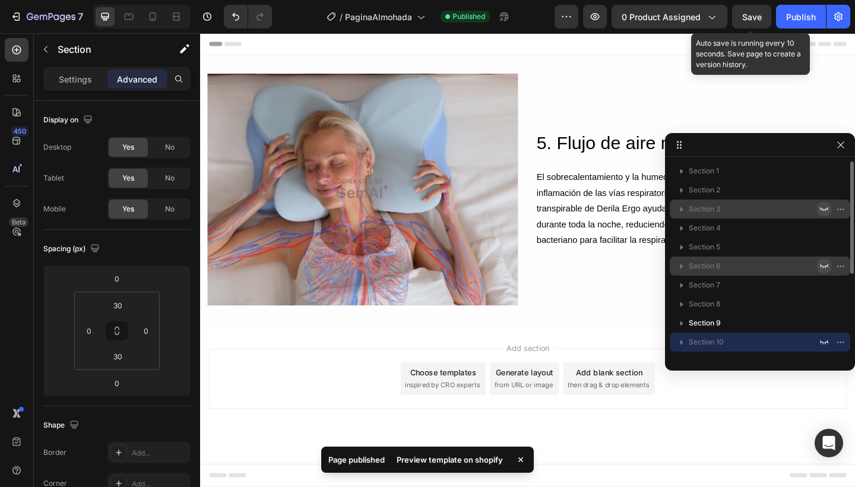
click at [749, 16] on span "Save" at bounding box center [752, 17] width 20 height 10
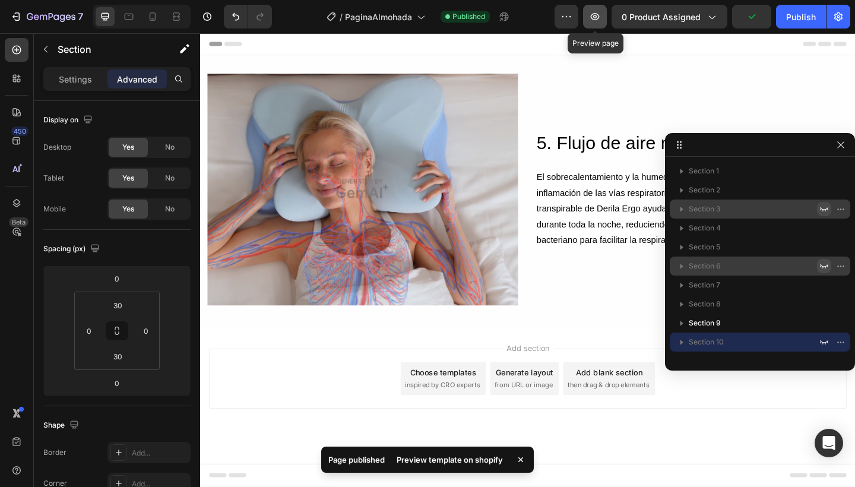
click at [595, 17] on icon "button" at bounding box center [595, 17] width 12 height 12
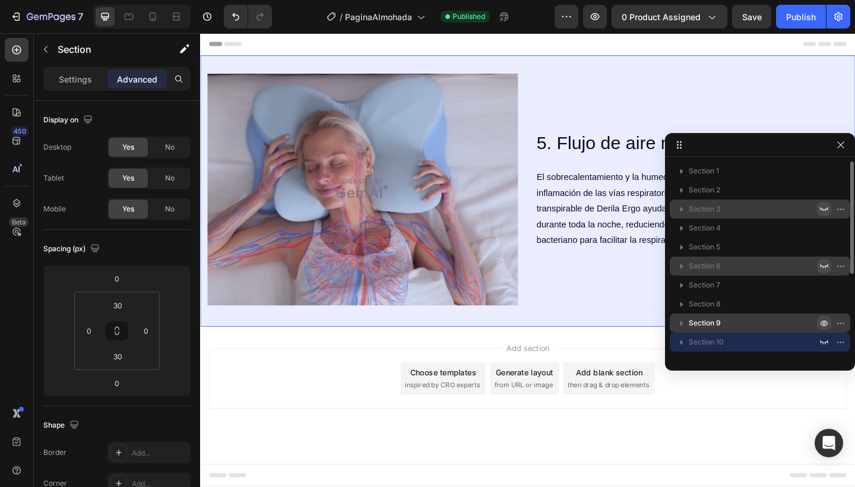
click at [822, 324] on icon "button" at bounding box center [823, 322] width 9 height 9
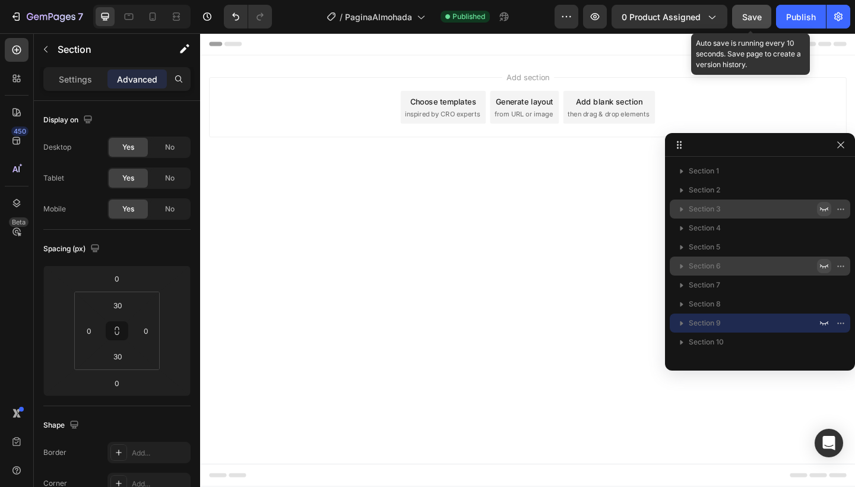
click at [764, 18] on button "Save" at bounding box center [751, 17] width 39 height 24
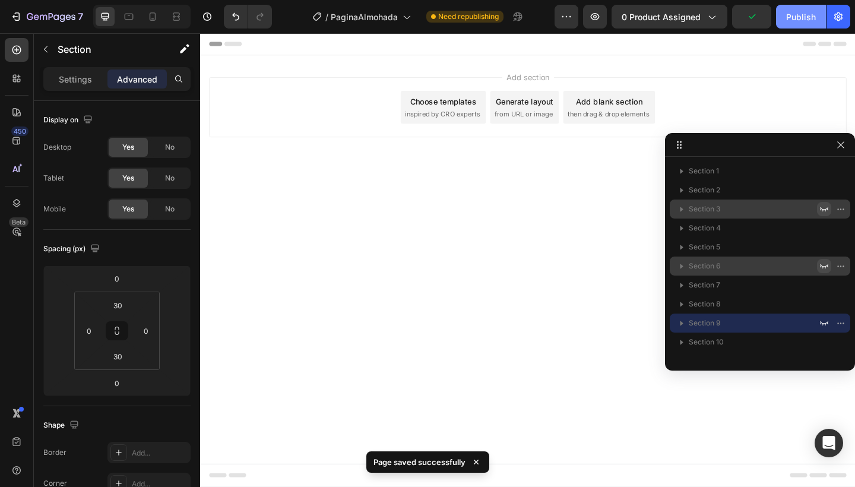
click at [793, 15] on div "Publish" at bounding box center [801, 17] width 30 height 12
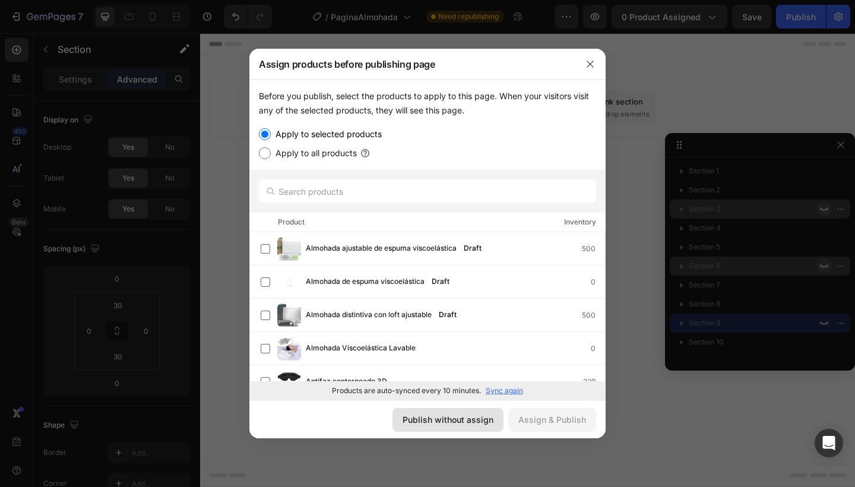
click at [473, 414] on div "Publish without assign" at bounding box center [447, 419] width 91 height 12
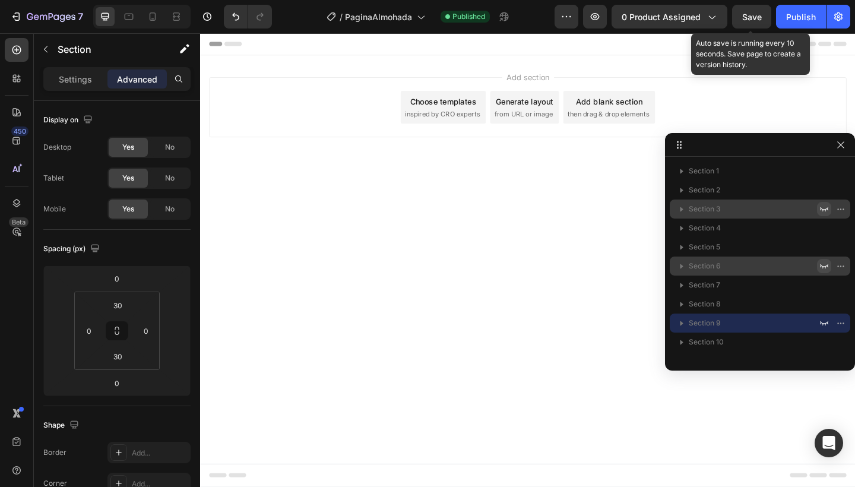
click at [759, 20] on span "Save" at bounding box center [752, 17] width 20 height 10
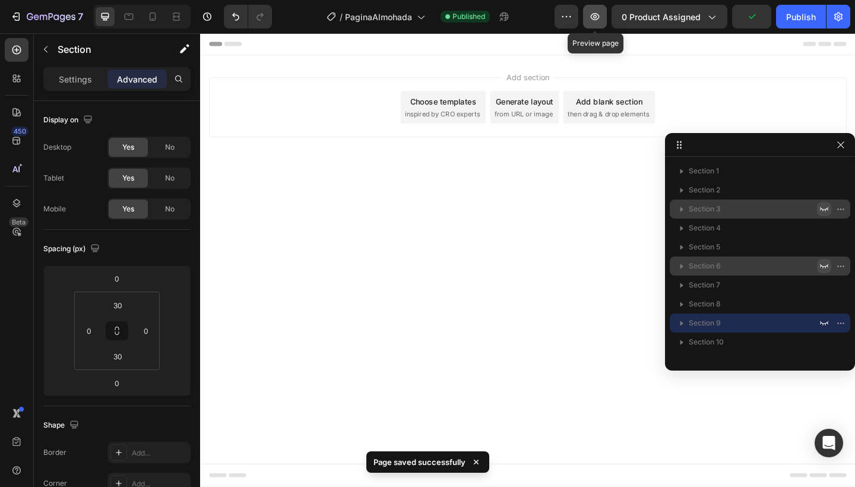
click at [595, 22] on icon "button" at bounding box center [595, 17] width 12 height 12
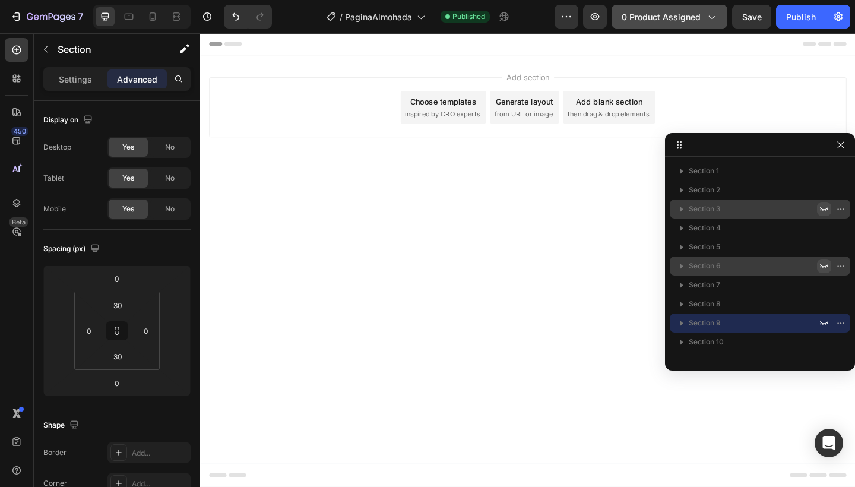
click at [704, 11] on div "0 product assigned" at bounding box center [669, 17] width 96 height 12
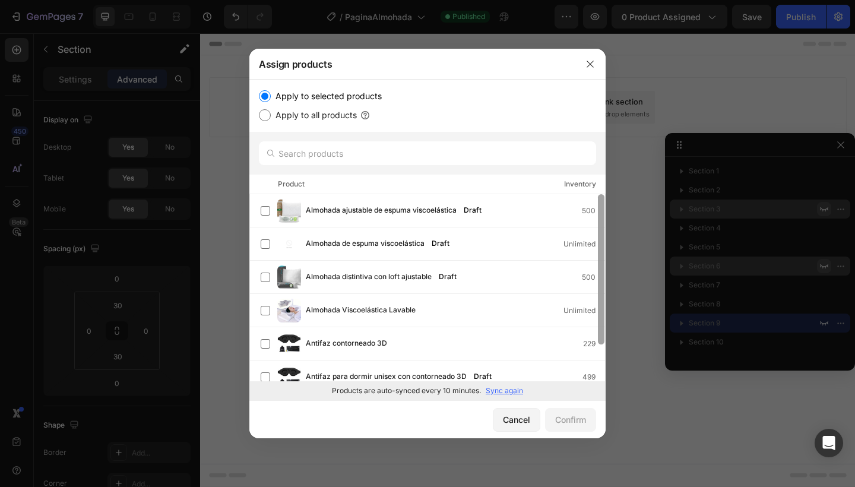
drag, startPoint x: 599, startPoint y: 215, endPoint x: 596, endPoint y: 277, distance: 61.2
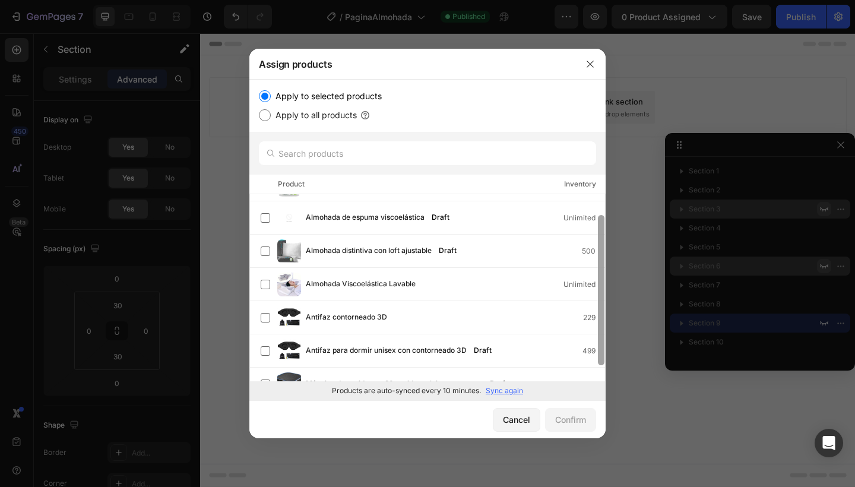
scroll to position [46, 0]
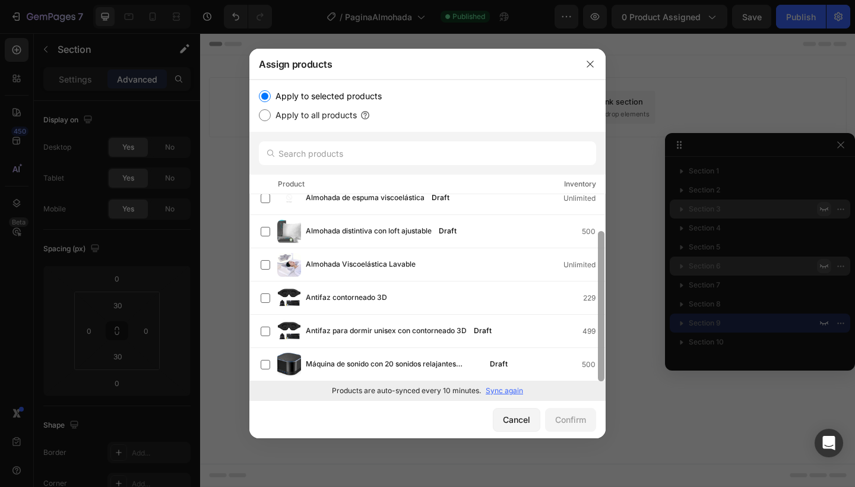
drag, startPoint x: 598, startPoint y: 281, endPoint x: 599, endPoint y: 336, distance: 55.2
click at [599, 336] on div at bounding box center [601, 306] width 7 height 150
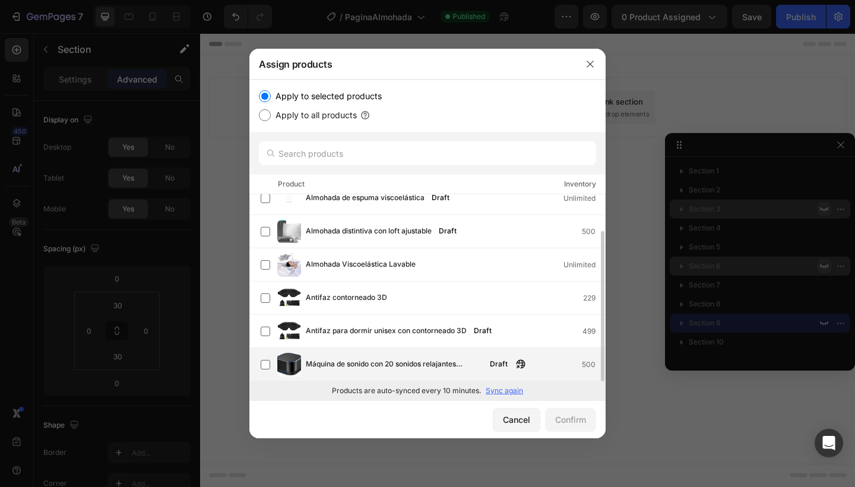
click at [574, 357] on div "Máquina de sonido con 20 sonidos relajantes naturales Draft 500" at bounding box center [433, 365] width 344 height 24
click at [572, 420] on div "Confirm" at bounding box center [570, 419] width 31 height 12
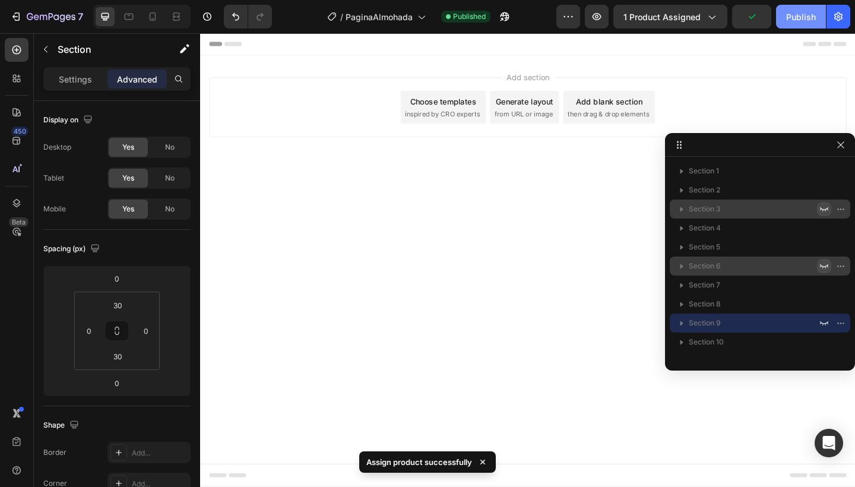
click at [787, 21] on div "Publish" at bounding box center [801, 17] width 30 height 12
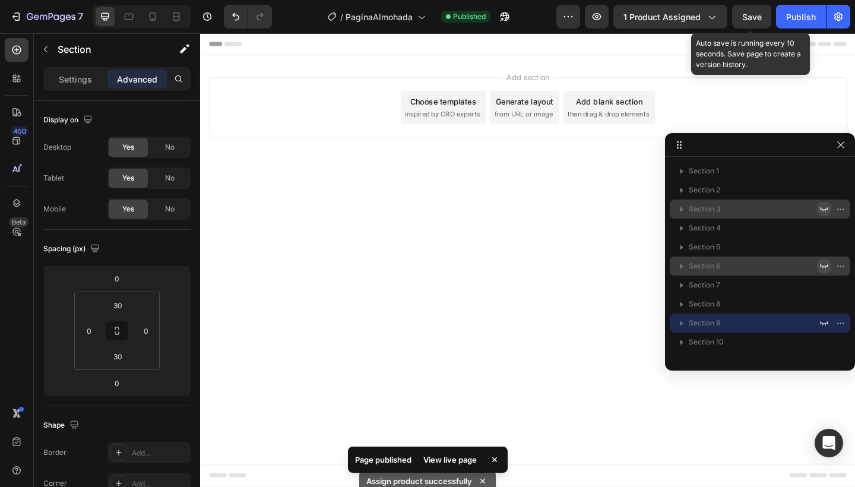
click at [750, 15] on span "Save" at bounding box center [752, 17] width 20 height 10
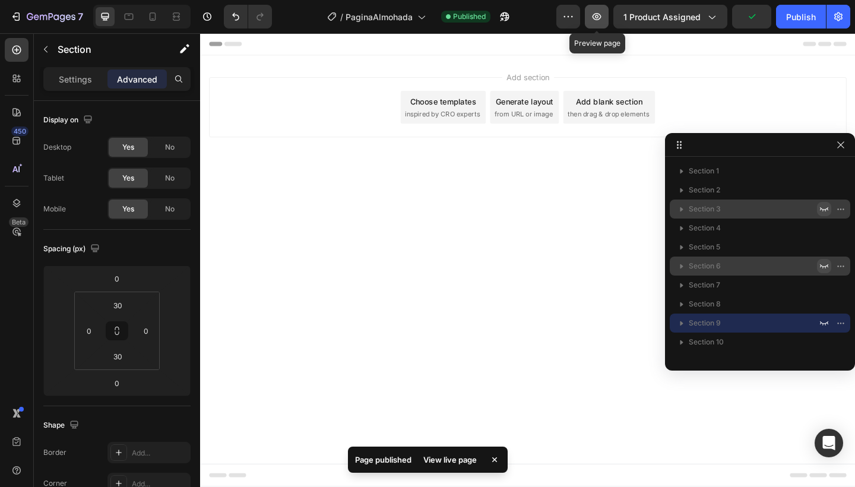
click at [605, 17] on button "button" at bounding box center [597, 17] width 24 height 24
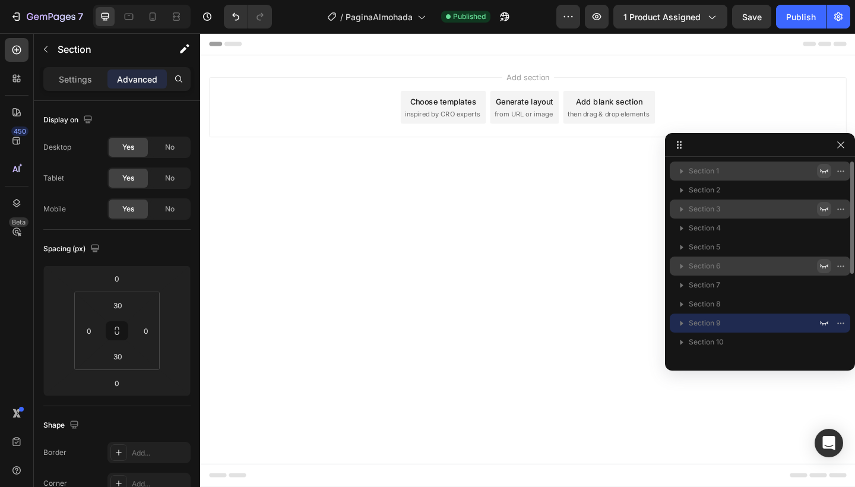
click at [822, 171] on icon "button" at bounding box center [824, 171] width 8 height 4
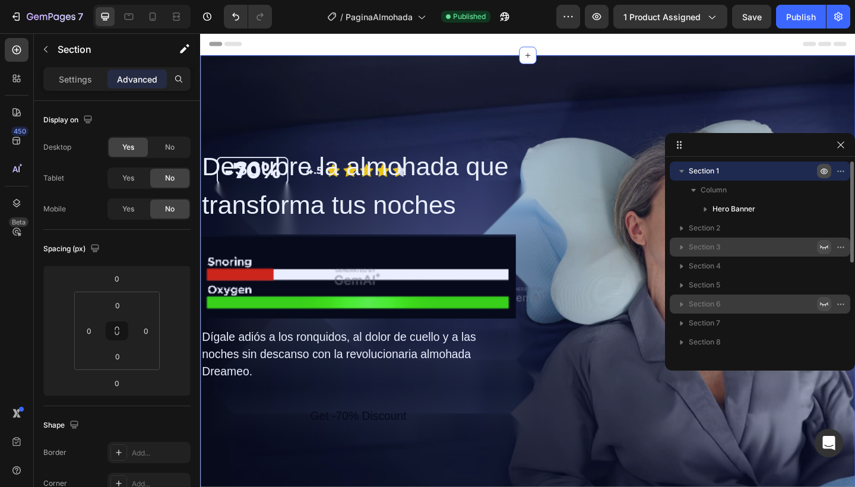
click at [674, 170] on button "button" at bounding box center [681, 171] width 14 height 14
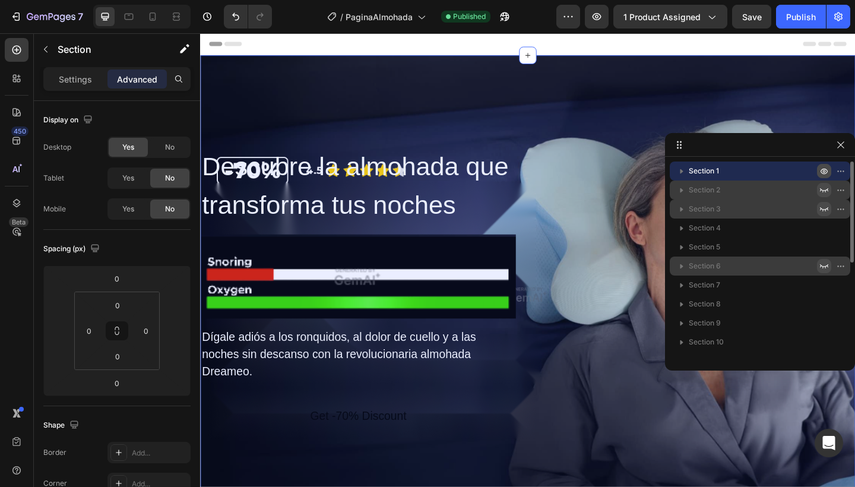
click at [820, 192] on icon "button" at bounding box center [823, 189] width 9 height 9
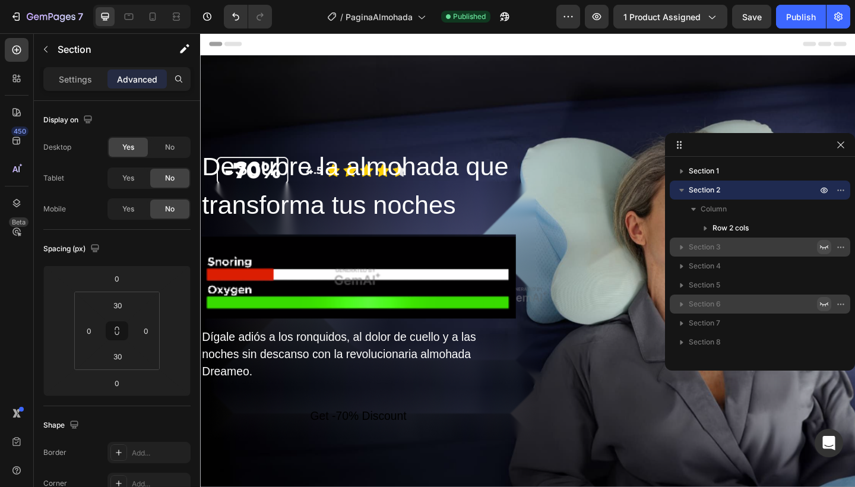
click at [824, 245] on icon "button" at bounding box center [823, 246] width 9 height 9
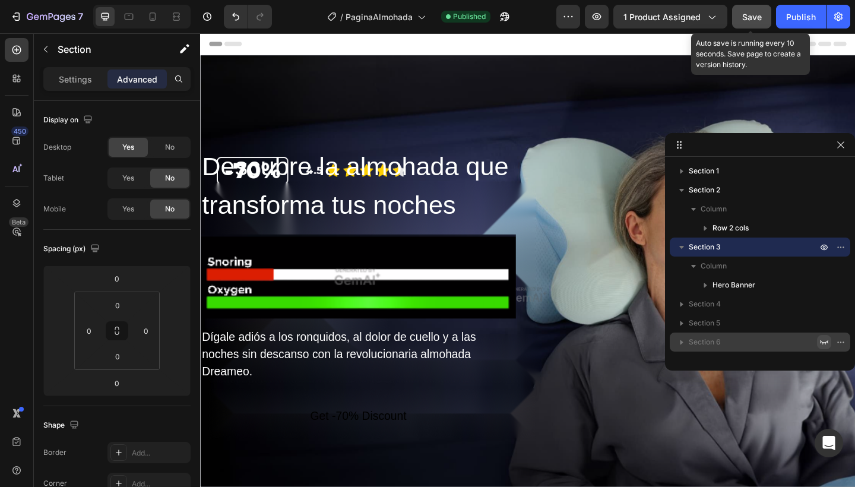
click at [755, 9] on button "Save" at bounding box center [751, 17] width 39 height 24
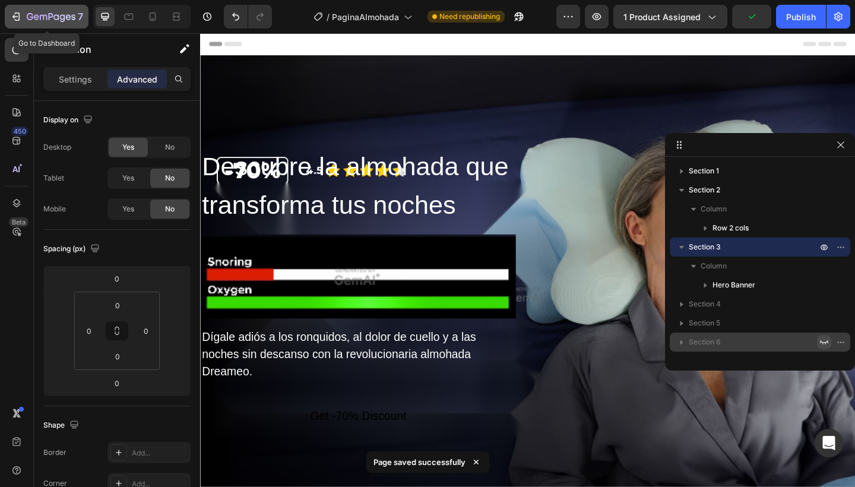
click at [9, 13] on button "7" at bounding box center [47, 17] width 84 height 24
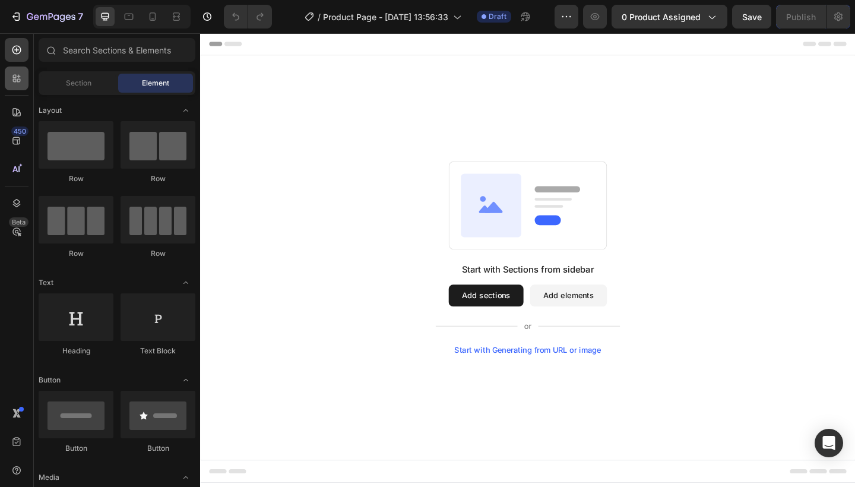
click at [12, 82] on icon at bounding box center [17, 78] width 12 height 12
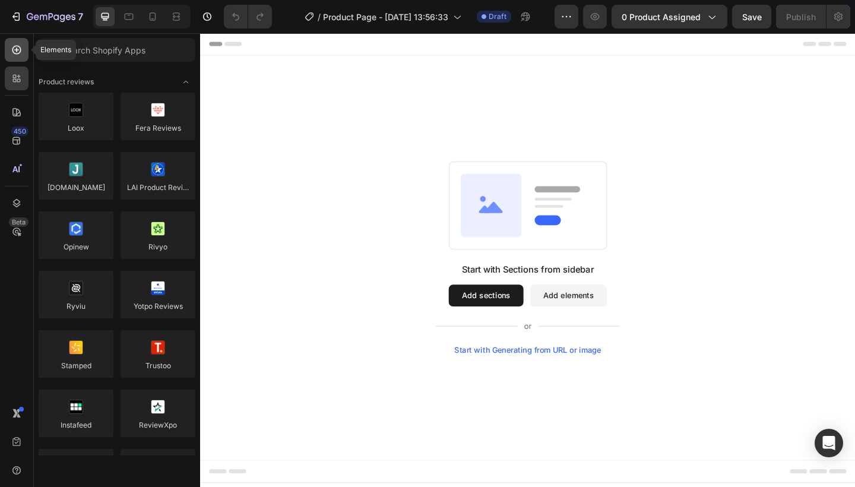
click at [12, 48] on icon at bounding box center [17, 50] width 12 height 12
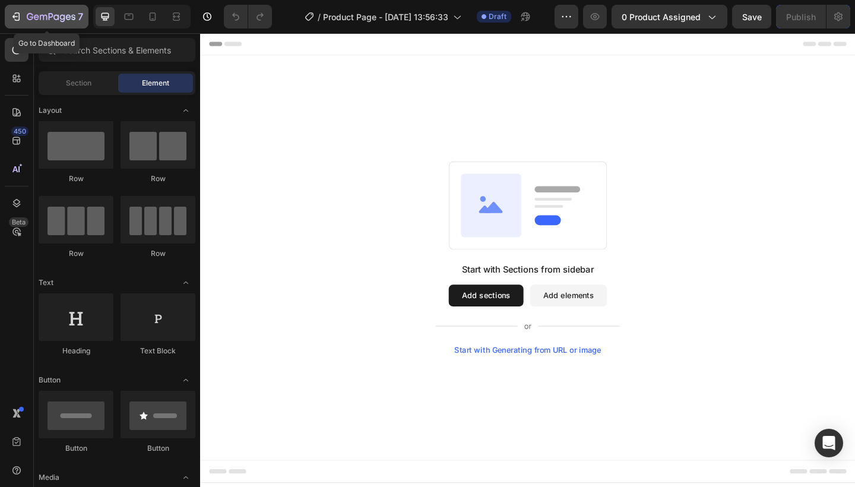
click at [19, 17] on icon "button" at bounding box center [17, 16] width 5 height 8
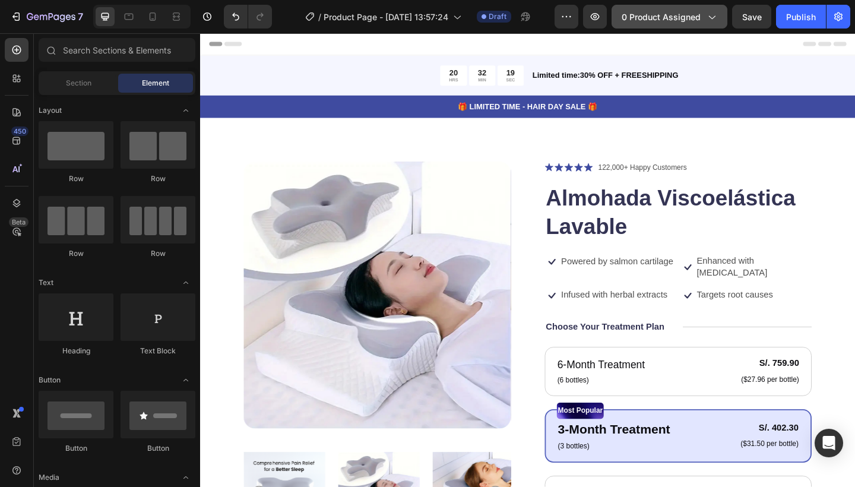
click at [689, 18] on span "0 product assigned" at bounding box center [660, 17] width 79 height 12
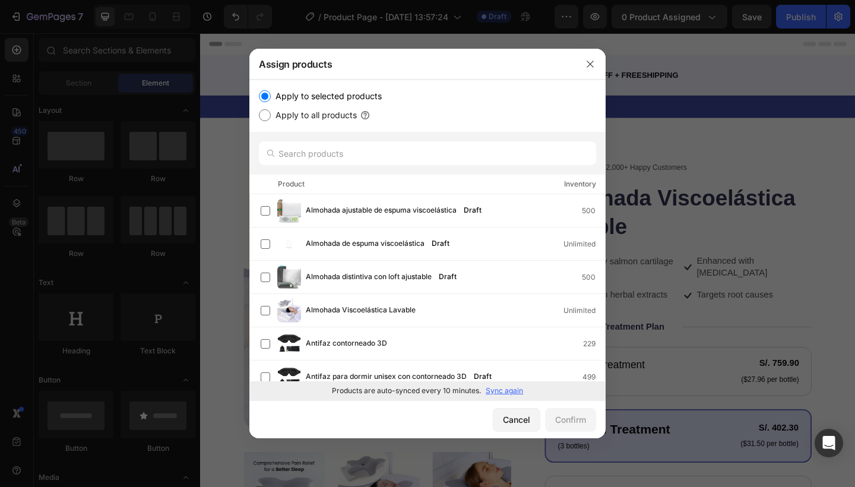
drag, startPoint x: 599, startPoint y: 254, endPoint x: 599, endPoint y: 323, distance: 68.8
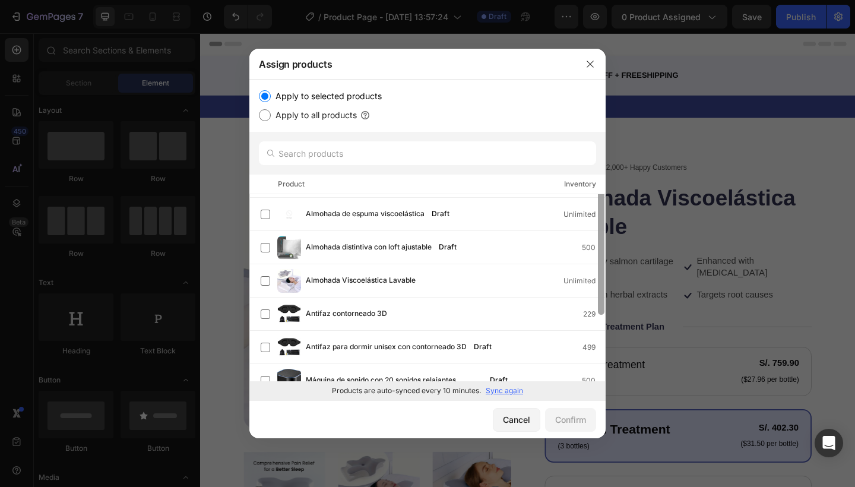
scroll to position [46, 0]
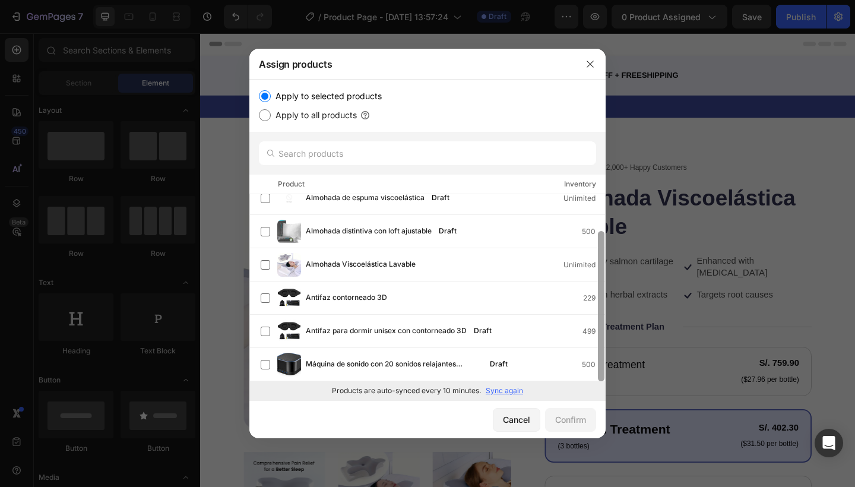
drag, startPoint x: 598, startPoint y: 300, endPoint x: 598, endPoint y: 339, distance: 39.8
click at [598, 339] on div at bounding box center [601, 306] width 7 height 150
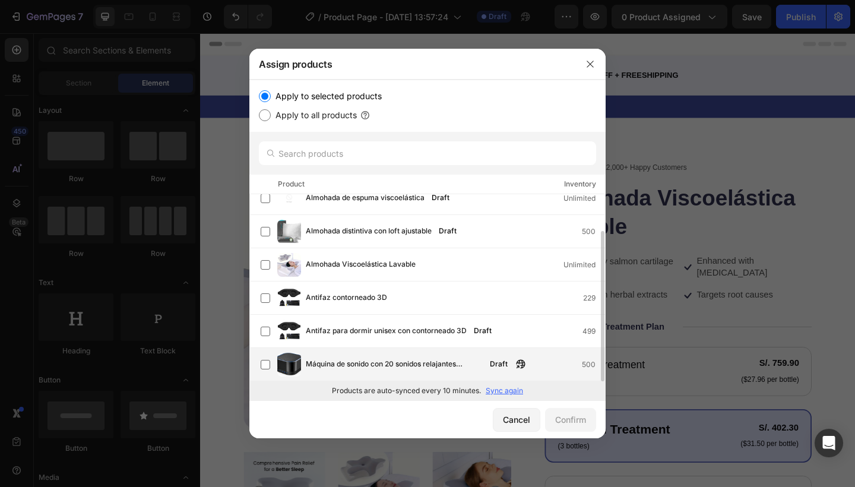
click at [471, 368] on span "Máquina de sonido con 20 sonidos relajantes naturales" at bounding box center [394, 364] width 177 height 13
click at [569, 420] on div "Confirm" at bounding box center [570, 419] width 31 height 12
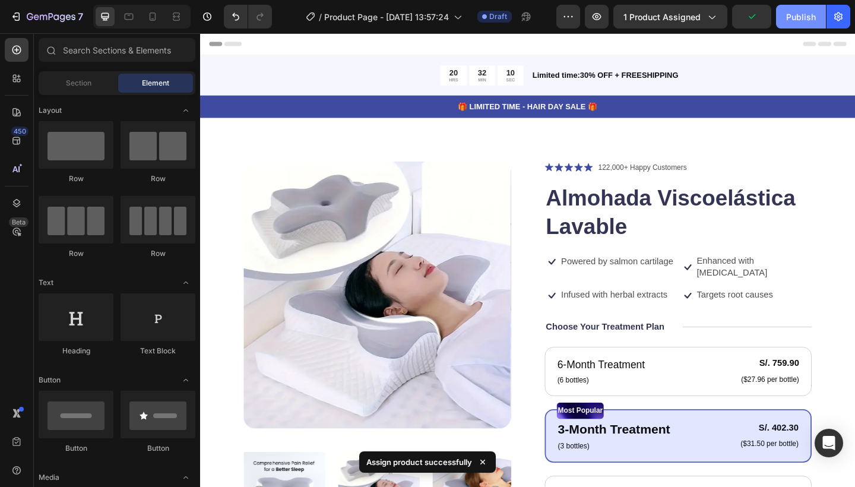
click at [783, 15] on button "Publish" at bounding box center [801, 17] width 50 height 24
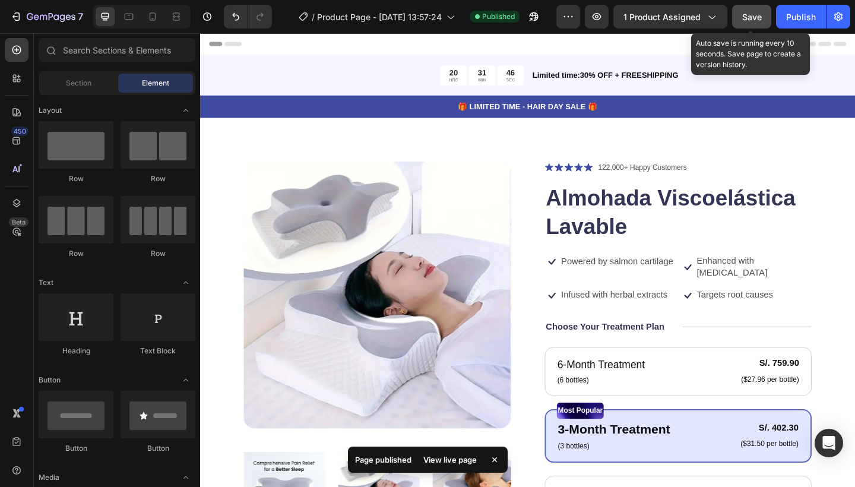
click at [741, 20] on button "Save" at bounding box center [751, 17] width 39 height 24
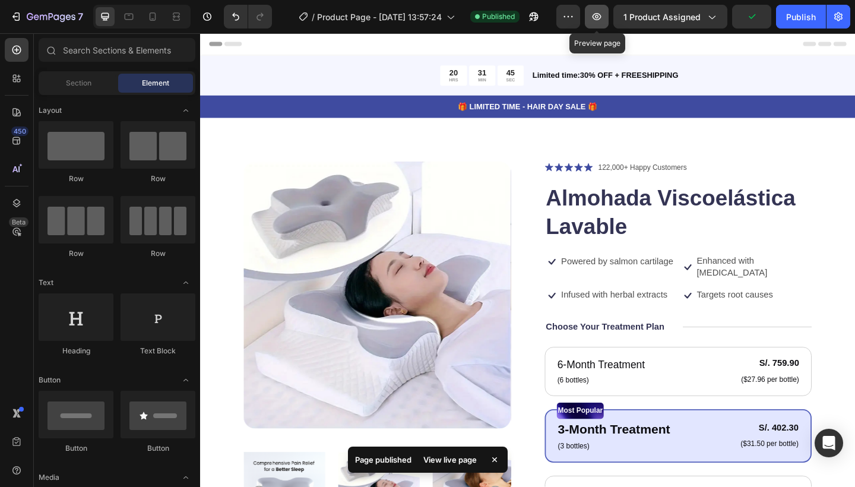
click at [599, 21] on icon "button" at bounding box center [597, 17] width 12 height 12
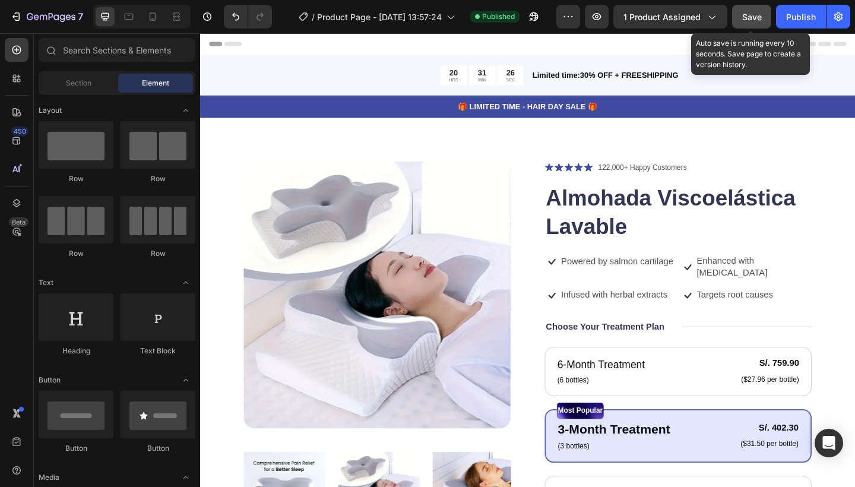
click at [743, 14] on span "Save" at bounding box center [752, 17] width 20 height 10
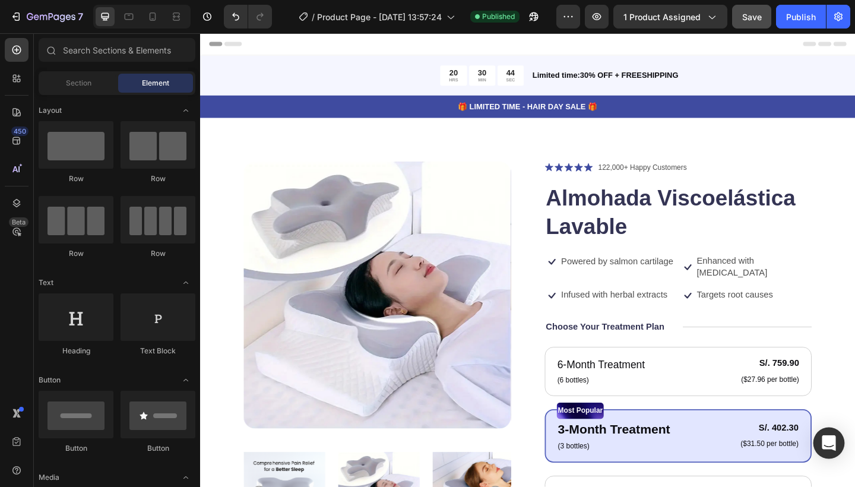
click at [820, 437] on div "Open Intercom Messenger" at bounding box center [828, 442] width 31 height 31
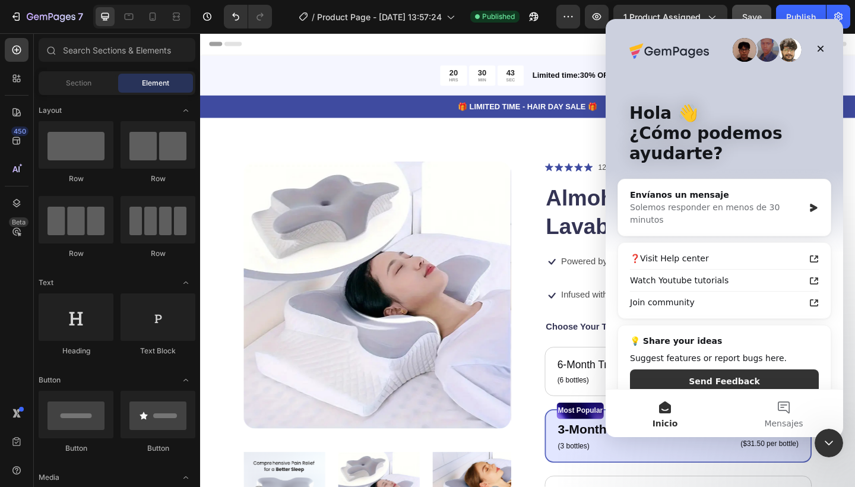
scroll to position [0, 0]
click at [718, 211] on div "Solemos responder en menos de 30 minutos" at bounding box center [717, 213] width 174 height 25
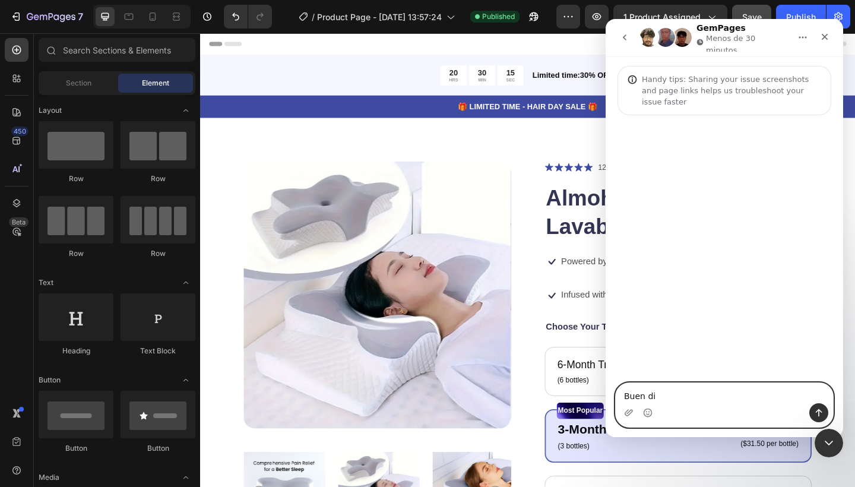
type textarea "Buen dia"
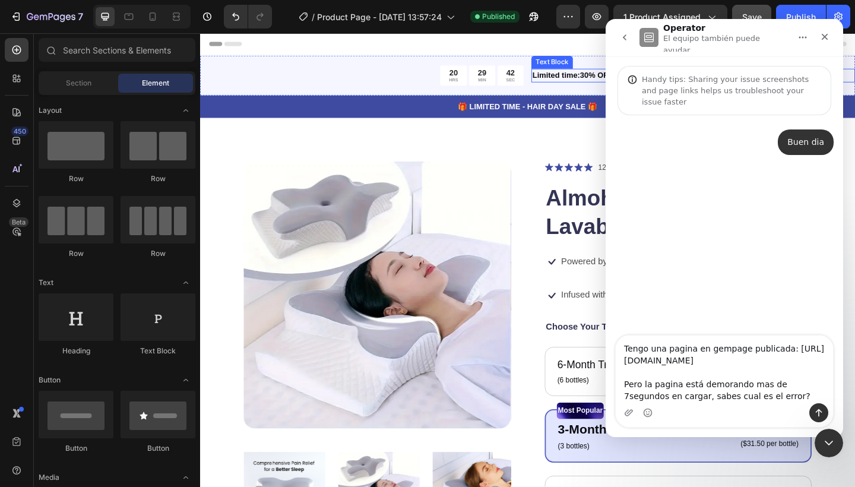
scroll to position [31, 0]
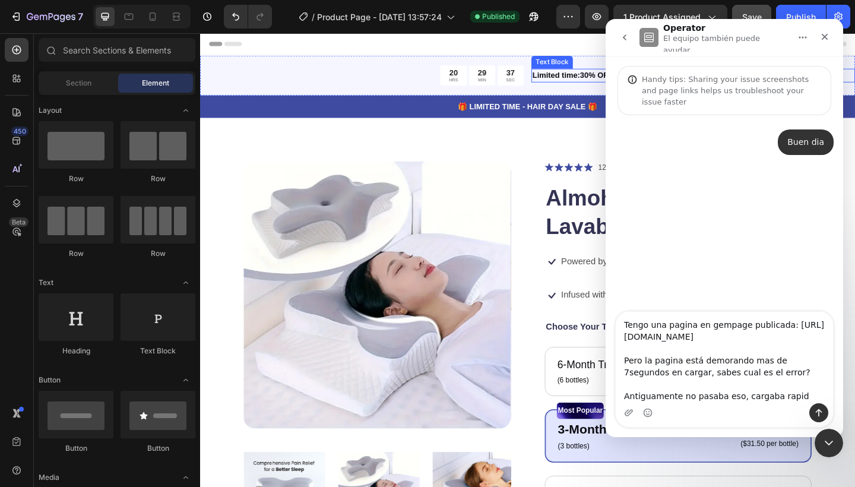
type textarea "Tengo una pagina en gempage publicada: [URL][DOMAIN_NAME] Pero la pagina está d…"
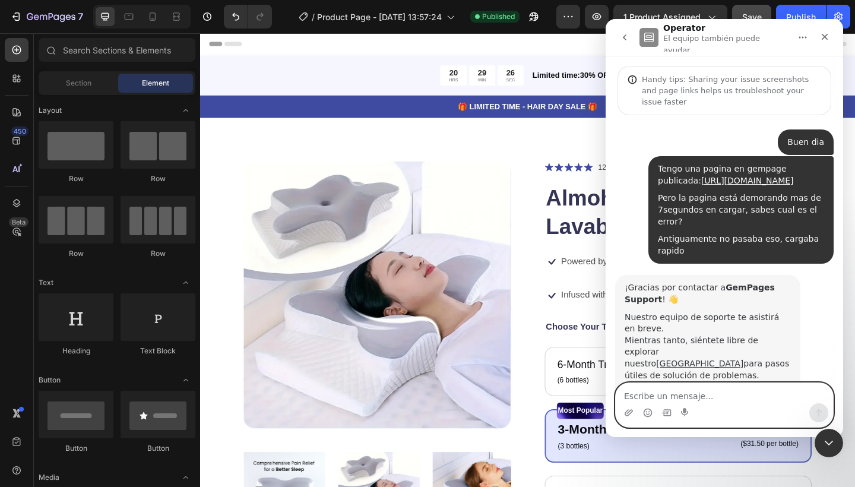
scroll to position [52, 0]
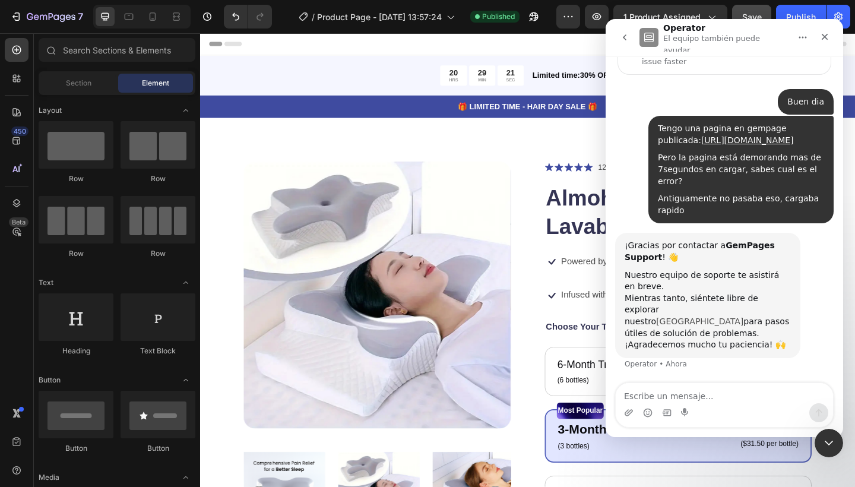
click at [708, 325] on link "[GEOGRAPHIC_DATA]" at bounding box center [699, 320] width 87 height 9
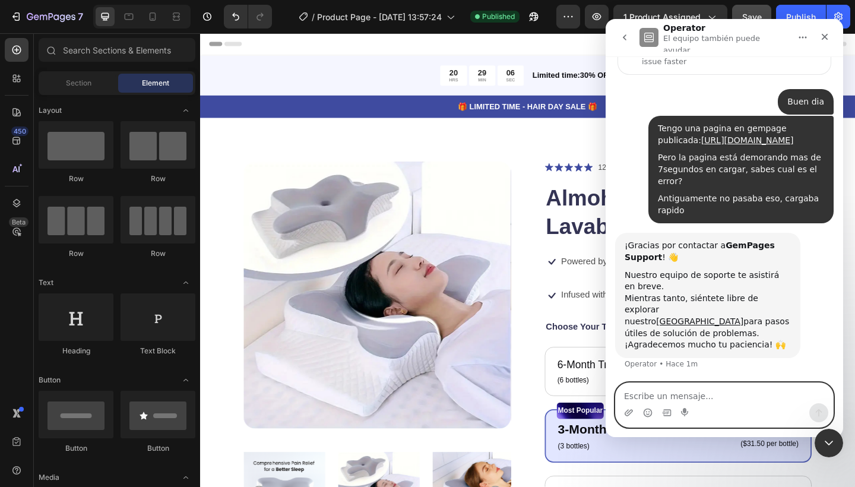
click at [659, 388] on textarea "Escribe un mensaje..." at bounding box center [723, 393] width 217 height 20
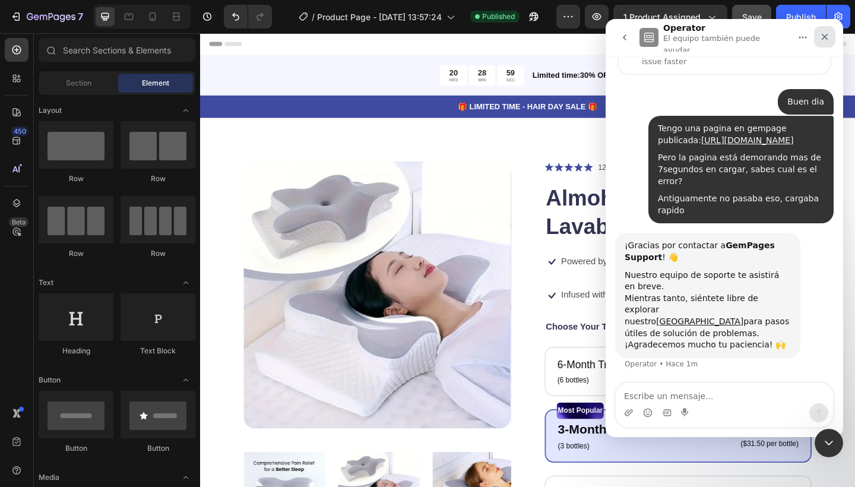
click at [826, 39] on div "Cerrar" at bounding box center [824, 36] width 21 height 21
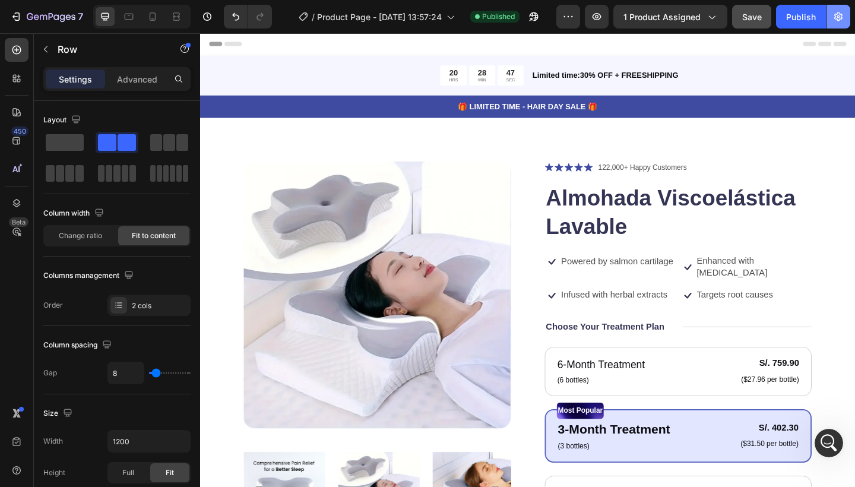
scroll to position [0, 0]
click at [826, 441] on icon "Abrir Intercom Messenger" at bounding box center [827, 441] width 20 height 20
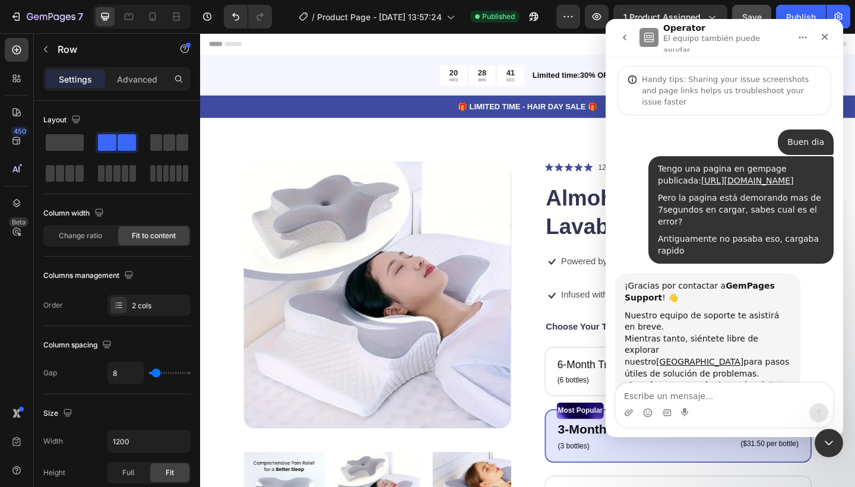
scroll to position [52, 0]
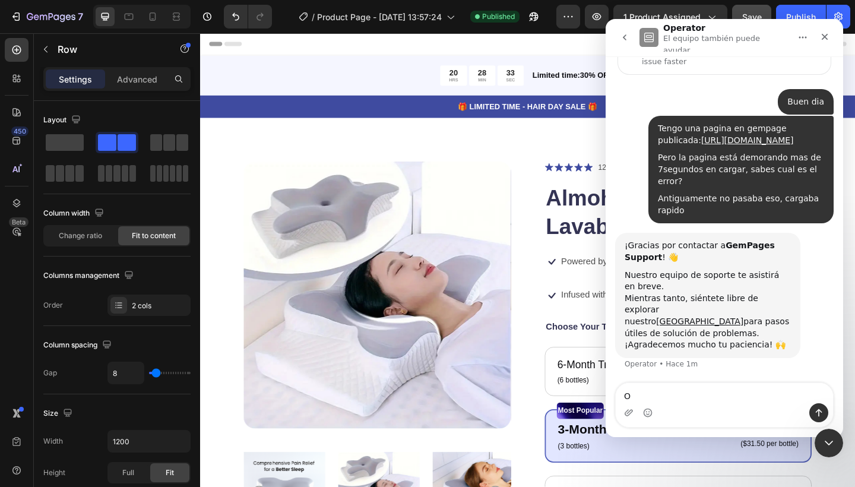
type textarea "Ok"
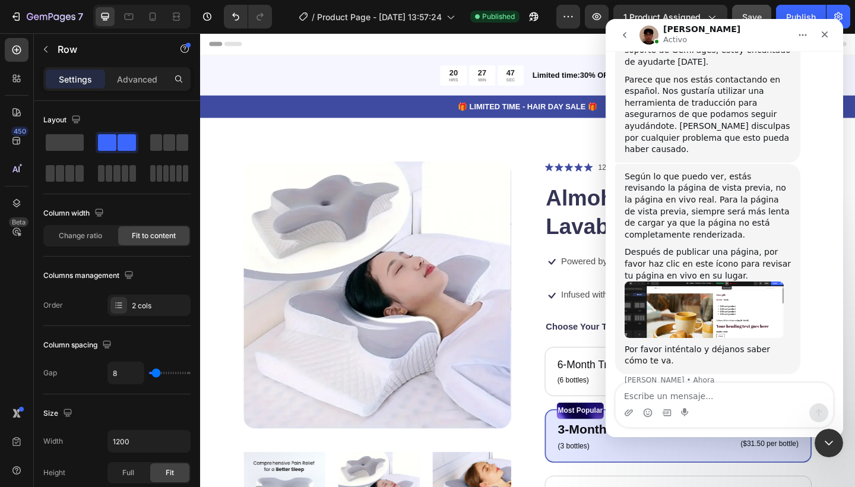
scroll to position [469, 0]
click at [728, 304] on img "Kyle dice…" at bounding box center [703, 308] width 159 height 56
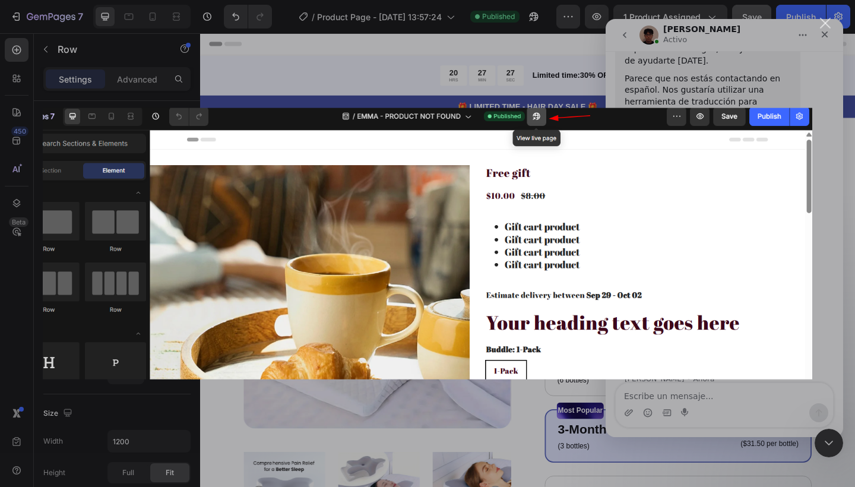
click at [808, 92] on div "Intercom Messenger" at bounding box center [427, 243] width 855 height 487
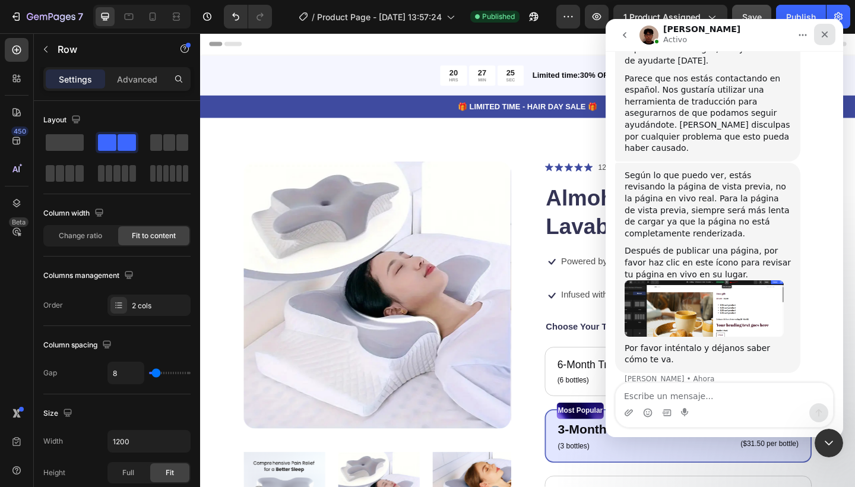
click at [823, 31] on icon "Cerrar" at bounding box center [824, 34] width 9 height 9
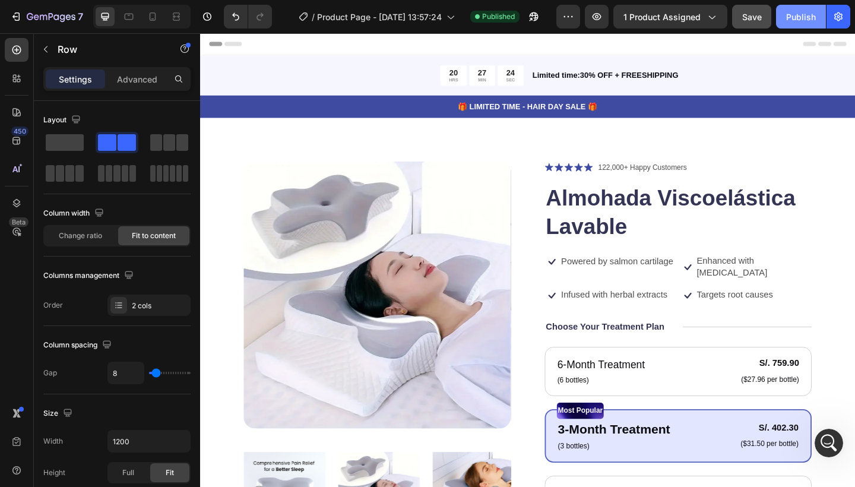
click at [805, 24] on button "Publish" at bounding box center [801, 17] width 50 height 24
click at [566, 16] on icon "button" at bounding box center [565, 16] width 2 height 1
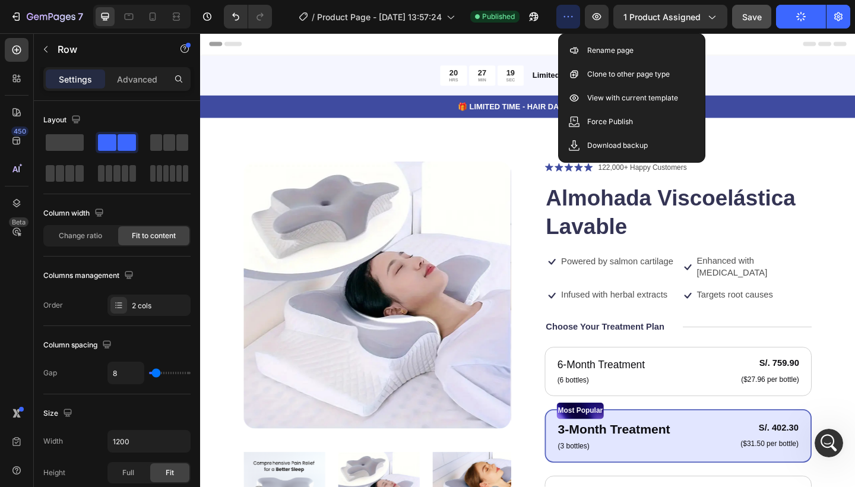
click at [566, 16] on icon "button" at bounding box center [565, 16] width 2 height 1
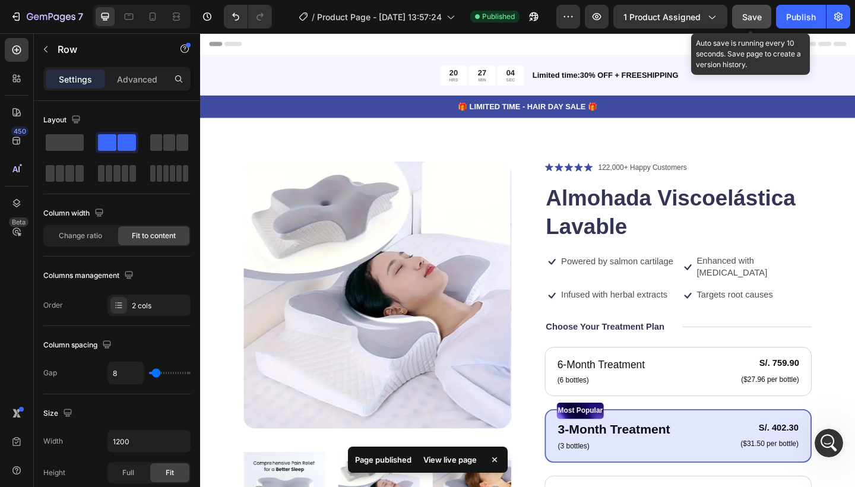
click at [748, 9] on button "Save" at bounding box center [751, 17] width 39 height 24
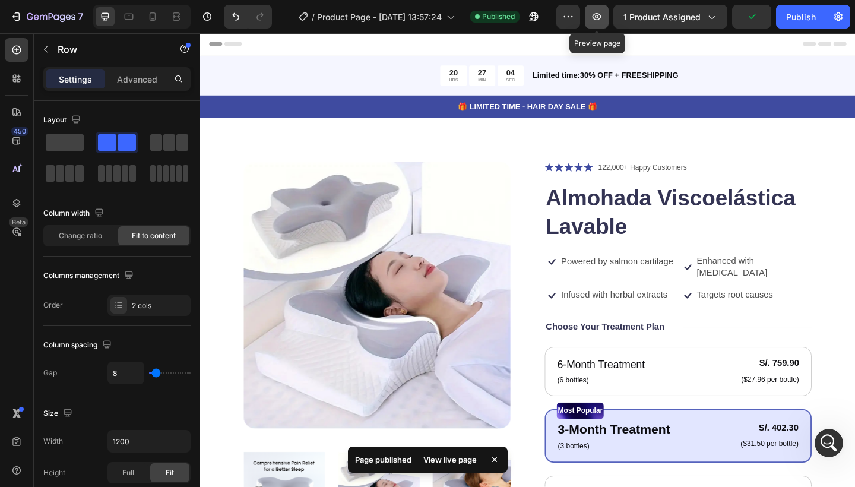
click at [599, 17] on icon "button" at bounding box center [597, 17] width 12 height 12
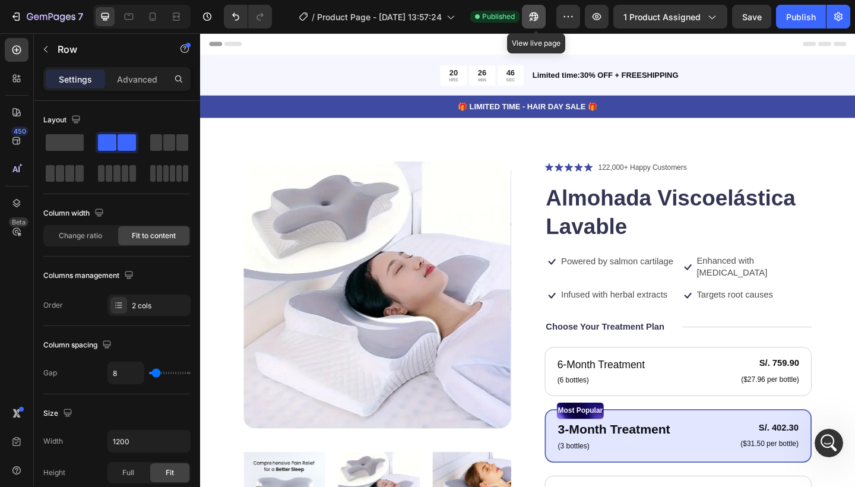
click at [531, 16] on icon "button" at bounding box center [534, 17] width 12 height 12
click at [530, 9] on button "button" at bounding box center [534, 17] width 24 height 24
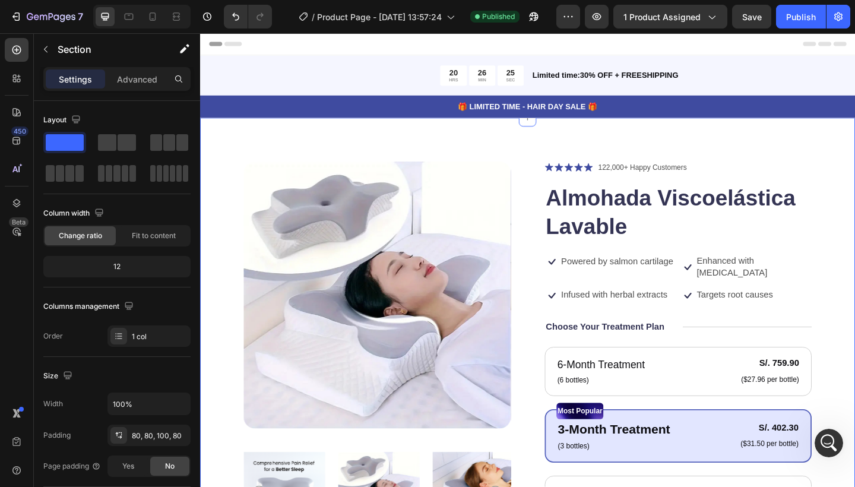
click at [854, 457] on div "Product Images Icon Icon Icon Icon Icon Icon List 122,000+ Happy Customers Text…" at bounding box center [556, 484] width 712 height 719
click at [823, 433] on div "Abrir Intercom Messenger" at bounding box center [826, 440] width 39 height 39
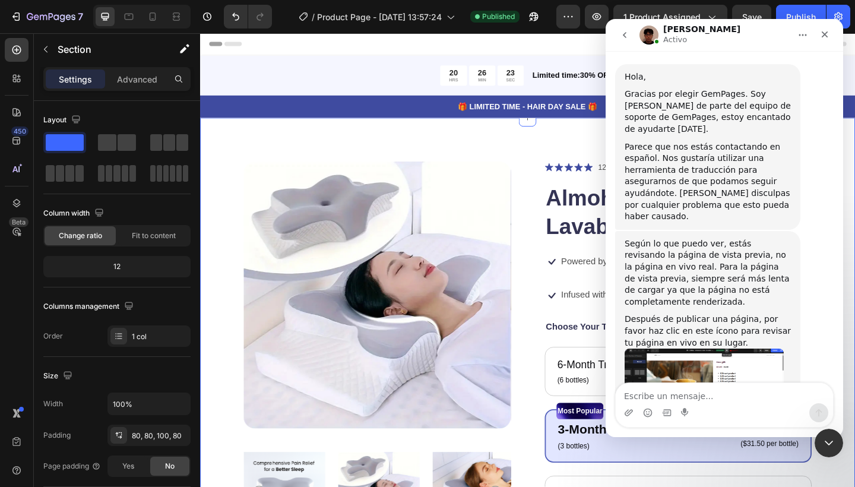
scroll to position [469, 0]
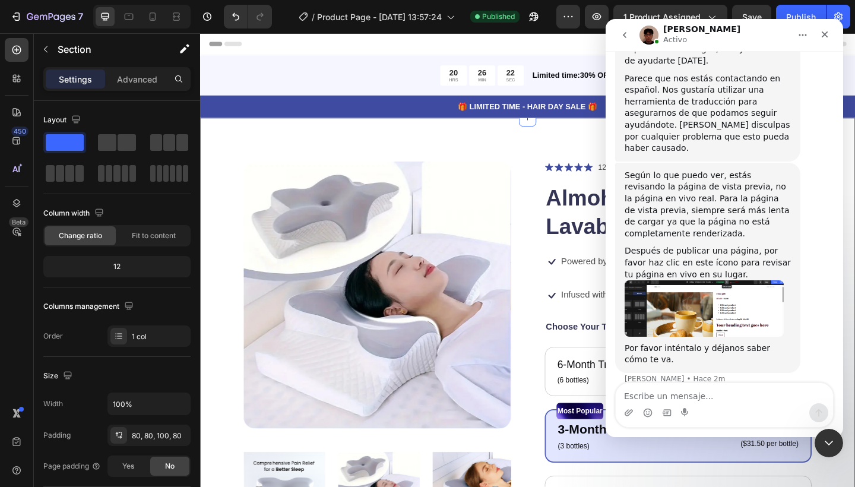
click at [717, 401] on textarea "Escribe un mensaje..." at bounding box center [723, 393] width 217 height 20
type textarea "Ahora si esta bien, muchas gracias [PERSON_NAME]"
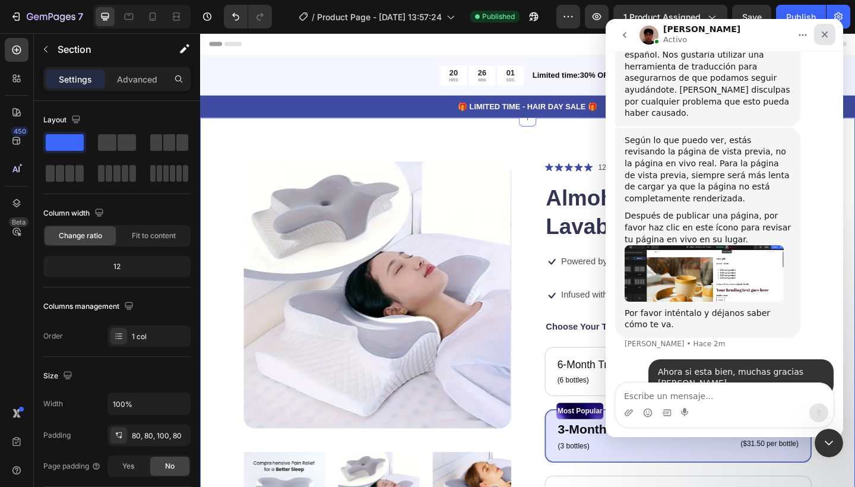
click at [820, 28] on div "Cerrar" at bounding box center [824, 34] width 21 height 21
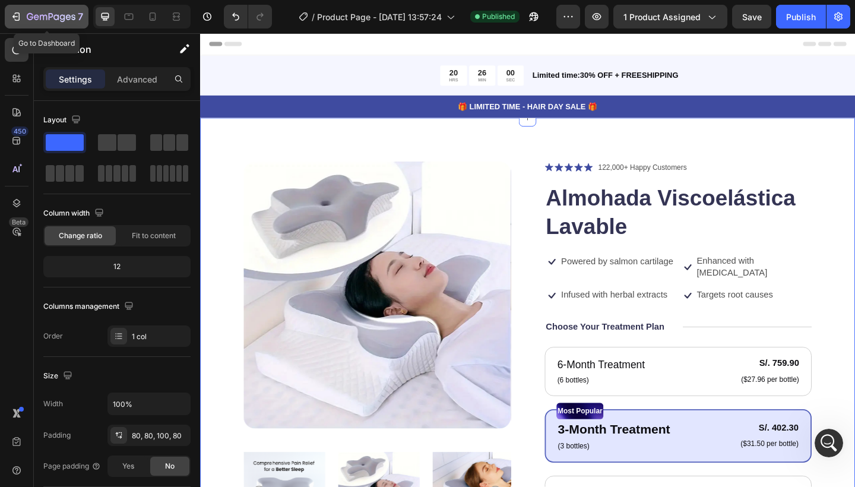
click at [18, 20] on icon "button" at bounding box center [16, 17] width 12 height 12
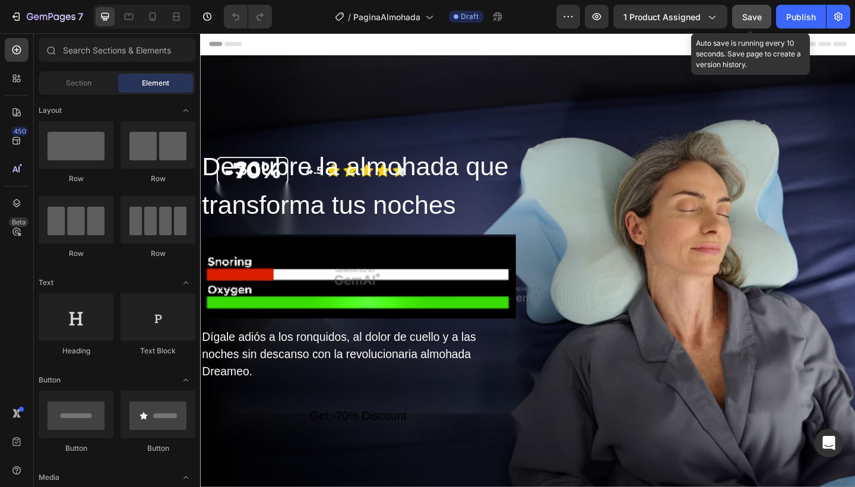
click at [751, 20] on span "Save" at bounding box center [752, 17] width 20 height 10
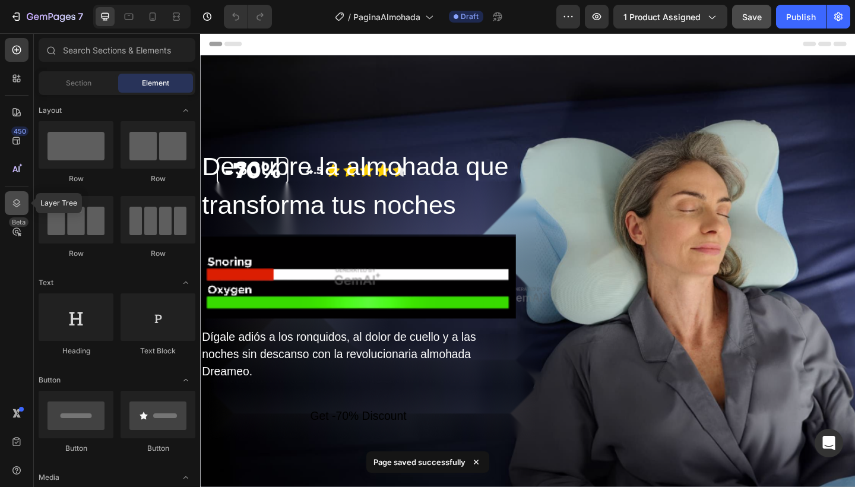
click at [13, 202] on icon at bounding box center [17, 203] width 8 height 8
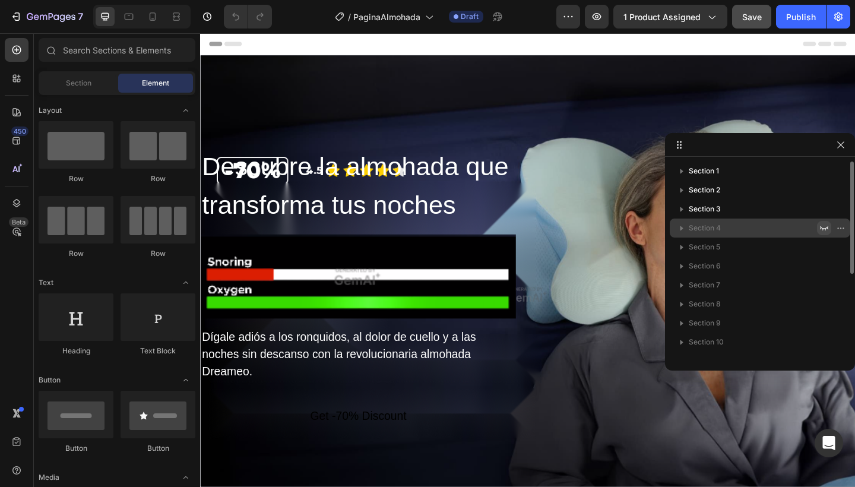
click at [821, 226] on icon "button" at bounding box center [823, 227] width 9 height 9
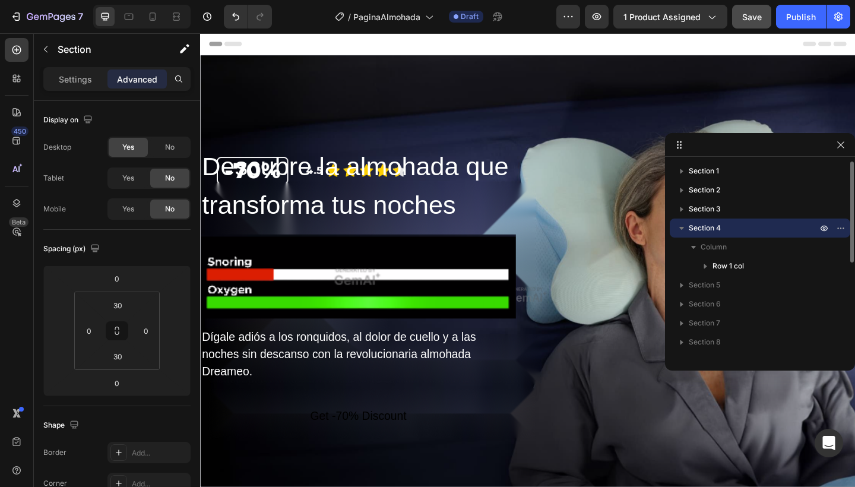
click at [681, 228] on icon "button" at bounding box center [681, 228] width 5 height 3
click at [823, 252] on button "button" at bounding box center [824, 247] width 14 height 14
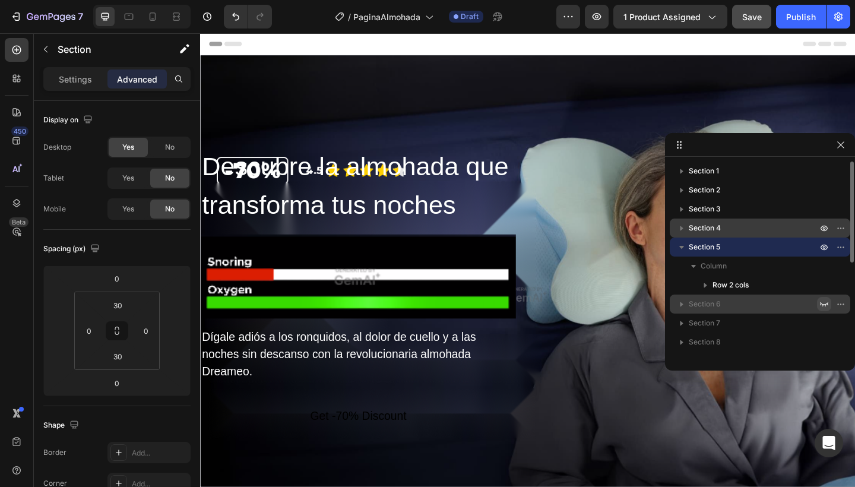
click at [824, 302] on icon "button" at bounding box center [823, 303] width 9 height 9
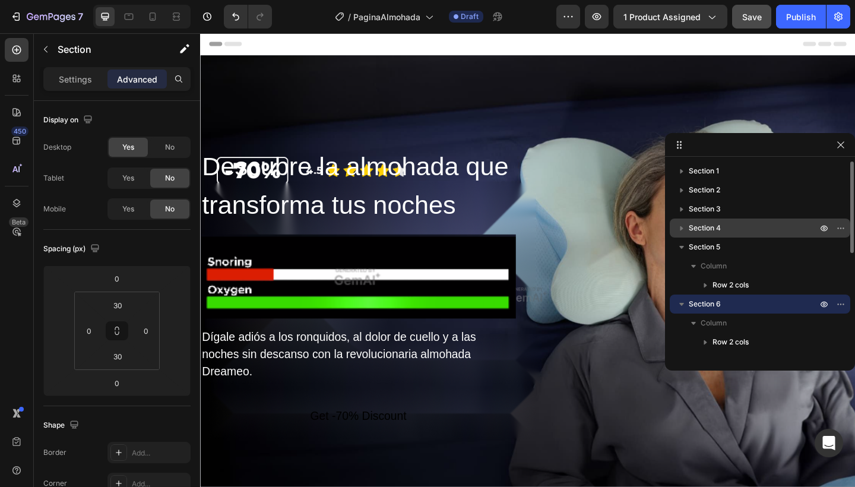
click at [685, 303] on icon "button" at bounding box center [681, 304] width 12 height 12
click at [680, 247] on icon "button" at bounding box center [681, 247] width 12 height 12
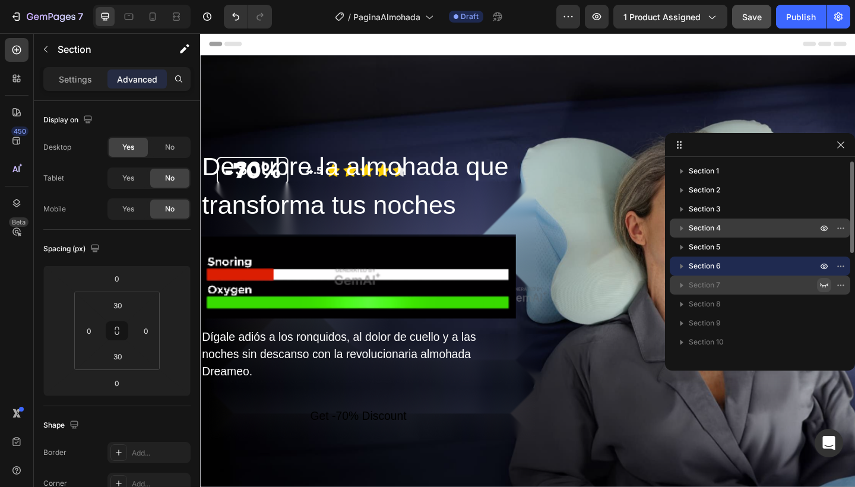
click at [823, 288] on icon "button" at bounding box center [823, 284] width 9 height 9
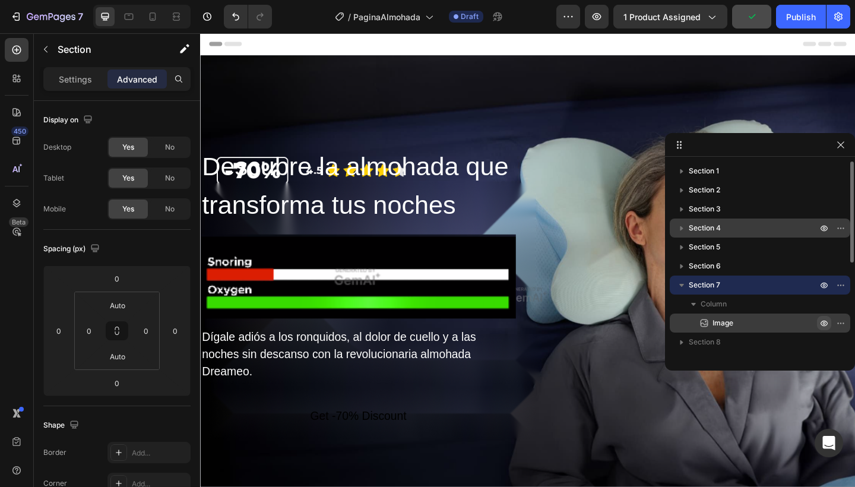
click at [825, 325] on icon "button" at bounding box center [823, 323] width 7 height 6
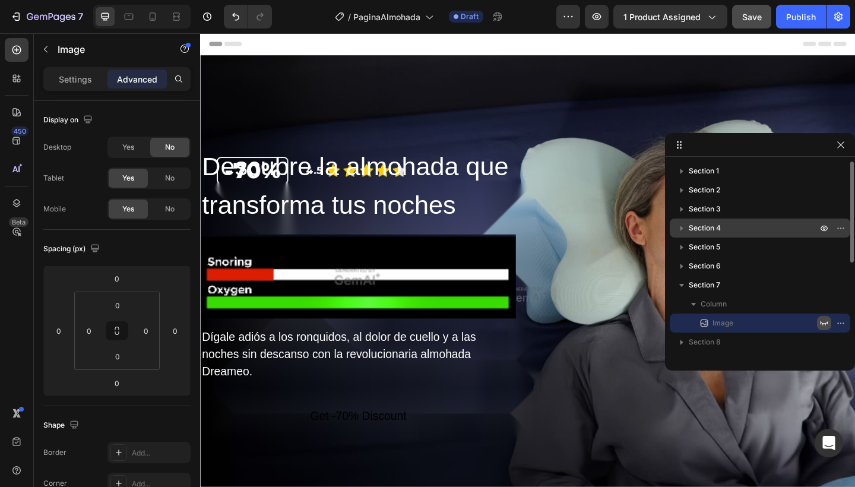
click at [824, 325] on icon "button" at bounding box center [823, 322] width 9 height 9
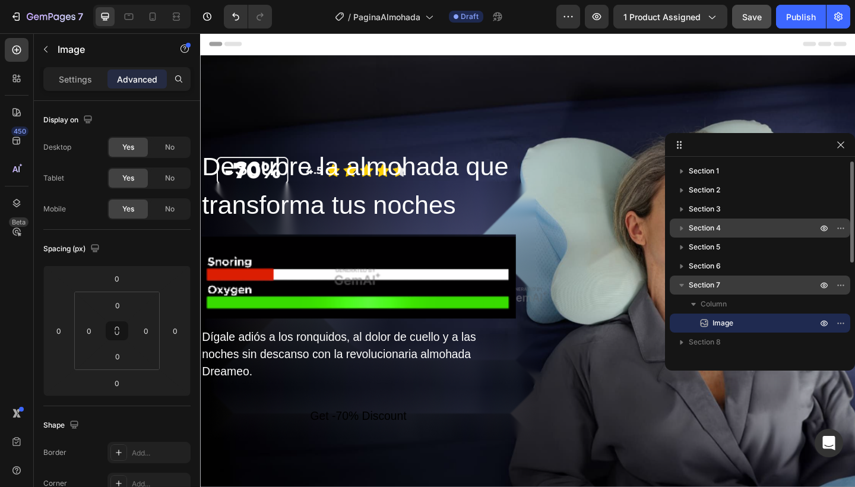
click at [683, 282] on icon "button" at bounding box center [681, 285] width 12 height 12
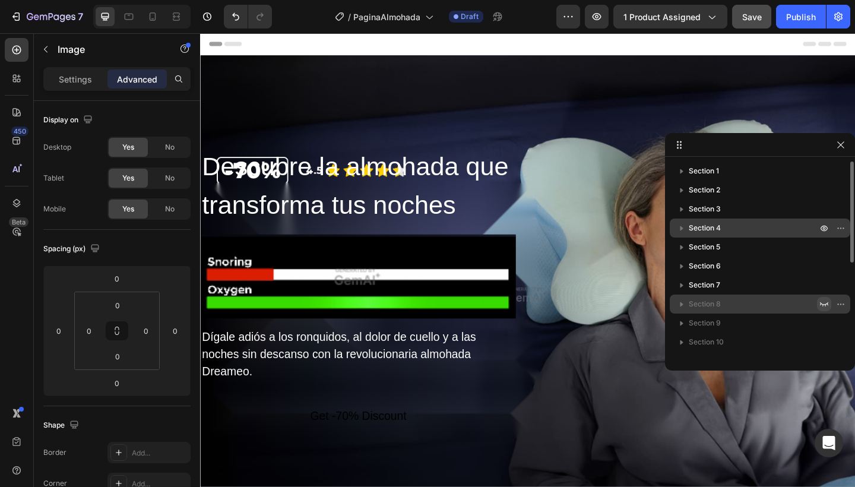
click at [824, 304] on icon "button" at bounding box center [823, 303] width 9 height 9
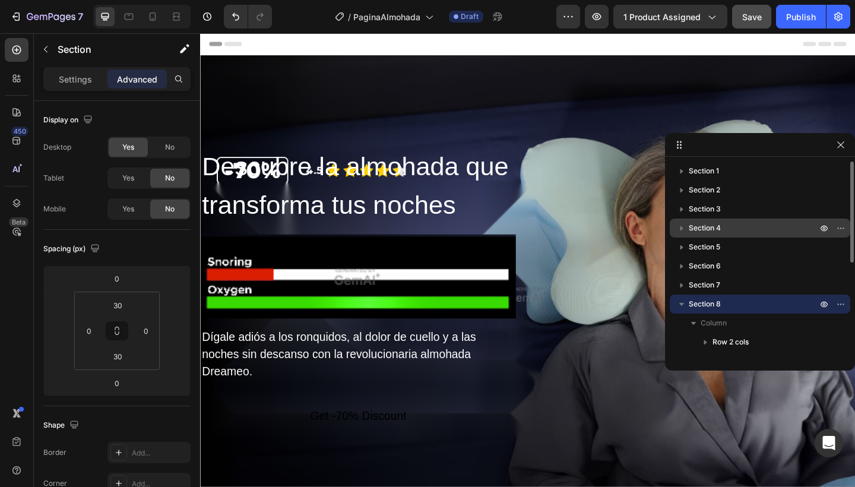
click at [683, 305] on icon "button" at bounding box center [681, 304] width 12 height 12
click at [826, 321] on icon "button" at bounding box center [823, 322] width 9 height 9
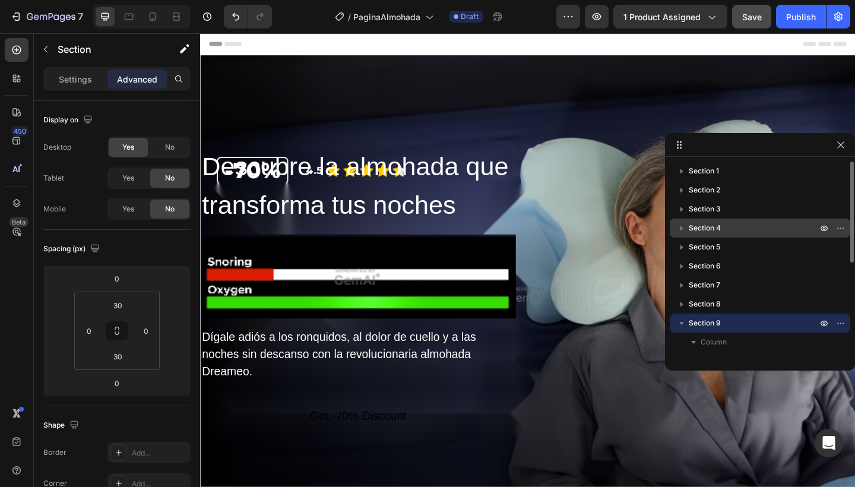
click at [682, 326] on icon "button" at bounding box center [681, 323] width 12 height 12
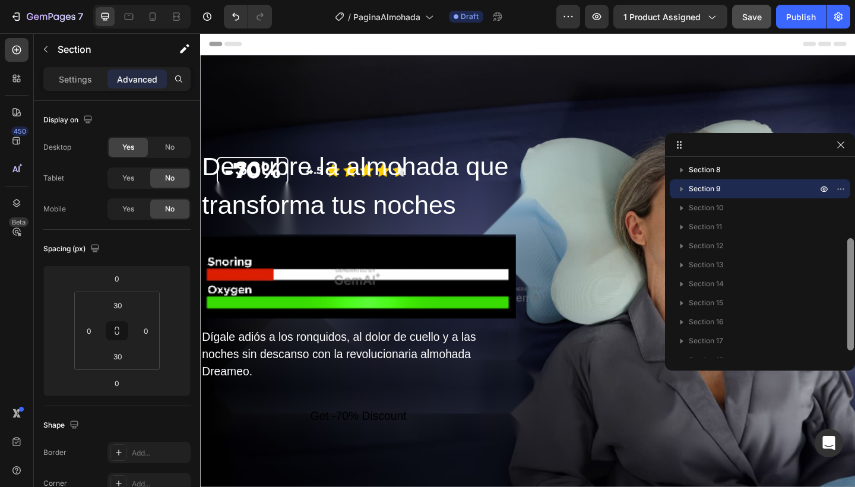
scroll to position [146, 0]
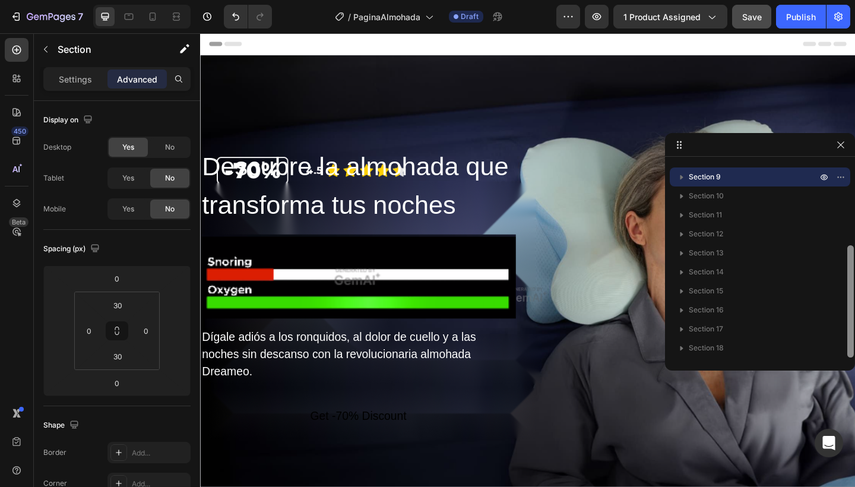
drag, startPoint x: 849, startPoint y: 226, endPoint x: 850, endPoint y: 334, distance: 107.4
click at [849, 334] on div at bounding box center [850, 301] width 7 height 112
click at [826, 326] on icon "button" at bounding box center [823, 328] width 9 height 9
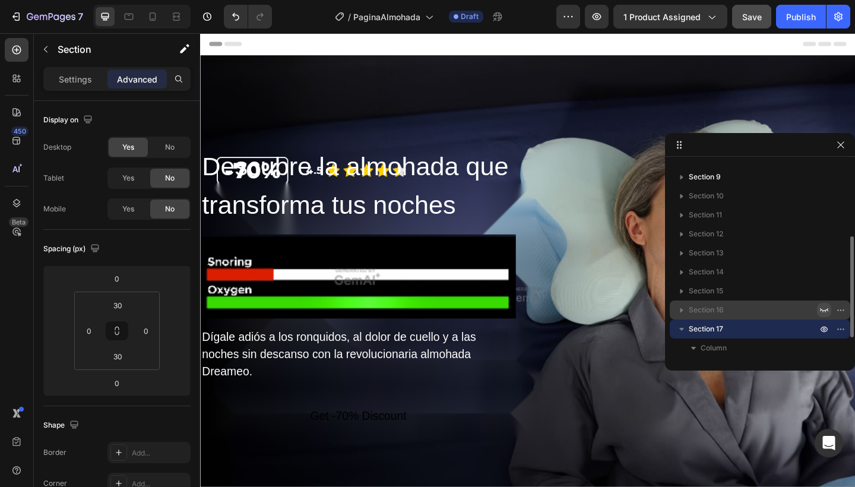
click at [824, 307] on icon "button" at bounding box center [823, 309] width 9 height 9
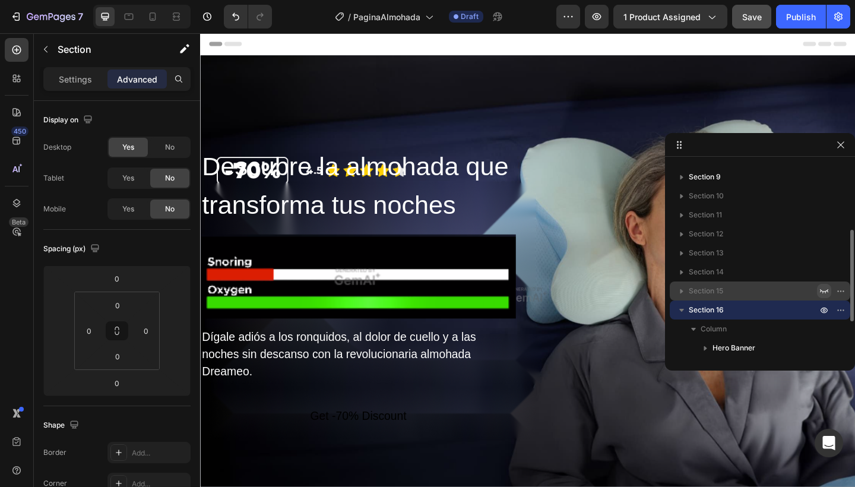
click at [823, 292] on icon "button" at bounding box center [823, 290] width 9 height 9
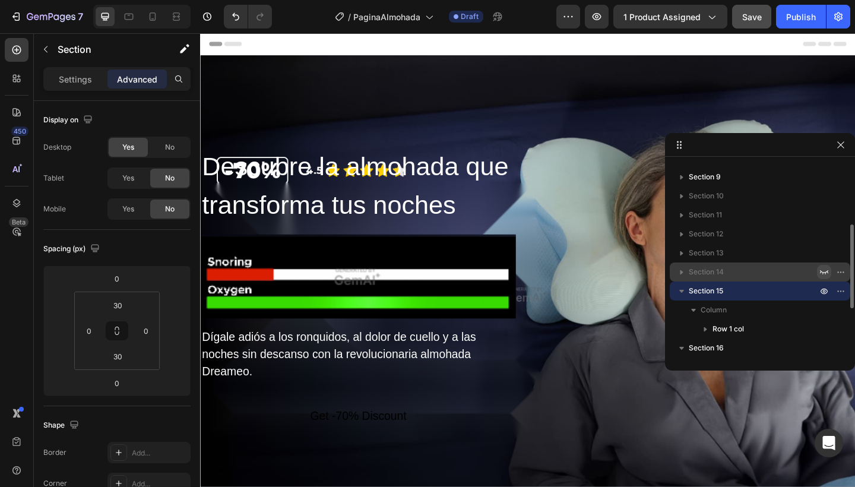
click at [822, 270] on icon "button" at bounding box center [823, 271] width 9 height 9
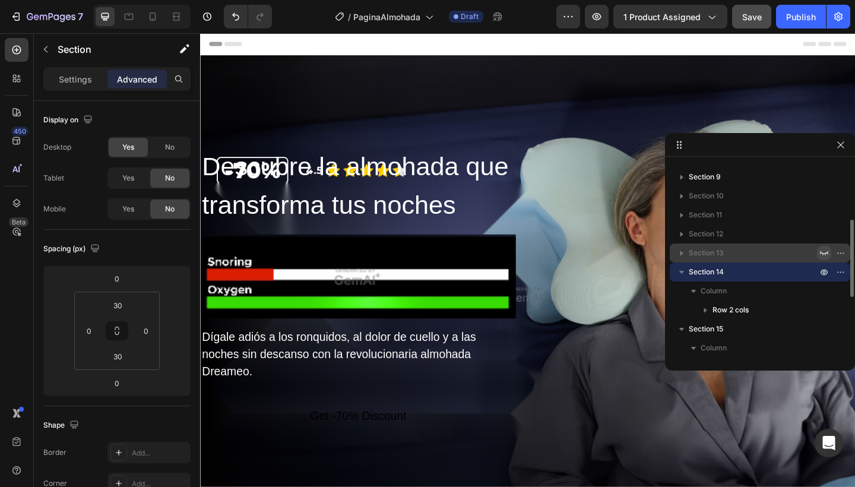
click at [823, 255] on icon "button" at bounding box center [823, 252] width 9 height 9
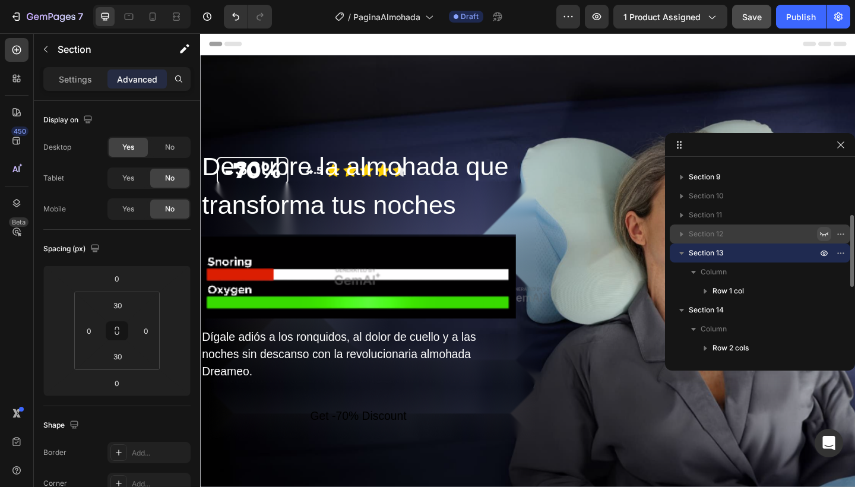
click at [823, 234] on icon "button" at bounding box center [823, 233] width 9 height 9
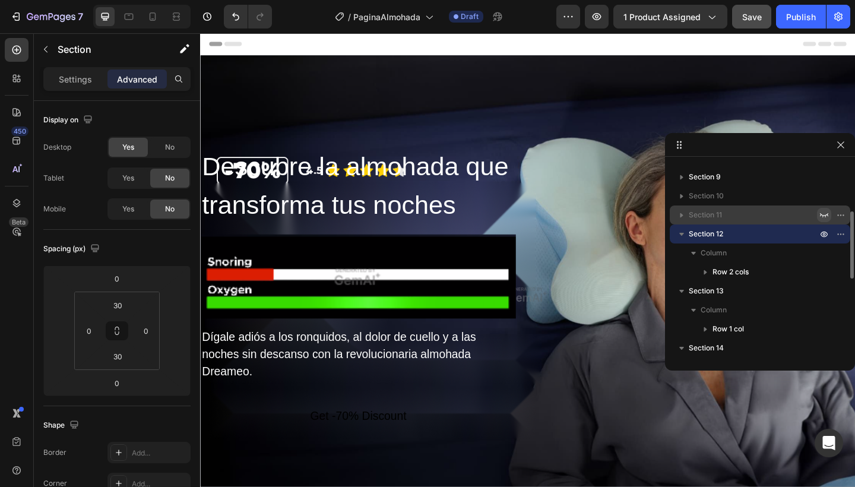
click at [823, 217] on icon "button" at bounding box center [824, 215] width 8 height 4
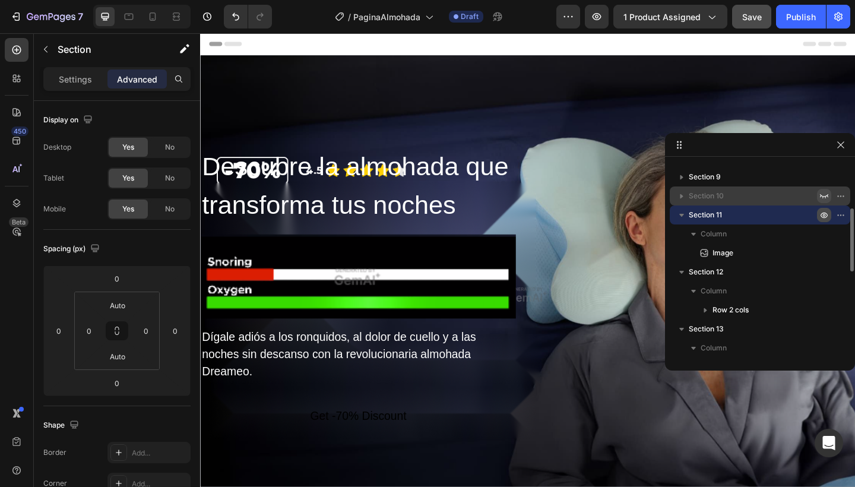
click at [822, 198] on icon "button" at bounding box center [823, 195] width 9 height 9
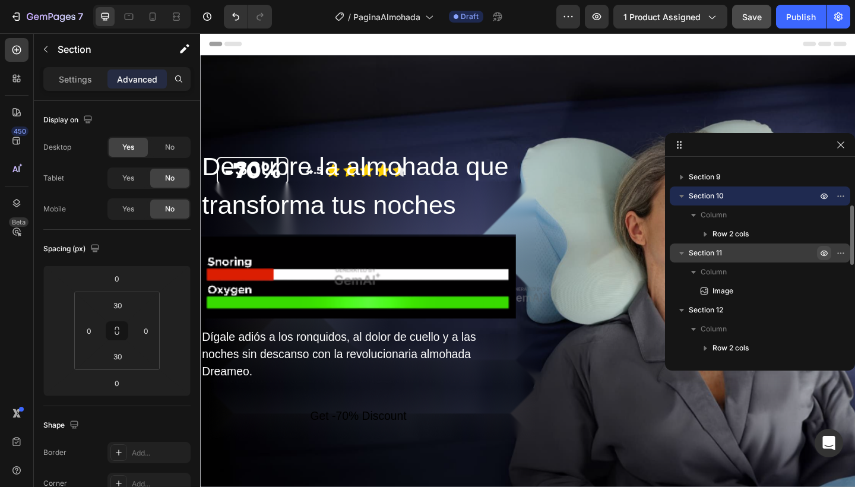
click at [685, 193] on icon "button" at bounding box center [681, 196] width 12 height 12
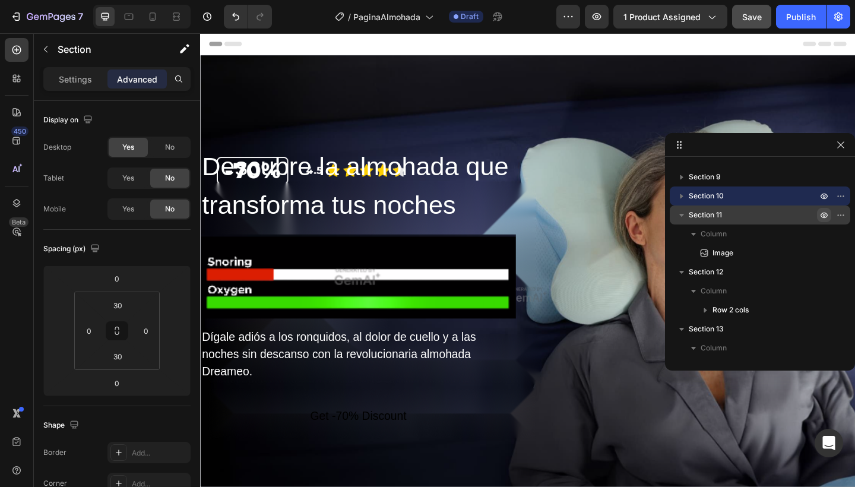
click at [685, 212] on icon "button" at bounding box center [681, 215] width 12 height 12
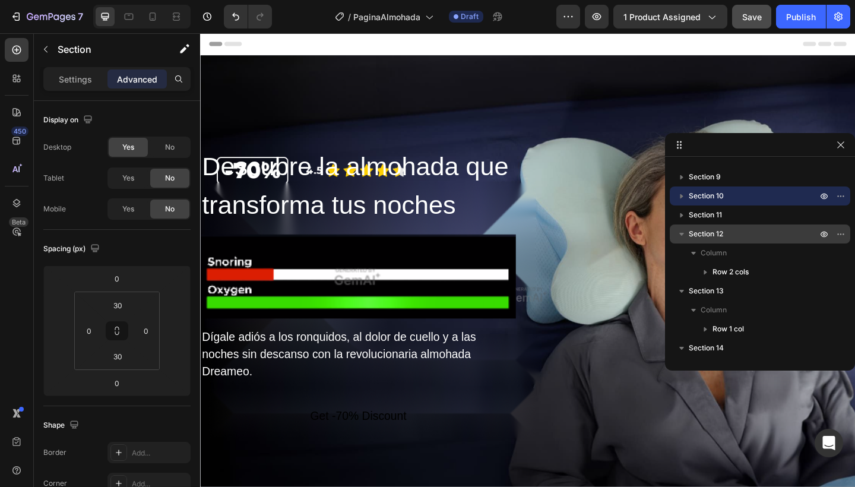
click at [687, 227] on div "Section 12" at bounding box center [759, 233] width 171 height 19
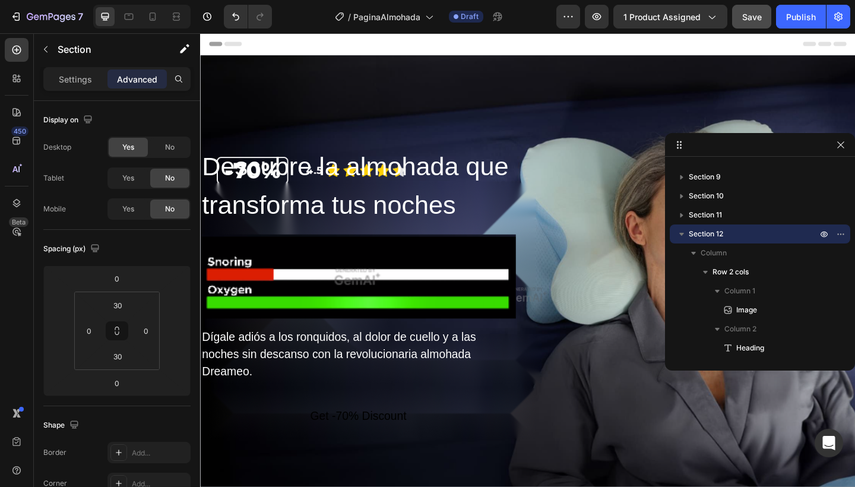
scroll to position [3074, 0]
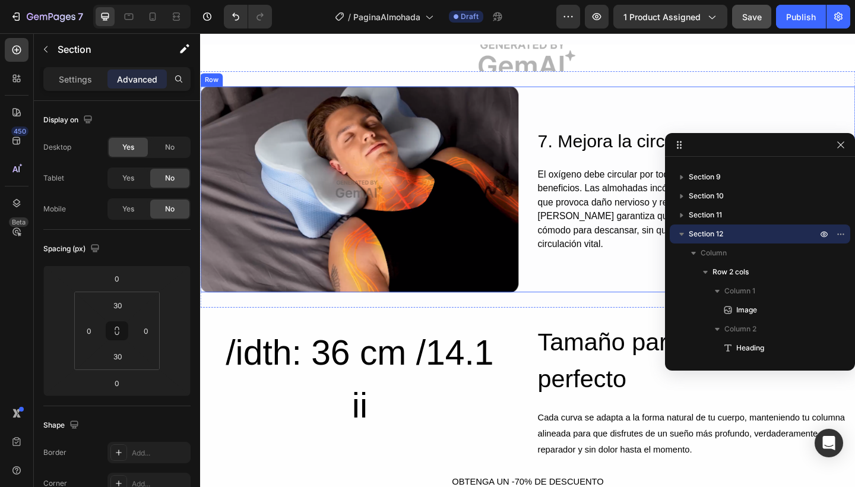
click at [679, 233] on icon "button" at bounding box center [681, 234] width 12 height 12
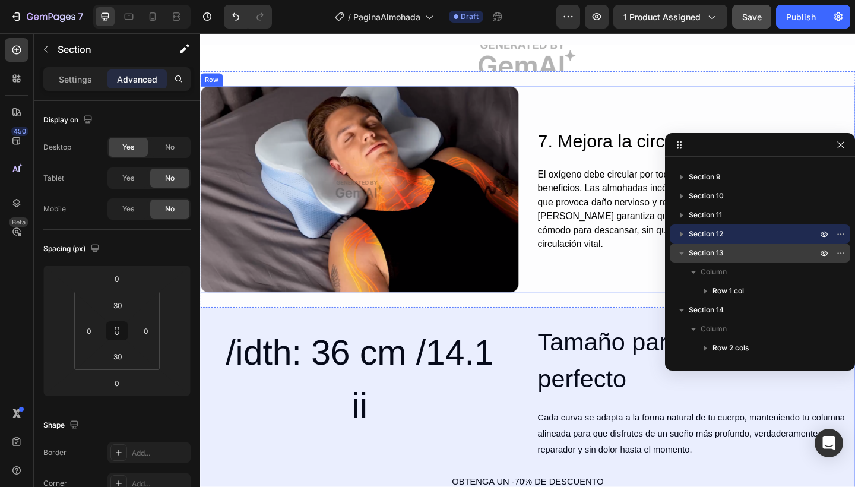
click at [681, 252] on icon "button" at bounding box center [681, 253] width 5 height 3
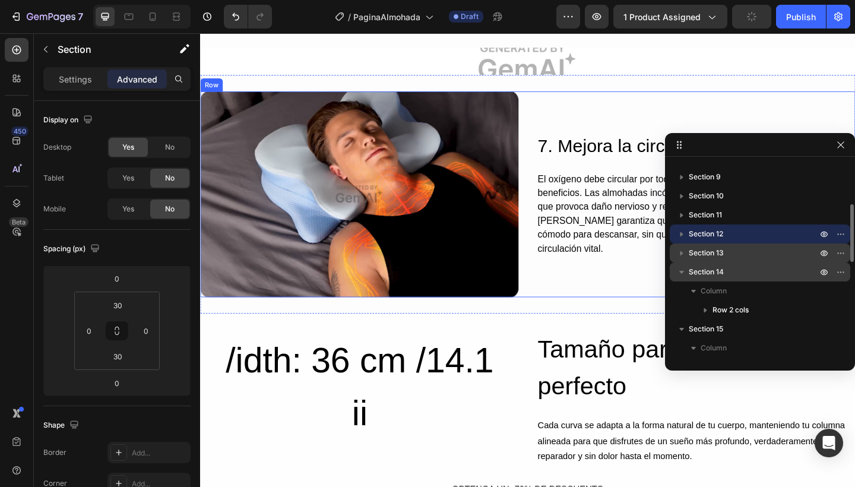
click at [680, 274] on icon "button" at bounding box center [681, 272] width 12 height 12
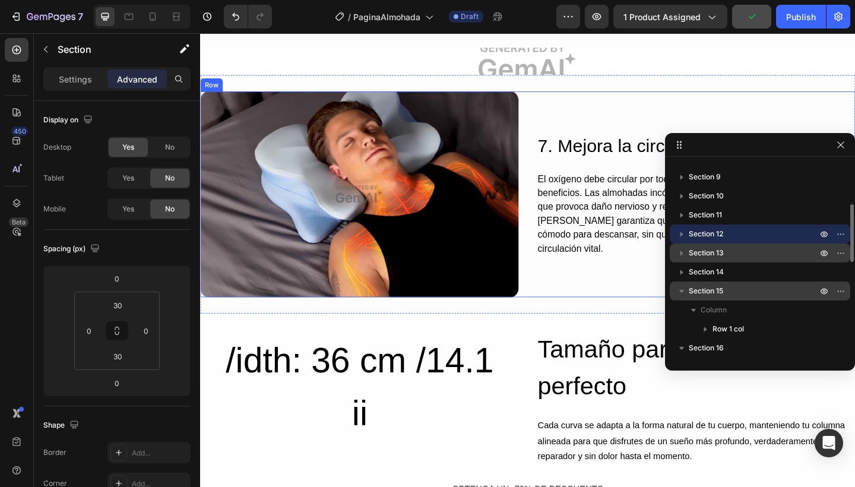
click at [679, 292] on icon "button" at bounding box center [681, 291] width 12 height 12
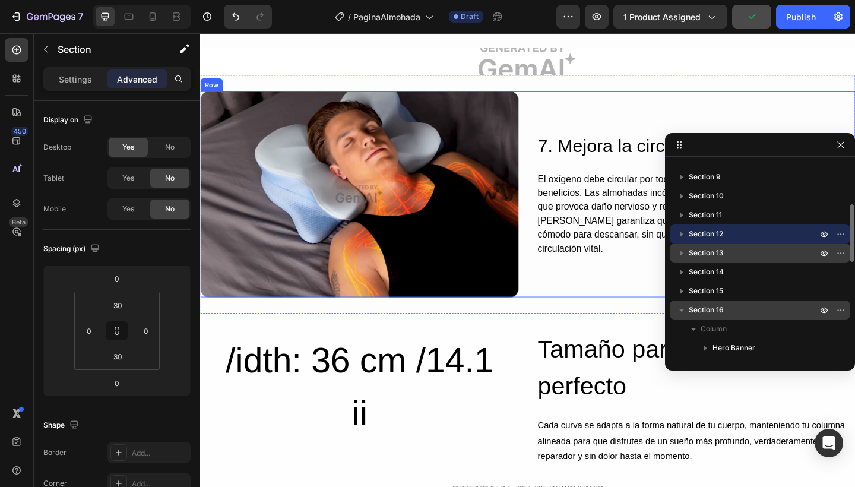
click at [680, 313] on icon "button" at bounding box center [681, 310] width 12 height 12
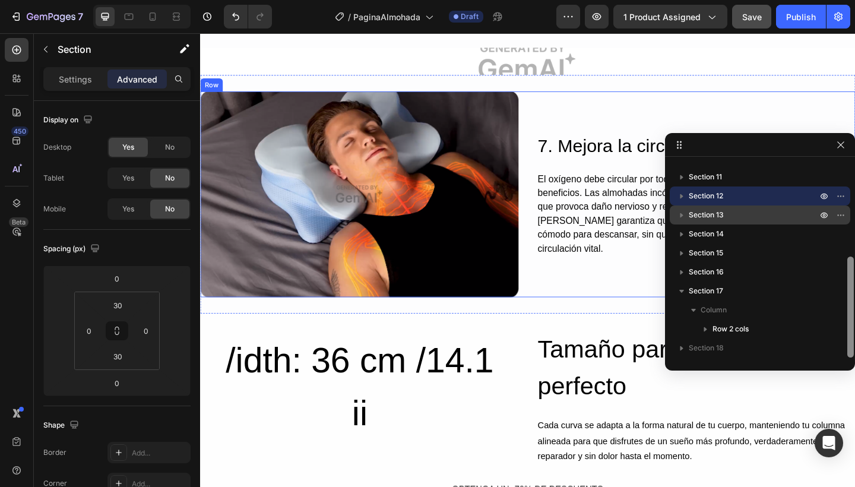
drag, startPoint x: 849, startPoint y: 251, endPoint x: 847, endPoint y: 290, distance: 38.6
click at [847, 290] on div at bounding box center [850, 306] width 7 height 101
click at [827, 348] on icon "button" at bounding box center [824, 348] width 8 height 4
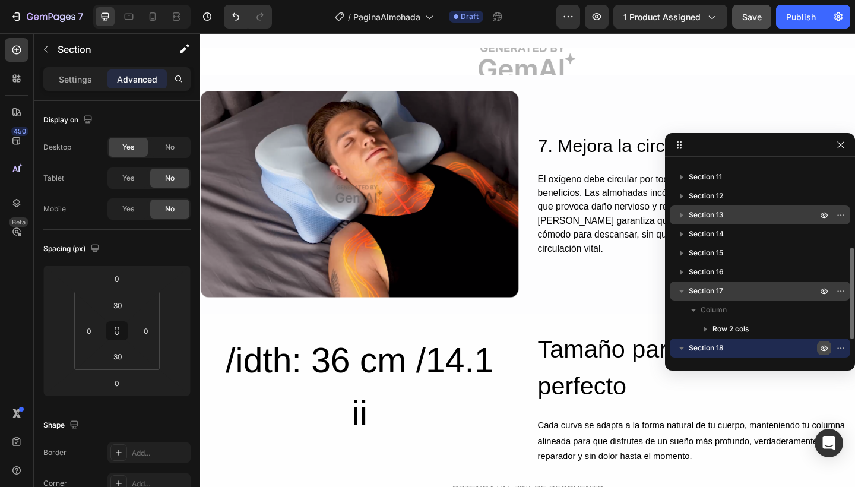
click at [682, 292] on icon "button" at bounding box center [681, 291] width 5 height 3
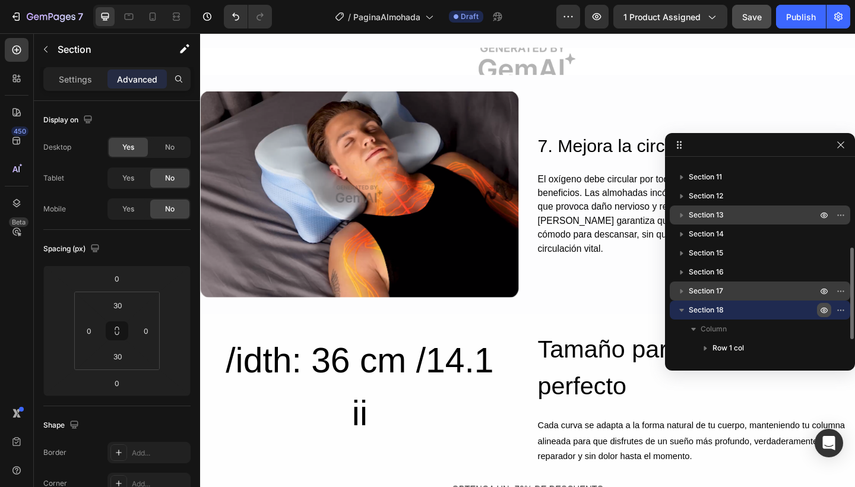
click at [682, 292] on icon "button" at bounding box center [681, 291] width 3 height 5
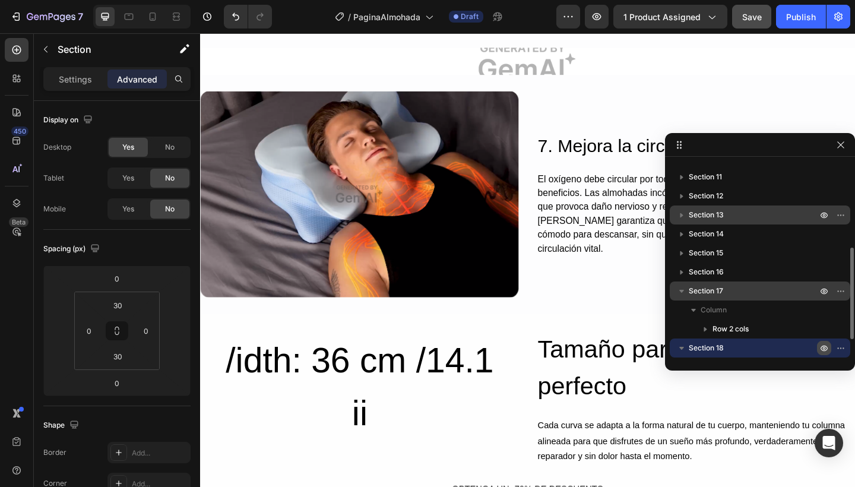
click at [681, 347] on icon "button" at bounding box center [681, 348] width 5 height 3
click at [677, 293] on icon "button" at bounding box center [681, 291] width 12 height 12
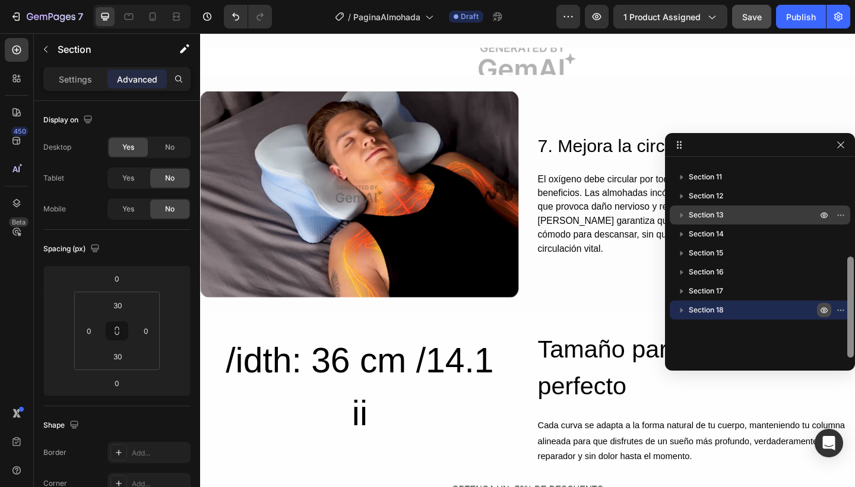
drag, startPoint x: 850, startPoint y: 288, endPoint x: 850, endPoint y: 319, distance: 31.5
click at [850, 319] on div at bounding box center [850, 306] width 7 height 101
click at [709, 312] on span "Section 18" at bounding box center [705, 310] width 35 height 12
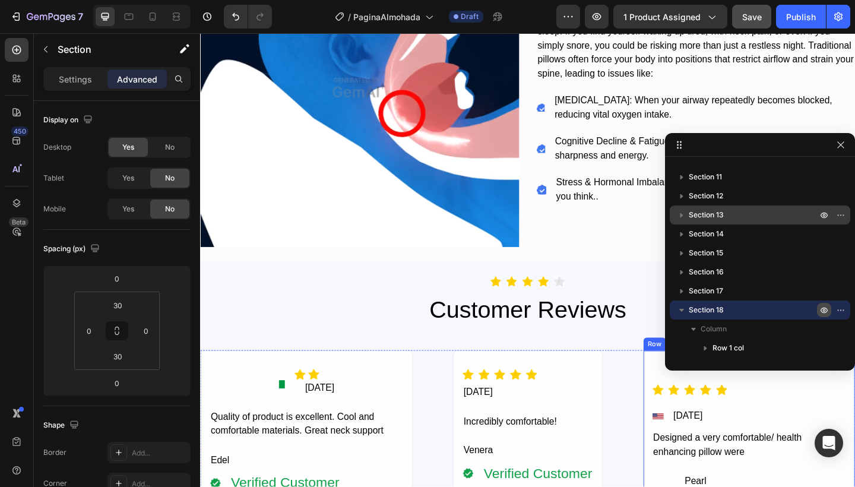
scroll to position [4979, 0]
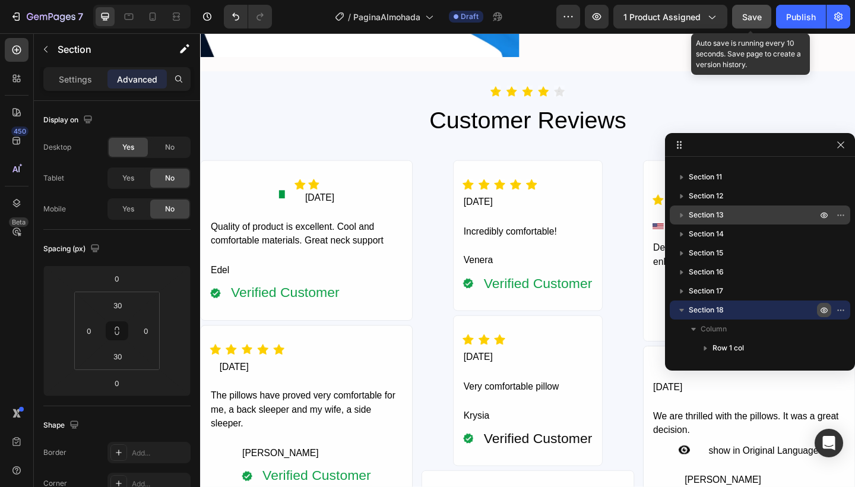
click at [751, 22] on div "Save" at bounding box center [752, 17] width 20 height 12
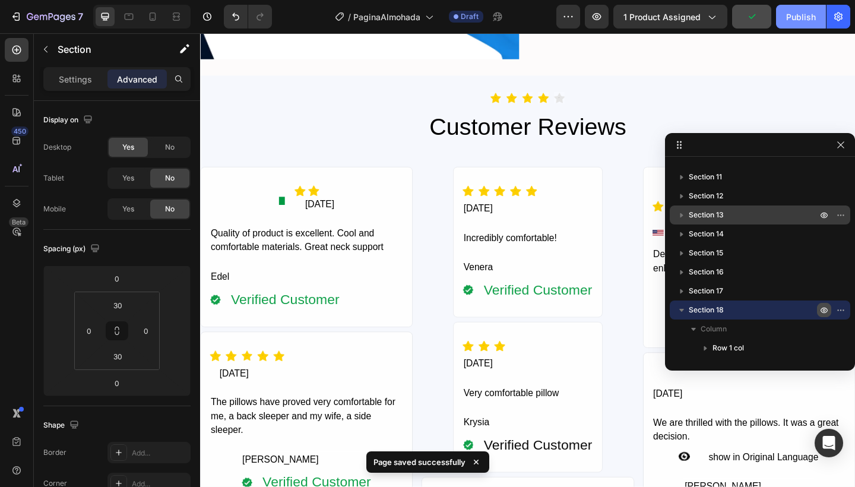
click at [797, 18] on div "Publish" at bounding box center [801, 17] width 30 height 12
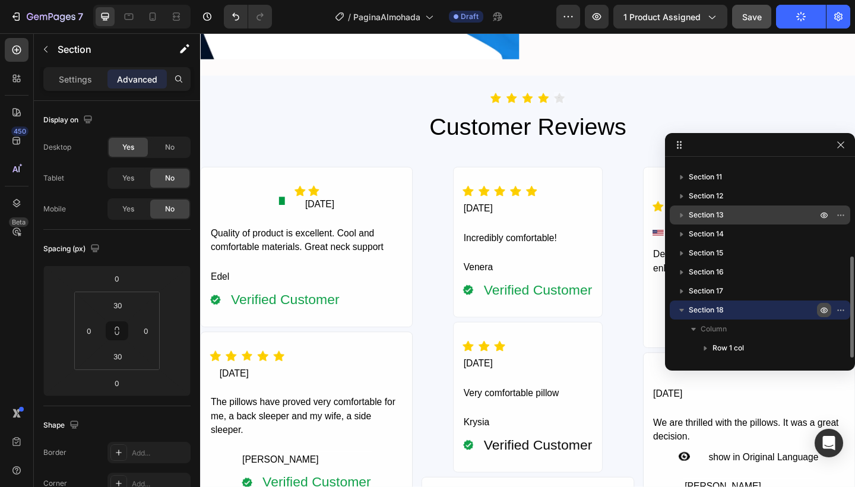
click at [707, 307] on span "Section 18" at bounding box center [705, 310] width 35 height 12
click at [598, 15] on icon "button" at bounding box center [597, 17] width 12 height 12
click at [684, 21] on span "1 product assigned" at bounding box center [661, 17] width 77 height 12
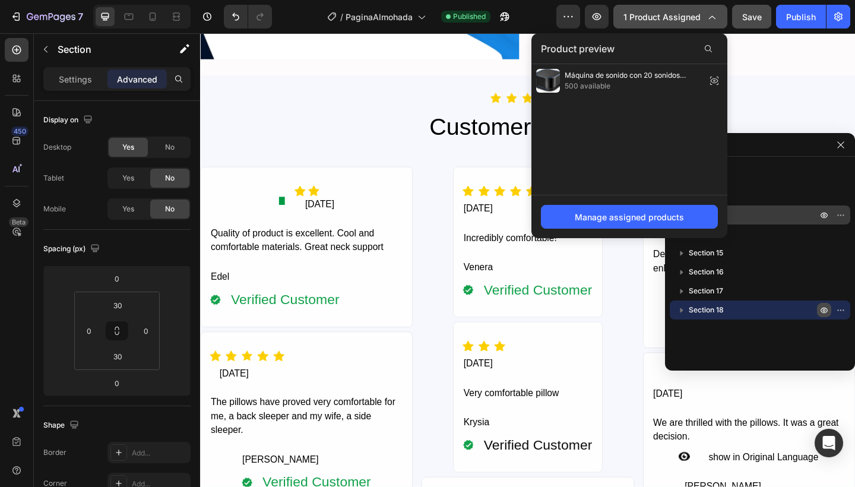
click at [683, 21] on span "1 product assigned" at bounding box center [661, 17] width 77 height 12
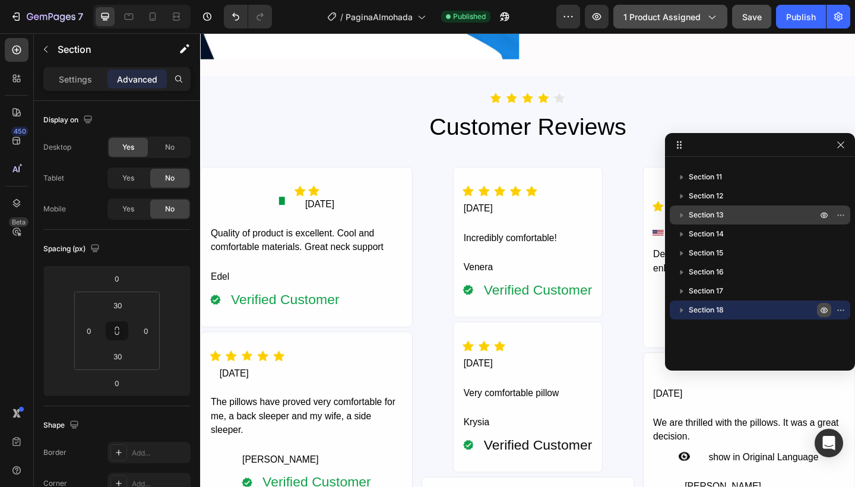
click at [692, 14] on span "1 product assigned" at bounding box center [661, 17] width 77 height 12
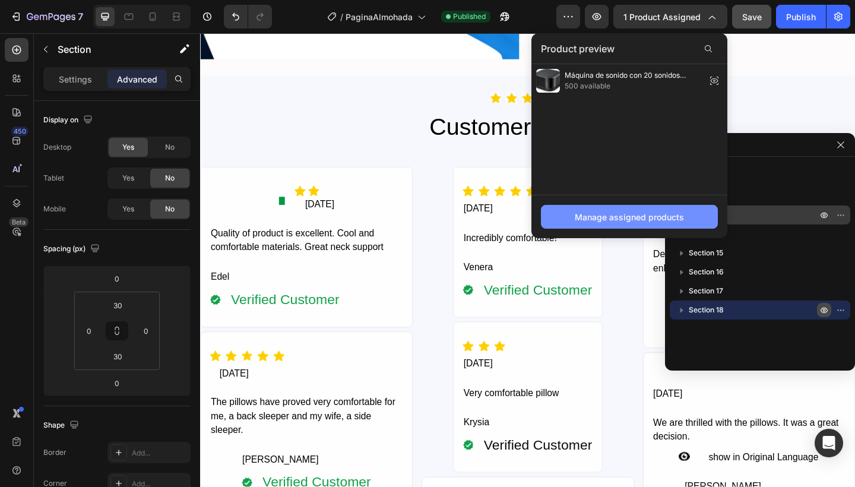
click at [626, 217] on div "Manage assigned products" at bounding box center [628, 217] width 109 height 12
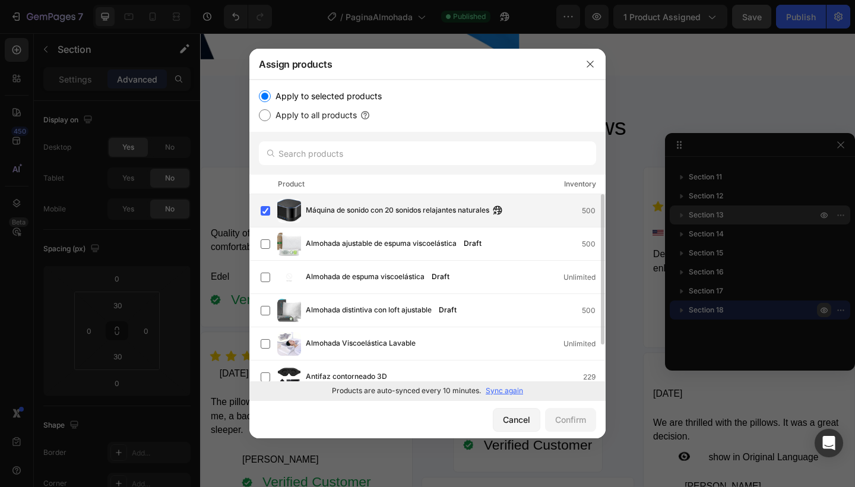
click at [392, 215] on span "Máquina de sonido con 20 sonidos relajantes naturales" at bounding box center [397, 210] width 183 height 13
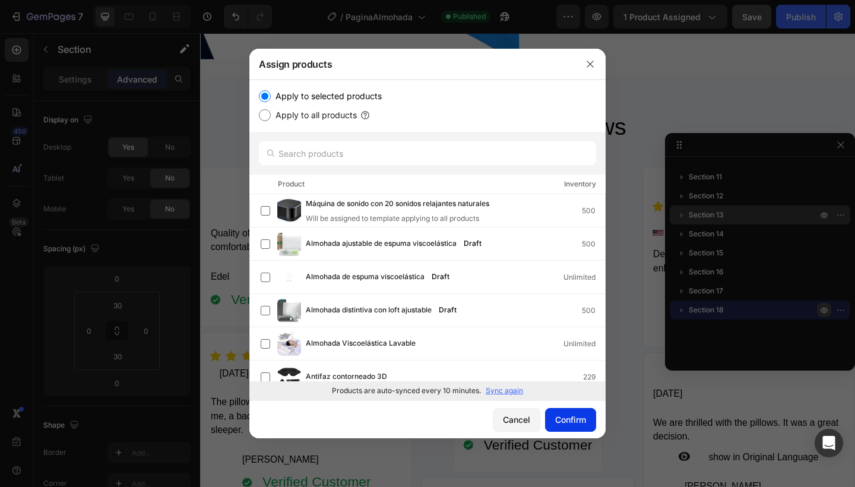
click at [563, 418] on div "Confirm" at bounding box center [570, 419] width 31 height 12
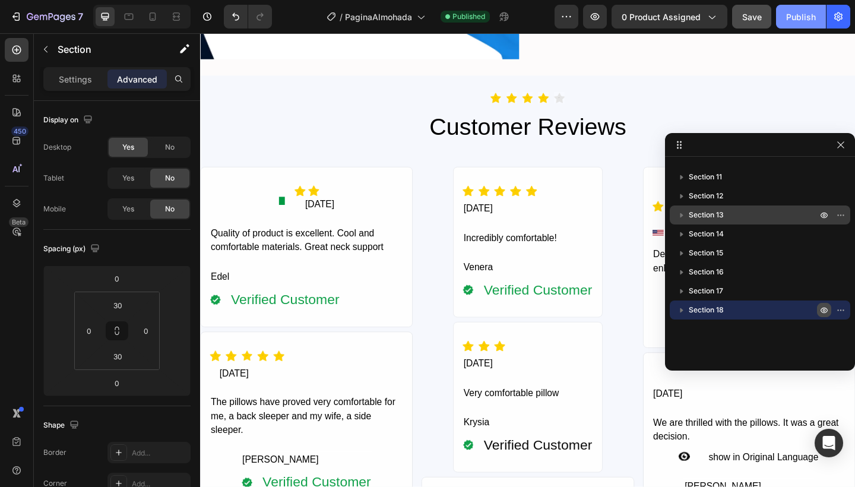
click at [797, 15] on div "Publish" at bounding box center [801, 17] width 30 height 12
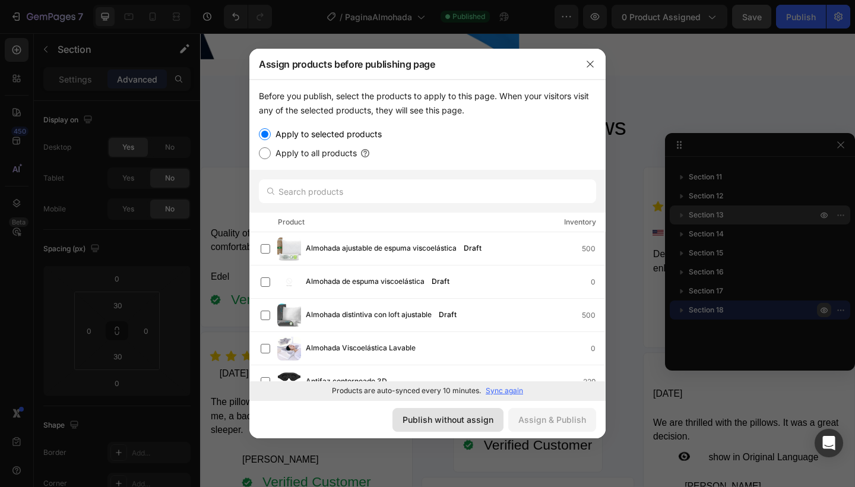
click at [435, 420] on div "Publish without assign" at bounding box center [447, 419] width 91 height 12
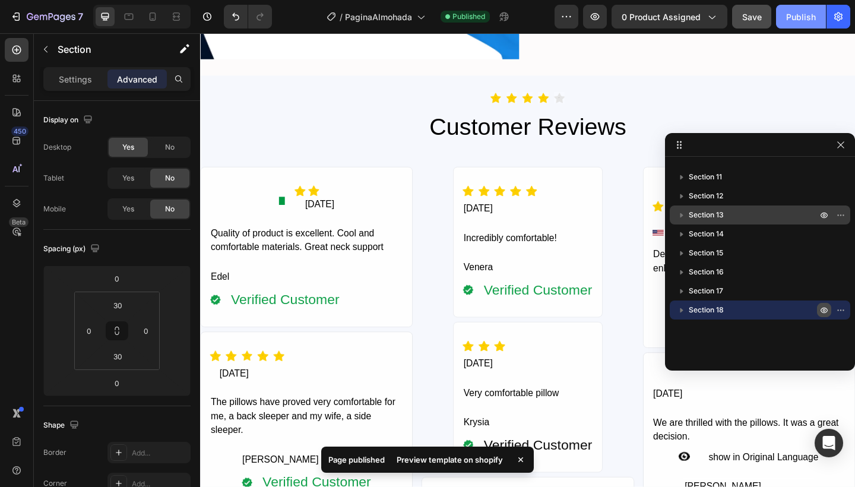
click at [805, 21] on div "Publish" at bounding box center [801, 17] width 30 height 12
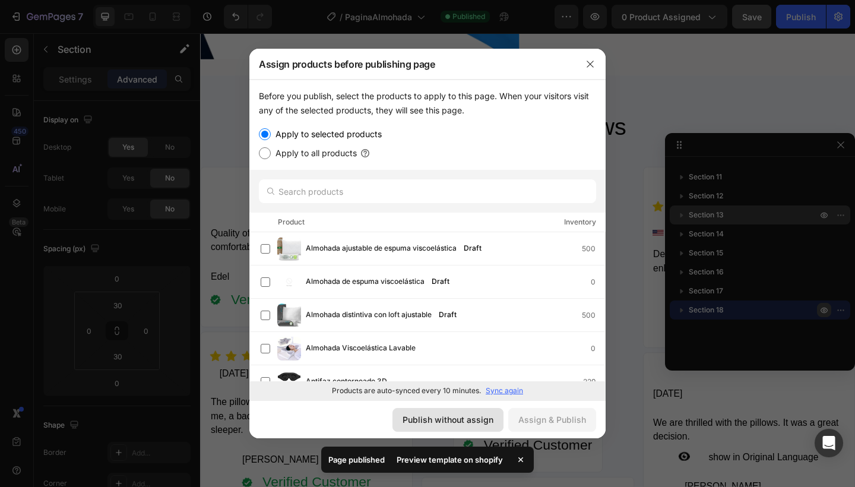
click at [452, 417] on div "Publish without assign" at bounding box center [447, 419] width 91 height 12
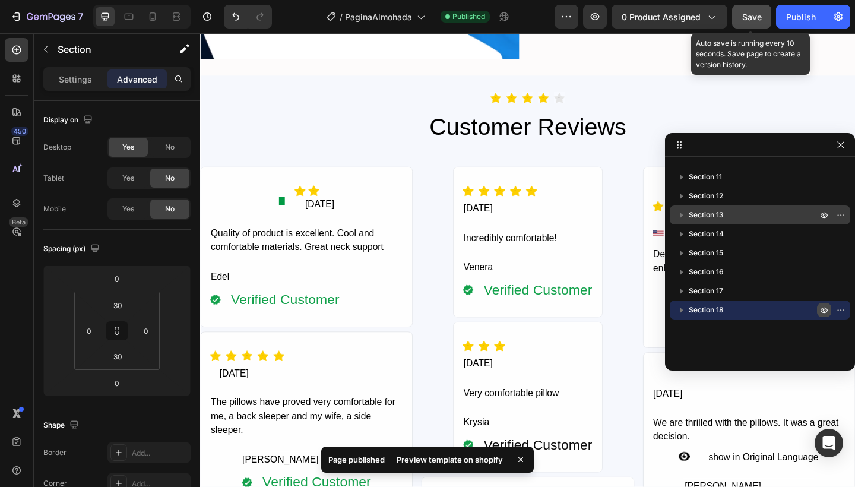
click at [764, 15] on button "Save" at bounding box center [751, 17] width 39 height 24
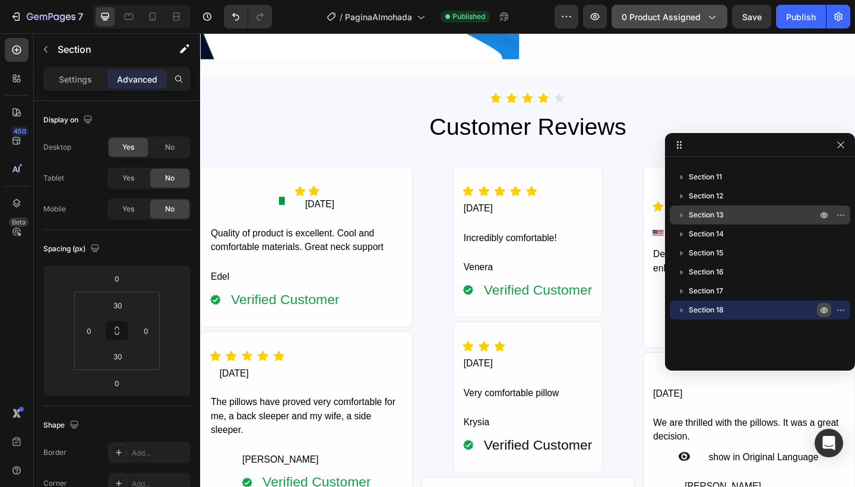
click at [700, 12] on span "0 product assigned" at bounding box center [660, 17] width 79 height 12
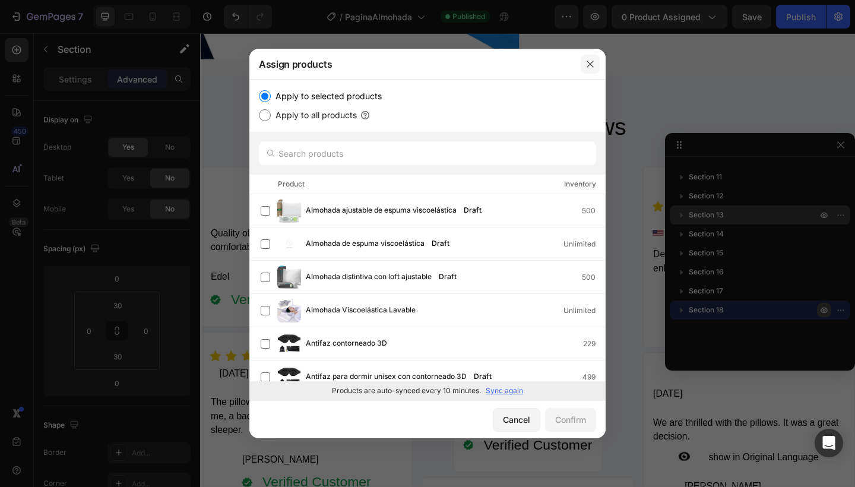
click at [591, 56] on button "button" at bounding box center [589, 64] width 19 height 19
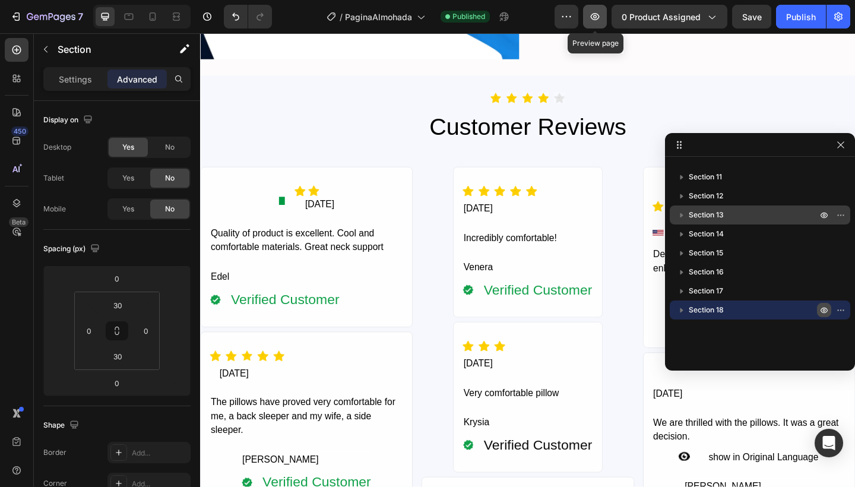
click at [601, 12] on icon "button" at bounding box center [595, 17] width 12 height 12
click at [572, 10] on button "button" at bounding box center [566, 17] width 24 height 24
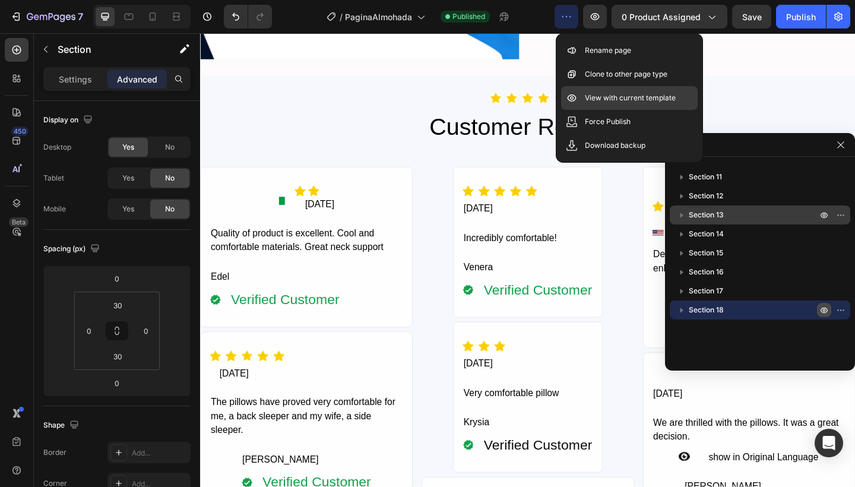
click at [608, 99] on p "View with current template" at bounding box center [630, 98] width 91 height 12
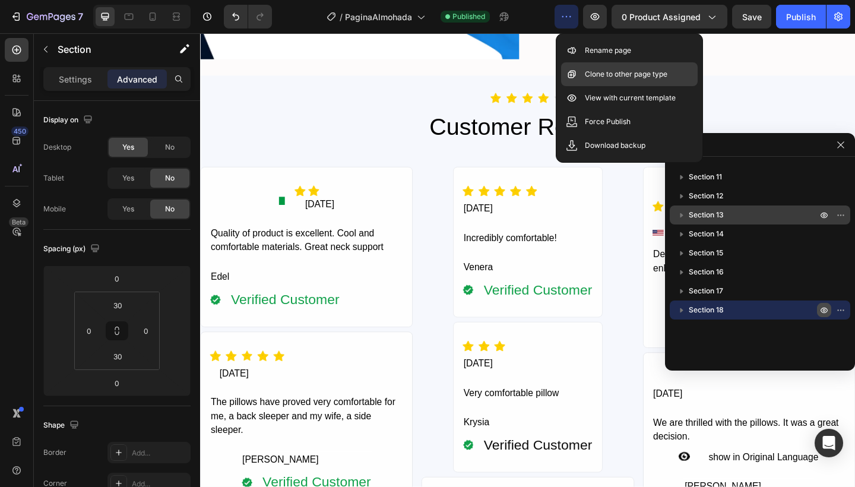
click at [667, 69] on p "Clone to other page type" at bounding box center [626, 74] width 82 height 12
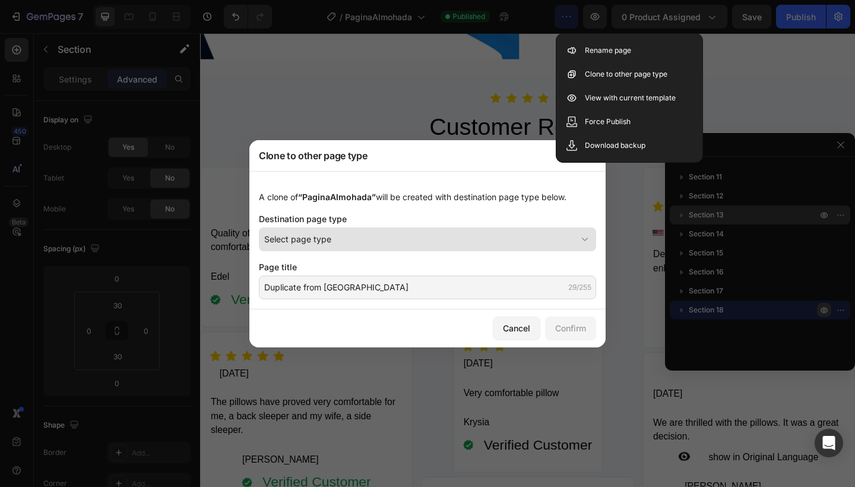
click at [400, 239] on div "Select page type" at bounding box center [420, 239] width 312 height 12
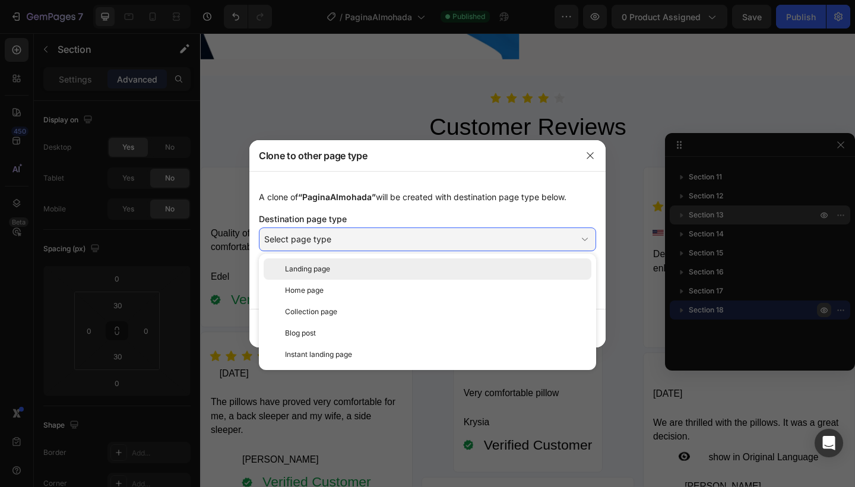
click at [391, 269] on div "Landing page" at bounding box center [435, 269] width 301 height 11
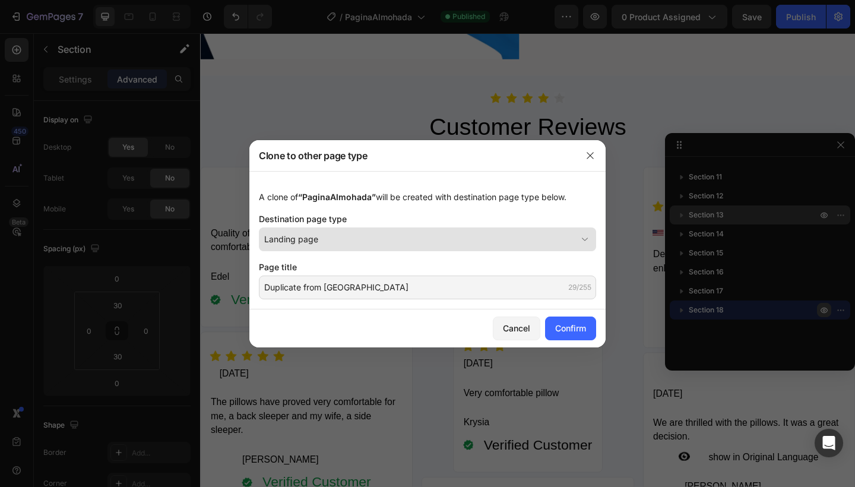
click at [396, 237] on div "Landing page" at bounding box center [420, 239] width 312 height 12
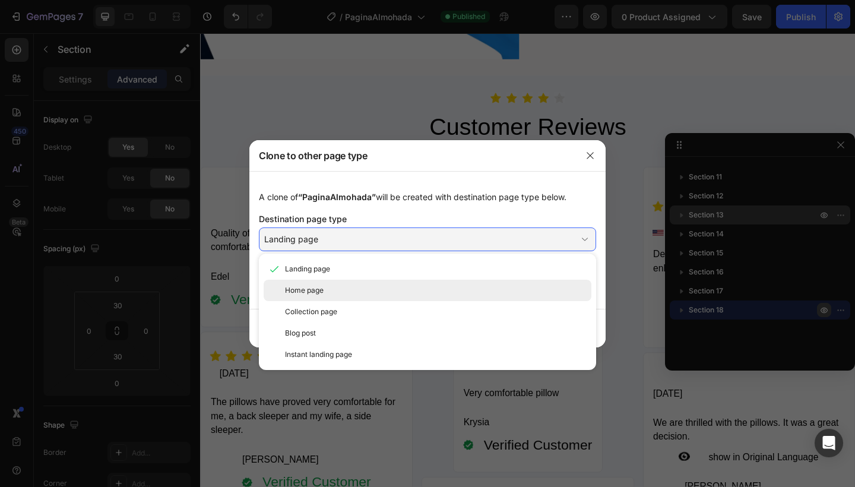
click at [381, 290] on div "Home page" at bounding box center [435, 290] width 301 height 11
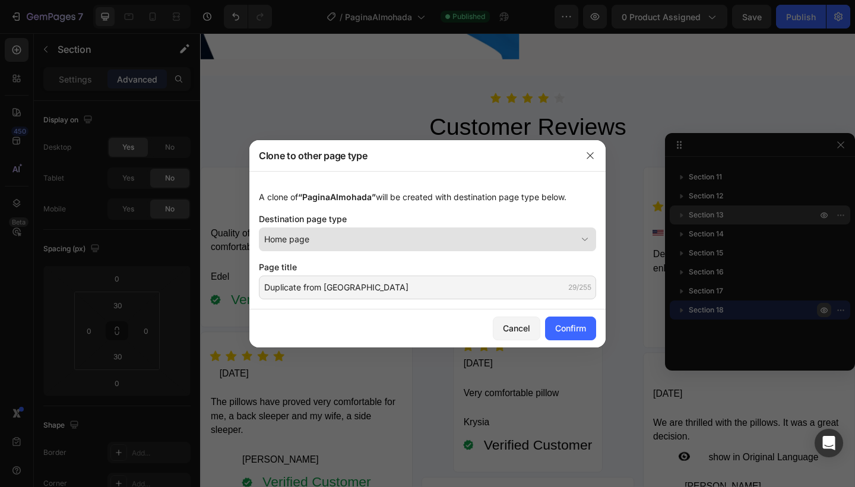
click at [404, 241] on div "Home page" at bounding box center [420, 239] width 312 height 12
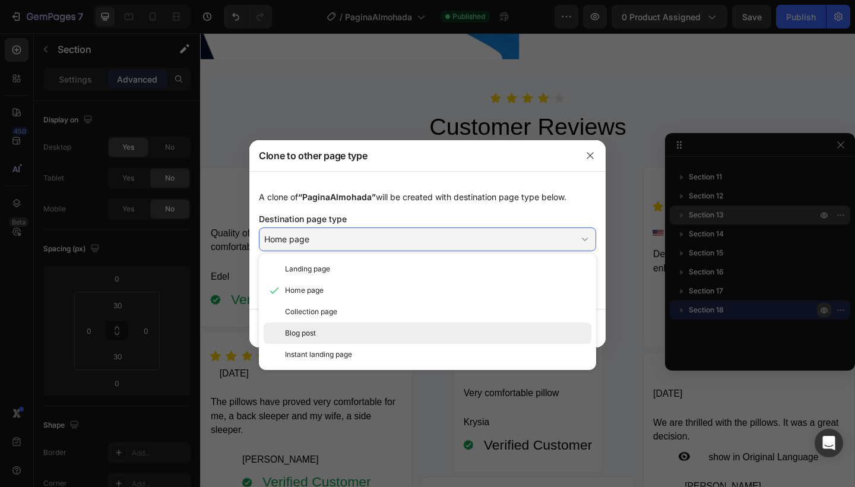
click at [367, 342] on div "Blog post" at bounding box center [428, 332] width 328 height 21
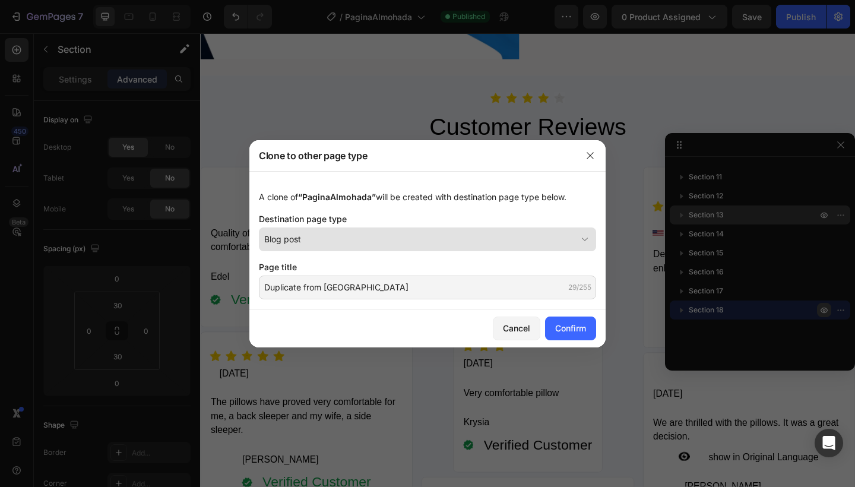
click at [393, 234] on div "Blog post" at bounding box center [420, 239] width 312 height 12
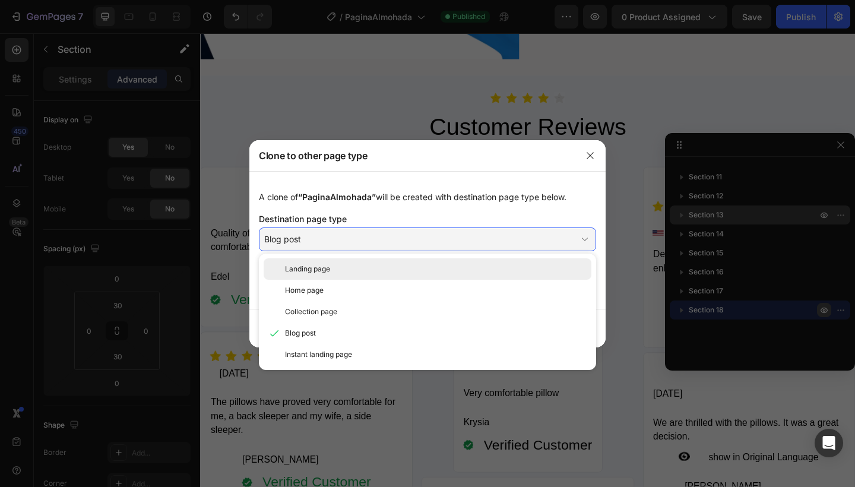
click at [380, 261] on div "Landing page" at bounding box center [428, 268] width 328 height 21
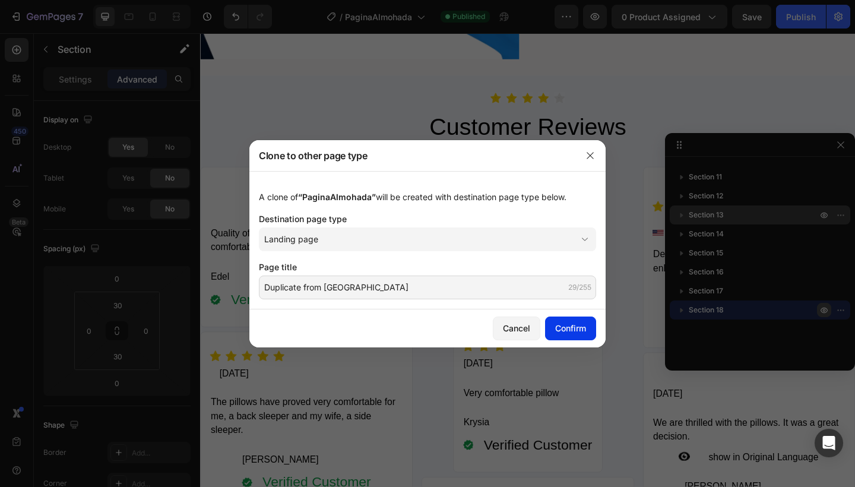
click at [554, 318] on button "Confirm" at bounding box center [570, 328] width 51 height 24
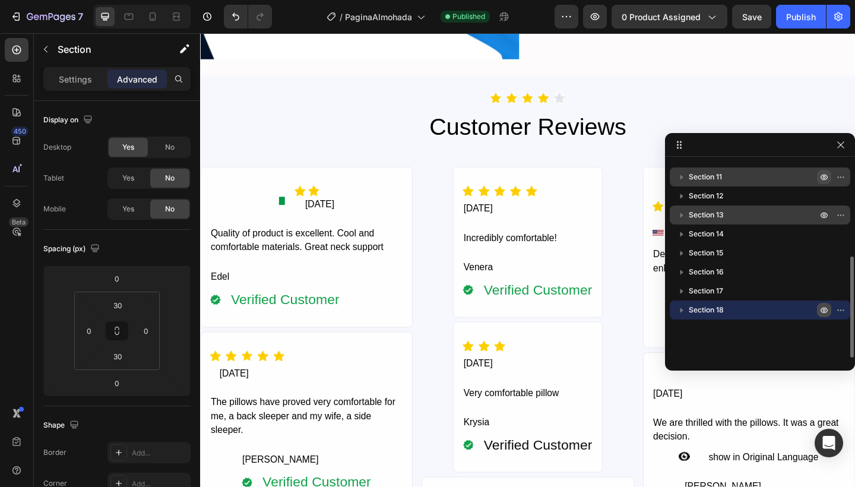
click at [715, 170] on div "Section 11" at bounding box center [759, 176] width 171 height 19
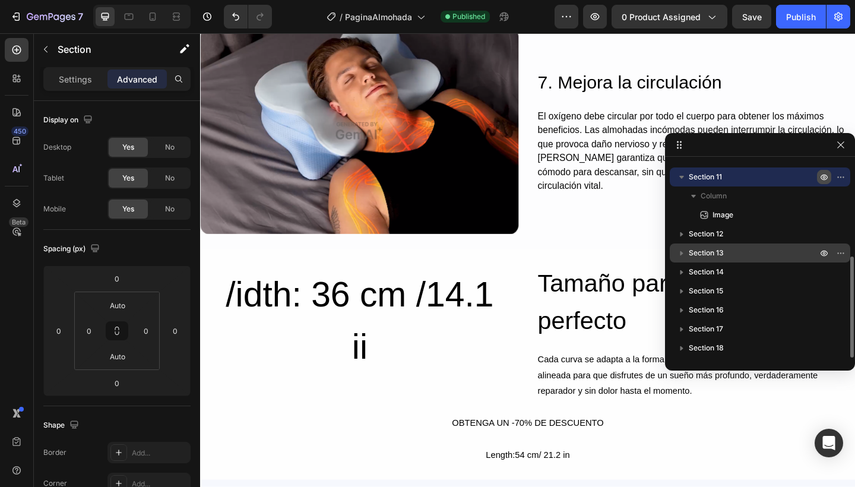
scroll to position [3044, 0]
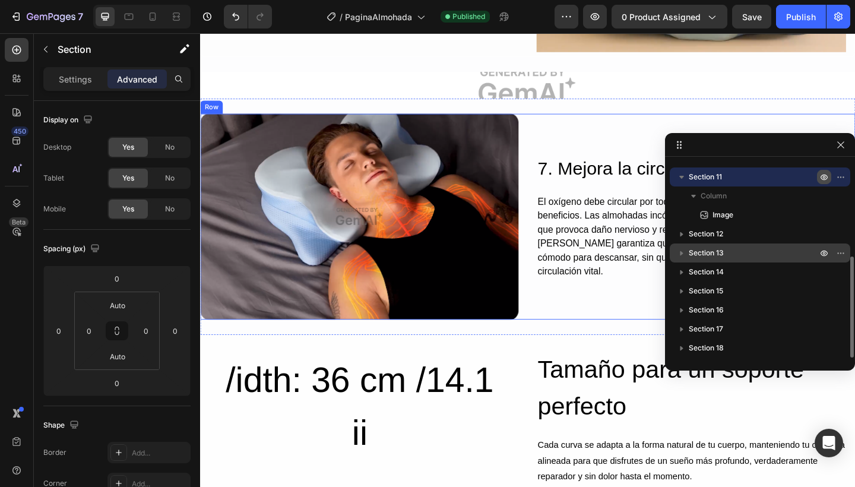
click at [681, 176] on icon "button" at bounding box center [681, 177] width 5 height 3
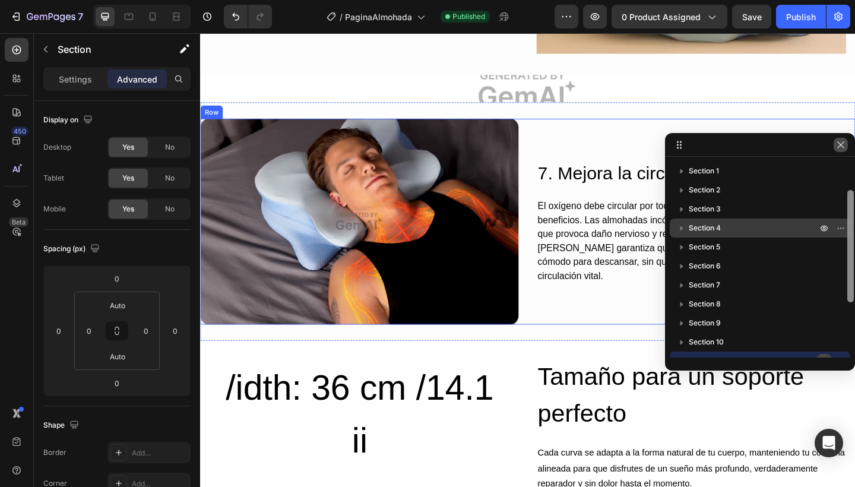
scroll to position [0, 0]
drag, startPoint x: 848, startPoint y: 271, endPoint x: 837, endPoint y: 138, distance: 134.0
click at [837, 138] on div "Section 1 Section 2 Section 3 Section 4 Section 5 Section 6 Section 7 Section 8…" at bounding box center [760, 251] width 190 height 237
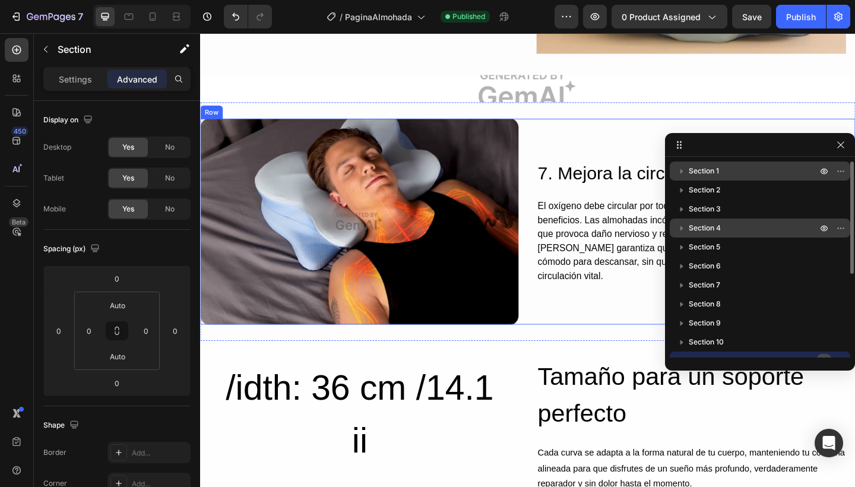
click at [742, 173] on p "Section 1" at bounding box center [753, 171] width 131 height 12
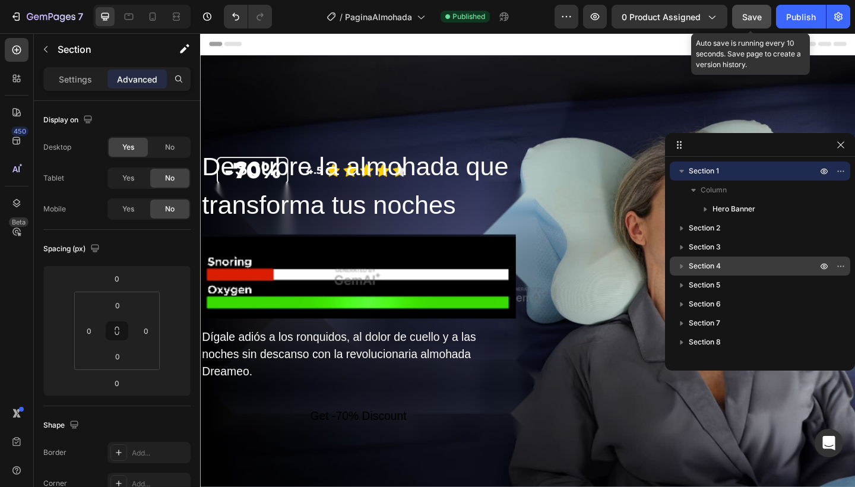
click at [751, 24] on button "Save" at bounding box center [751, 17] width 39 height 24
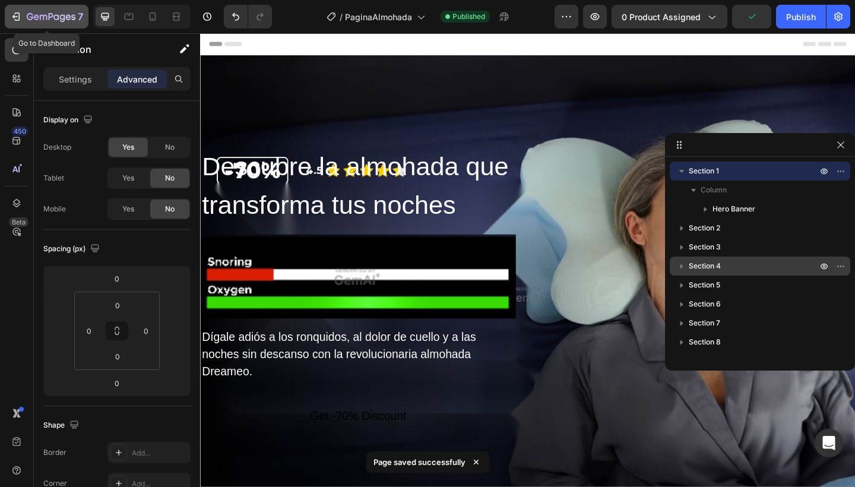
click at [20, 18] on icon "button" at bounding box center [16, 17] width 12 height 12
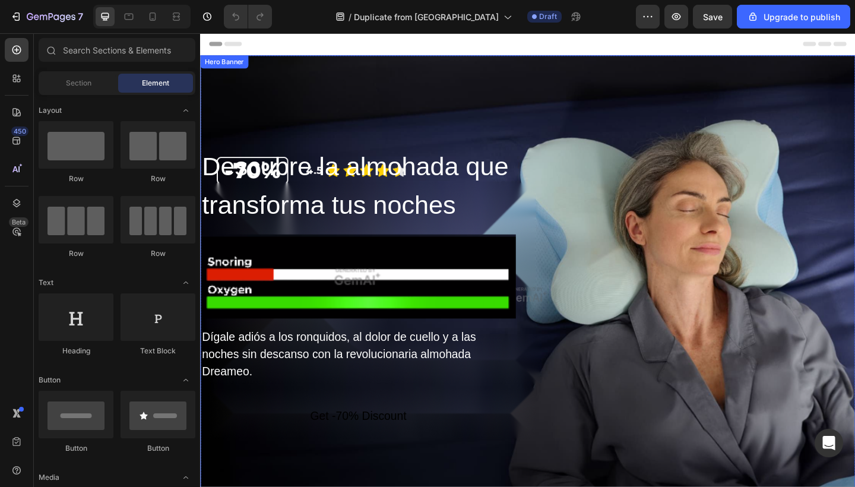
click at [840, 91] on div "Overlay" at bounding box center [556, 318] width 712 height 520
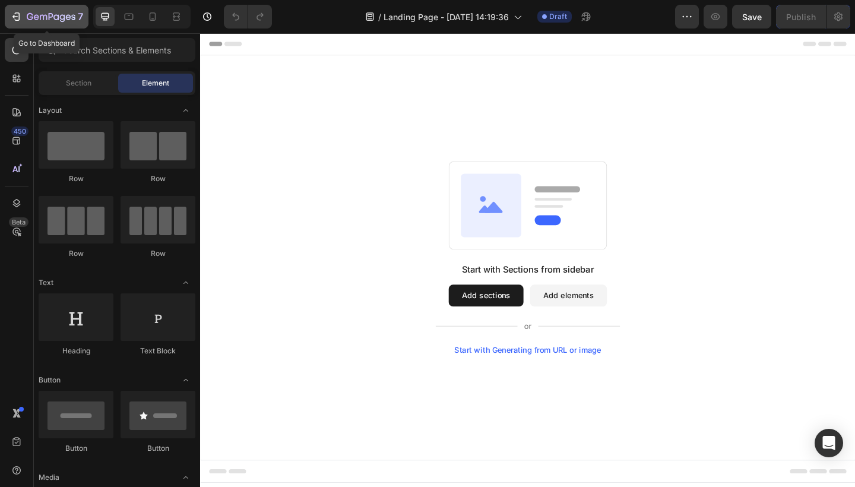
click at [16, 18] on icon "button" at bounding box center [16, 17] width 12 height 12
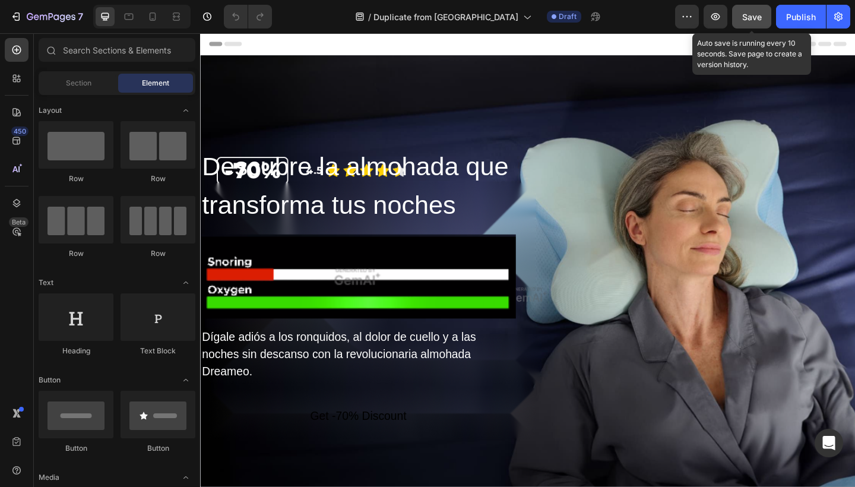
click at [745, 13] on span "Save" at bounding box center [752, 17] width 20 height 10
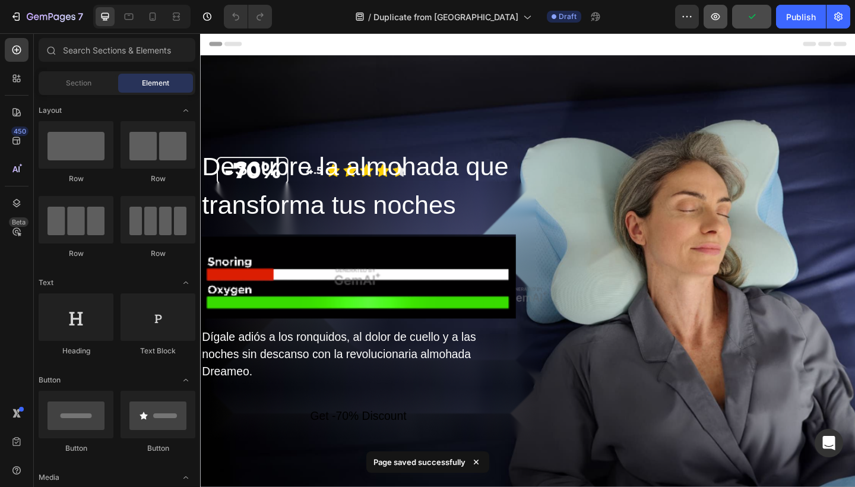
click at [713, 14] on icon "button" at bounding box center [715, 17] width 12 height 12
click at [805, 20] on div "Publish" at bounding box center [801, 17] width 30 height 12
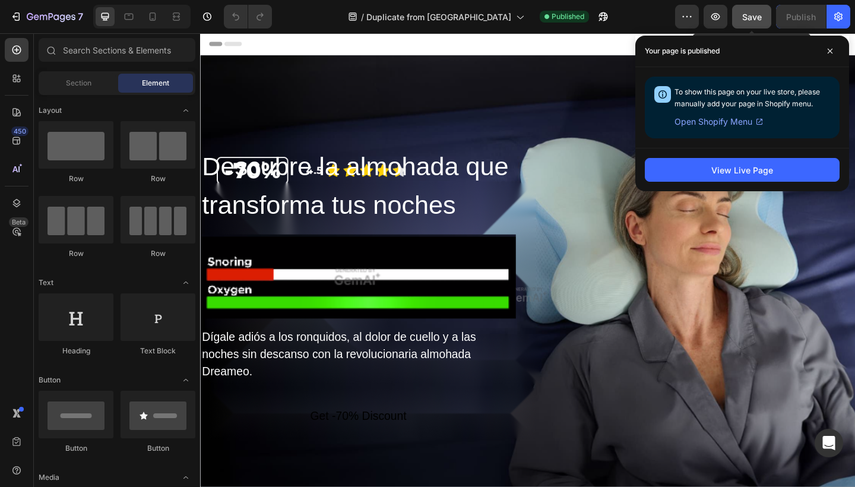
drag, startPoint x: 747, startPoint y: 17, endPoint x: 739, endPoint y: 17, distance: 7.7
click at [747, 17] on span "Save" at bounding box center [752, 17] width 20 height 10
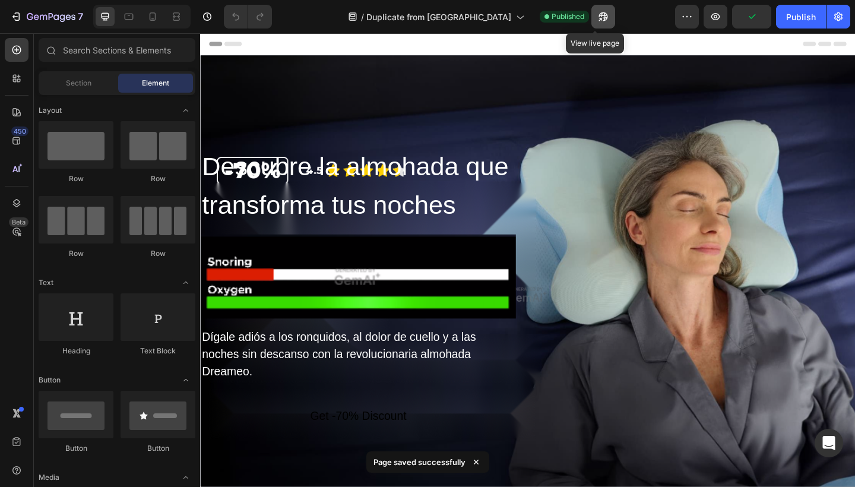
click at [597, 17] on icon "button" at bounding box center [603, 17] width 12 height 12
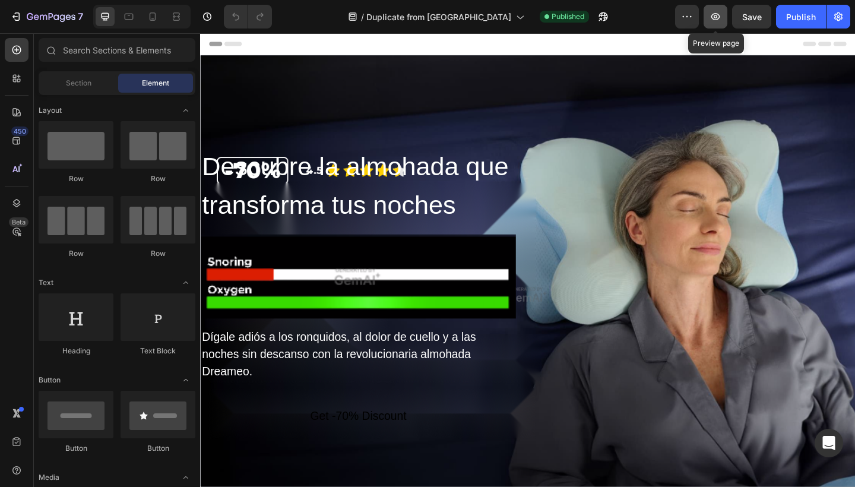
click at [712, 19] on icon "button" at bounding box center [715, 17] width 12 height 12
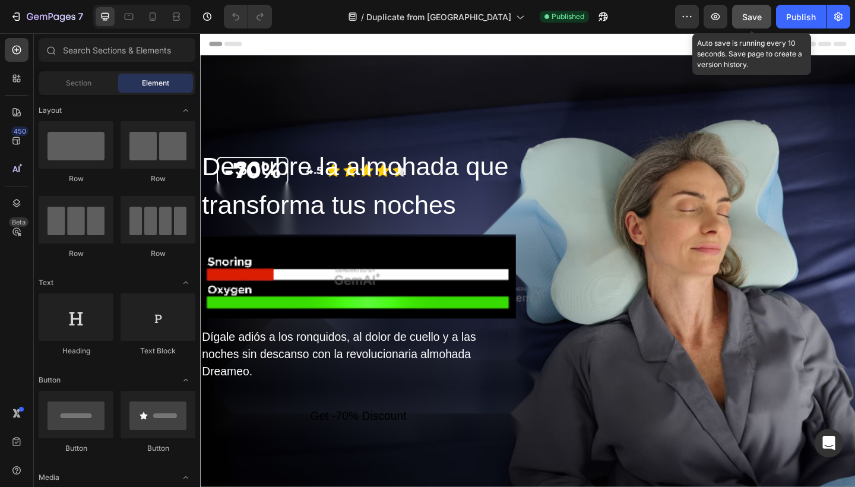
click at [748, 11] on div "Save" at bounding box center [752, 17] width 20 height 12
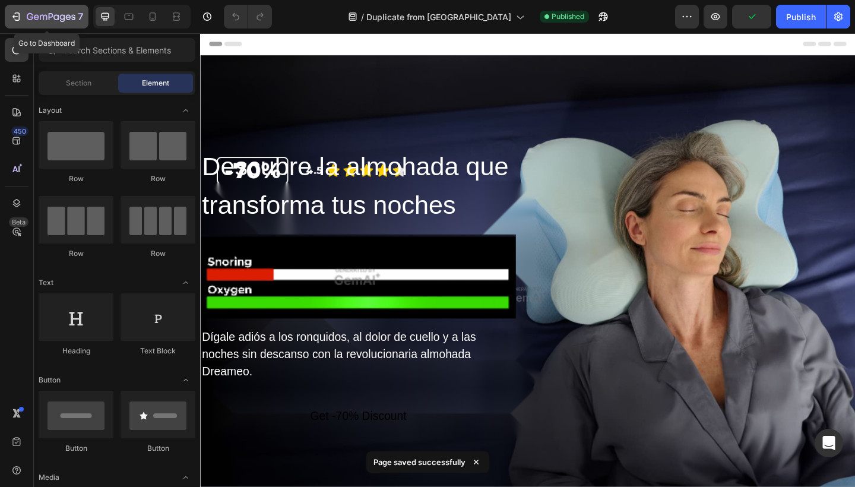
click at [11, 14] on icon "button" at bounding box center [16, 17] width 12 height 12
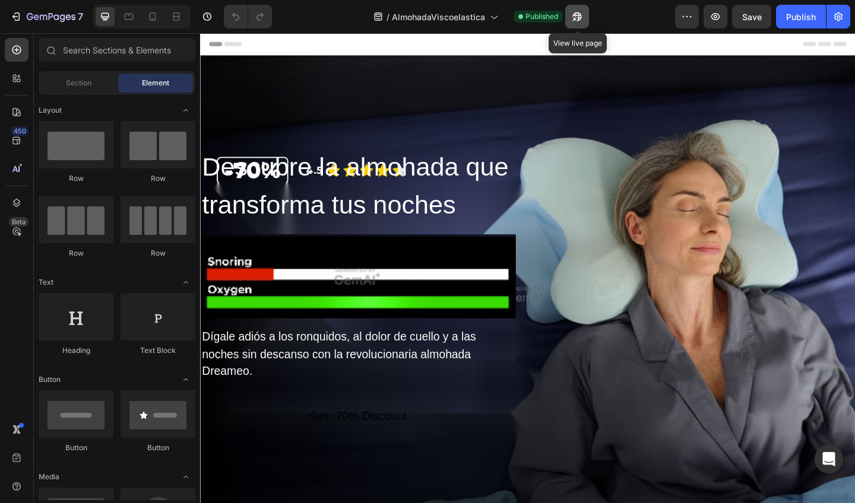
click at [583, 14] on button "button" at bounding box center [577, 17] width 24 height 24
click at [15, 17] on icon "button" at bounding box center [14, 17] width 5 height 4
